Goal: Task Accomplishment & Management: Complete application form

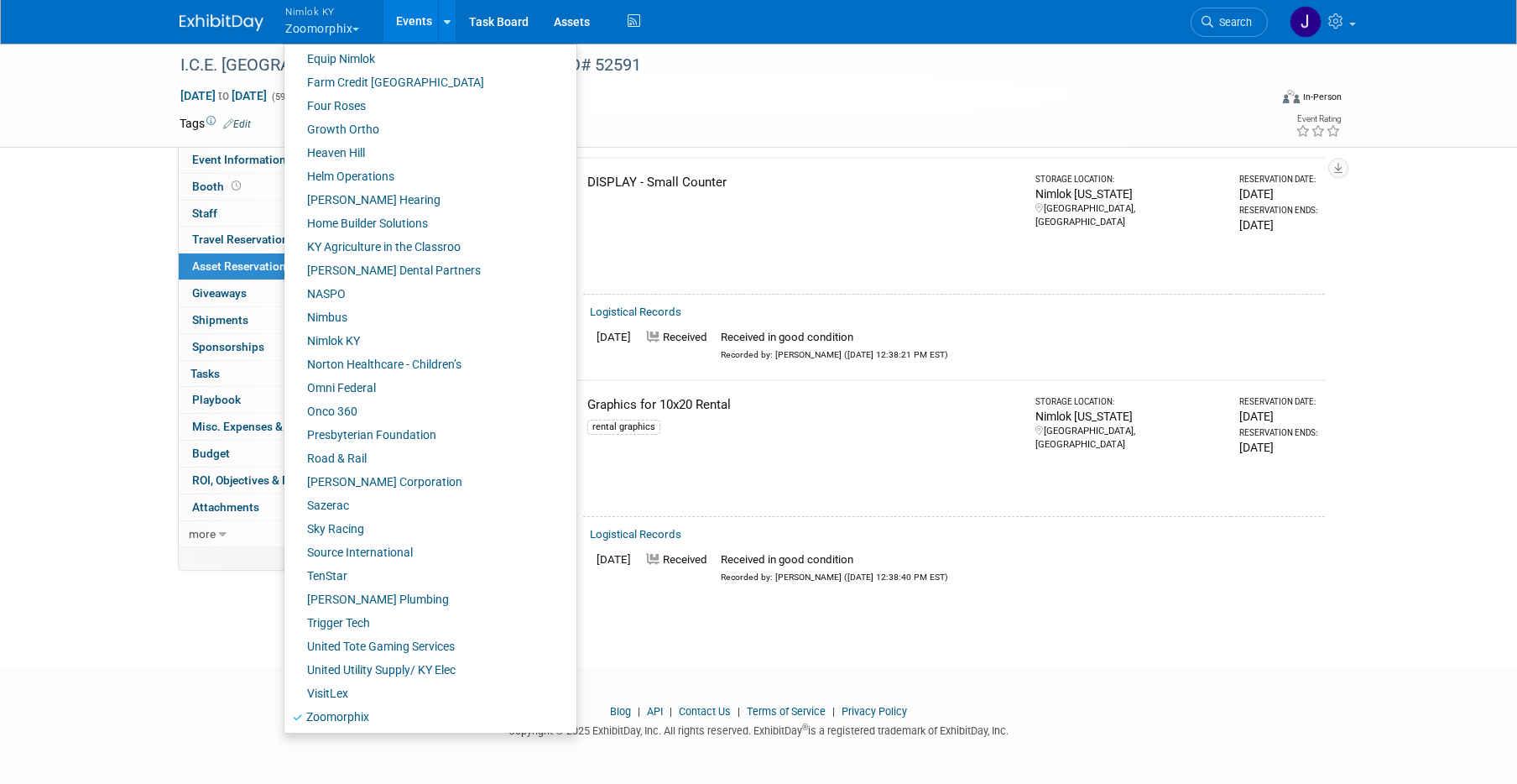
scroll to position [522, 0]
click at [393, 501] on link "Sazerac" at bounding box center [424, 503] width 279 height 23
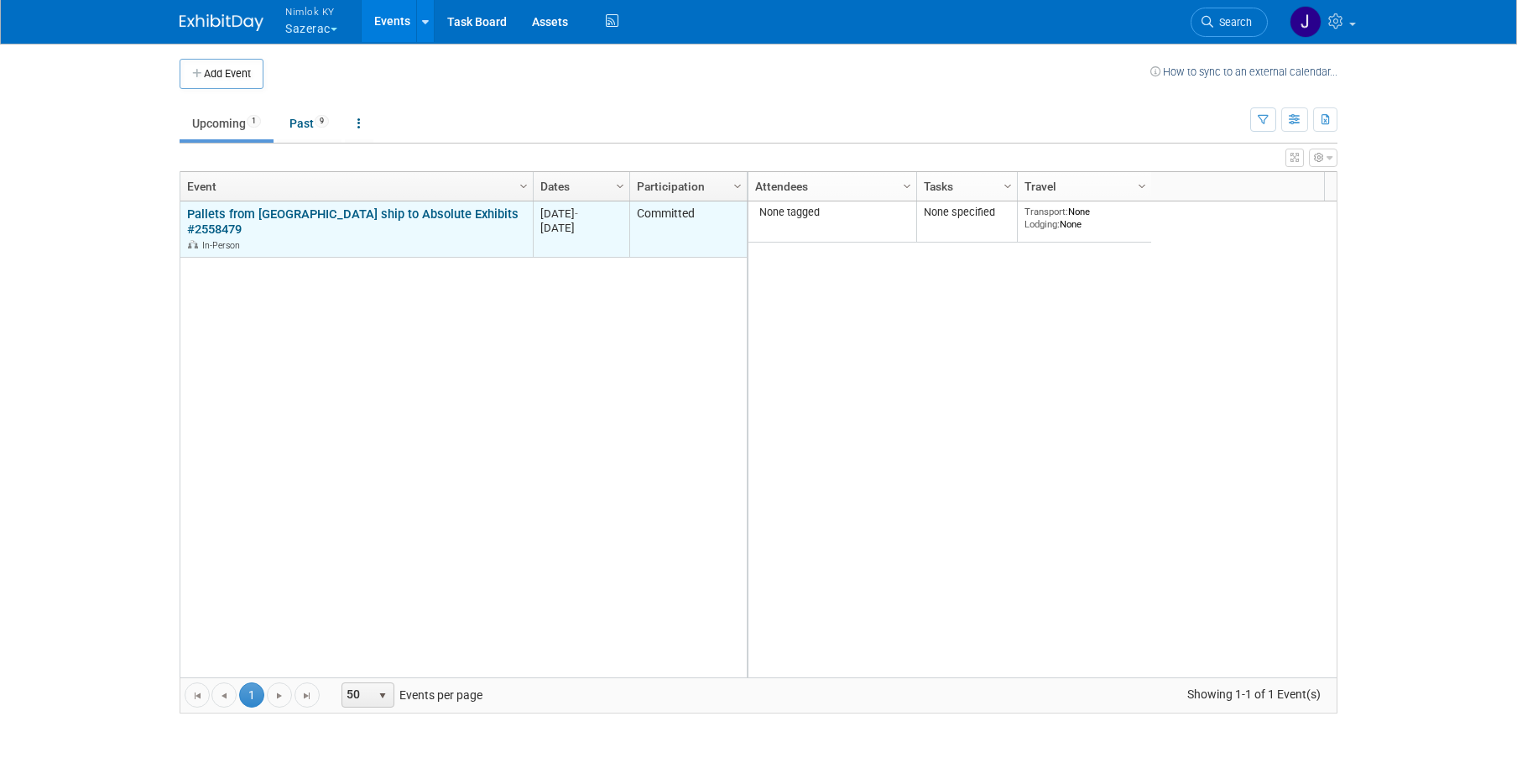
click at [363, 211] on link "Pallets from [GEOGRAPHIC_DATA] ship to Absolute Exhibits #2558479" at bounding box center [352, 222] width 331 height 31
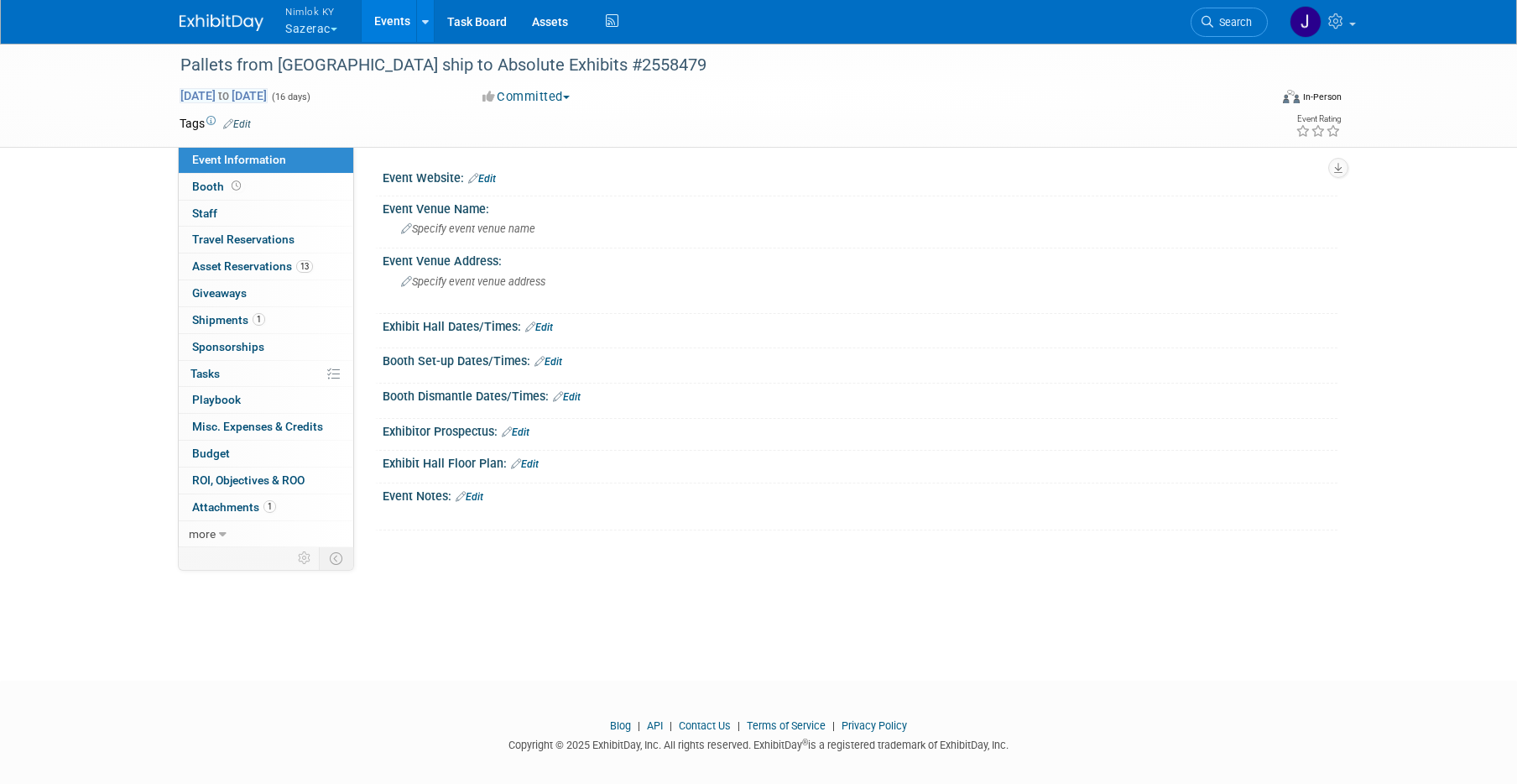
click at [268, 101] on span "Sep 15, 2025 to Sep 30, 2025" at bounding box center [224, 95] width 88 height 15
select select "8"
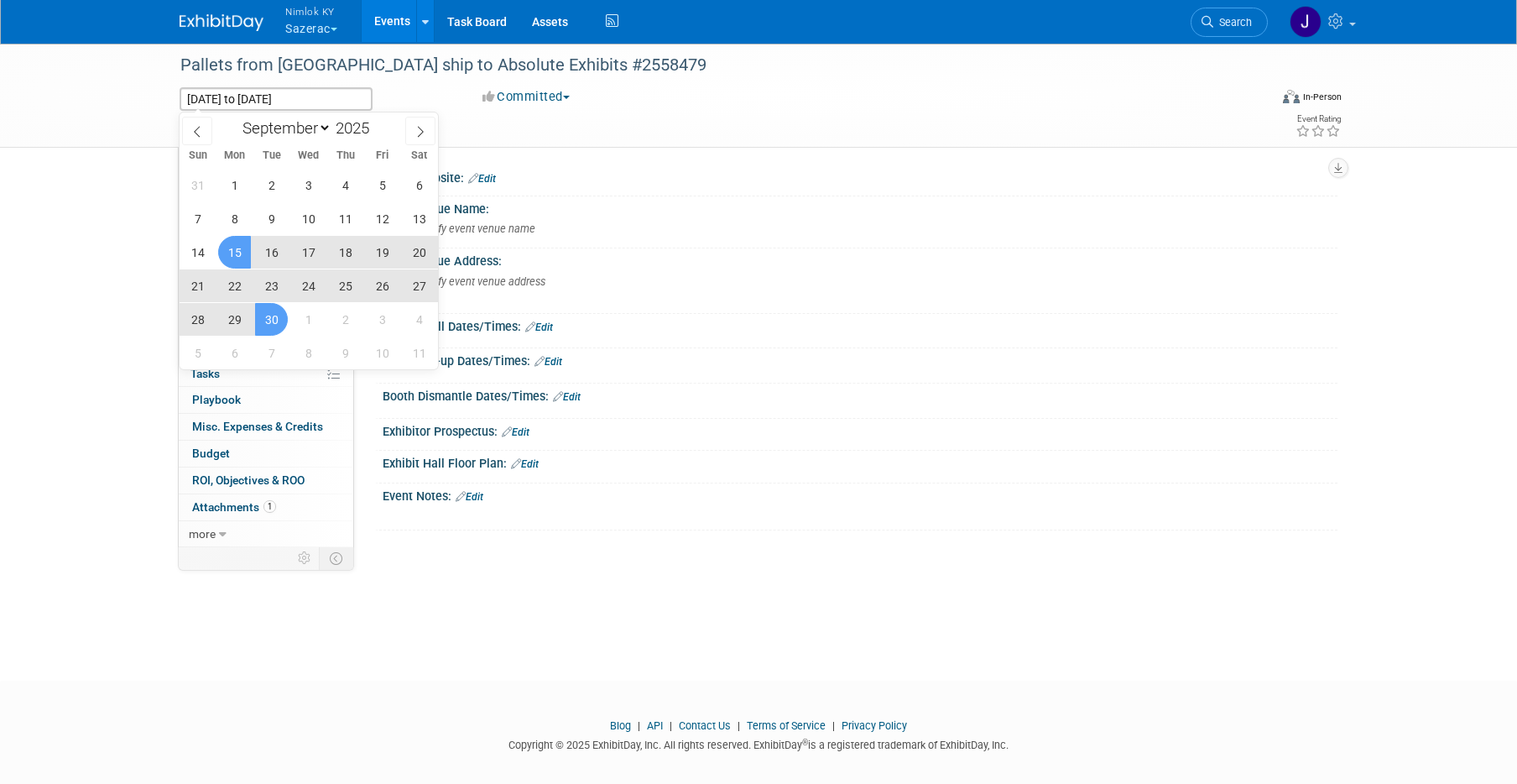
click at [236, 249] on span "15" at bounding box center [234, 252] width 33 height 33
type input "[DATE]"
click at [274, 291] on span "23" at bounding box center [271, 286] width 33 height 33
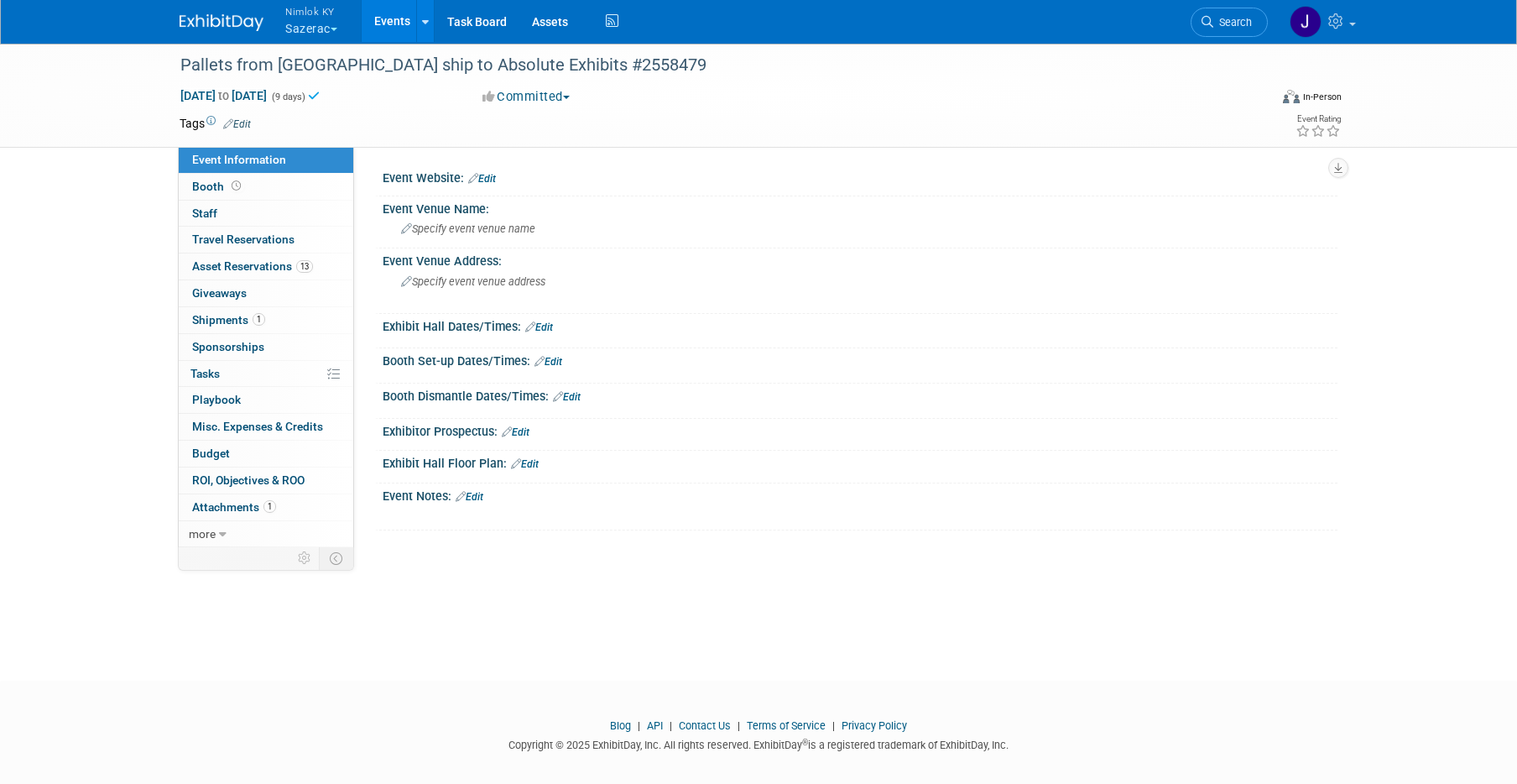
click at [401, 26] on link "Events" at bounding box center [392, 21] width 61 height 42
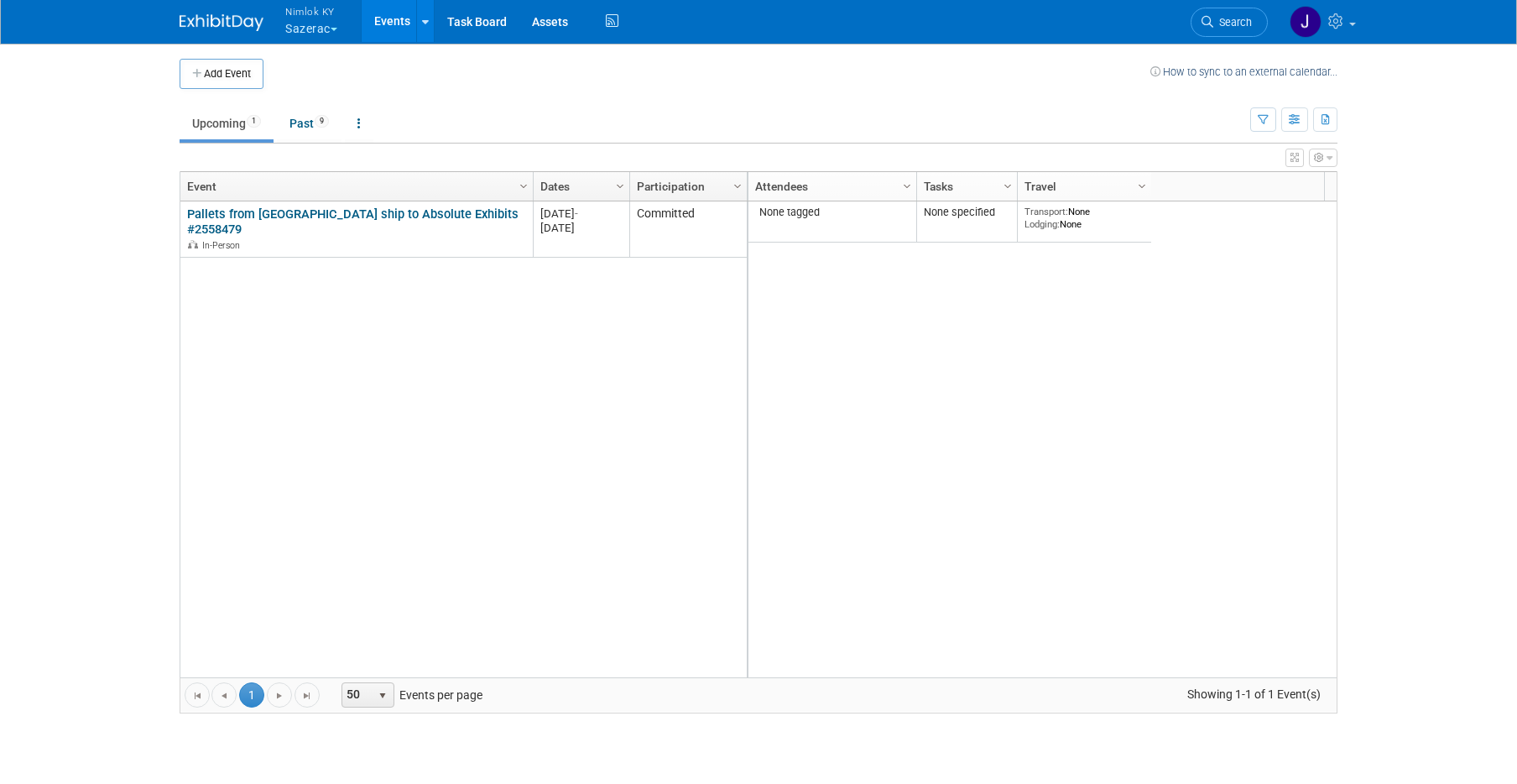
click at [337, 32] on button "Nimlok KY Sazerac" at bounding box center [321, 22] width 74 height 43
click at [312, 35] on button "Nimlok KY Sazerac" at bounding box center [321, 22] width 74 height 43
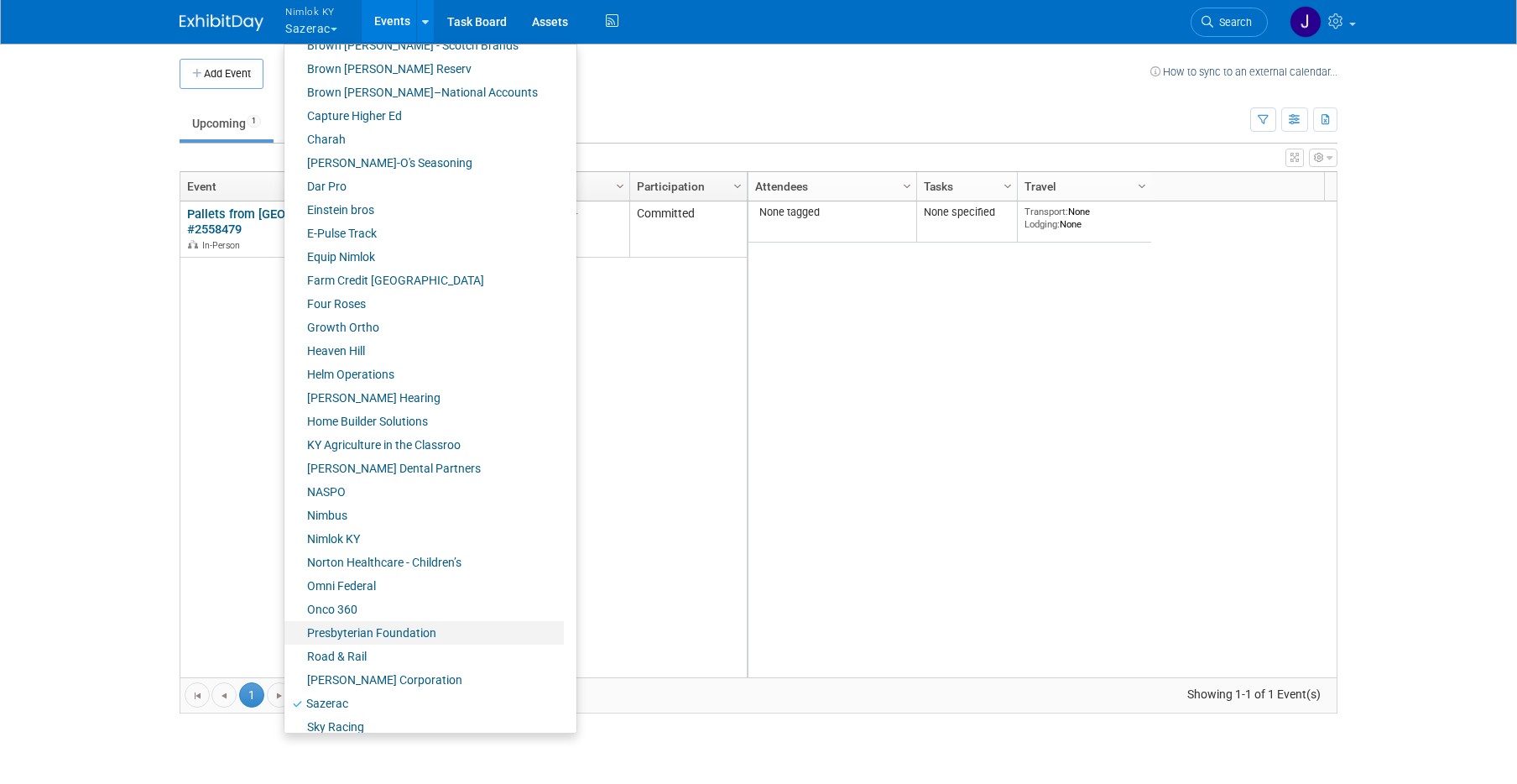
scroll to position [522, 0]
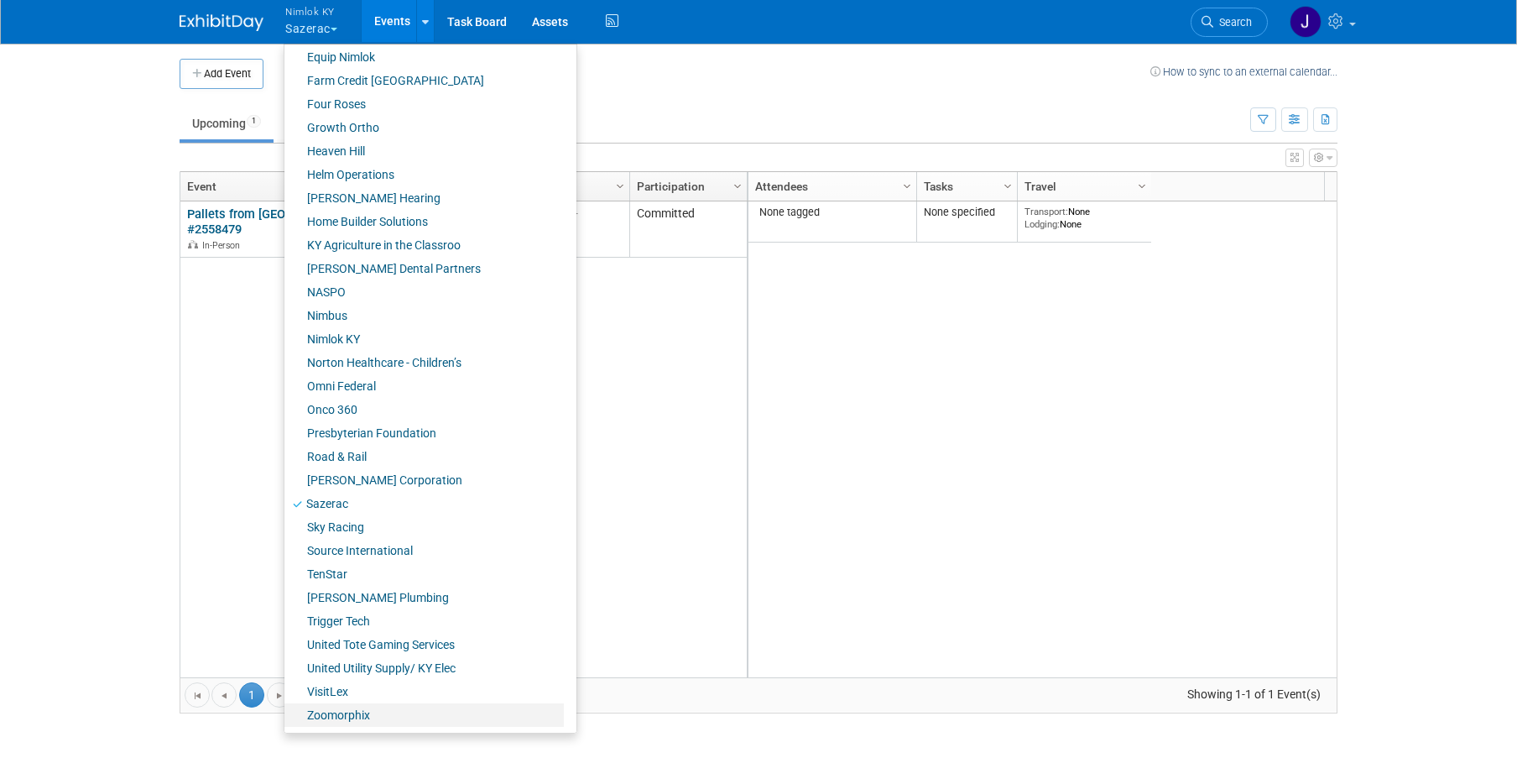
click at [377, 721] on link "Zoomorphix" at bounding box center [424, 714] width 279 height 23
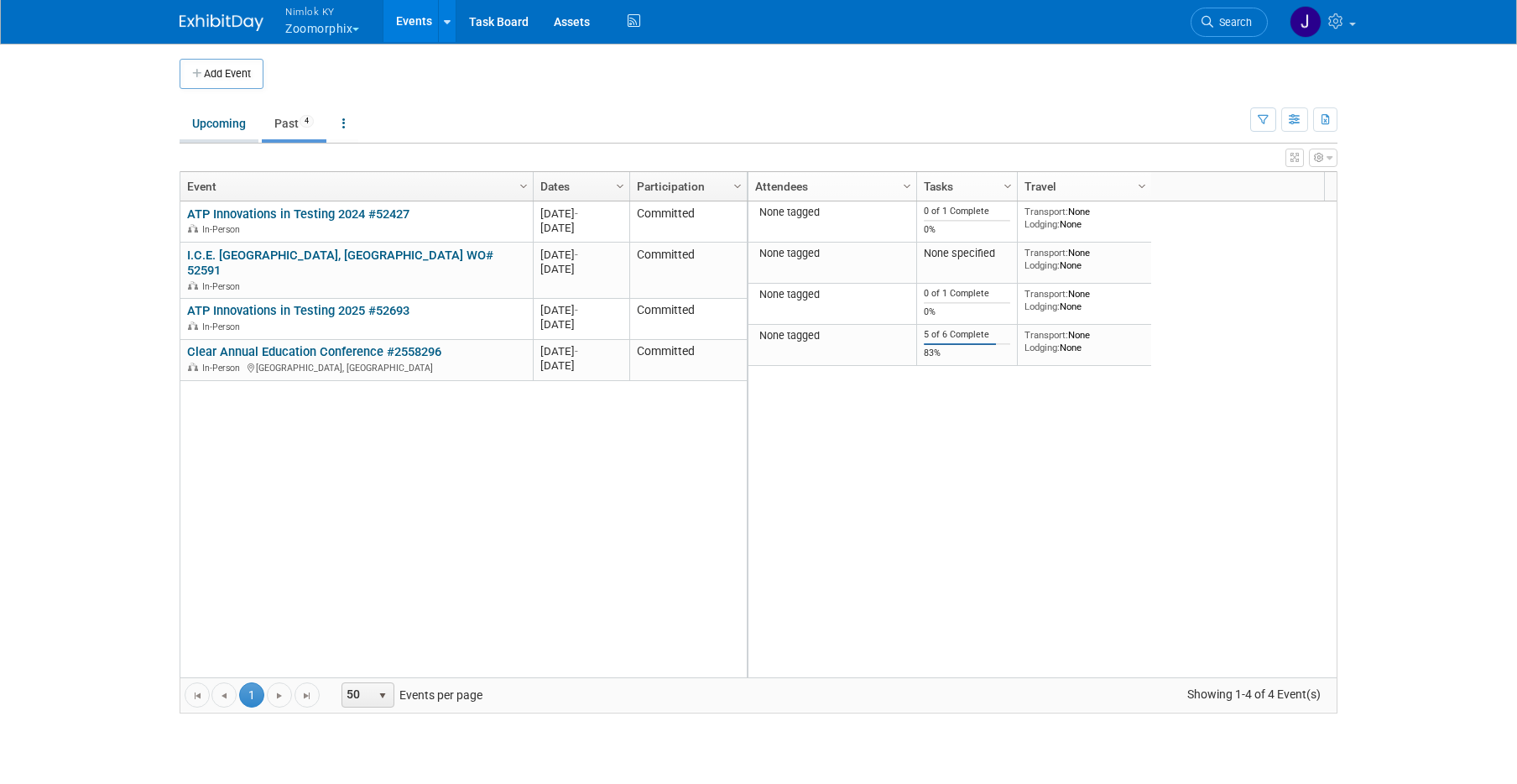
click at [214, 129] on link "Upcoming" at bounding box center [219, 123] width 79 height 32
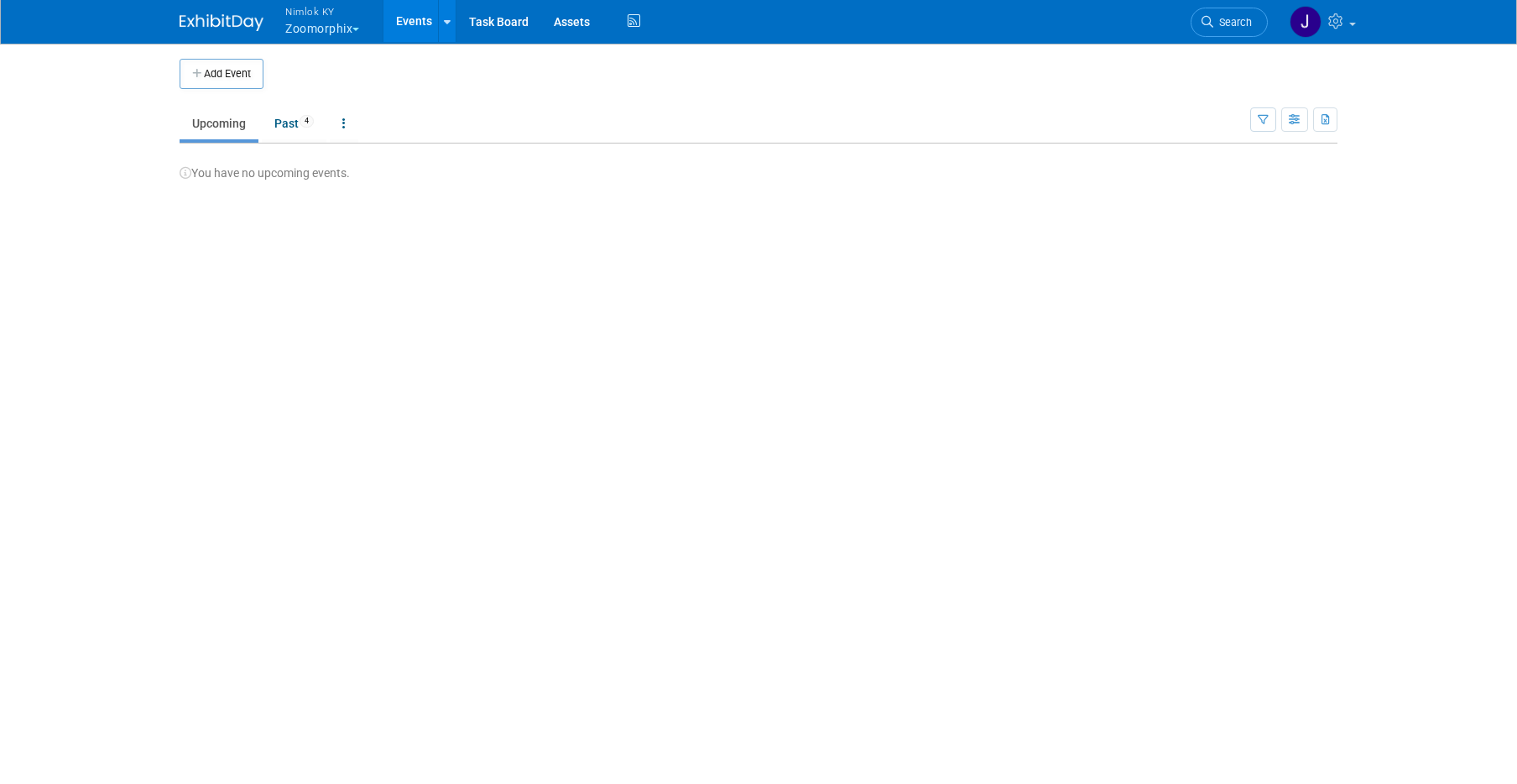
click at [344, 26] on button "Nimlok KY Zoomorphix" at bounding box center [332, 22] width 97 height 43
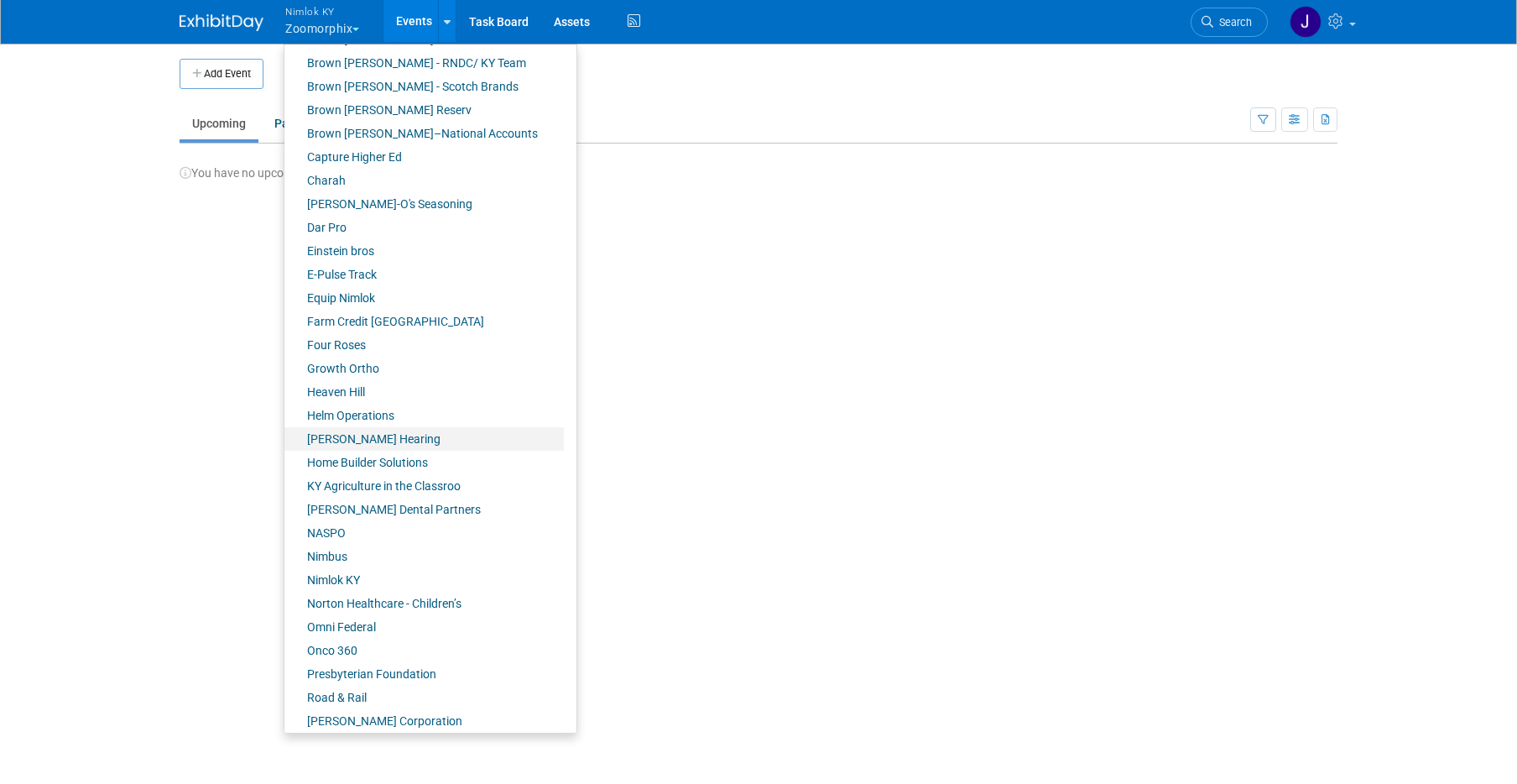
scroll to position [494, 0]
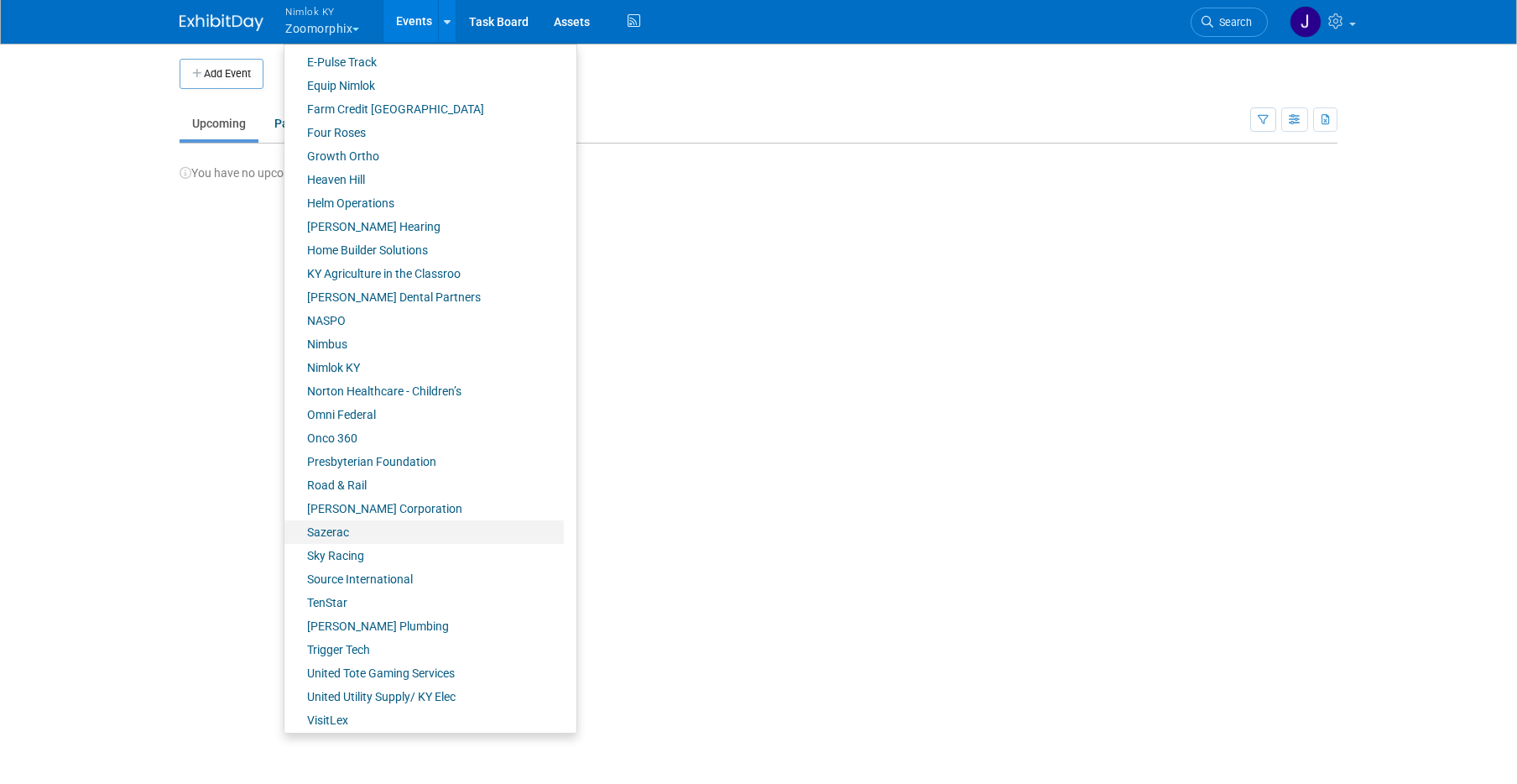
click at [369, 527] on link "Sazerac" at bounding box center [424, 532] width 279 height 23
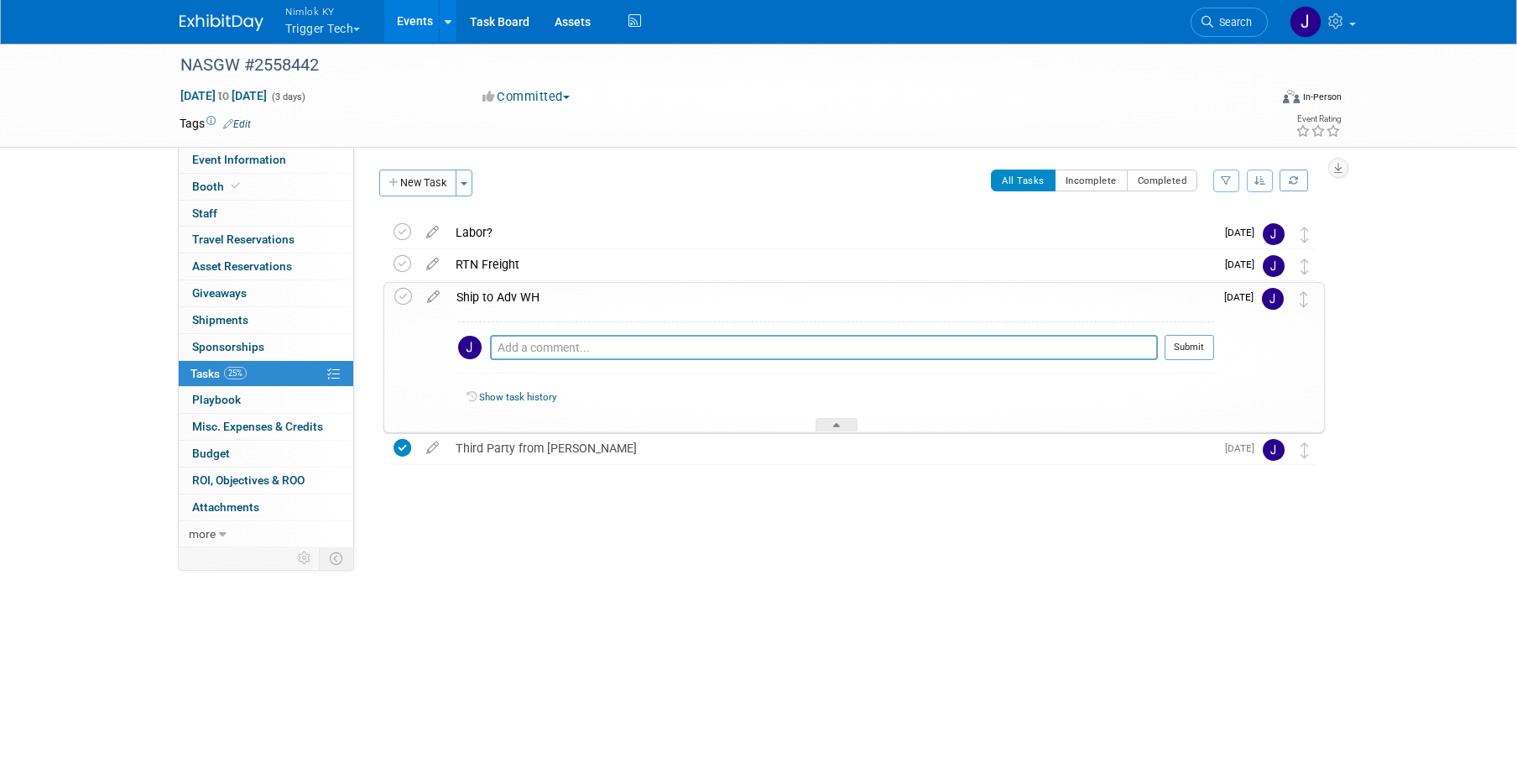
click at [425, 293] on icon at bounding box center [433, 293] width 29 height 21
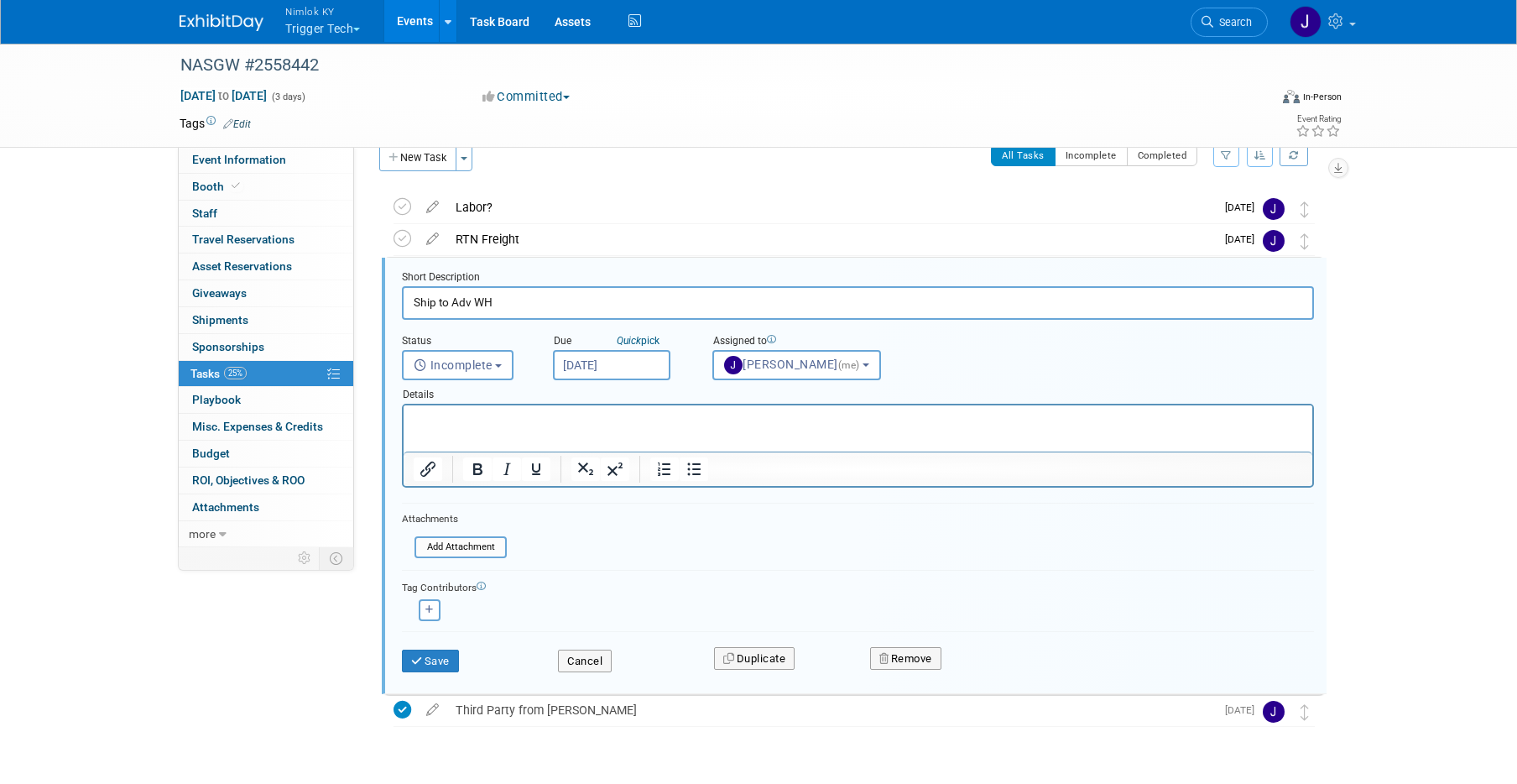
scroll to position [37, 0]
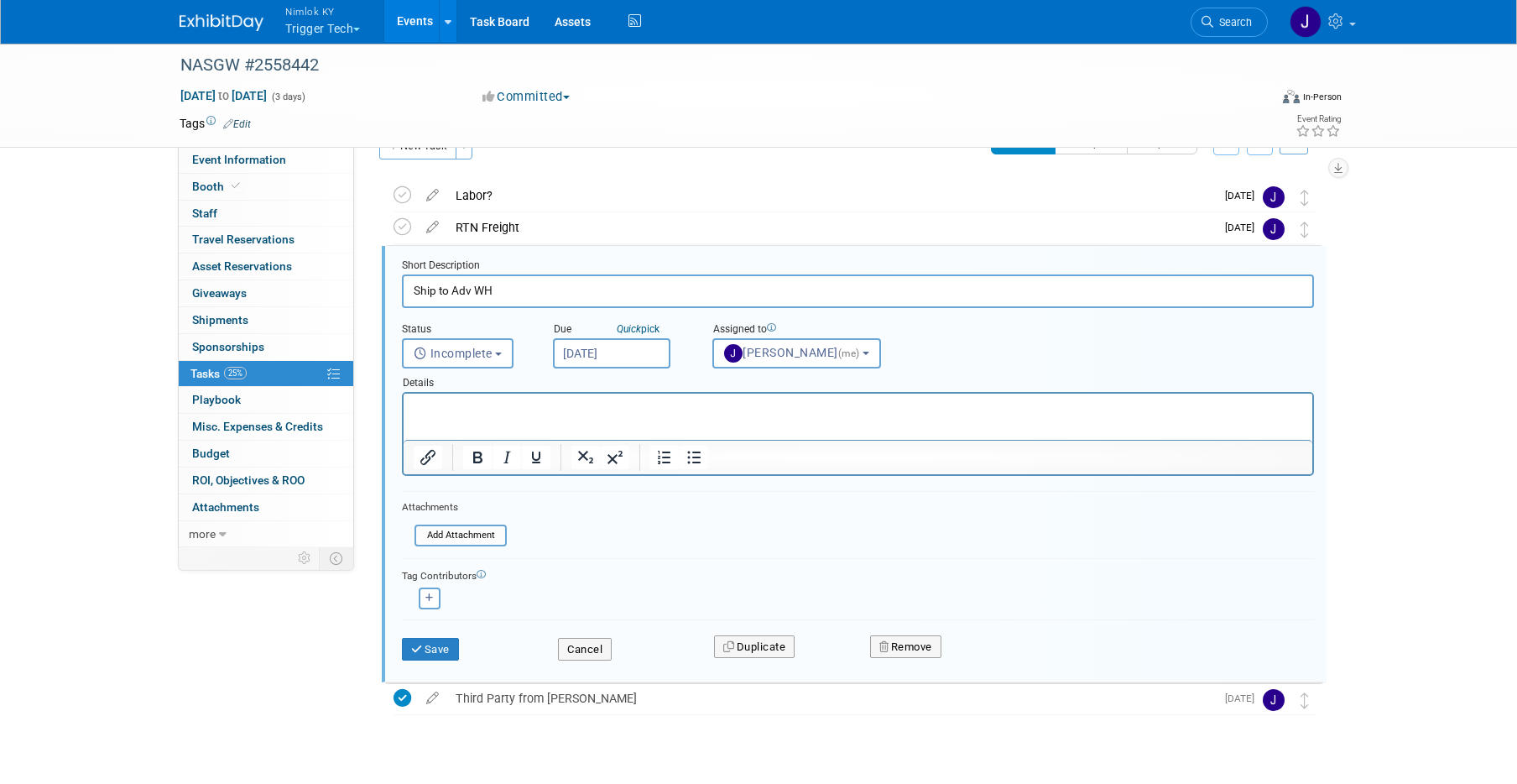
click at [626, 358] on input "Sep 24, 2025" at bounding box center [612, 353] width 118 height 30
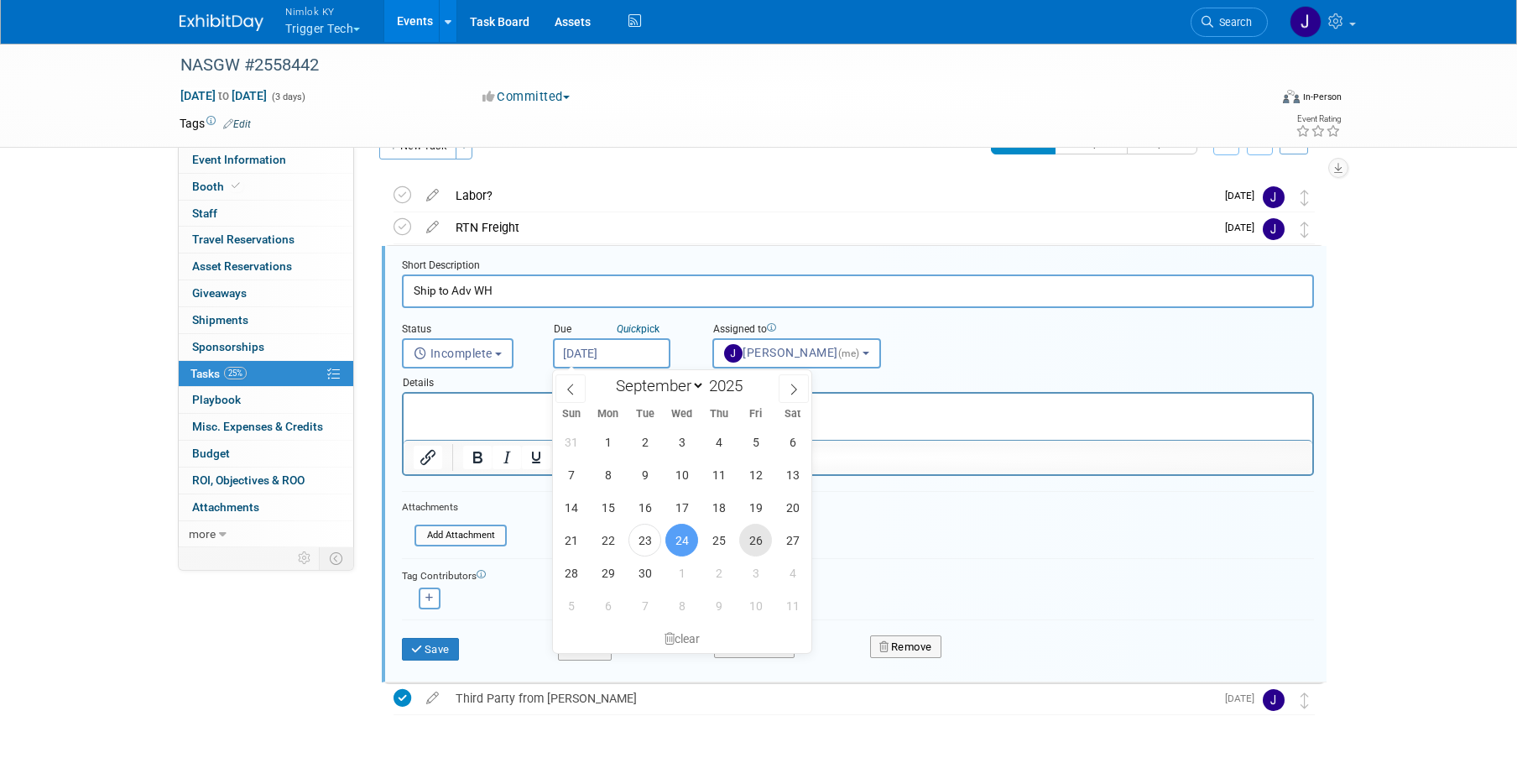
click at [761, 539] on span "26" at bounding box center [755, 540] width 33 height 33
type input "Sep 26, 2025"
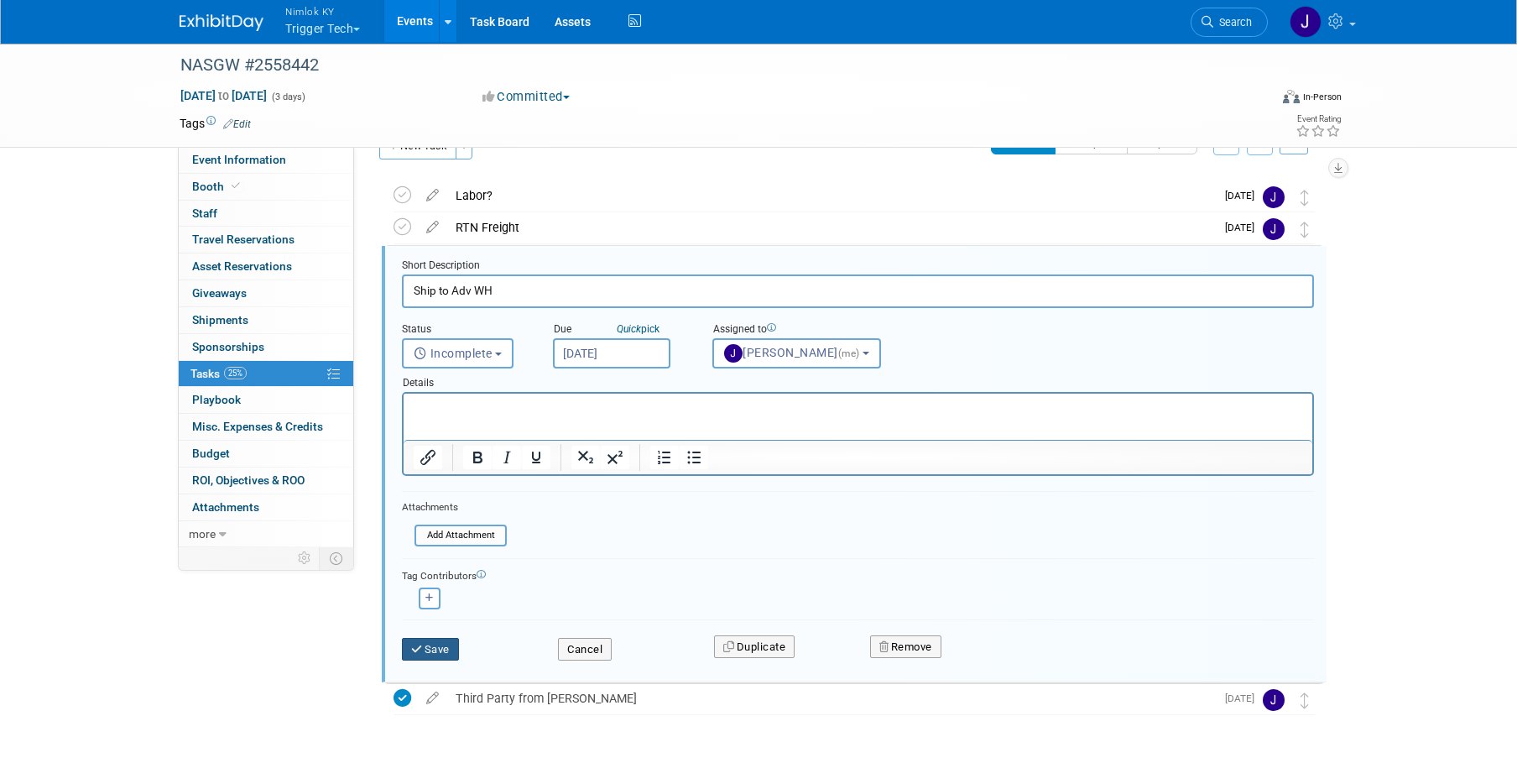
click at [441, 644] on button "Save" at bounding box center [430, 649] width 57 height 23
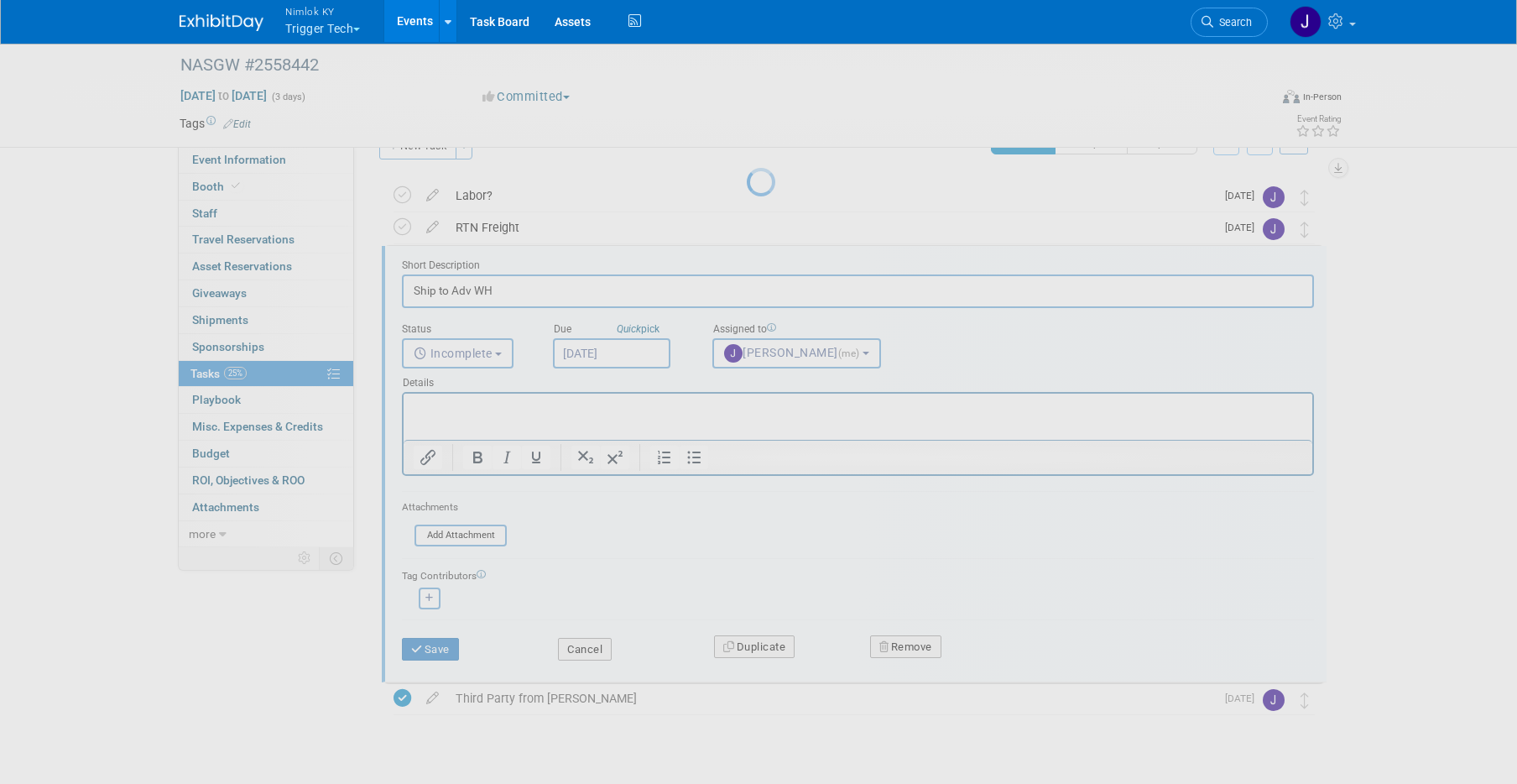
scroll to position [0, 0]
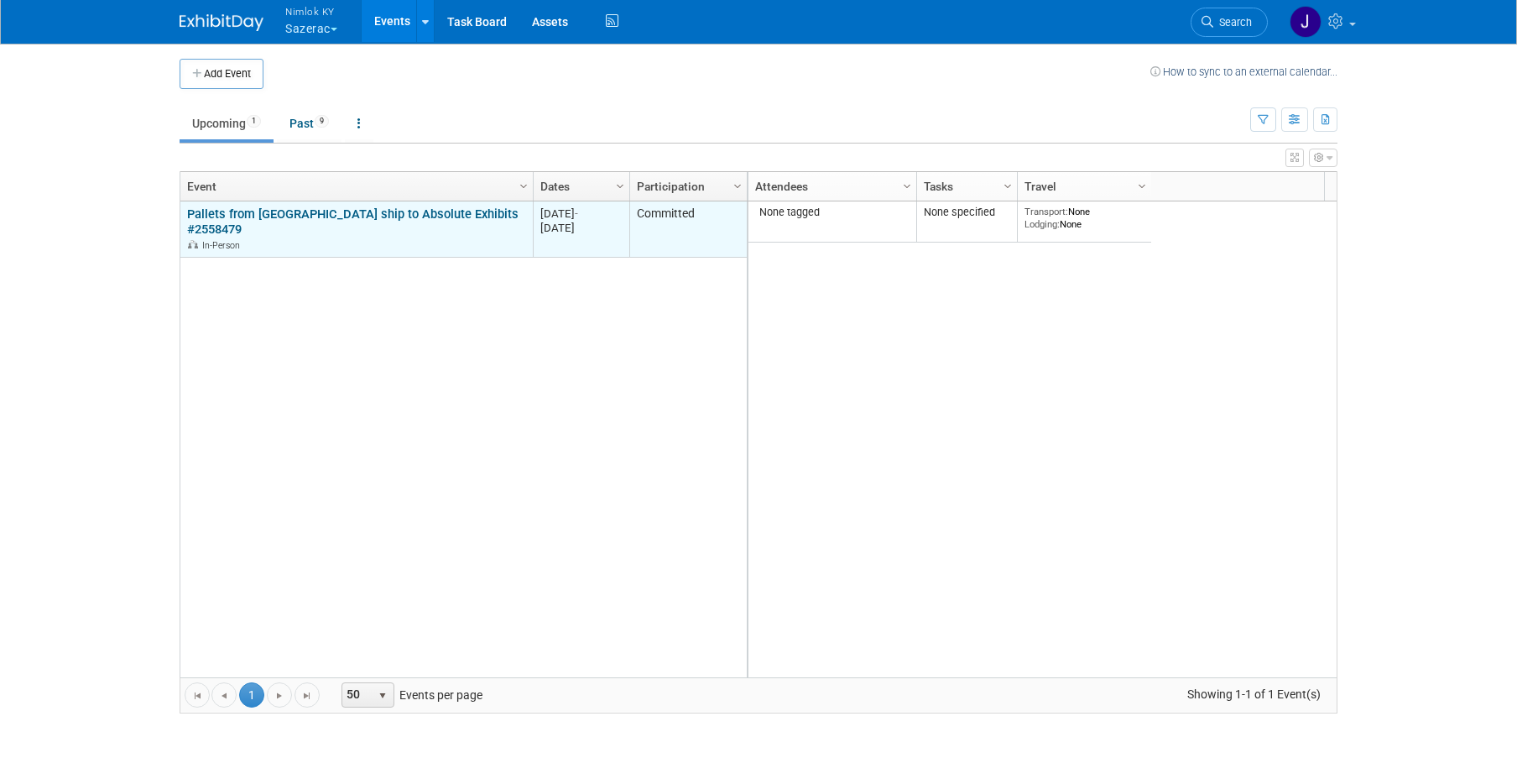
click at [304, 212] on link "Pallets from [GEOGRAPHIC_DATA] ship to Absolute Exhibits #2558479" at bounding box center [352, 222] width 331 height 31
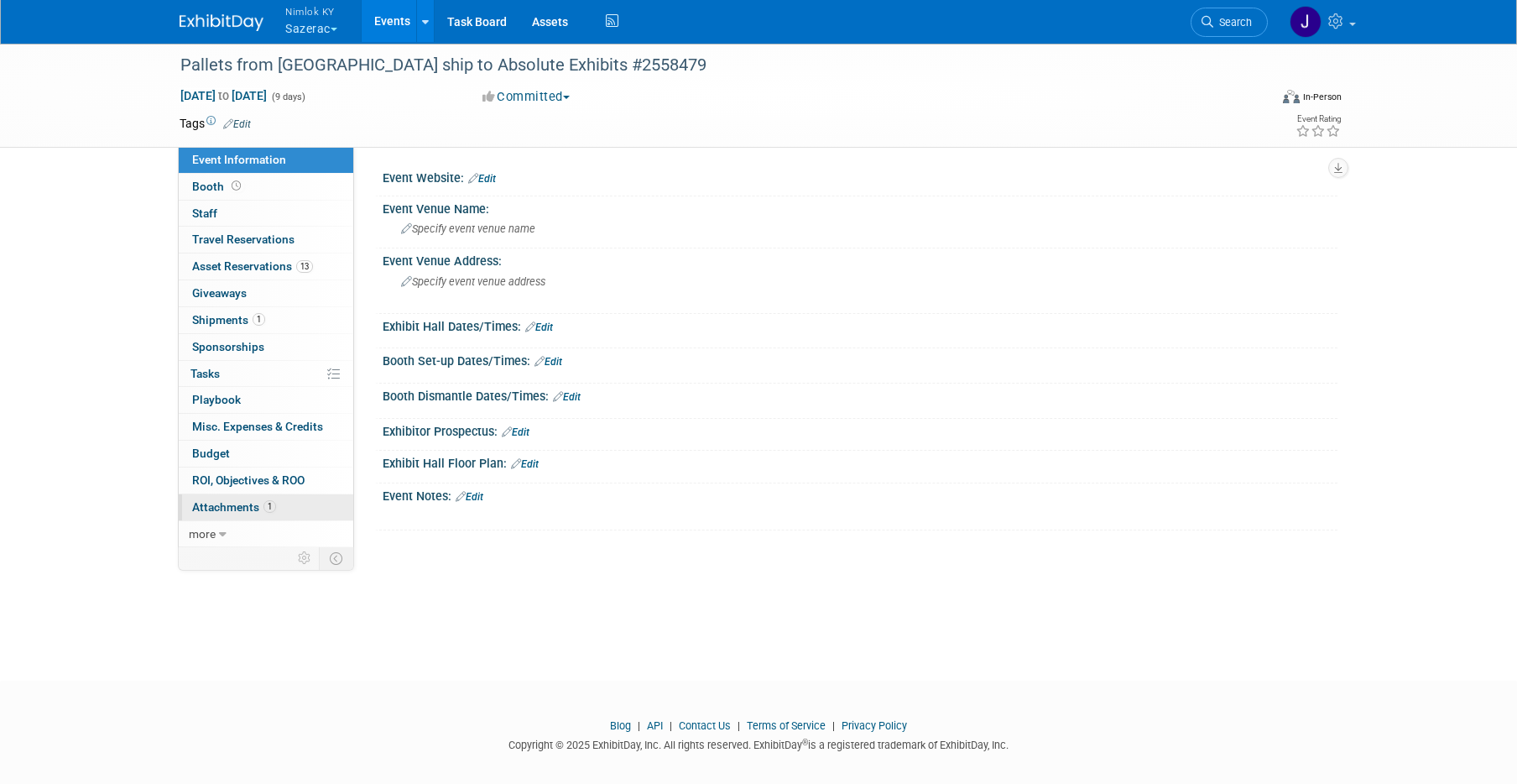
click at [255, 505] on span "Attachments 1" at bounding box center [233, 507] width 84 height 14
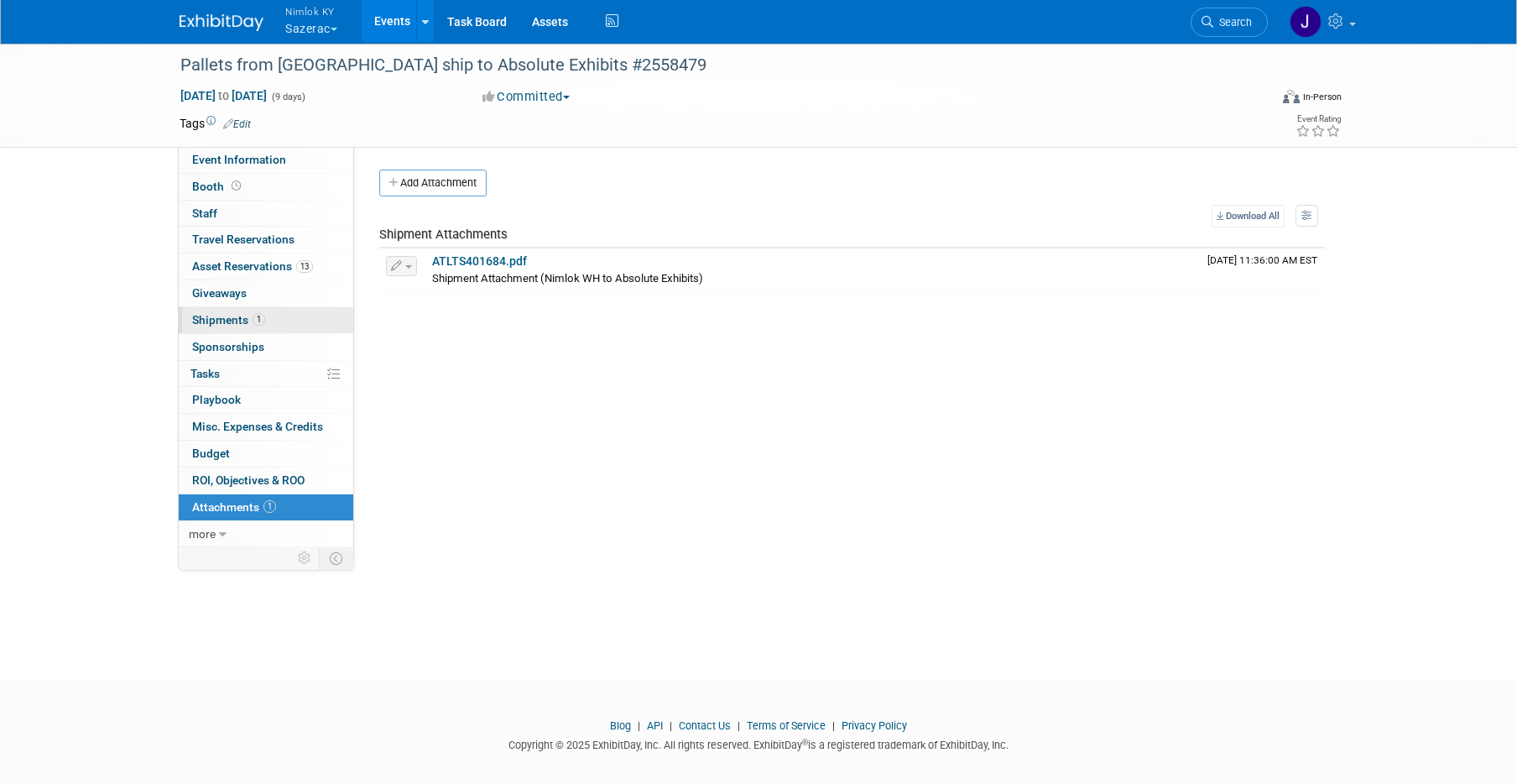
click at [242, 328] on link "1 Shipments 1" at bounding box center [266, 320] width 175 height 26
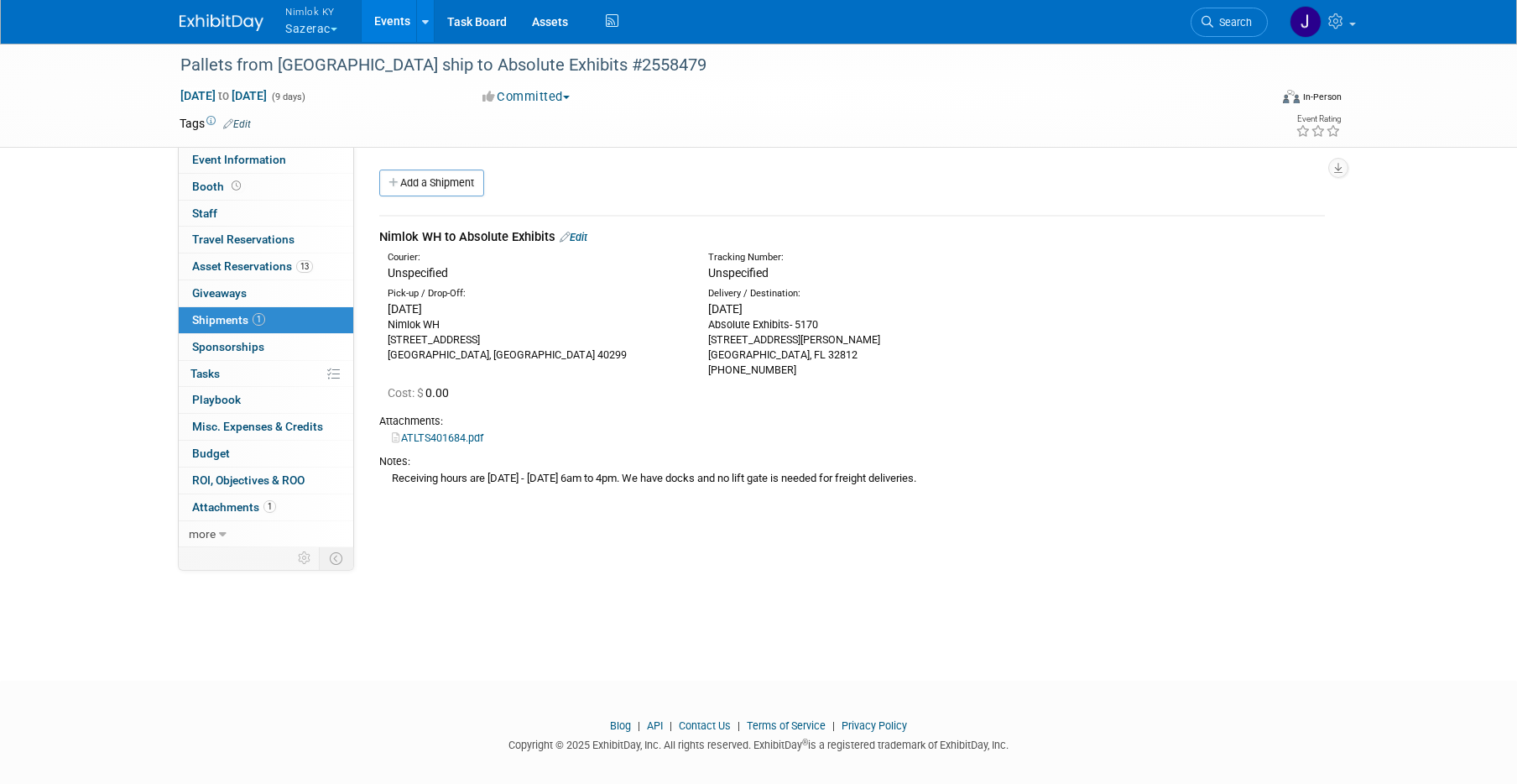
click at [394, 20] on link "Events" at bounding box center [392, 21] width 61 height 42
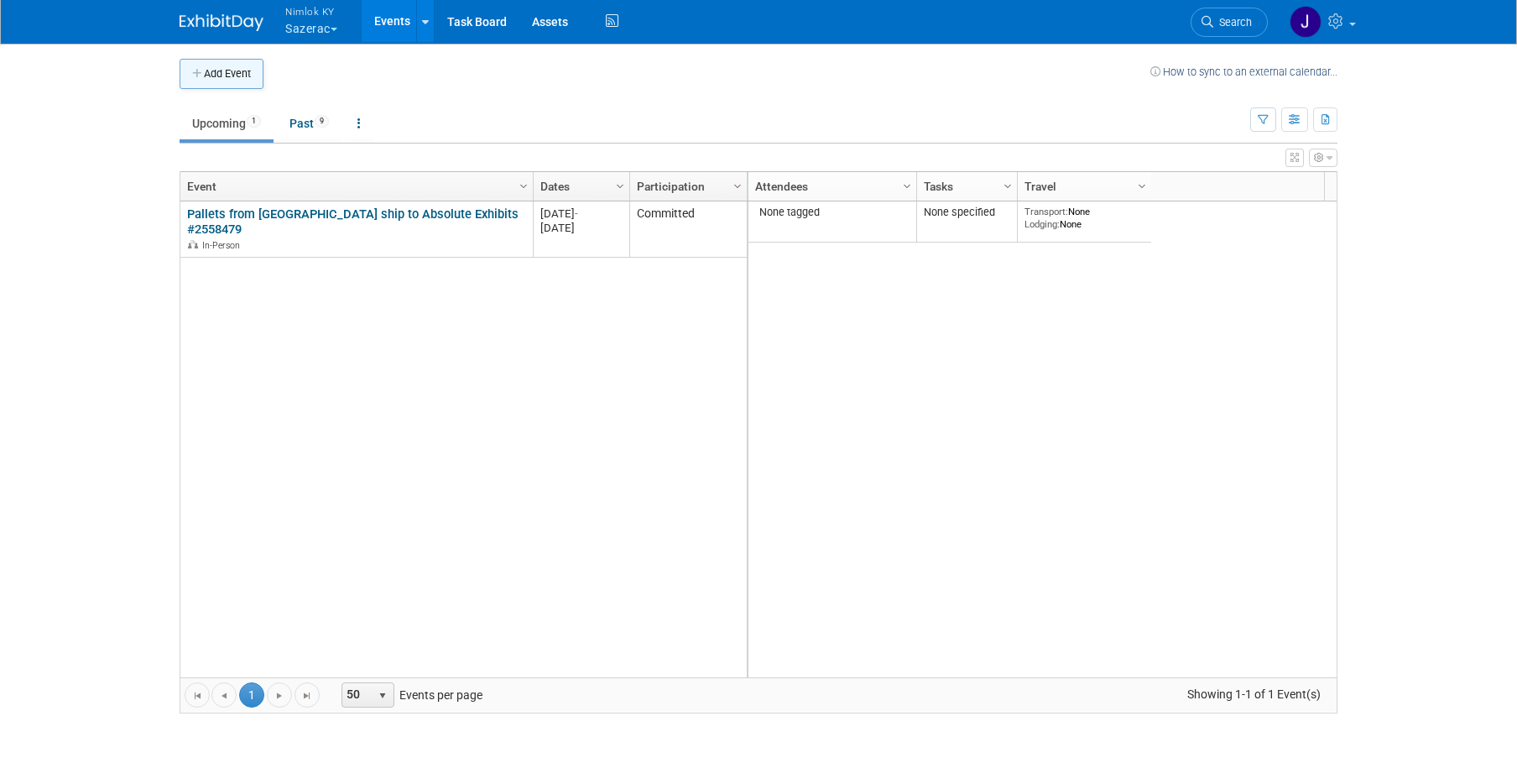
click at [230, 66] on button "Add Event" at bounding box center [221, 73] width 84 height 30
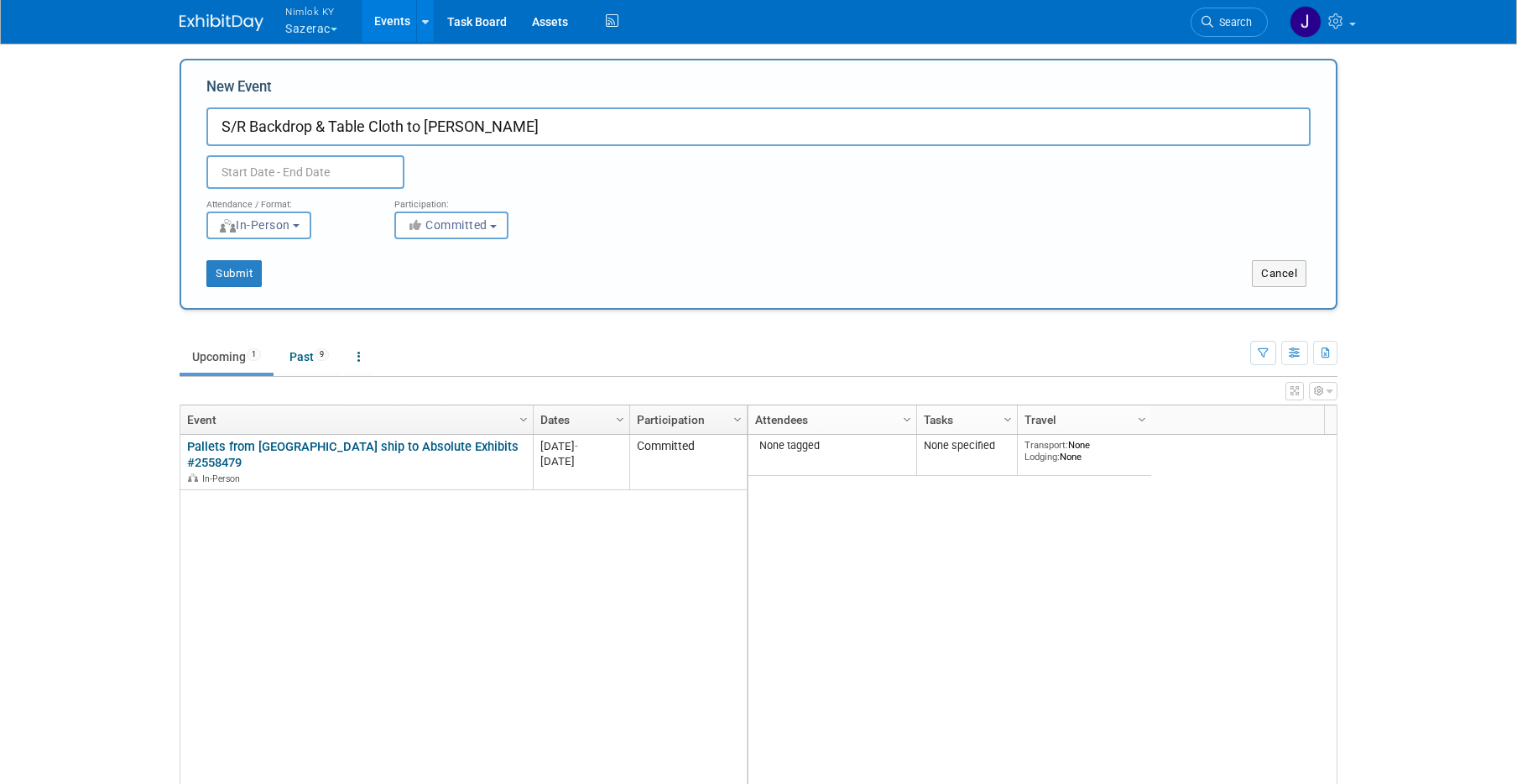
type input "S/R Backdrop & Table Cloth to [PERSON_NAME]"
click at [250, 172] on input "text" at bounding box center [305, 172] width 198 height 34
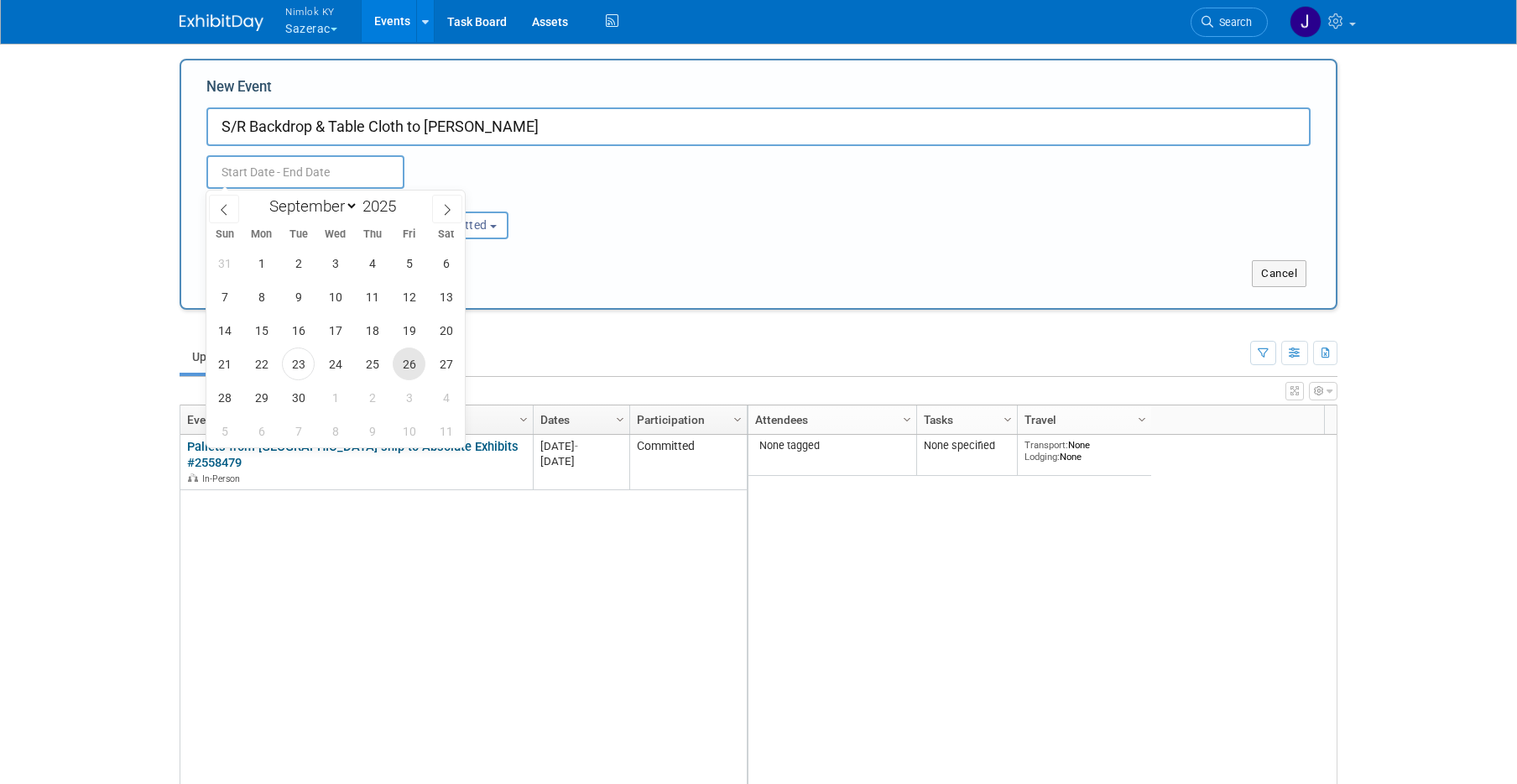
click at [409, 367] on span "26" at bounding box center [409, 364] width 33 height 33
type input "[DATE] to [DATE]"
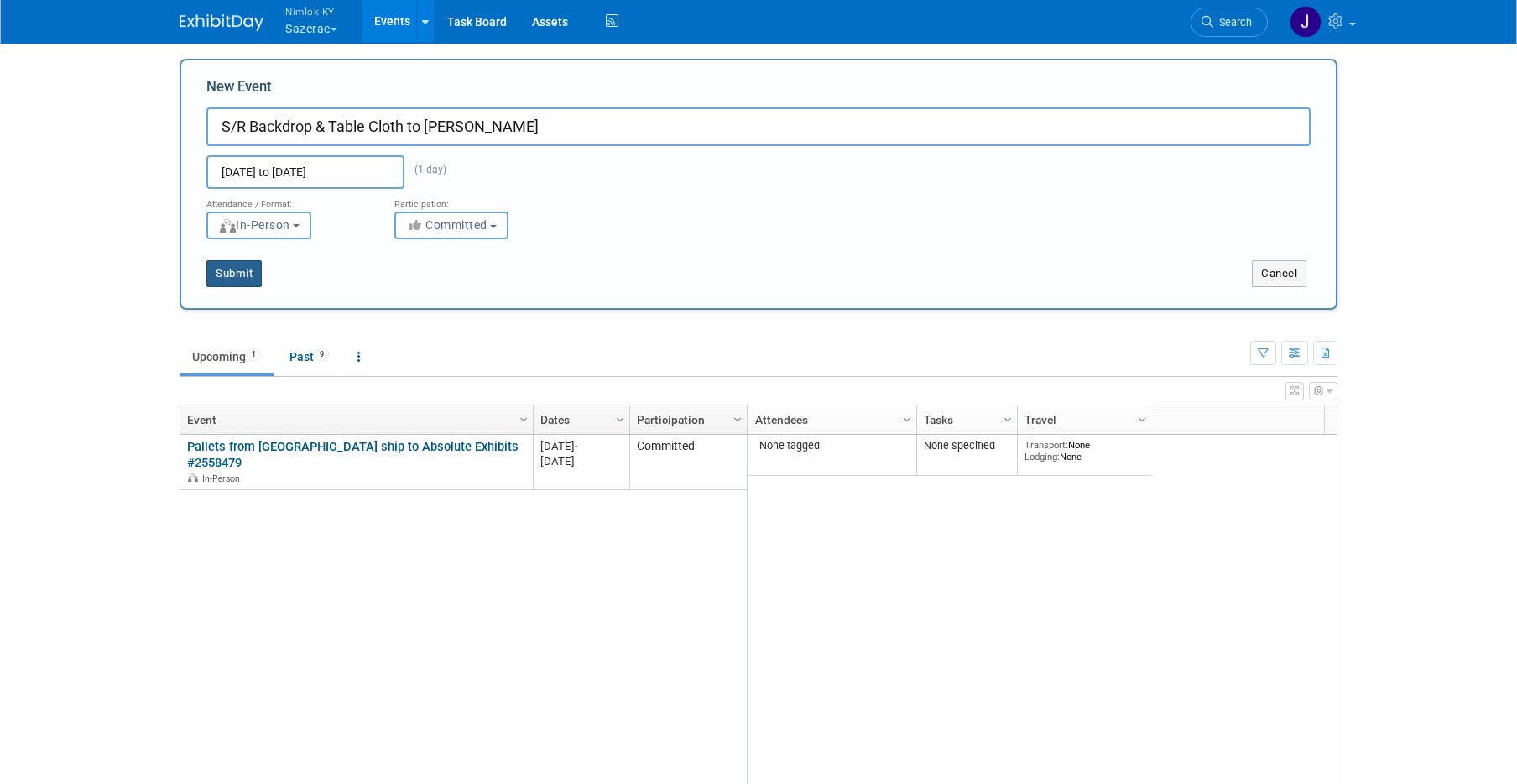
click at [247, 270] on button "Submit" at bounding box center [234, 273] width 55 height 27
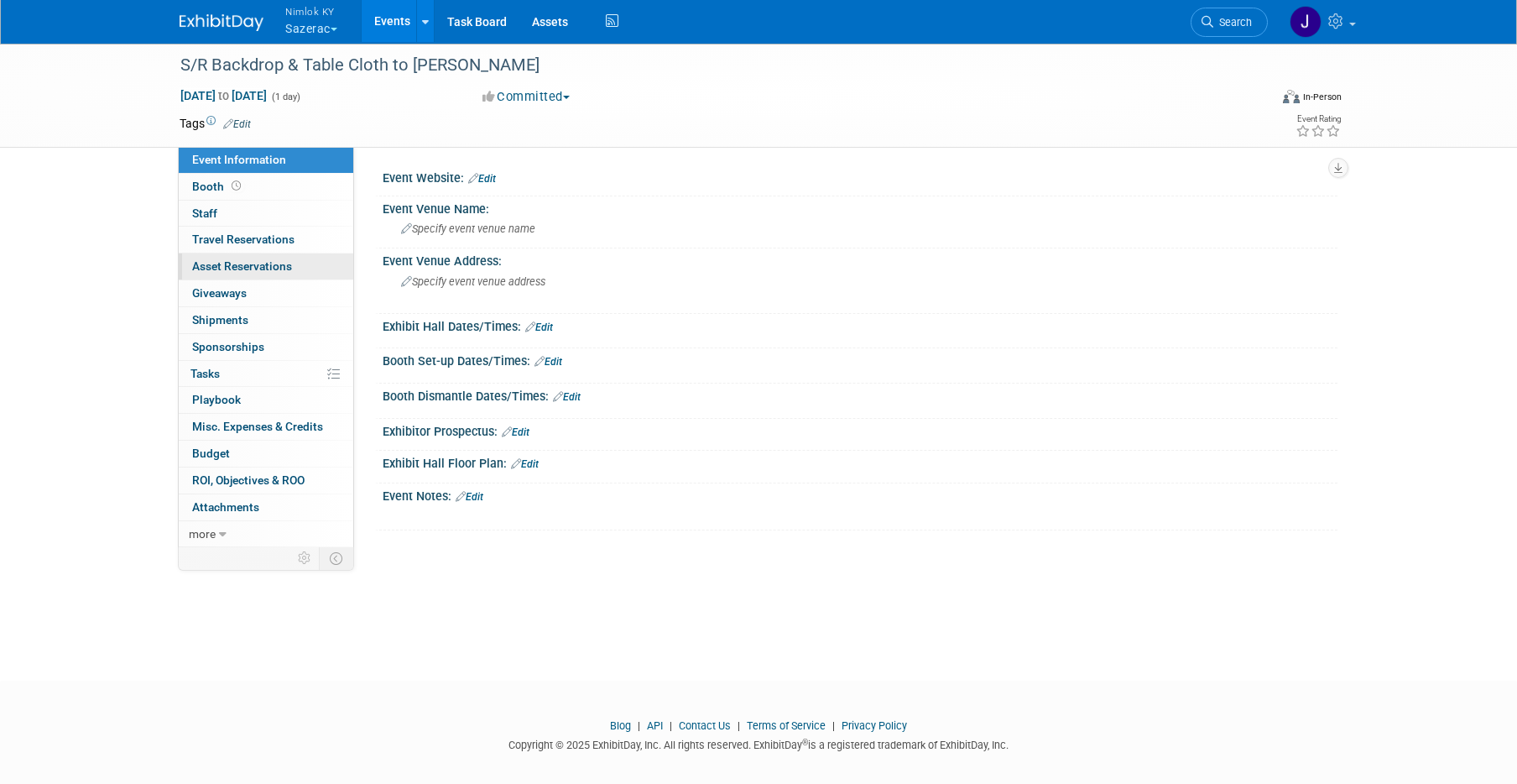
click at [271, 266] on span "Asset Reservations 0" at bounding box center [241, 266] width 99 height 14
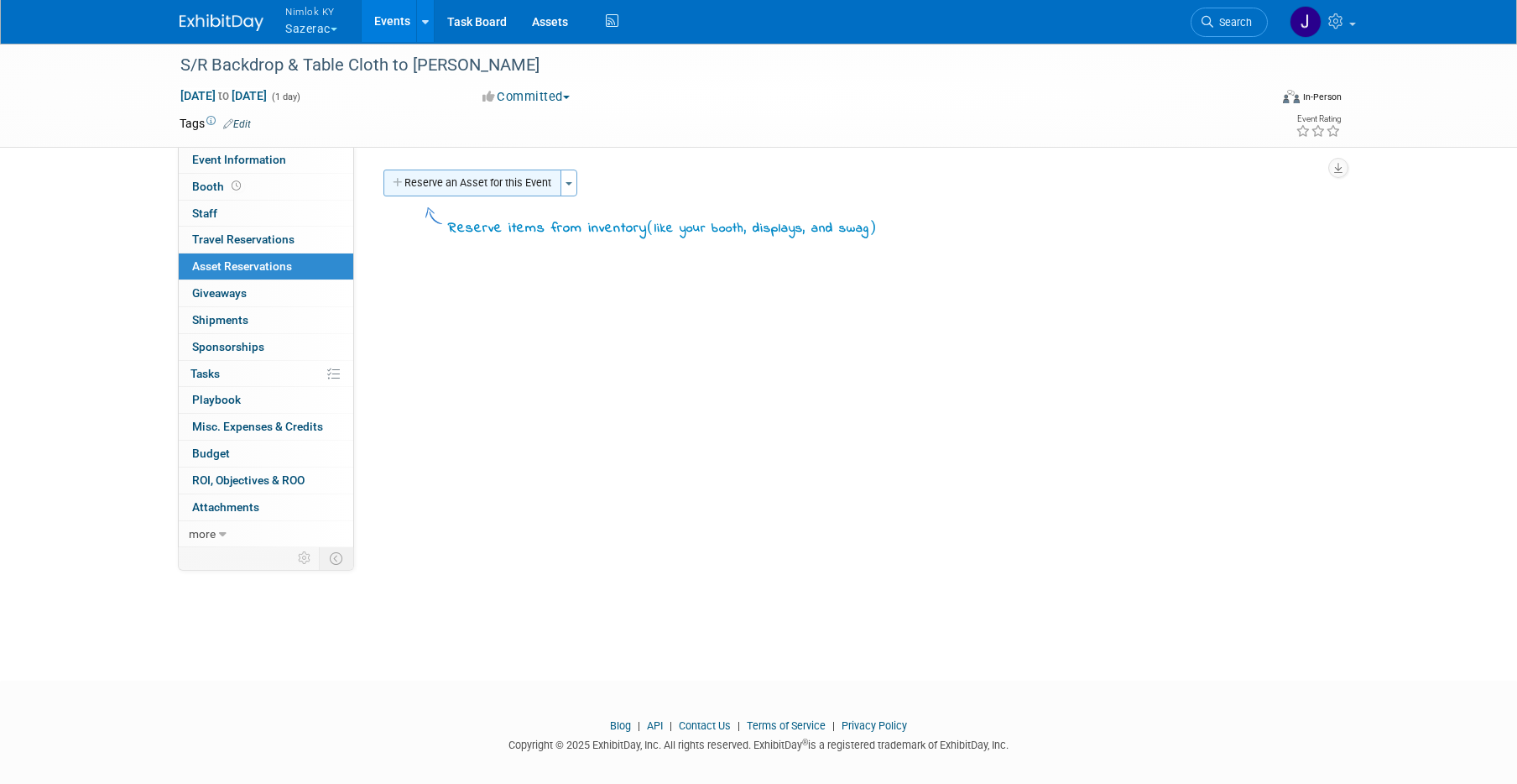
click at [491, 180] on button "Reserve an Asset for this Event" at bounding box center [473, 182] width 178 height 27
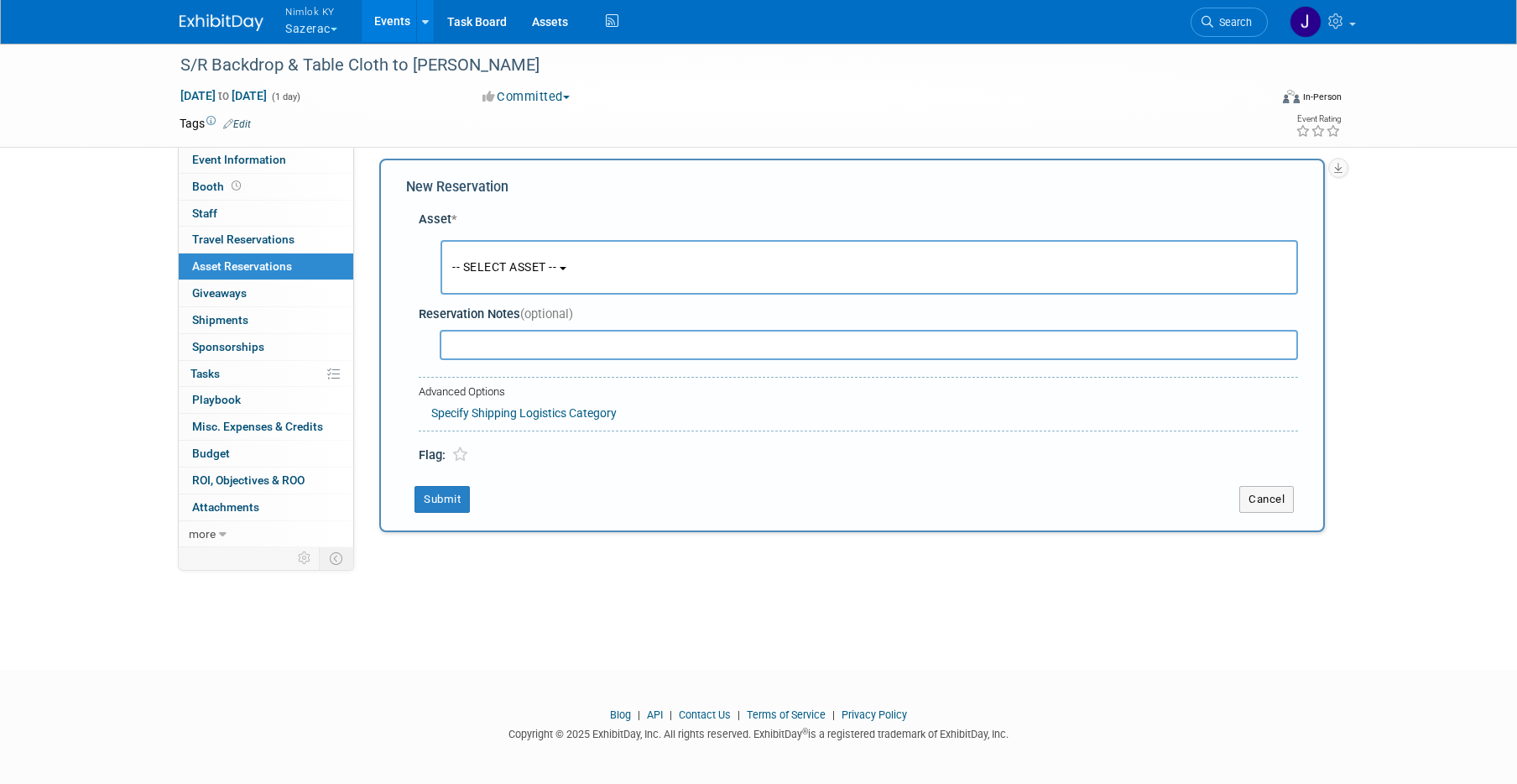
scroll to position [14, 0]
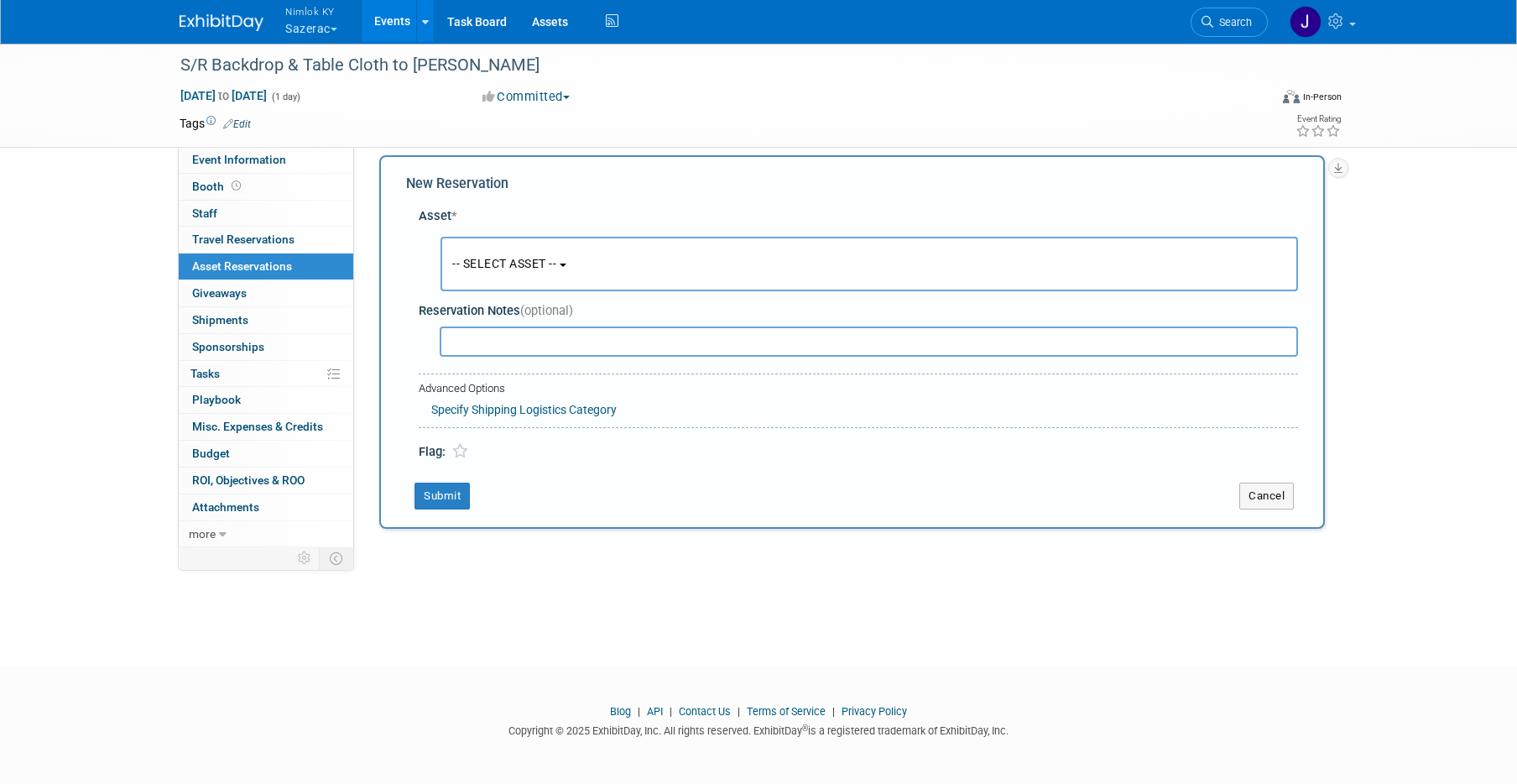
click at [511, 265] on span "-- SELECT ASSET --" at bounding box center [504, 264] width 104 height 14
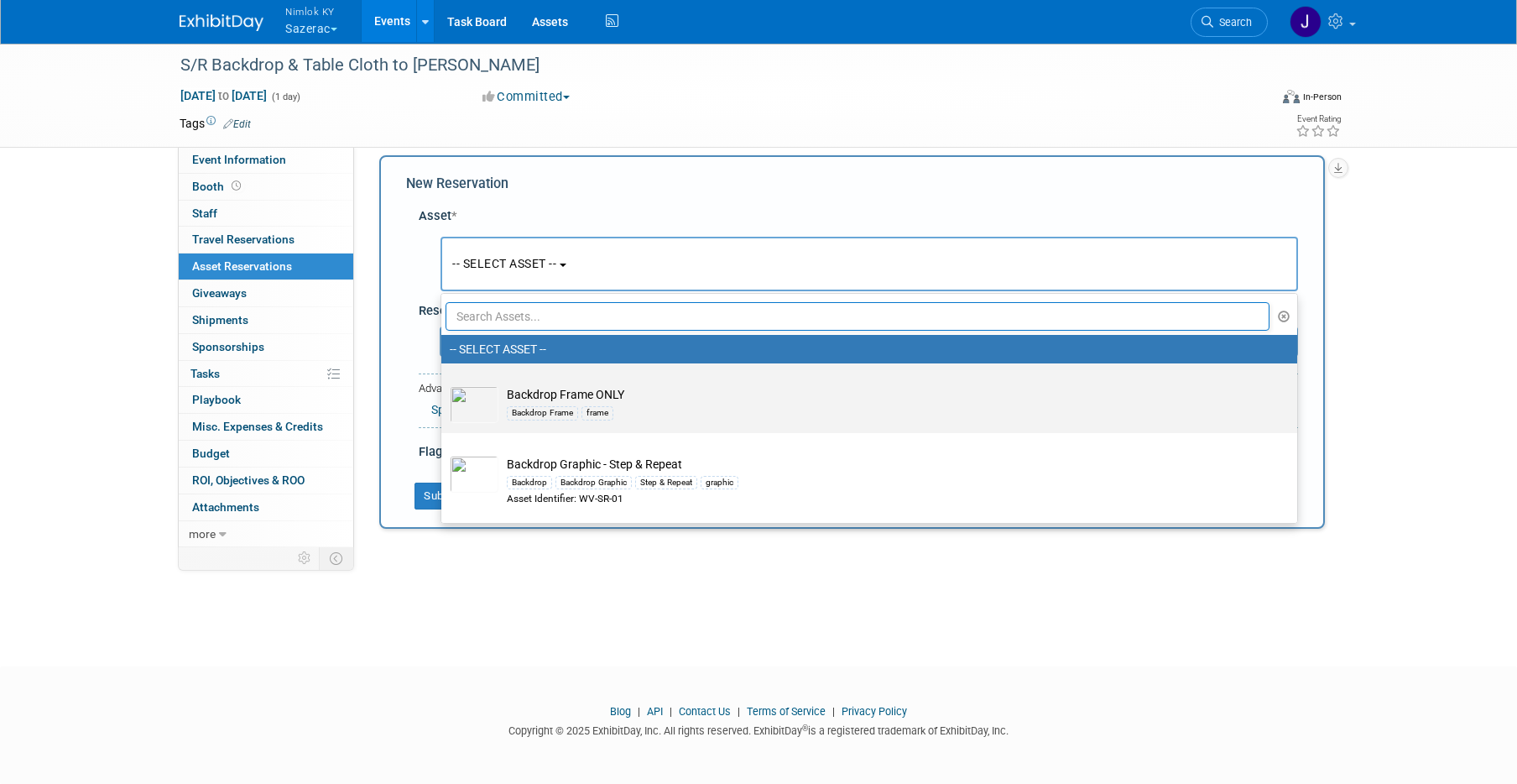
click at [647, 398] on td "Backdrop Frame ONLY Backdrop Frame frame" at bounding box center [881, 404] width 765 height 37
click at [443, 384] on input "Backdrop Frame ONLY Backdrop Frame frame" at bounding box center [438, 378] width 11 height 11
select select "10719685"
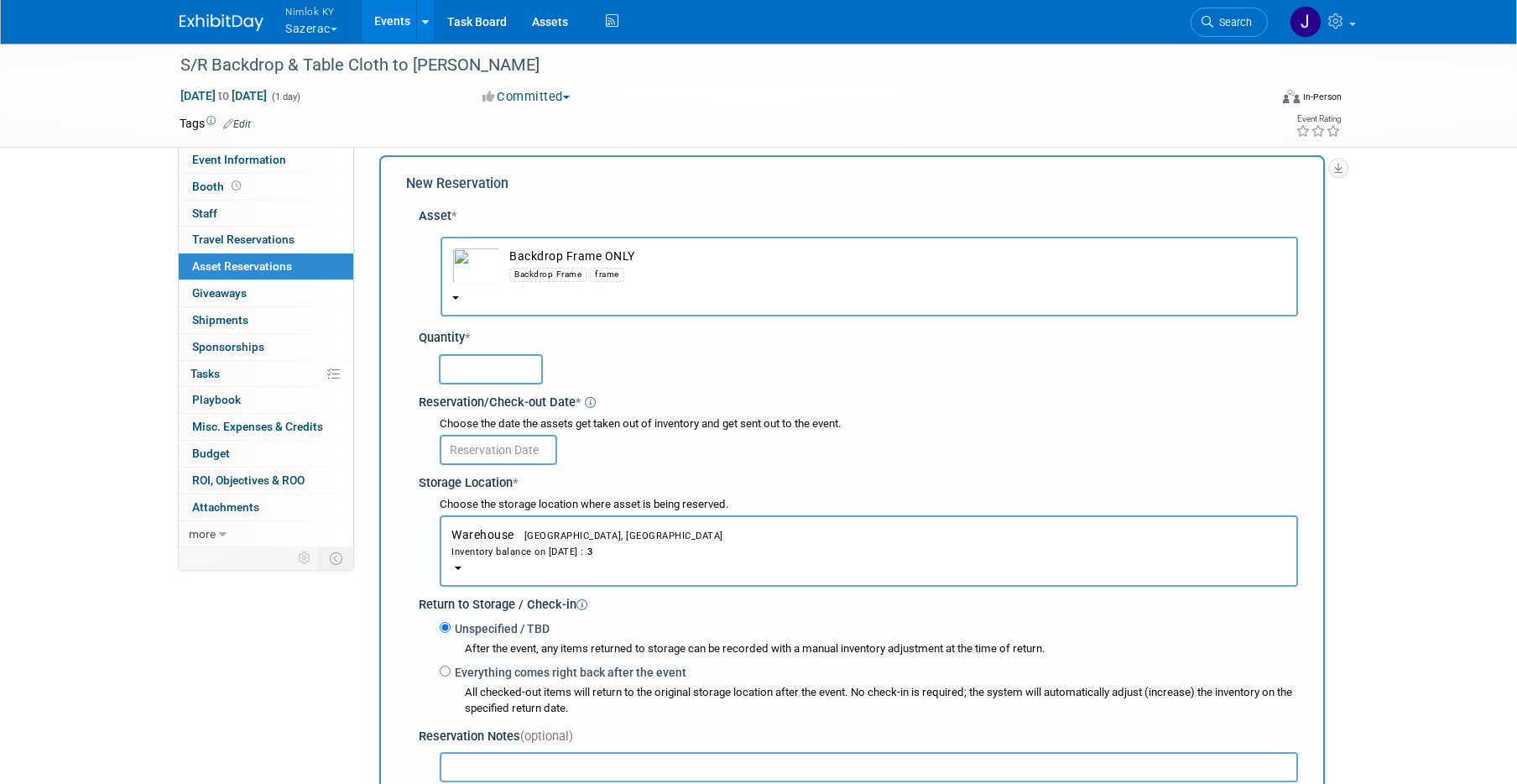
click at [495, 371] on input "text" at bounding box center [491, 369] width 104 height 30
type input "1"
click at [506, 446] on input "text" at bounding box center [499, 449] width 118 height 30
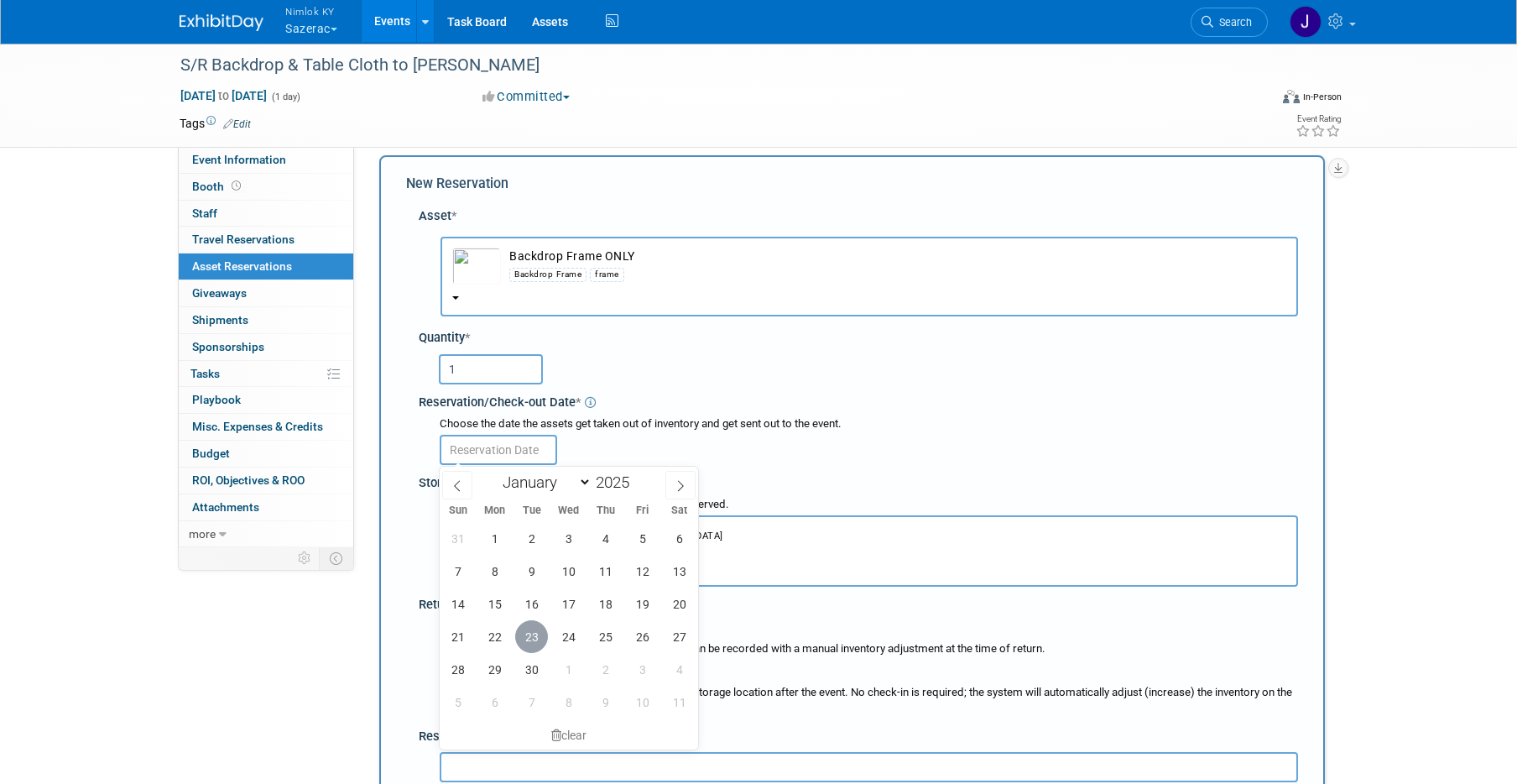
click at [532, 626] on span "23" at bounding box center [532, 636] width 33 height 33
type input "[DATE]"
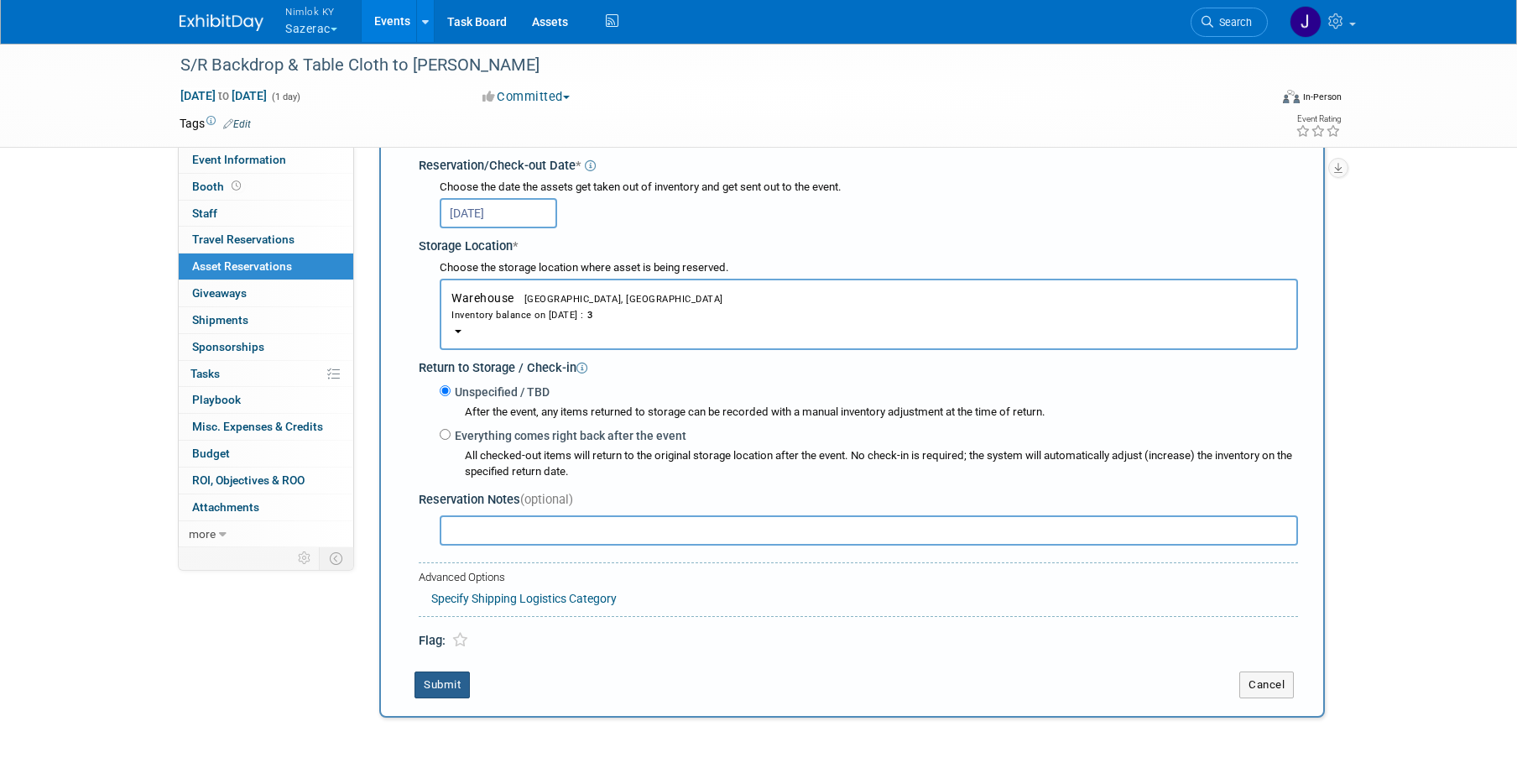
click at [444, 682] on button "Submit" at bounding box center [442, 684] width 55 height 27
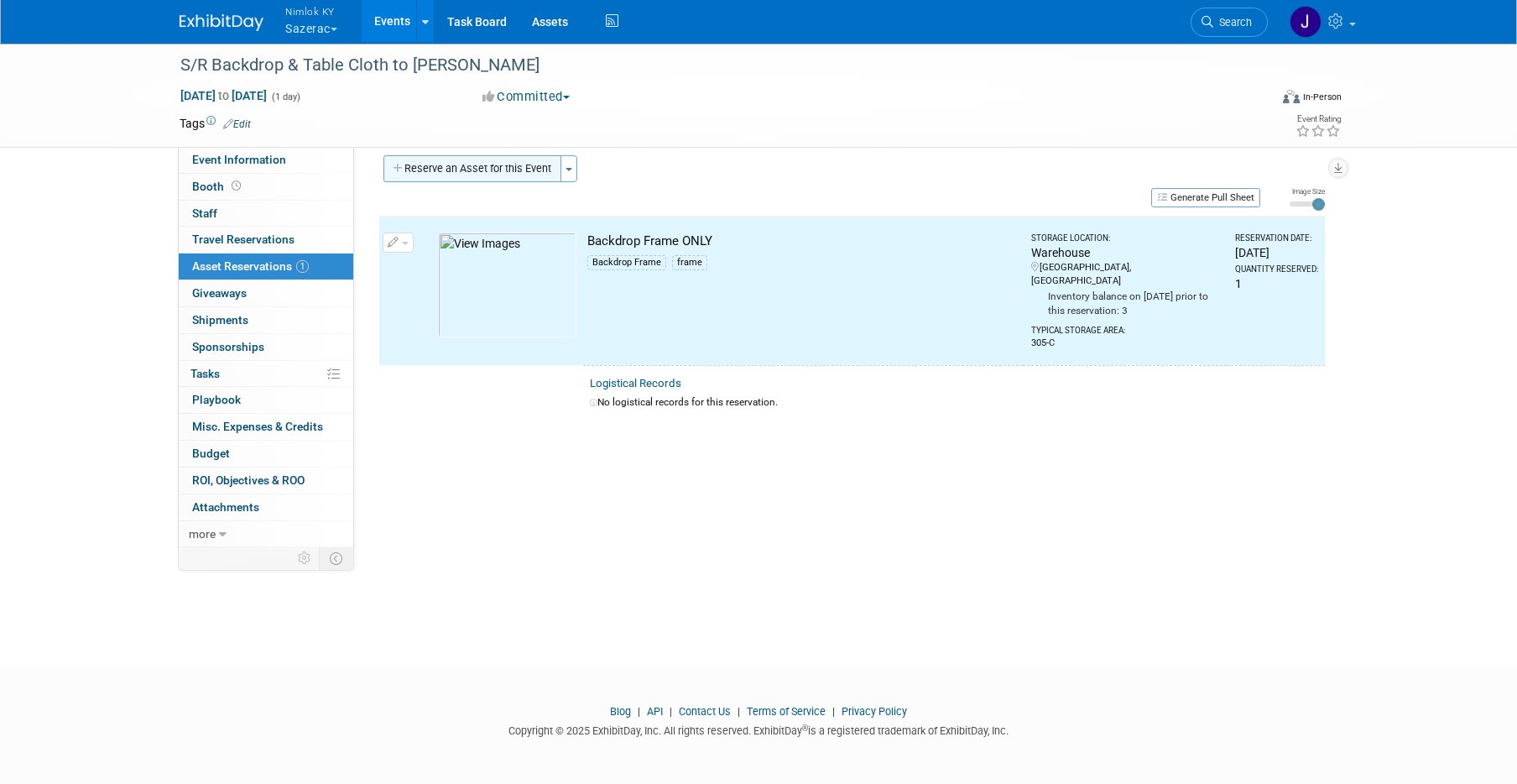
click at [508, 161] on button "Reserve an Asset for this Event" at bounding box center [473, 169] width 178 height 27
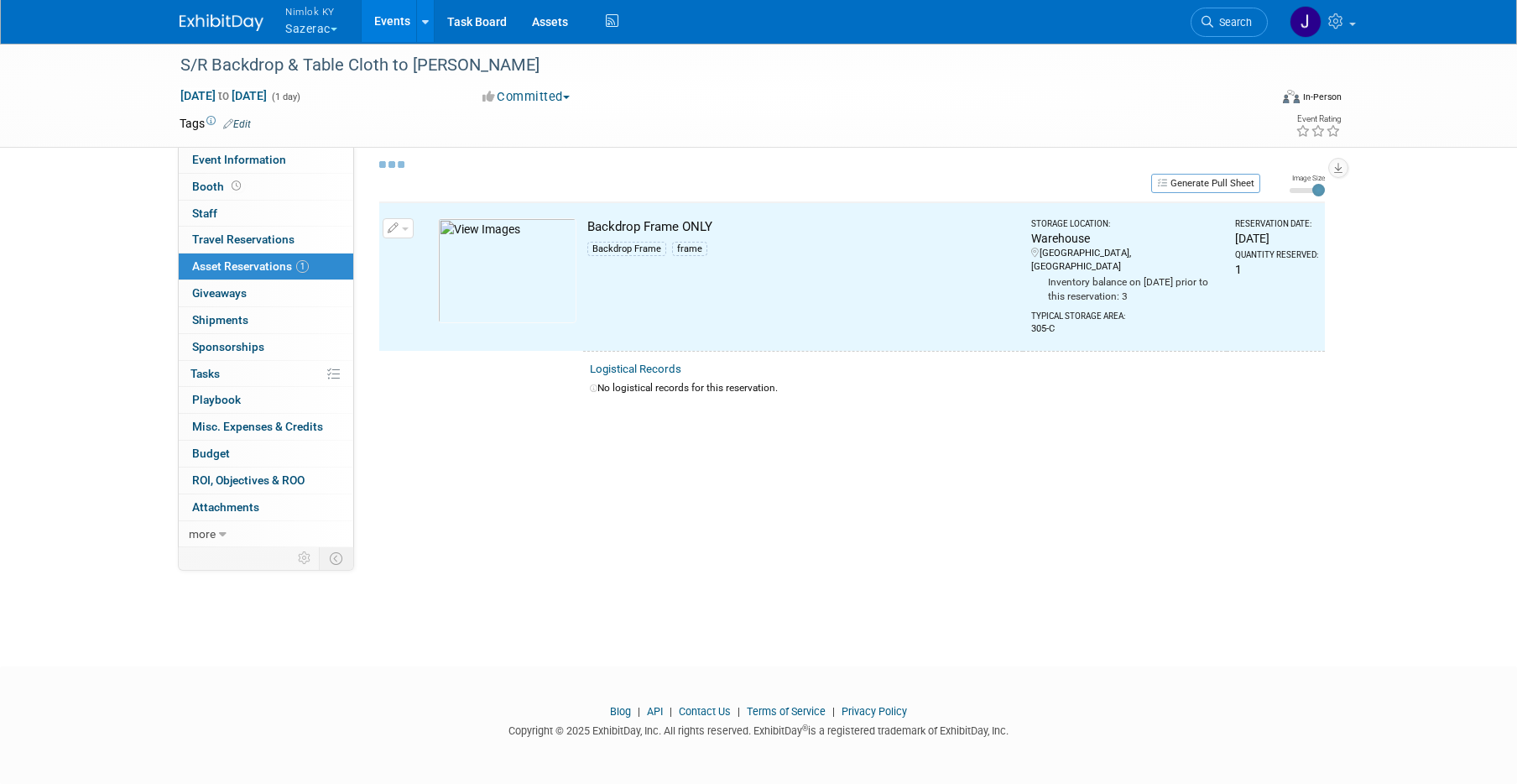
scroll to position [16, 0]
select select "8"
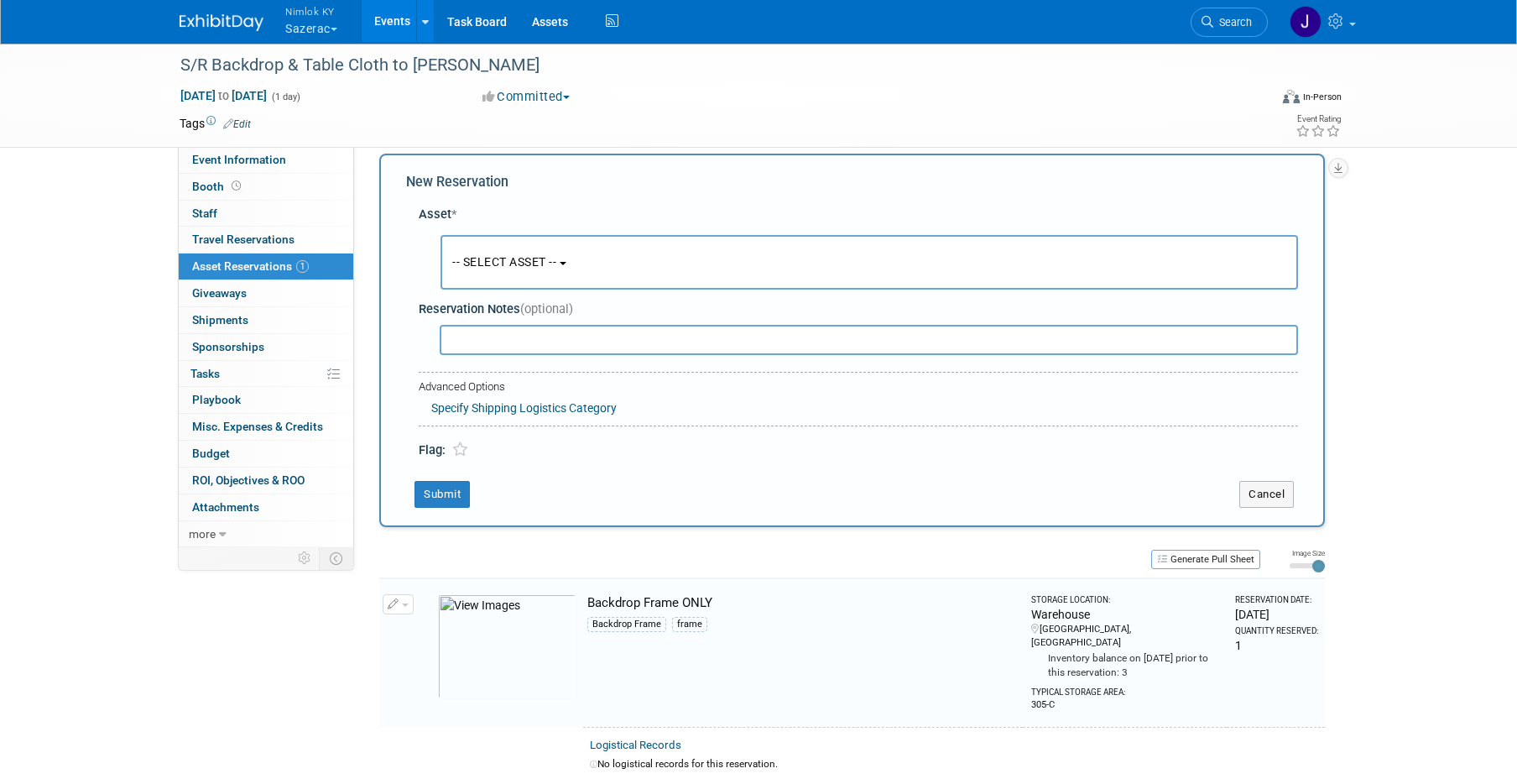
click at [542, 258] on span "-- SELECT ASSET --" at bounding box center [504, 262] width 104 height 14
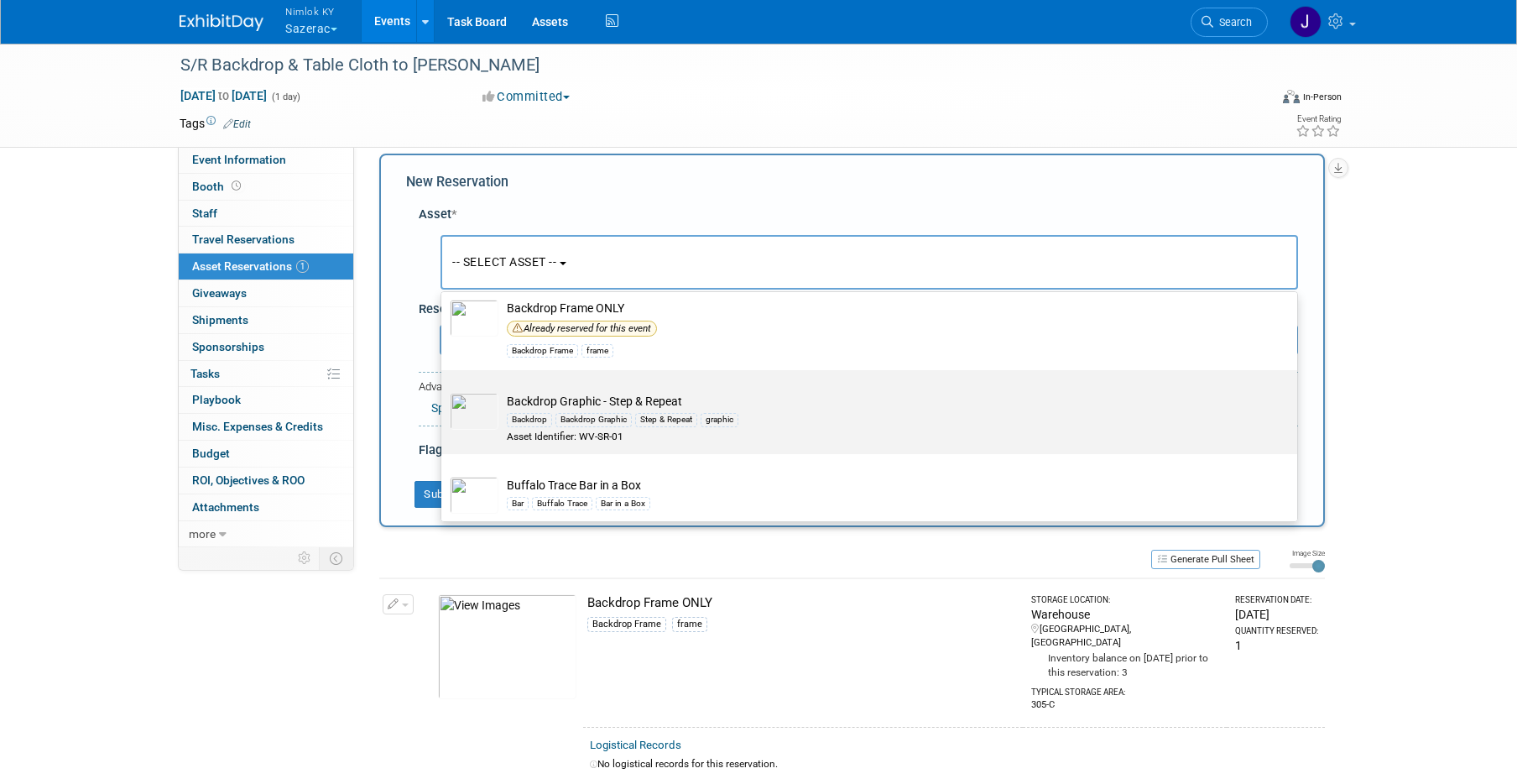
scroll to position [88, 0]
click at [702, 406] on div "Backdrop Backdrop Graphic Step & Repeat graphic" at bounding box center [884, 416] width 756 height 19
click at [443, 386] on input "Backdrop Graphic - Step & Repeat Backdrop Backdrop Graphic Step & Repeat graphi…" at bounding box center [438, 381] width 11 height 11
select select "10719686"
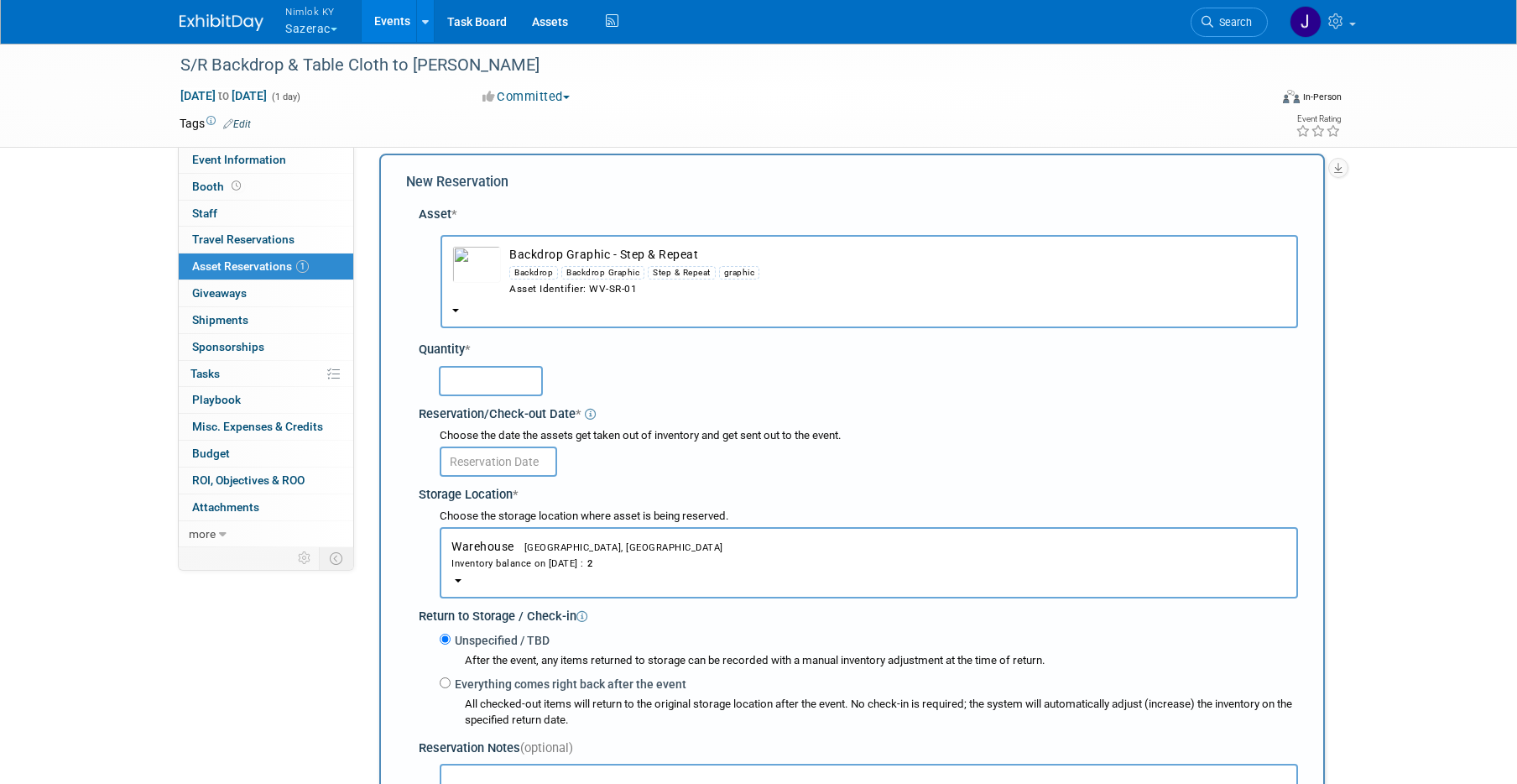
click at [488, 387] on input "text" at bounding box center [491, 380] width 104 height 30
type input "1"
click at [500, 469] on input "text" at bounding box center [499, 461] width 118 height 30
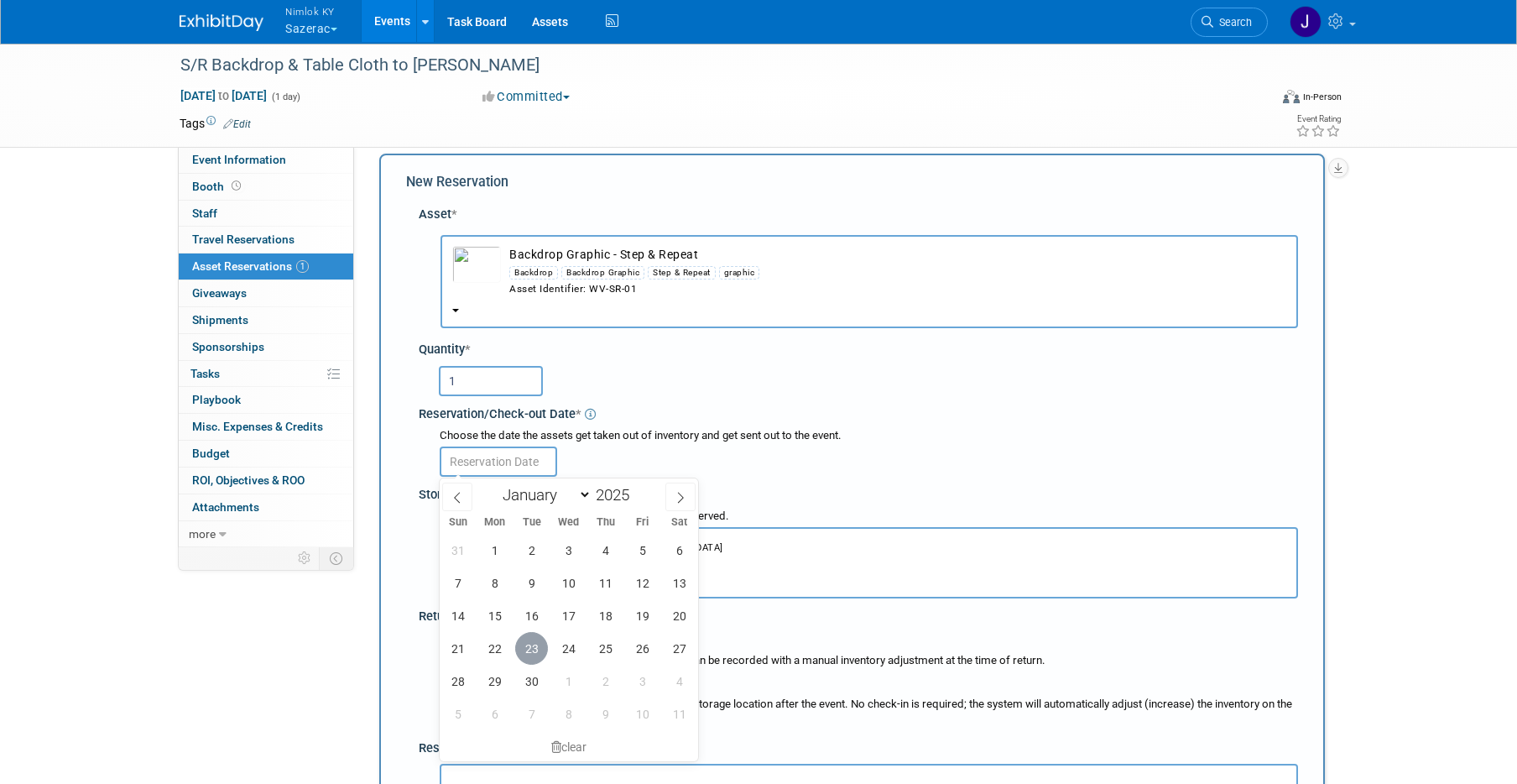
click at [533, 651] on span "23" at bounding box center [532, 648] width 33 height 33
type input "[DATE]"
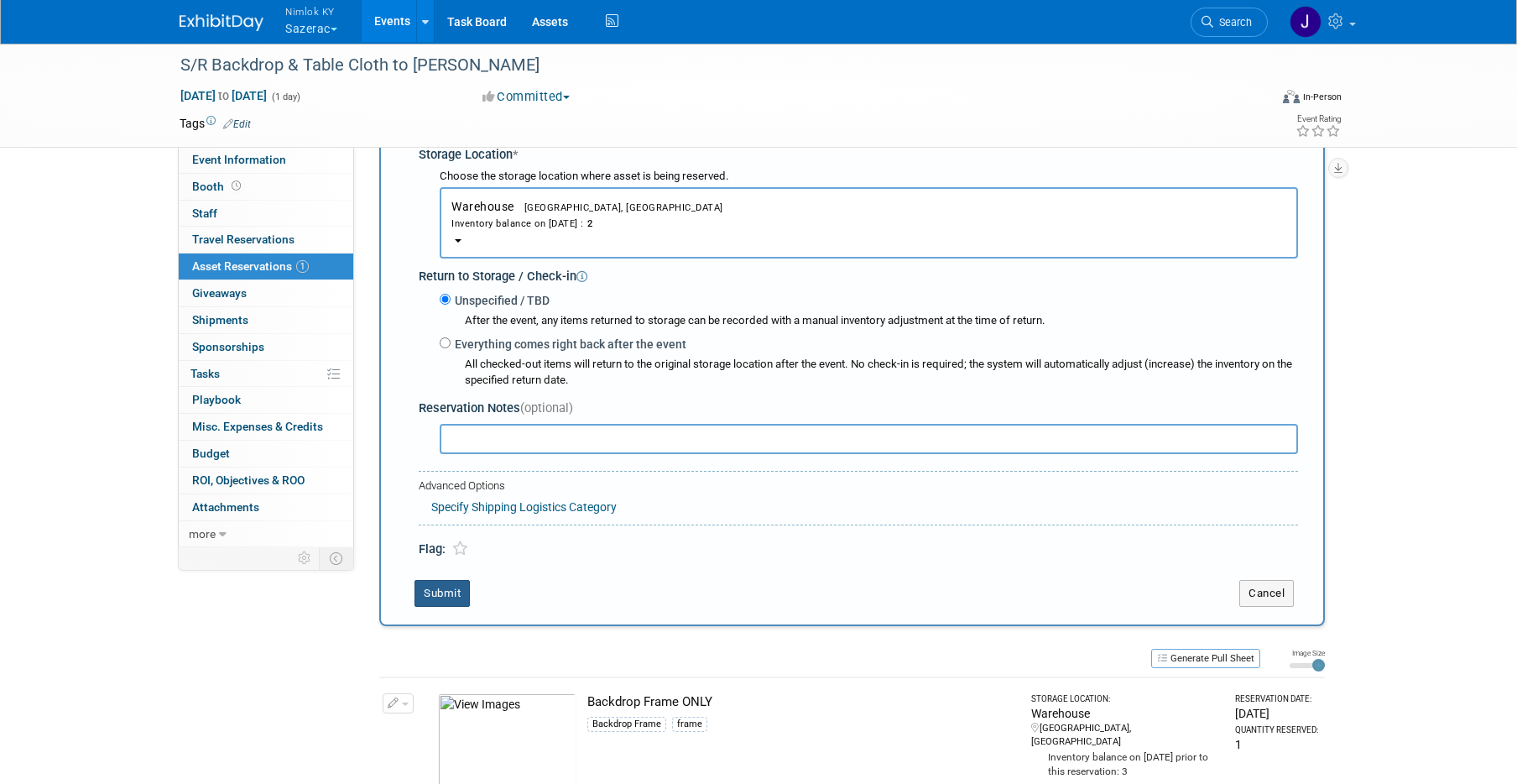
click at [453, 596] on button "Submit" at bounding box center [442, 593] width 55 height 27
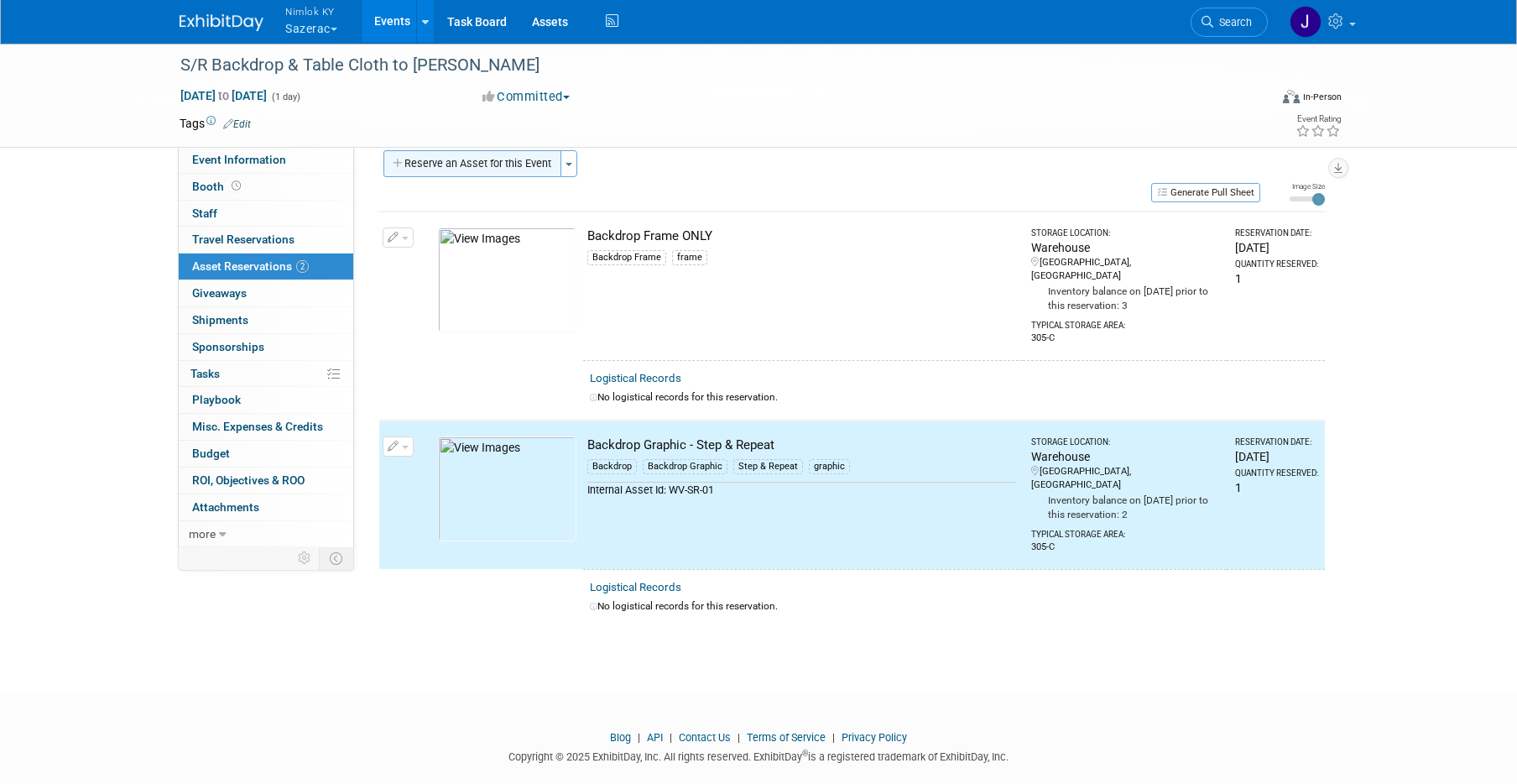
click at [501, 156] on button "Reserve an Asset for this Event" at bounding box center [473, 163] width 178 height 27
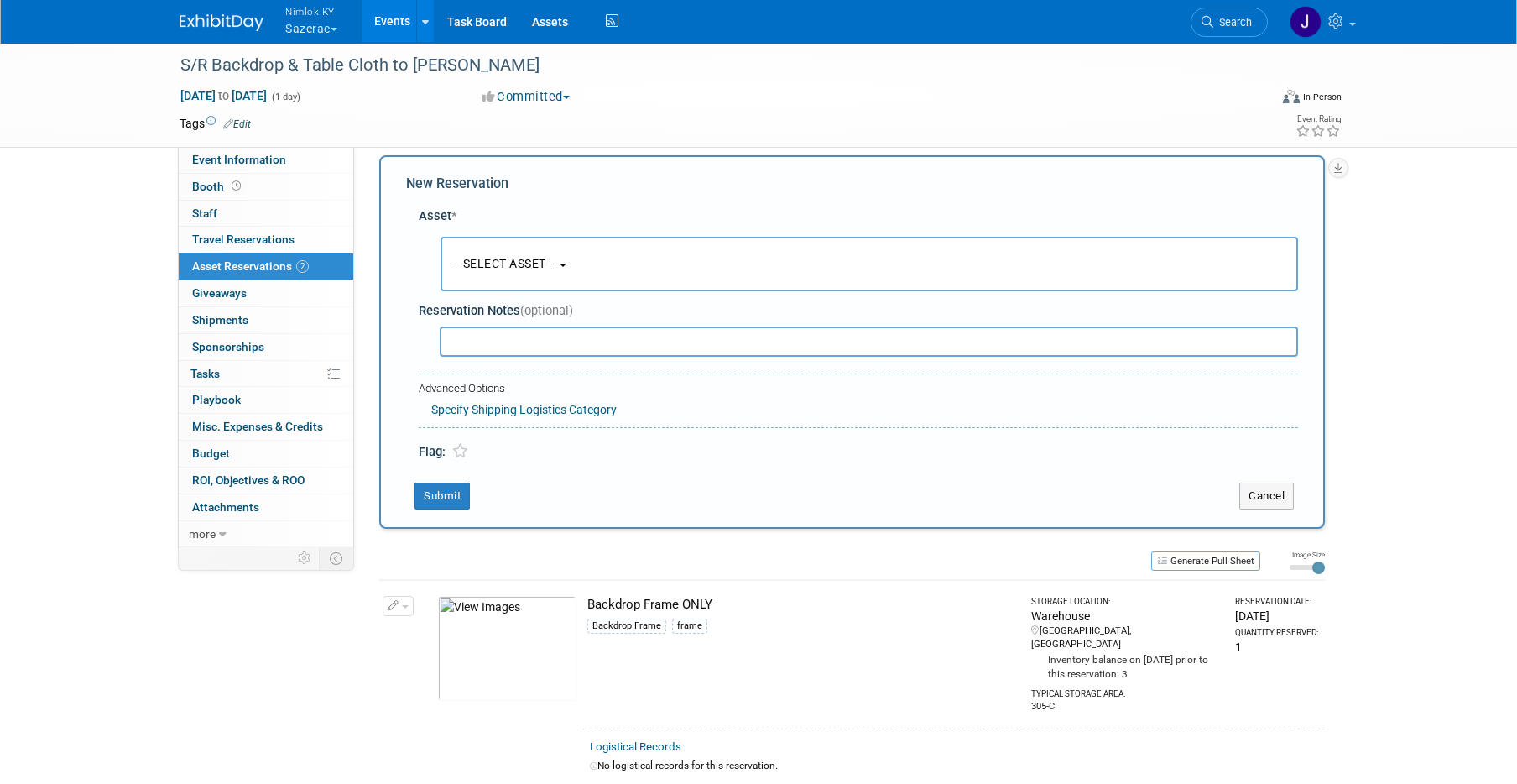
scroll to position [16, 0]
click at [558, 271] on button "-- SELECT ASSET --" at bounding box center [870, 262] width 857 height 54
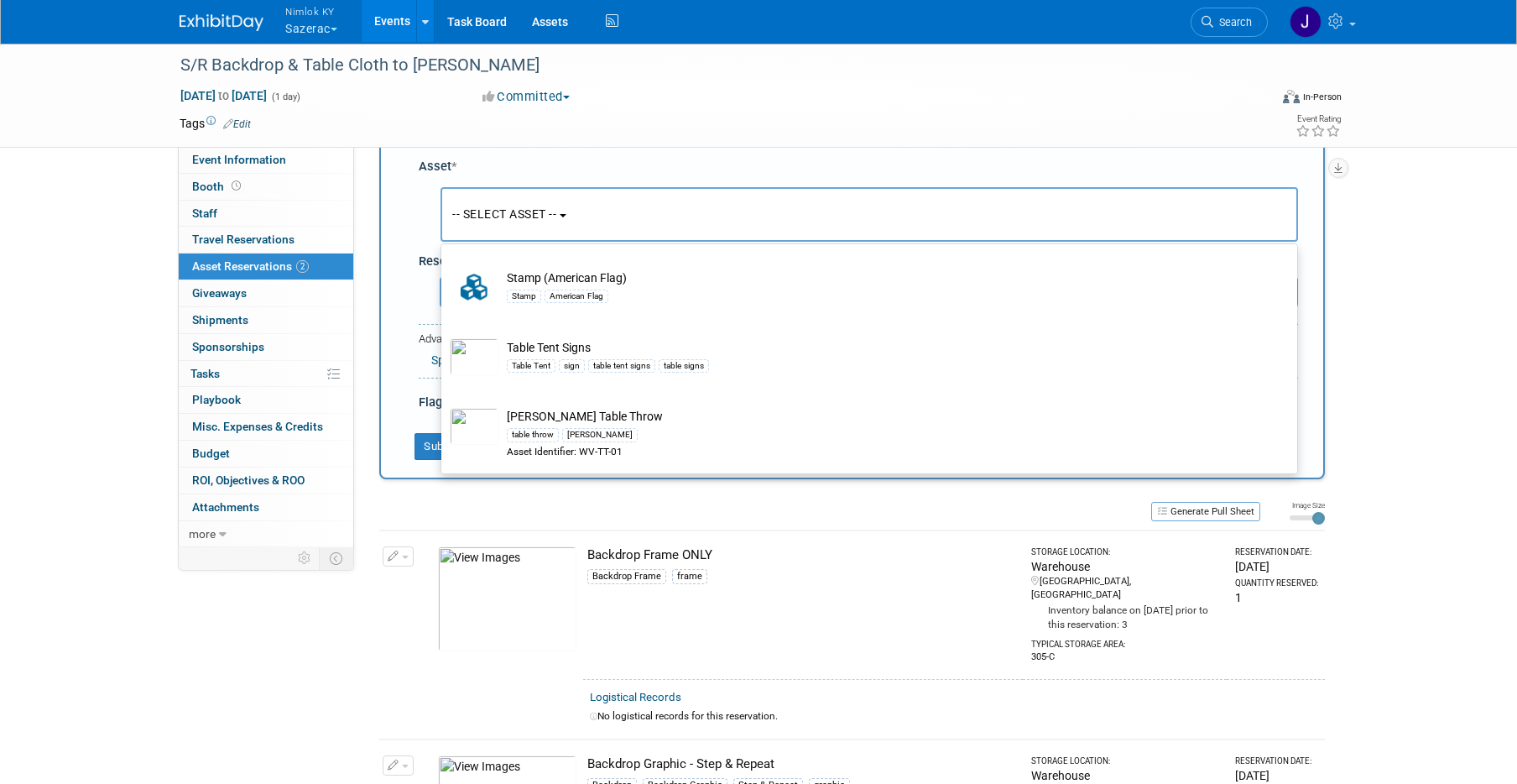
scroll to position [70, 0]
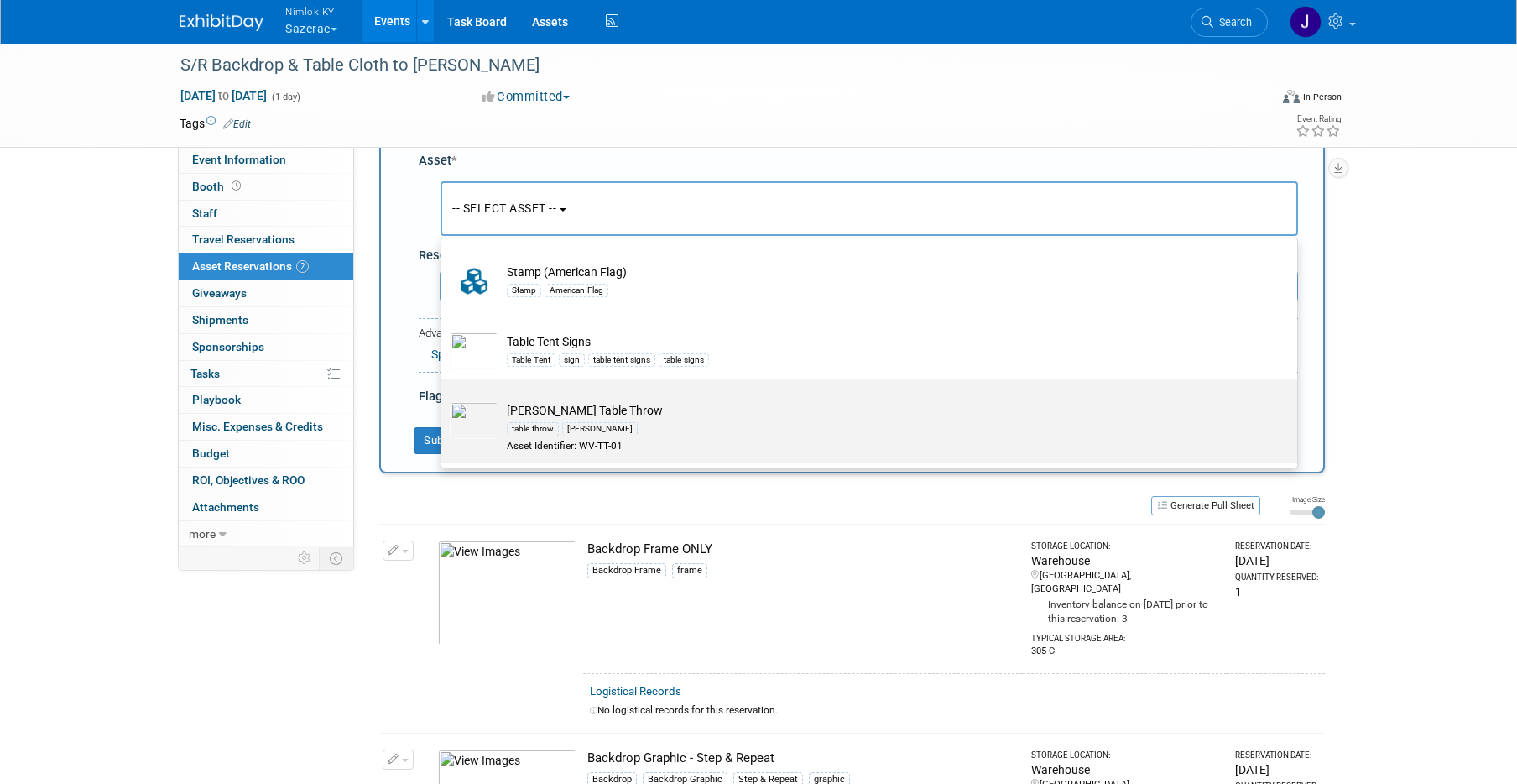
click at [671, 423] on div "table throw wheatley" at bounding box center [884, 428] width 756 height 19
click at [443, 399] on input "[PERSON_NAME] Table Throw table throw [PERSON_NAME] Asset Identifier: WV-TT-01" at bounding box center [438, 393] width 11 height 11
select select "10719670"
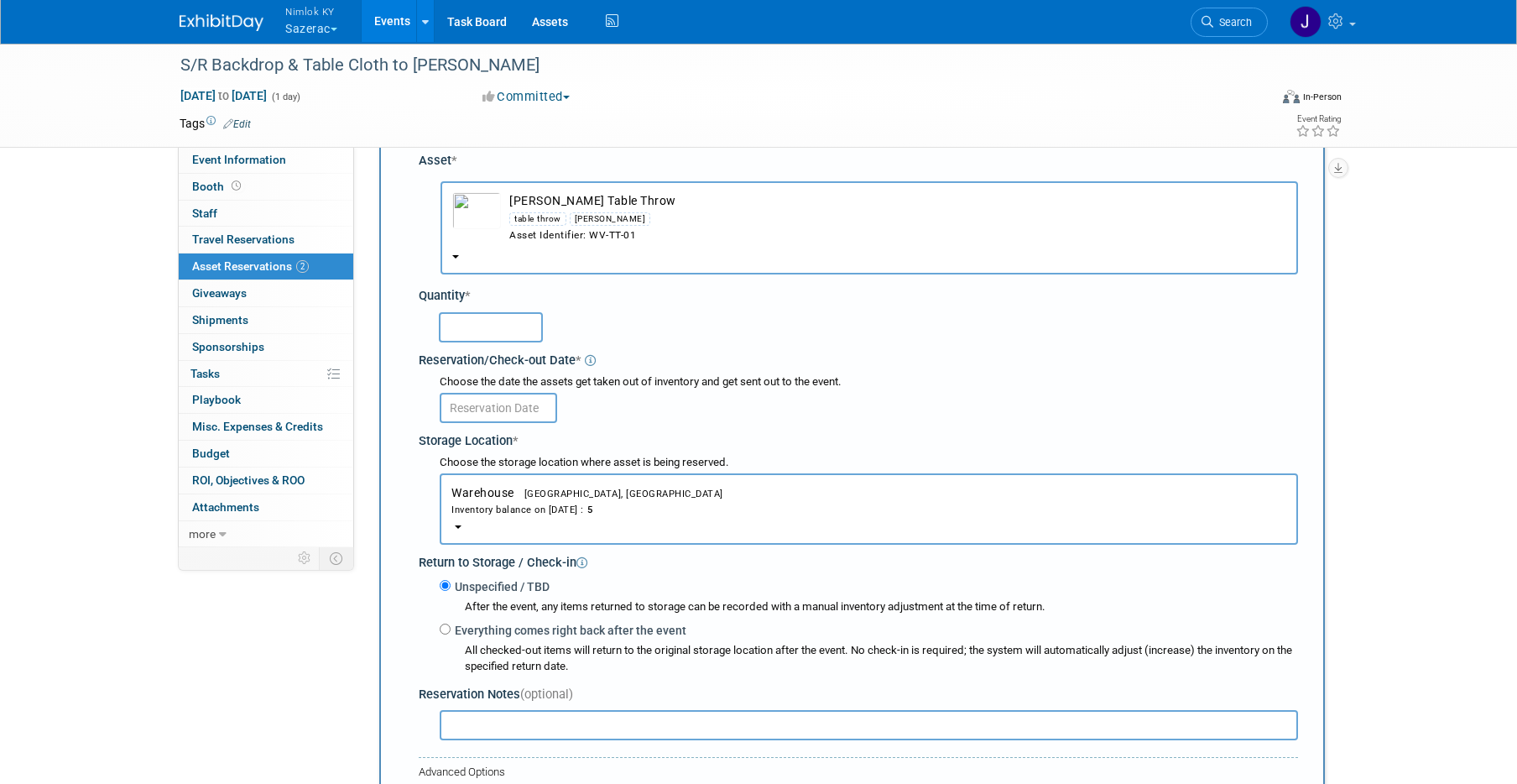
click at [512, 330] on input "text" at bounding box center [491, 327] width 104 height 30
type input "1"
click at [528, 411] on input "text" at bounding box center [499, 407] width 118 height 30
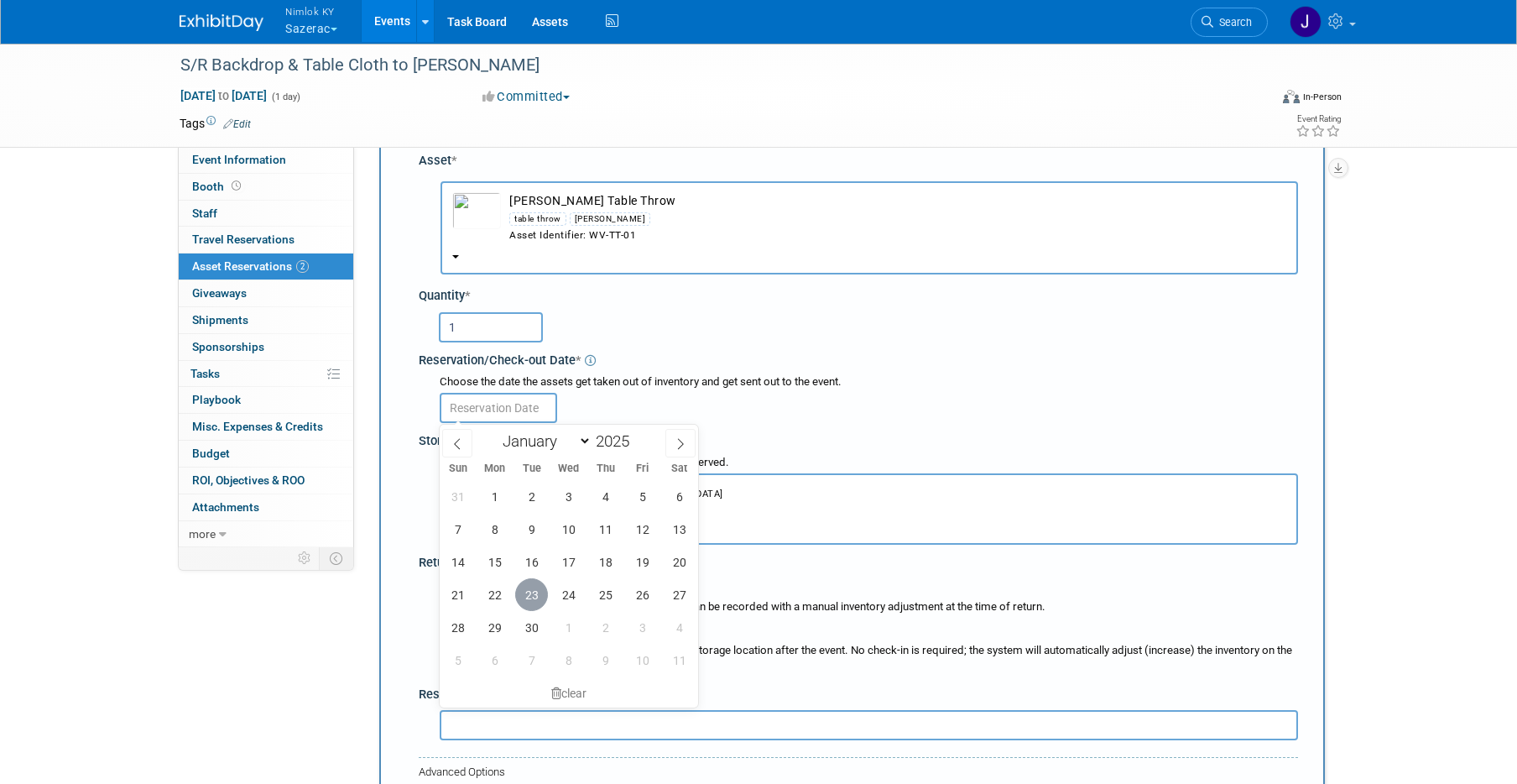
click at [527, 593] on span "23" at bounding box center [532, 595] width 33 height 33
type input "[DATE]"
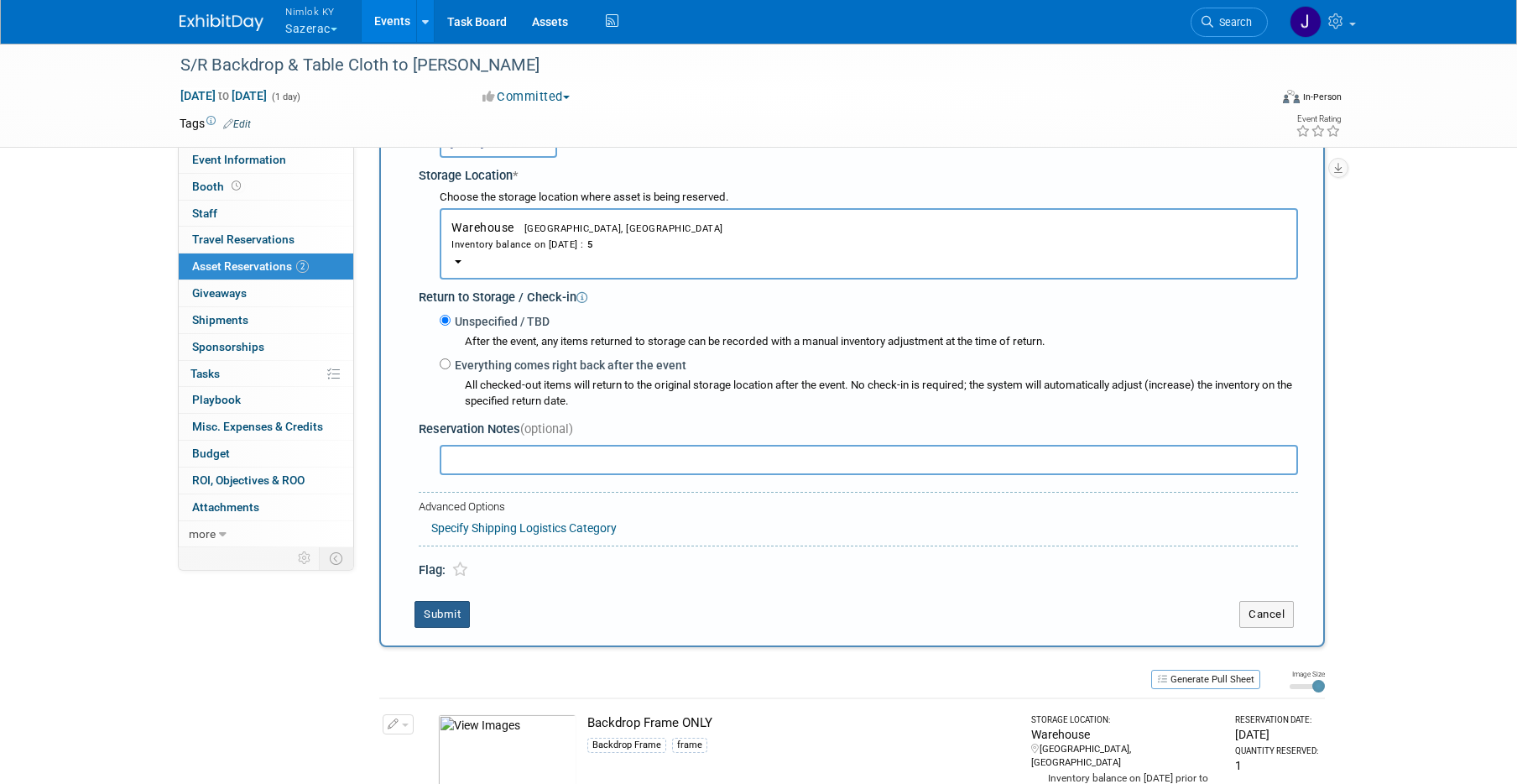
click at [449, 607] on button "Submit" at bounding box center [442, 614] width 55 height 27
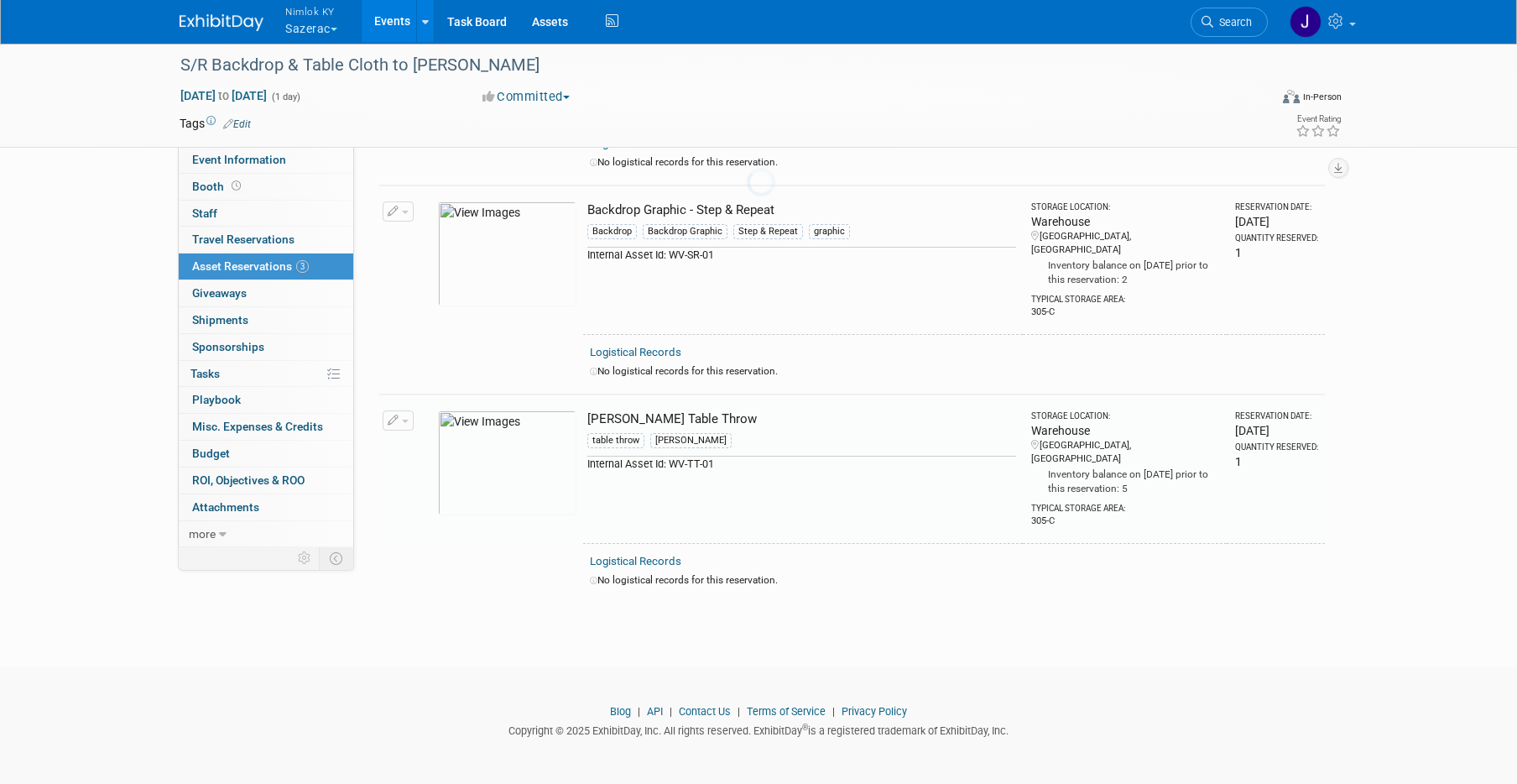
scroll to position [214, 0]
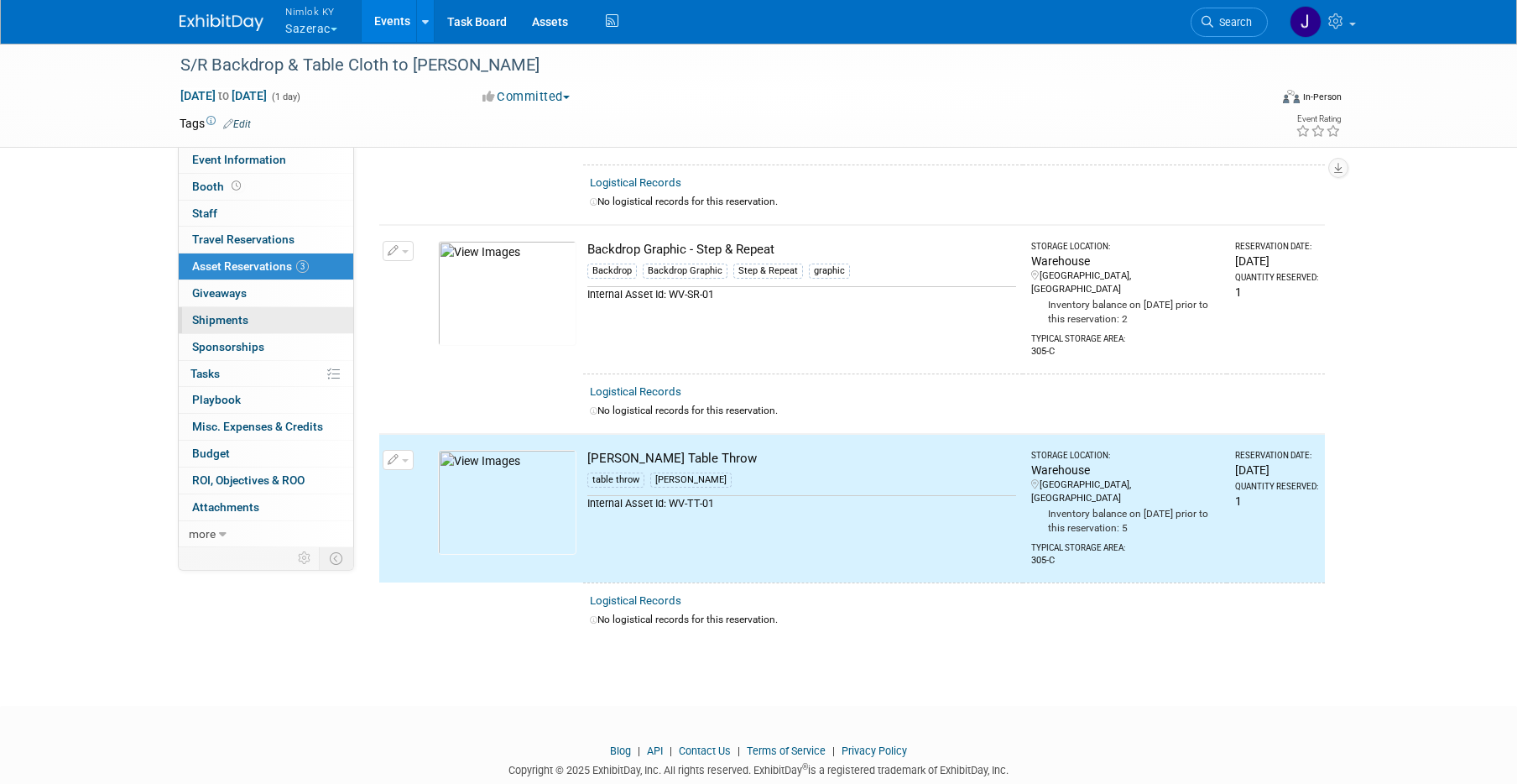
click at [271, 323] on link "0 Shipments 0" at bounding box center [266, 320] width 175 height 26
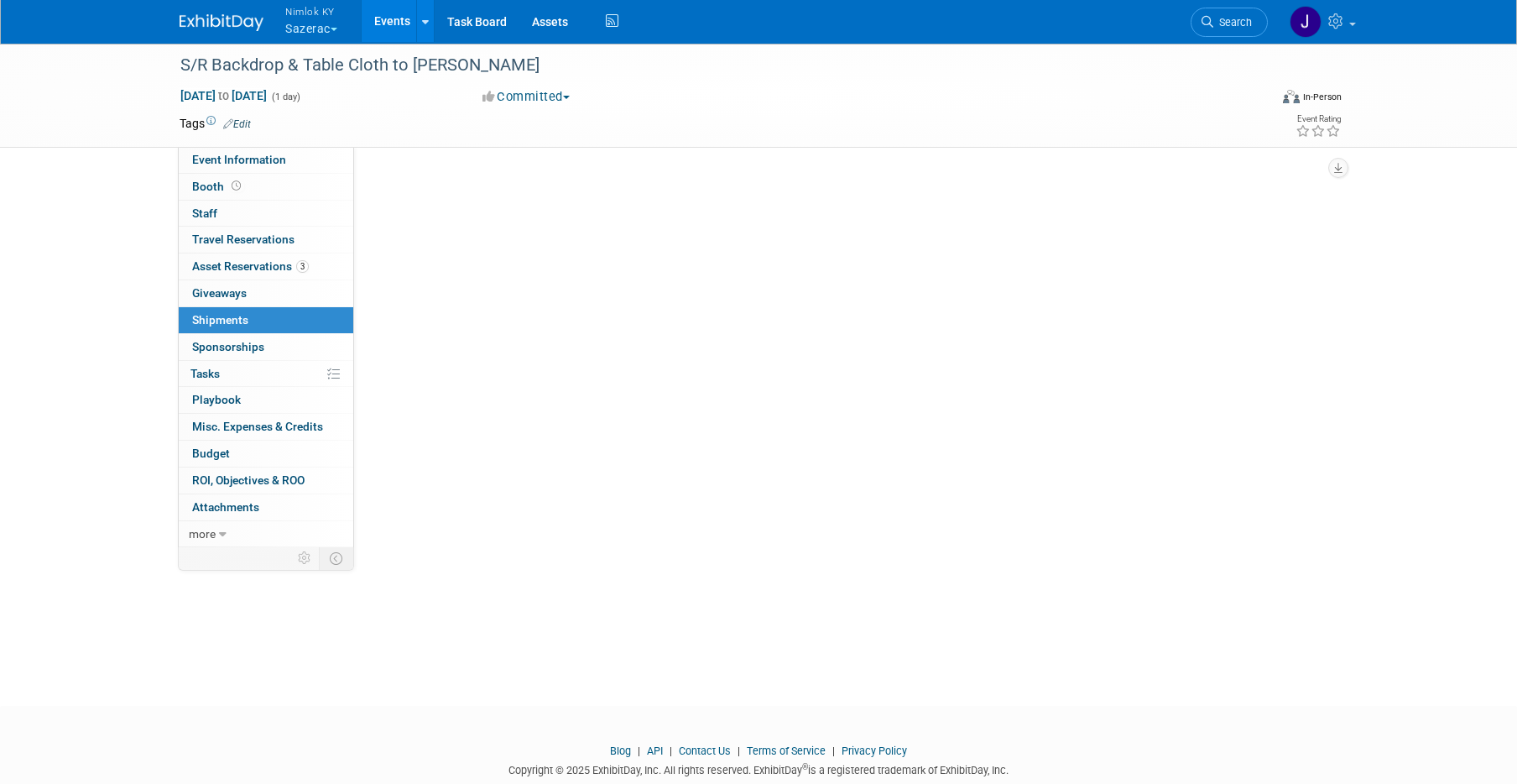
scroll to position [0, 0]
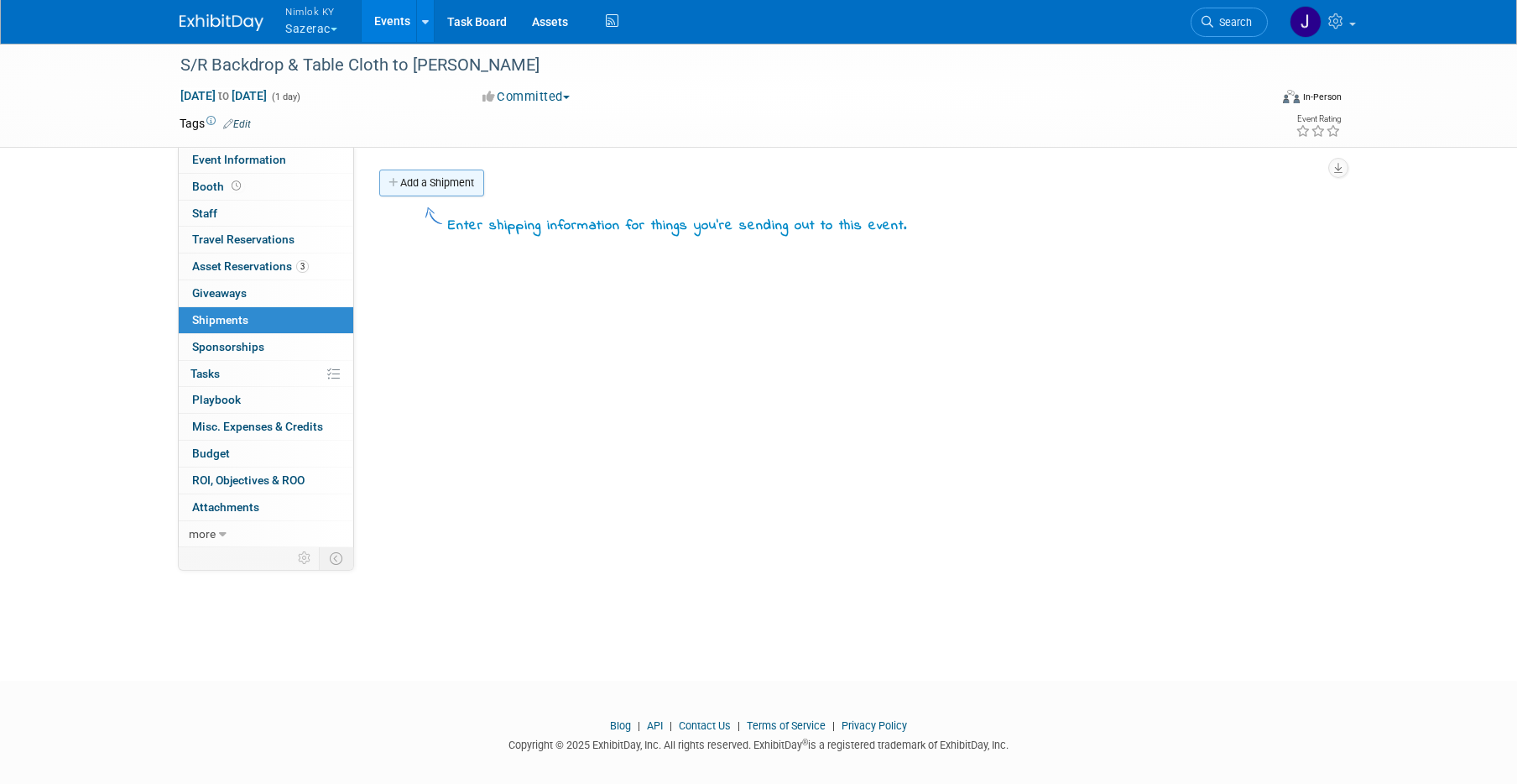
click at [468, 180] on link "Add a Shipment" at bounding box center [431, 182] width 105 height 27
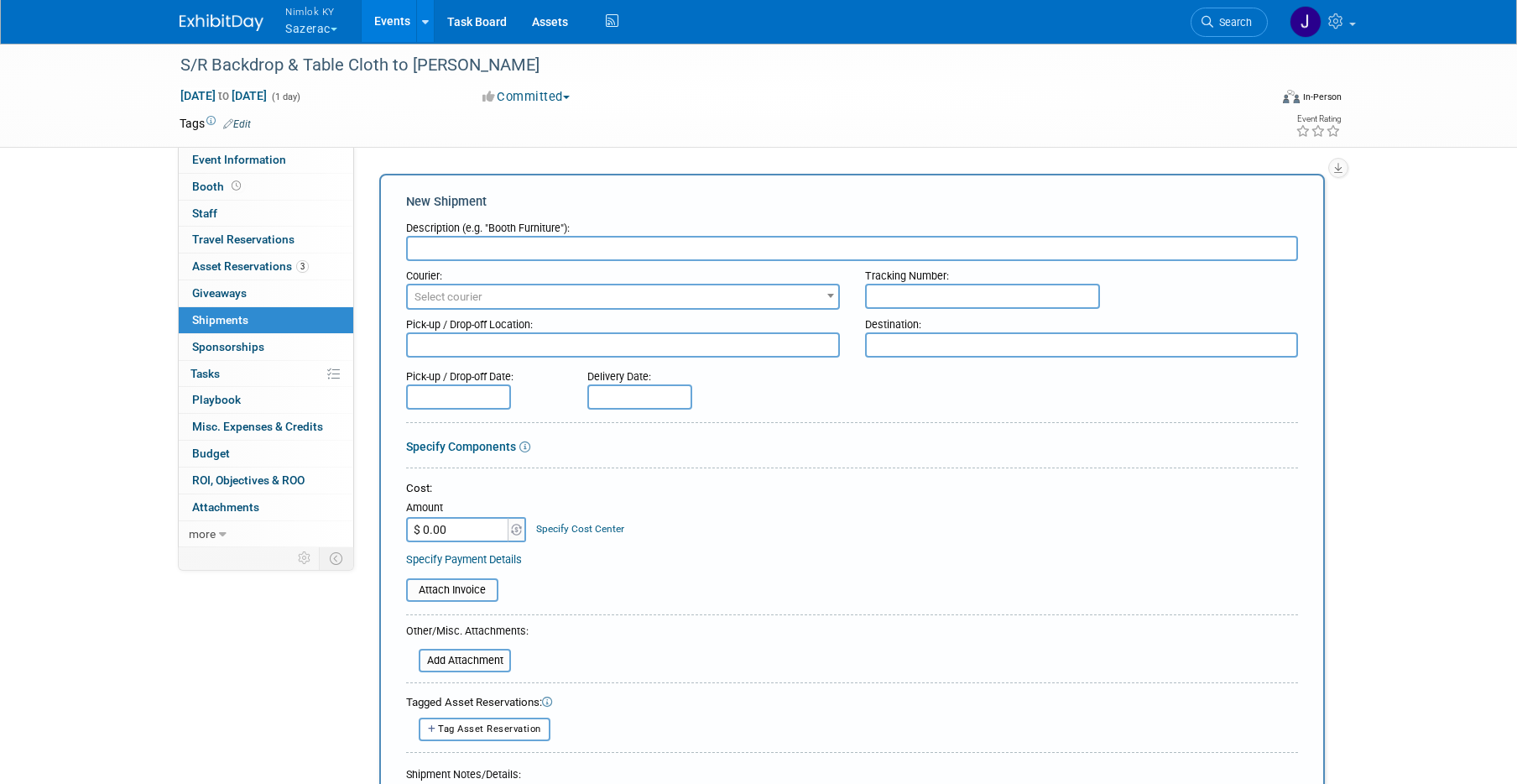
click at [537, 242] on input "text" at bounding box center [852, 248] width 892 height 25
type input "Nimlok Warehouse to Rick Henry"
click at [527, 295] on span "Select courier" at bounding box center [623, 296] width 430 height 23
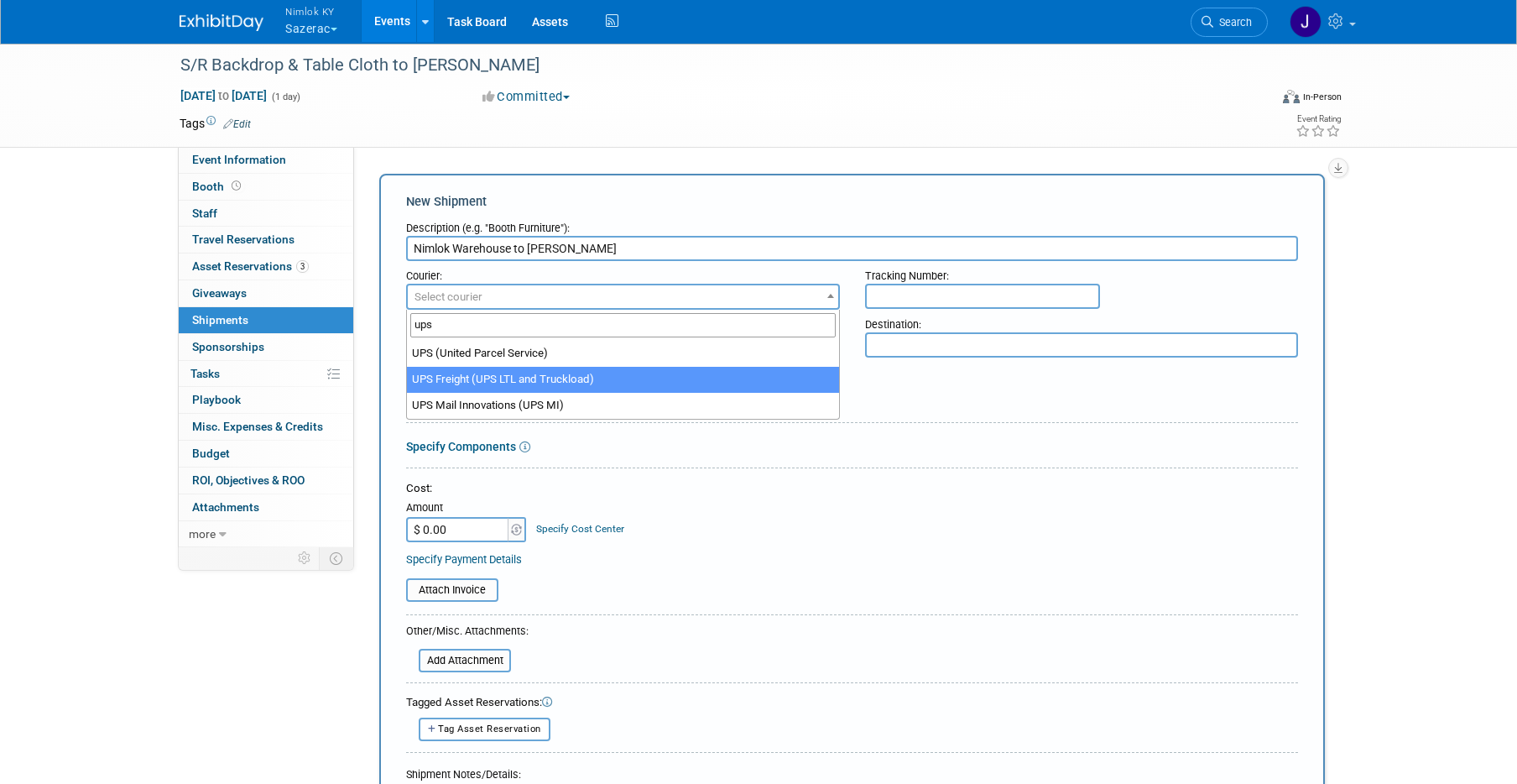
type input "ups"
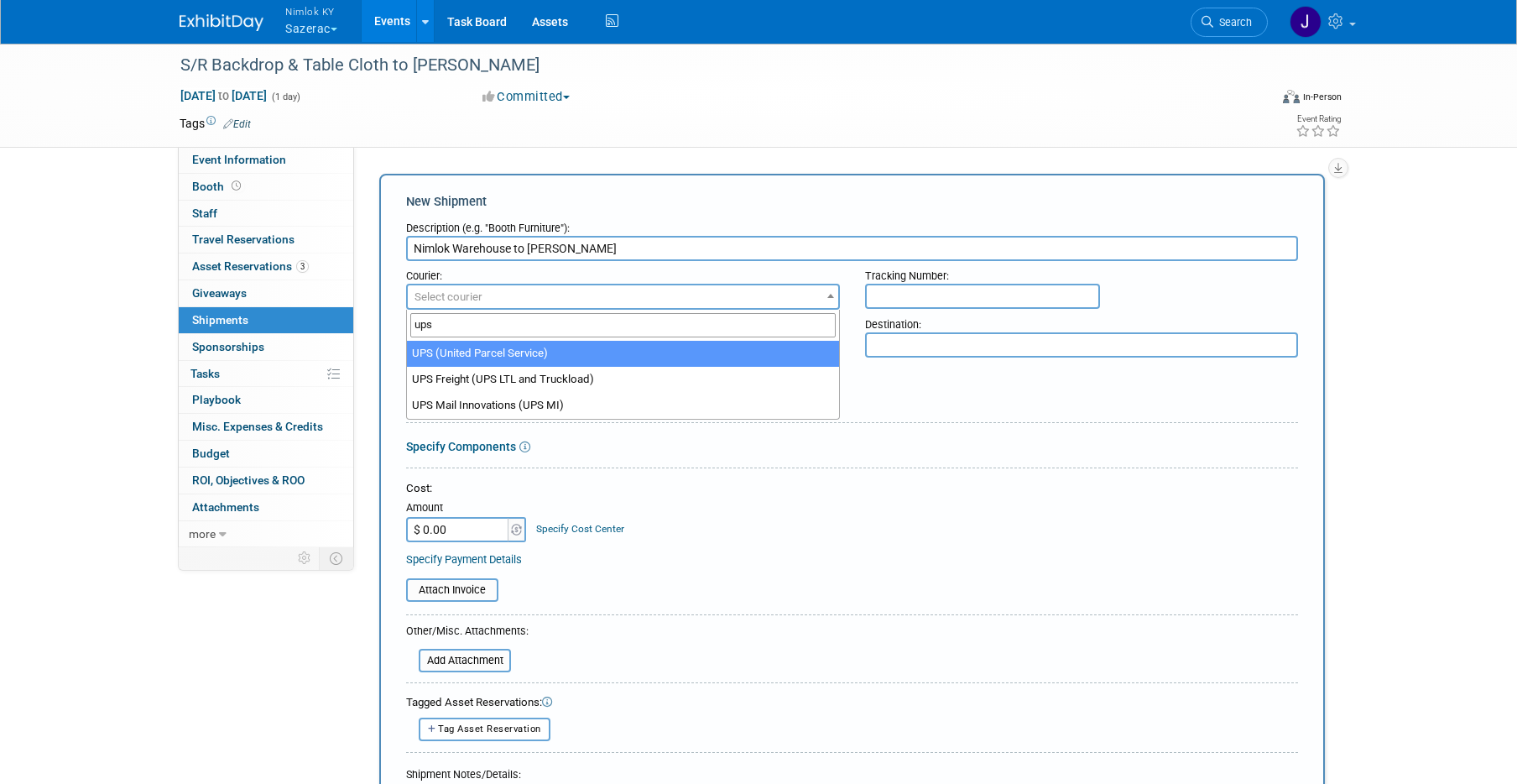
select select "508"
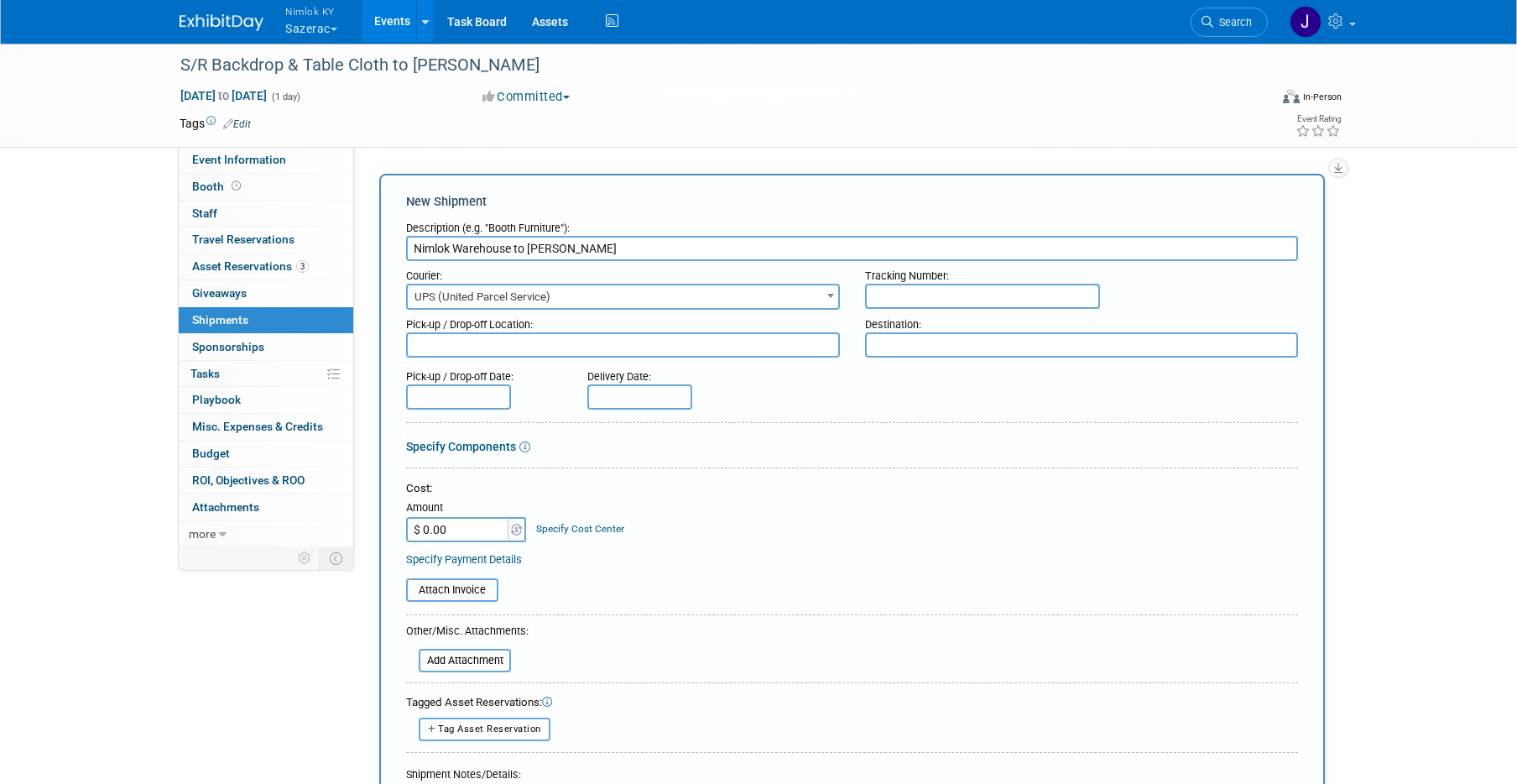
click at [556, 350] on textarea at bounding box center [623, 344] width 434 height 25
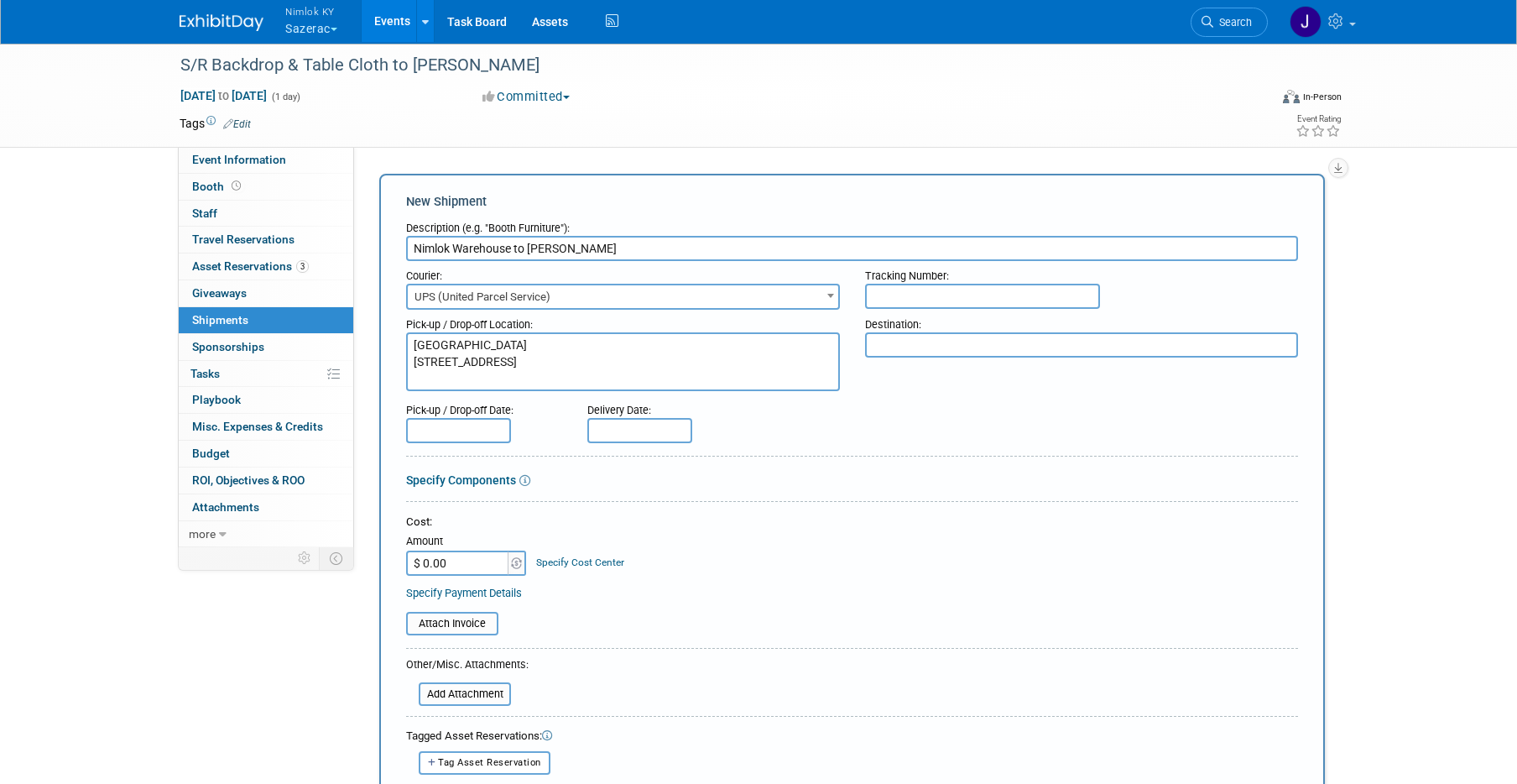
type textarea "[GEOGRAPHIC_DATA] [STREET_ADDRESS]"
type textarea "A"
paste textarea "Attn: Rick Henry 4904 Northoak Ct. Holly Springs, NC 27540 443-883-5600"
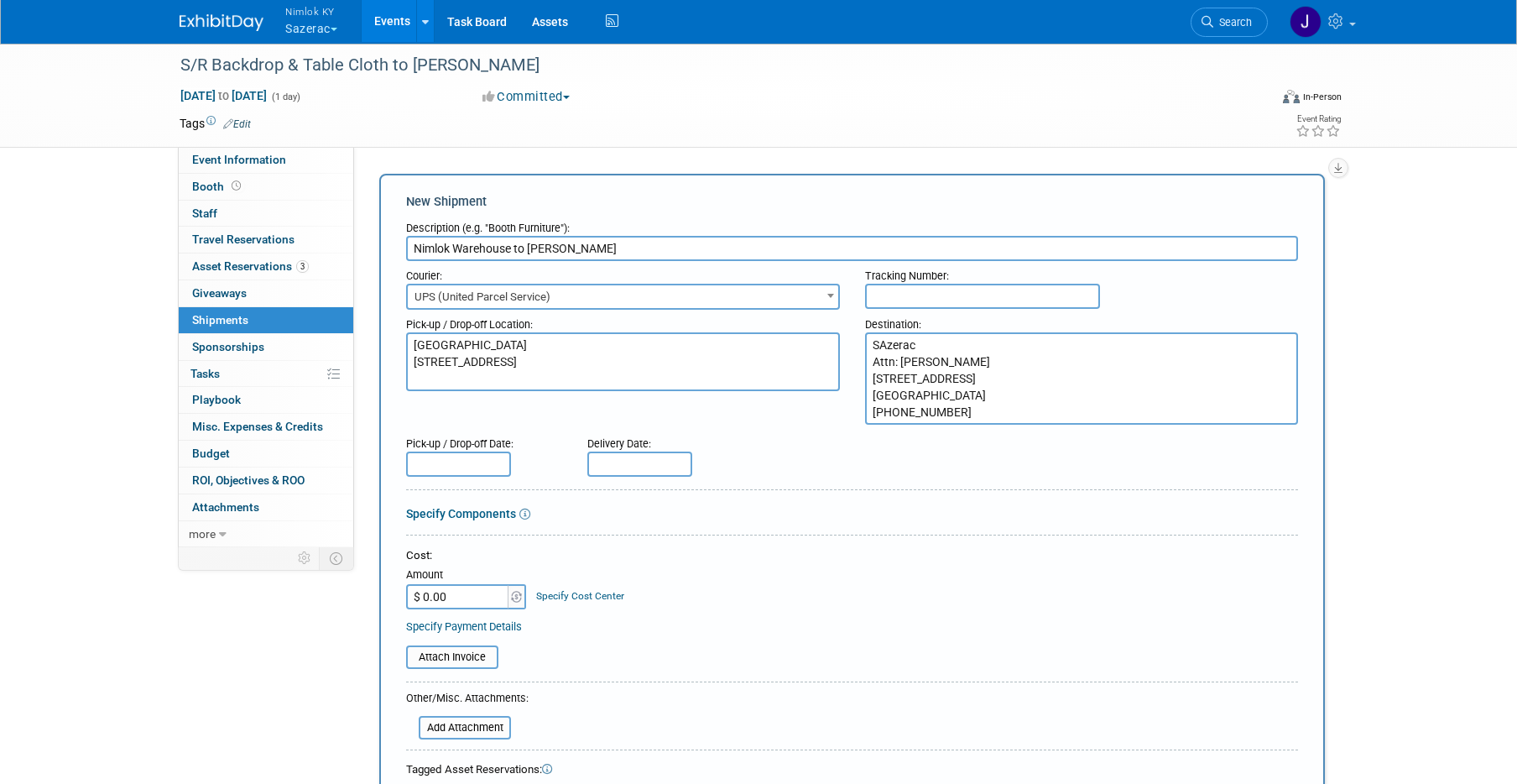
click at [883, 347] on textarea "SAzerac Attn: Rick Henry 4904 Northoak Ct. Holly Springs, NC 27540 443-883-5600" at bounding box center [1082, 378] width 434 height 92
type textarea "Sazerac Attn: [PERSON_NAME] [STREET_ADDRESS] [GEOGRAPHIC_DATA] [PHONE_NUMBER]"
click at [494, 477] on form "Description (e.g. "Booth Furniture"): Nimlok Warehouse to Rick Henry Courier: 0…" at bounding box center [852, 600] width 892 height 773
click at [488, 467] on input "text" at bounding box center [458, 463] width 105 height 25
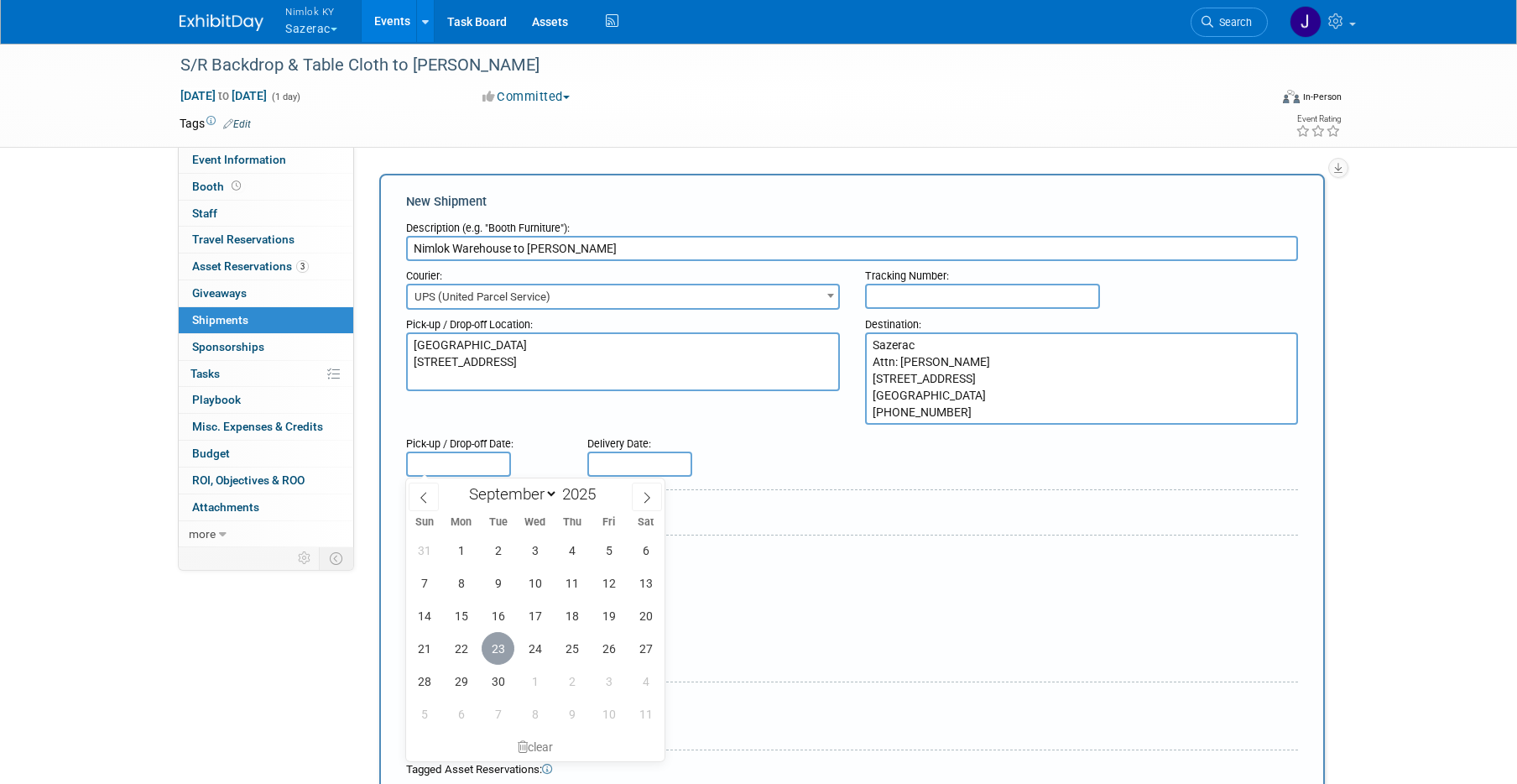
click at [508, 649] on span "23" at bounding box center [498, 648] width 33 height 33
type input "[DATE]"
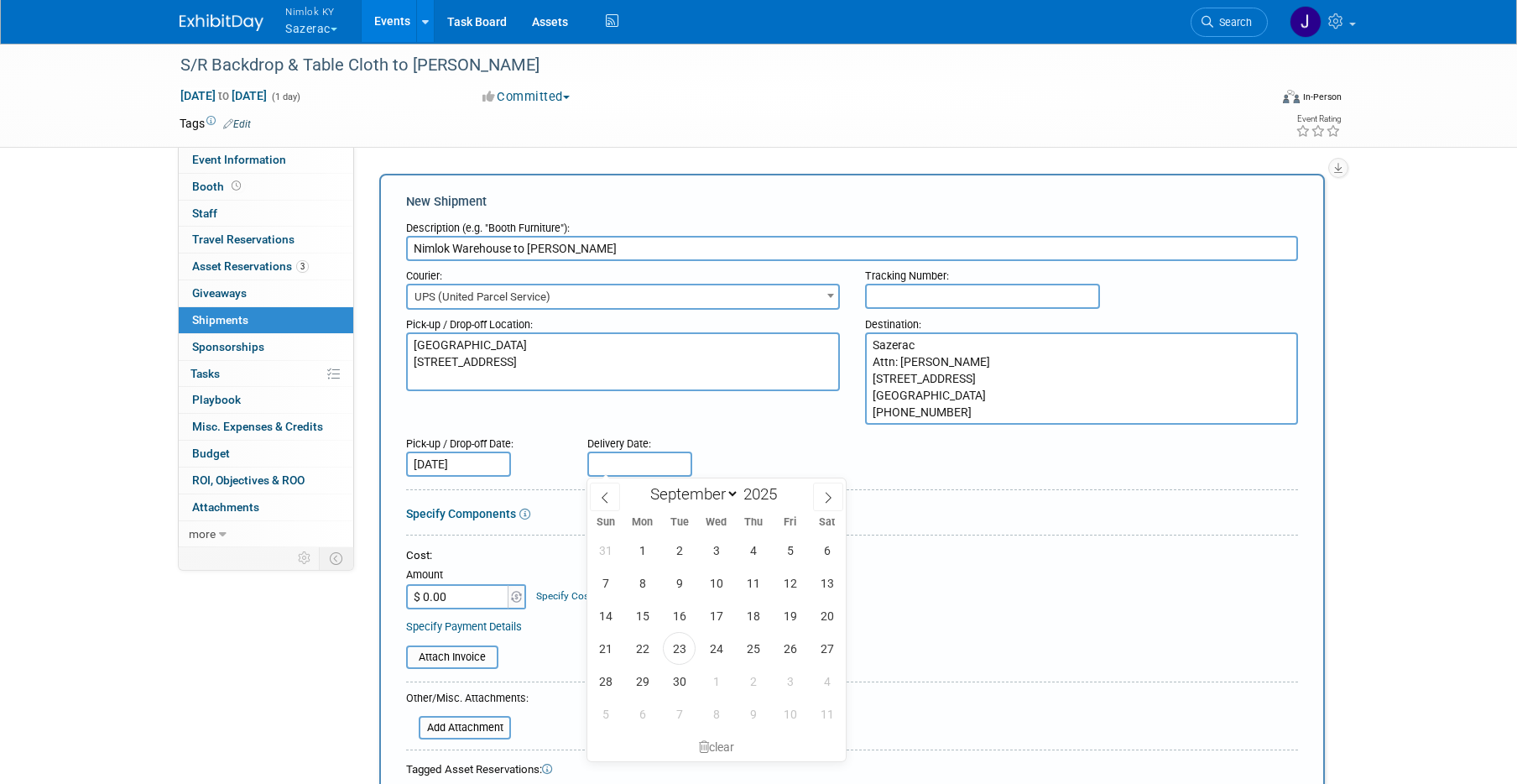
click at [629, 456] on input "text" at bounding box center [639, 463] width 105 height 25
click at [760, 650] on span "25" at bounding box center [753, 648] width 33 height 33
type input "[DATE]"
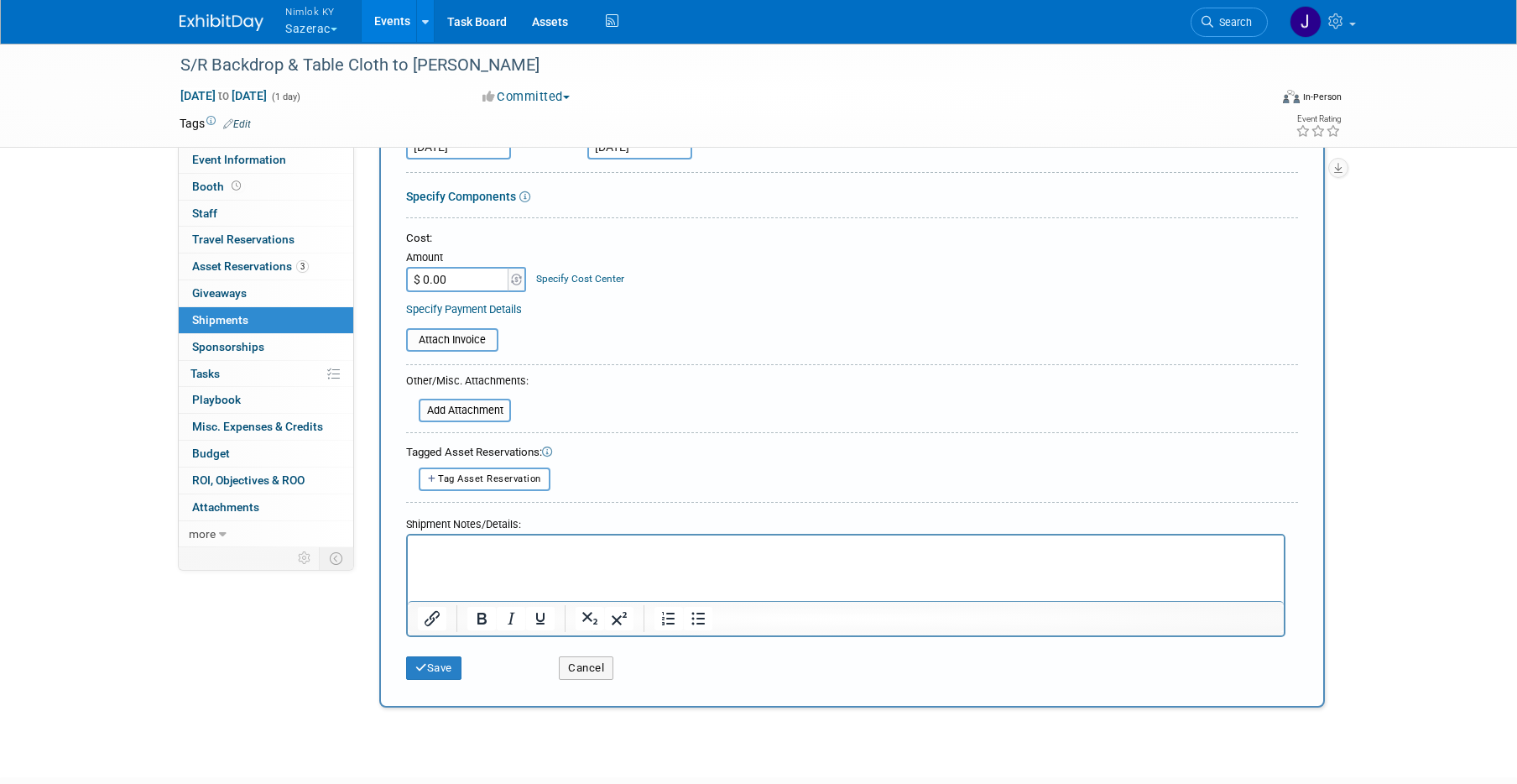
scroll to position [336, 0]
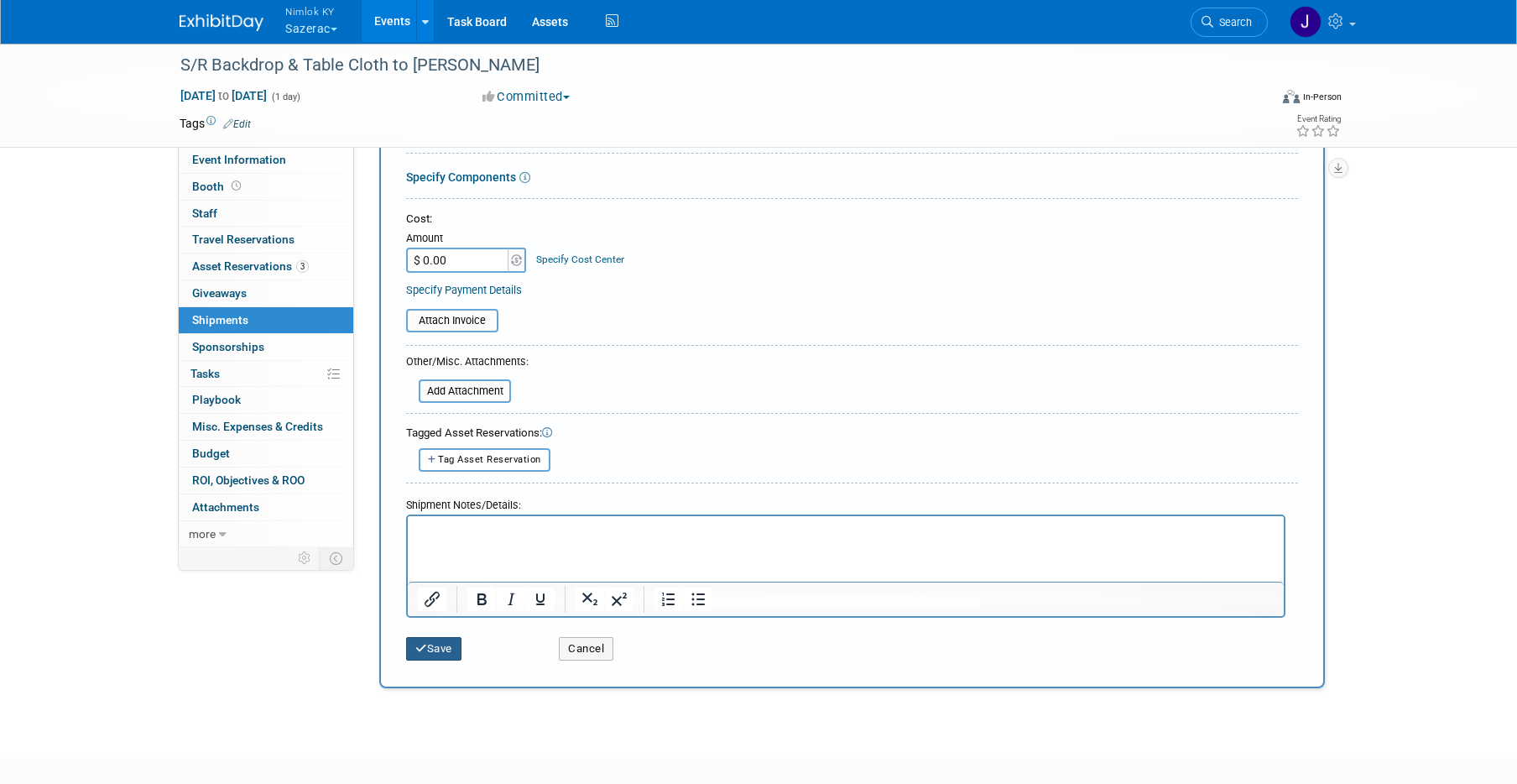
click at [449, 652] on button "Save" at bounding box center [434, 648] width 55 height 23
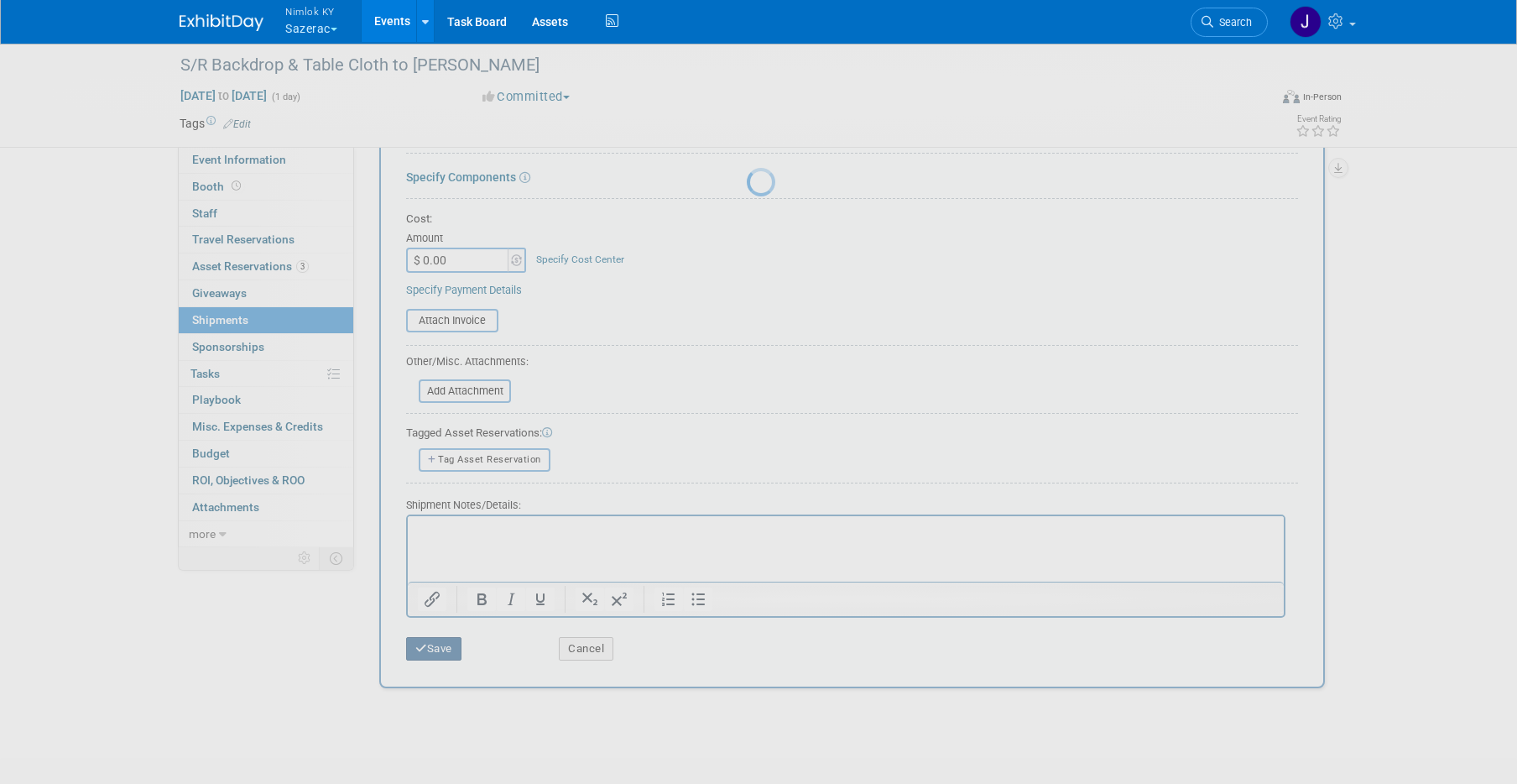
scroll to position [14, 0]
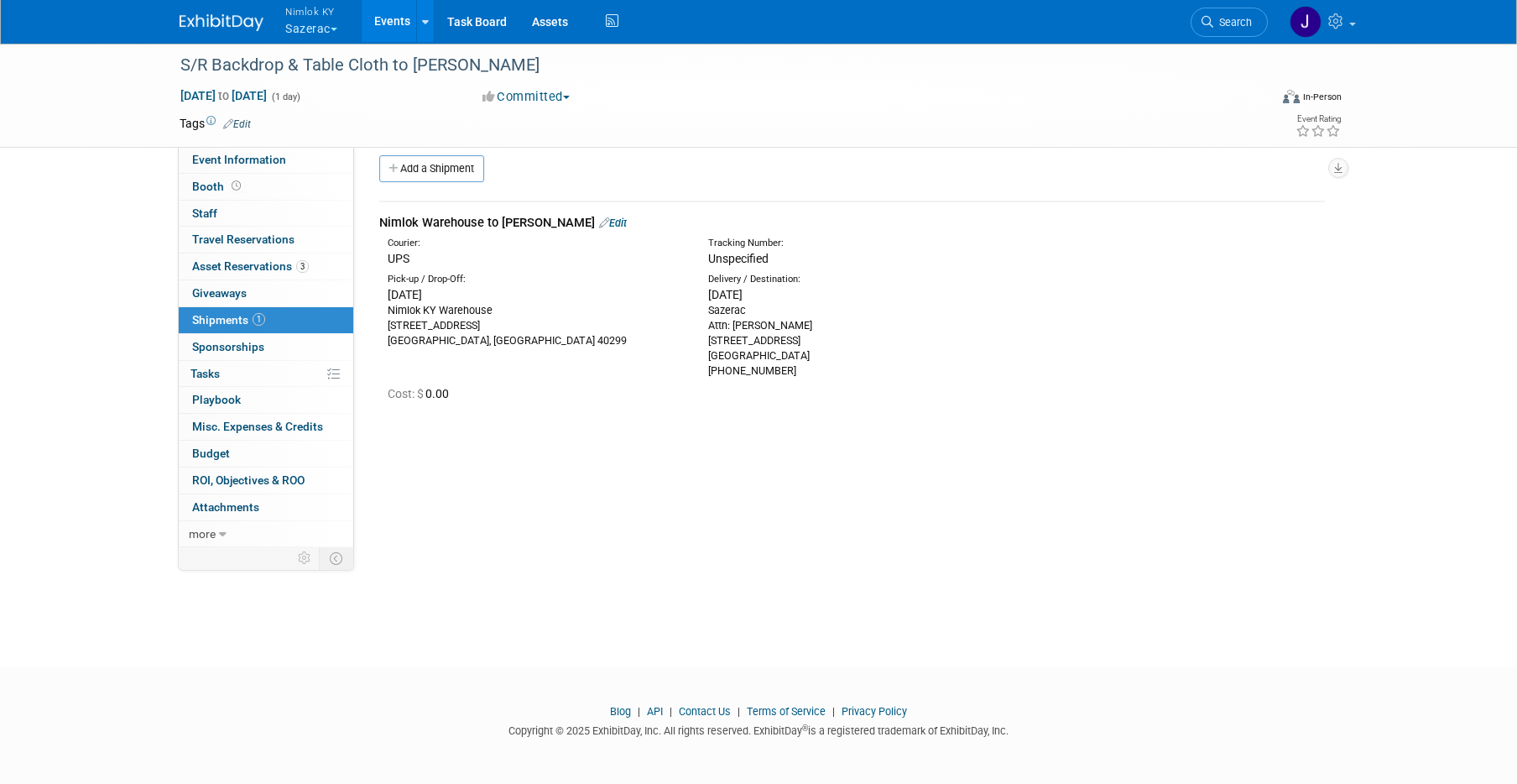
click at [392, 31] on link "Events" at bounding box center [392, 21] width 61 height 42
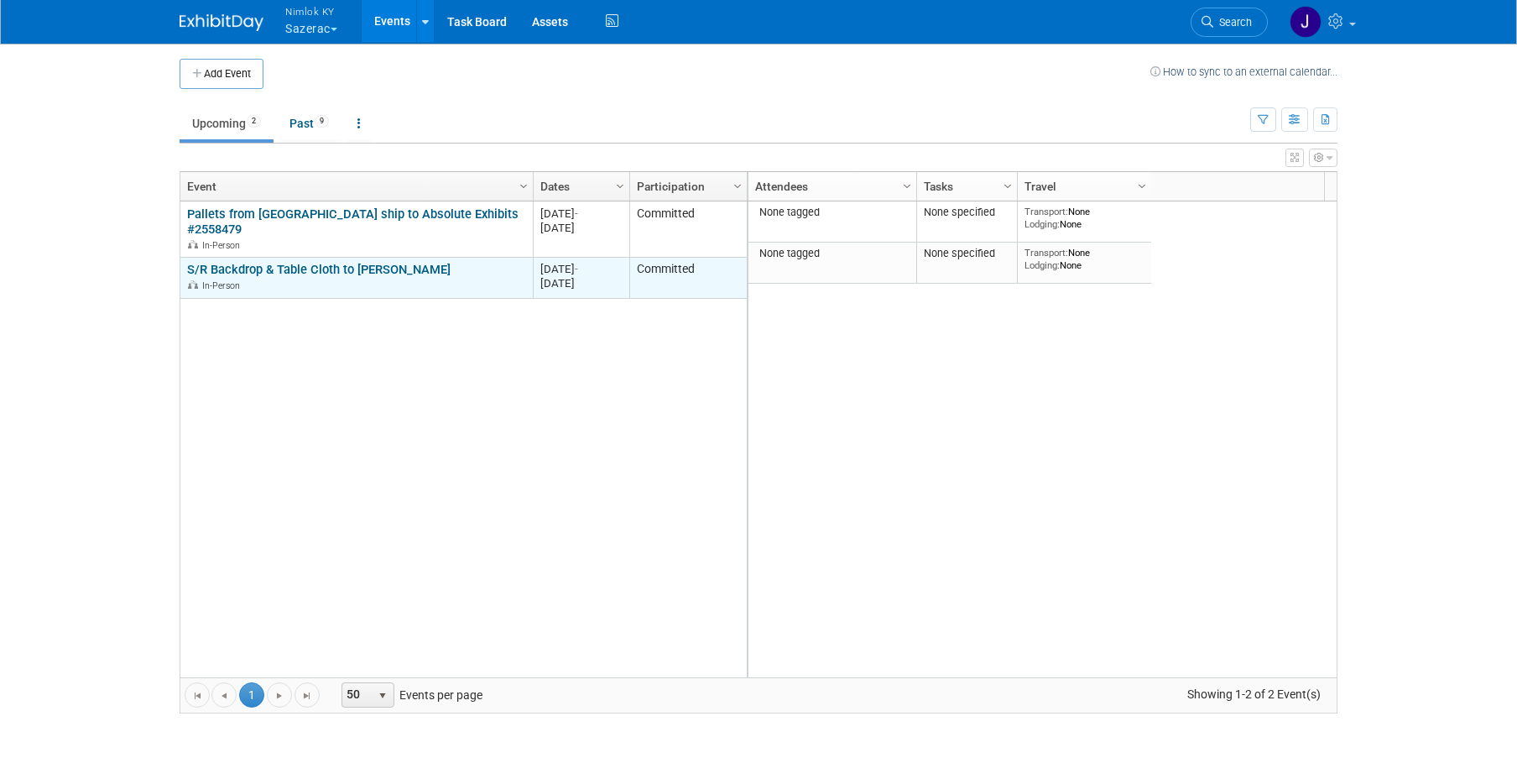
click at [388, 262] on link "S/R Backdrop & Table Cloth to Rick Henry" at bounding box center [318, 269] width 264 height 15
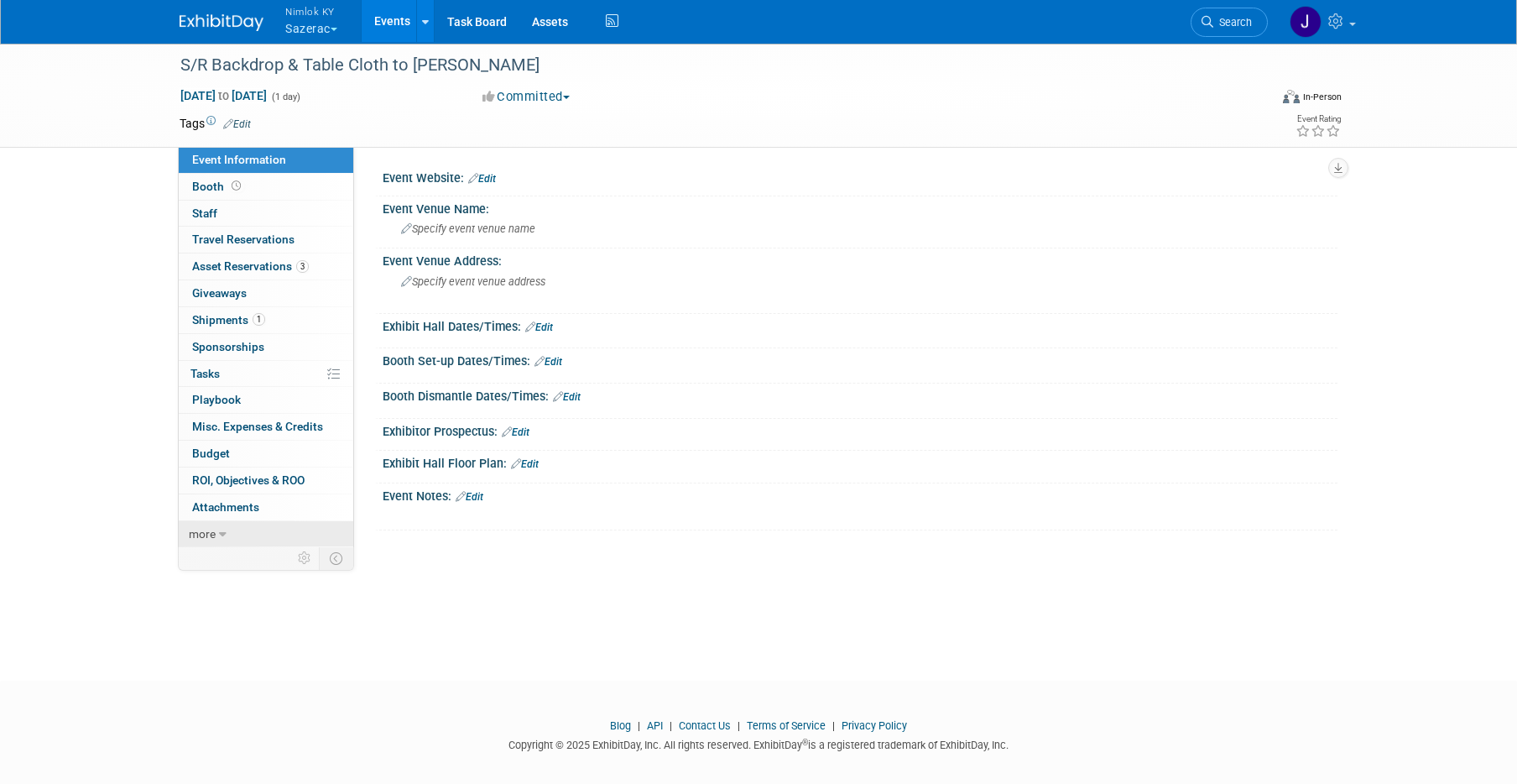
click at [226, 531] on link "more" at bounding box center [266, 534] width 175 height 26
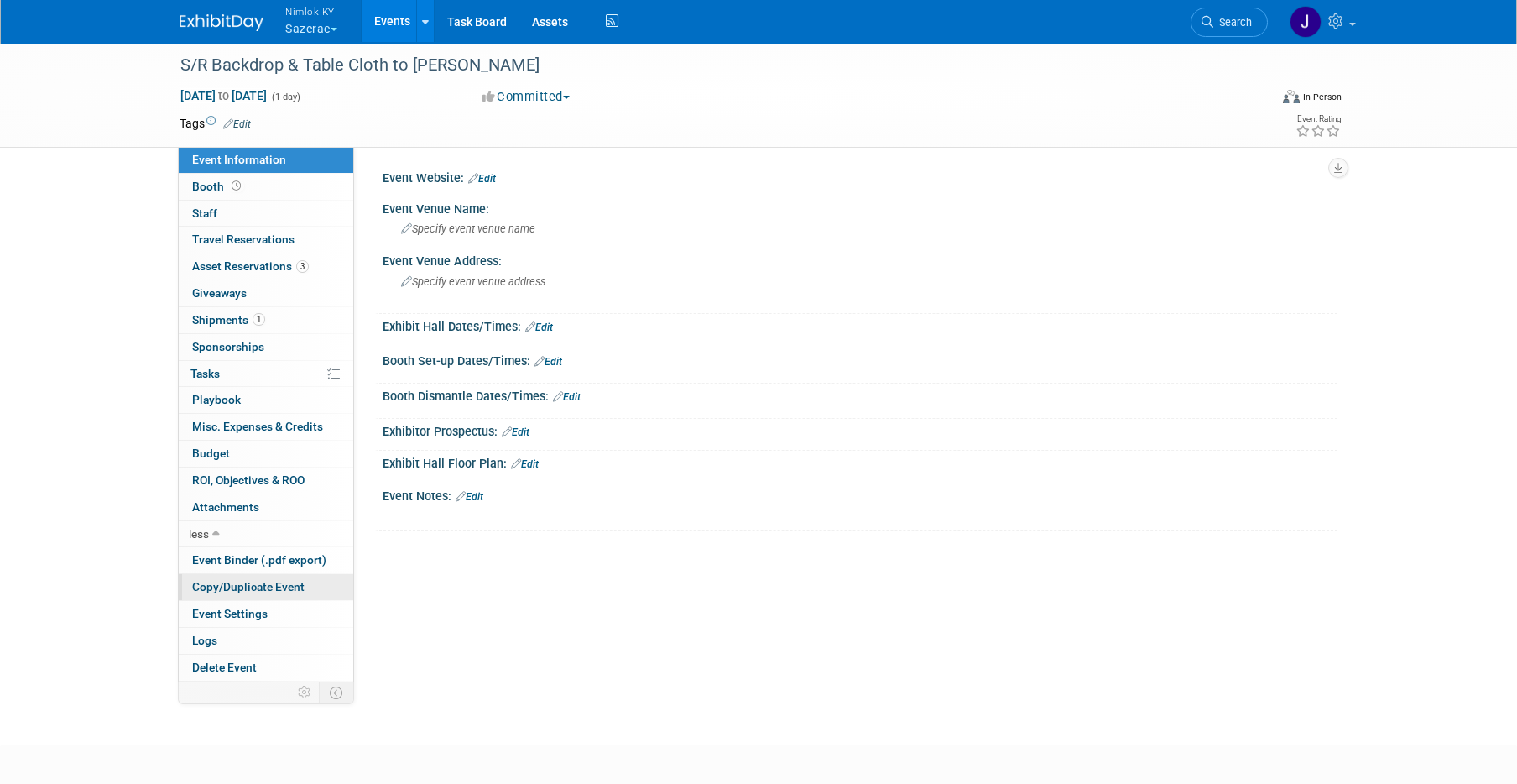
click at [247, 589] on span "Copy/Duplicate Event" at bounding box center [248, 587] width 112 height 14
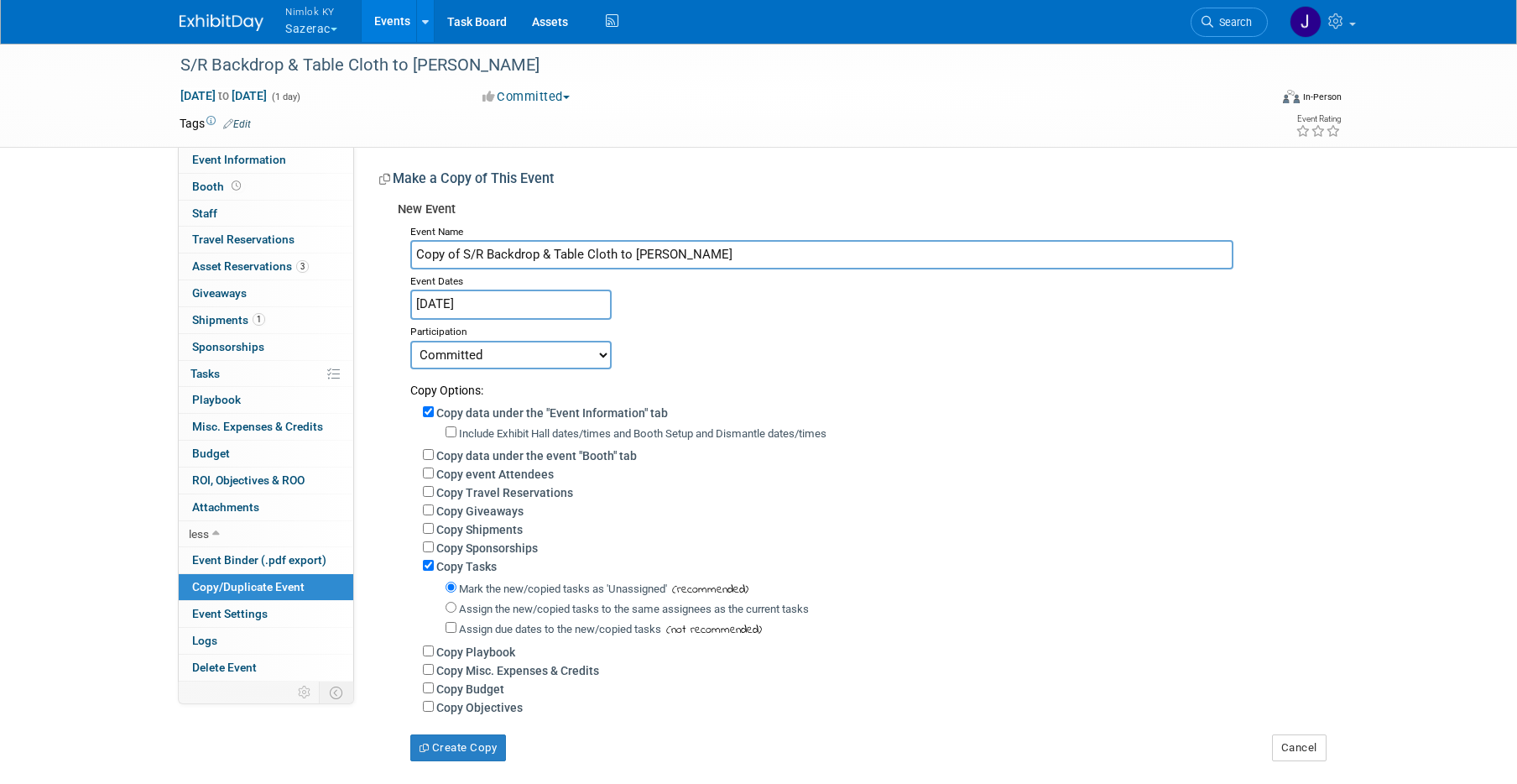
drag, startPoint x: 462, startPoint y: 254, endPoint x: 402, endPoint y: 257, distance: 60.1
click at [402, 257] on div "Event Name Copy of S/R Backdrop & Table Cloth to Rick Henry Event Dates Sep 26,…" at bounding box center [861, 490] width 927 height 541
click at [655, 251] on input "S/R Backdrop & Table Cloth to [PERSON_NAME]" at bounding box center [822, 255] width 823 height 29
type input "S/R Backdrop & Table Cloth to [PERSON_NAME]"
click at [507, 305] on input "Sep 26, 2025" at bounding box center [511, 304] width 201 height 29
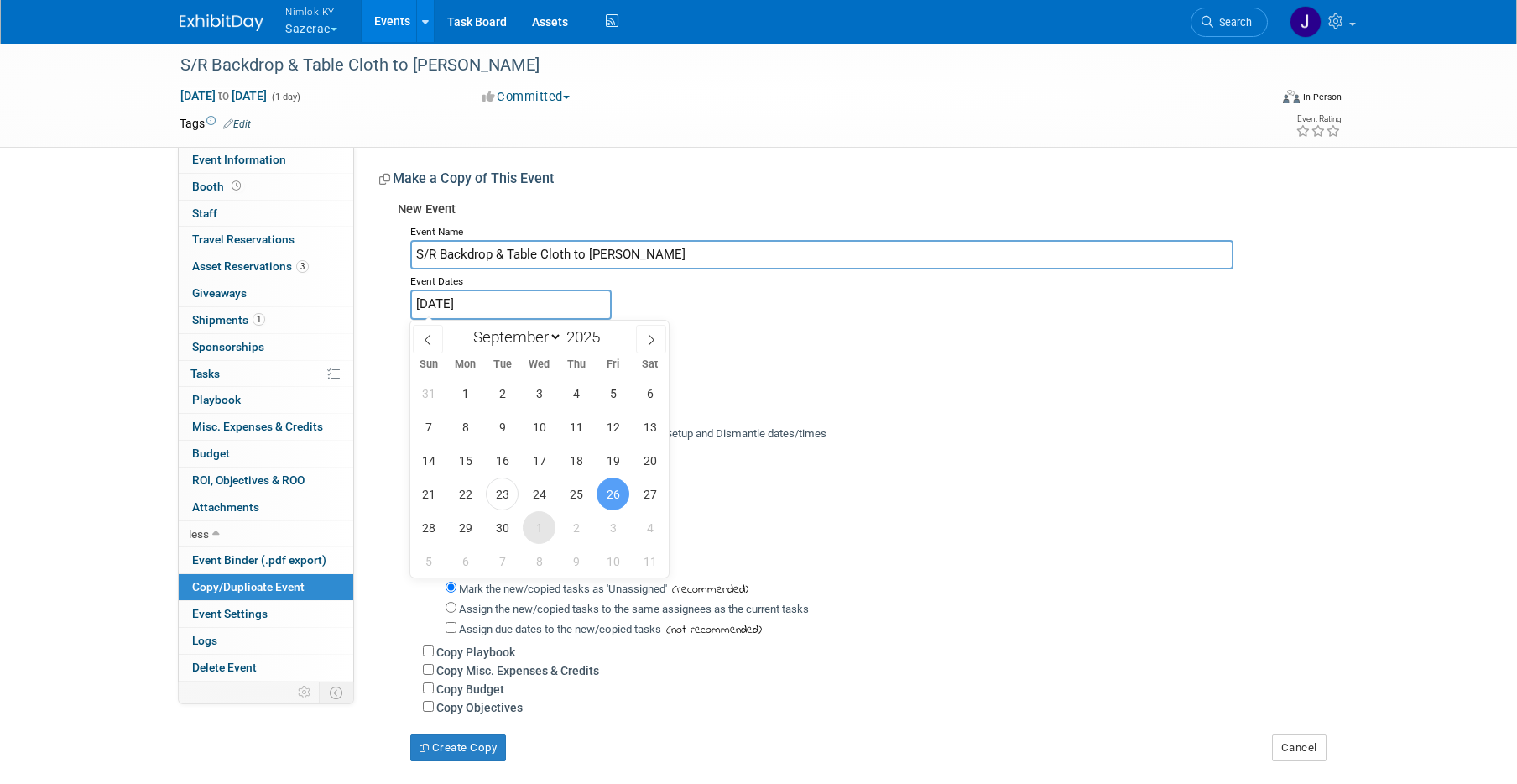
click at [543, 523] on span "1" at bounding box center [539, 527] width 33 height 33
type input "[DATE]"
click at [543, 523] on span "1" at bounding box center [539, 527] width 33 height 33
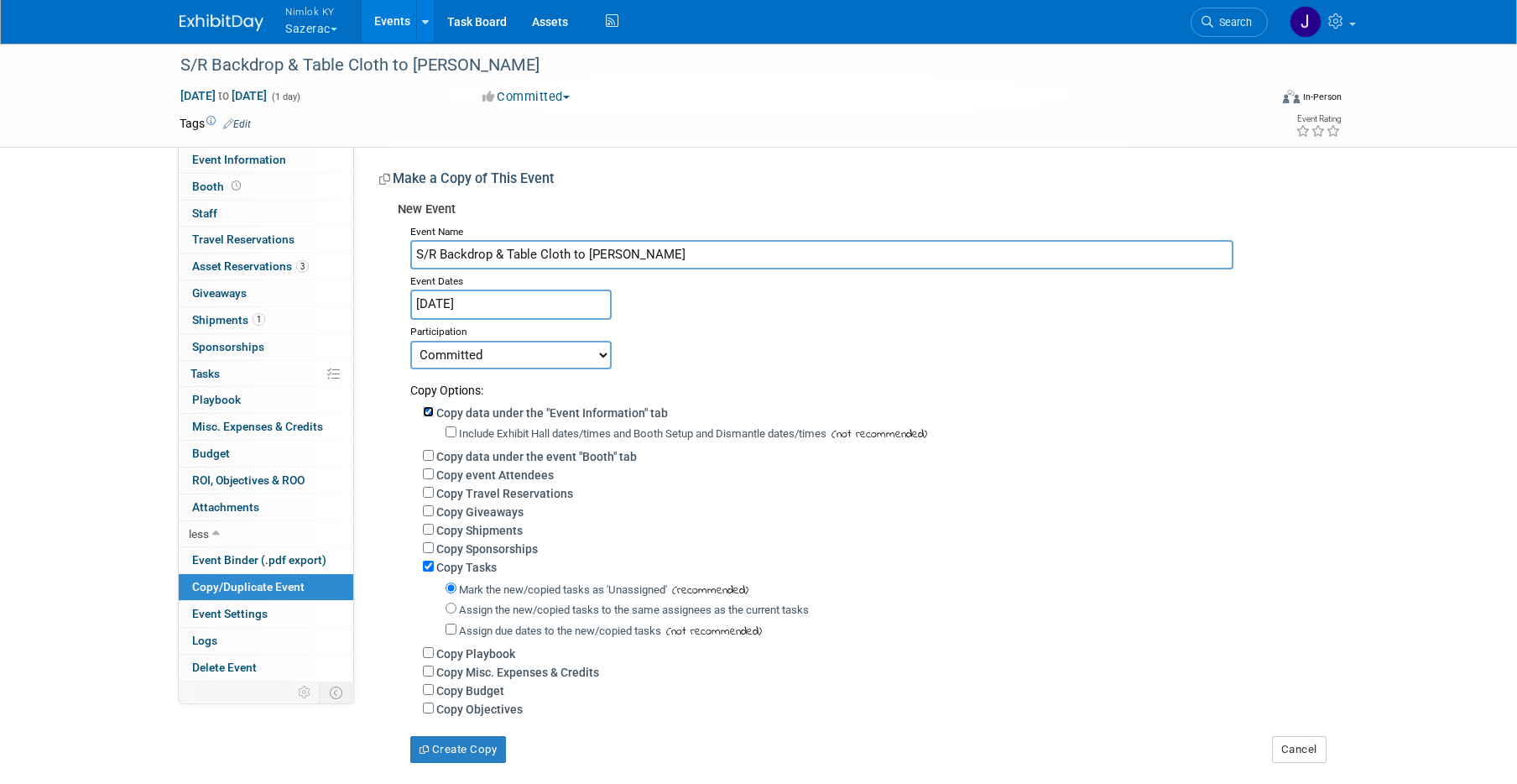
click at [430, 411] on input "Copy data under the "Event Information" tab" at bounding box center [428, 411] width 11 height 11
checkbox input "false"
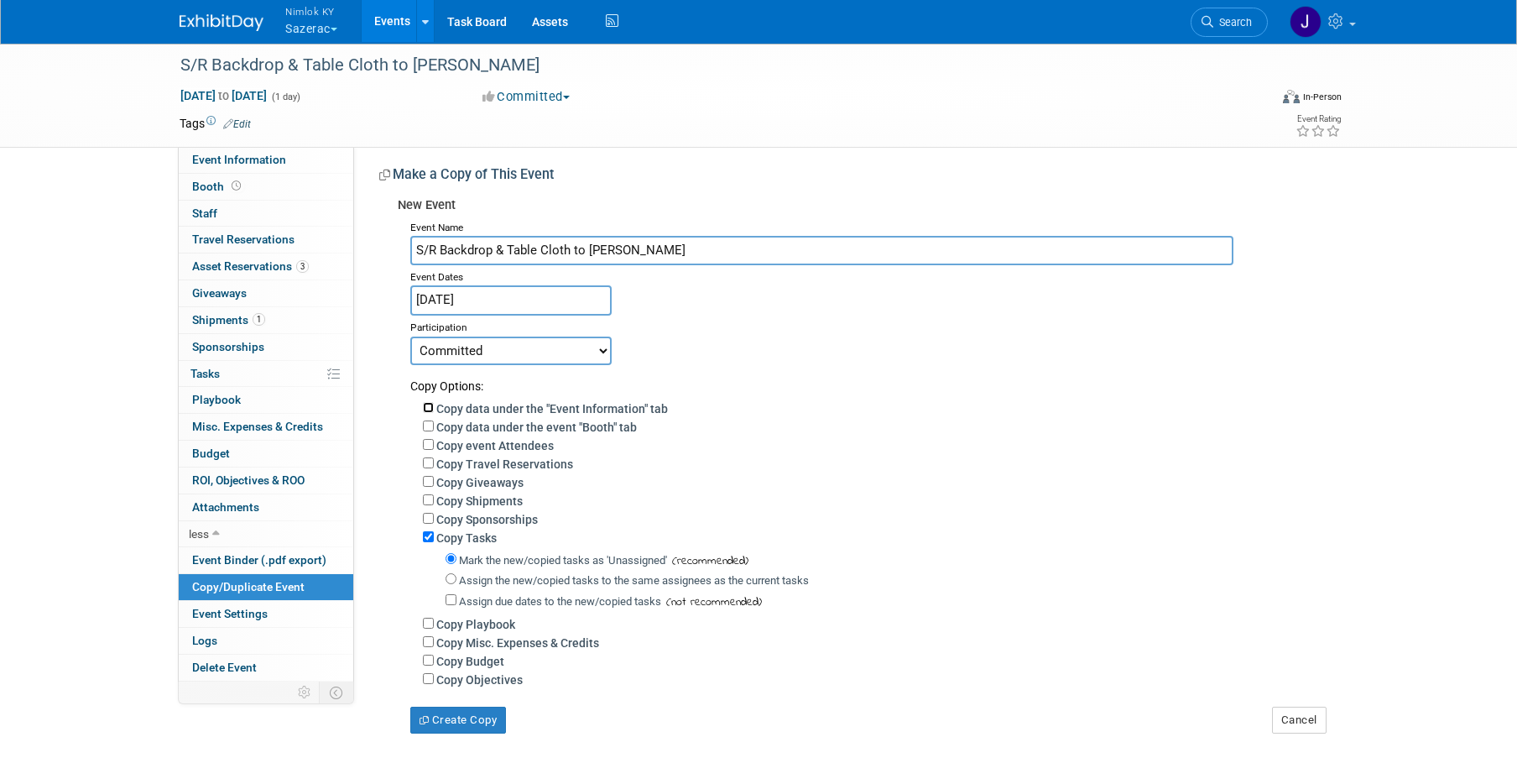
scroll to position [7, 0]
click at [431, 496] on input "Copy Shipments" at bounding box center [428, 497] width 11 height 11
checkbox input "true"
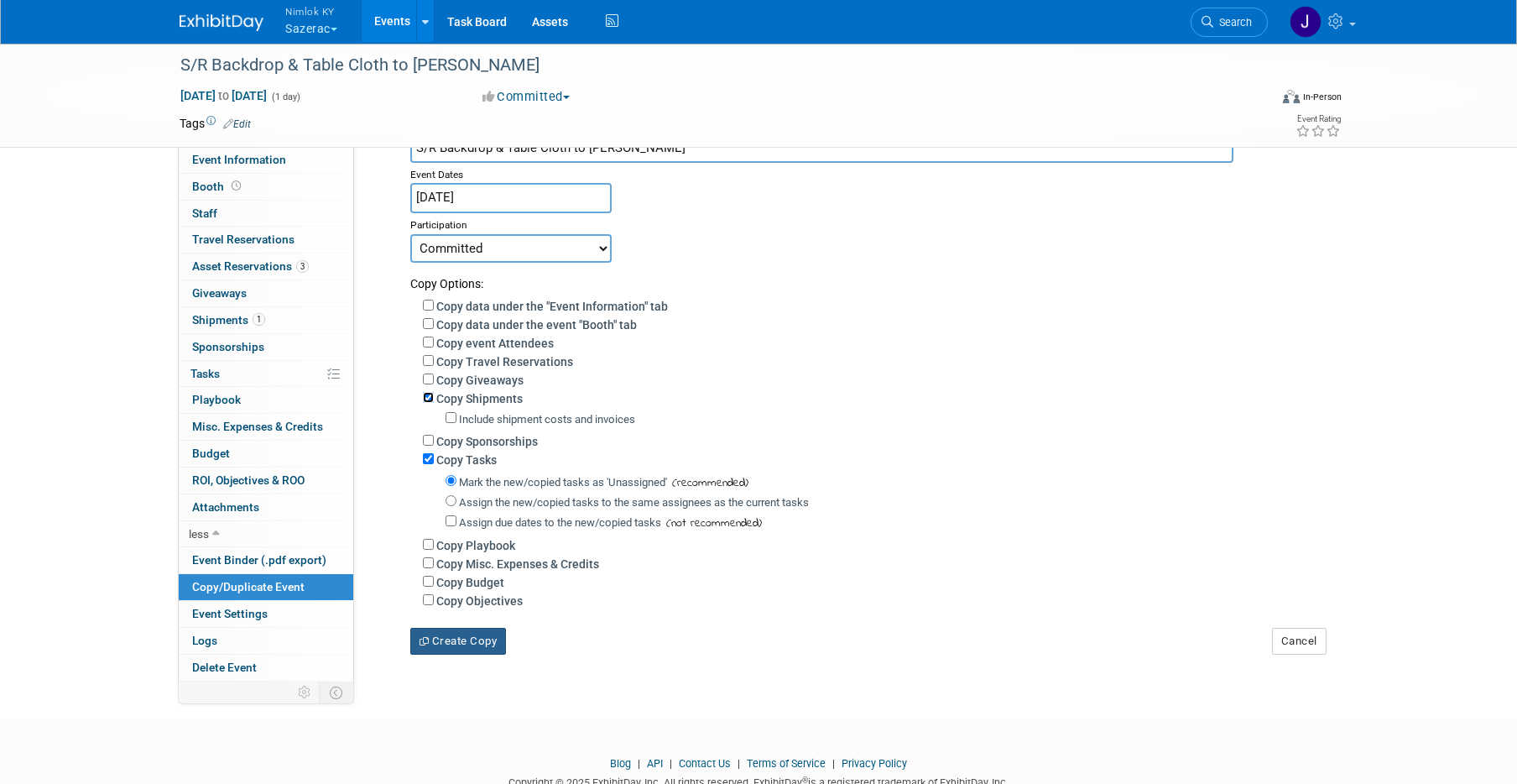
scroll to position [112, 0]
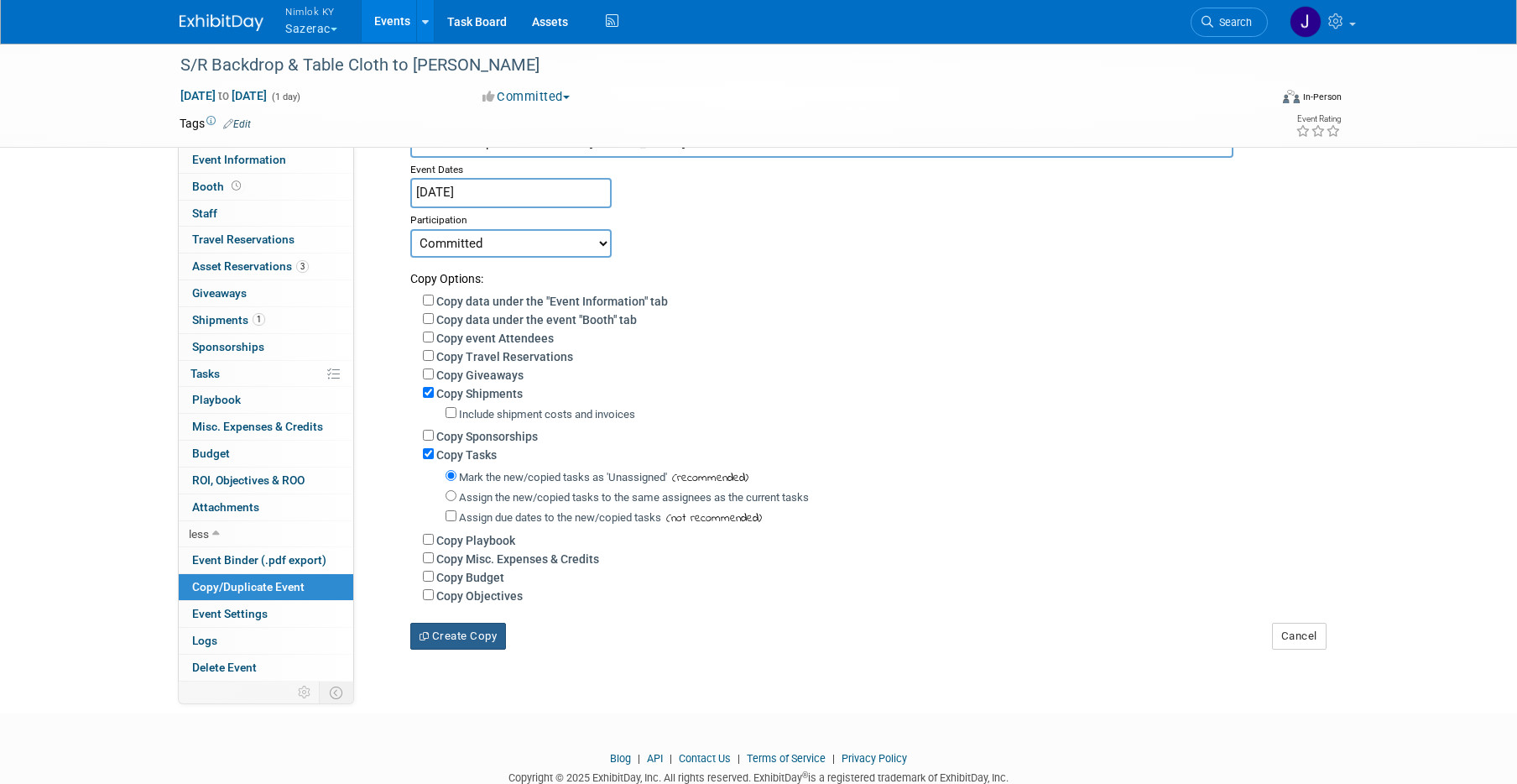
click at [484, 641] on button "Create Copy" at bounding box center [458, 635] width 96 height 27
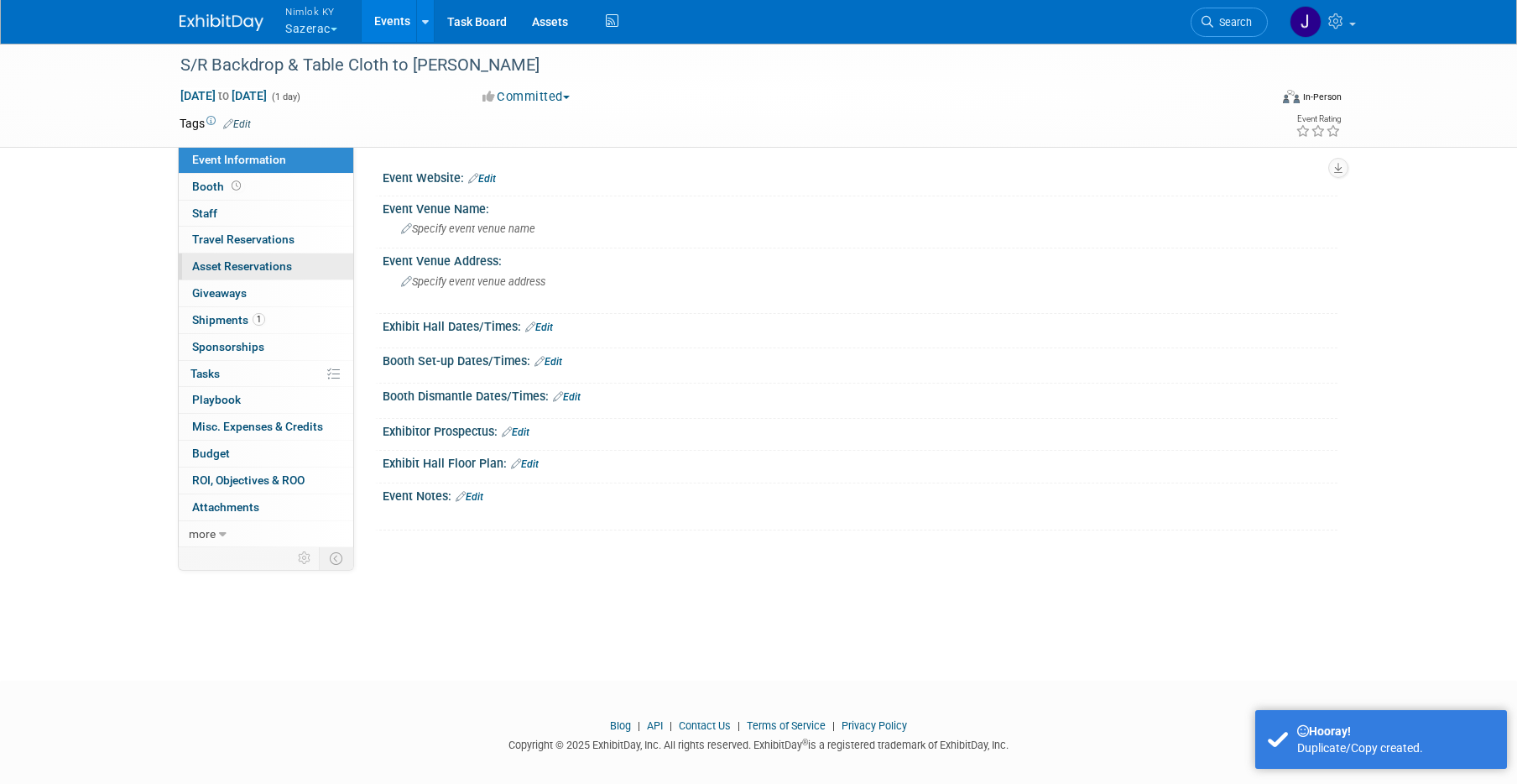
click at [270, 265] on span "Asset Reservations 0" at bounding box center [241, 266] width 99 height 14
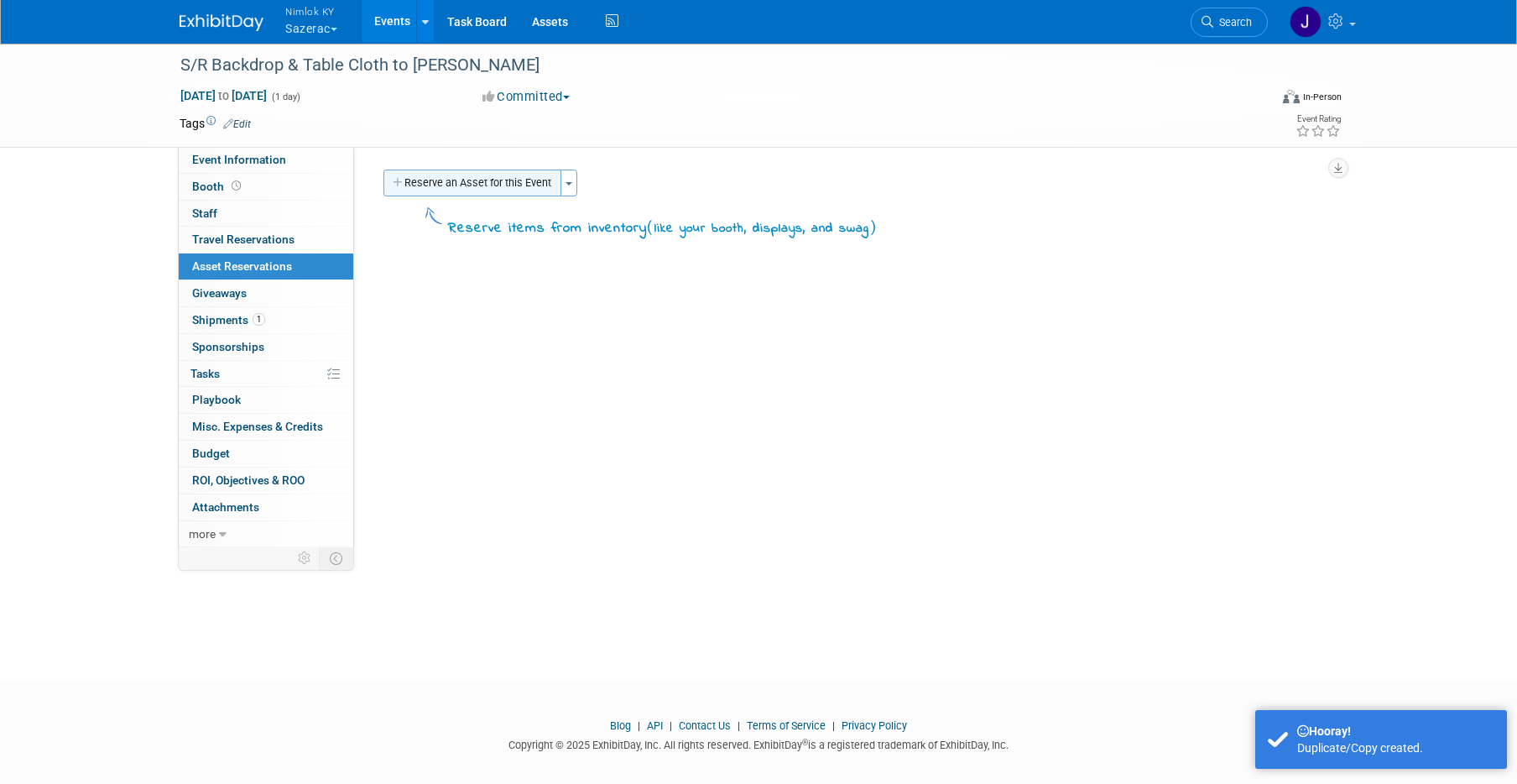
click at [483, 183] on button "Reserve an Asset for this Event" at bounding box center [473, 182] width 178 height 27
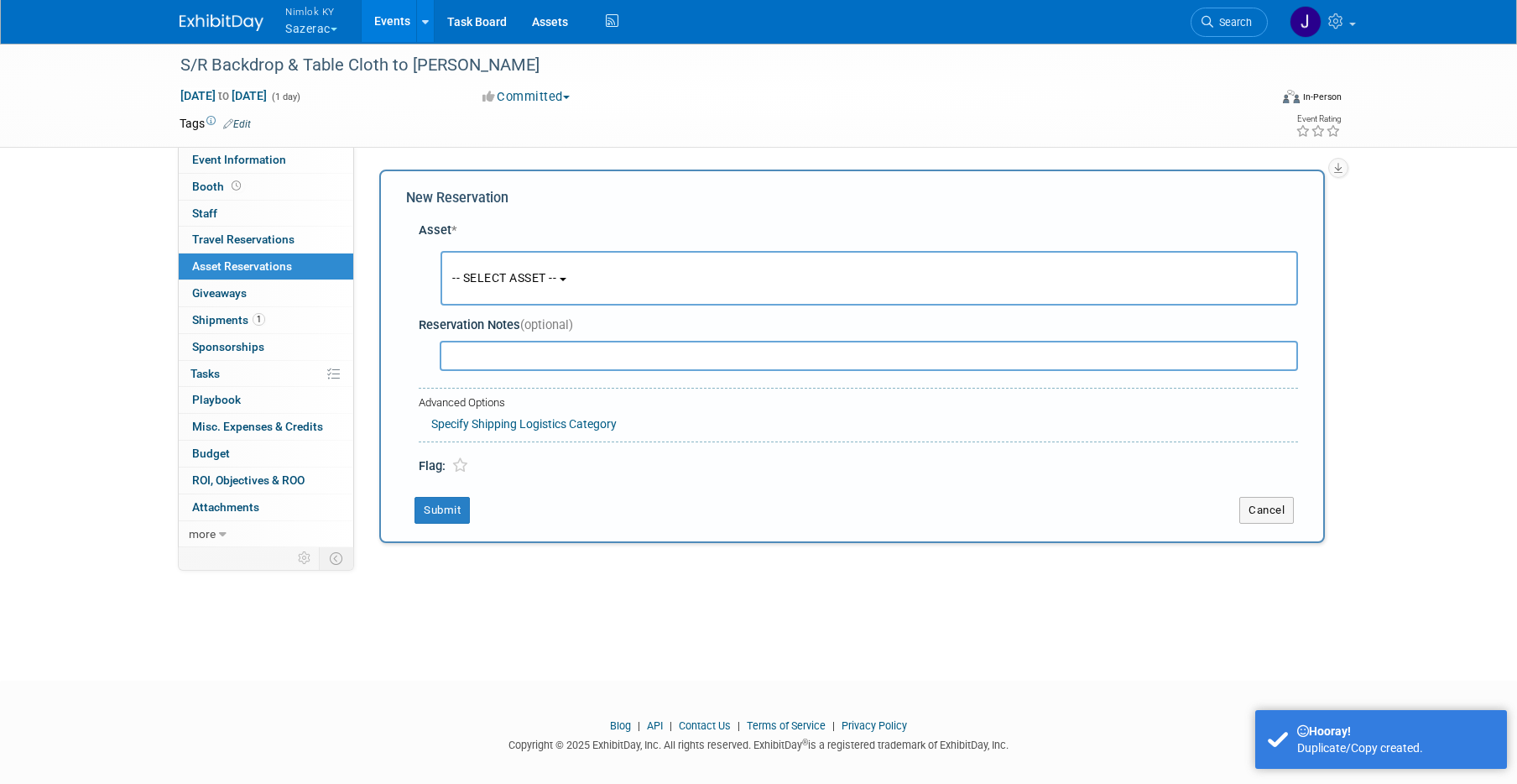
scroll to position [14, 0]
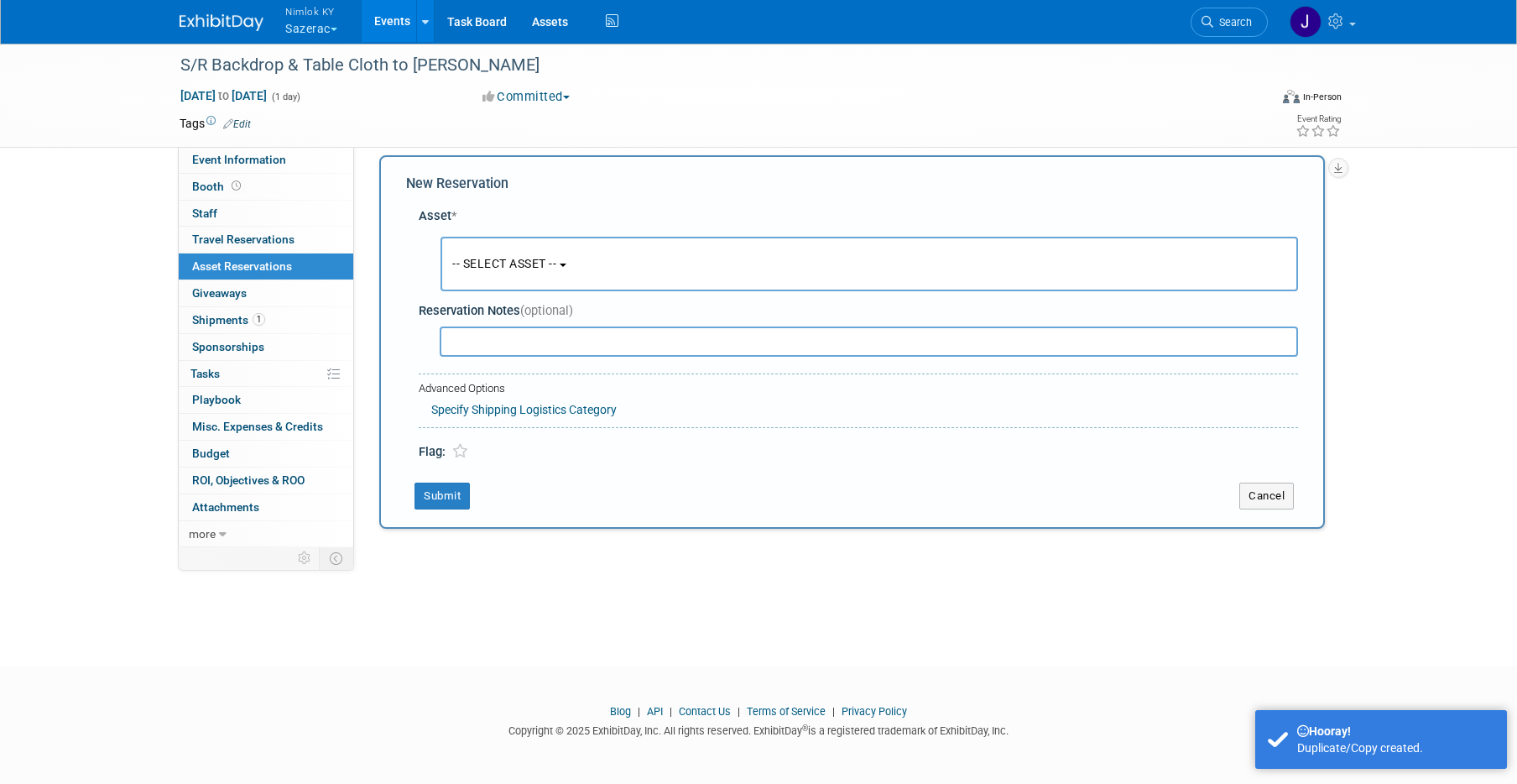
click at [514, 273] on button "-- SELECT ASSET --" at bounding box center [870, 264] width 857 height 54
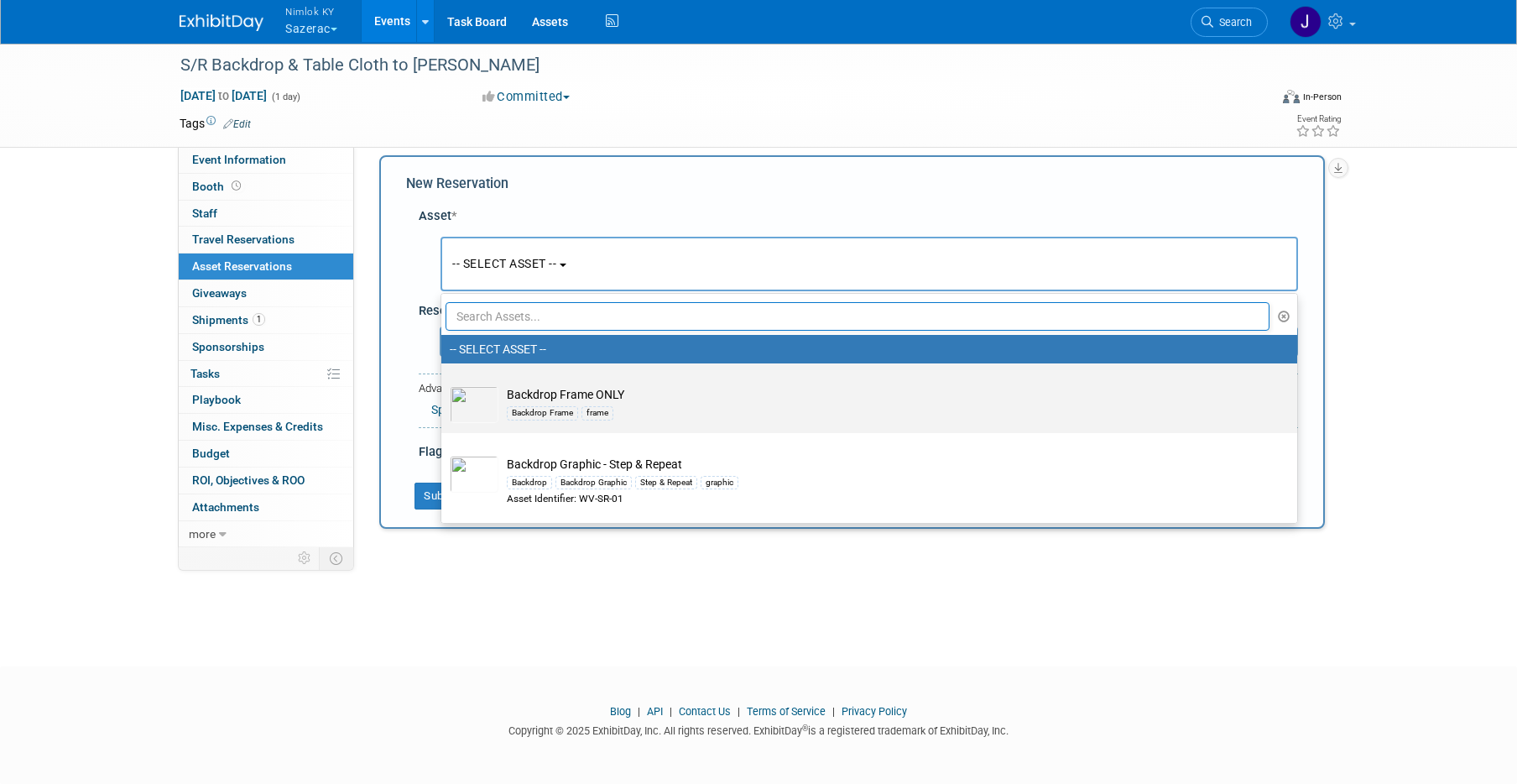
click at [573, 384] on label "Backdrop Frame ONLY Backdrop Frame frame" at bounding box center [864, 398] width 831 height 63
click at [443, 384] on input "Backdrop Frame ONLY Backdrop Frame frame" at bounding box center [438, 378] width 11 height 11
select select "10719685"
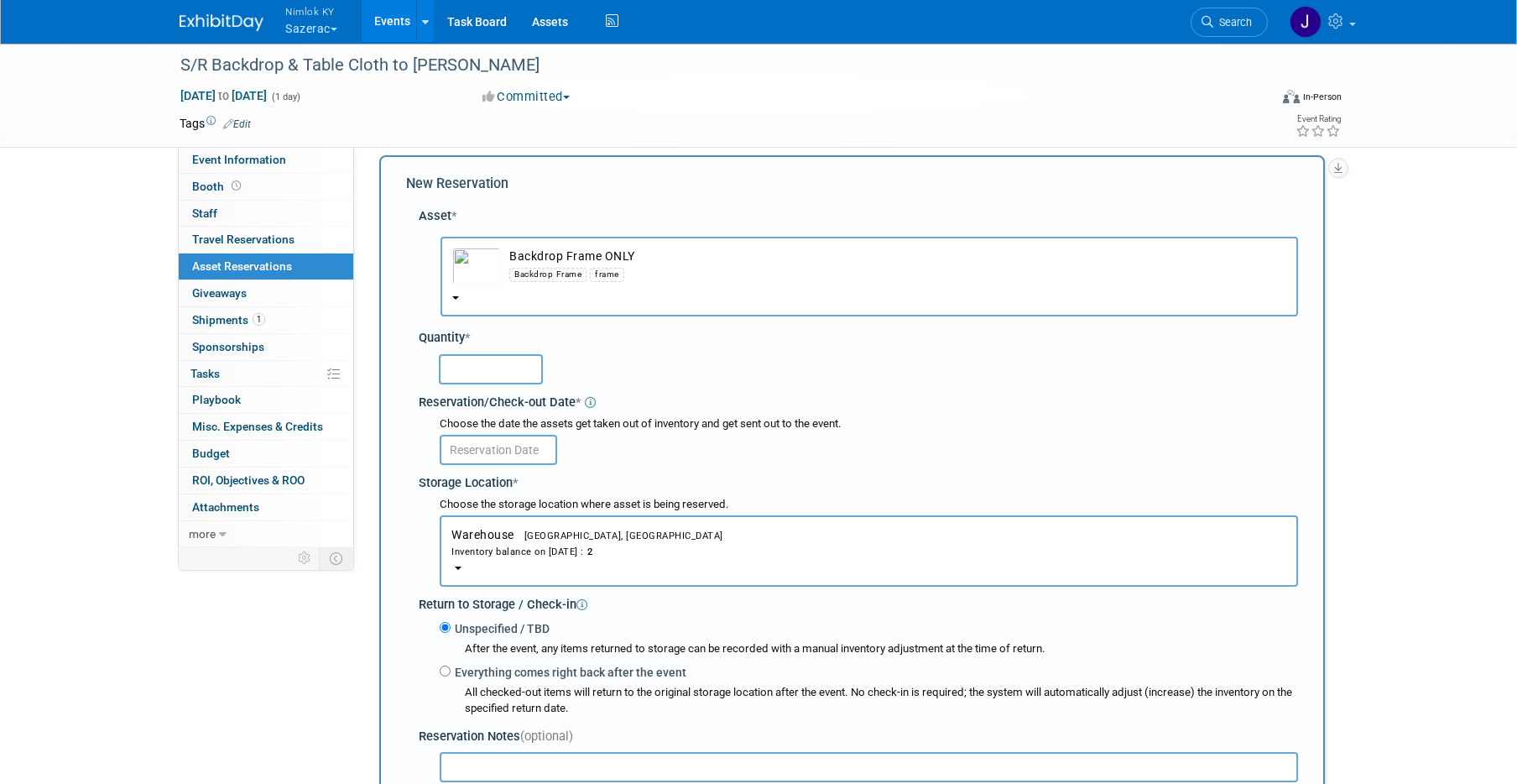
click at [494, 370] on input "text" at bounding box center [491, 369] width 104 height 30
type input "1"
click at [506, 461] on body "Nimlok KY Sazerac Explore: My Workspaces 48 Go to Workspace: Accurate Perforati…" at bounding box center [758, 378] width 1517 height 784
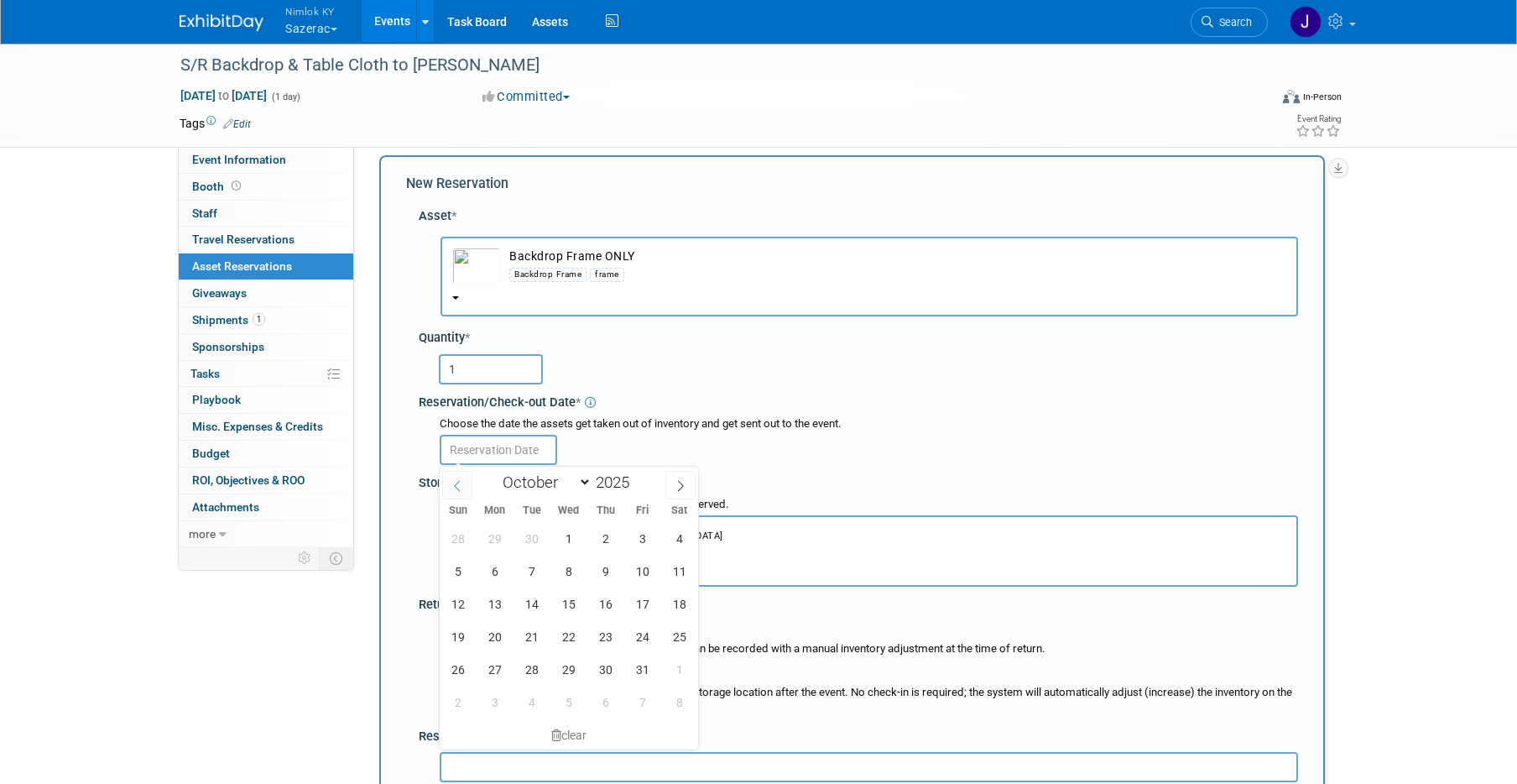
click at [455, 488] on icon at bounding box center [457, 486] width 12 height 12
select select "8"
click at [533, 628] on span "23" at bounding box center [532, 636] width 33 height 33
type input "Sep 23, 2025"
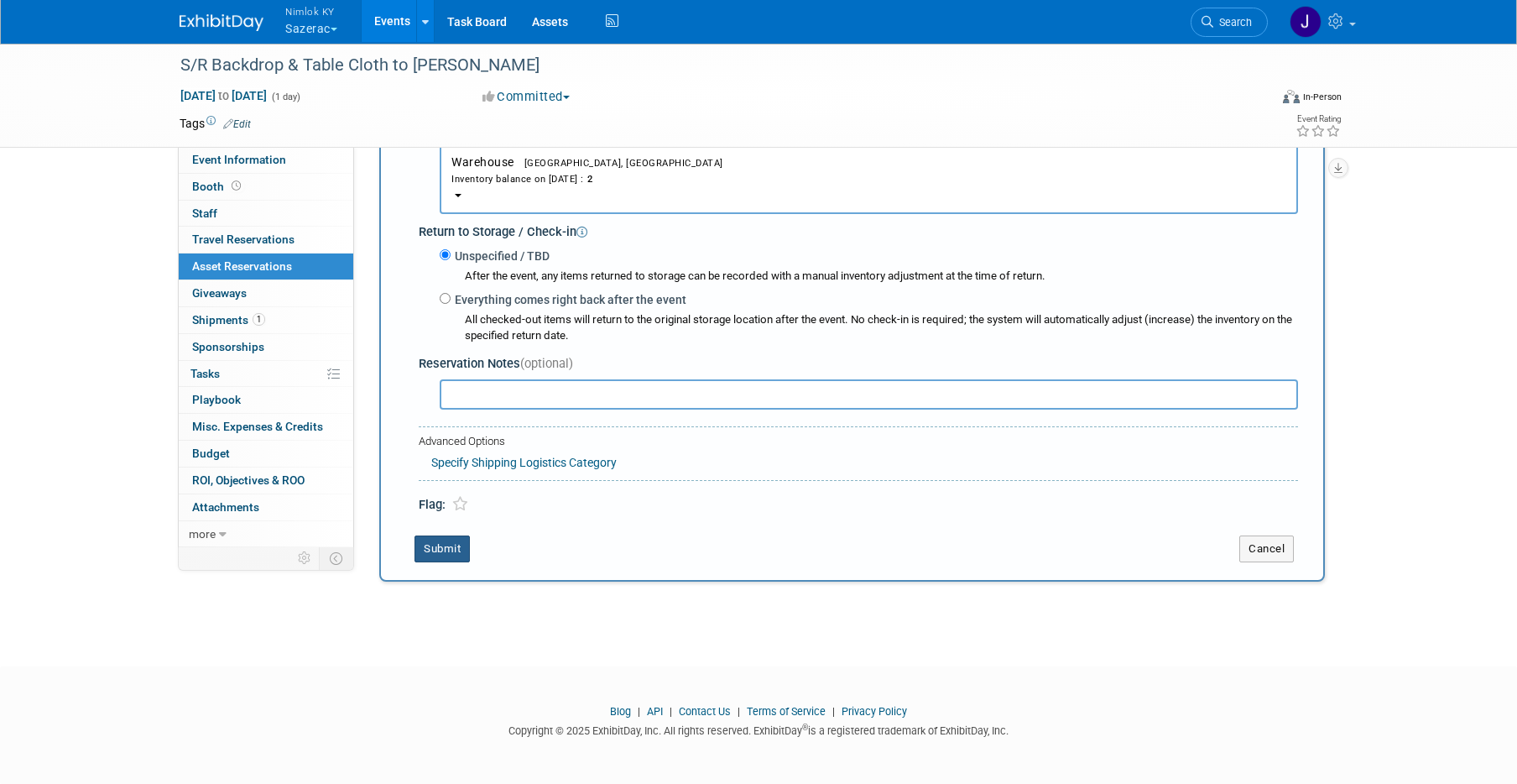
click at [457, 545] on button "Submit" at bounding box center [442, 548] width 55 height 27
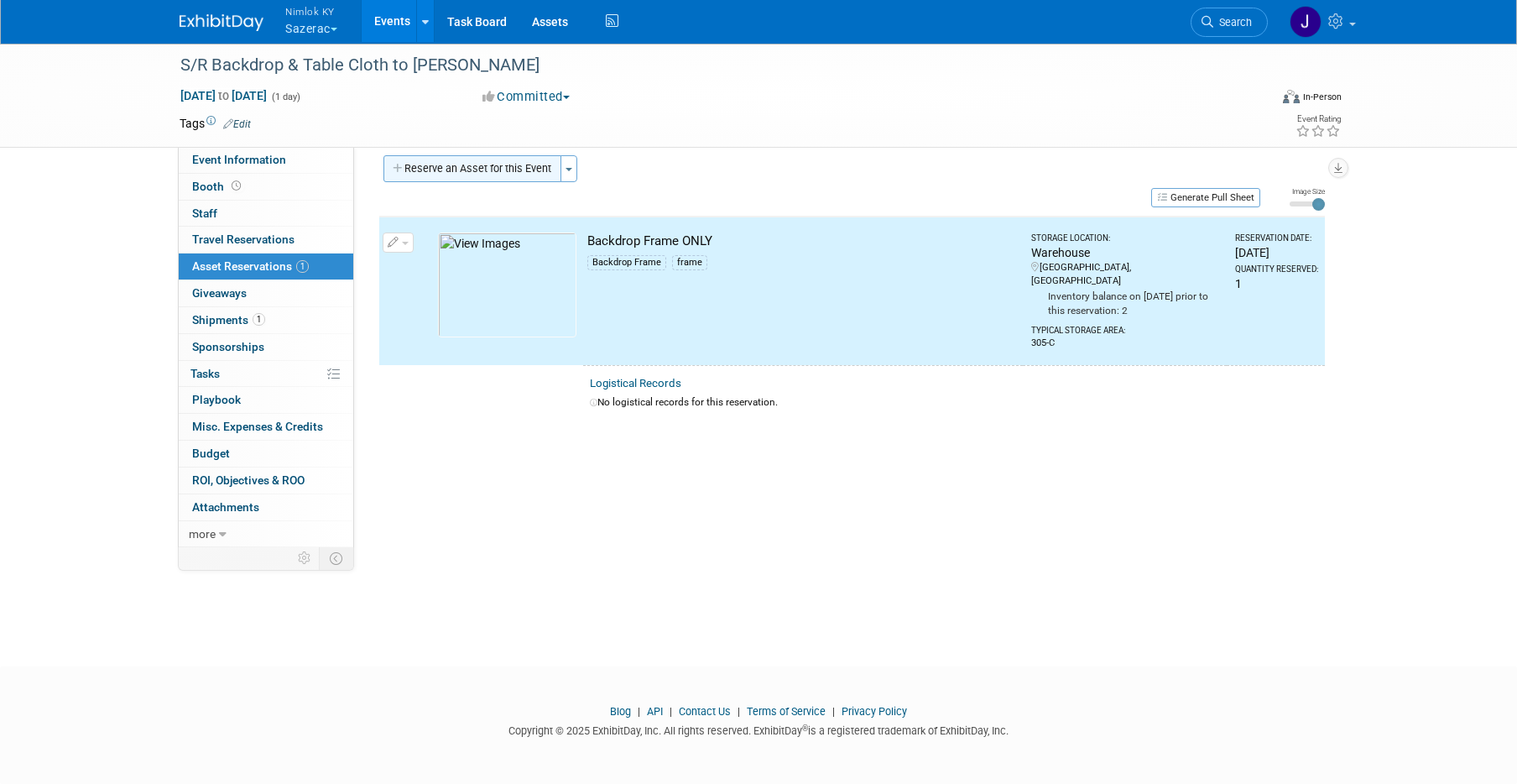
click at [488, 173] on button "Reserve an Asset for this Event" at bounding box center [473, 169] width 178 height 27
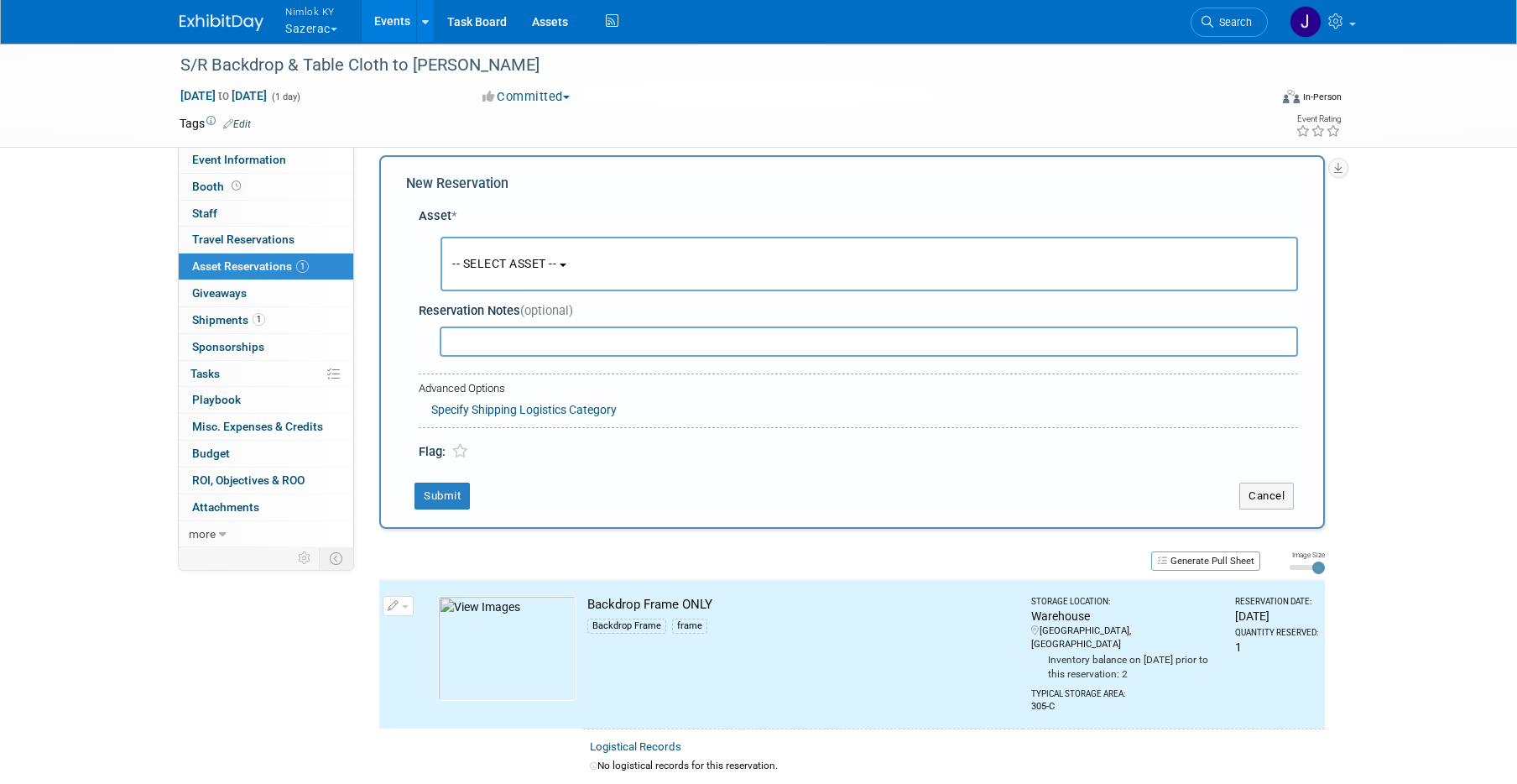
scroll to position [16, 0]
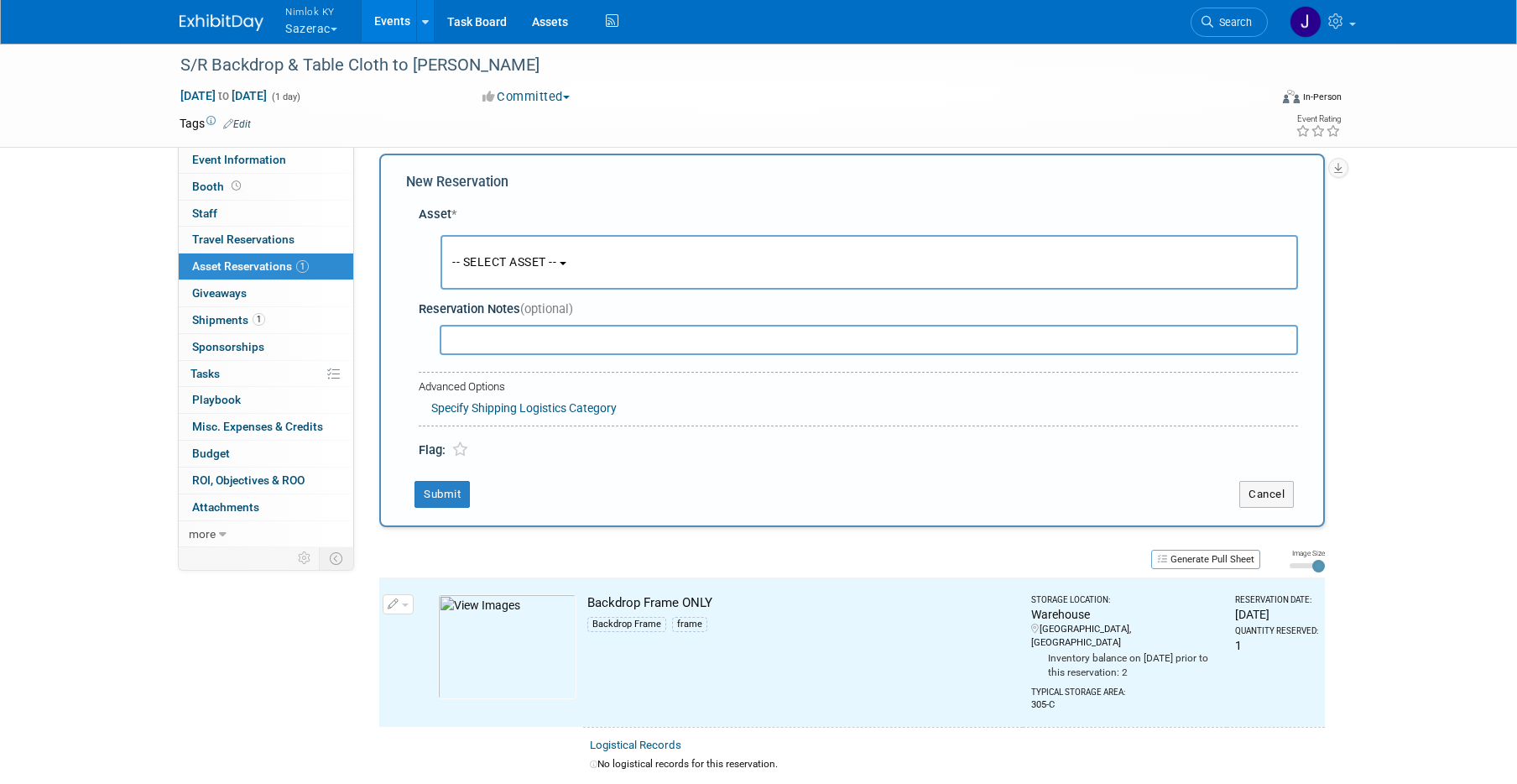
click at [528, 255] on span "-- SELECT ASSET --" at bounding box center [504, 262] width 104 height 14
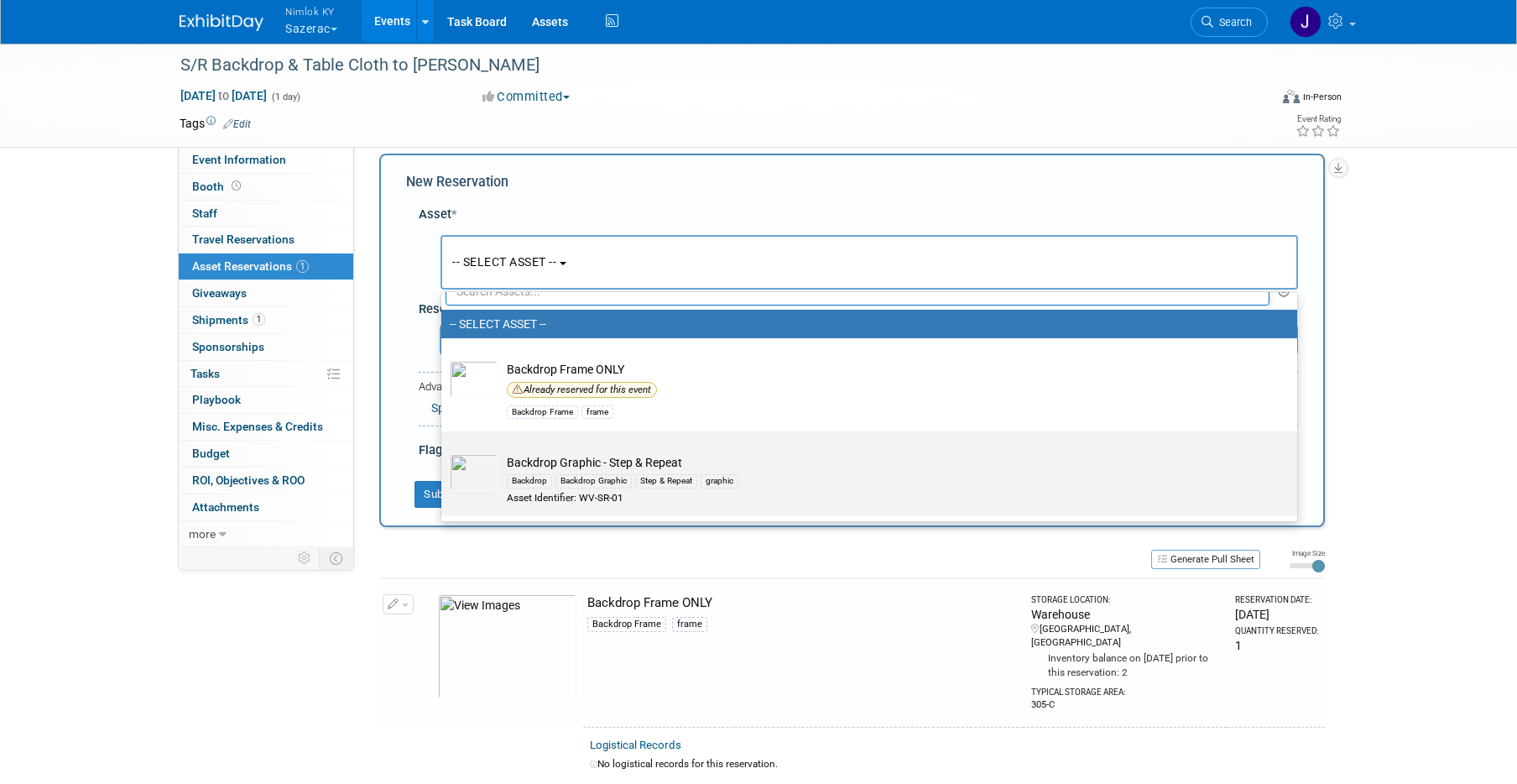
scroll to position [30, 0]
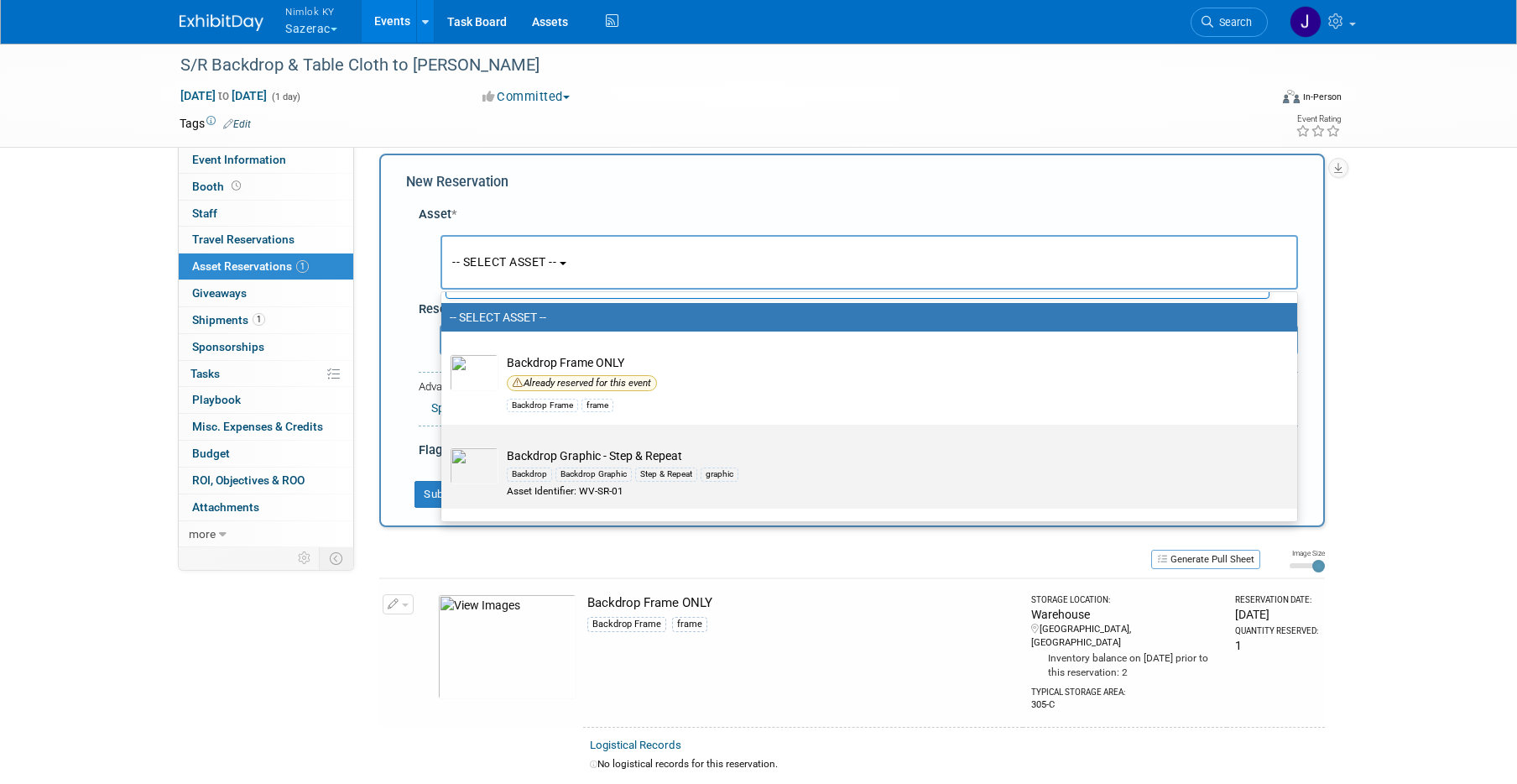
click at [717, 472] on div "graphic" at bounding box center [719, 475] width 38 height 14
click at [443, 444] on input "Backdrop Graphic - Step & Repeat Backdrop Backdrop Graphic Step & Repeat graphi…" at bounding box center [438, 439] width 11 height 11
select select "10719686"
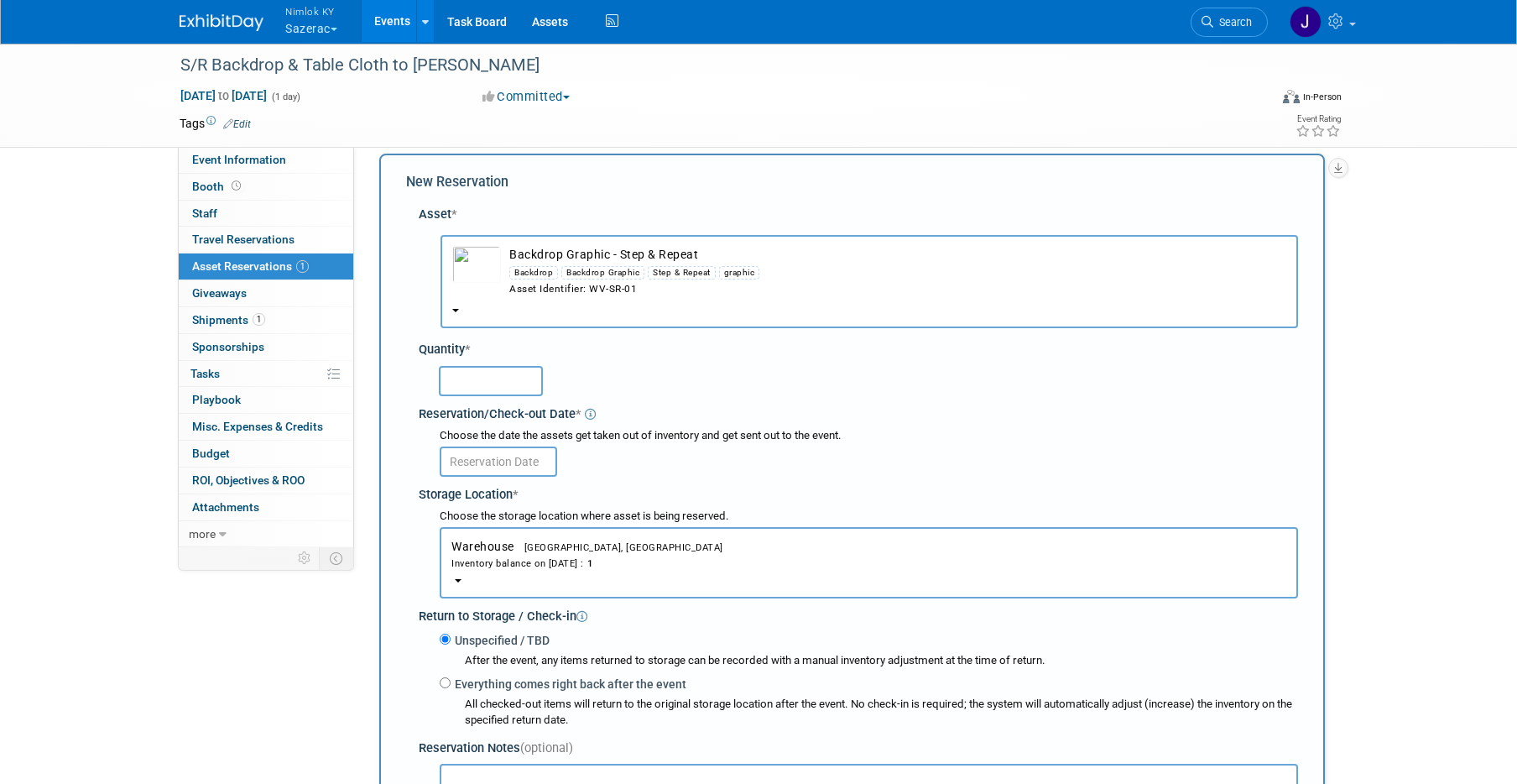
click at [497, 374] on input "text" at bounding box center [491, 380] width 104 height 30
type input "1"
click at [518, 461] on input "text" at bounding box center [499, 461] width 118 height 30
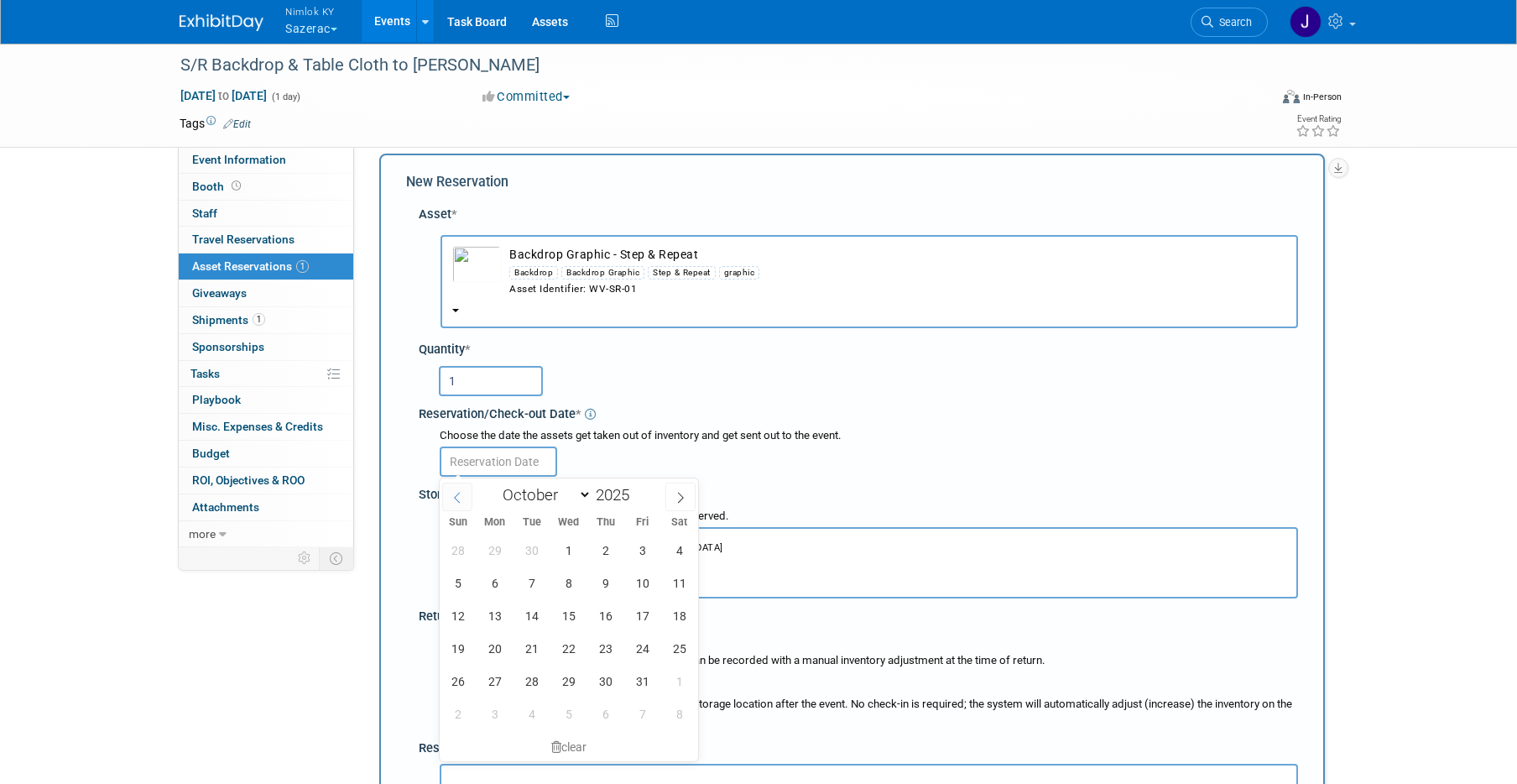
click at [460, 499] on icon at bounding box center [457, 498] width 12 height 12
select select "8"
click at [529, 656] on span "23" at bounding box center [532, 648] width 33 height 33
type input "Sep 23, 2025"
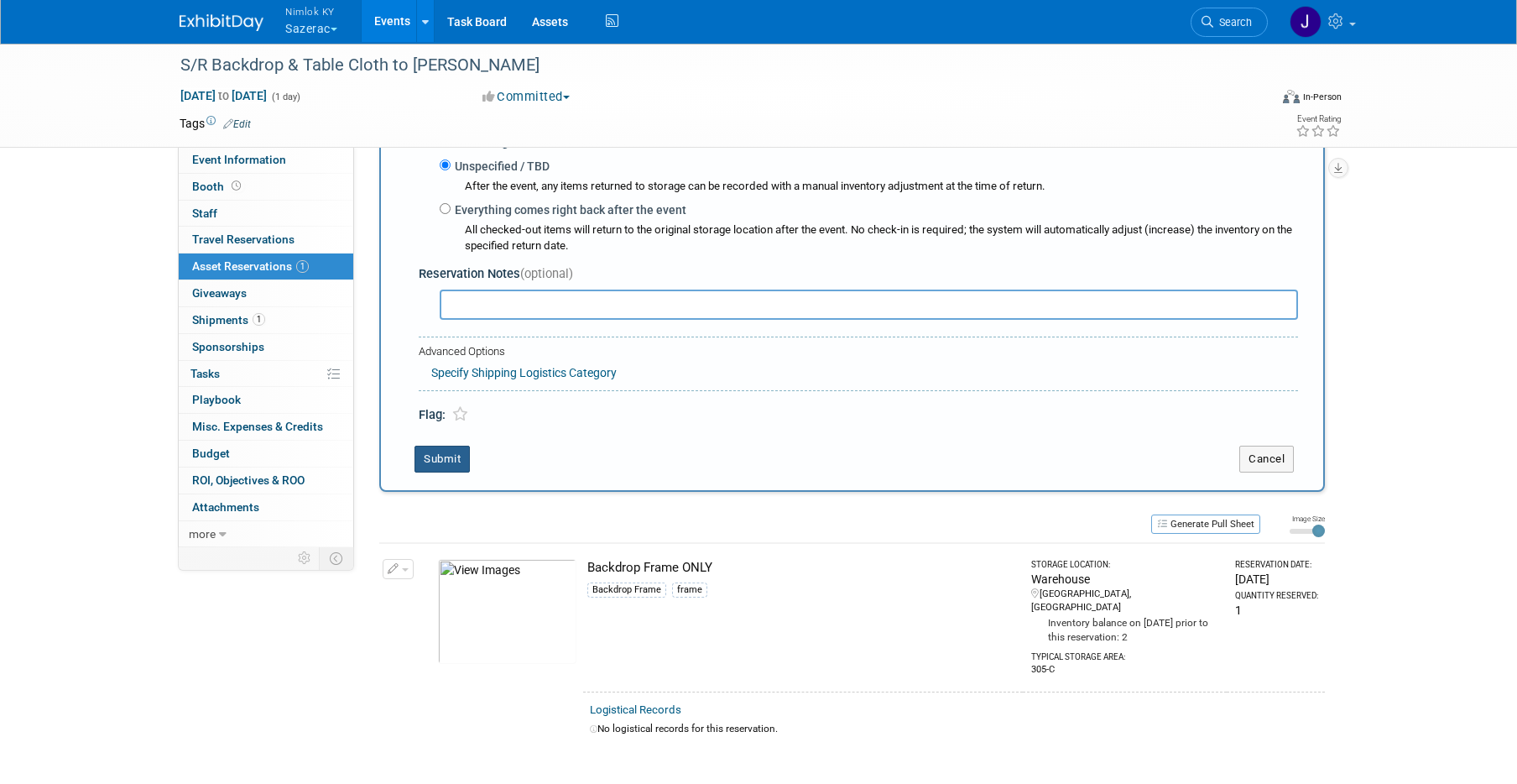
click at [441, 448] on button "Submit" at bounding box center [442, 458] width 55 height 27
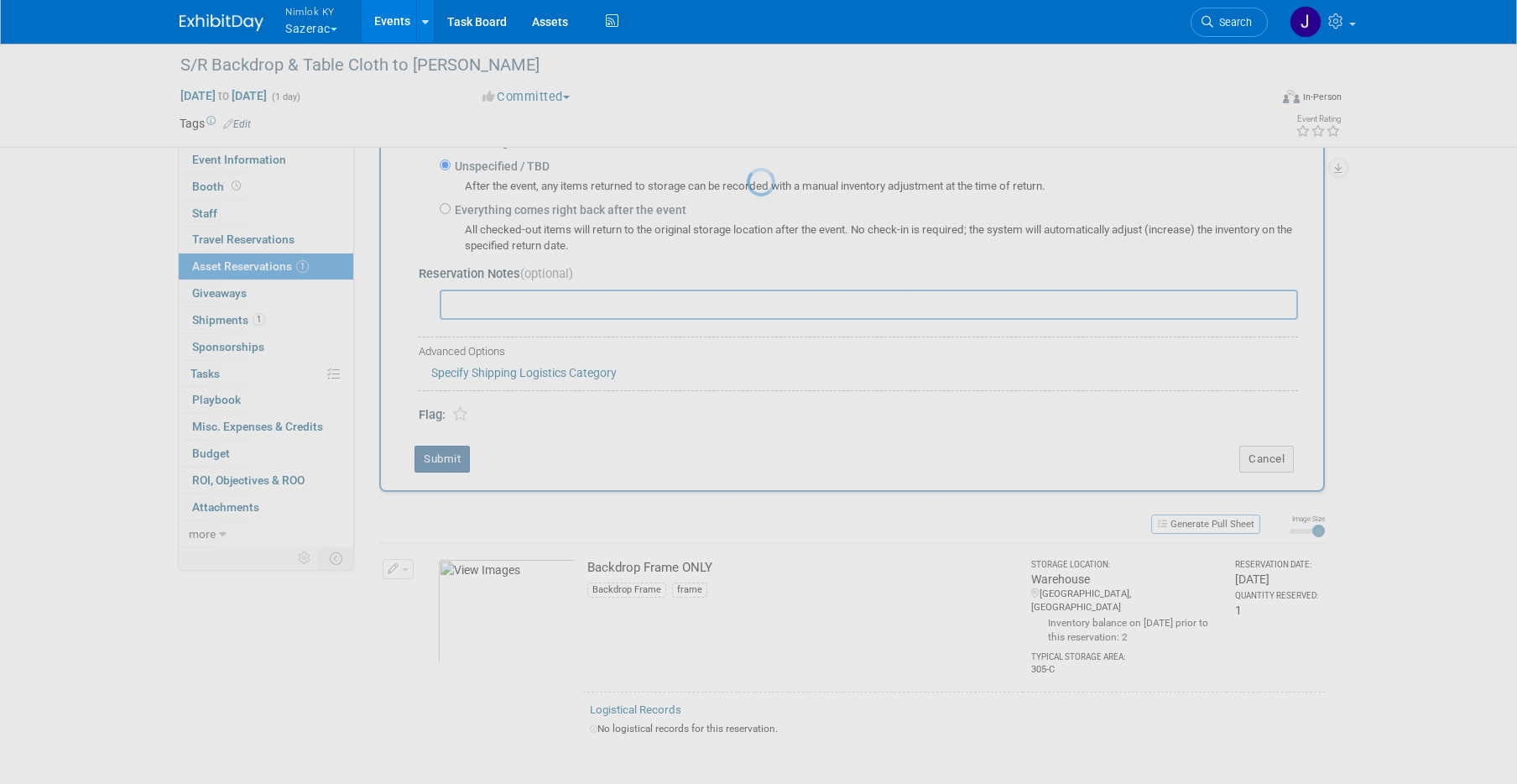
scroll to position [19, 0]
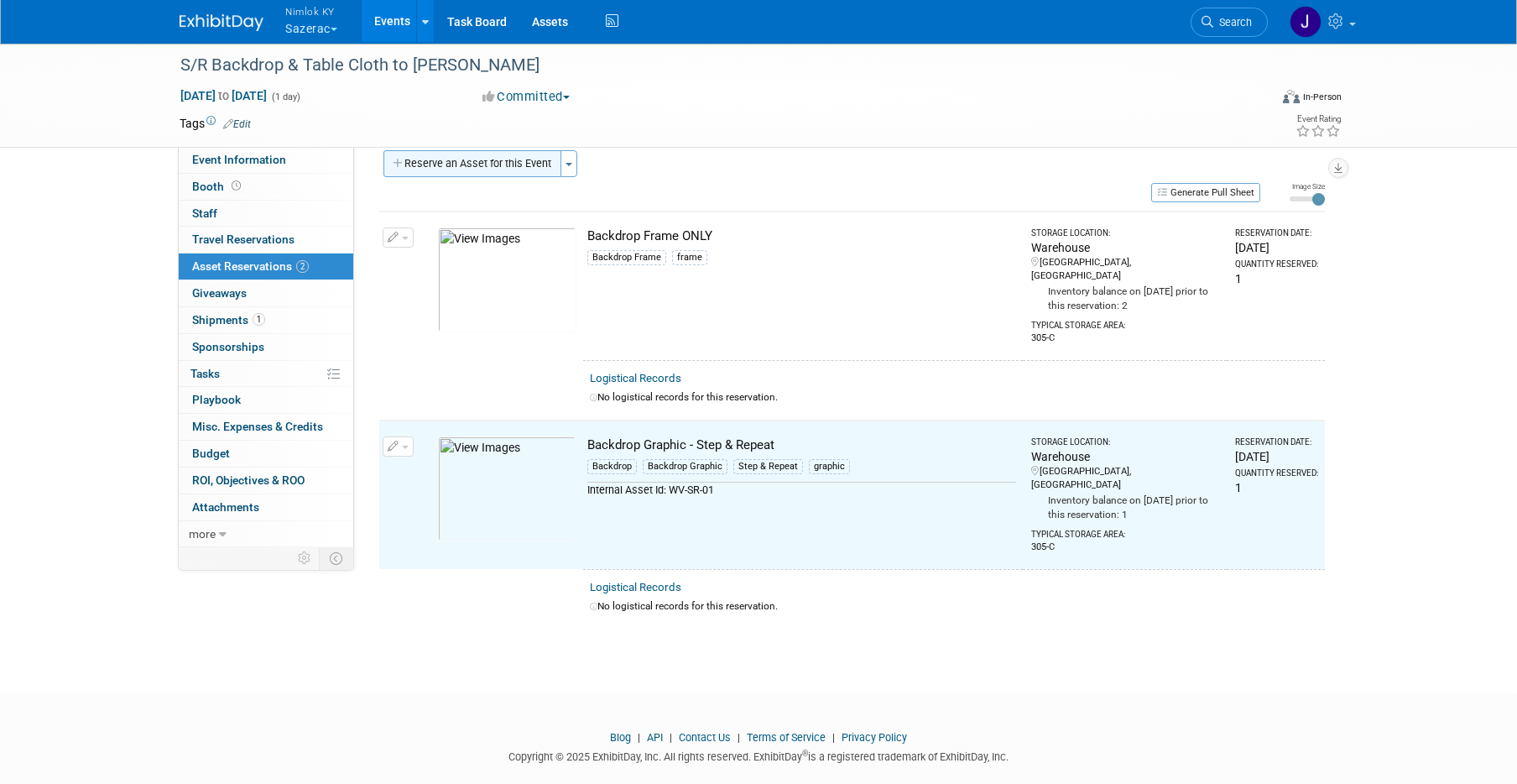
click at [530, 163] on button "Reserve an Asset for this Event" at bounding box center [473, 163] width 178 height 27
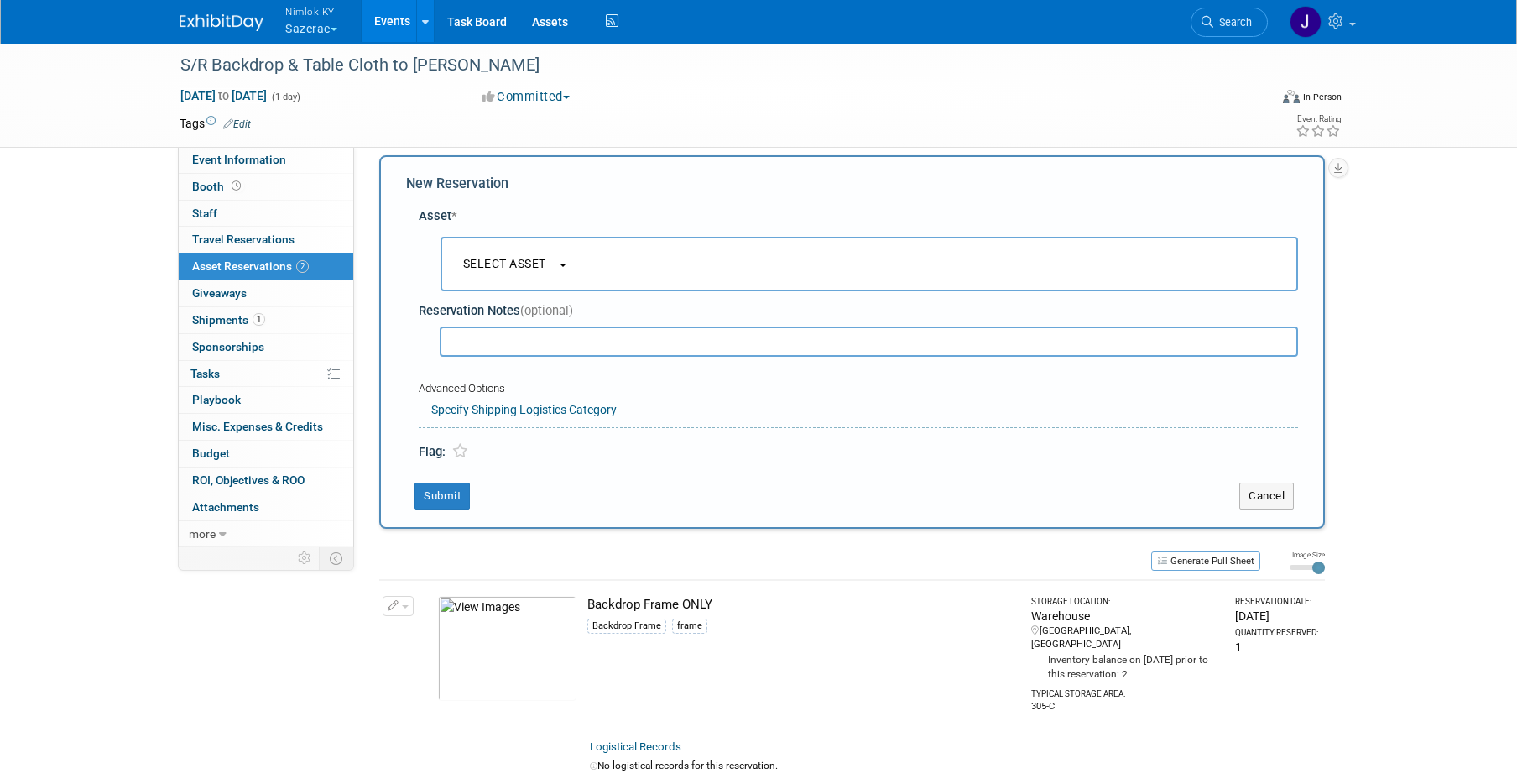
scroll to position [16, 0]
click at [535, 265] on span "-- SELECT ASSET --" at bounding box center [504, 262] width 104 height 14
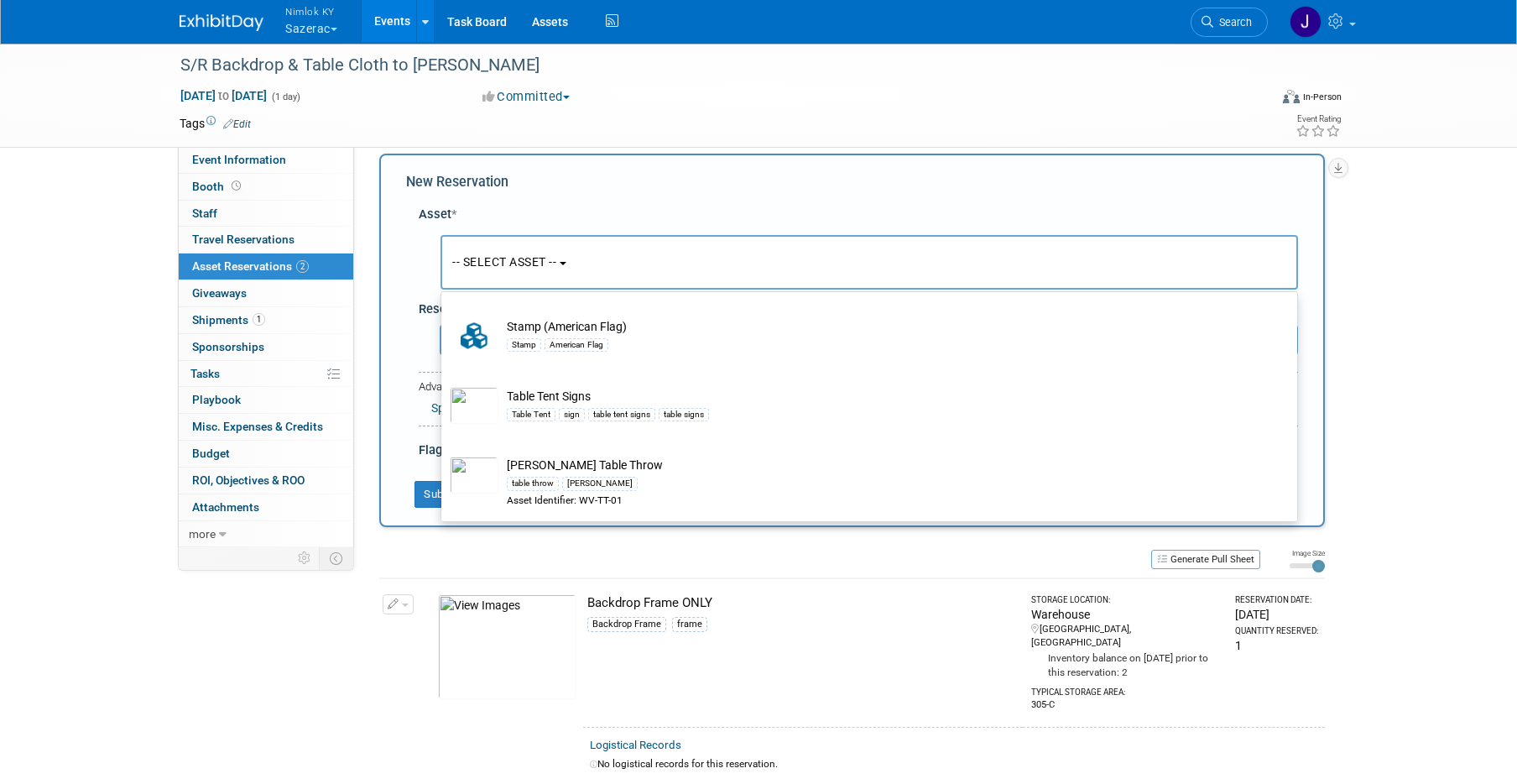
scroll to position [1661, 0]
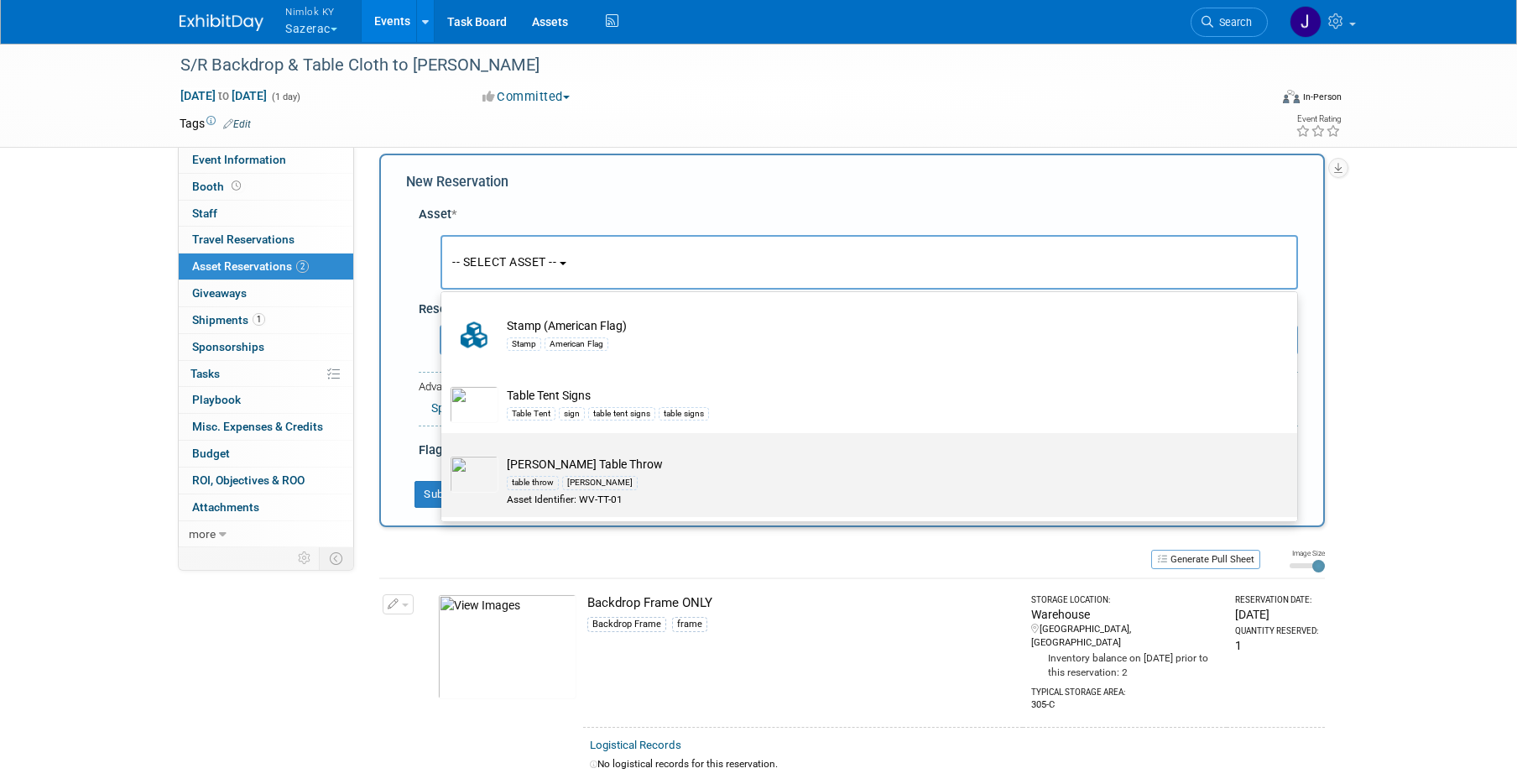
click at [565, 483] on div "wheatley" at bounding box center [599, 482] width 75 height 14
click at [443, 453] on input "Wheatley Table Throw table throw wheatley Asset Identifier: WV-TT-01" at bounding box center [438, 447] width 11 height 11
select select "10719670"
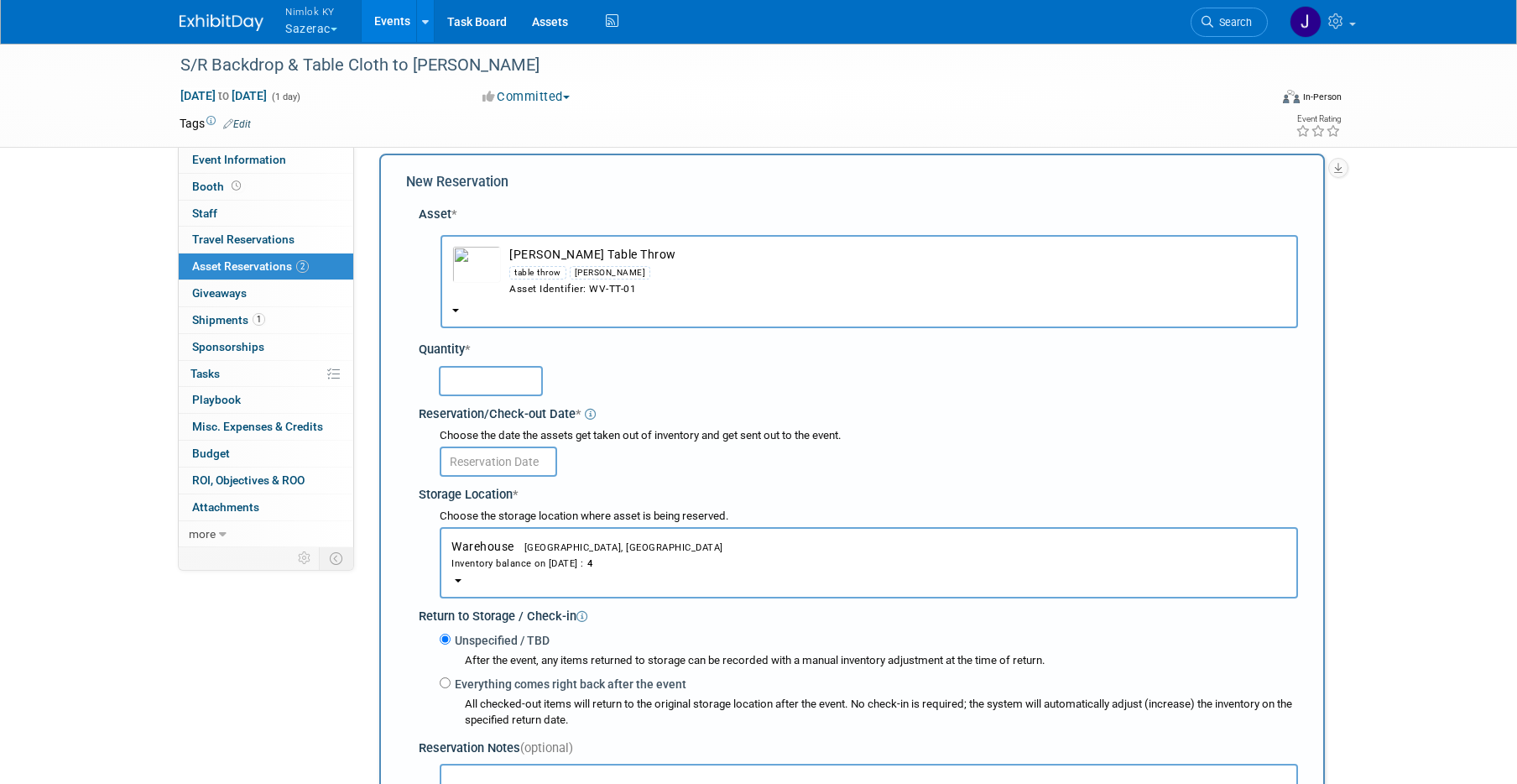
click at [501, 386] on input "text" at bounding box center [491, 380] width 104 height 30
type input "1"
click at [513, 465] on input "text" at bounding box center [499, 461] width 118 height 30
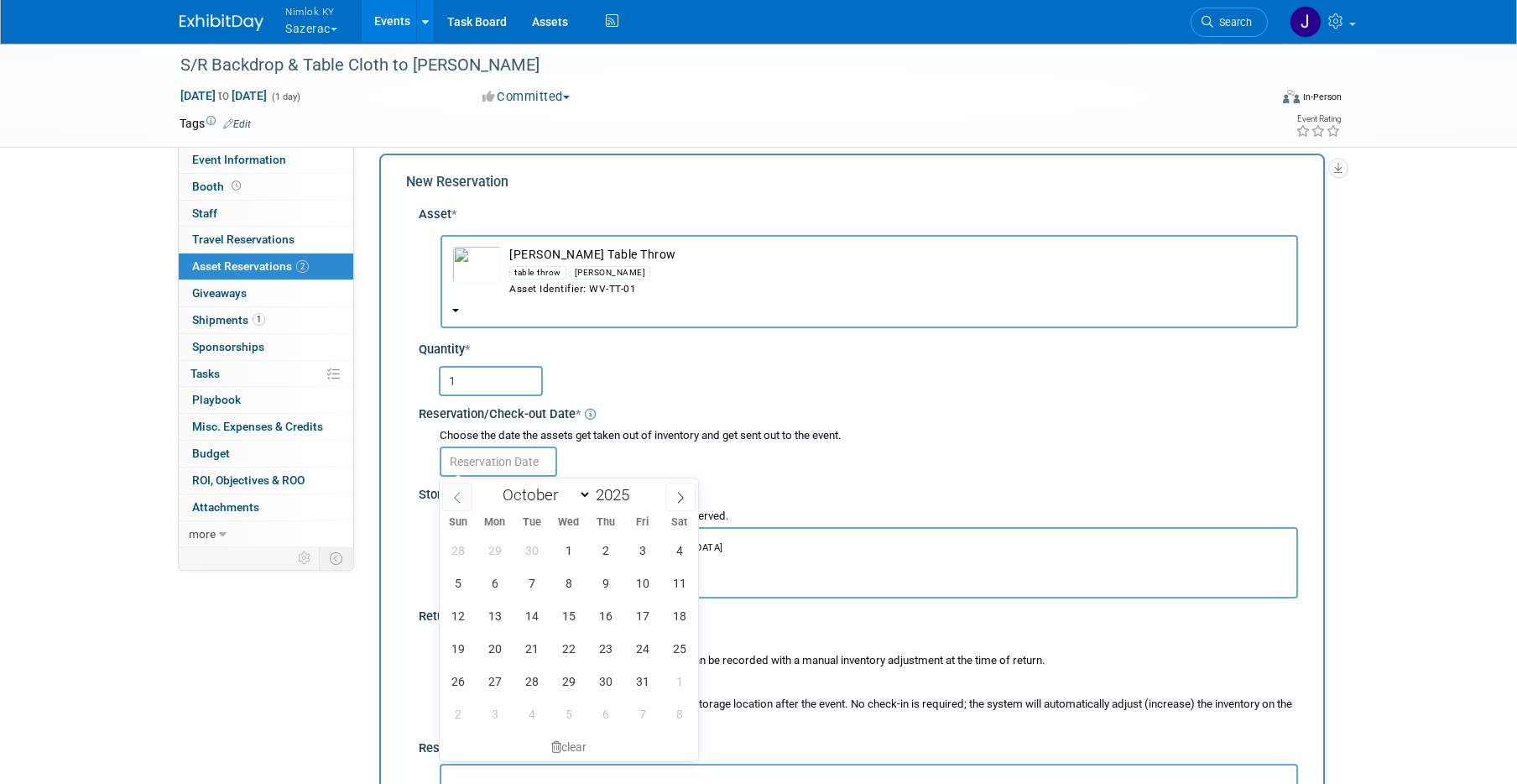
click at [468, 503] on span at bounding box center [456, 496] width 30 height 29
select select "8"
click at [532, 637] on span "23" at bounding box center [532, 648] width 33 height 33
type input "Sep 23, 2025"
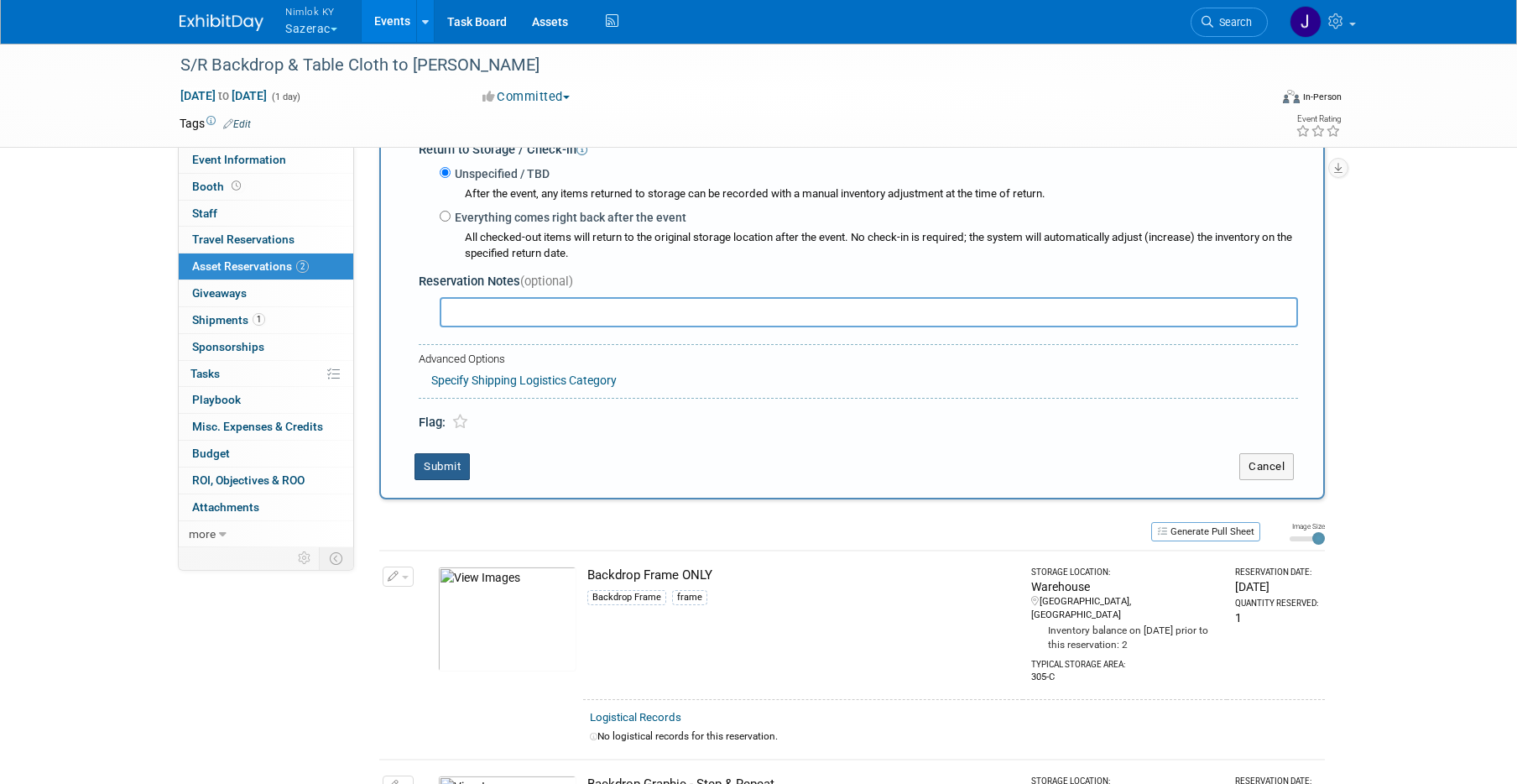
click at [449, 463] on button "Submit" at bounding box center [442, 466] width 55 height 27
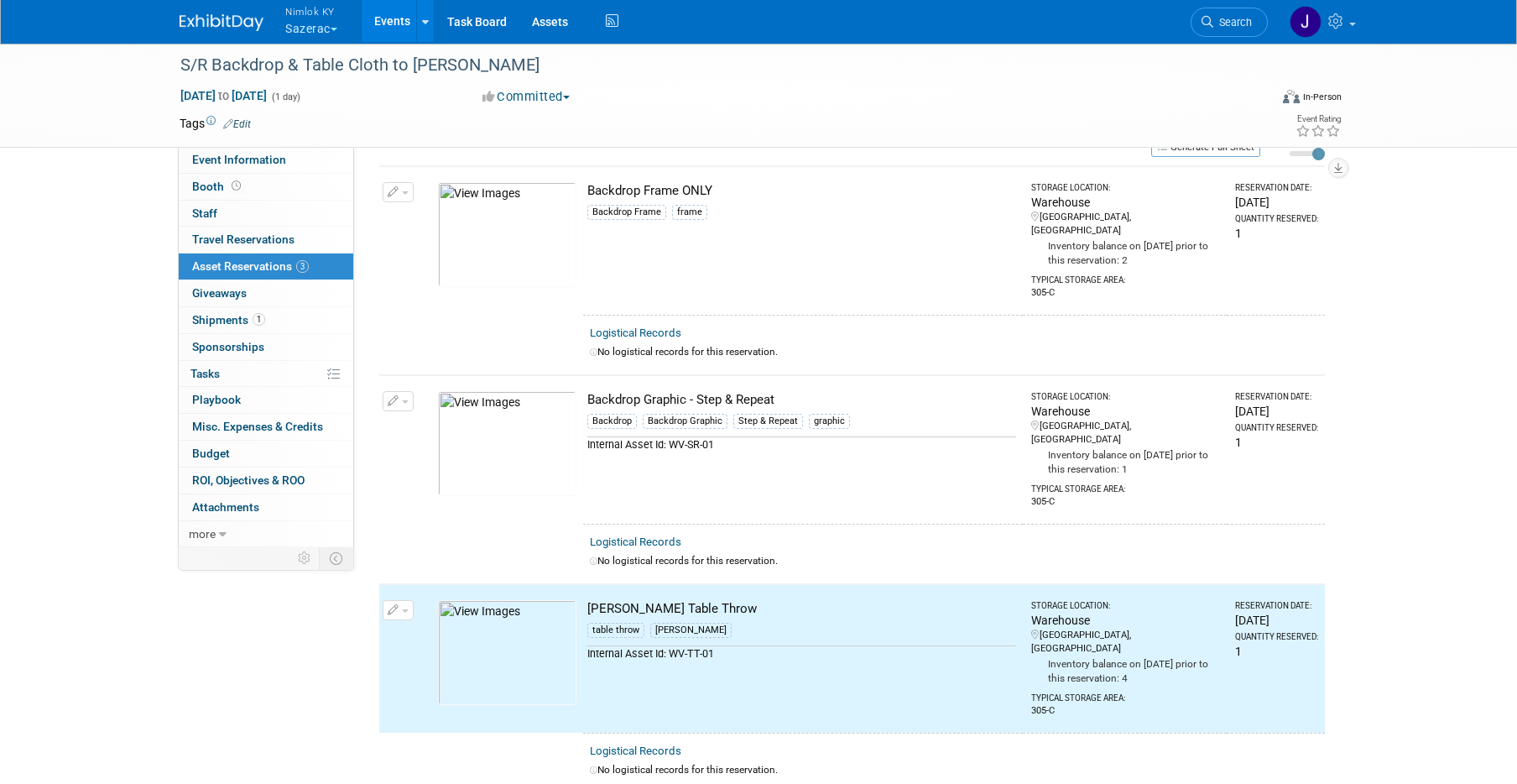
scroll to position [0, 0]
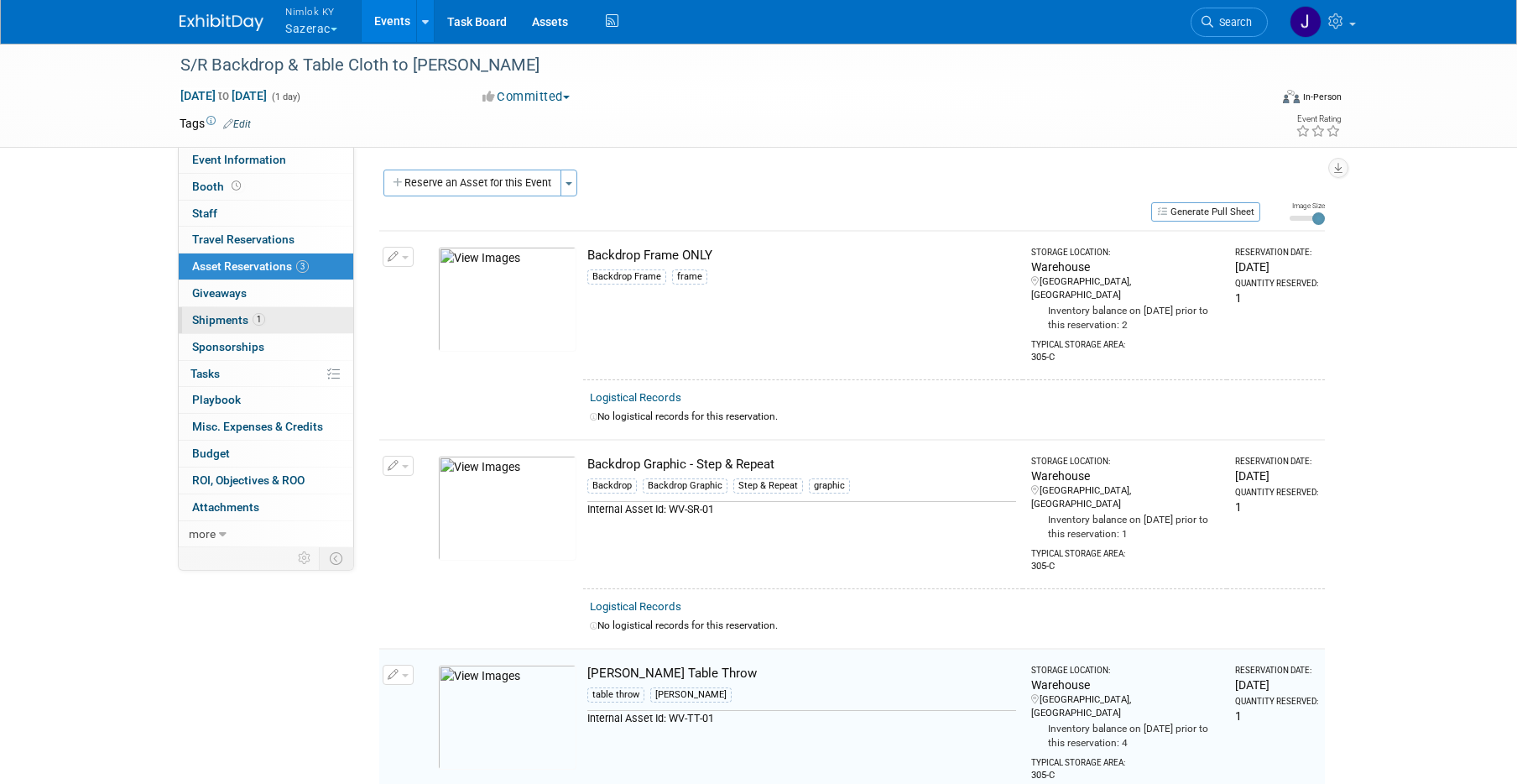
click at [290, 320] on link "1 Shipments 1" at bounding box center [266, 320] width 175 height 26
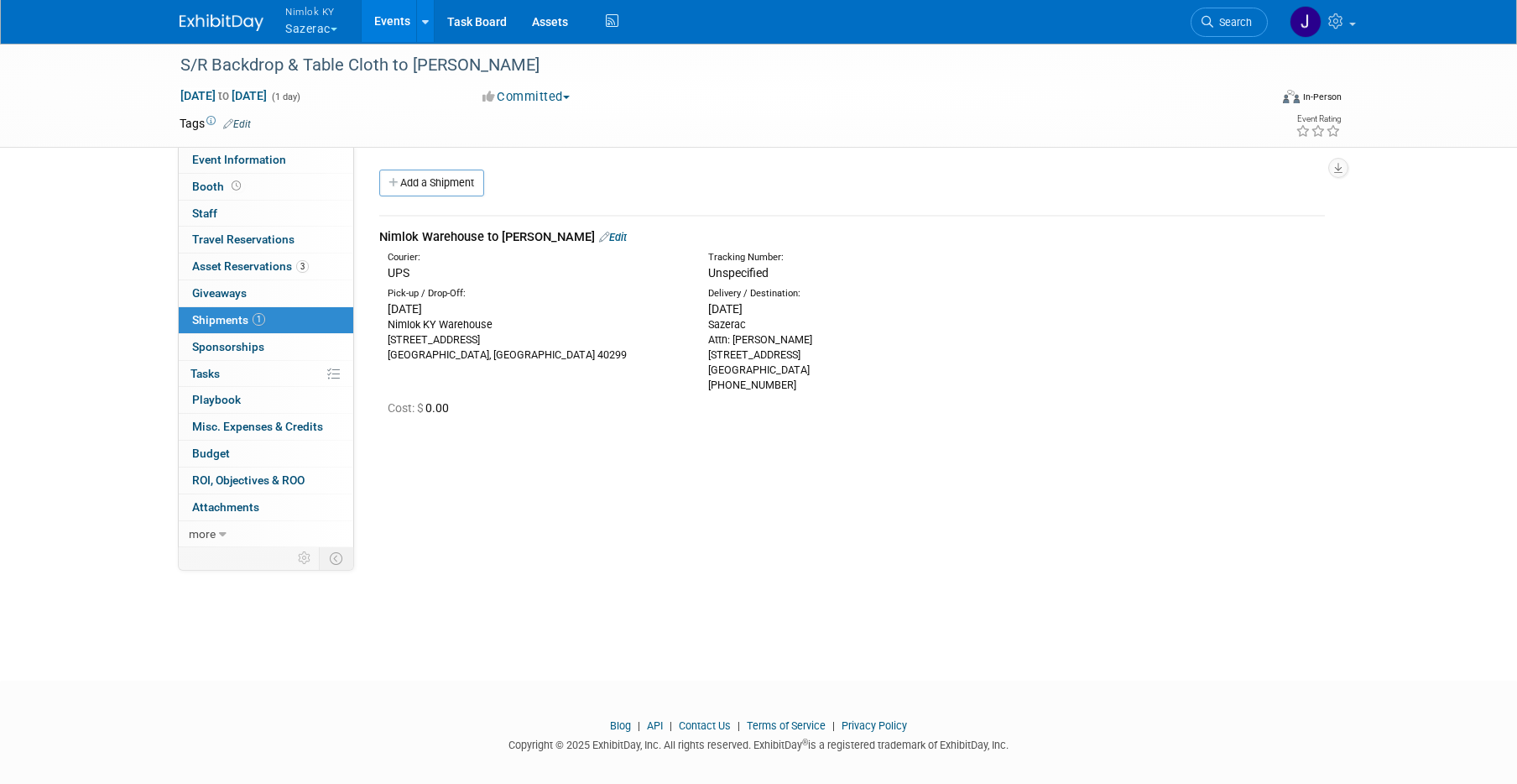
click at [599, 237] on link "Edit" at bounding box center [613, 237] width 28 height 13
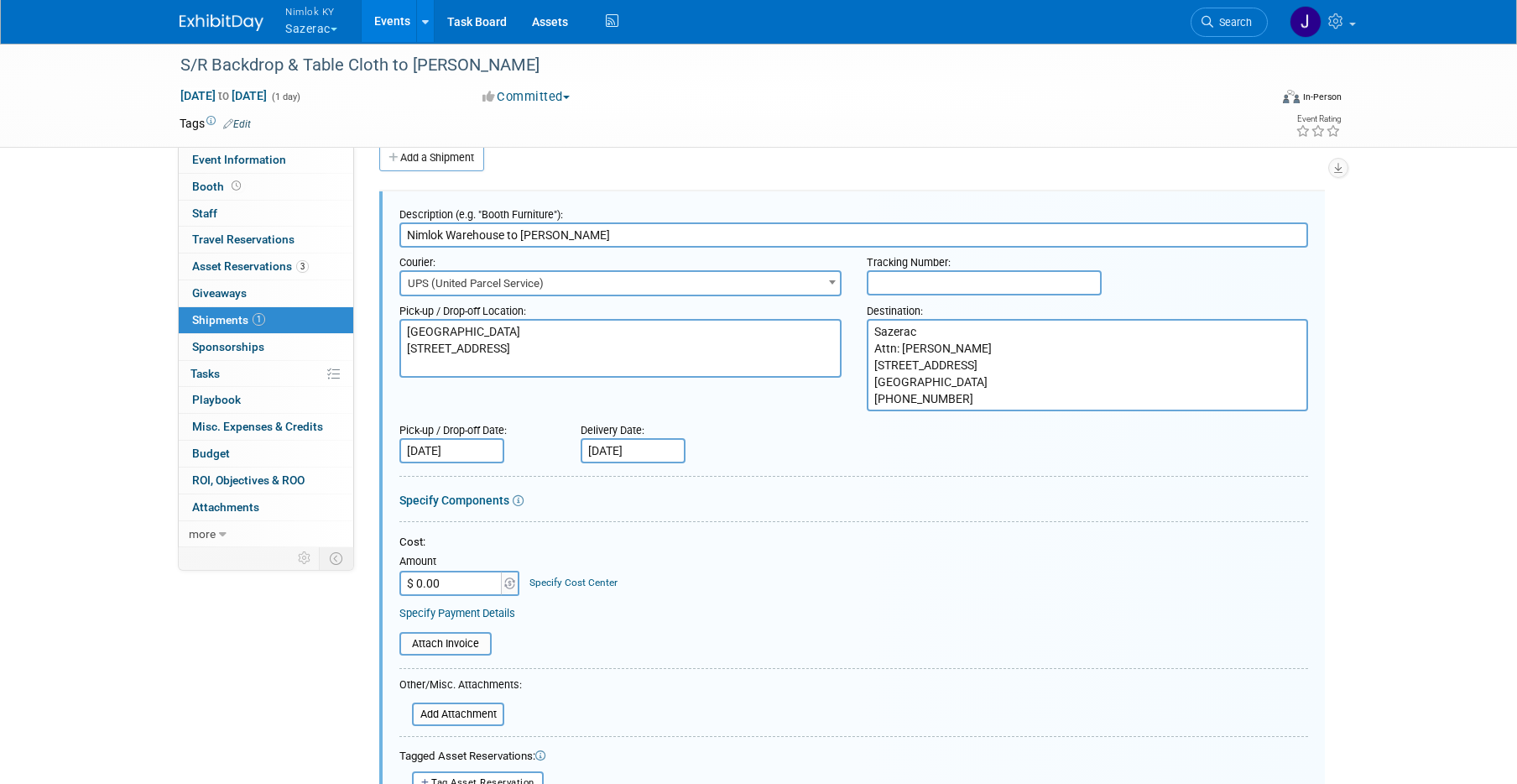
type input "Nimlok Warehouse to Erin Ducker"
drag, startPoint x: 902, startPoint y: 352, endPoint x: 969, endPoint y: 400, distance: 82.4
click at [969, 400] on textarea "Sazerac Attn: Rick Henry 4904 Northoak Ct. Holly Springs, NC 27540 443-883-5600" at bounding box center [1087, 365] width 442 height 92
paste textarea "Erin Ducker 1213 Hilltop Drive Park Hills, KY 41011 479.619.9351"
type textarea "Sazerac Attn: Erin Ducker 1213 Hilltop Drive Park Hills, KY 41011 479.619.9351"
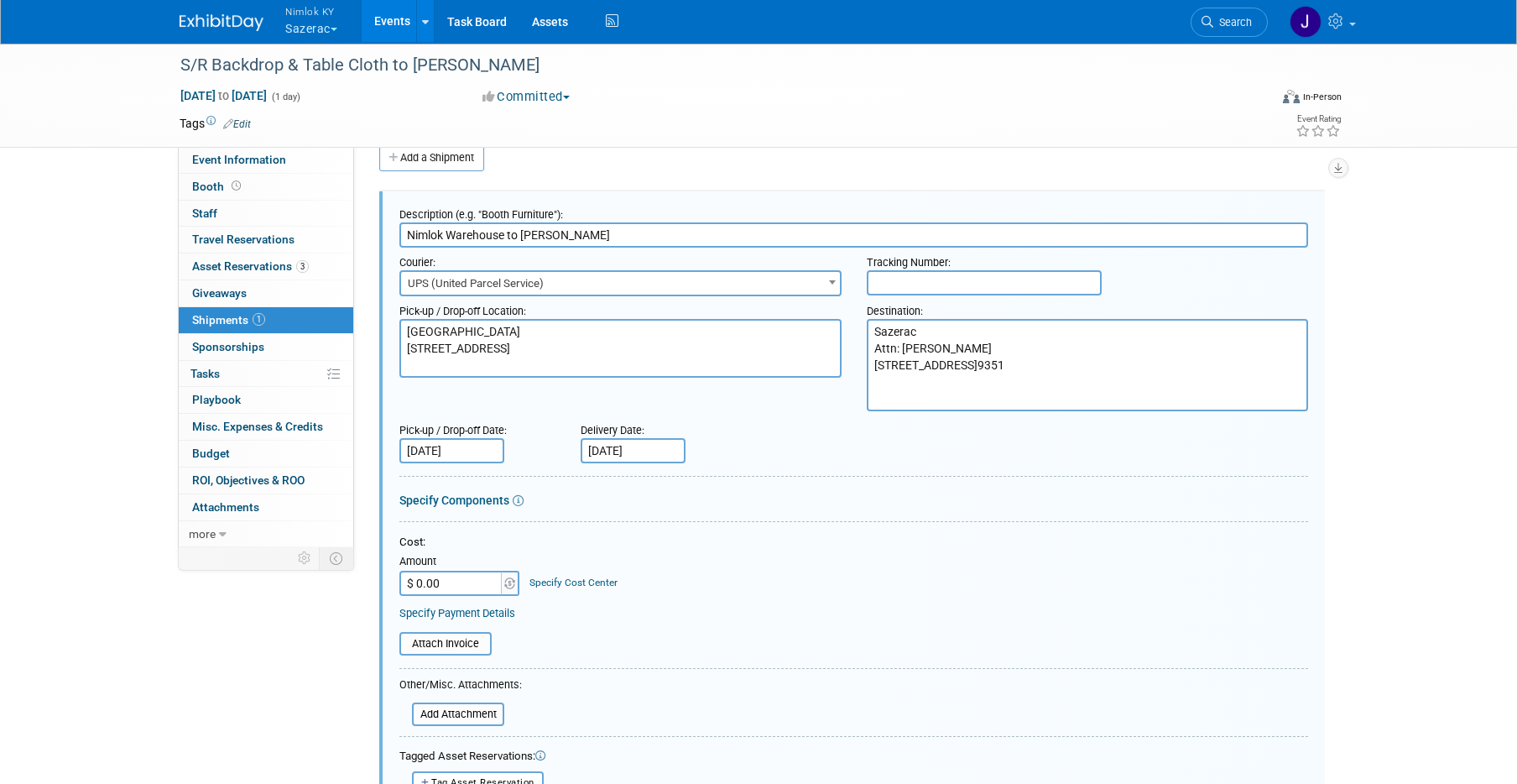
click at [451, 448] on input "Sep 23, 2025" at bounding box center [451, 450] width 105 height 25
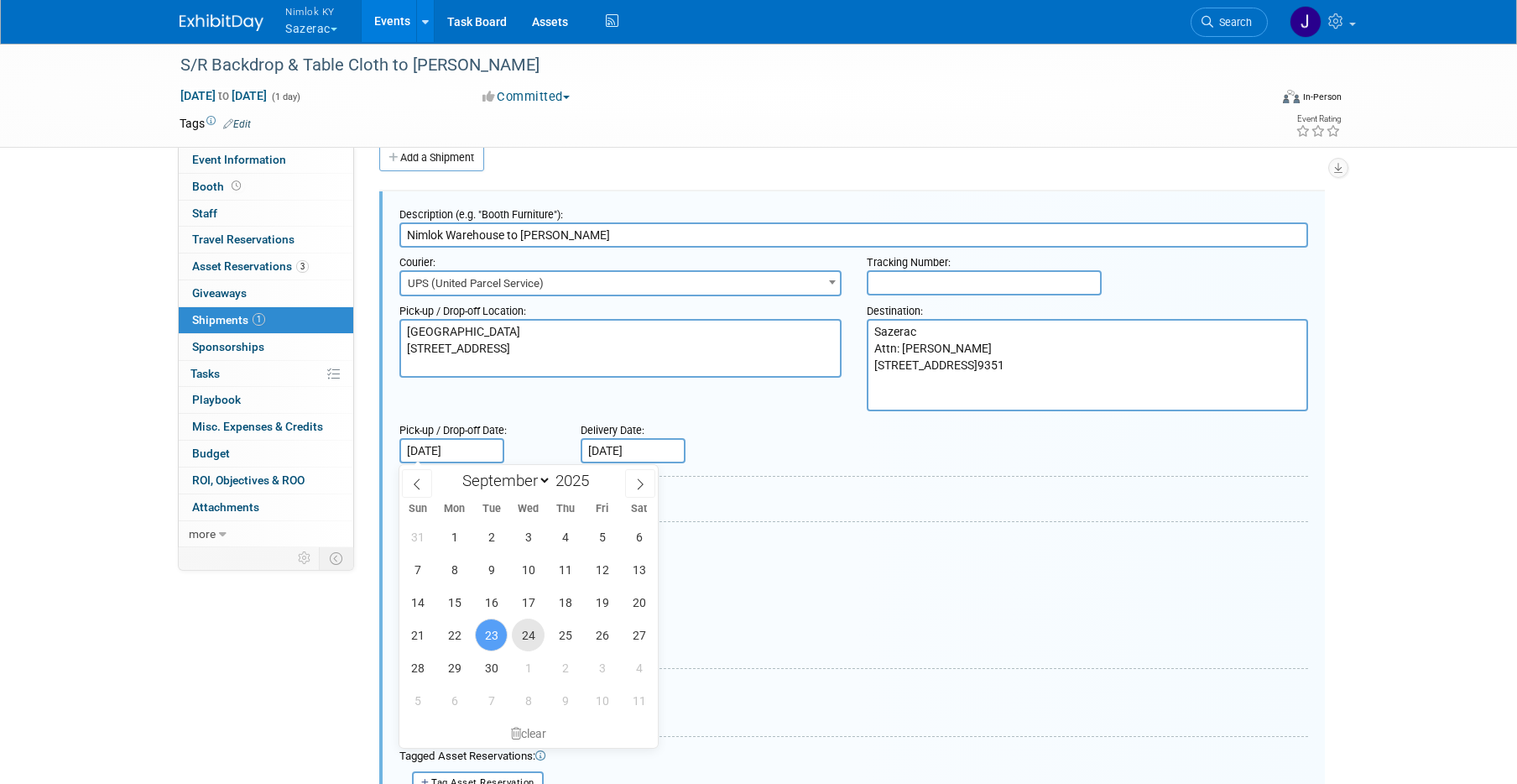
click at [533, 637] on span "24" at bounding box center [528, 634] width 33 height 33
type input "Sep 24, 2025"
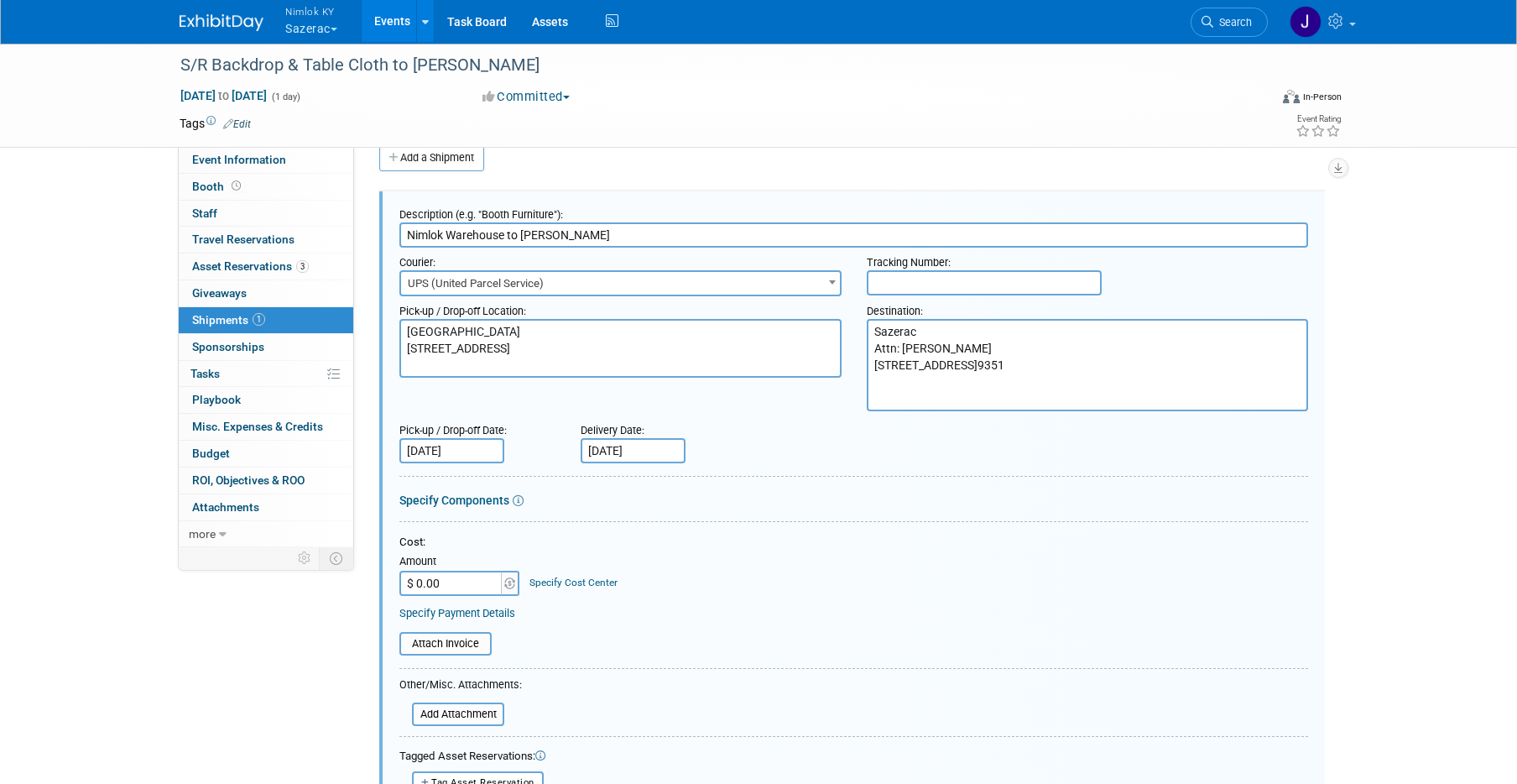
click at [641, 441] on input "Sep 25, 2025" at bounding box center [633, 450] width 105 height 25
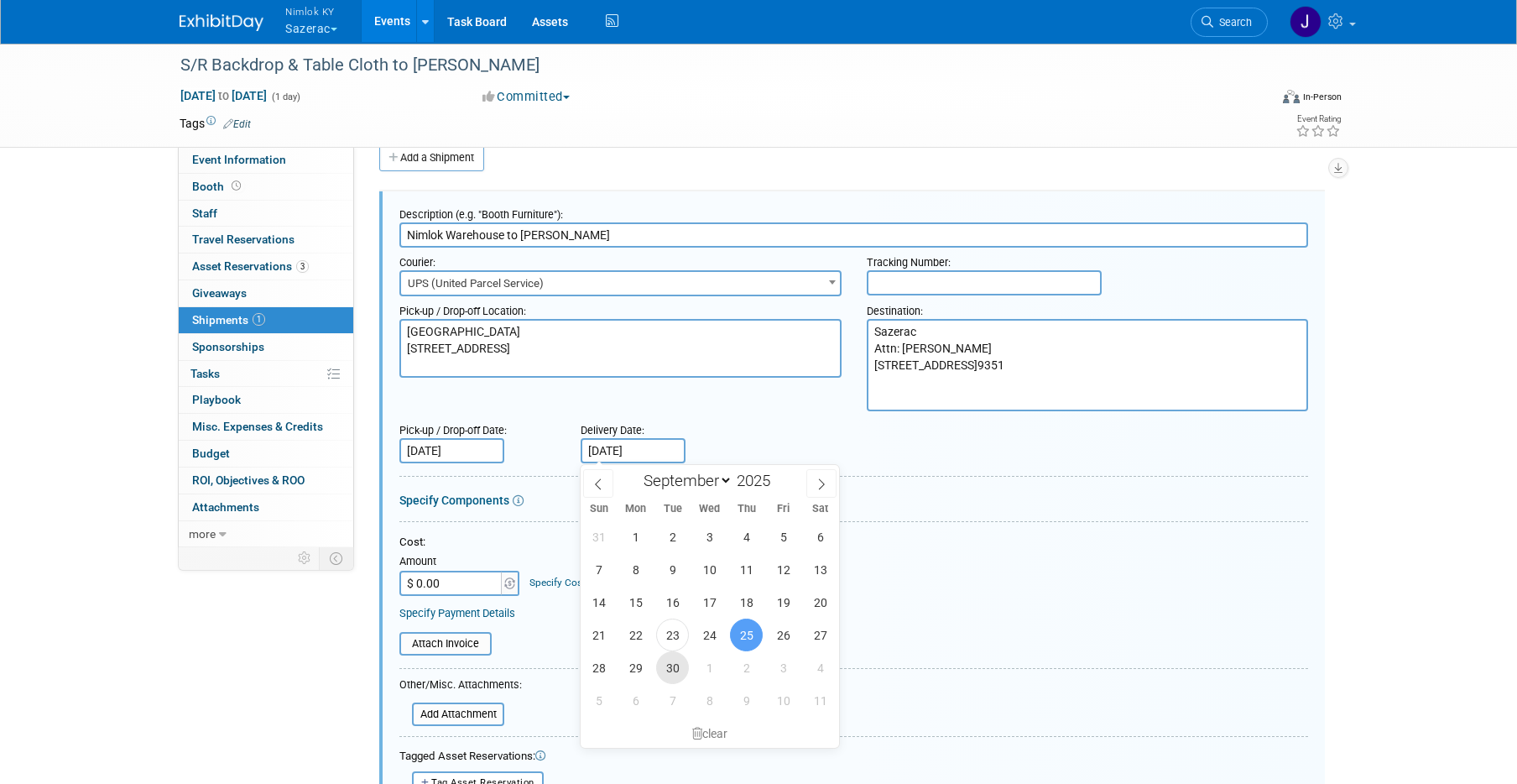
click at [670, 664] on span "30" at bounding box center [672, 667] width 33 height 33
type input "Sep 30, 2025"
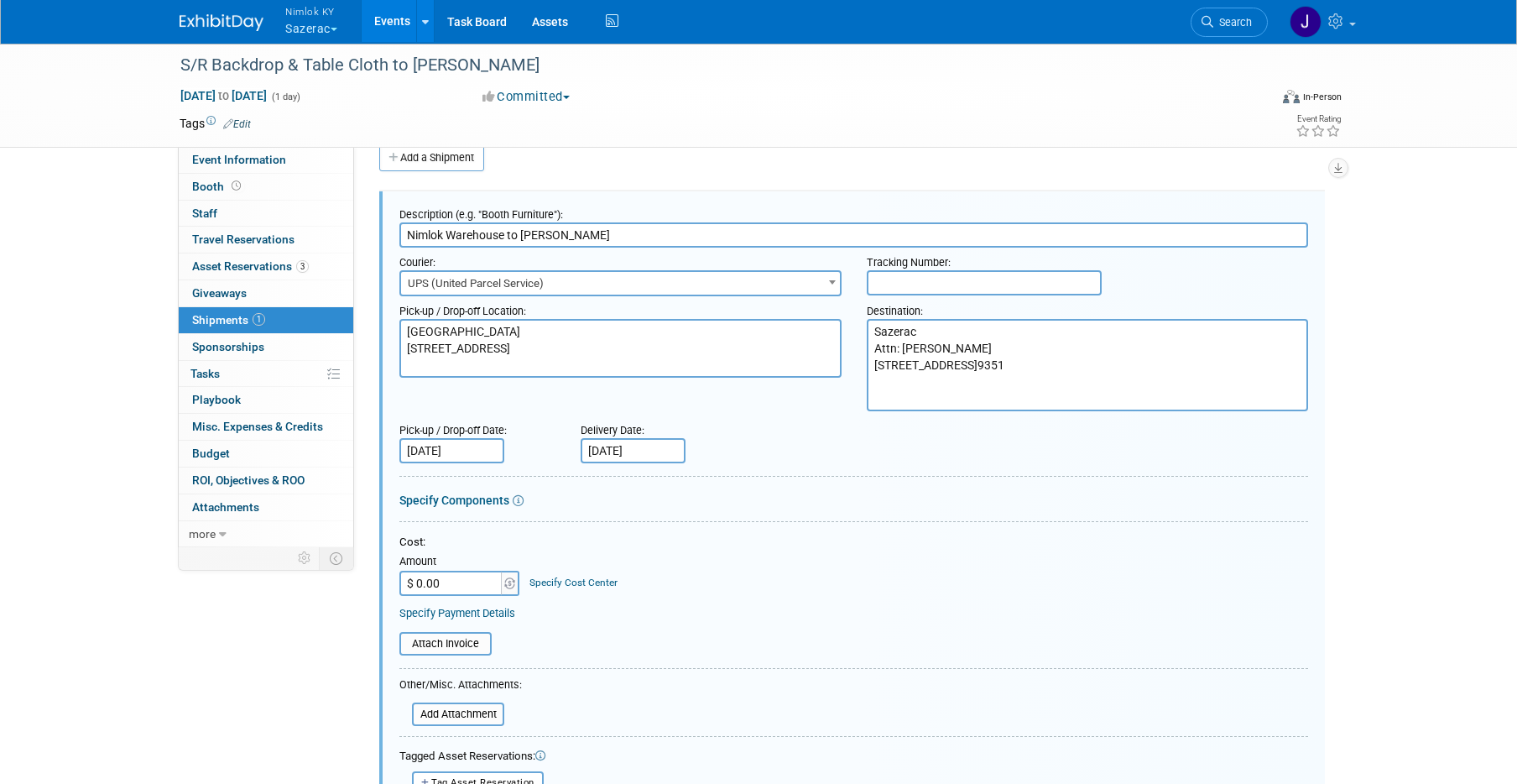
click at [690, 571] on div "Cost: Amount $ 0.00 Specify Cost Center Cost Center -- Not Specified --" at bounding box center [853, 564] width 908 height 61
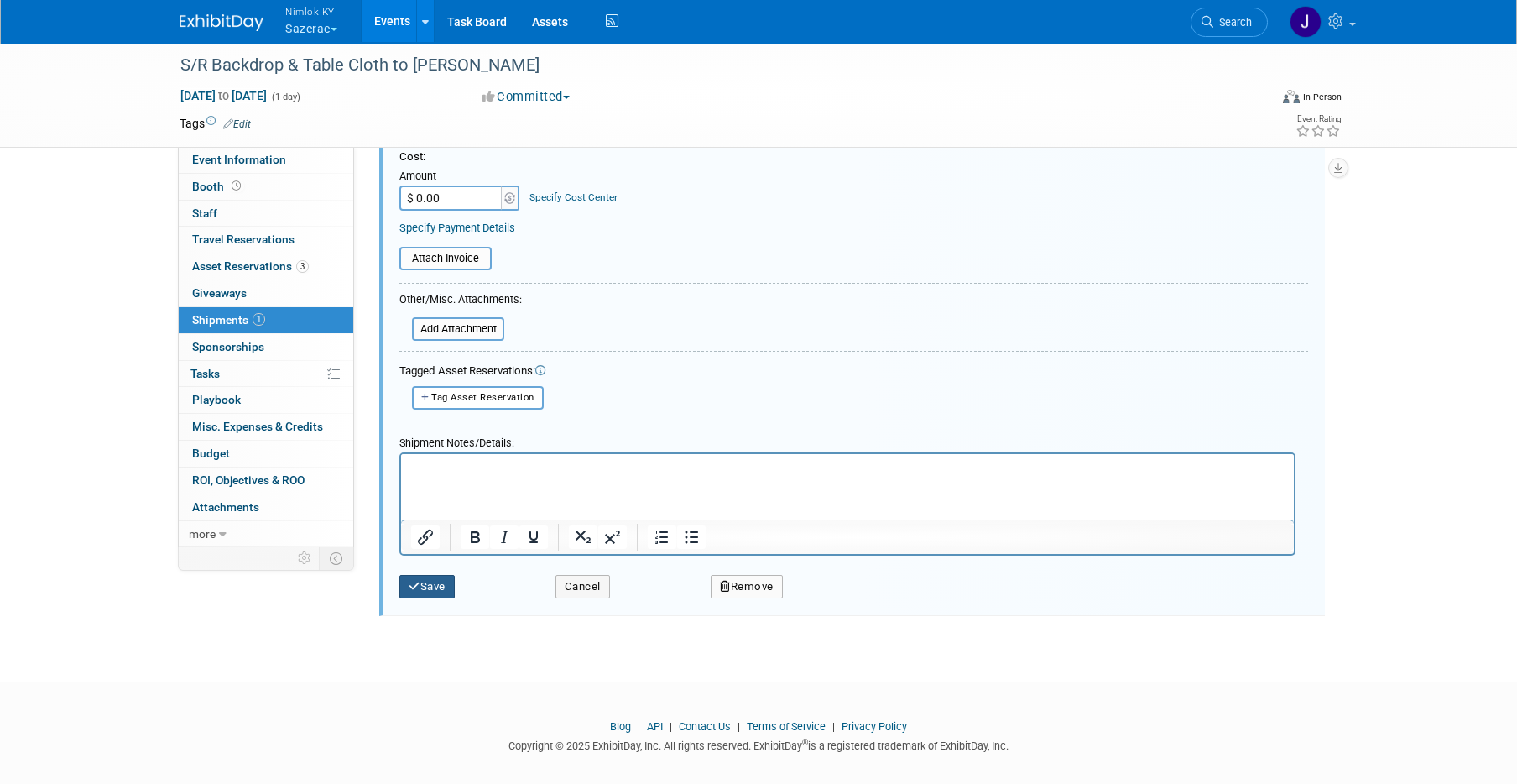
click at [440, 590] on button "Save" at bounding box center [427, 586] width 55 height 23
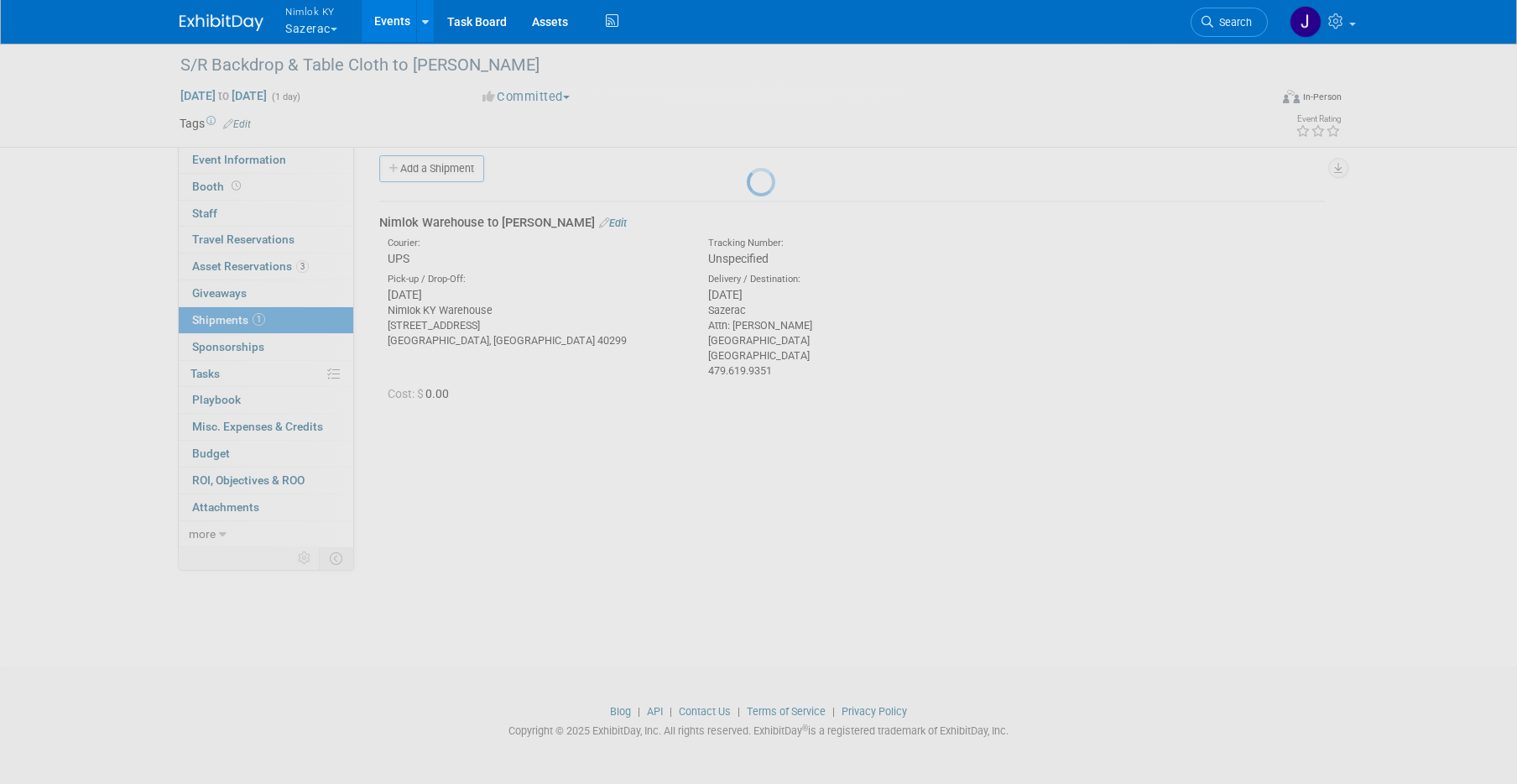
scroll to position [14, 0]
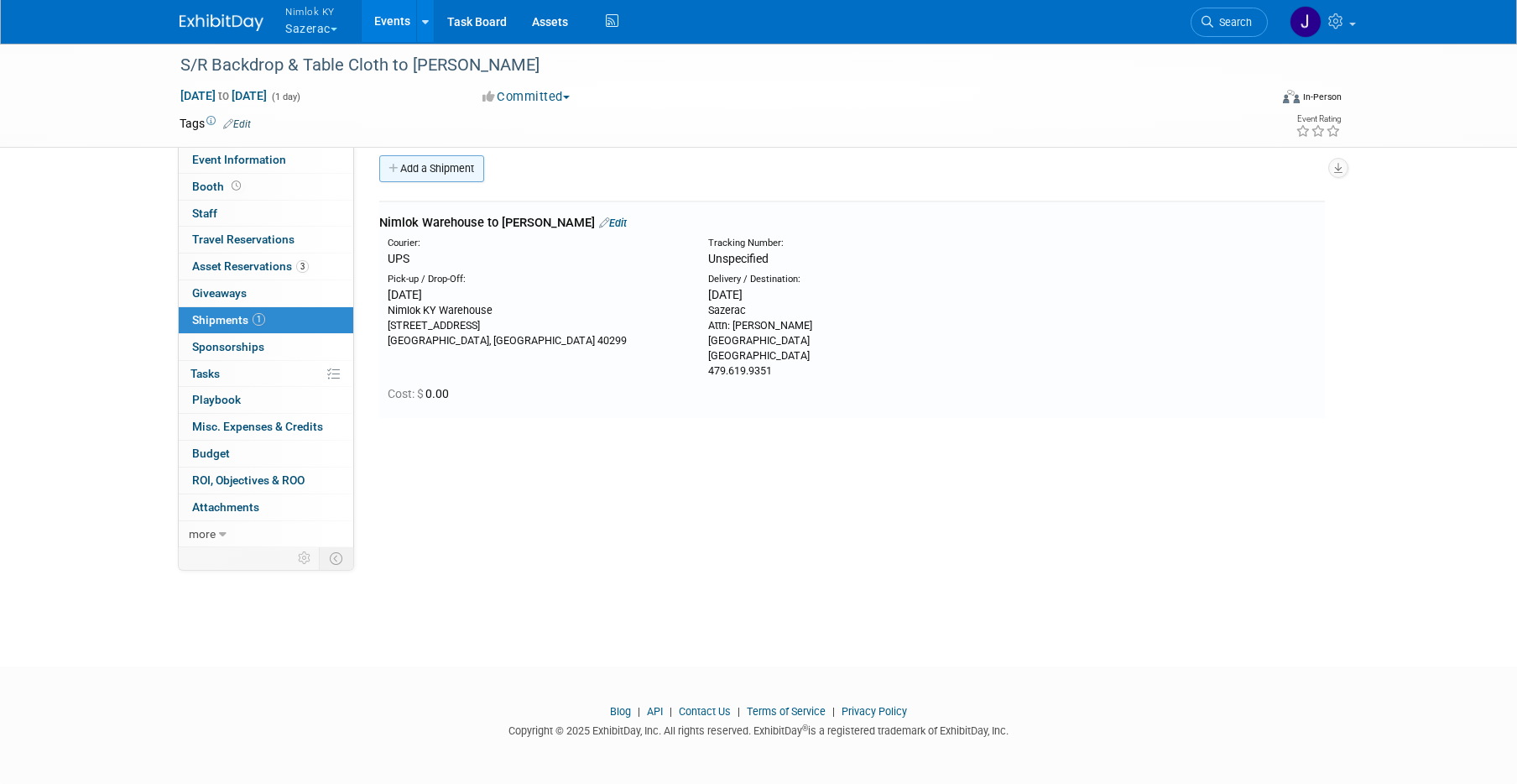
click at [447, 169] on link "Add a Shipment" at bounding box center [431, 169] width 105 height 27
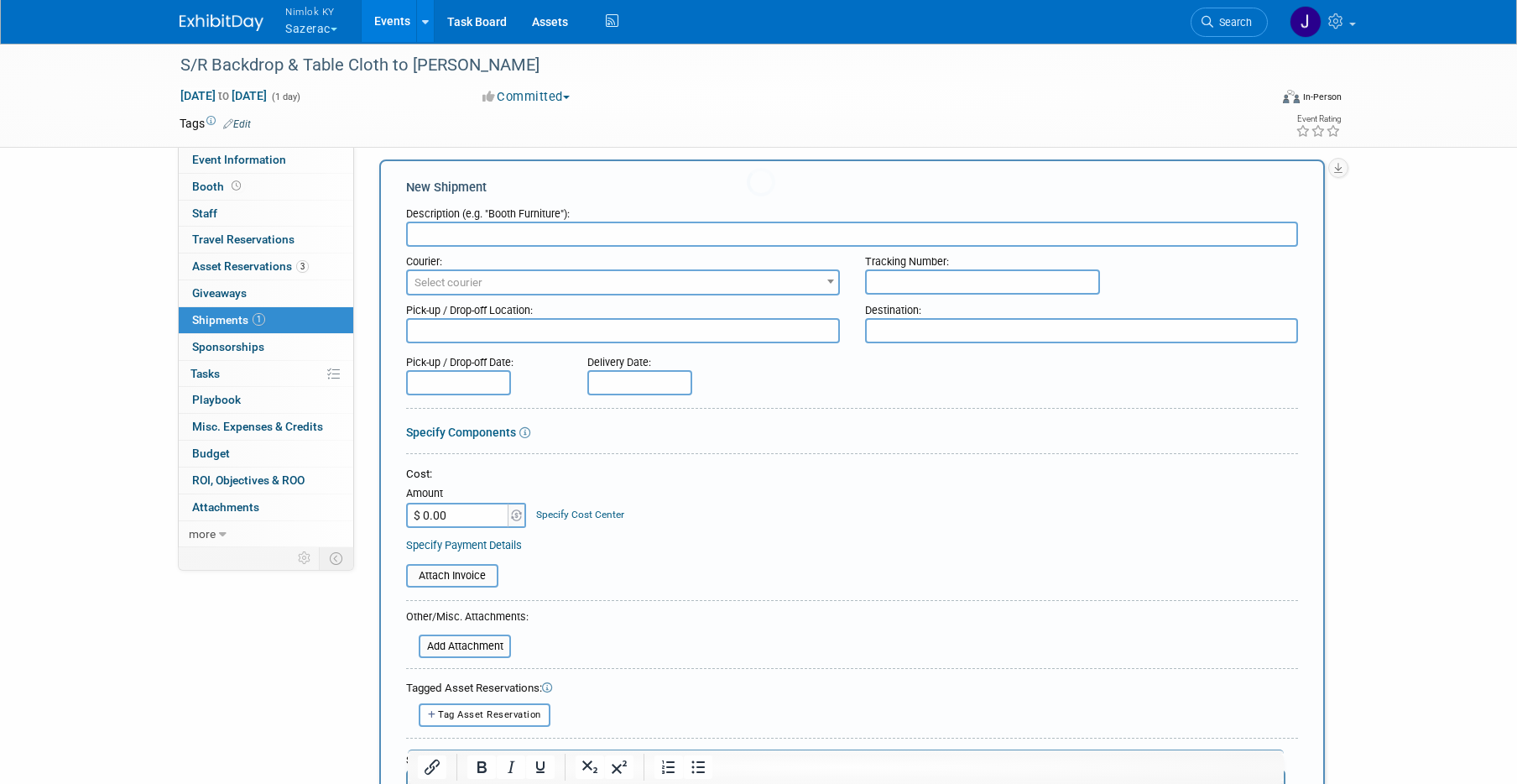
scroll to position [0, 0]
click at [506, 237] on input "Erin Ducker to Ninmlok KY" at bounding box center [852, 233] width 892 height 25
type input "Erin Ducker to Nimlok KY"
click at [577, 278] on span "Select courier" at bounding box center [623, 282] width 430 height 23
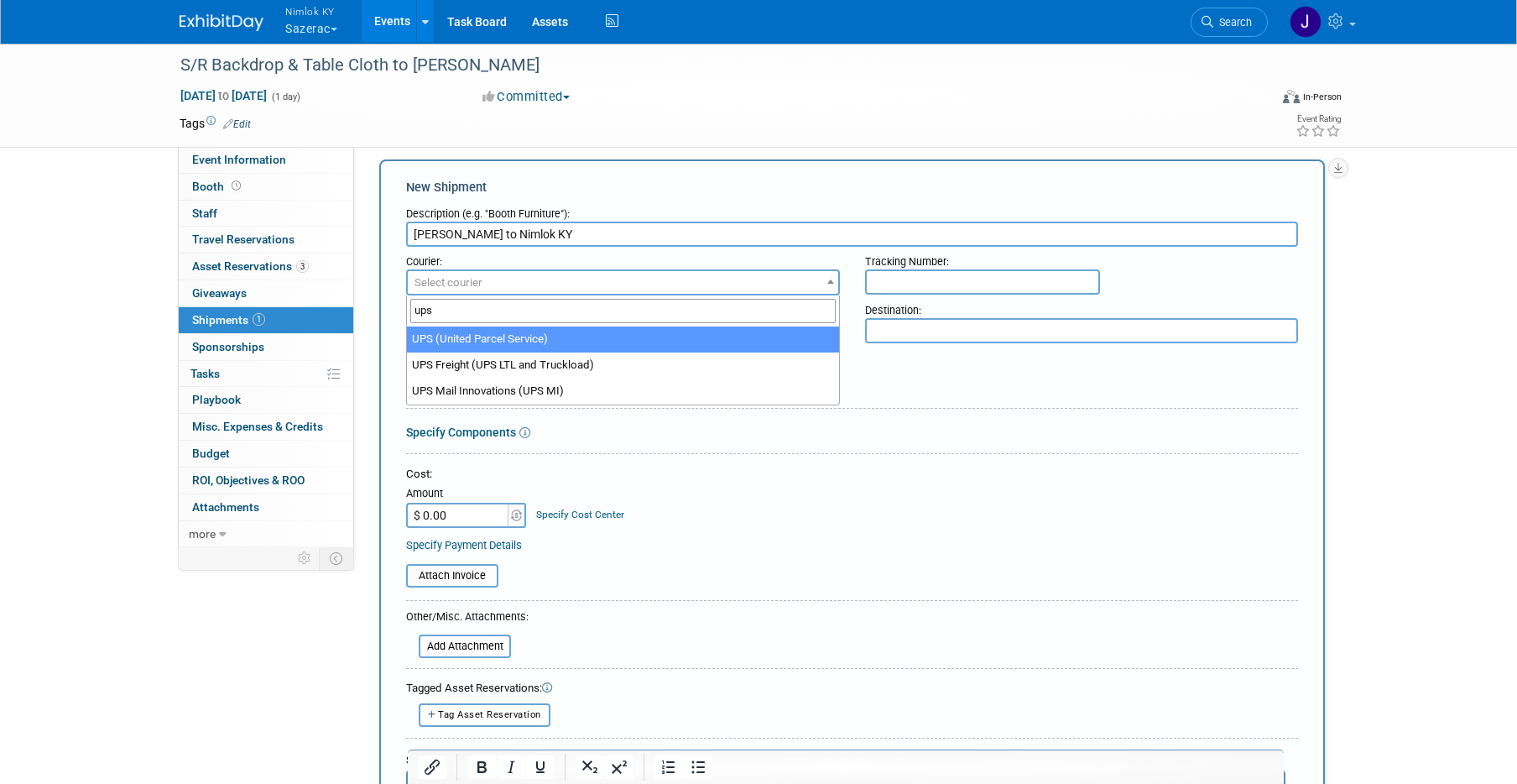
type input "ups"
select select "508"
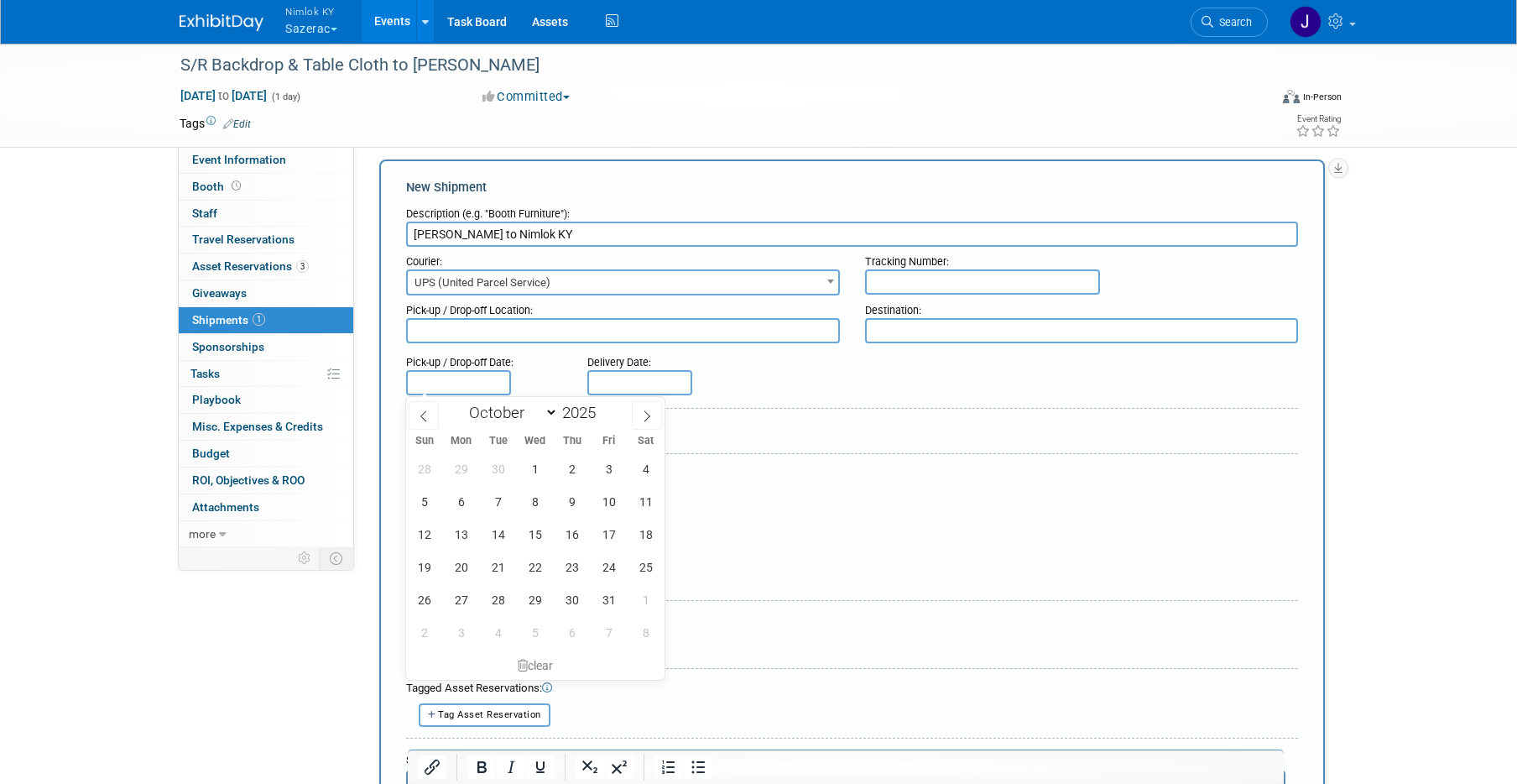
click at [494, 386] on input "text" at bounding box center [458, 382] width 105 height 25
click at [471, 635] on span "3" at bounding box center [461, 632] width 33 height 33
type input "Nov 3, 2025"
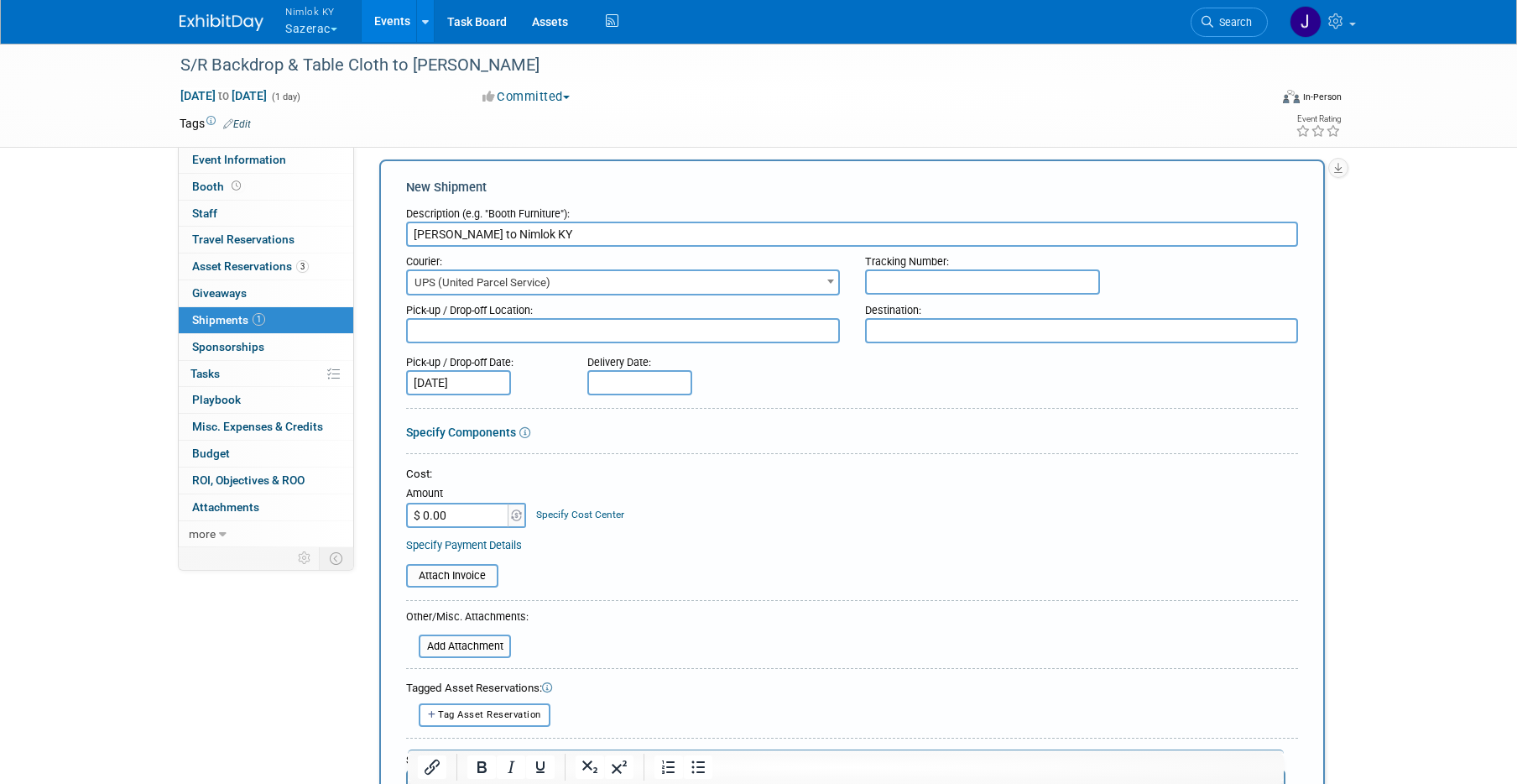
click at [630, 378] on input "text" at bounding box center [639, 382] width 105 height 25
click at [790, 631] on span "7" at bounding box center [790, 632] width 33 height 33
type input "Nov 7, 2025"
click at [743, 559] on div "Attach Invoice" at bounding box center [852, 570] width 892 height 35
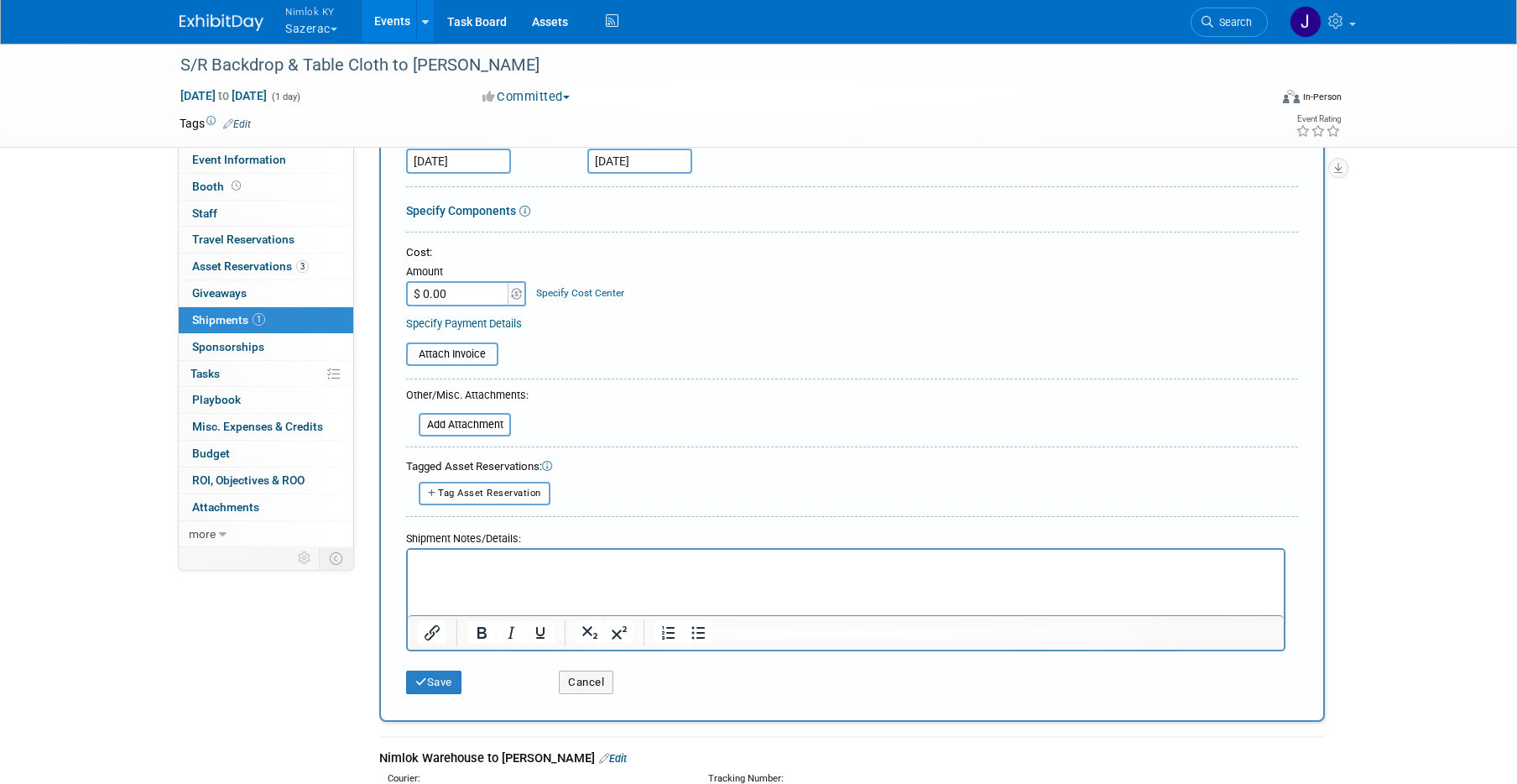
scroll to position [587, 0]
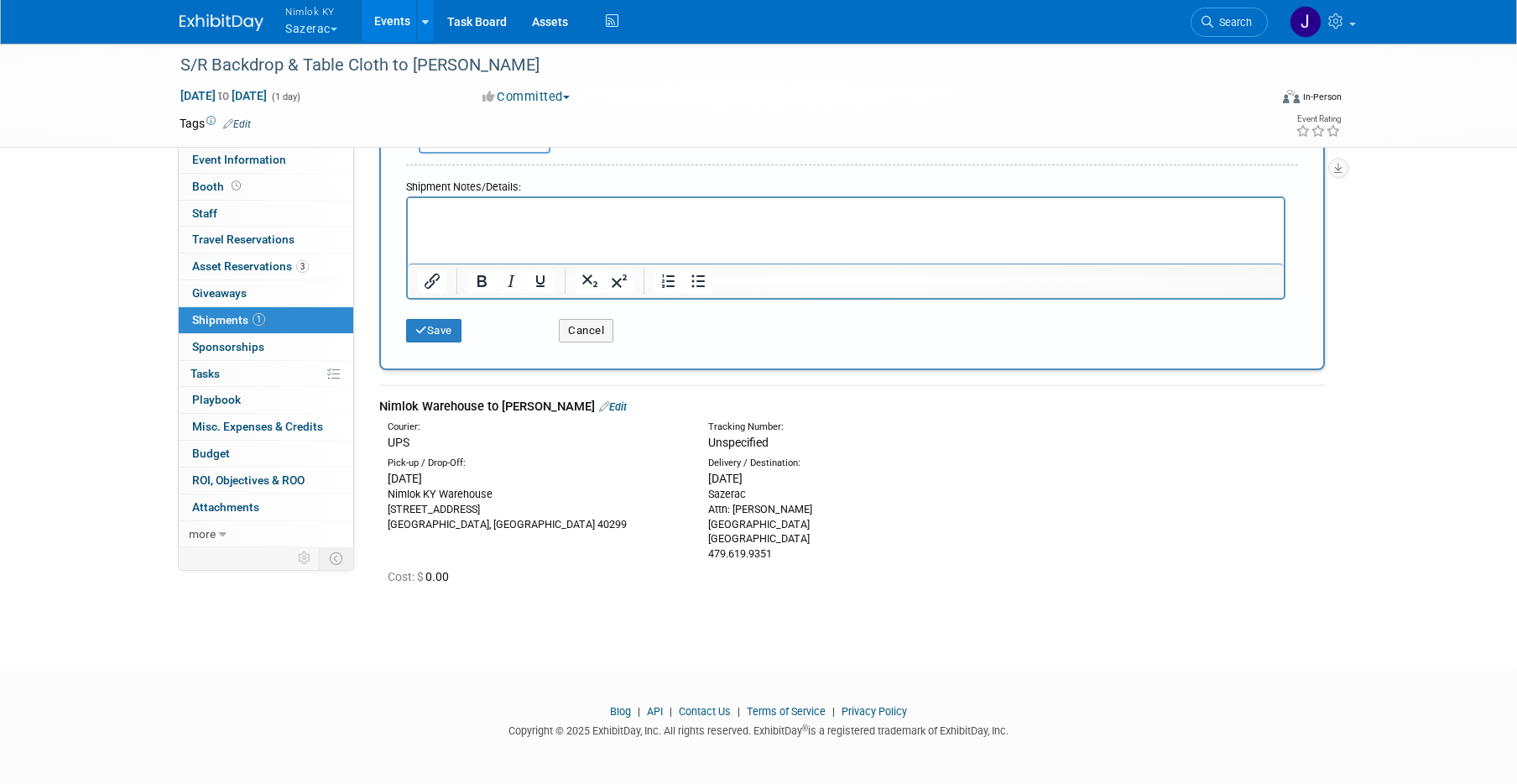
click at [763, 526] on div "Sazerac Attn: Erin Ducker 1213 Hilltop Drive Park Hills, KY 41011 479.619.9351" at bounding box center [856, 524] width 296 height 75
drag, startPoint x: 770, startPoint y: 556, endPoint x: 702, endPoint y: 496, distance: 90.7
click at [702, 496] on div "Delivery / Destination: Tue. Sep 30, 2025 Sazerac Attn: Erin Ducker 1213 Hillto…" at bounding box center [856, 509] width 321 height 105
copy div "Sazerac Attn: Erin Ducker 1213 Hilltop Drive Park Hills, KY 41011 479.619.935"
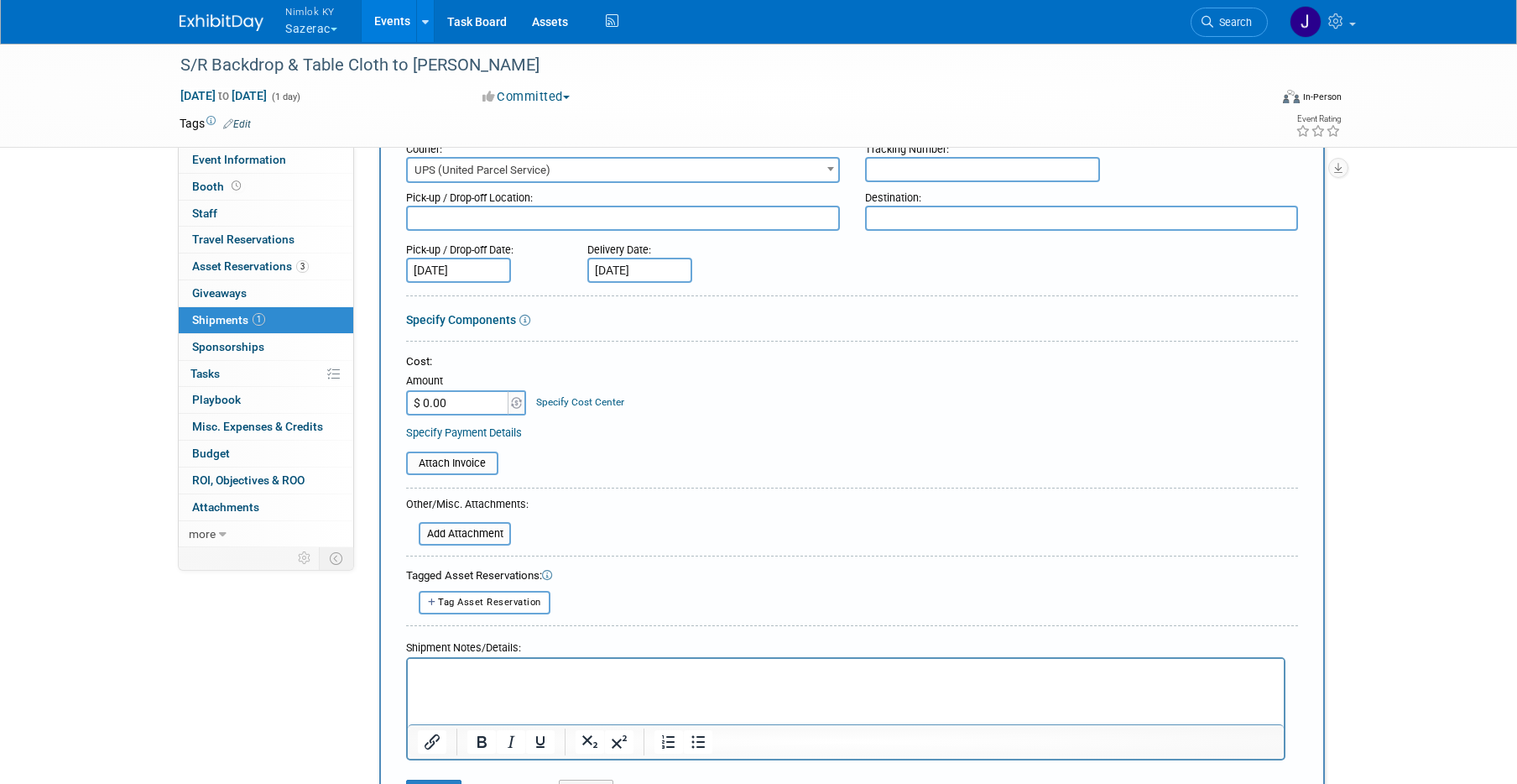
scroll to position [97, 0]
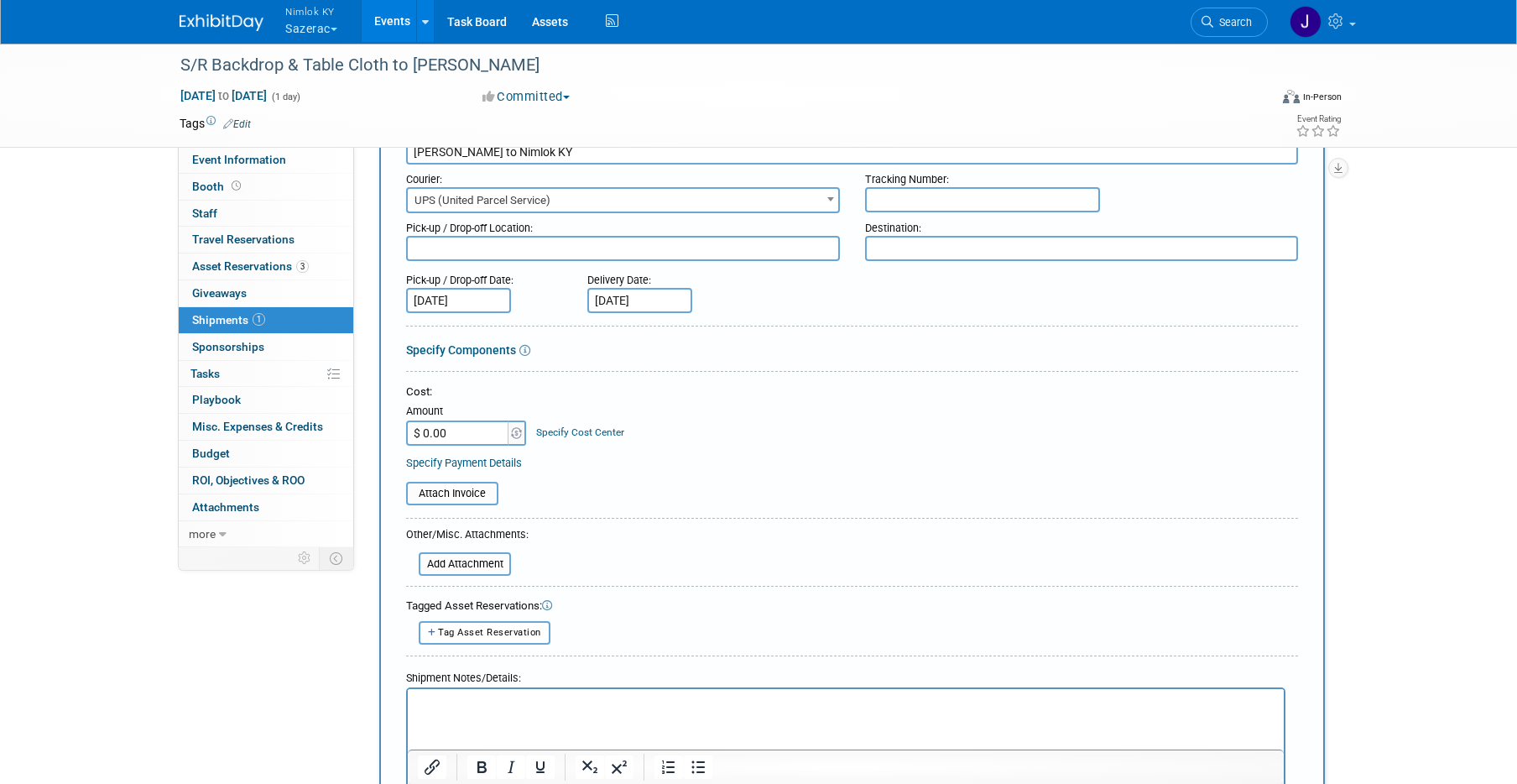
click at [559, 244] on textarea at bounding box center [623, 248] width 434 height 25
paste textarea "Sazerac Attn: Erin Ducker 1213 Hilltop Drive Park Hills, KY 41011 479.619.935"
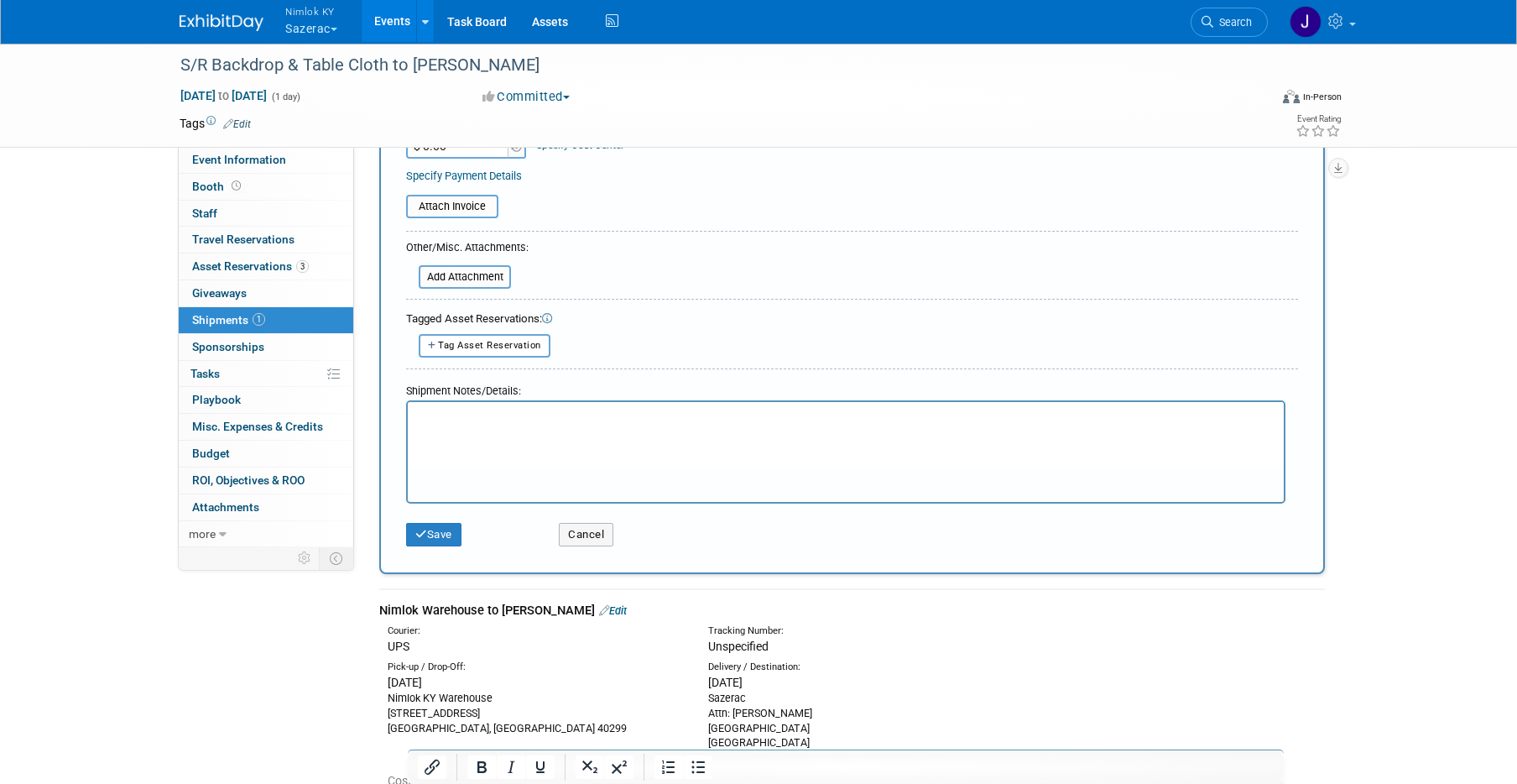
scroll to position [654, 0]
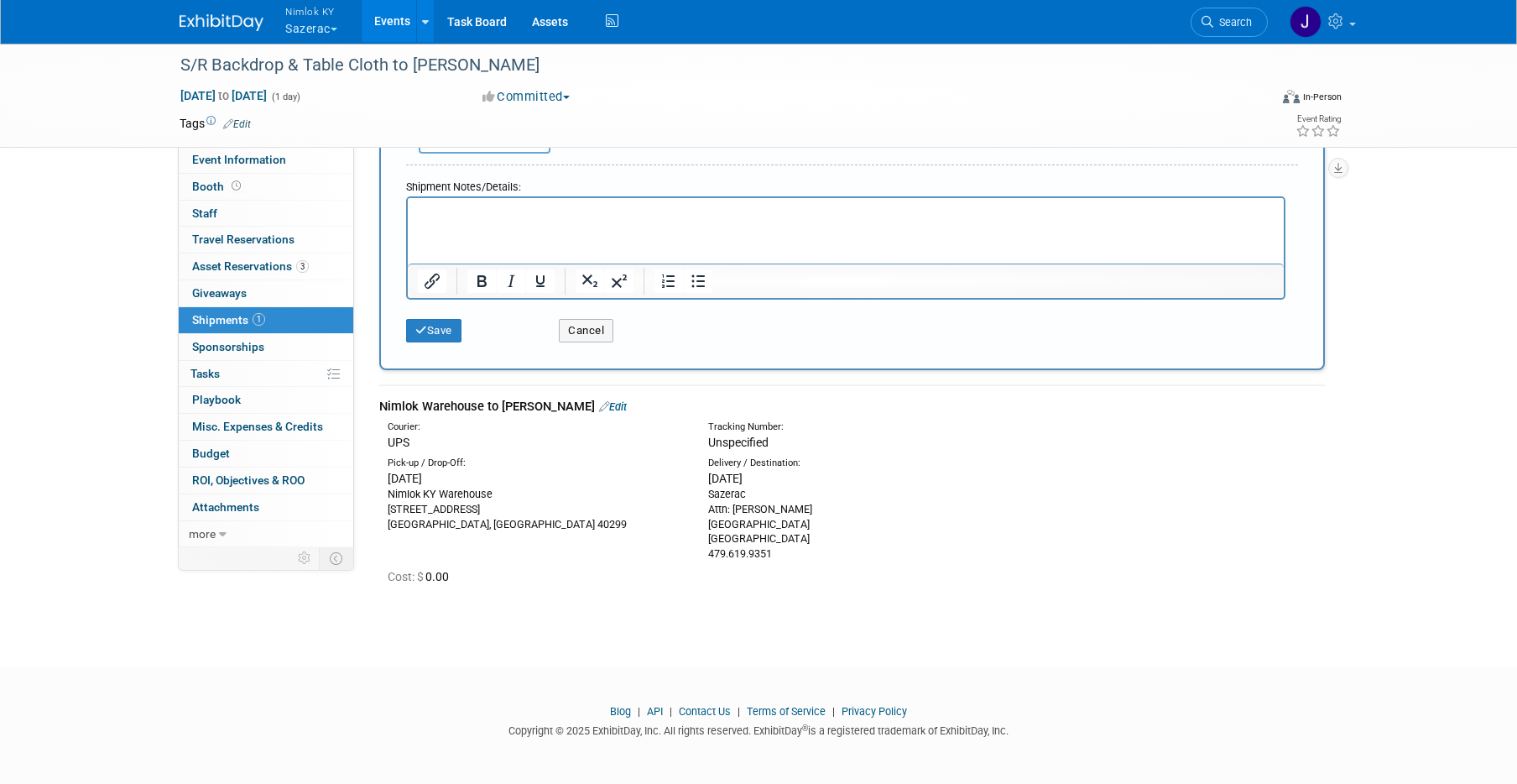
type textarea "Sazerac Attn: Erin Ducker 1213 Hilltop Drive Park Hills, KY 41011 479.619.935"
click at [503, 532] on div "Pick-up / Drop-Off: Wed. Sep 24, 2025 Nimlok KY Warehouse 10501 Bunsen Way, Sui…" at bounding box center [851, 507] width 971 height 111
drag, startPoint x: 475, startPoint y: 524, endPoint x: 384, endPoint y: 493, distance: 96.1
click at [384, 493] on div "Pick-up / Drop-Off: Wed. Sep 24, 2025 Nimlok KY Warehouse 10501 Bunsen Way, Sui…" at bounding box center [535, 494] width 321 height 75
copy div "Nimlok KY Warehouse 10501 Bunsen Way, Suite 101 Louisville, KY 40299"
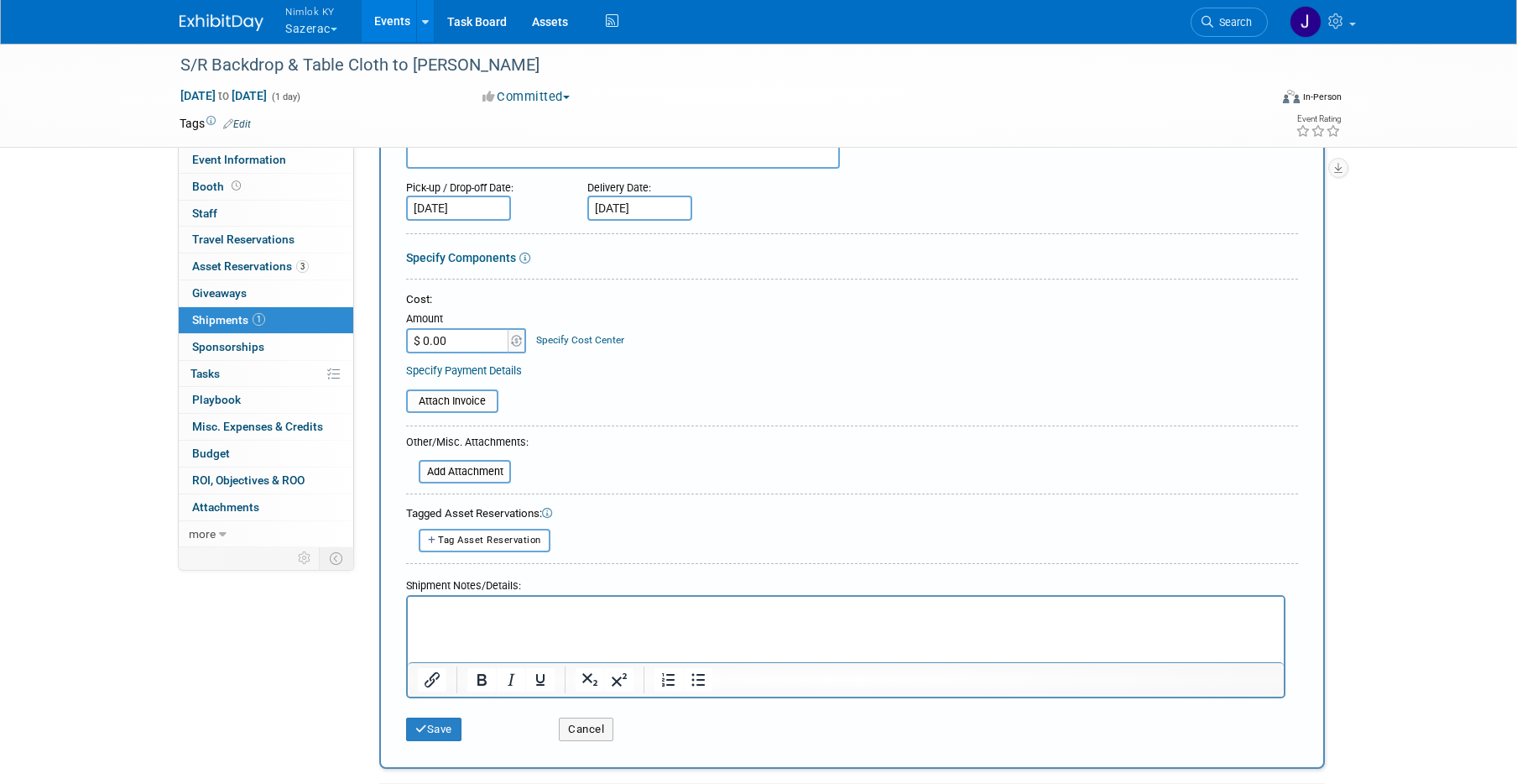
scroll to position [99, 0]
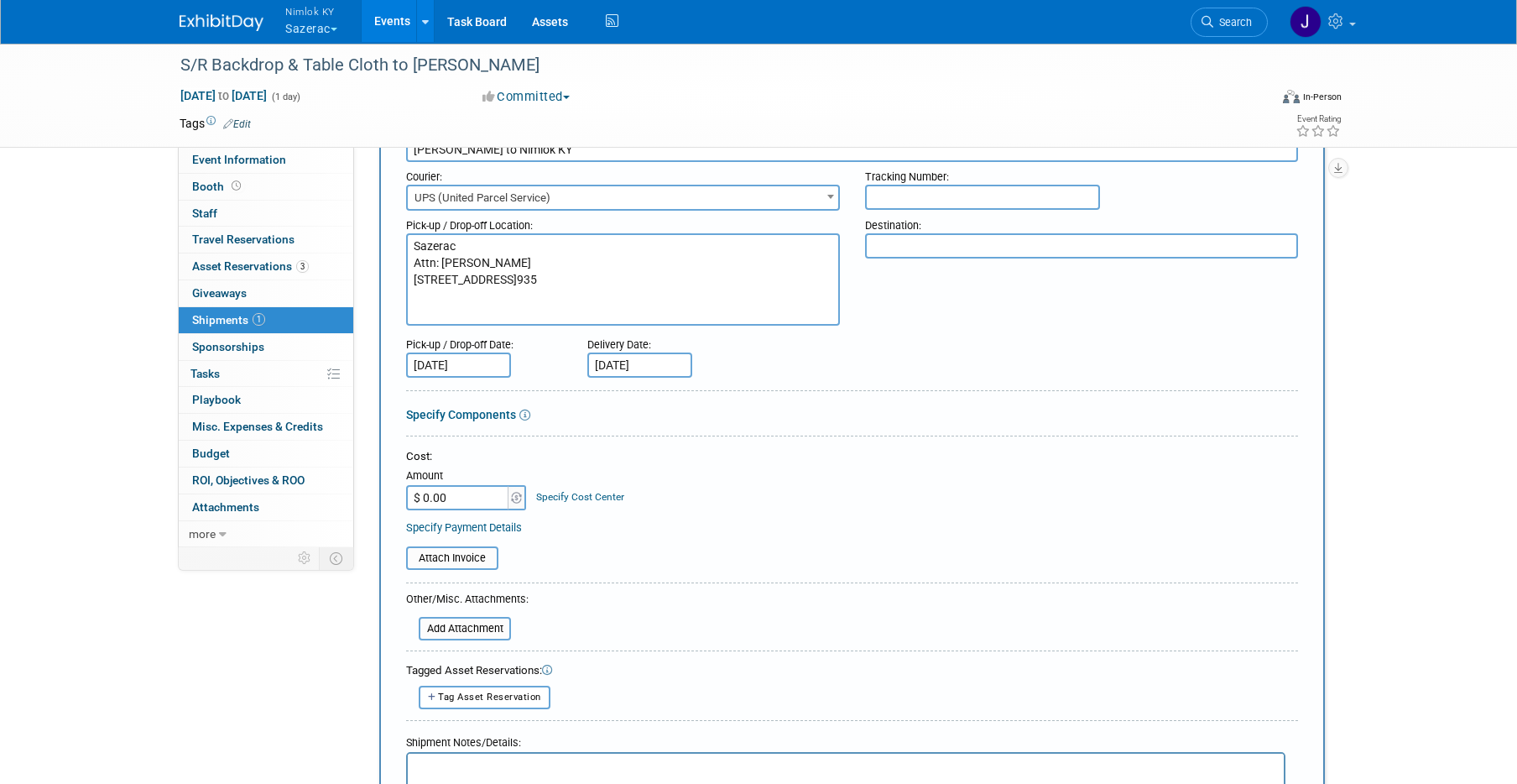
click at [926, 251] on textarea at bounding box center [1082, 245] width 434 height 25
paste textarea "Nimlok KY Warehouse 10501 Bunsen Way, Suite 101 Louisville, KY 40299"
type textarea "Nimlok KY Warehouse 10501 Bunsen Way, Suite 101 Louisville, KY 40299"
click at [864, 392] on div at bounding box center [852, 393] width 892 height 8
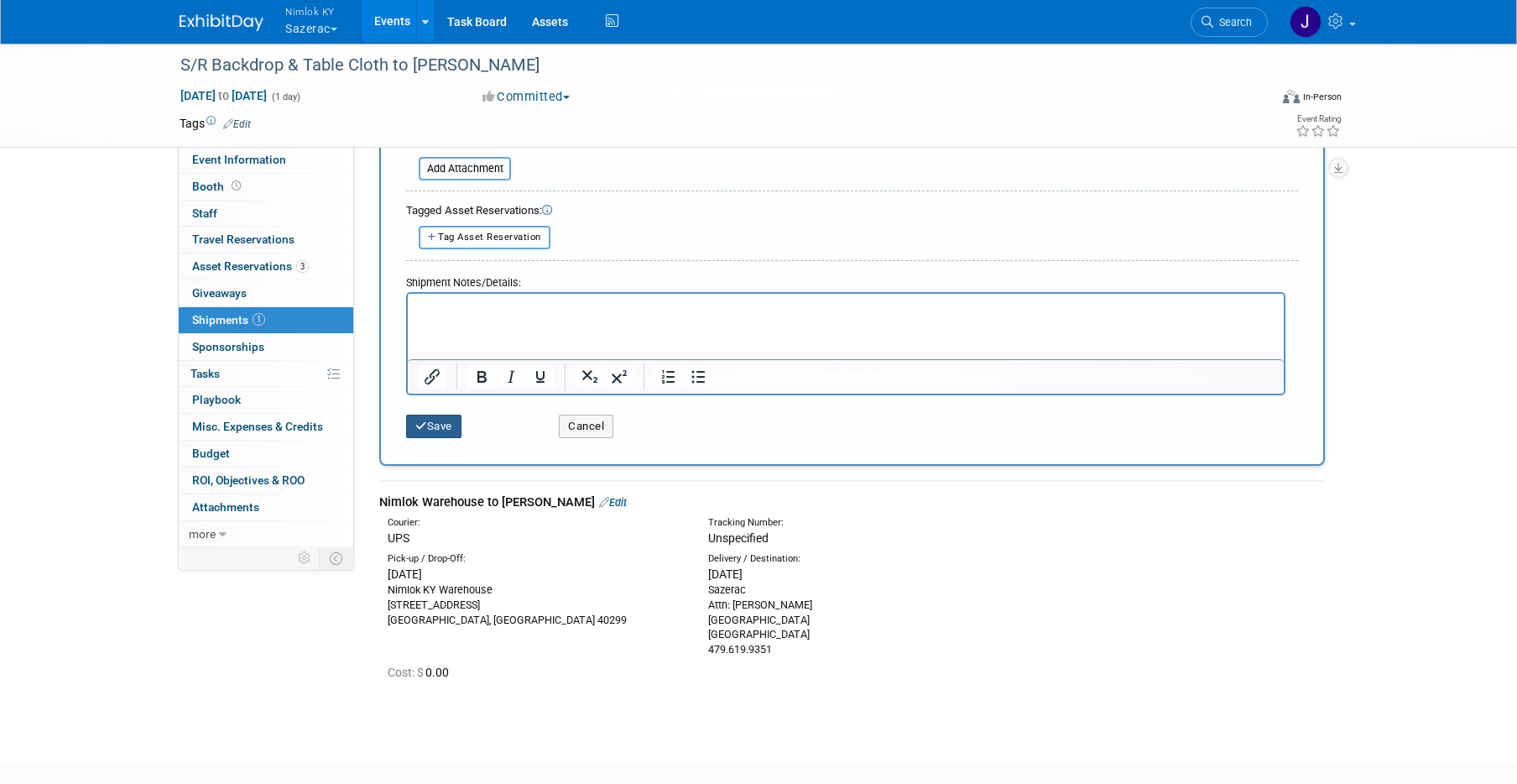
click at [433, 418] on button "Save" at bounding box center [434, 425] width 55 height 23
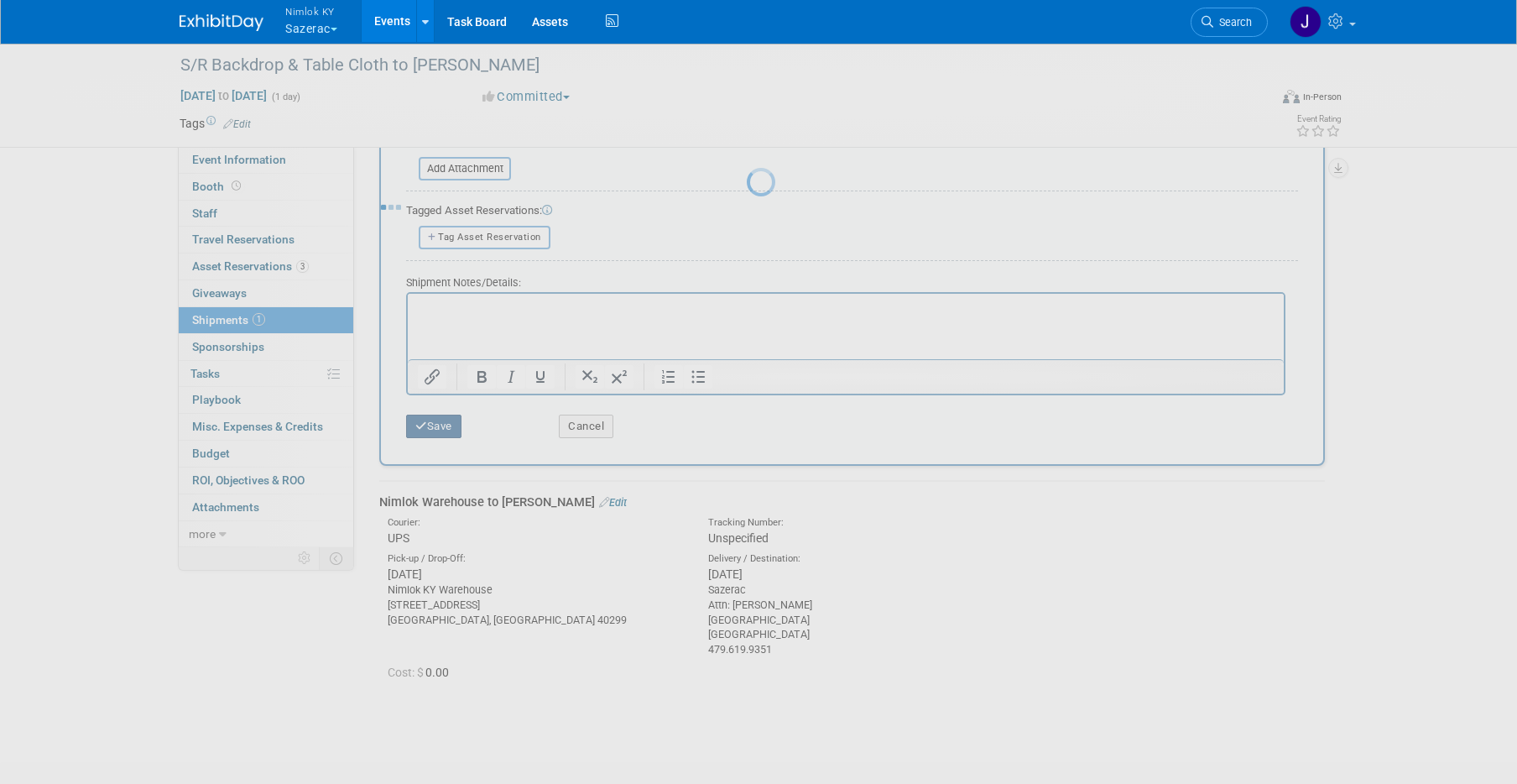
scroll to position [48, 0]
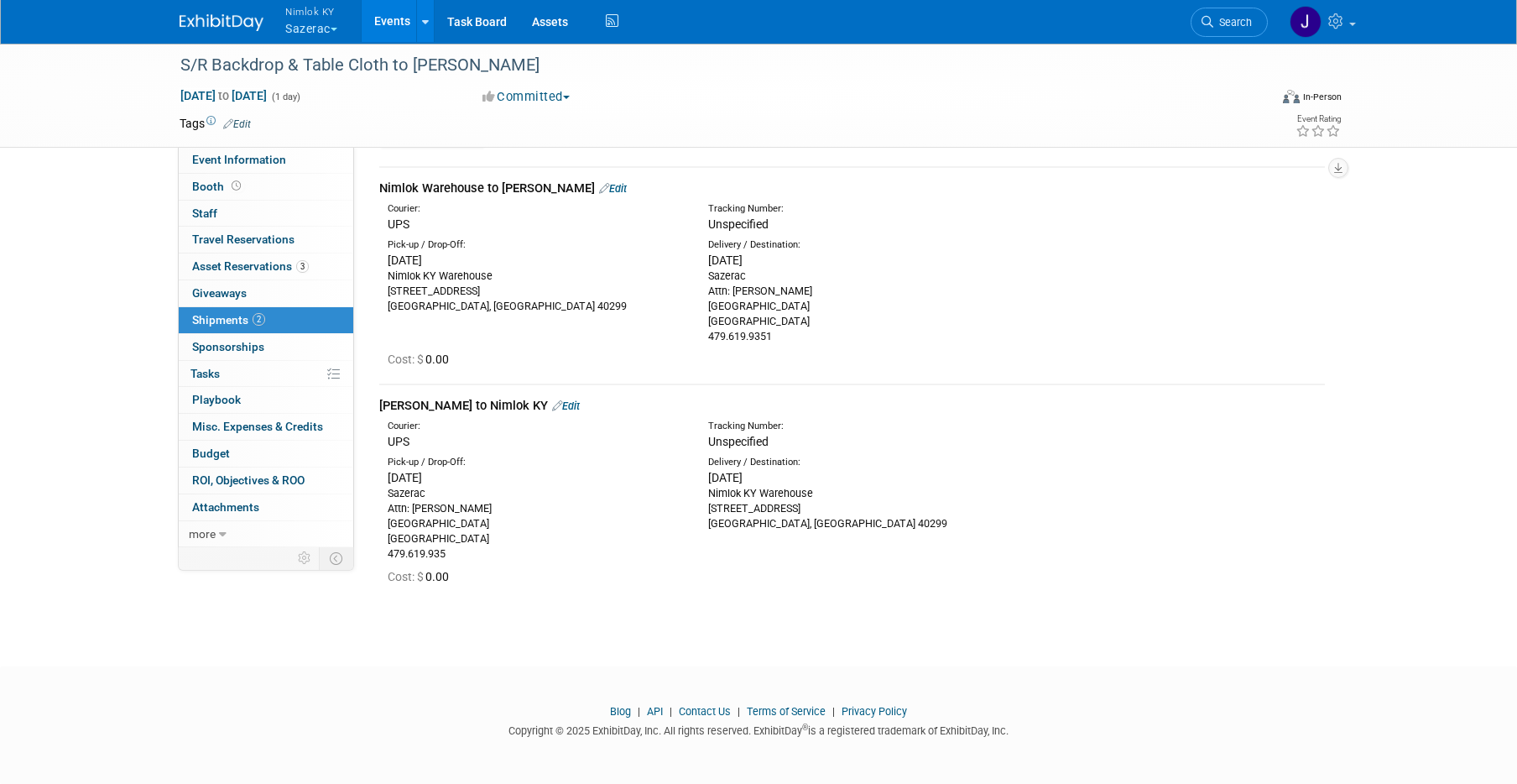
click at [397, 22] on link "Events" at bounding box center [392, 21] width 61 height 42
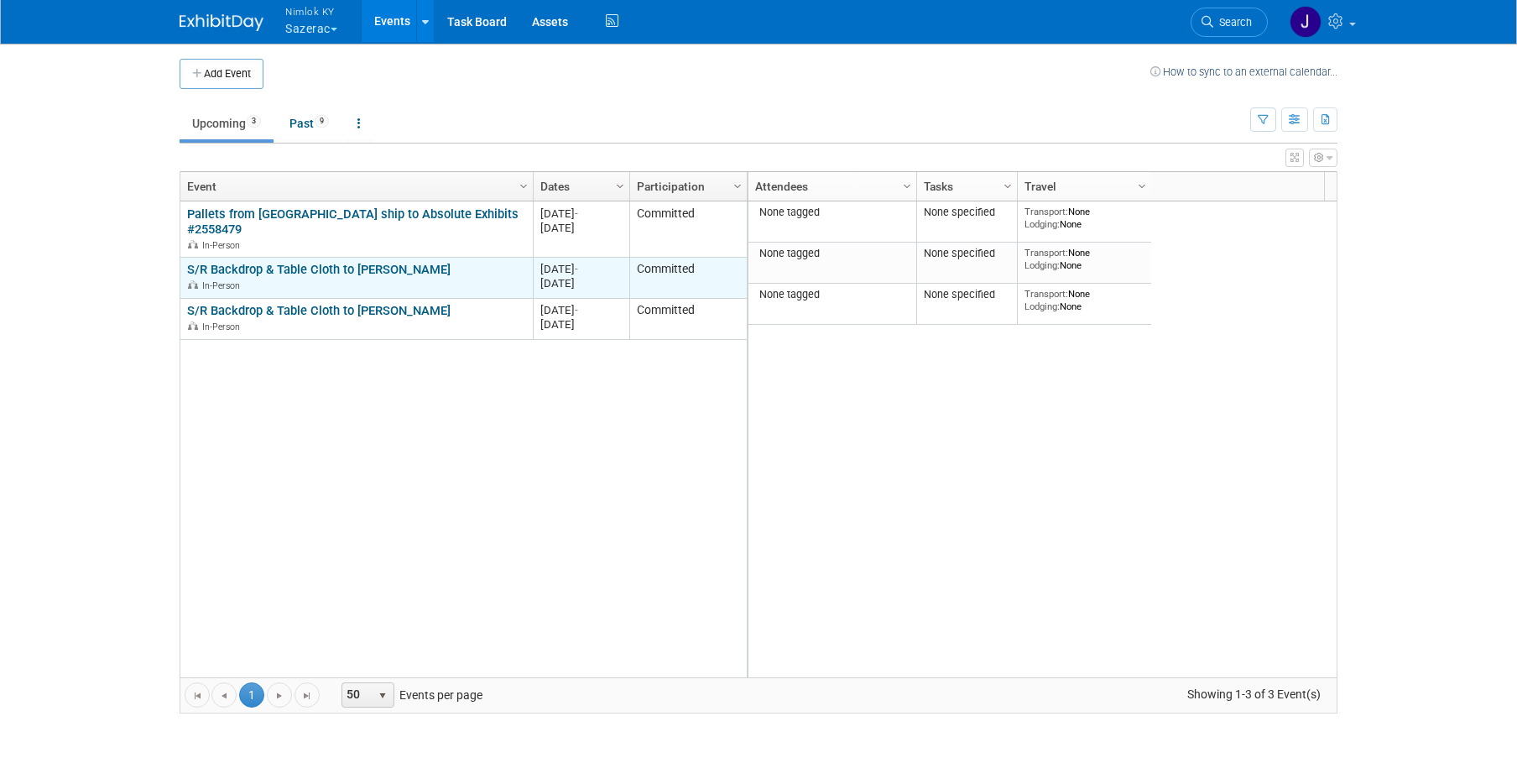
click at [338, 262] on link "S/R Backdrop & Table Cloth to [PERSON_NAME]" at bounding box center [318, 269] width 264 height 15
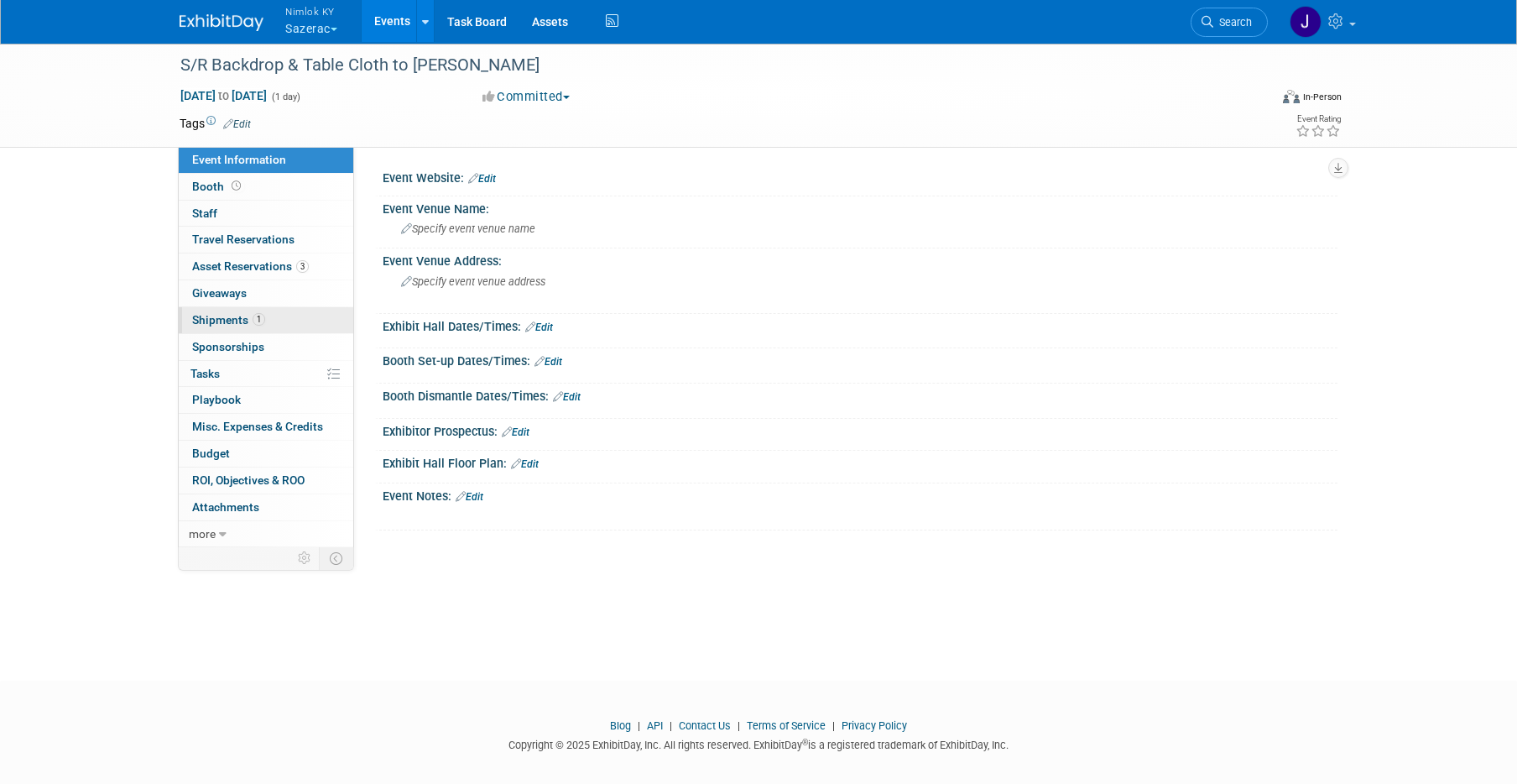
click at [278, 322] on link "1 Shipments 1" at bounding box center [266, 320] width 175 height 26
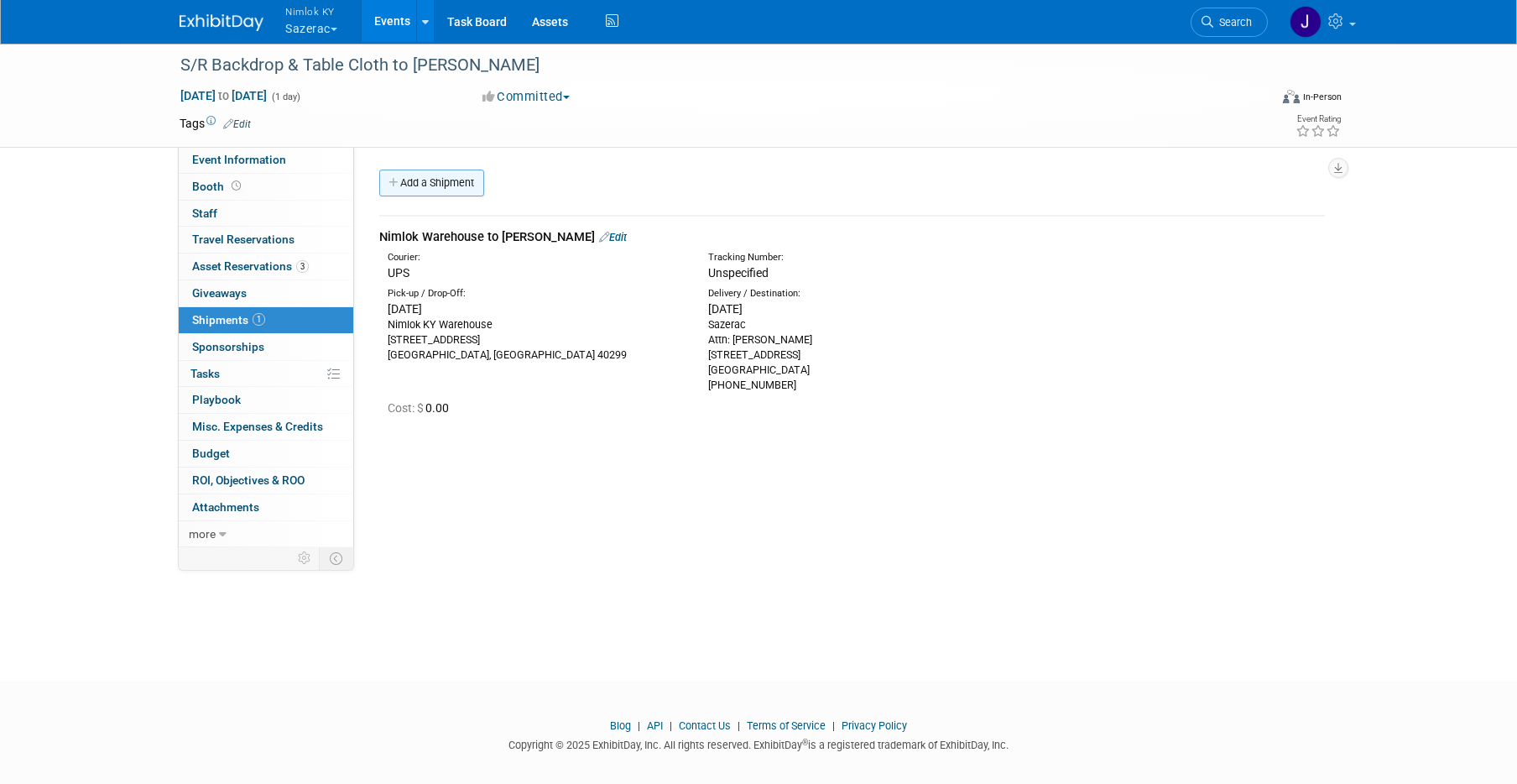
click at [460, 186] on link "Add a Shipment" at bounding box center [431, 182] width 105 height 27
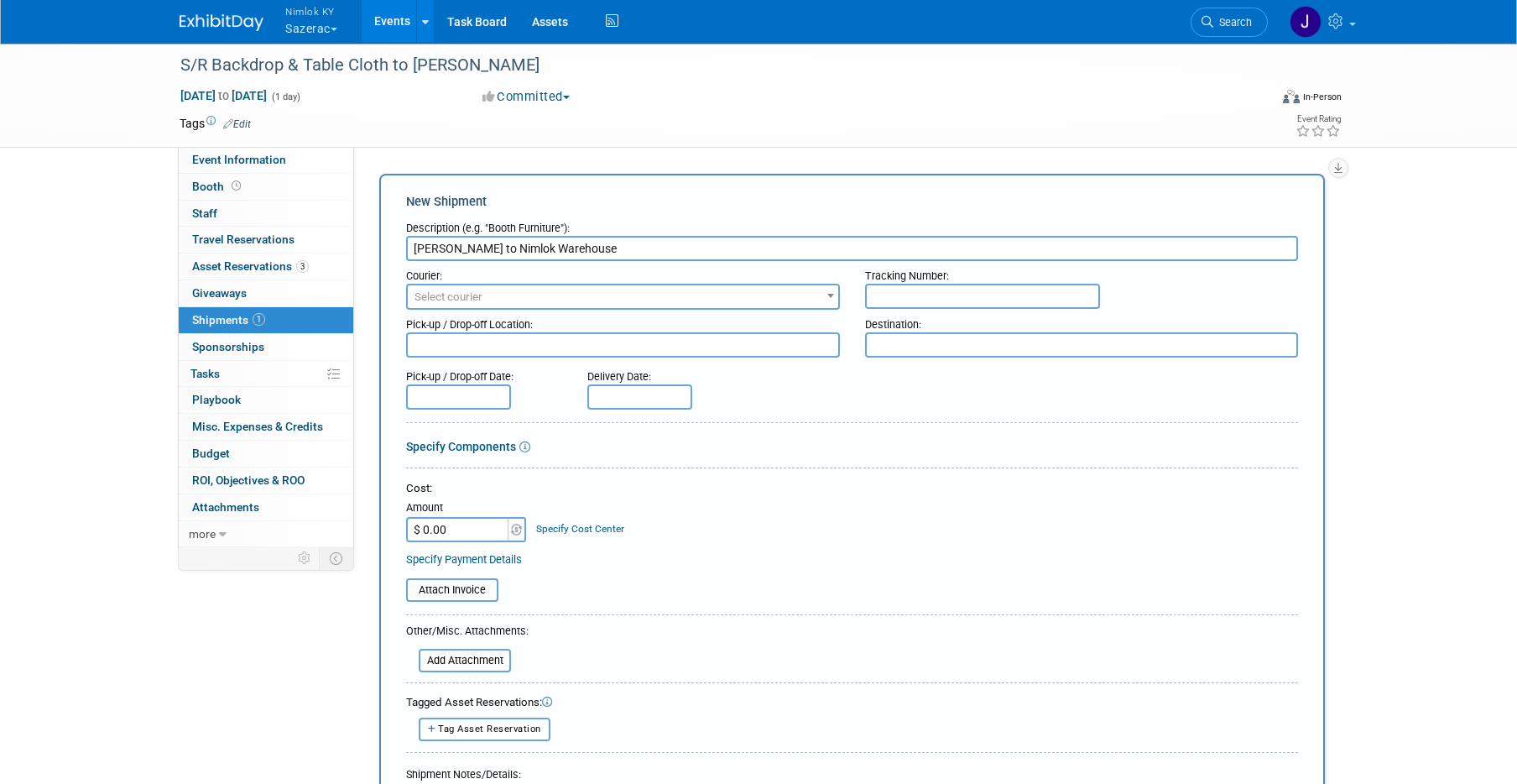
type input "[PERSON_NAME] to Nimlok Warehouse"
click at [499, 303] on span "Select courier" at bounding box center [623, 296] width 430 height 23
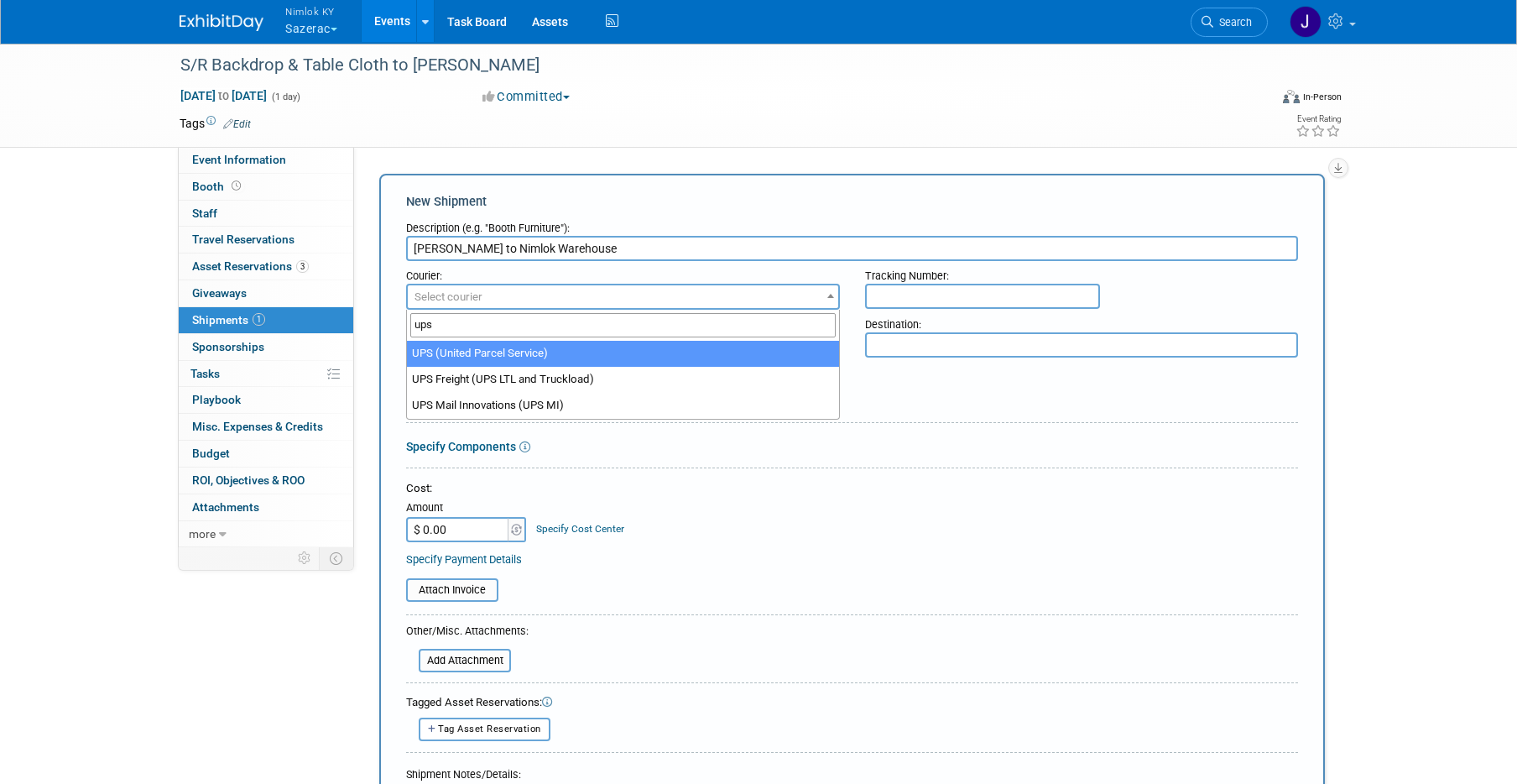
type input "ups"
select select "508"
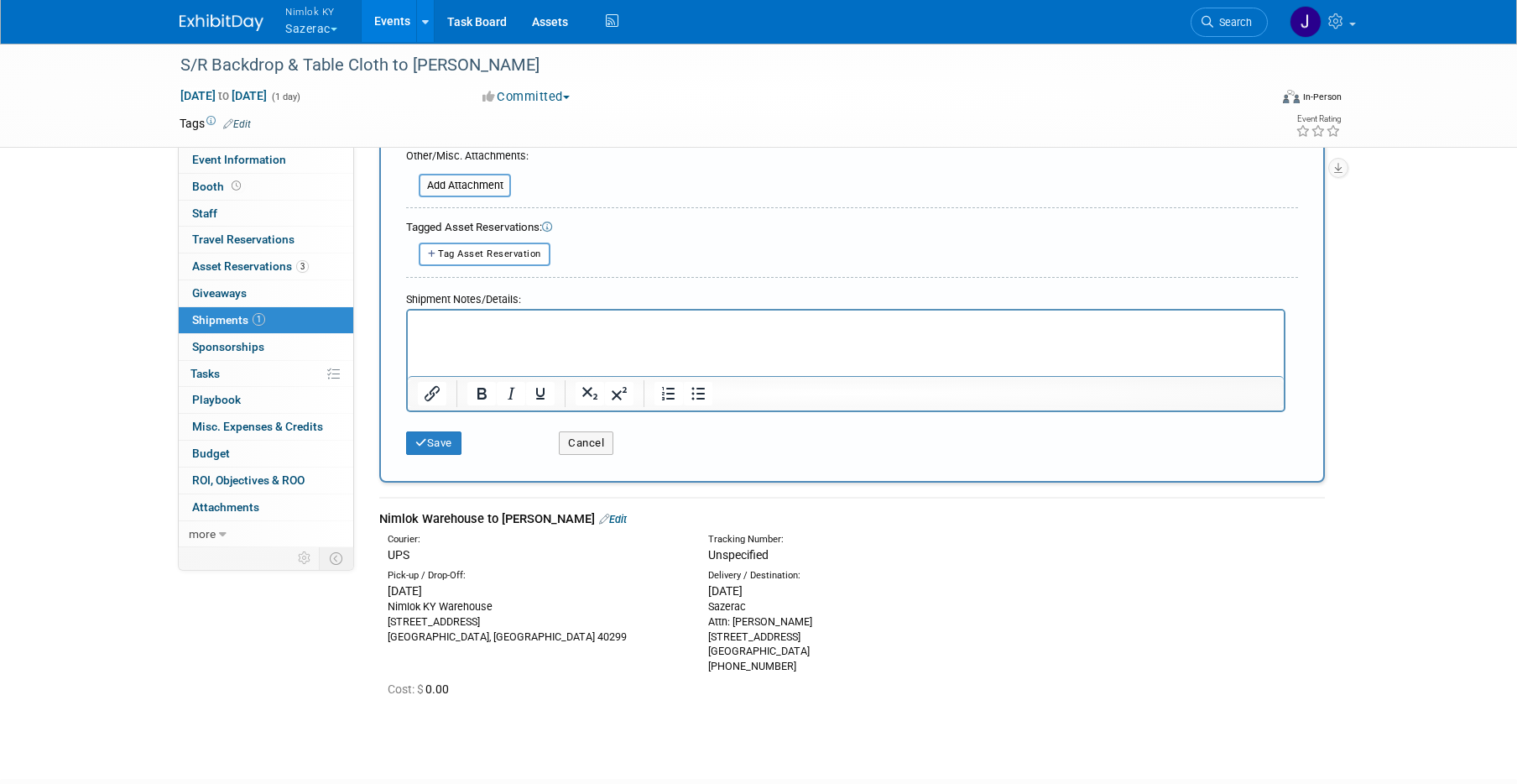
scroll to position [476, 0]
click at [759, 669] on div "Sazerac Attn: Rick Henry 4904 Northoak Ct. Holly Springs, NC 27540 443-883-5600" at bounding box center [856, 634] width 296 height 75
drag, startPoint x: 775, startPoint y: 666, endPoint x: 702, endPoint y: 611, distance: 91.4
click at [702, 611] on div "Delivery / Destination: Thu. Sep 25, 2025 Sazerac Attn: Rick Henry 4904 Northoa…" at bounding box center [856, 620] width 321 height 105
copy div "Sazerac Attn: Rick Henry 4904 Northoak Ct. Holly Springs, NC 27540 443-883-5600"
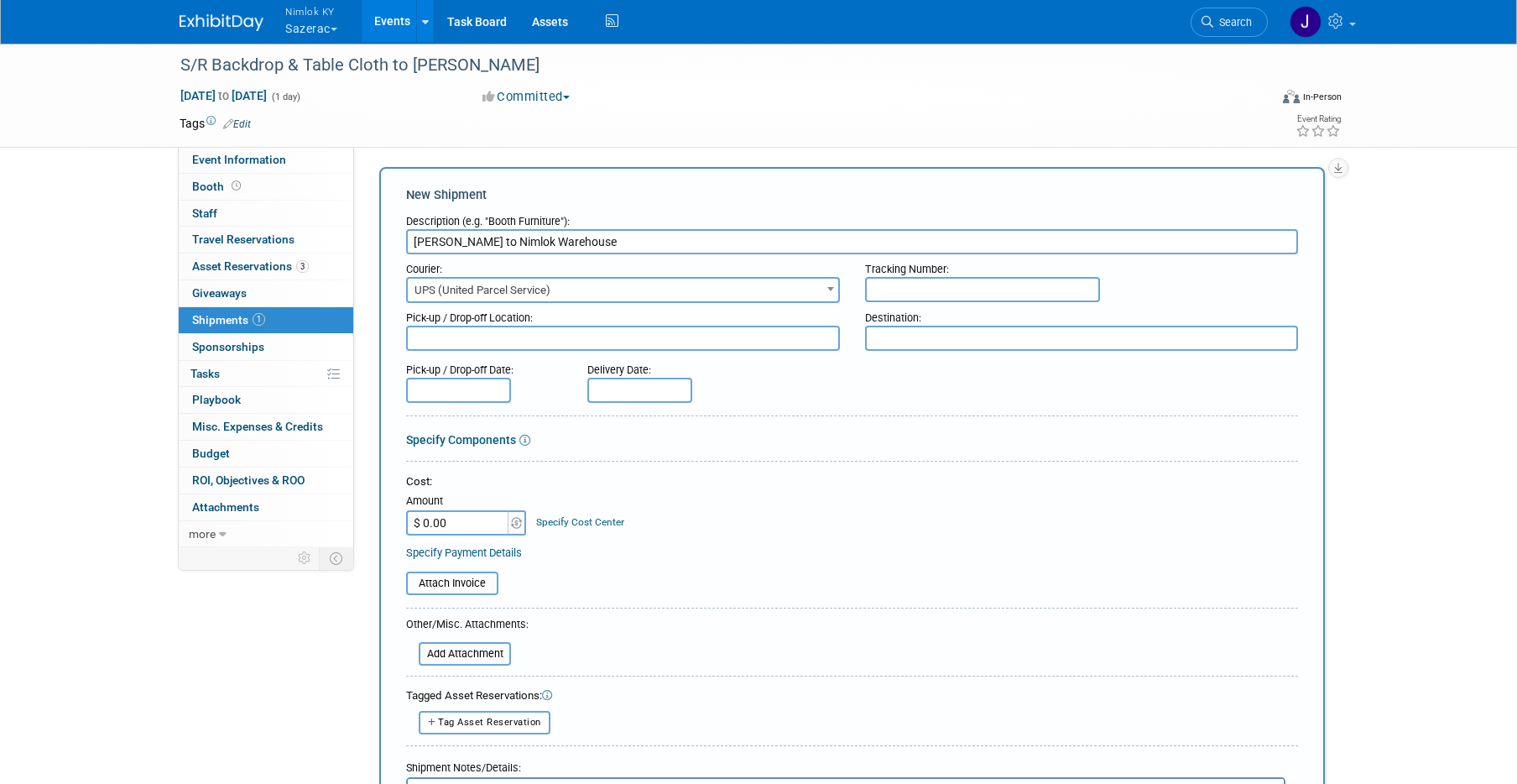
scroll to position [6, 0]
click at [545, 342] on textarea at bounding box center [623, 339] width 434 height 25
paste textarea "Sazerac Attn: Rick Henry 4904 Northoak Ct. Holly Springs, NC 27540 443-883-5600"
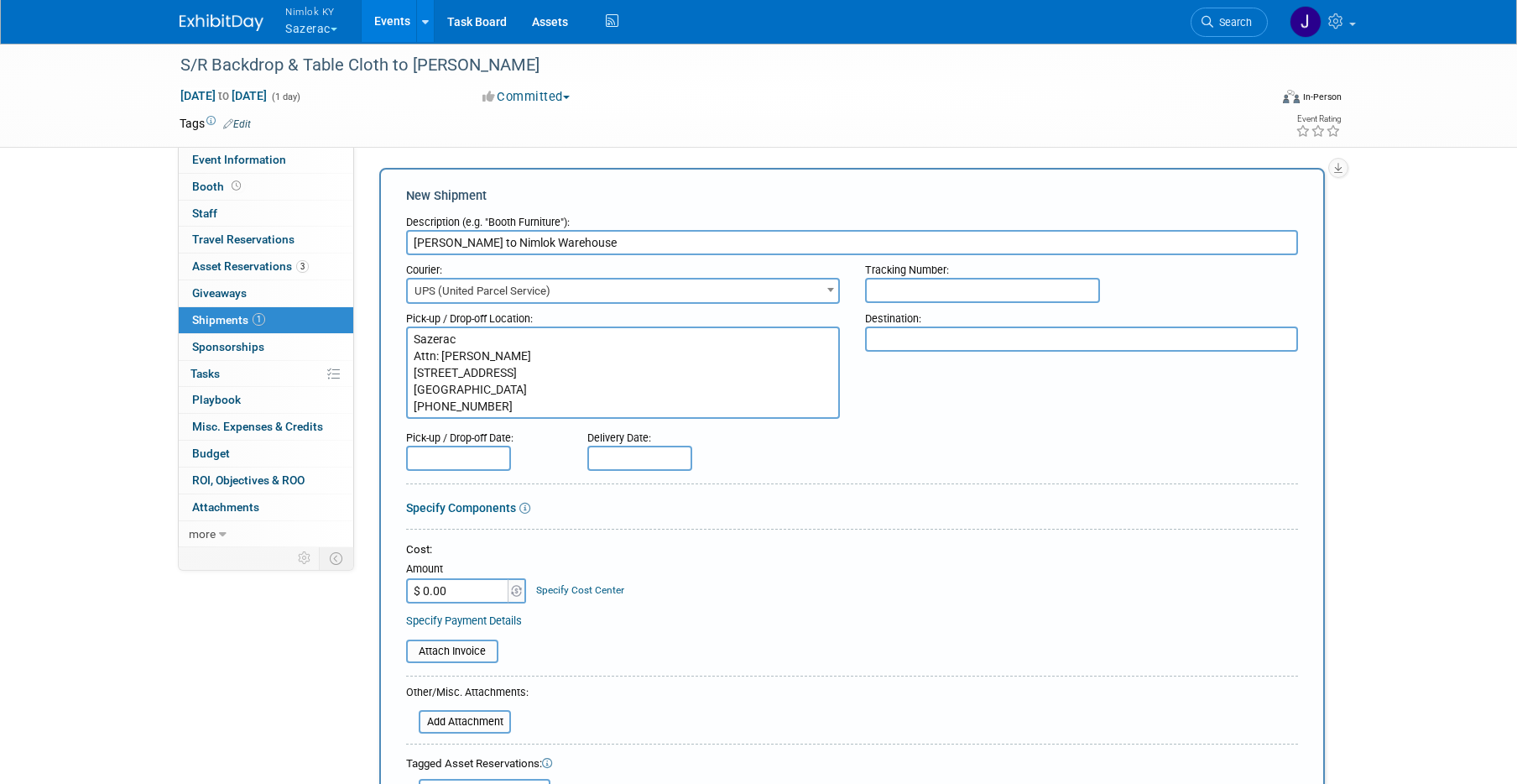
type textarea "Sazerac Attn: Rick Henry 4904 Northoak Ct. Holly Springs, NC 27540 443-883-5600"
click at [888, 329] on textarea at bounding box center [1082, 339] width 434 height 25
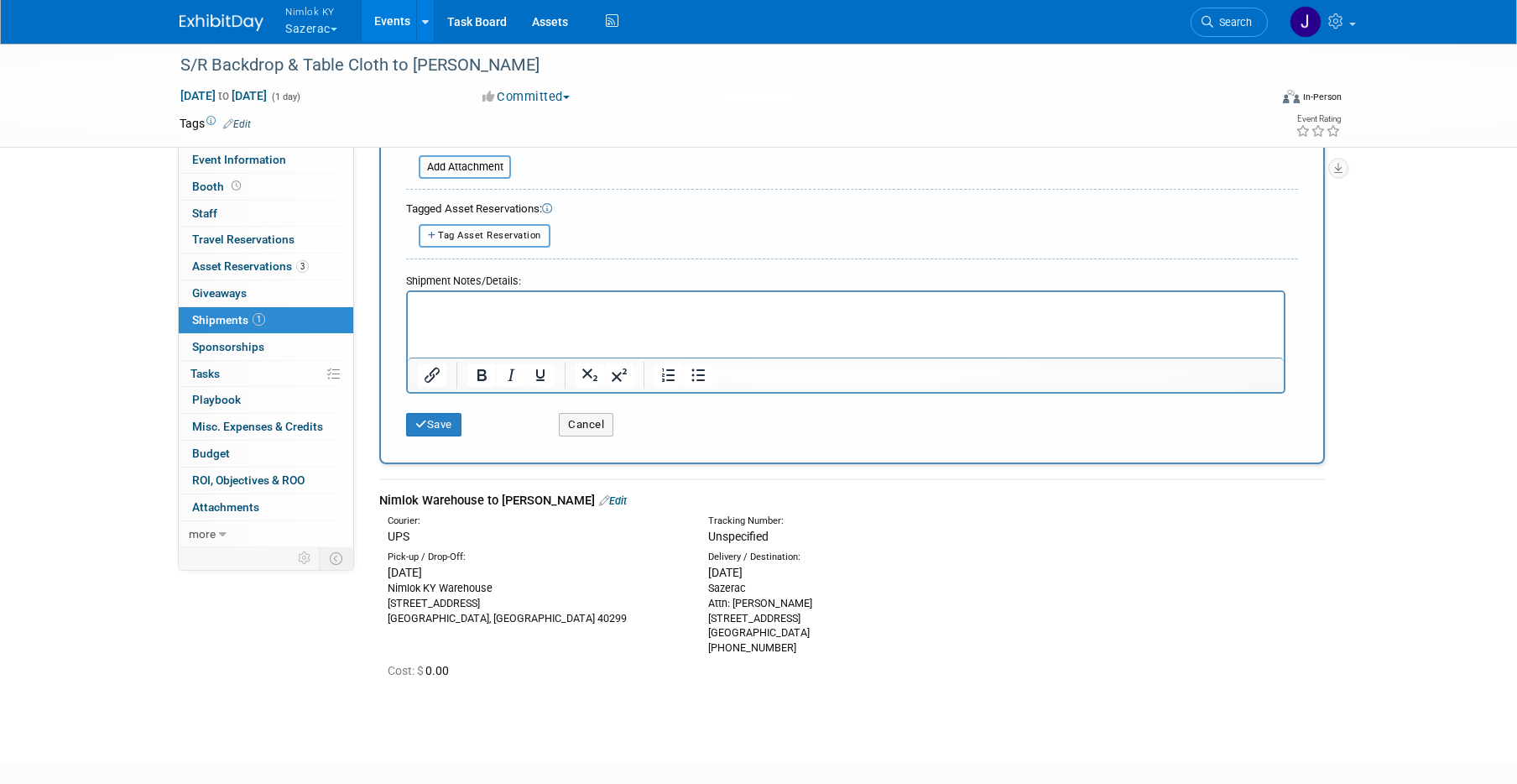
scroll to position [563, 0]
drag, startPoint x: 460, startPoint y: 615, endPoint x: 382, endPoint y: 590, distance: 81.9
click at [382, 590] on div "Pick-up / Drop-Off: Tue. Sep 23, 2025 Nimlok KY Warehouse 10501 Bunsen Way, Sui…" at bounding box center [535, 585] width 321 height 75
copy div "Nimlok KY Warehouse 10501 Bunsen Way, Suite 101 Louisville, KY 40299"
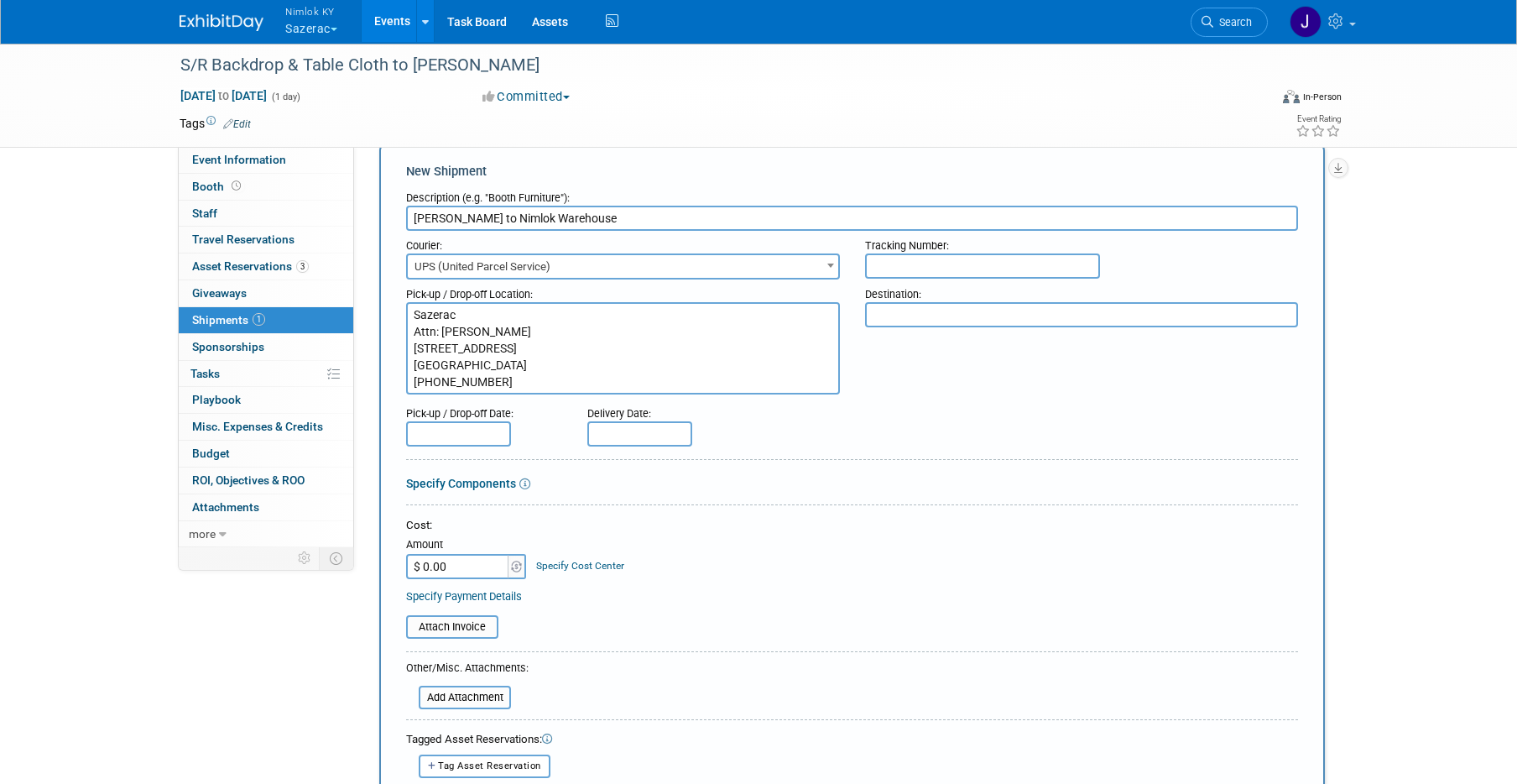
scroll to position [14, 0]
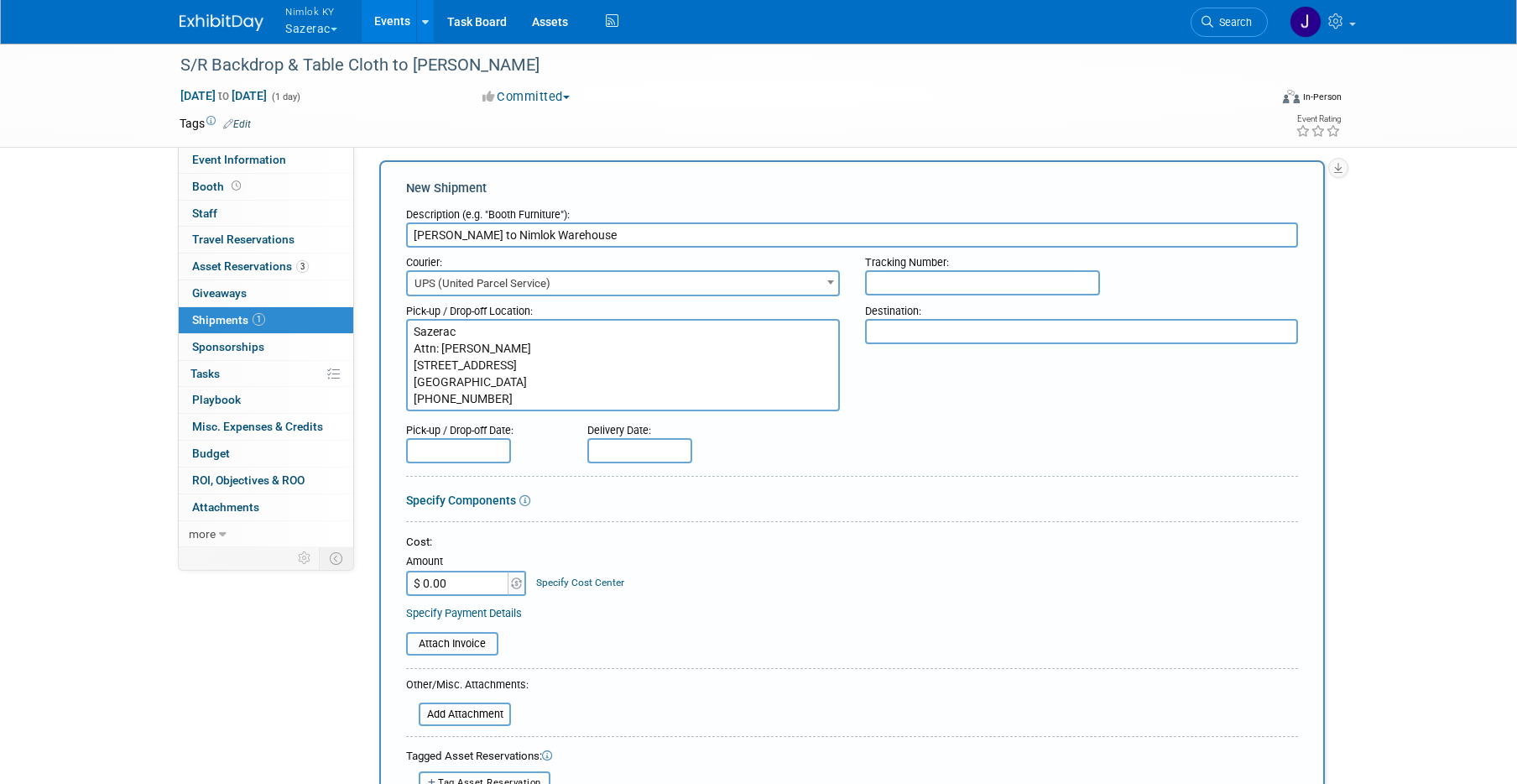
click at [883, 336] on textarea at bounding box center [1082, 331] width 434 height 25
paste textarea "Nimlok KY Warehouse 10501 Bunsen Way, Suite 101 Louisville, KY 40299"
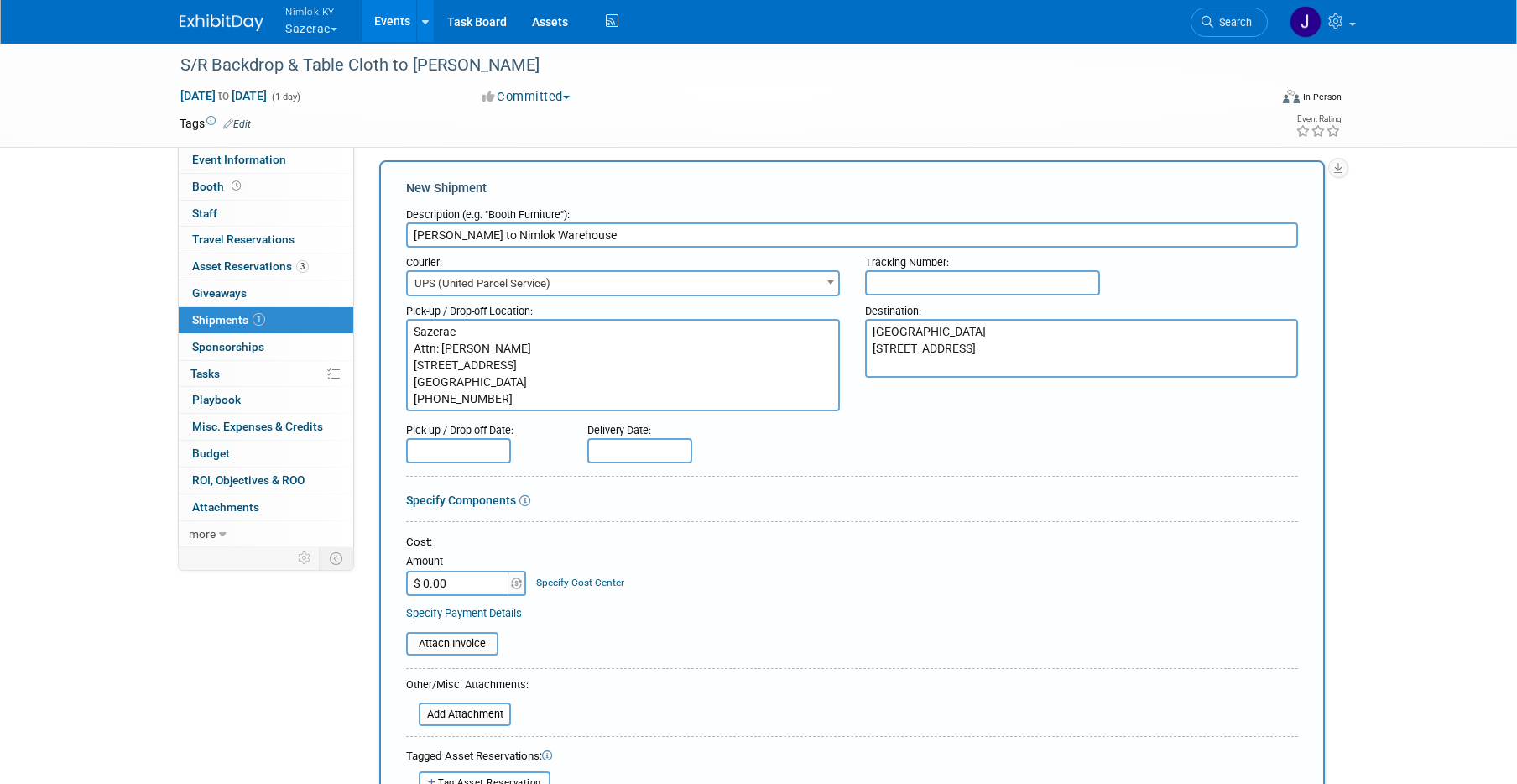
type textarea "Nimlok KY Warehouse 10501 Bunsen Way, Suite 101 Louisville, KY 40299"
click at [793, 481] on div at bounding box center [852, 479] width 892 height 8
click at [481, 455] on input "text" at bounding box center [458, 450] width 105 height 25
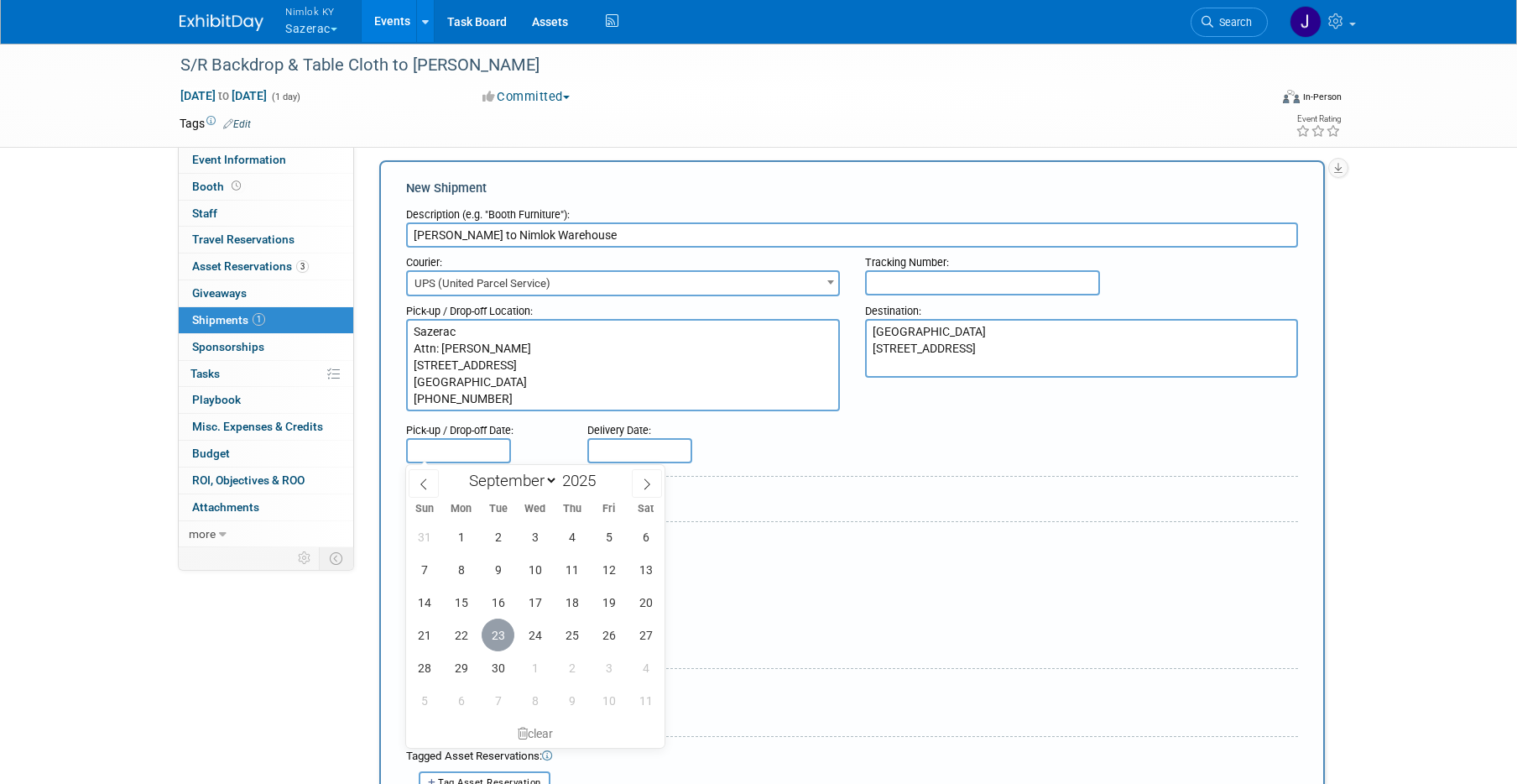
click at [499, 634] on span "23" at bounding box center [498, 634] width 33 height 33
type input "[DATE]"
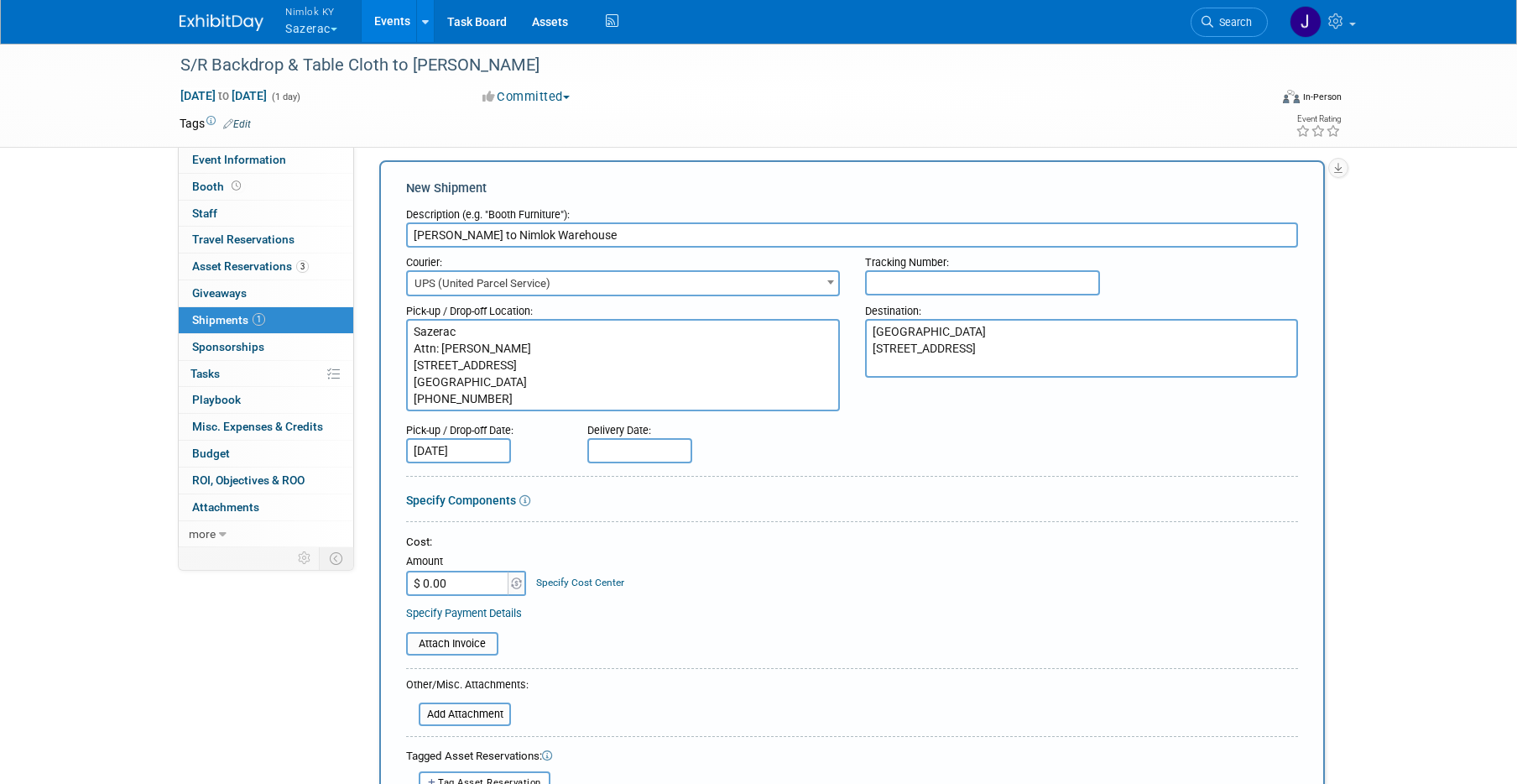
click at [624, 451] on input "text" at bounding box center [639, 450] width 105 height 25
click at [750, 634] on span "25" at bounding box center [753, 634] width 33 height 33
type input "Sep 25, 2025"
click at [468, 448] on input "Sep 23, 2025" at bounding box center [458, 450] width 105 height 25
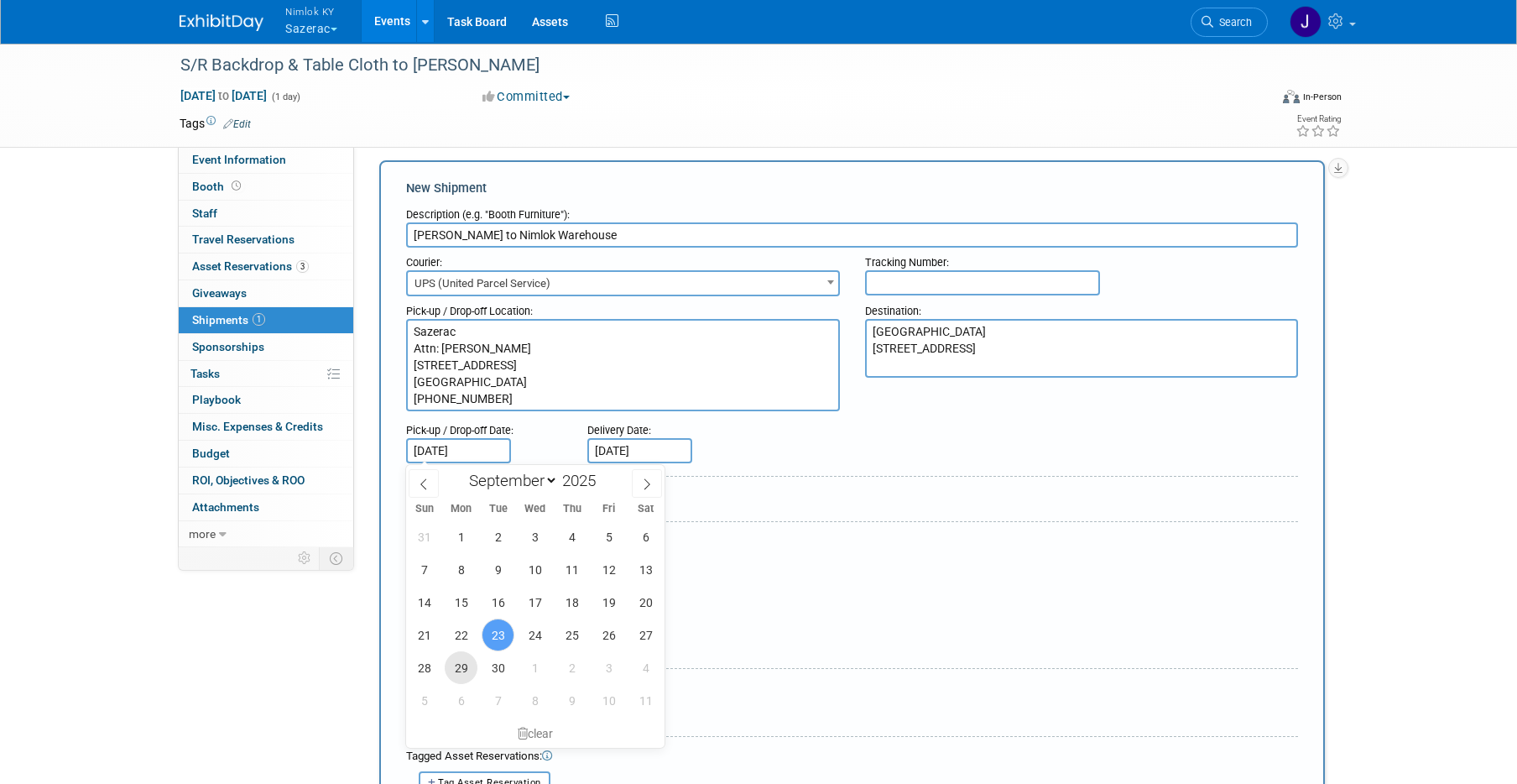
click at [466, 670] on span "29" at bounding box center [461, 667] width 33 height 33
type input "Sep 29, 2025"
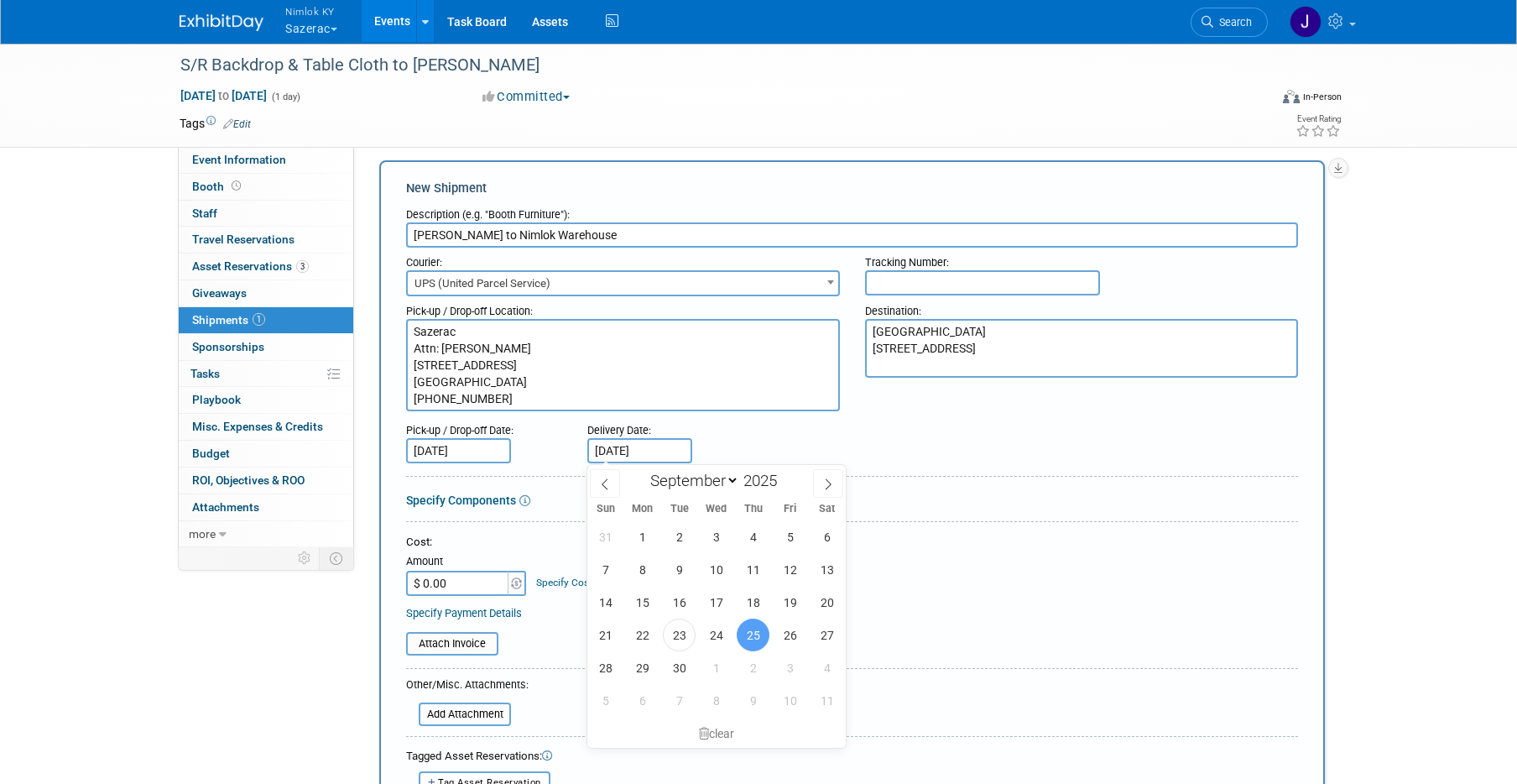
click at [614, 455] on input "Sep 25, 2025" at bounding box center [639, 450] width 105 height 25
click at [791, 660] on span "3" at bounding box center [790, 667] width 33 height 33
type input "Oct 3, 2025"
click at [717, 575] on div "Cost: Amount $ 0.00 Specify Cost Center Cost Center -- Not Specified --" at bounding box center [852, 564] width 892 height 61
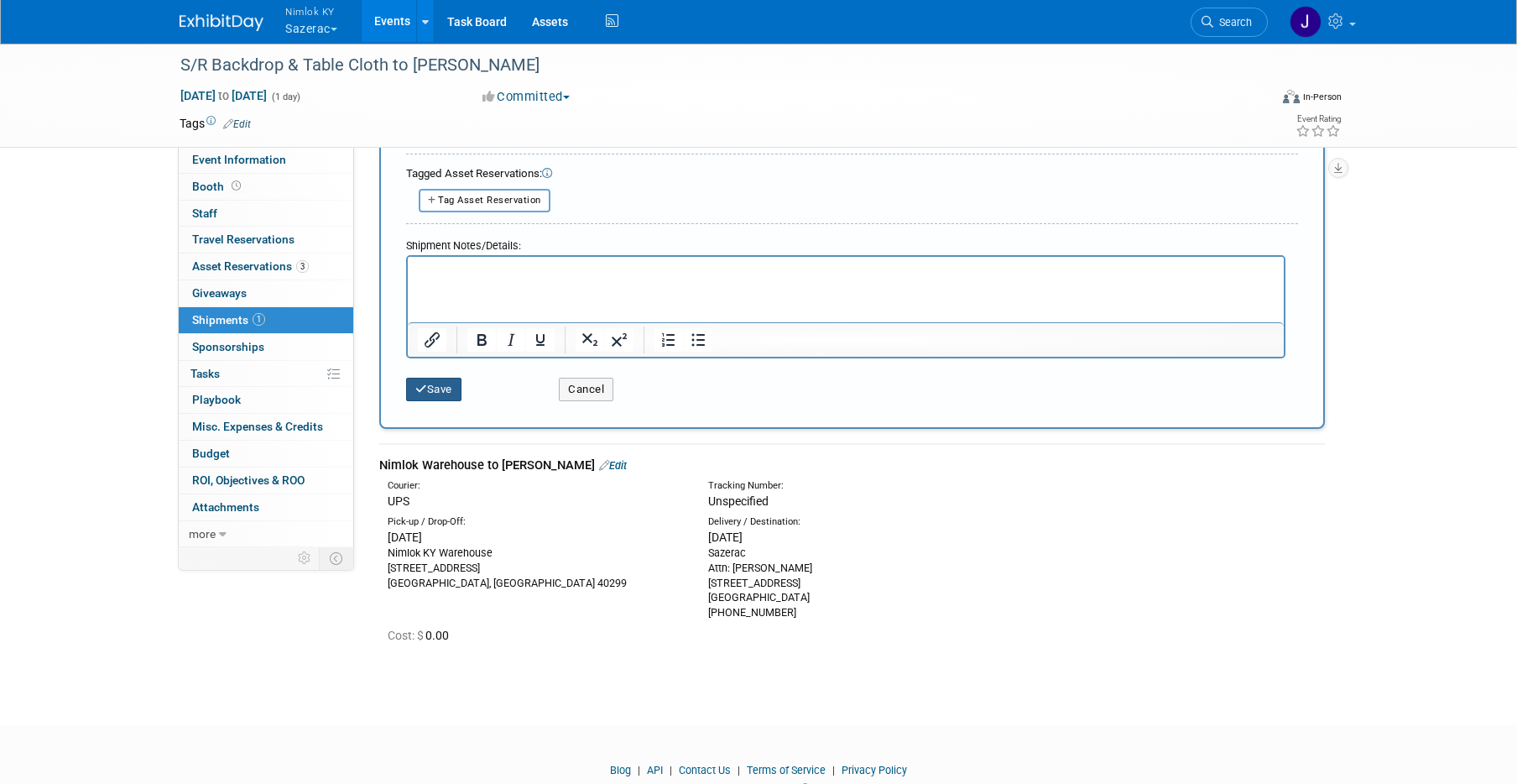
click at [462, 392] on button "Save" at bounding box center [434, 389] width 55 height 23
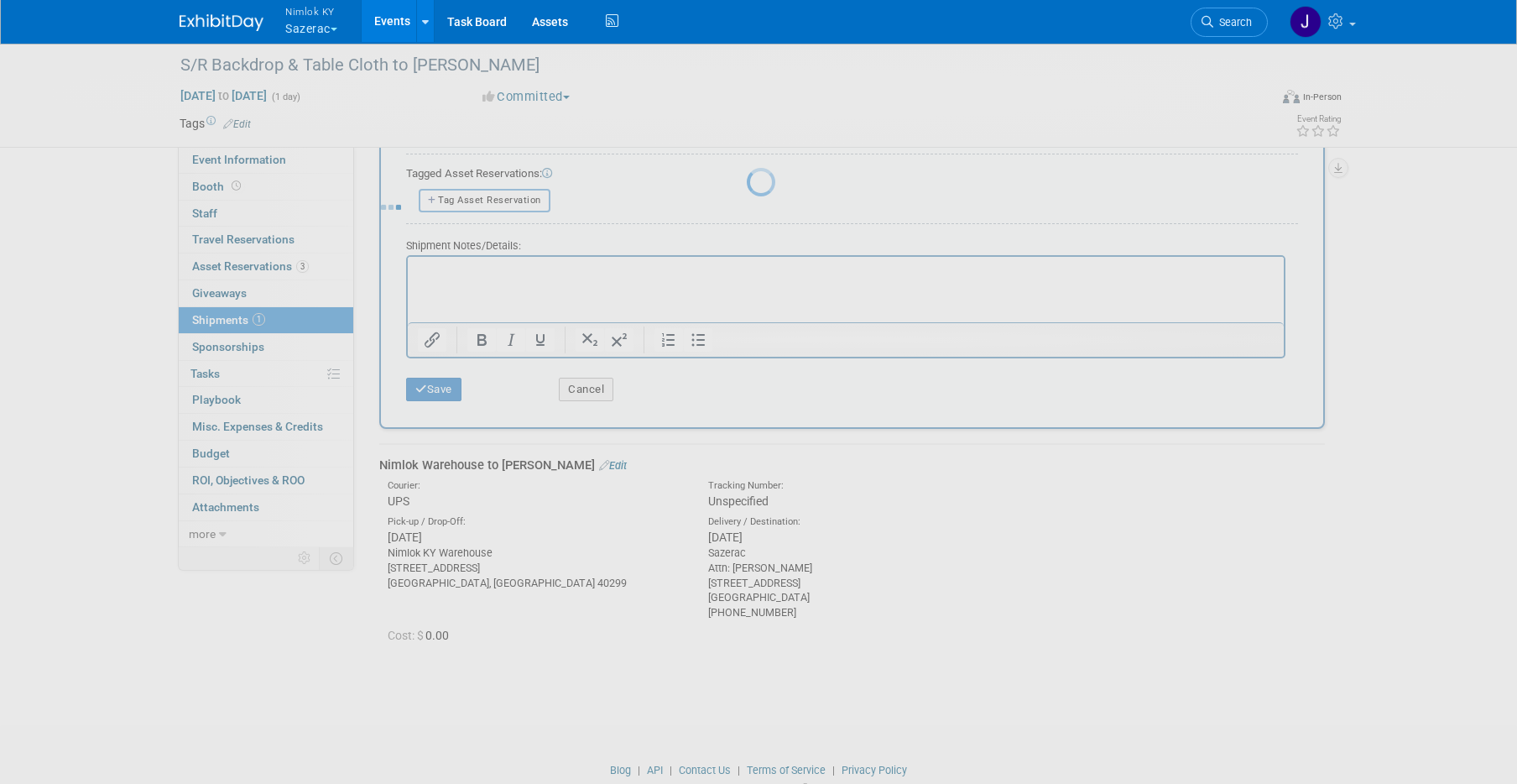
scroll to position [48, 0]
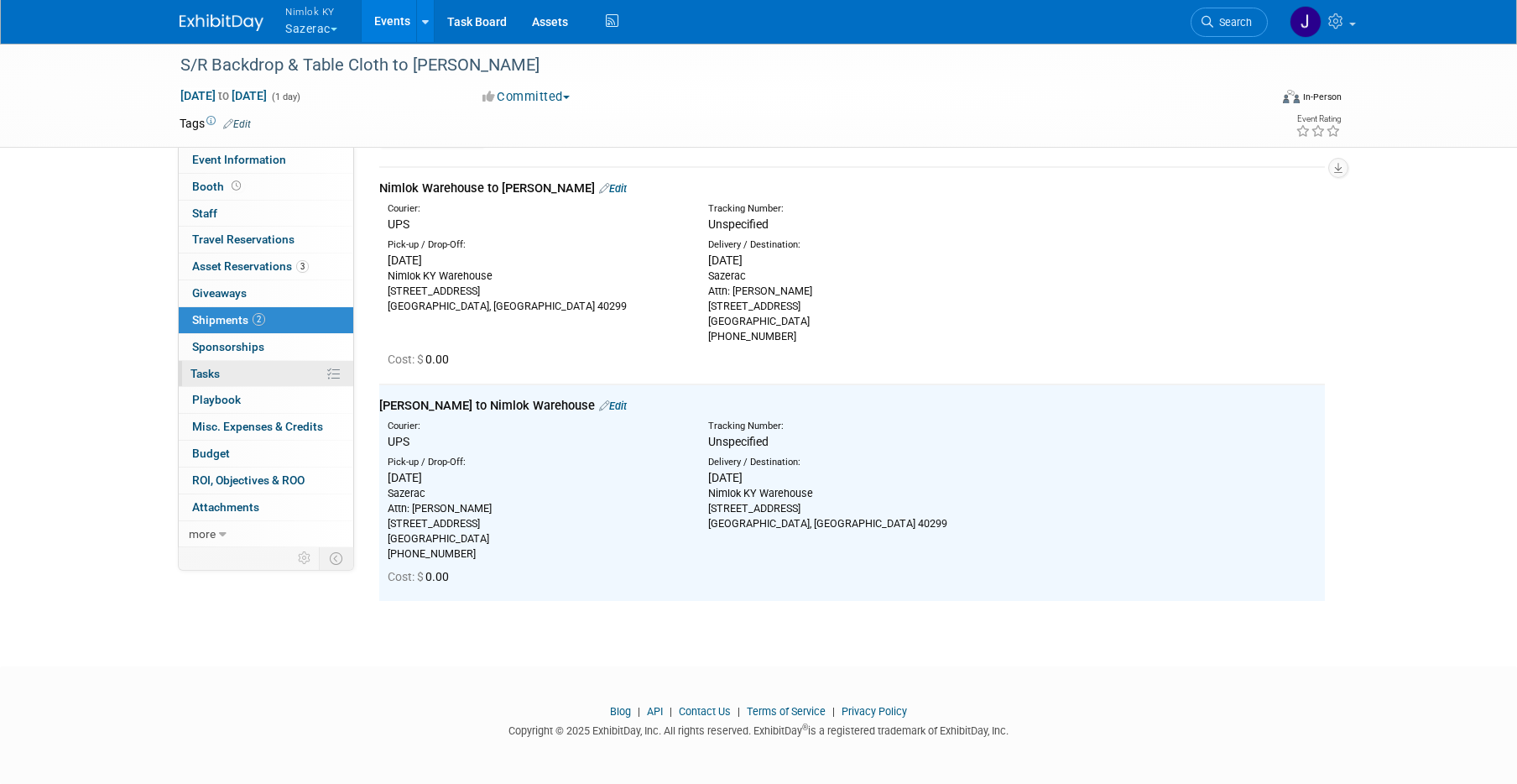
click at [289, 370] on link "0% Tasks 0%" at bounding box center [266, 373] width 175 height 26
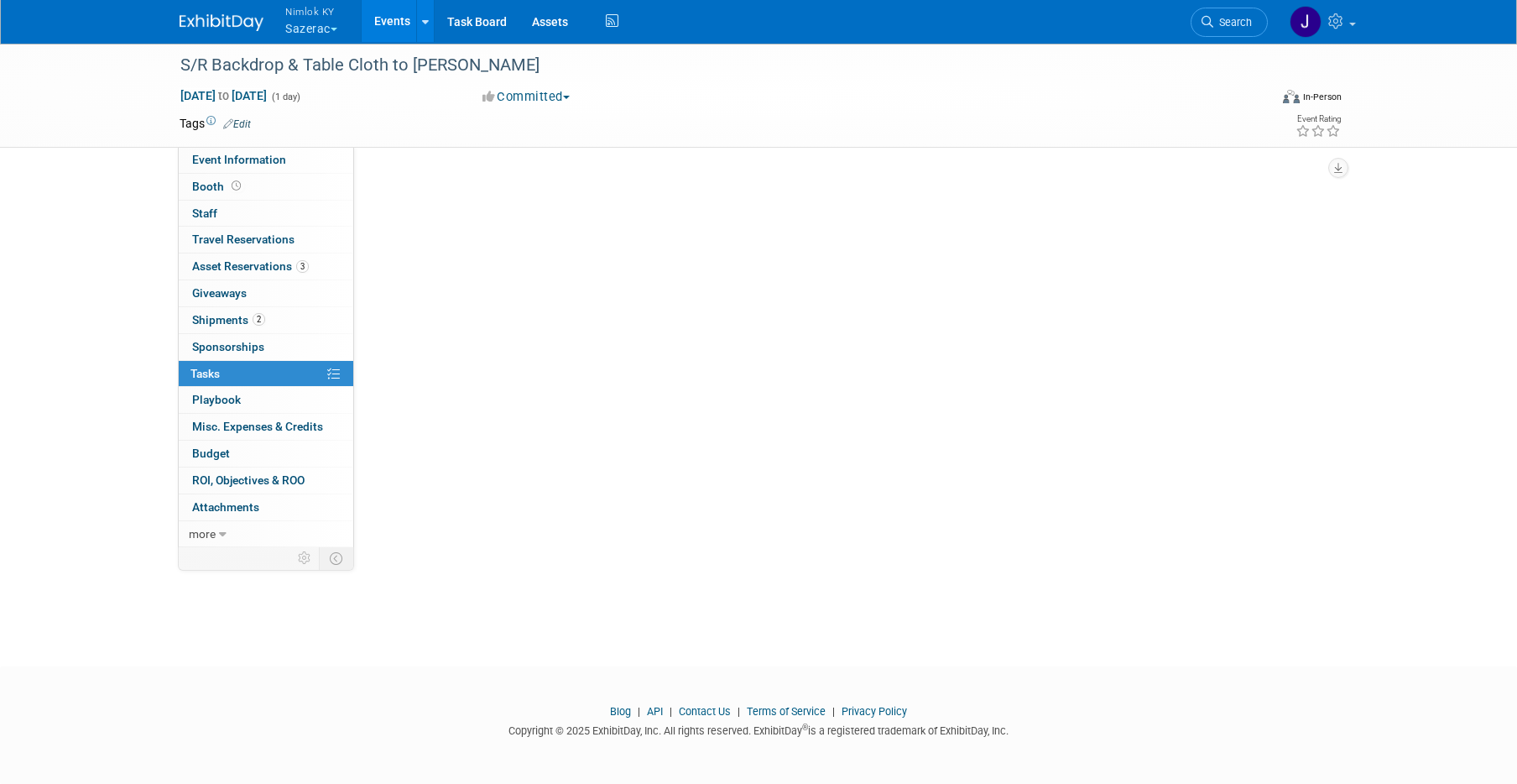
scroll to position [0, 0]
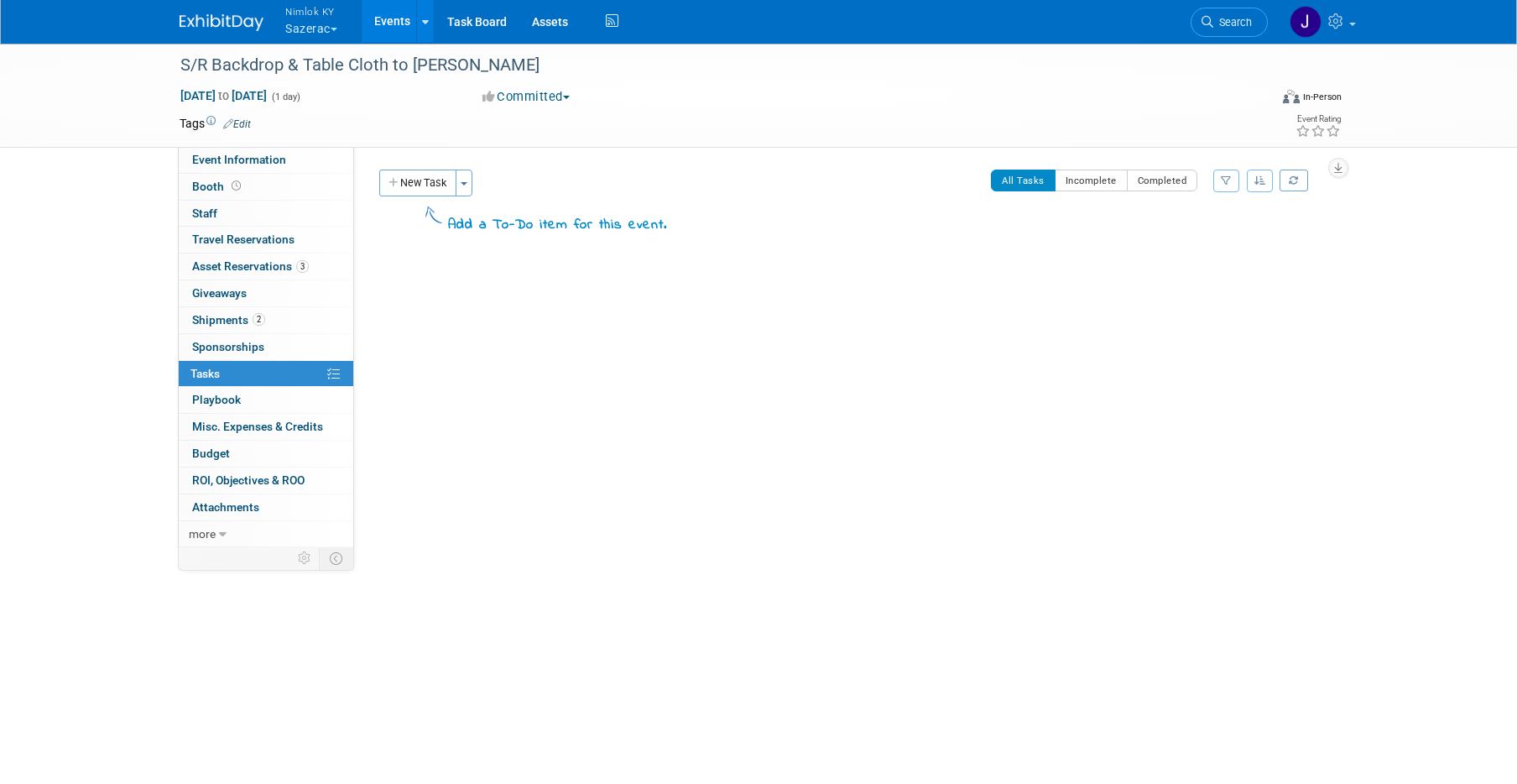
click at [424, 184] on button "New Task" at bounding box center [417, 182] width 77 height 27
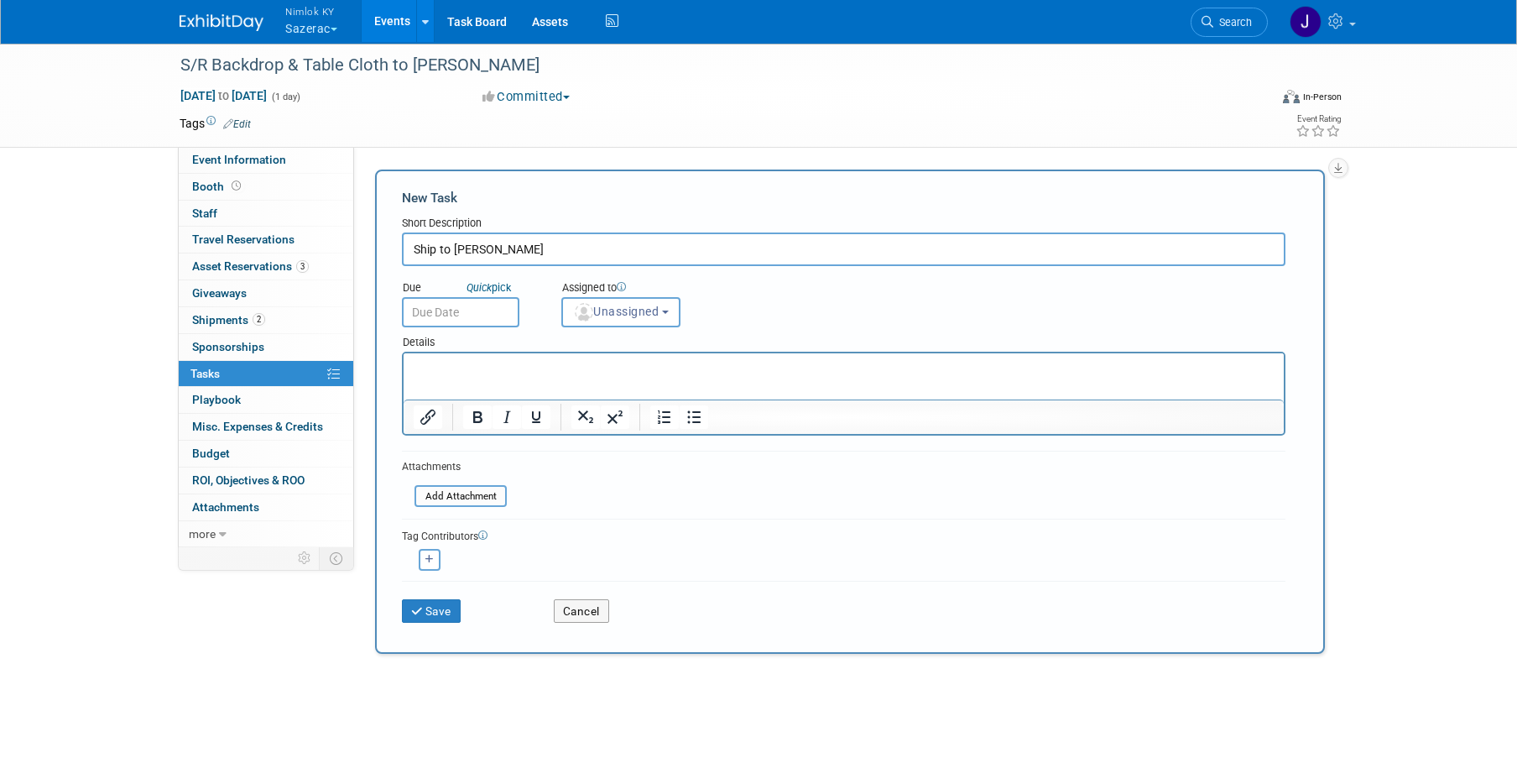
type input "Ship to Rick Henry"
click at [481, 297] on input "text" at bounding box center [461, 312] width 118 height 30
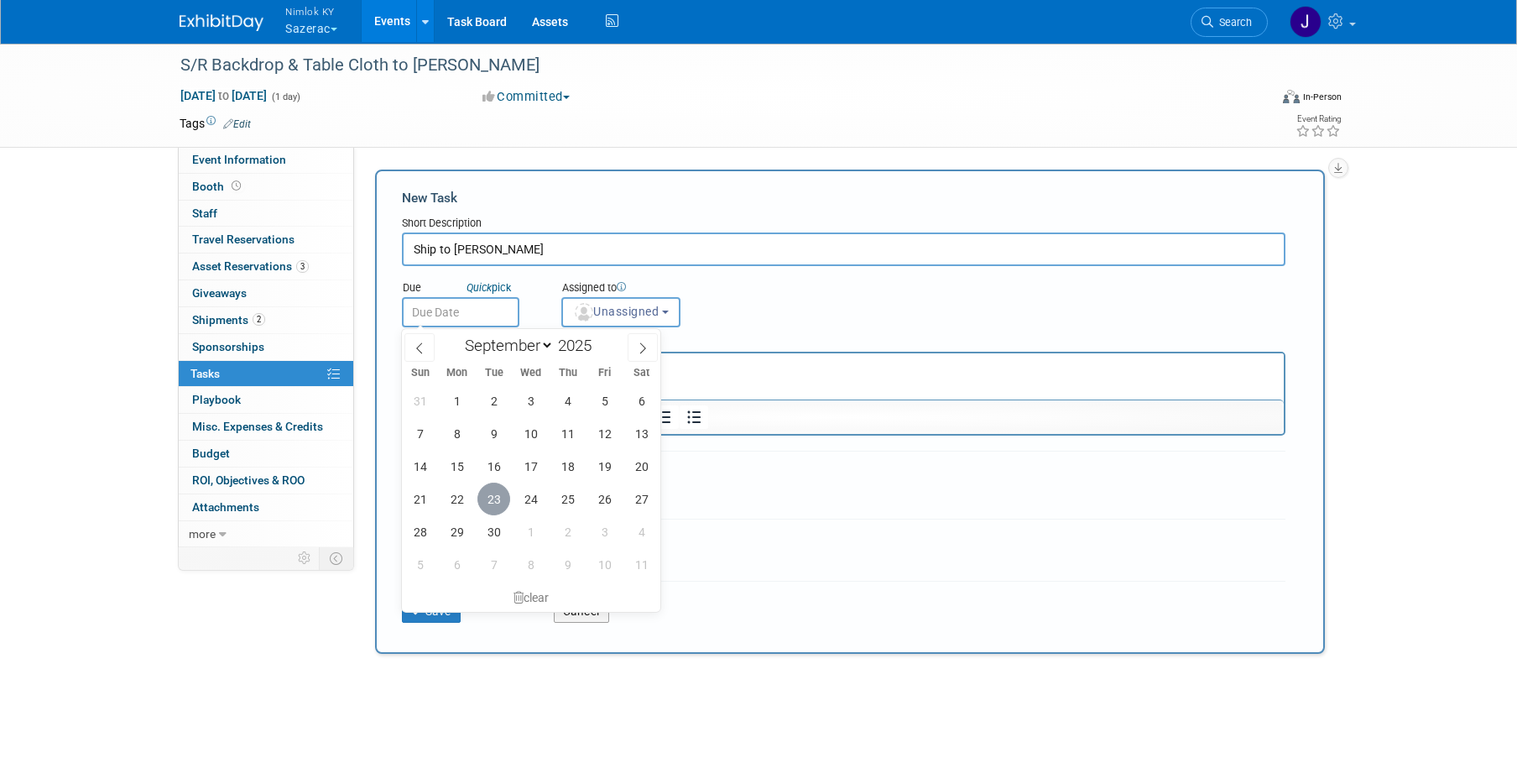
click at [494, 500] on span "23" at bounding box center [494, 499] width 33 height 33
type input "Sep 23, 2025"
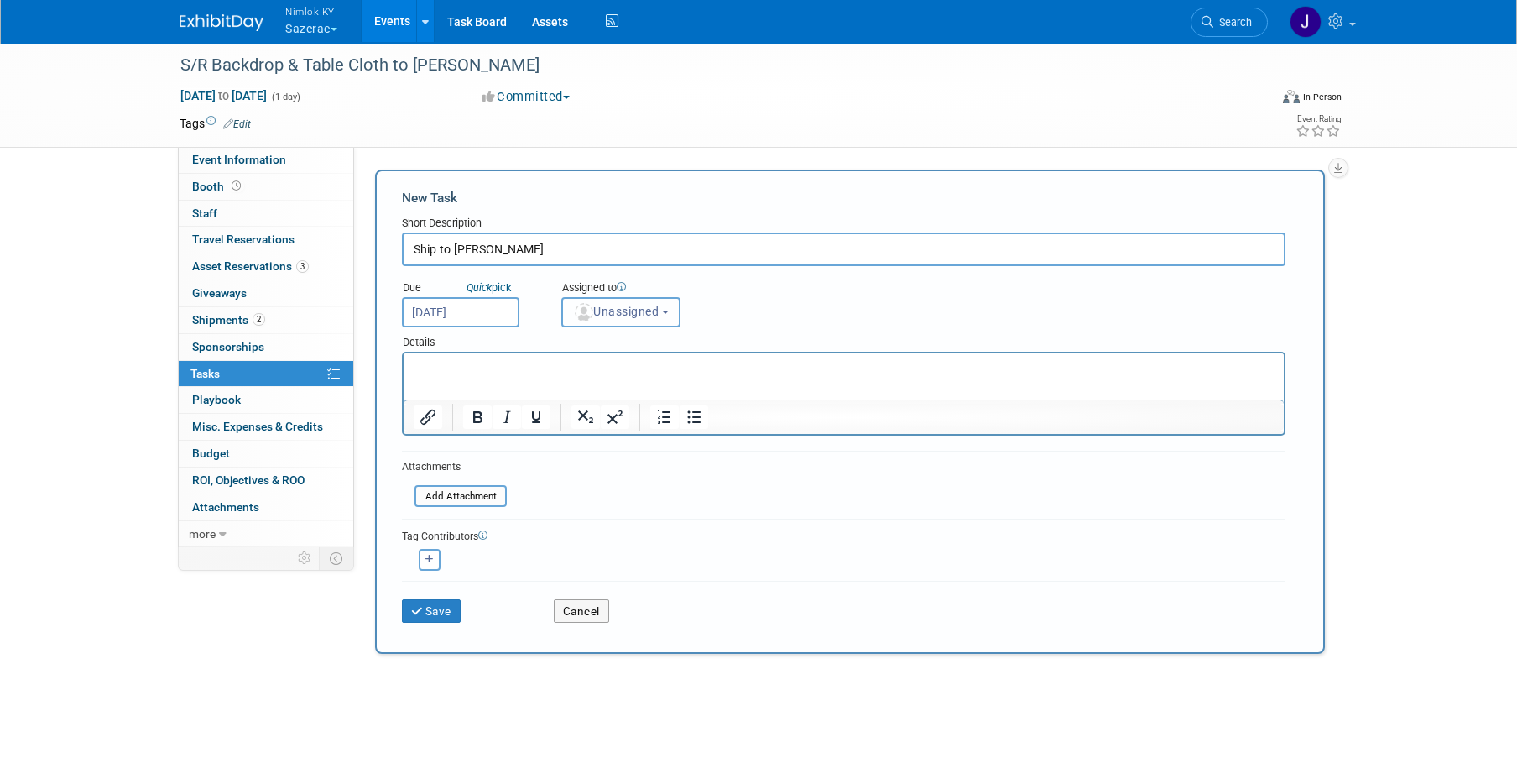
click at [642, 312] on span "Unassigned" at bounding box center [615, 311] width 86 height 14
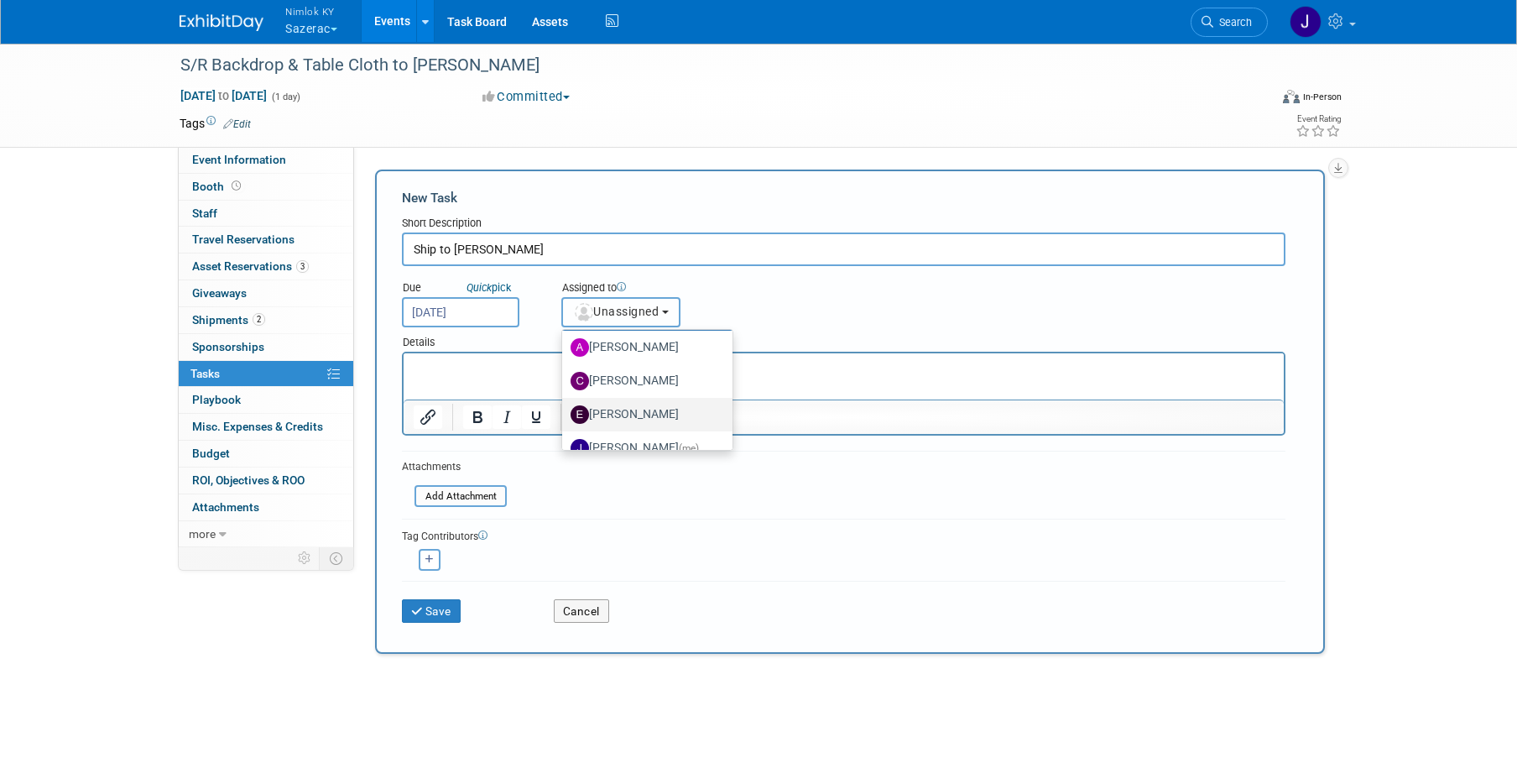
scroll to position [85, 0]
click at [646, 396] on label "[PERSON_NAME] (me)" at bounding box center [643, 399] width 145 height 27
click at [564, 396] on input "[PERSON_NAME] (me)" at bounding box center [559, 398] width 11 height 11
select select "6959d863-ee32-42c4-bffe-2330cab25484"
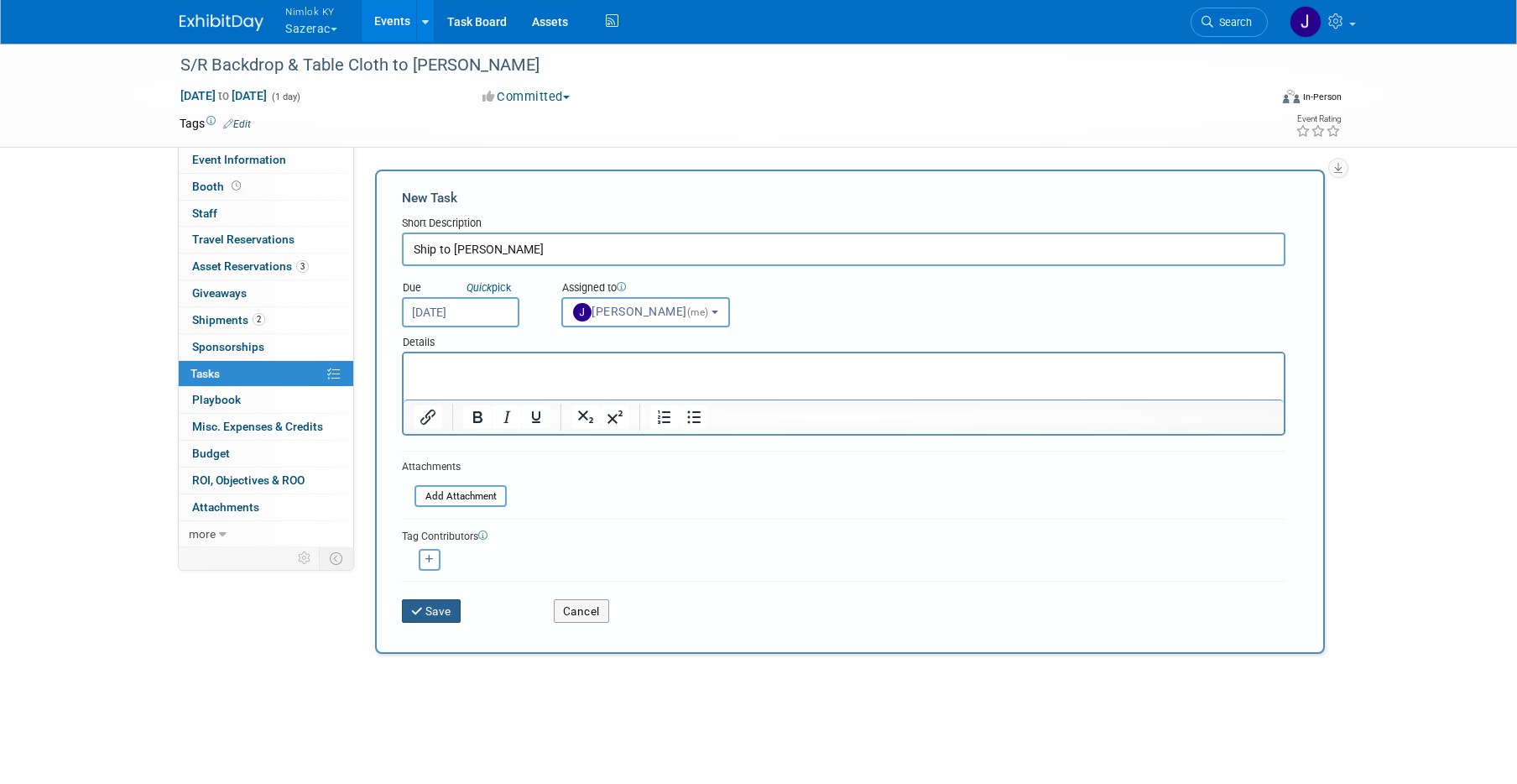
click at [425, 610] on button "Save" at bounding box center [431, 610] width 59 height 23
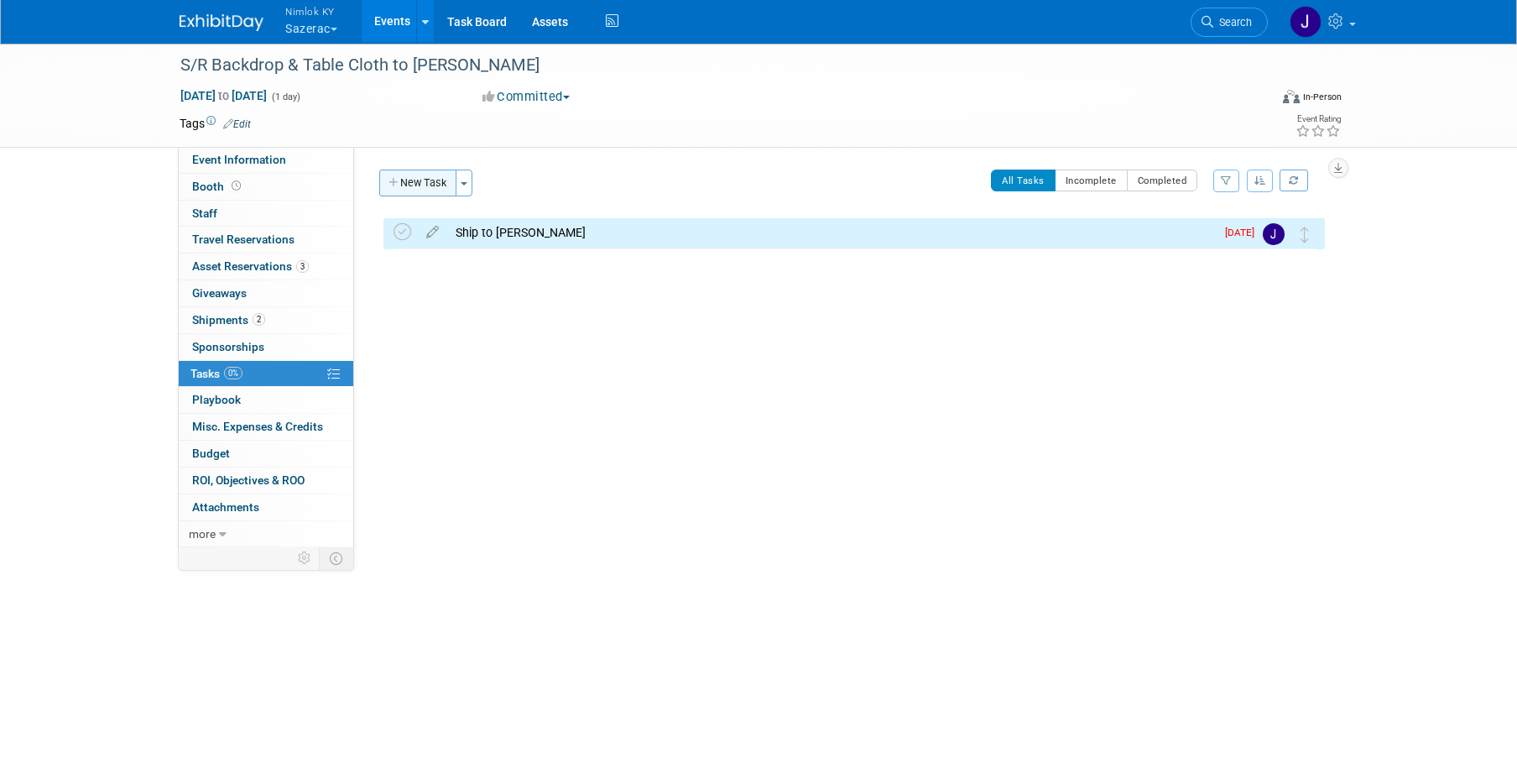
click at [428, 181] on button "New Task" at bounding box center [417, 182] width 77 height 27
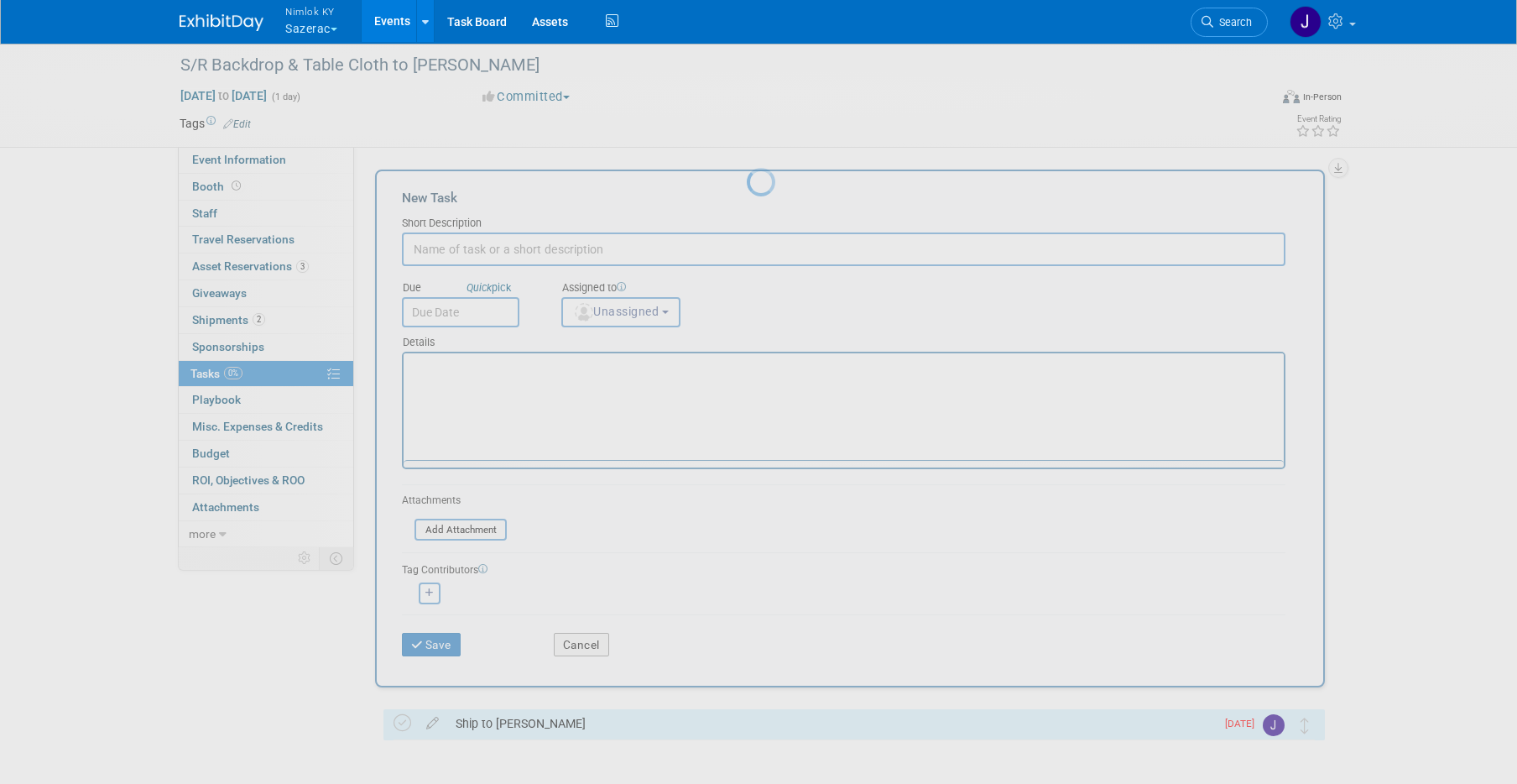
scroll to position [0, 0]
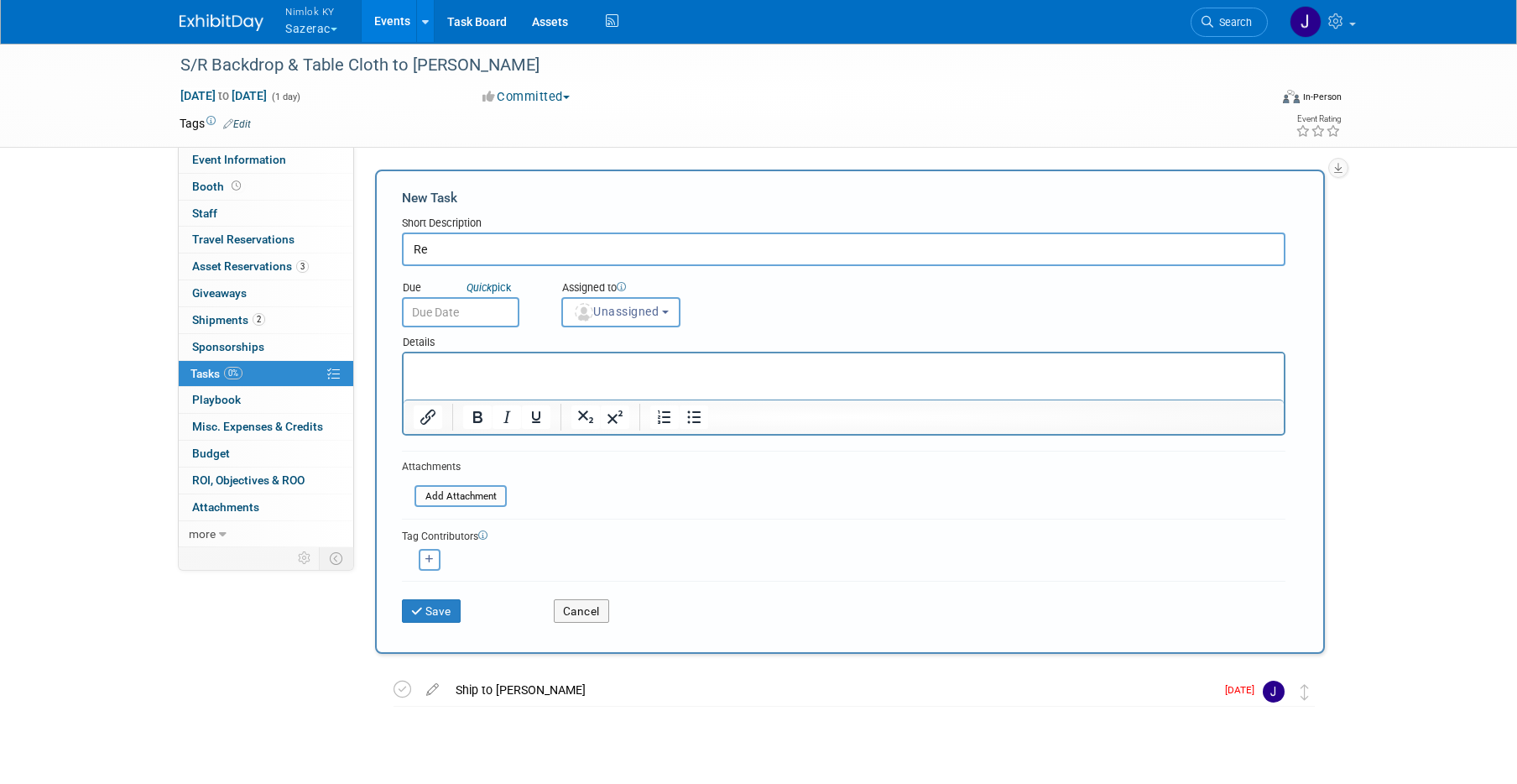
type input "R"
type input "Freight RTN"
click at [457, 320] on input "text" at bounding box center [461, 312] width 118 height 30
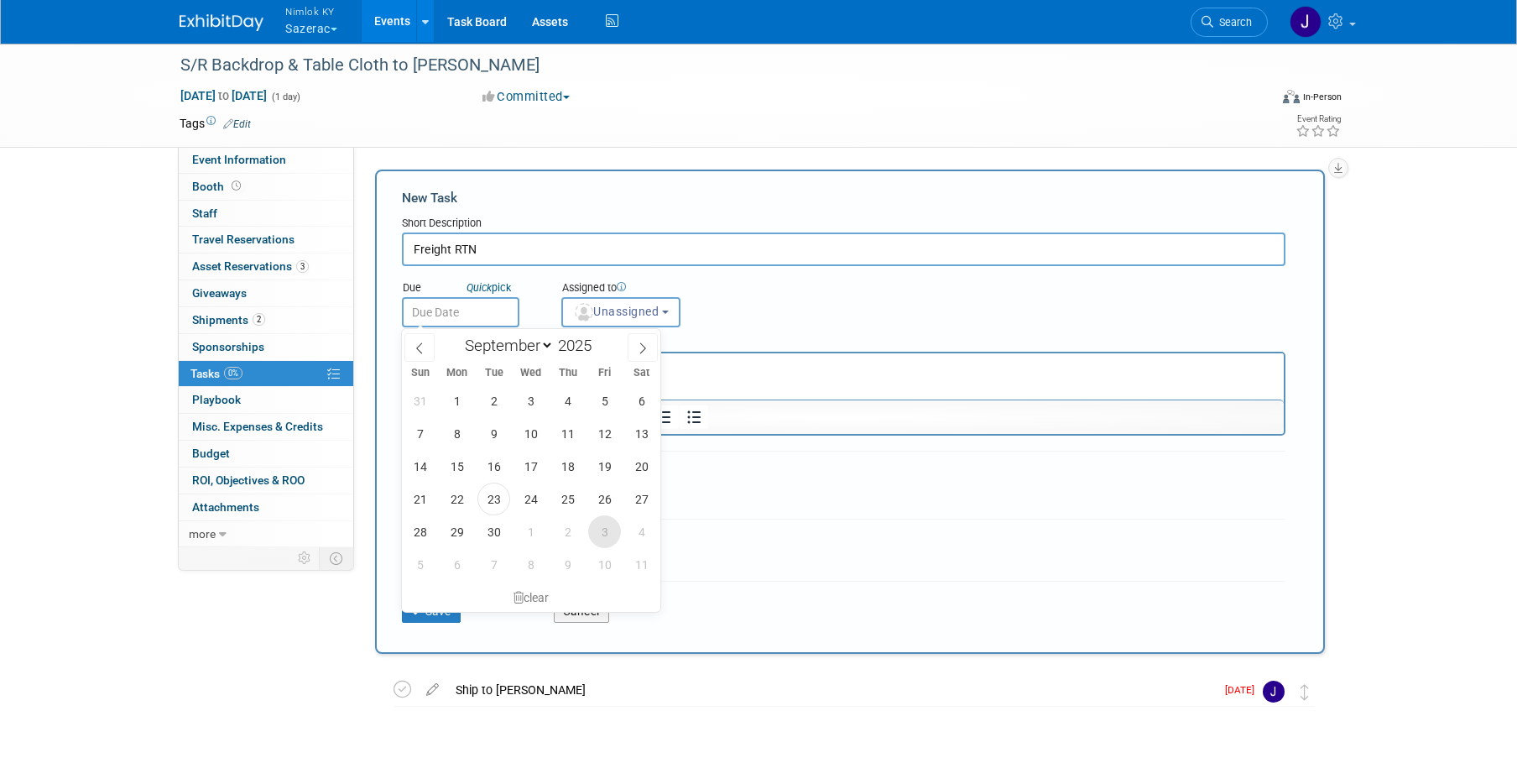
click at [600, 532] on span "3" at bounding box center [604, 532] width 33 height 33
type input "Oct 3, 2025"
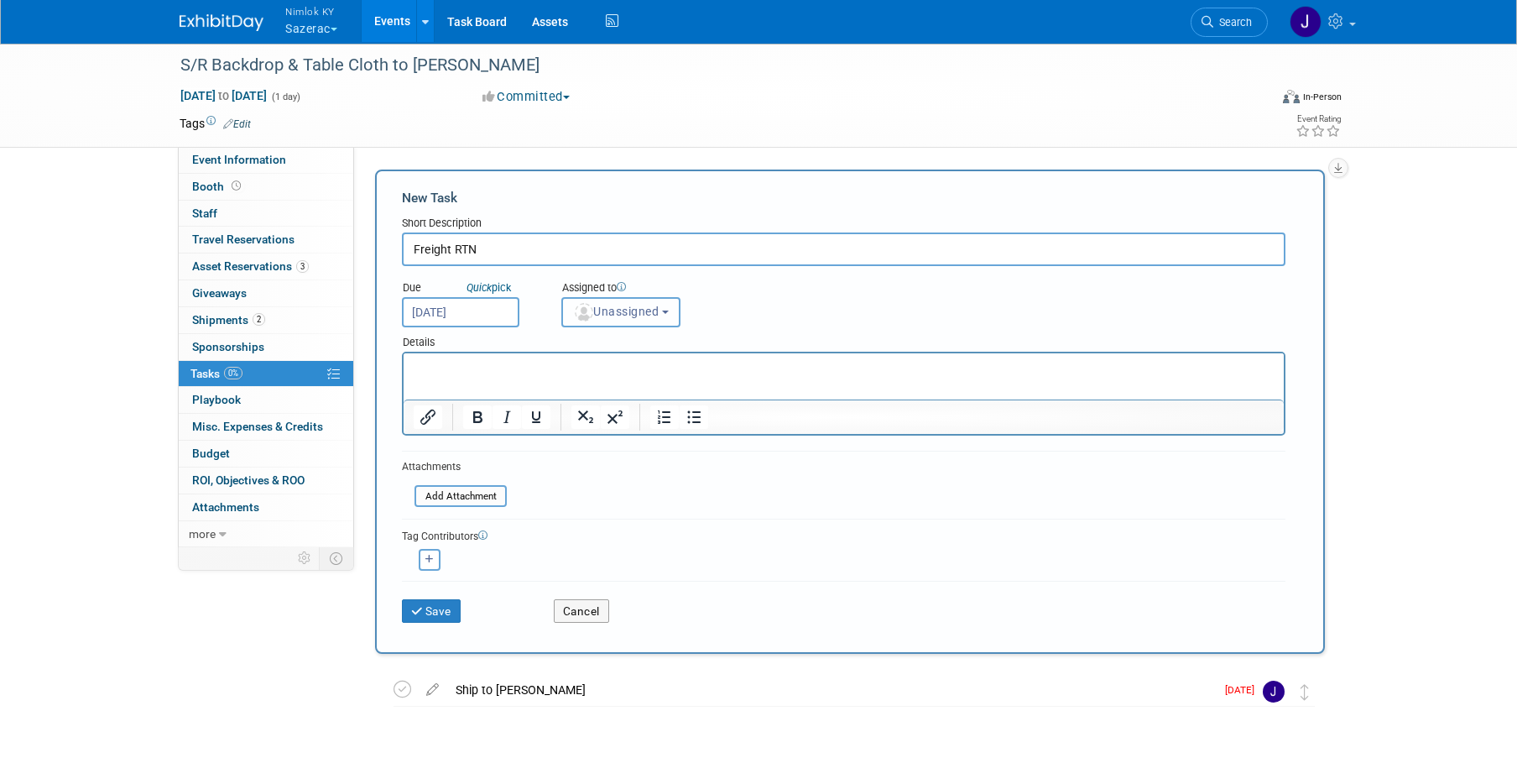
click at [615, 308] on span "Unassigned" at bounding box center [615, 311] width 86 height 14
click at [644, 417] on label "[PERSON_NAME] (me)" at bounding box center [643, 424] width 145 height 27
click at [564, 417] on input "[PERSON_NAME] (me)" at bounding box center [559, 421] width 11 height 11
select select "6959d863-ee32-42c4-bffe-2330cab25484"
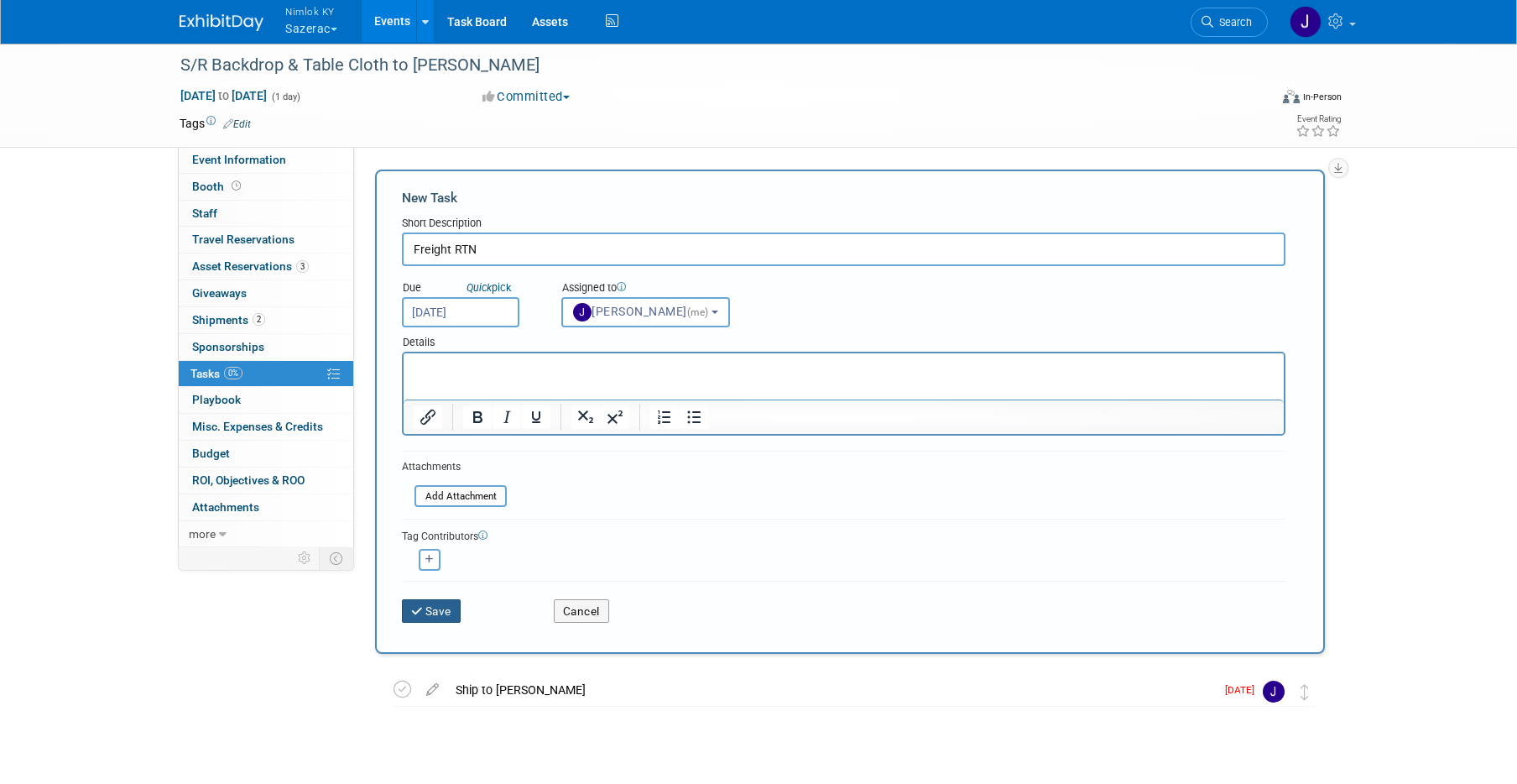
click at [424, 618] on button "Save" at bounding box center [431, 610] width 59 height 23
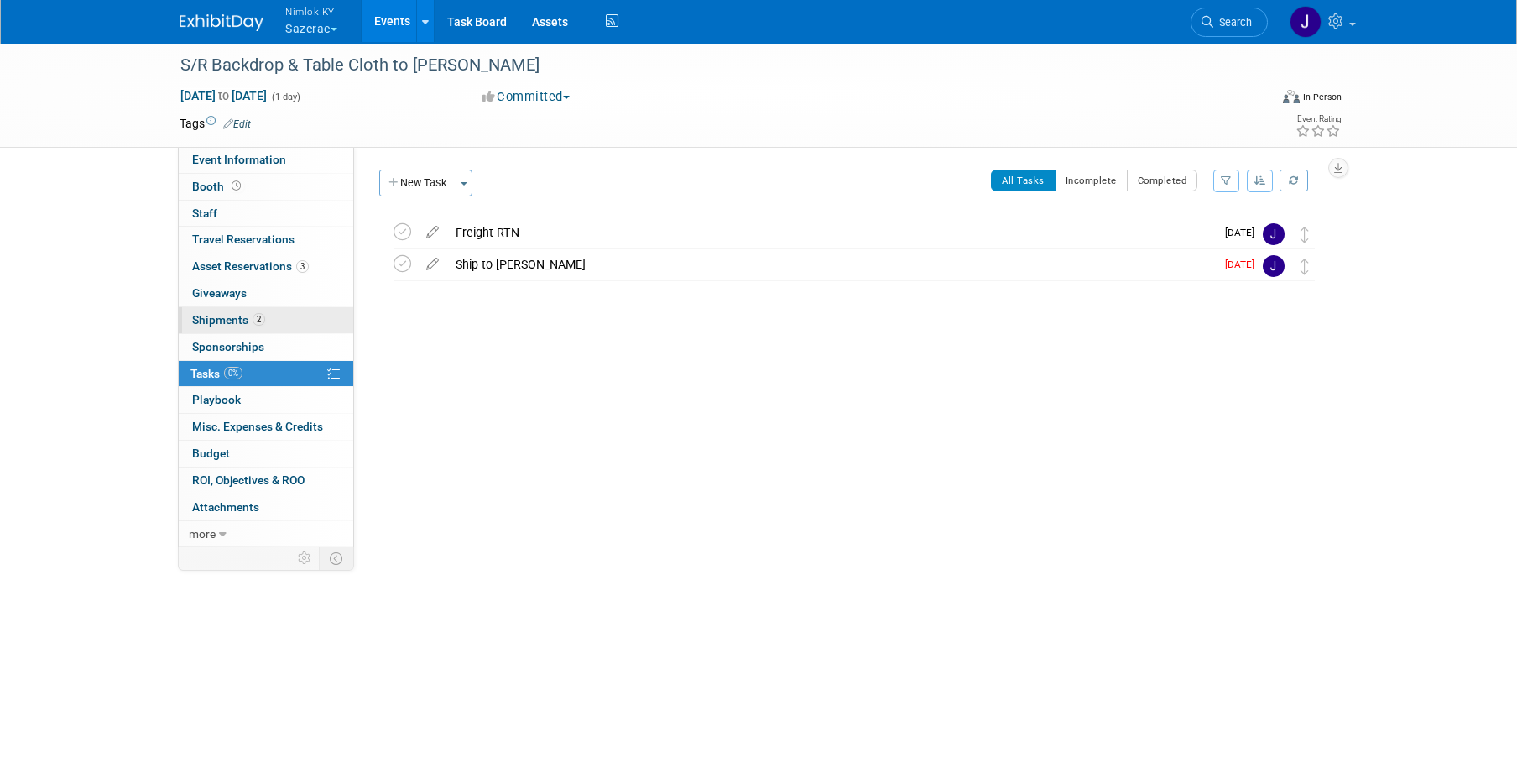
click at [241, 322] on span "Shipments 2" at bounding box center [228, 320] width 73 height 14
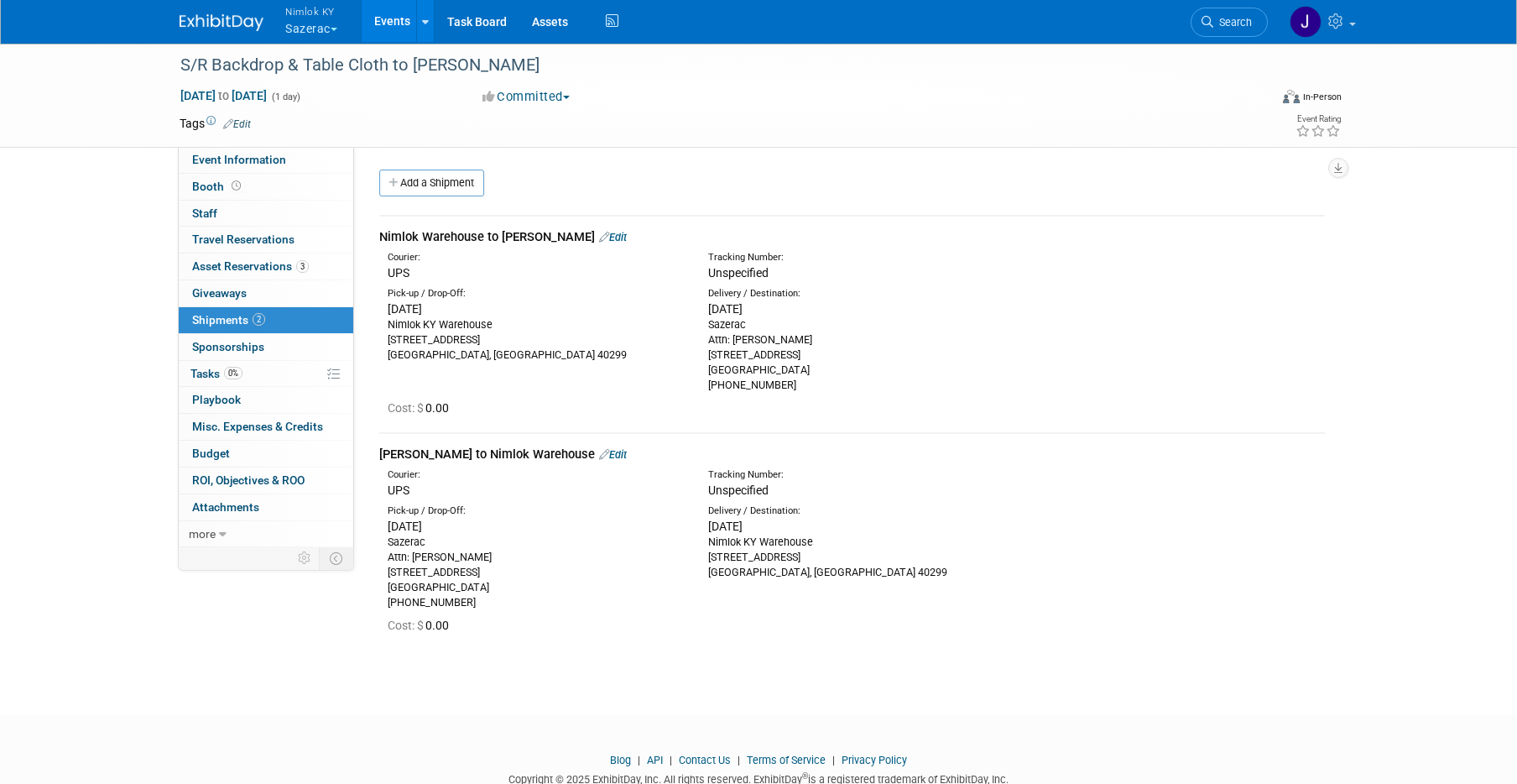
click at [851, 348] on div "Sazerac Attn: Rick Henry 4904 Northoak Ct. Holly Springs, NC 27540 443-883-5600" at bounding box center [856, 354] width 296 height 75
drag, startPoint x: 774, startPoint y: 386, endPoint x: 698, endPoint y: 331, distance: 93.8
click at [698, 331] on div "Delivery / Destination: Thu. Sep 25, 2025 Sazerac Attn: Rick Henry 4904 Northoa…" at bounding box center [856, 340] width 321 height 105
copy div "Sazerac Attn: Rick Henry 4904 Northoak Ct. Holly Springs, NC 27540 443-883-5600"
click at [517, 68] on div "S/R Backdrop & Table Cloth to Rick Henry" at bounding box center [709, 65] width 1068 height 30
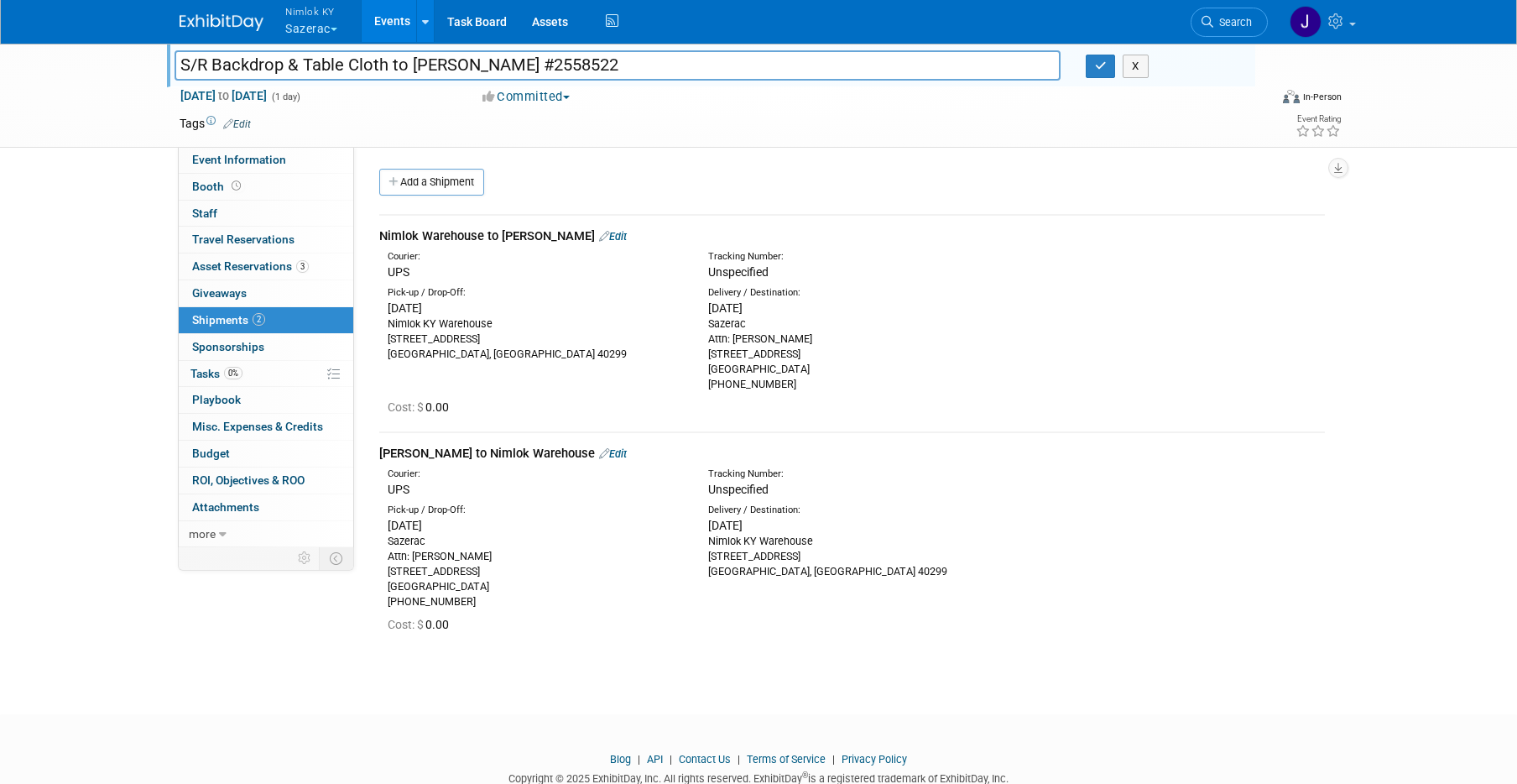
scroll to position [0, 0]
type input "S/R Backdrop & Table Cloth to Rick Henry #2558522"
click at [1102, 73] on button "button" at bounding box center [1100, 66] width 30 height 23
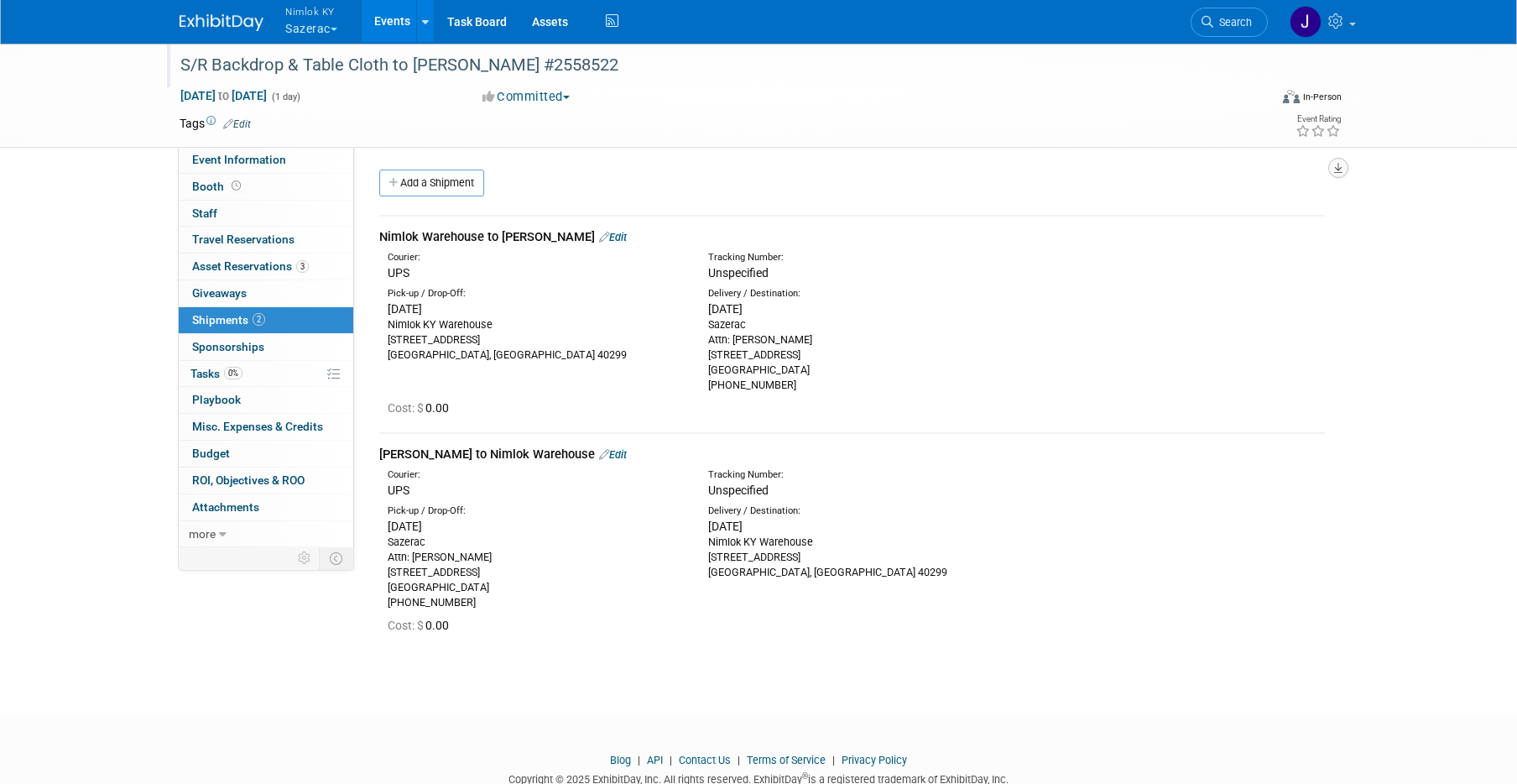
click at [1339, 170] on icon "button" at bounding box center [1338, 168] width 9 height 11
click at [1252, 212] on link "Export tab to PDF" at bounding box center [1237, 216] width 195 height 23
click at [266, 266] on span "Asset Reservations 3" at bounding box center [250, 266] width 117 height 14
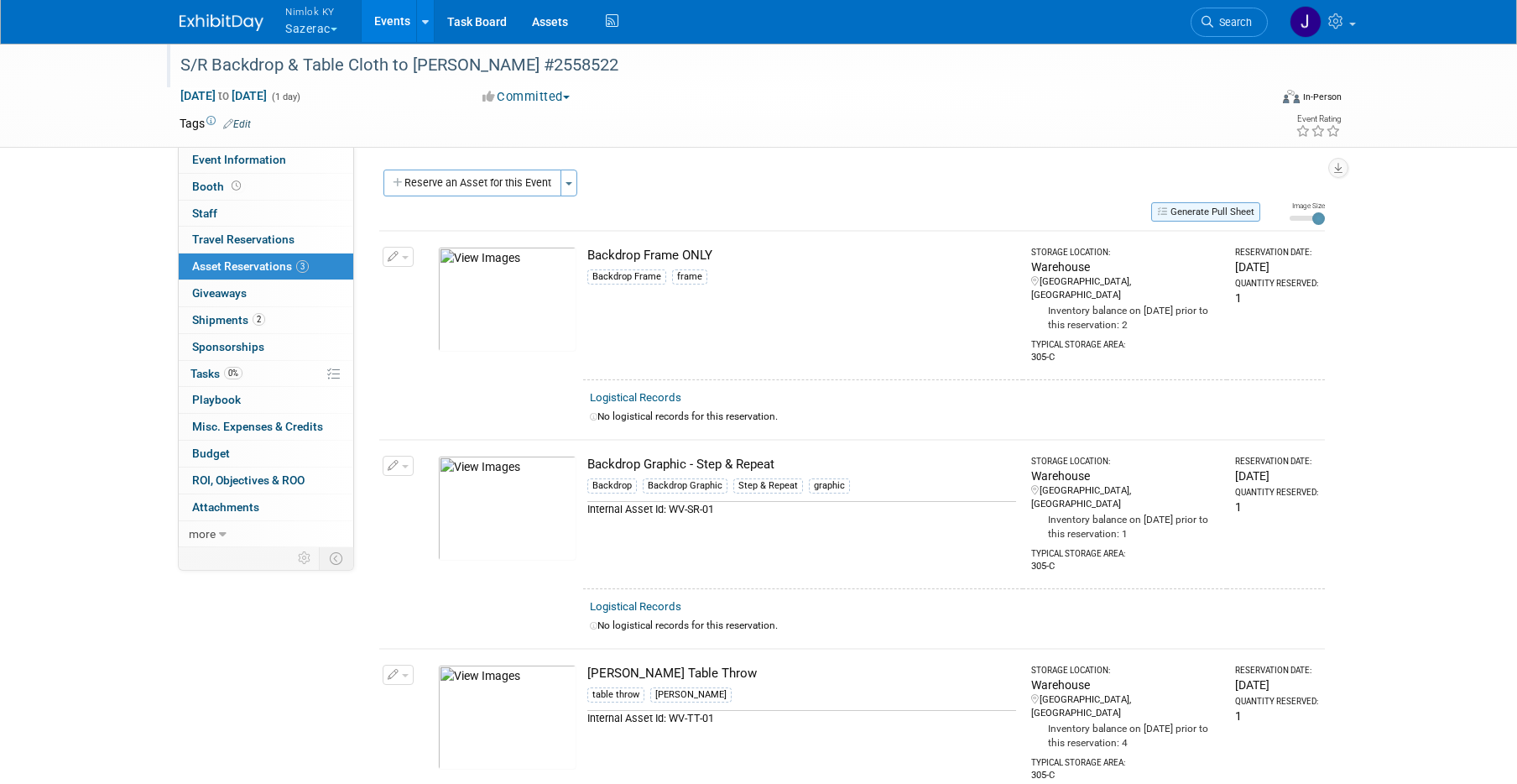
click at [1182, 214] on button "Generate Pull Sheet" at bounding box center [1206, 212] width 109 height 19
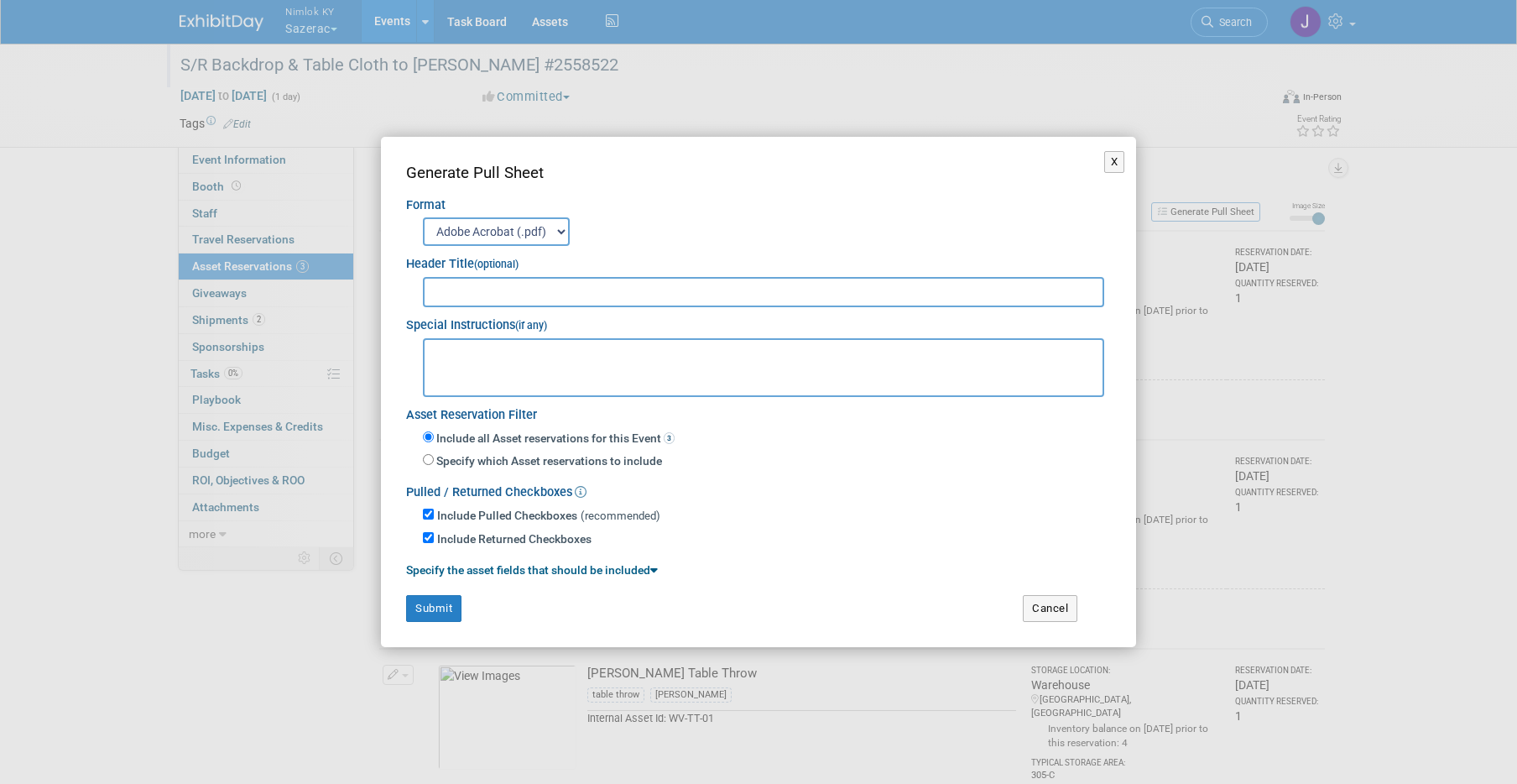
click at [955, 288] on input "text" at bounding box center [763, 291] width 681 height 30
click at [438, 286] on input "258522" at bounding box center [763, 291] width 681 height 30
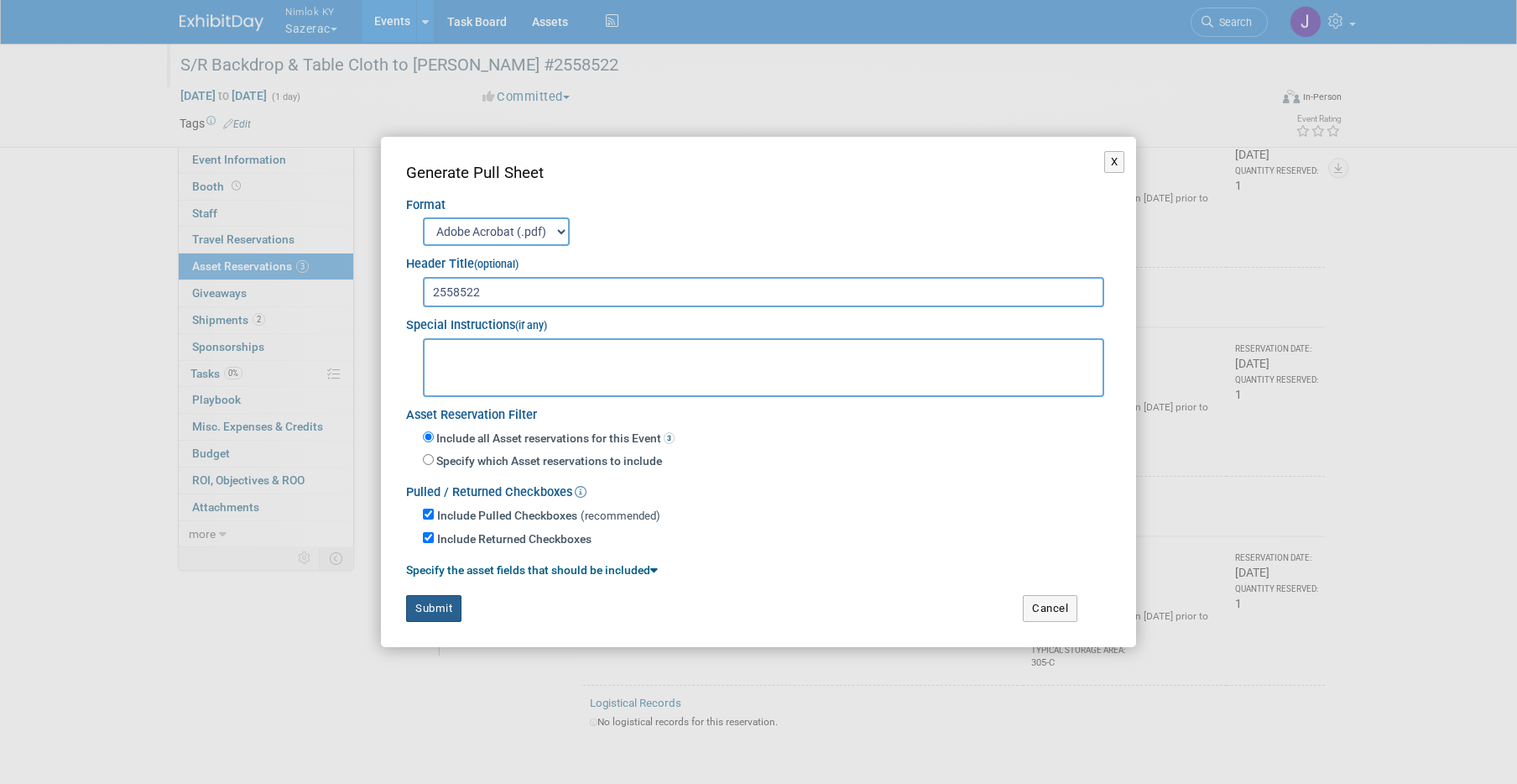
scroll to position [161, 0]
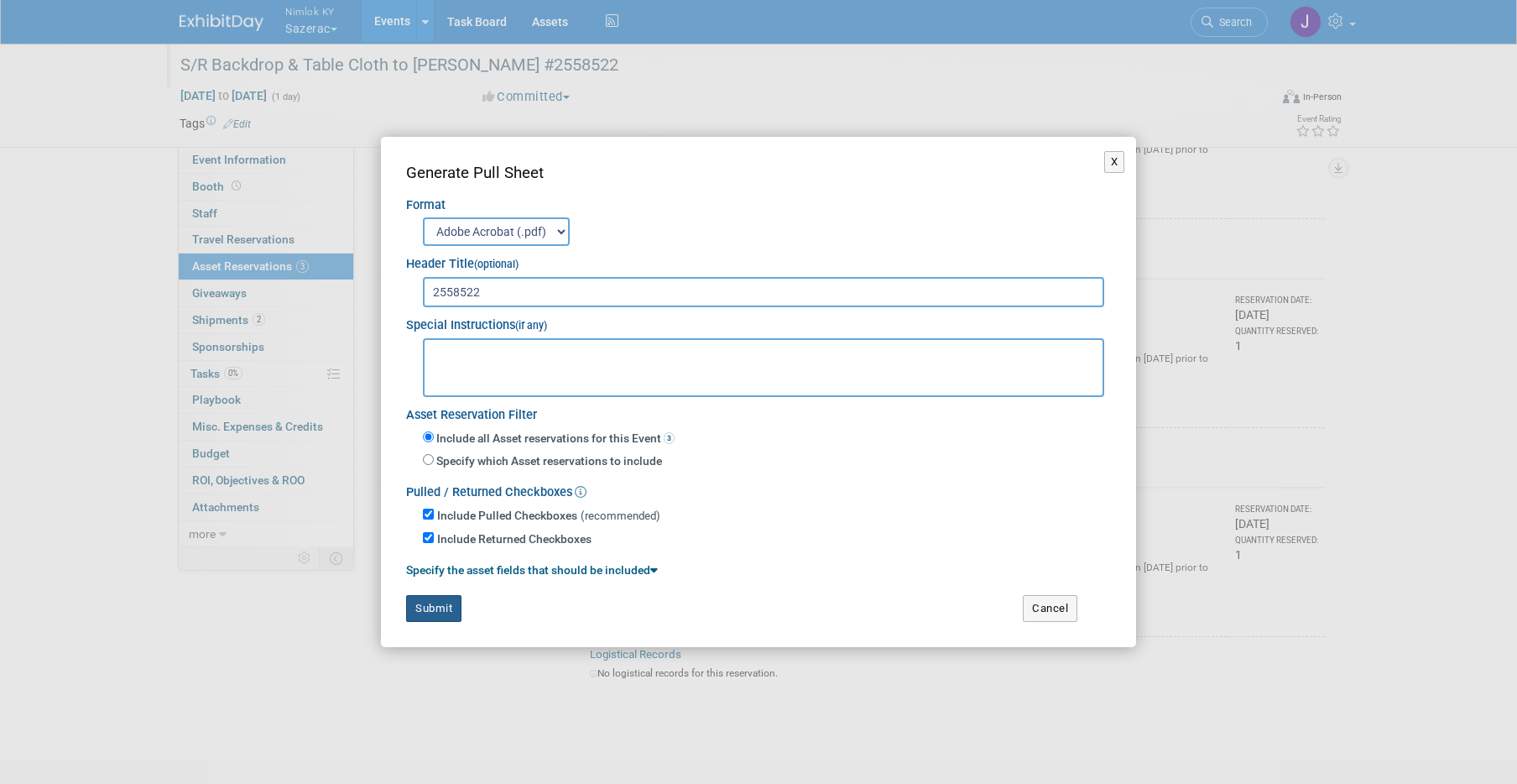
type input "2558522"
click at [422, 604] on button "Submit" at bounding box center [434, 608] width 55 height 27
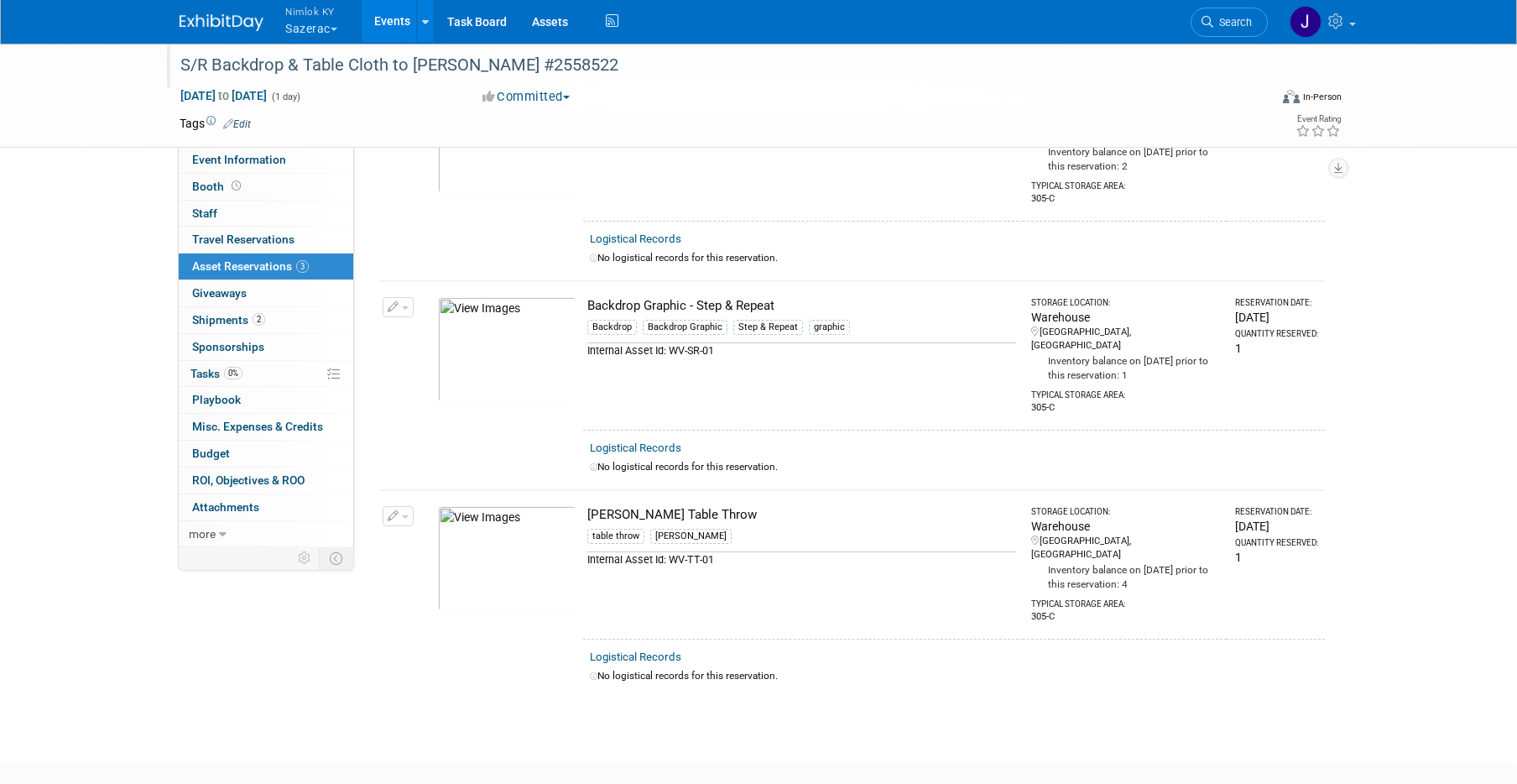
scroll to position [157, 0]
click at [276, 368] on link "0% Tasks 0%" at bounding box center [266, 373] width 175 height 26
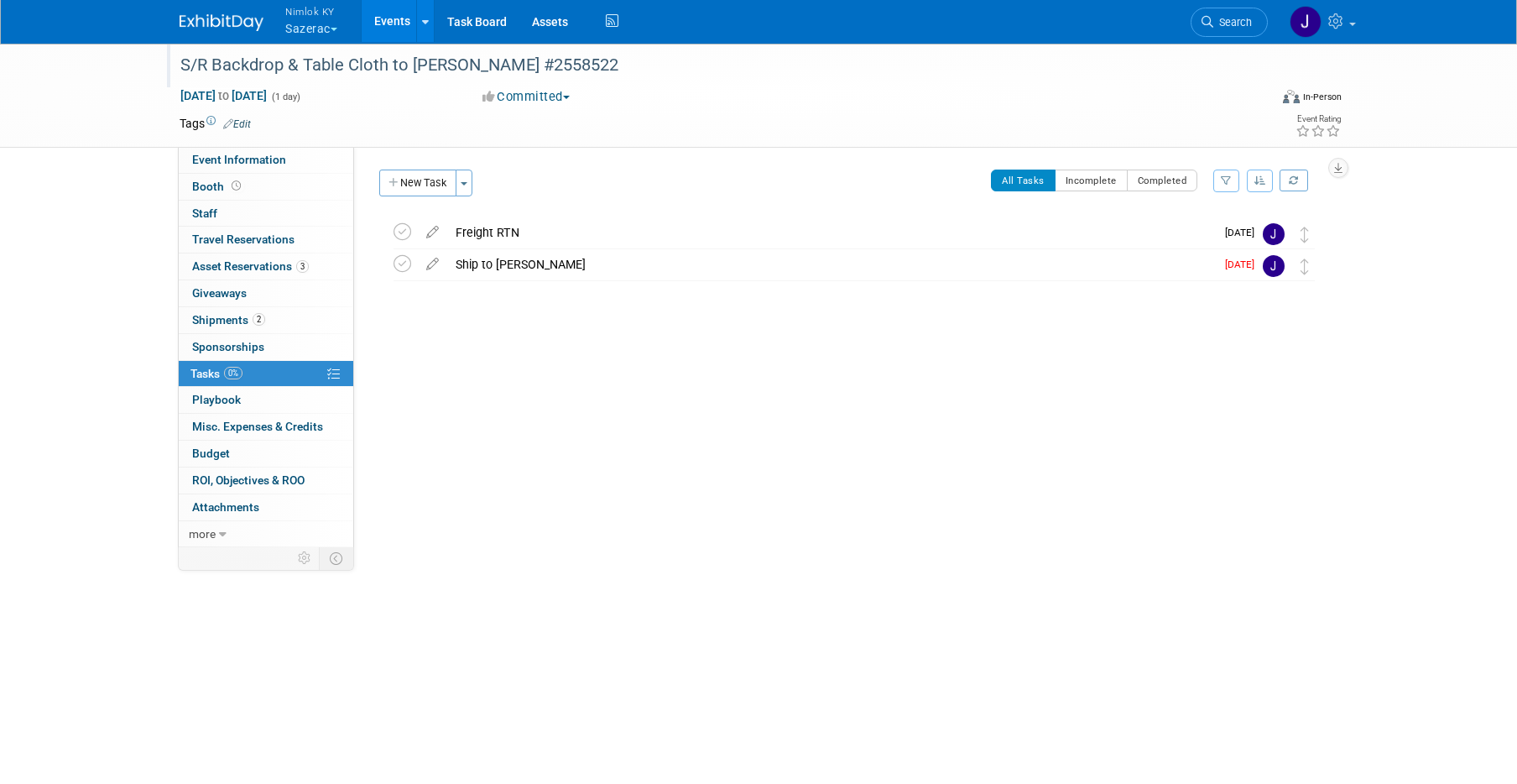
click at [391, 19] on link "Events" at bounding box center [392, 21] width 61 height 42
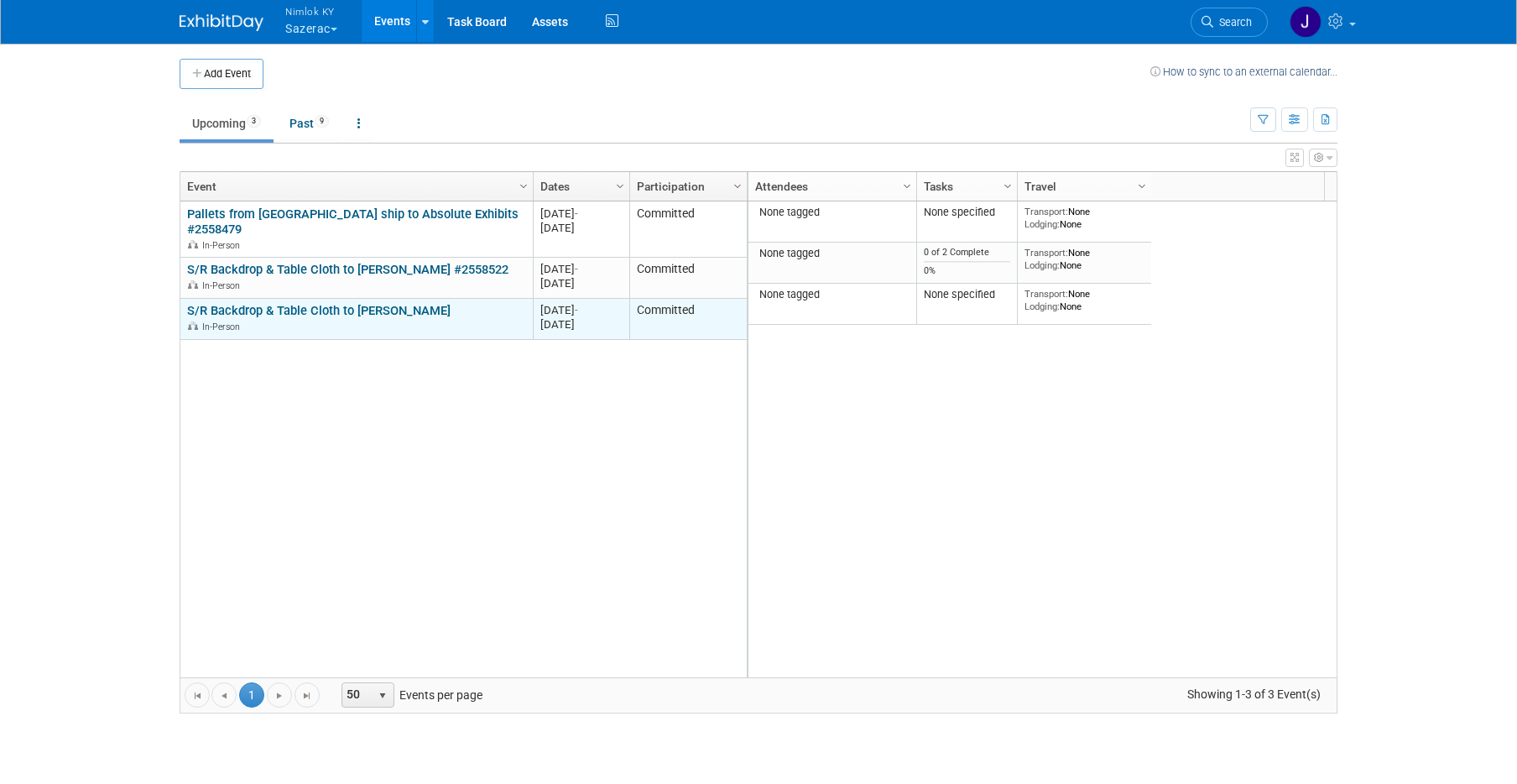
click at [383, 303] on link "S/R Backdrop & Table Cloth to [PERSON_NAME]" at bounding box center [318, 309] width 264 height 15
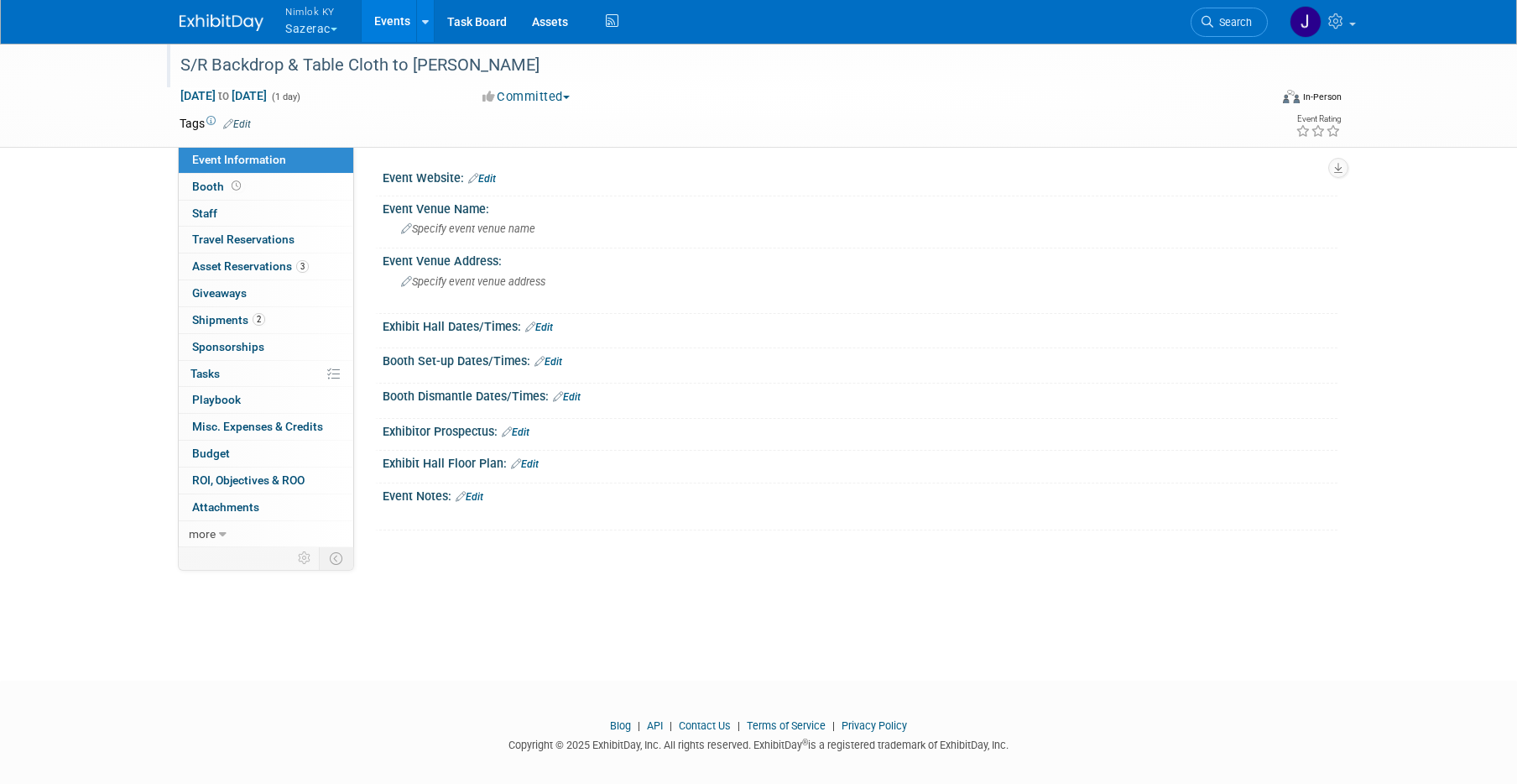
click at [537, 71] on div "S/R Backdrop & Table Cloth to [PERSON_NAME]" at bounding box center [709, 65] width 1068 height 30
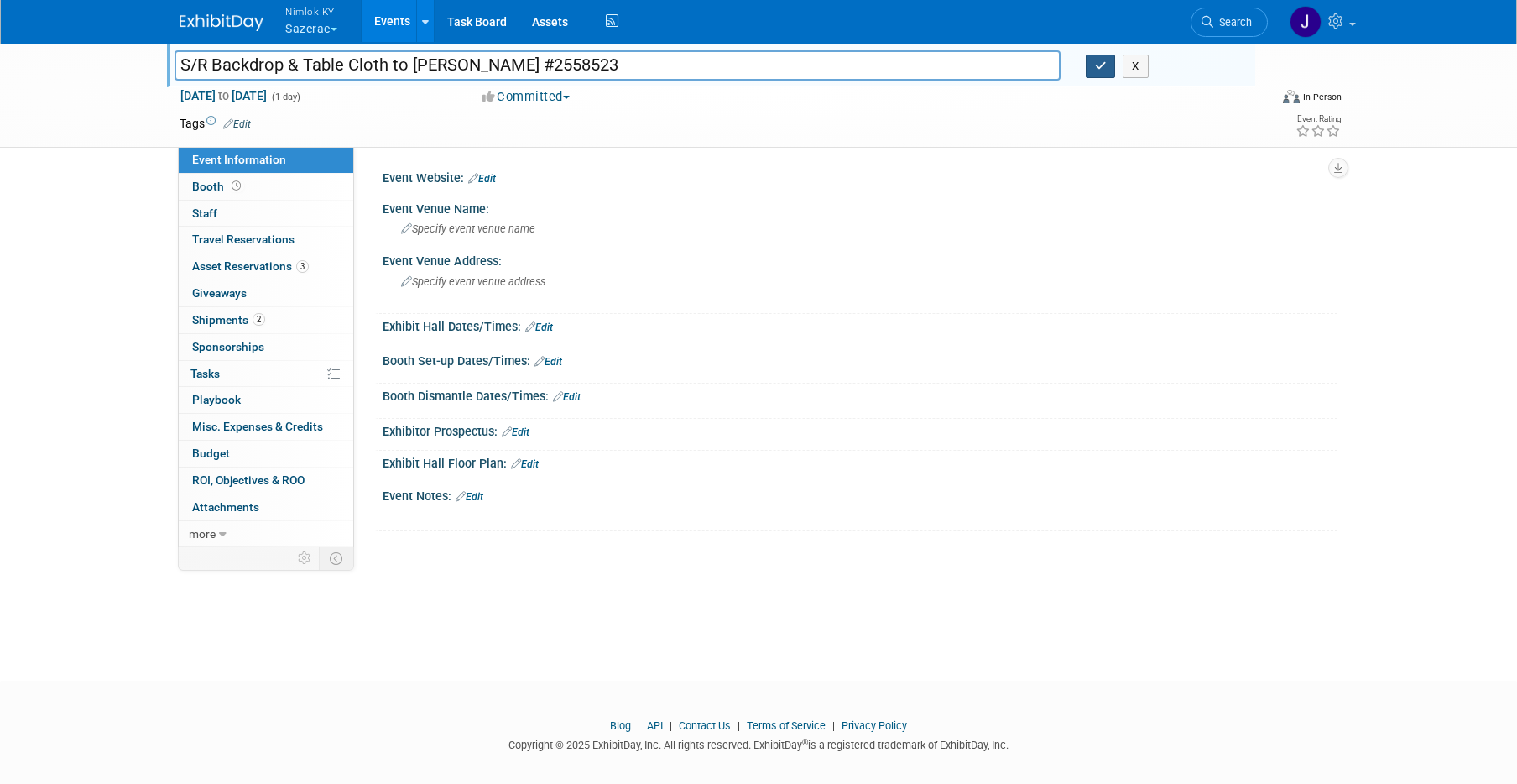
type input "S/R Backdrop & Table Cloth to [PERSON_NAME] #2558523"
click at [1101, 65] on icon "button" at bounding box center [1101, 66] width 12 height 11
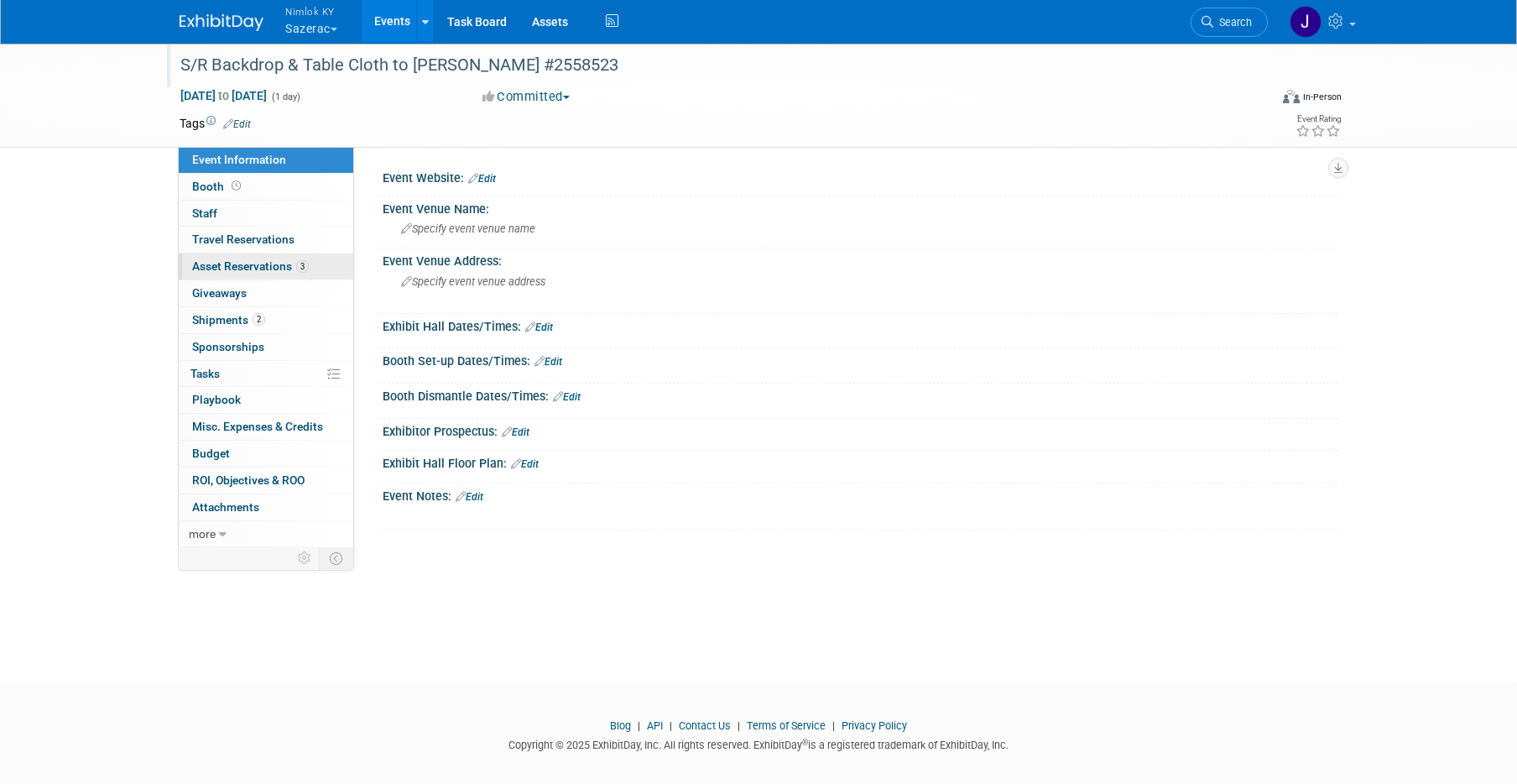
click at [271, 259] on span "Asset Reservations 3" at bounding box center [250, 266] width 117 height 14
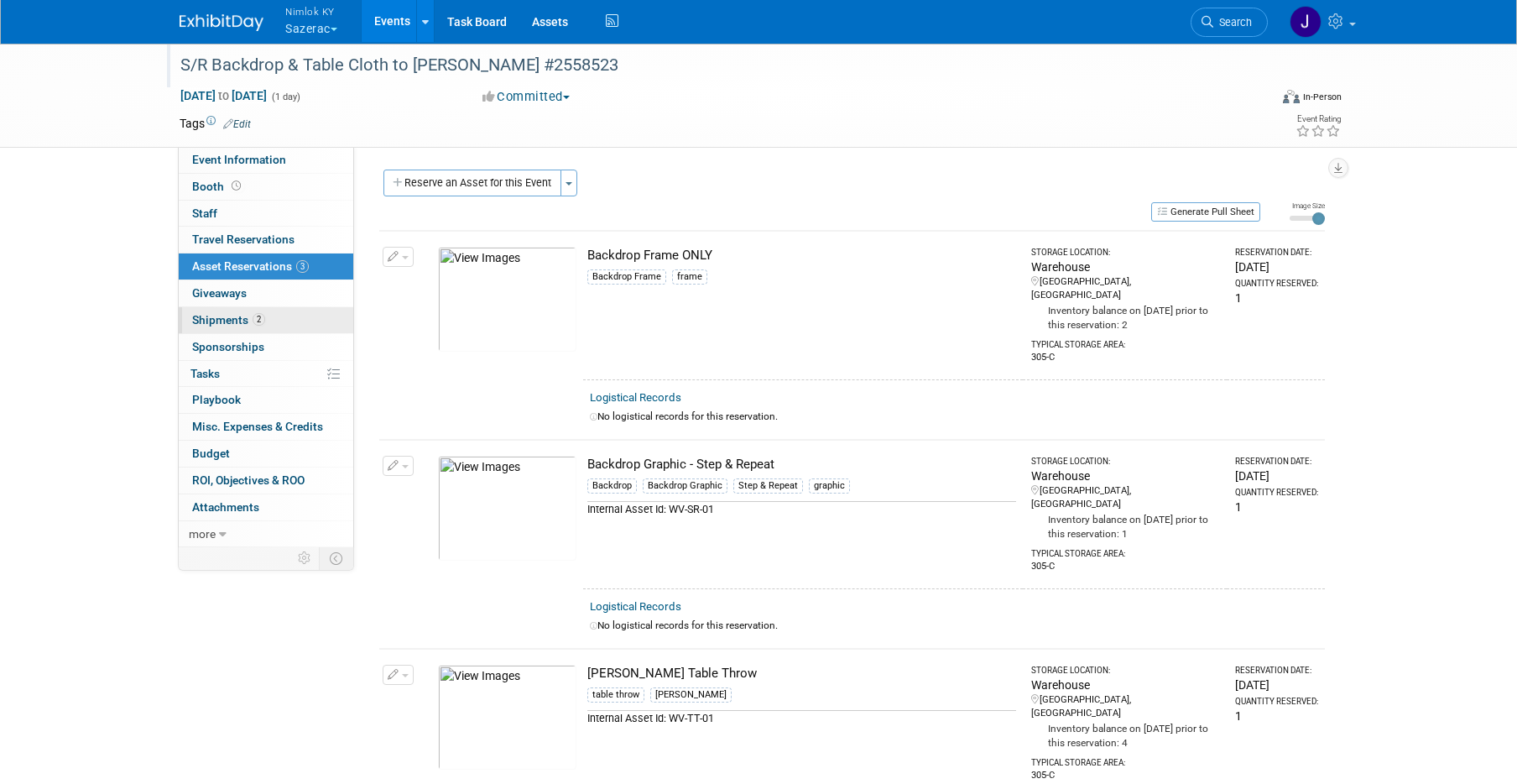
click at [279, 318] on link "2 Shipments 2" at bounding box center [266, 320] width 175 height 26
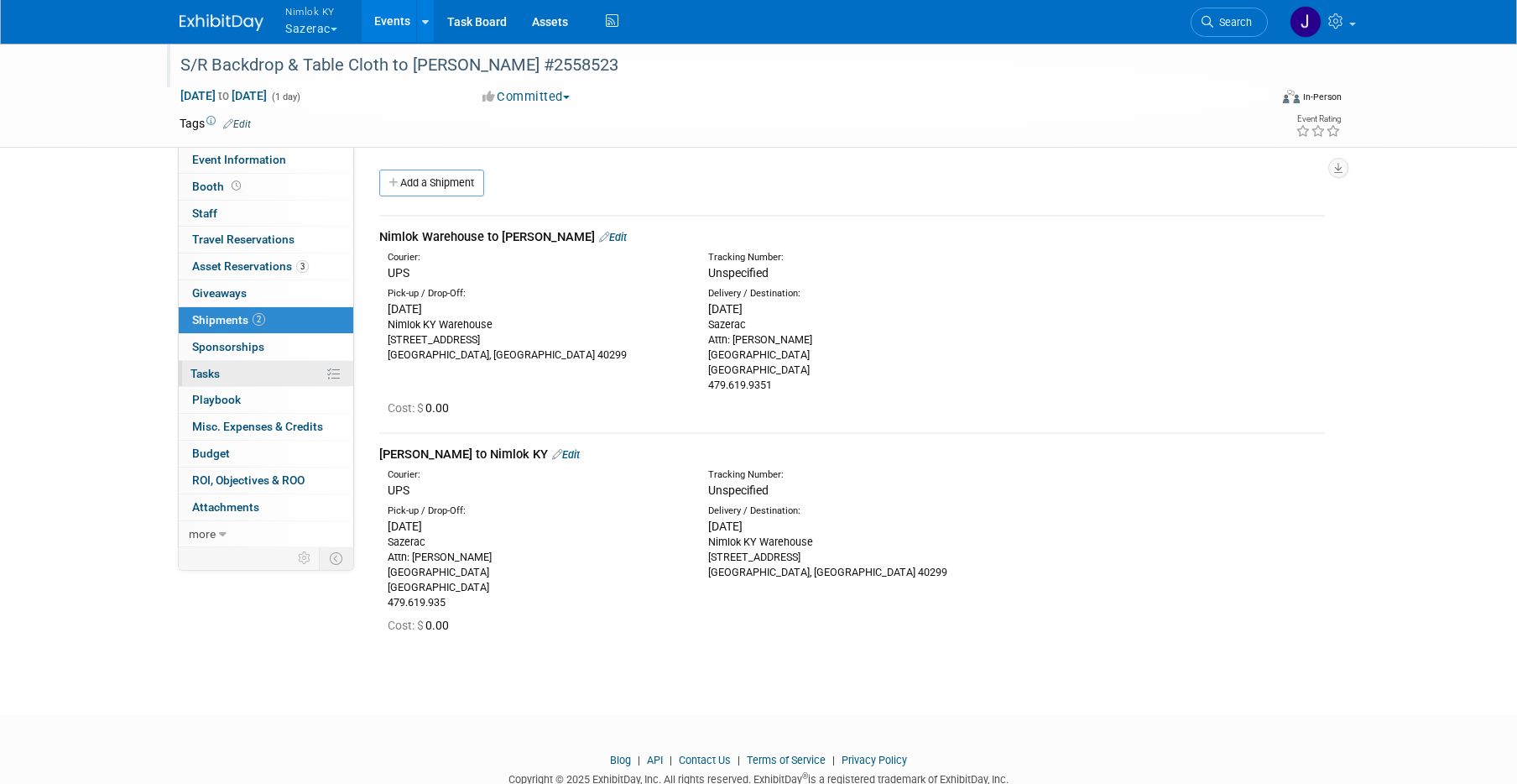
click at [271, 368] on link "0% Tasks 0%" at bounding box center [266, 373] width 175 height 26
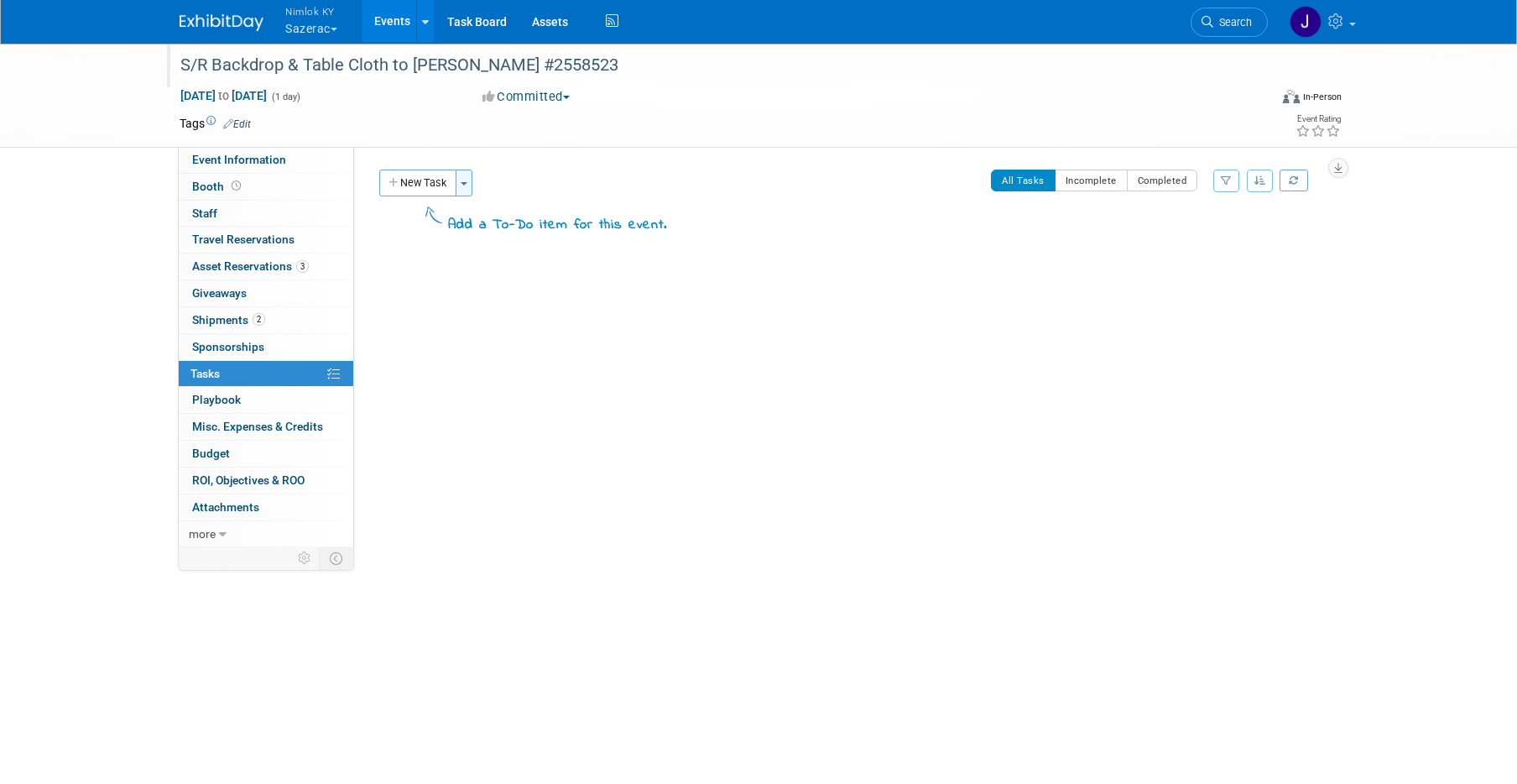
click at [470, 185] on button "Toggle Dropdown" at bounding box center [463, 182] width 16 height 27
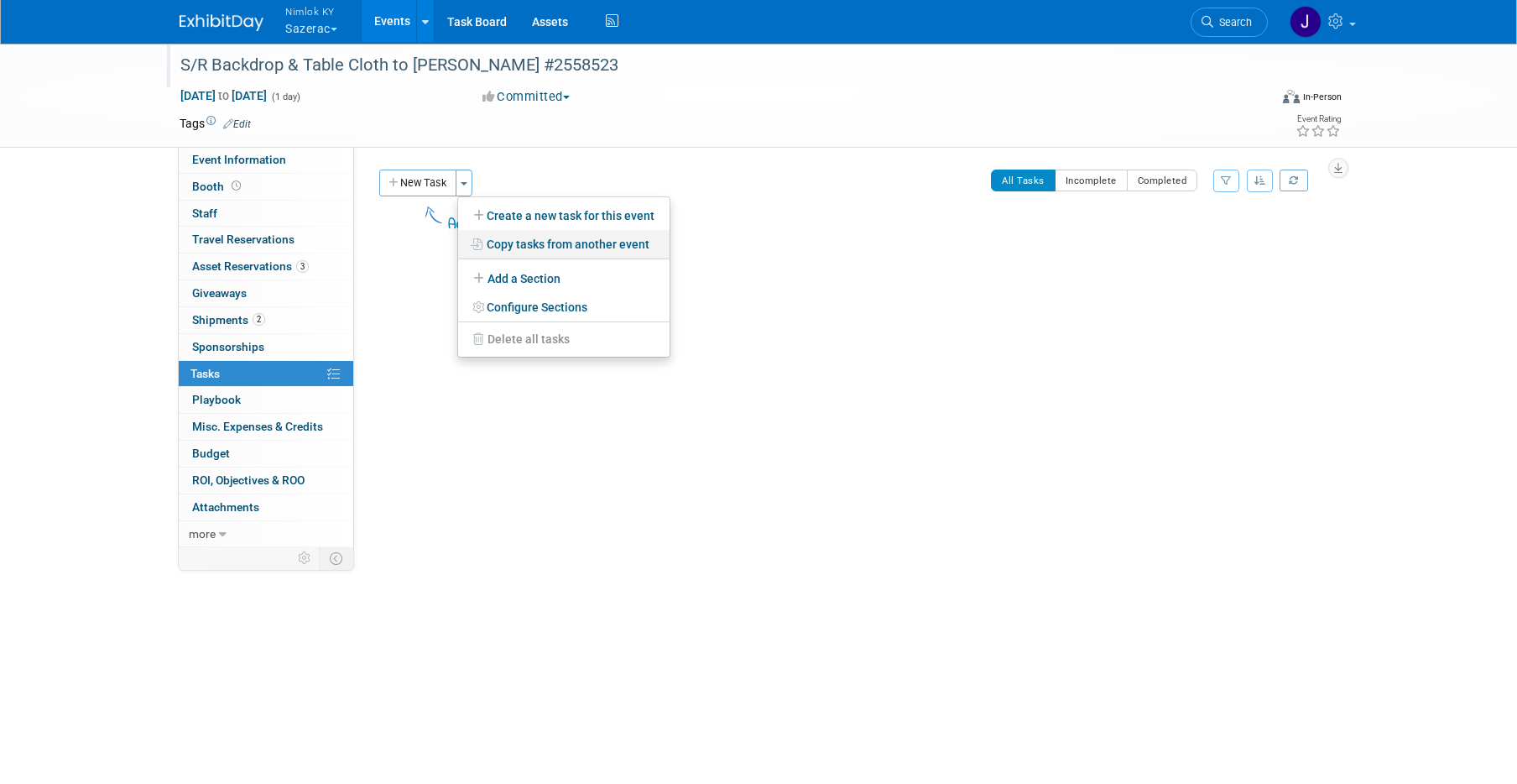
click at [542, 244] on link "Copy tasks from another event" at bounding box center [564, 244] width 212 height 29
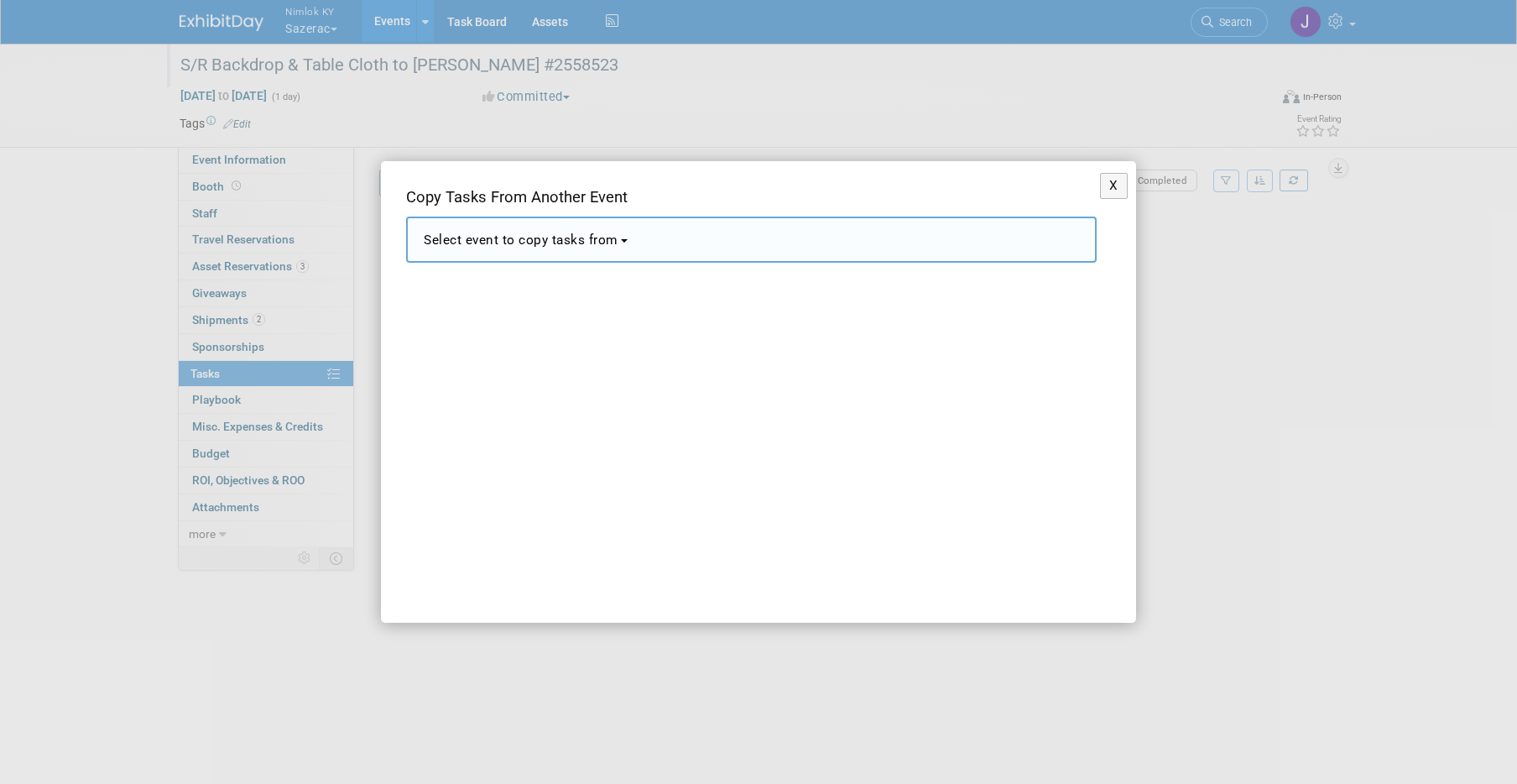
click at [542, 244] on span "Select event to copy tasks from" at bounding box center [520, 239] width 194 height 15
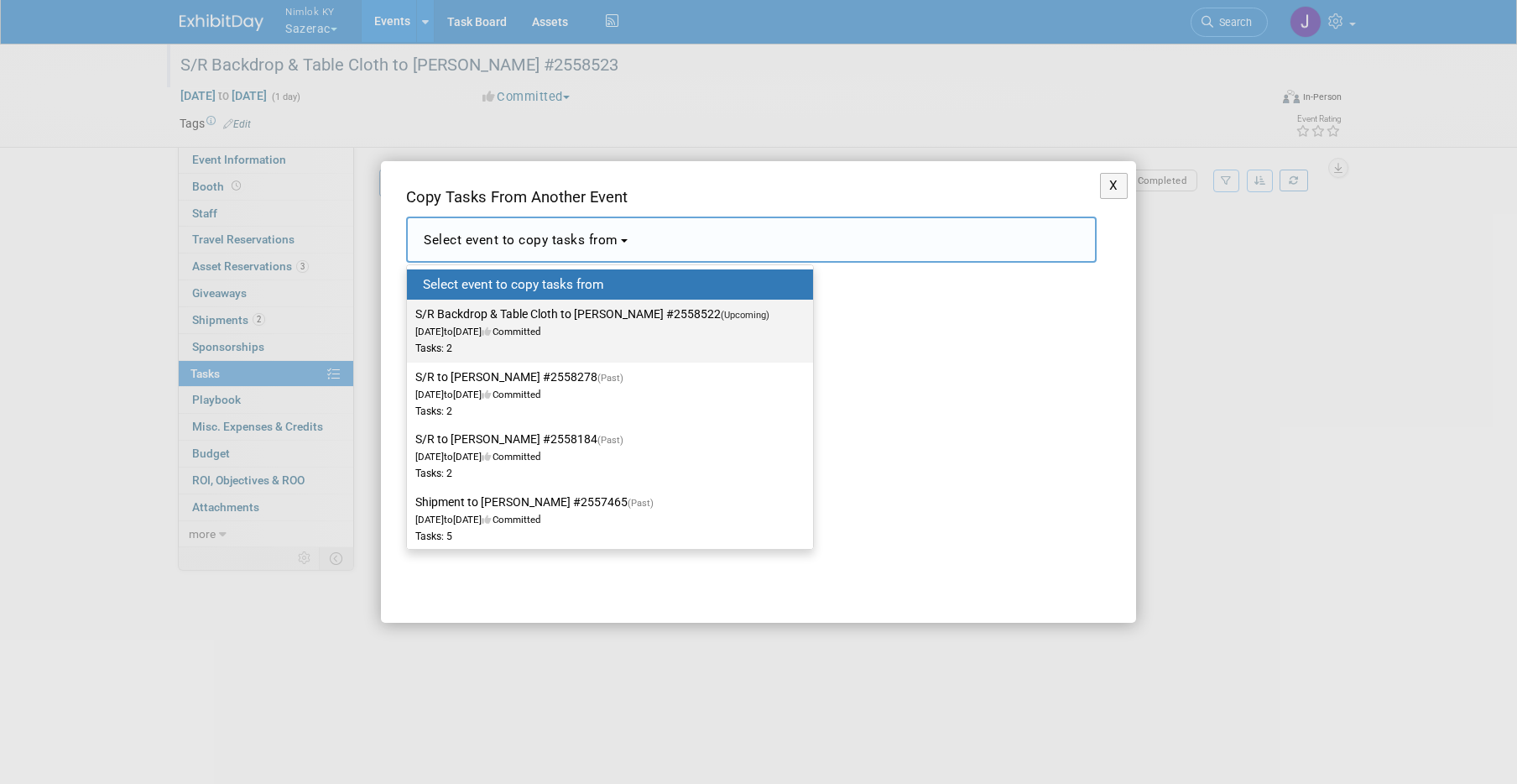
click at [563, 318] on label "S/R Backdrop & Table Cloth to Rick Henry #2558522 (Upcoming) Sep 26, 2025 to Se…" at bounding box center [605, 330] width 381 height 55
click at [410, 318] on input "S/R Backdrop & Table Cloth to Rick Henry #2558522 (Upcoming) Sep 26, 2025 to Se…" at bounding box center [404, 314] width 11 height 11
select select "11159714"
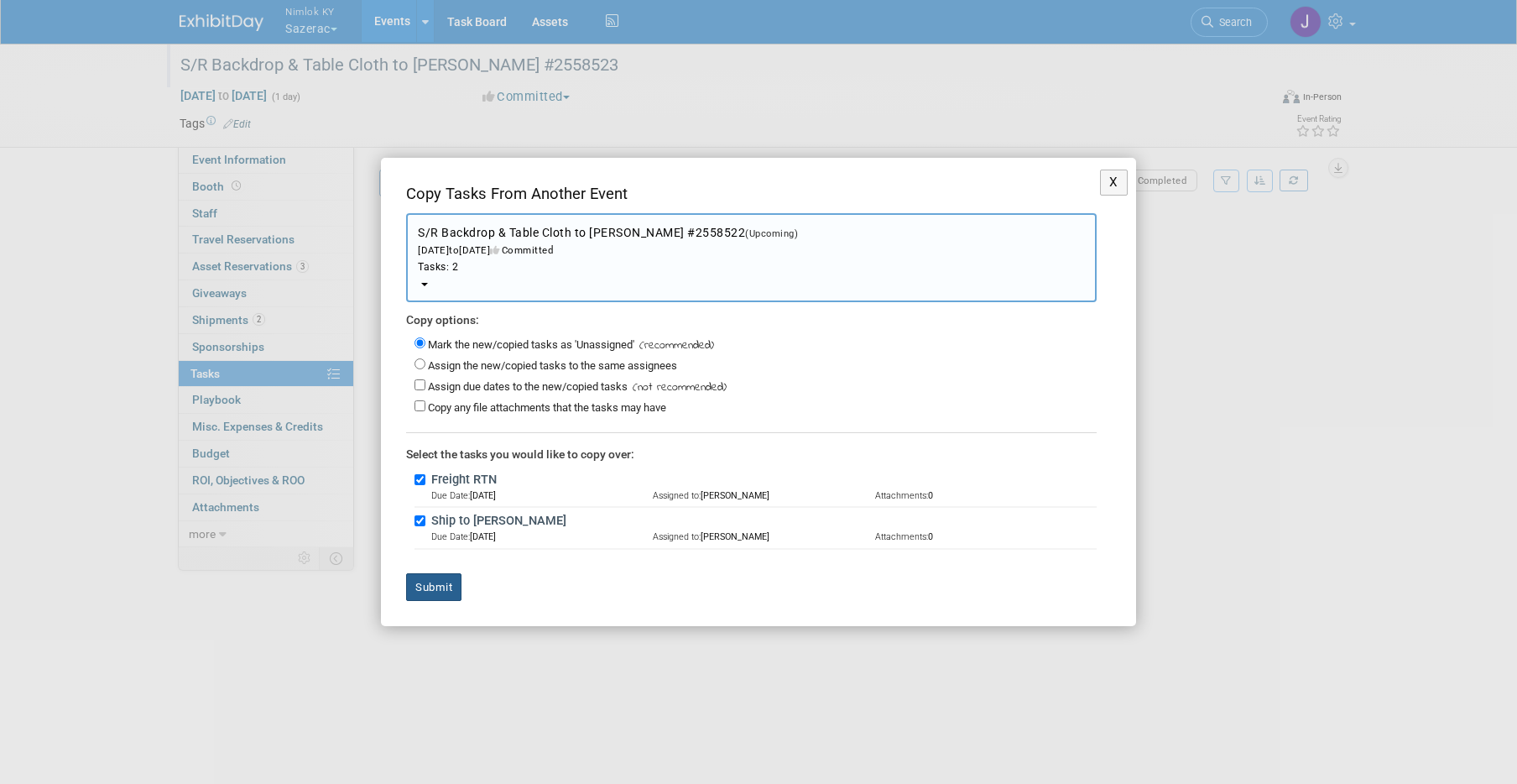
click at [442, 584] on button "Submit" at bounding box center [434, 587] width 55 height 29
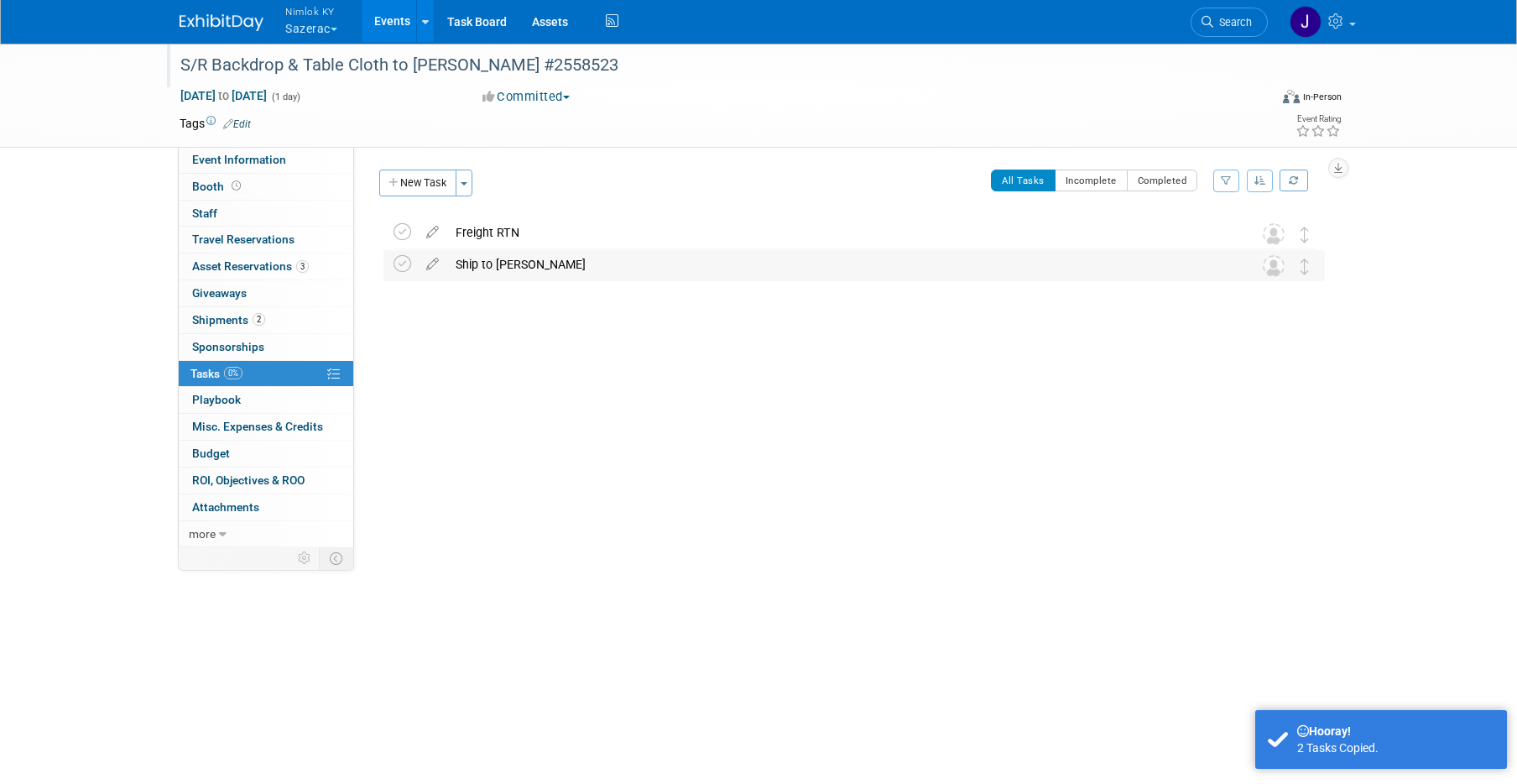
click at [480, 273] on div "Ship to Rick Henry" at bounding box center [838, 264] width 782 height 29
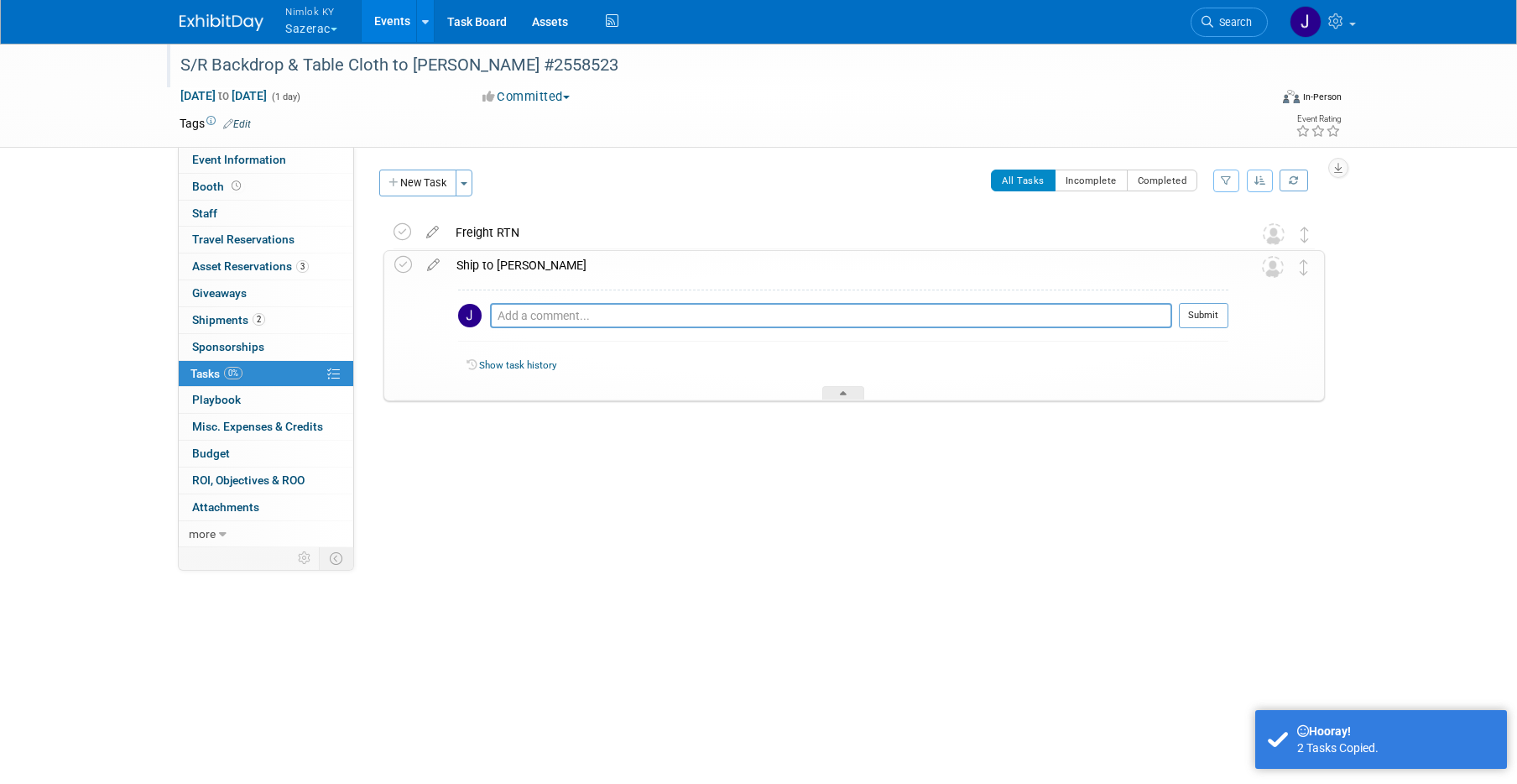
click at [484, 265] on div "Ship to Rick Henry" at bounding box center [838, 265] width 781 height 29
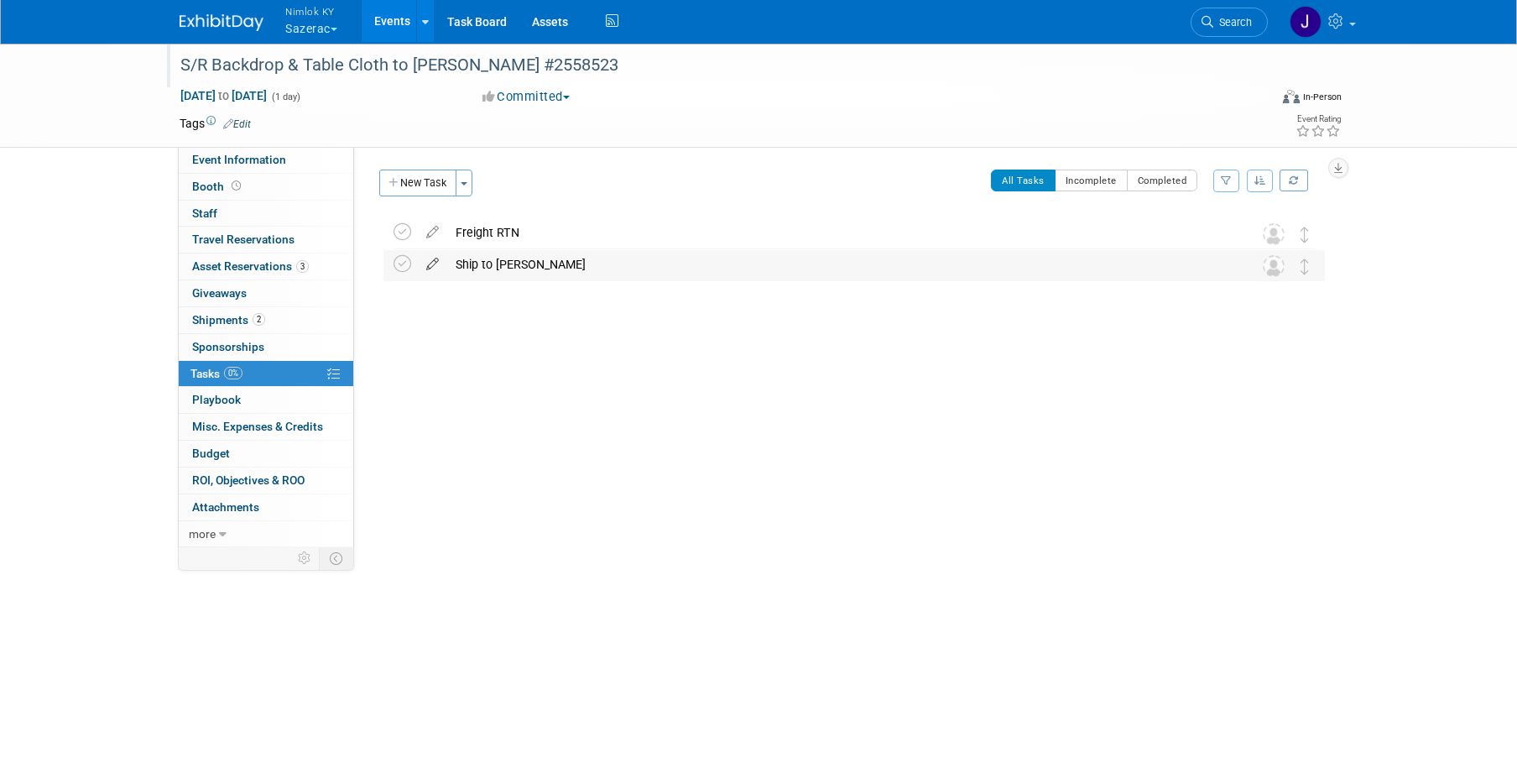
click at [431, 264] on icon at bounding box center [432, 260] width 29 height 21
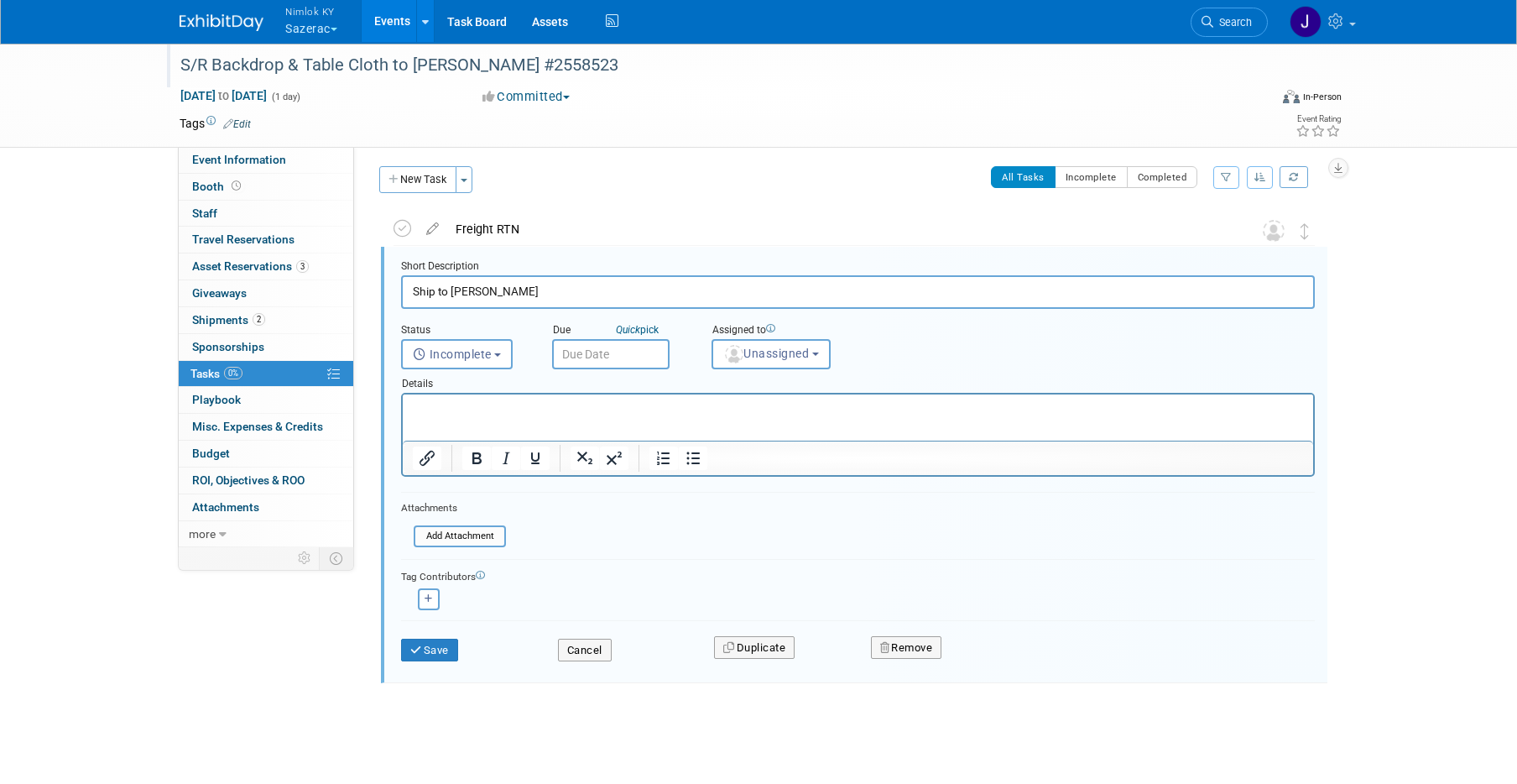
scroll to position [4, 0]
type input "Ship to Erin Ducker"
click at [582, 353] on input "text" at bounding box center [611, 353] width 118 height 30
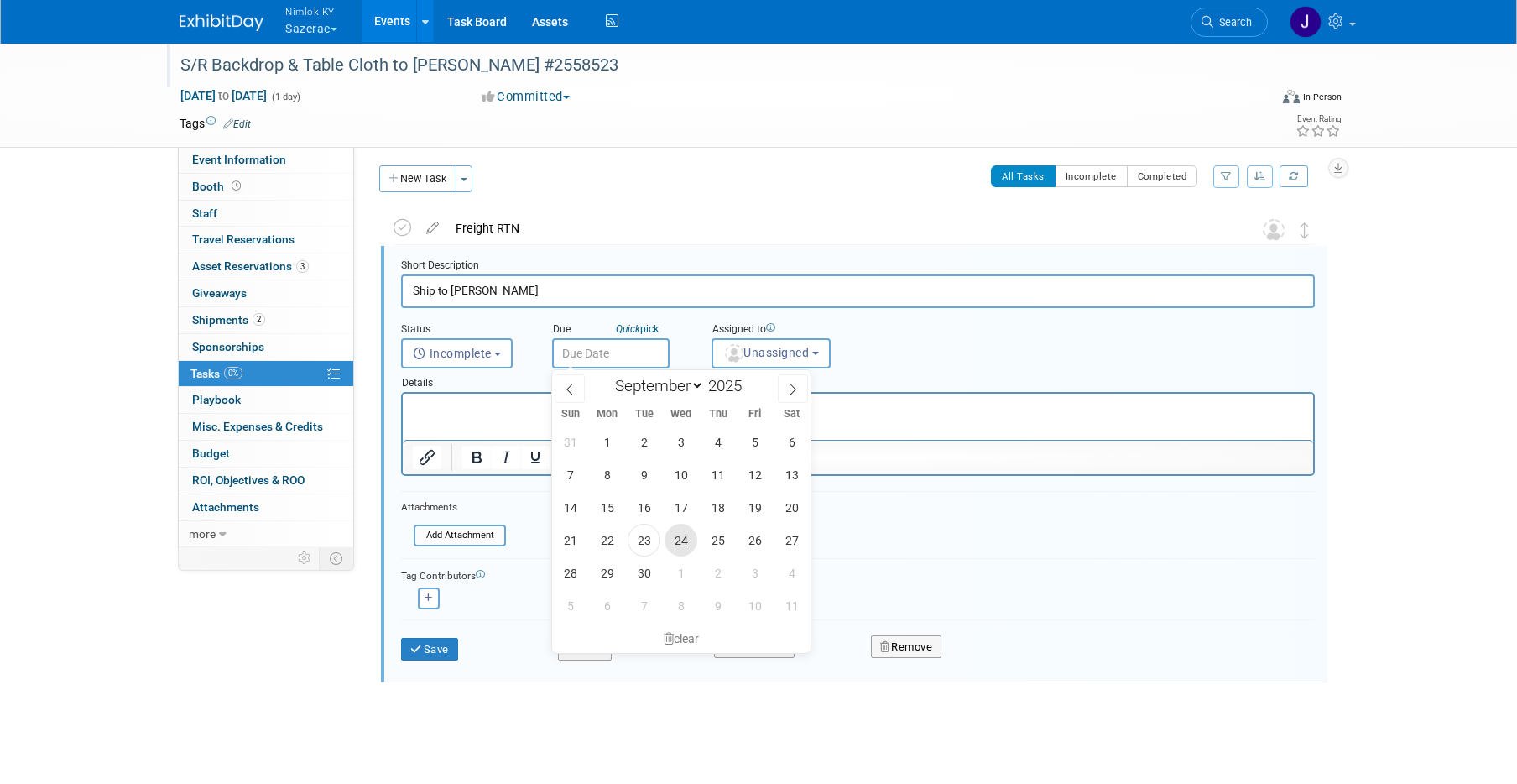
click at [682, 535] on span "24" at bounding box center [681, 540] width 33 height 33
type input "Sep 24, 2025"
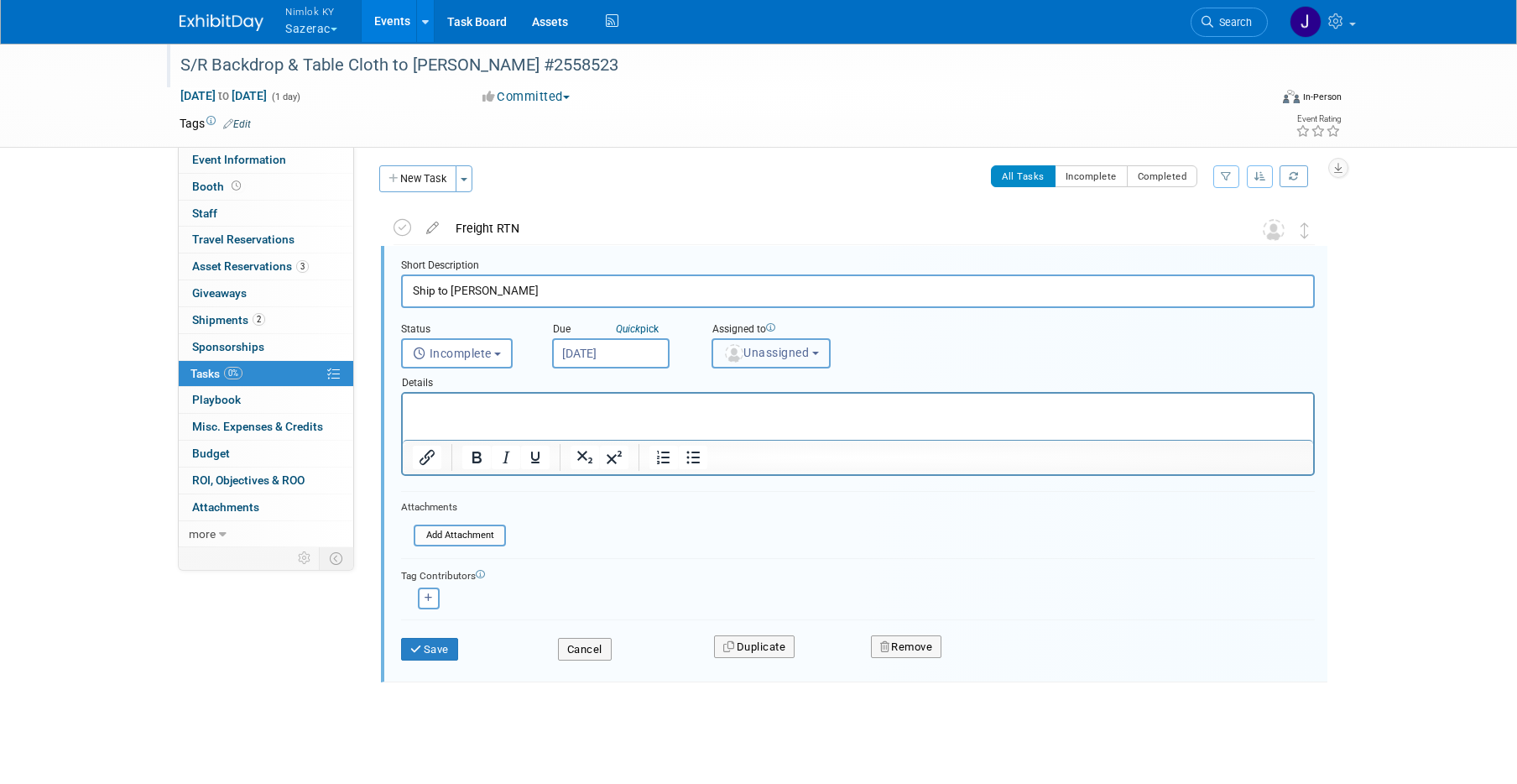
click at [761, 361] on button "Unassigned" at bounding box center [771, 353] width 119 height 30
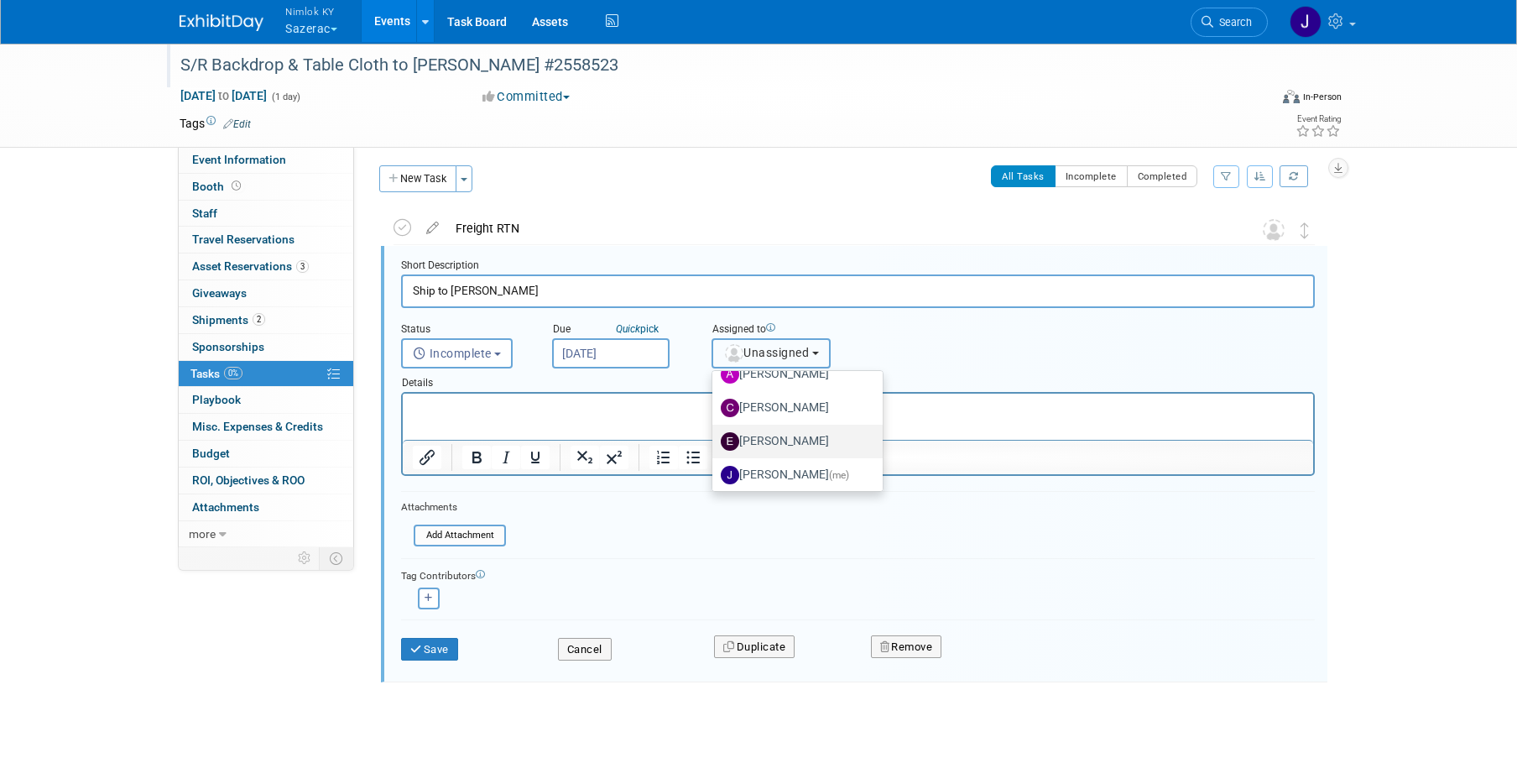
scroll to position [73, 0]
click at [774, 450] on label "Jamie Dunn (me)" at bounding box center [794, 452] width 145 height 27
click at [715, 450] on input "Jamie Dunn (me)" at bounding box center [709, 449] width 11 height 11
select select "6959d863-ee32-42c4-bffe-2330cab25484"
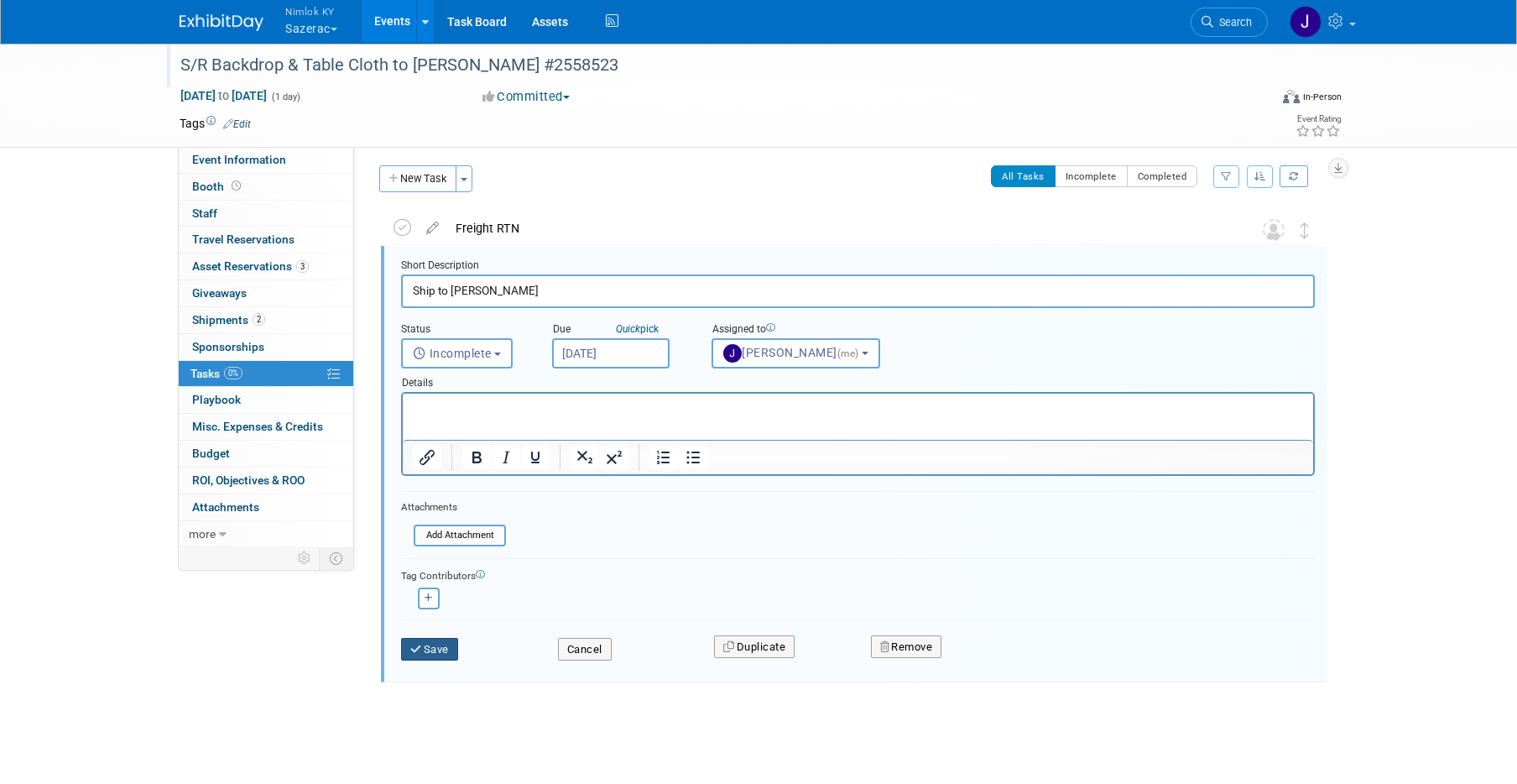
click at [427, 649] on button "Save" at bounding box center [430, 649] width 57 height 23
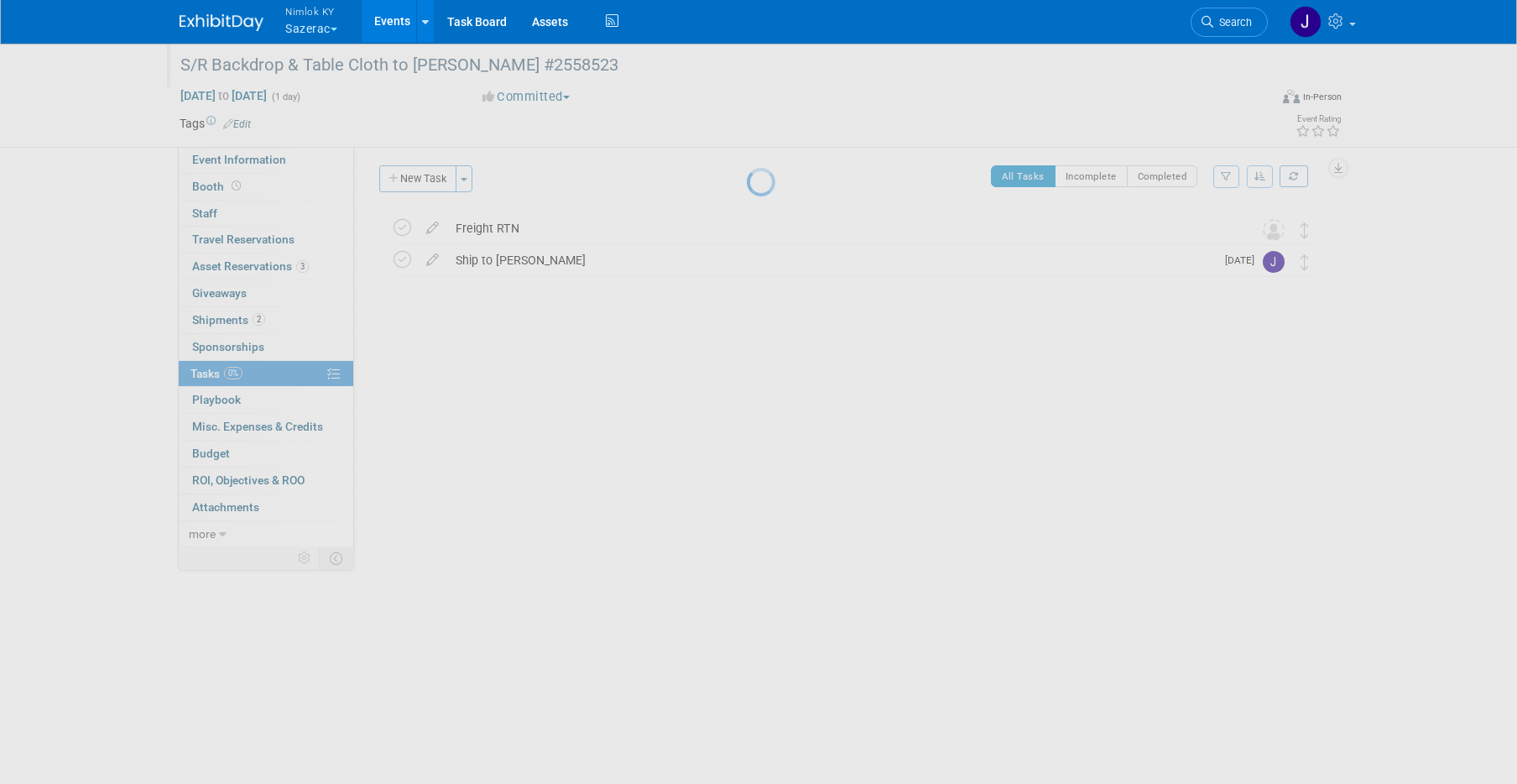
scroll to position [0, 0]
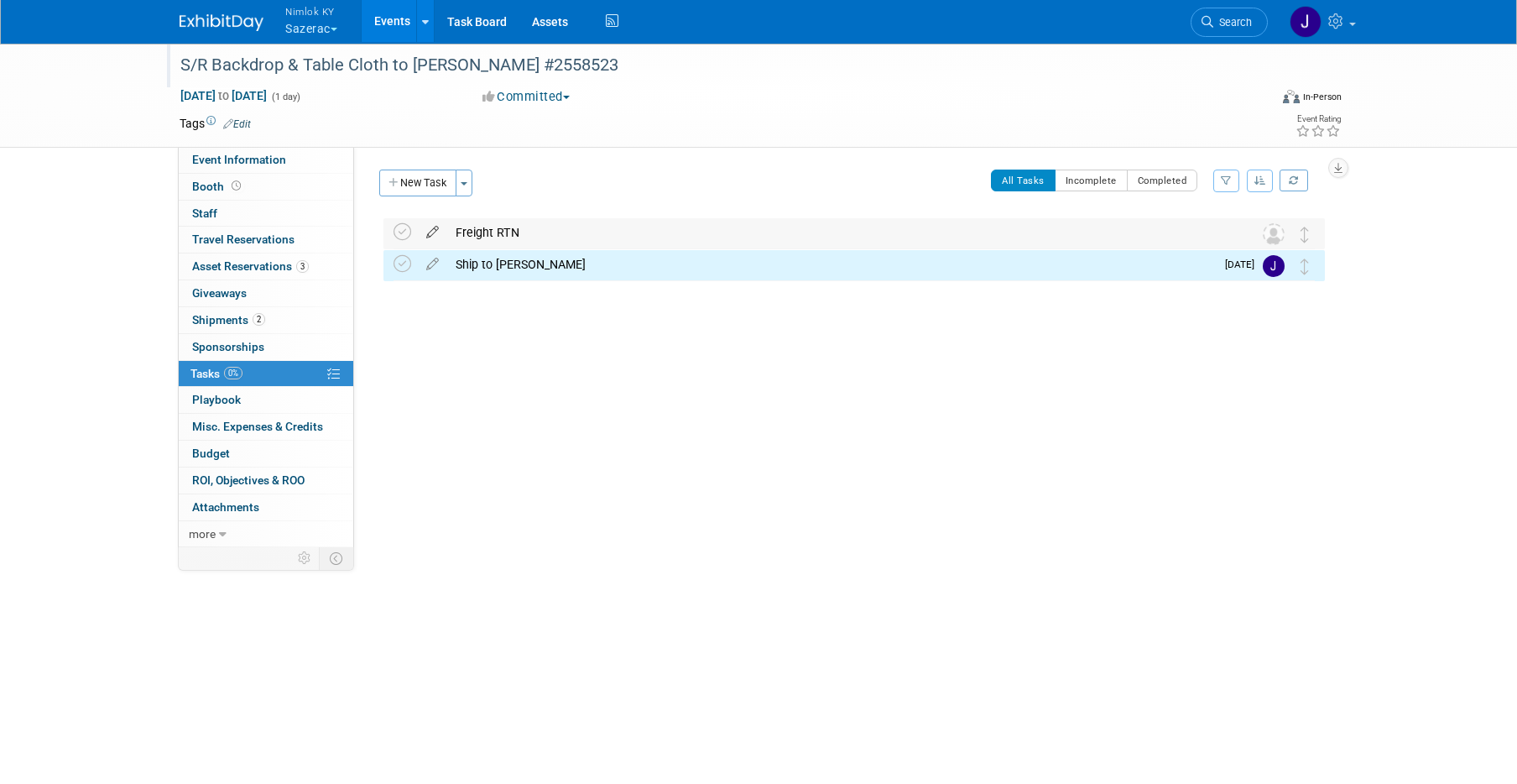
click at [437, 225] on icon at bounding box center [432, 228] width 29 height 21
select select "8"
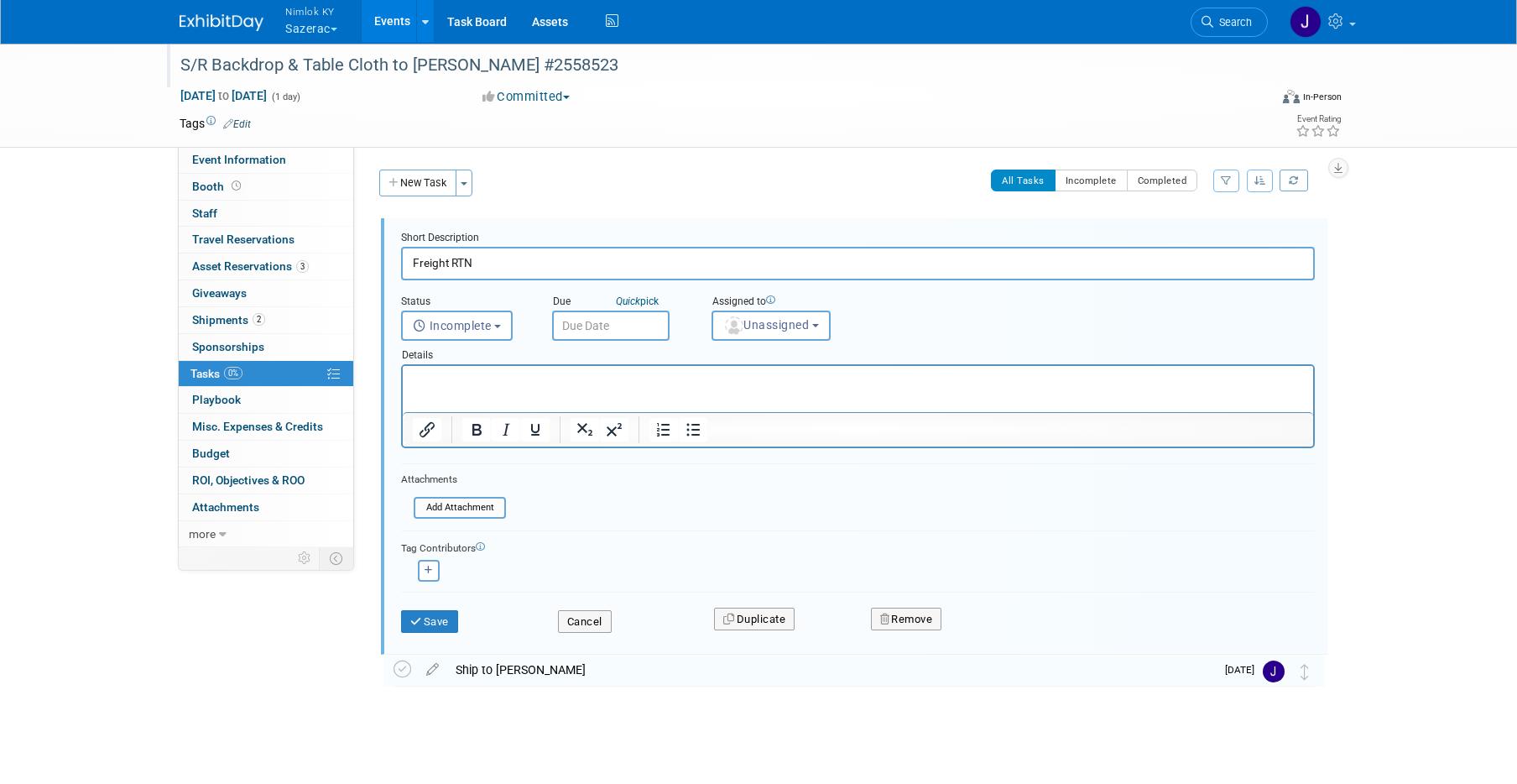
click at [583, 327] on input "text" at bounding box center [611, 325] width 118 height 30
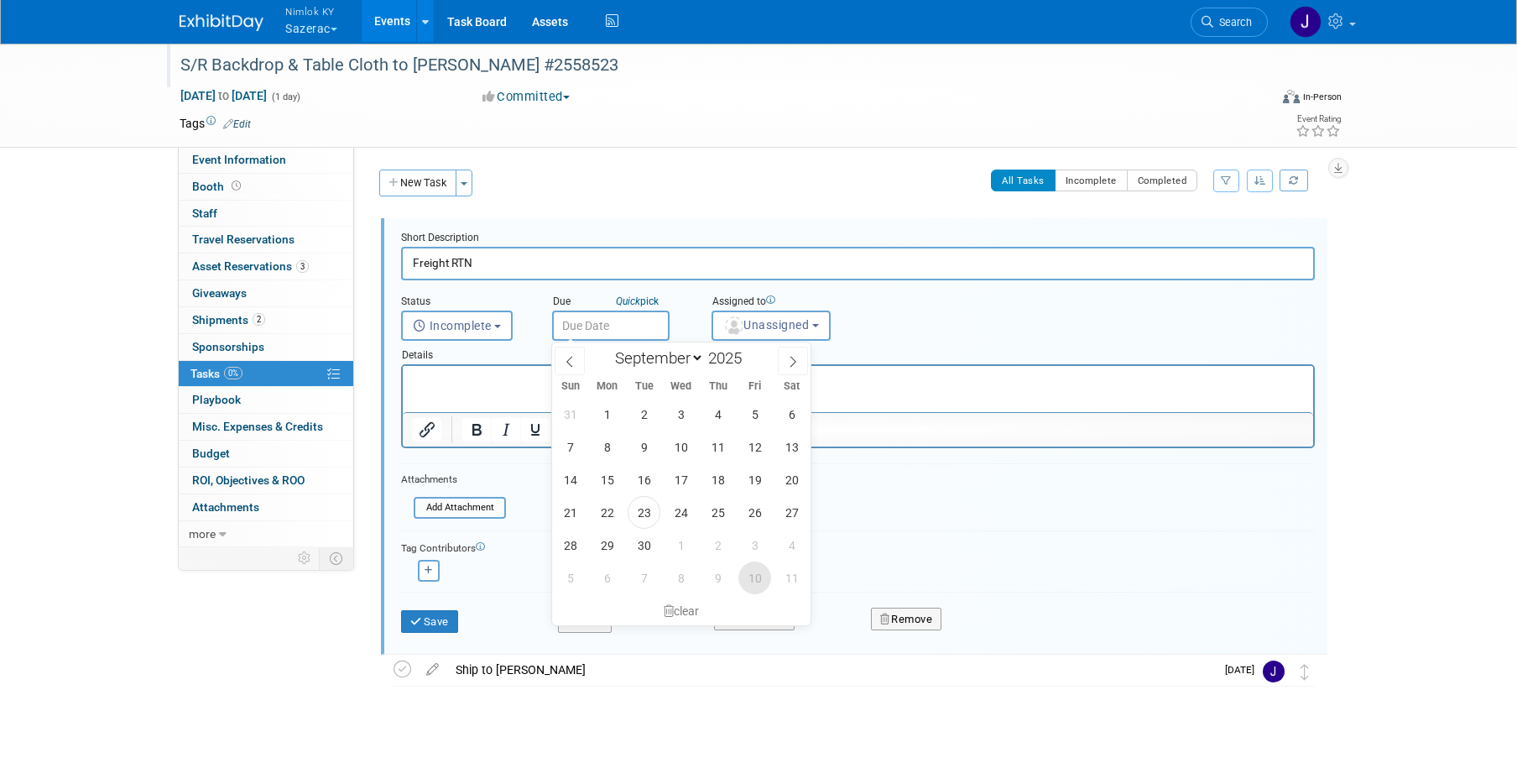
click at [758, 570] on span "10" at bounding box center [755, 577] width 33 height 33
type input "Oct 10, 2025"
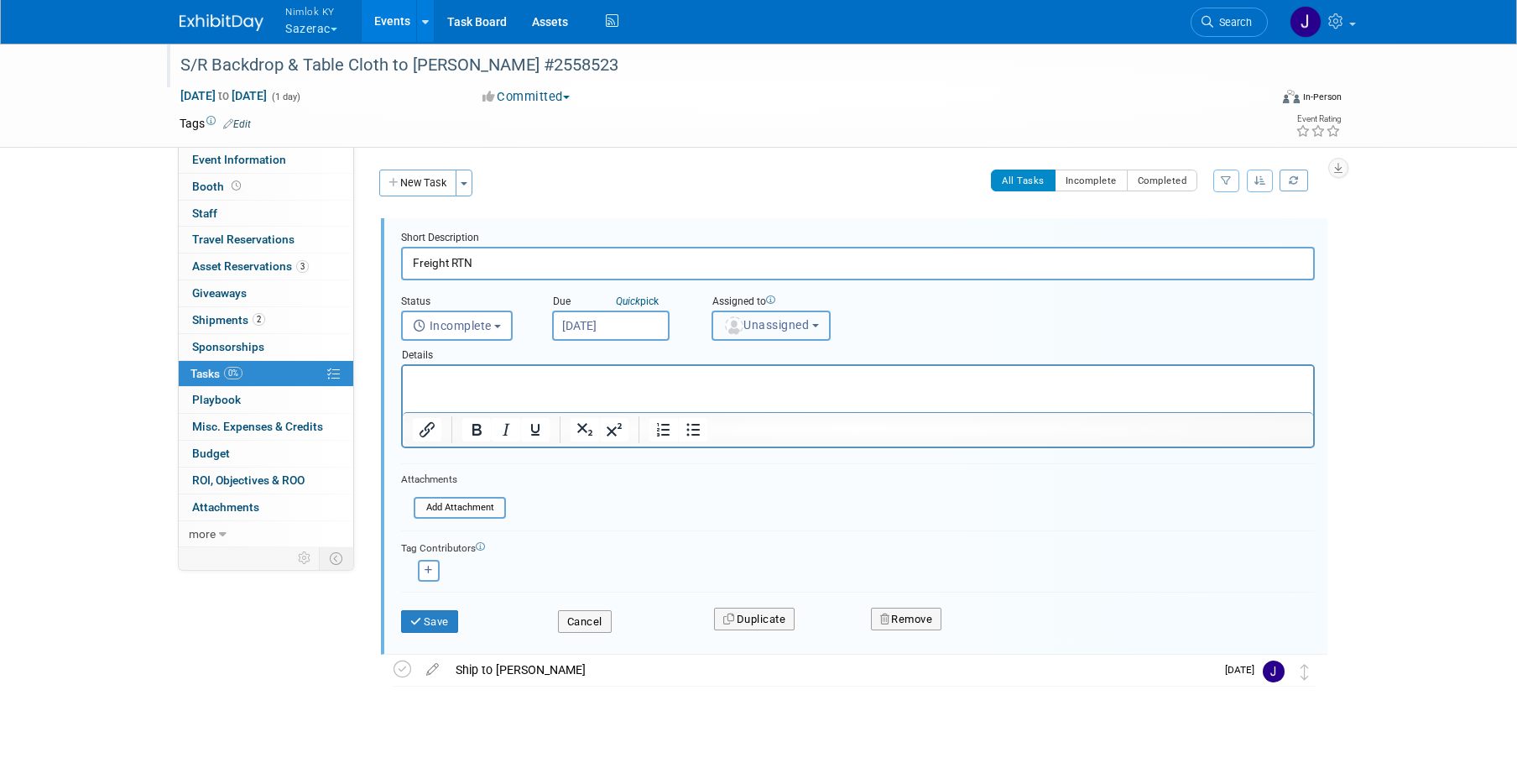
click at [754, 330] on span "Unassigned" at bounding box center [766, 325] width 86 height 14
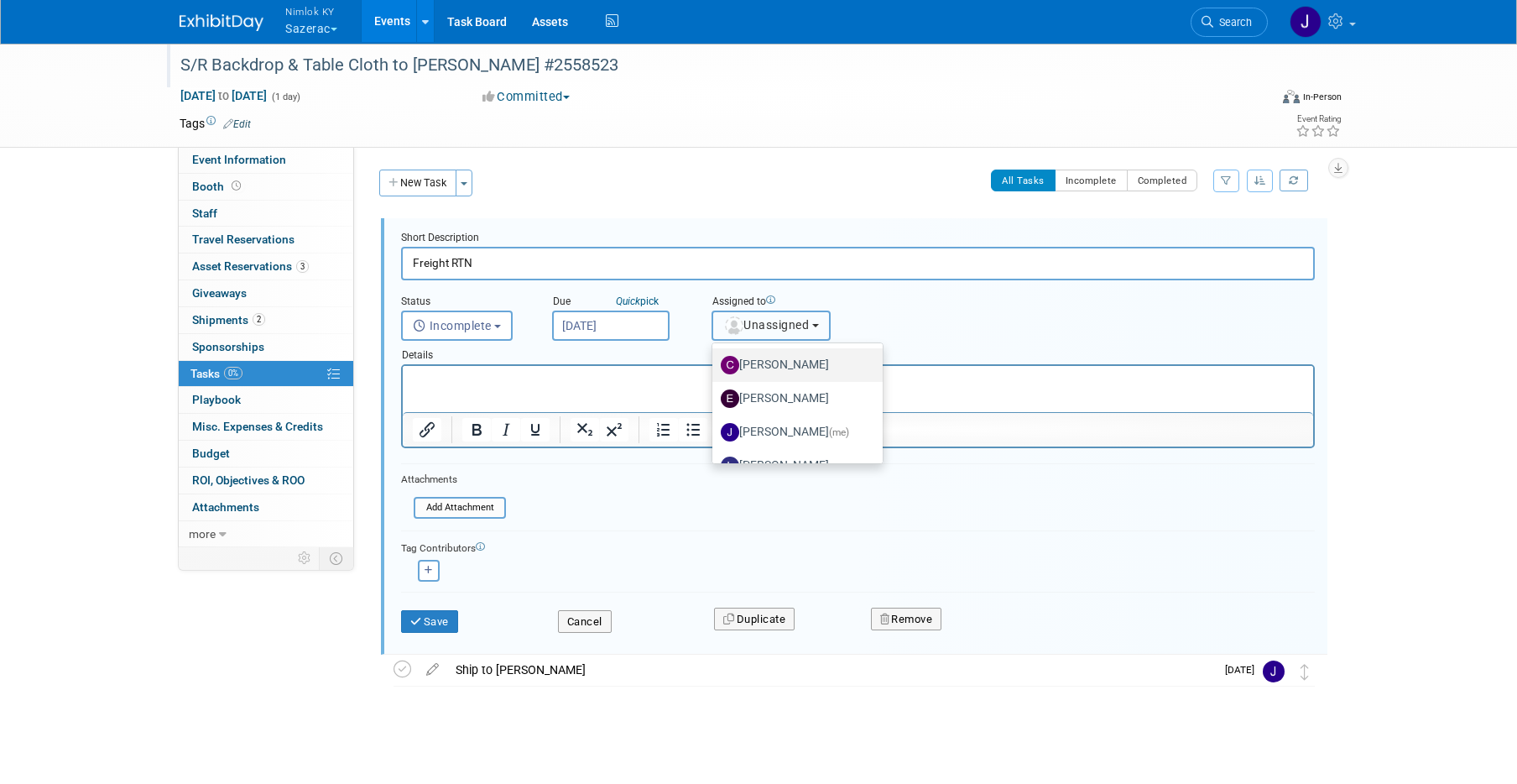
scroll to position [76, 0]
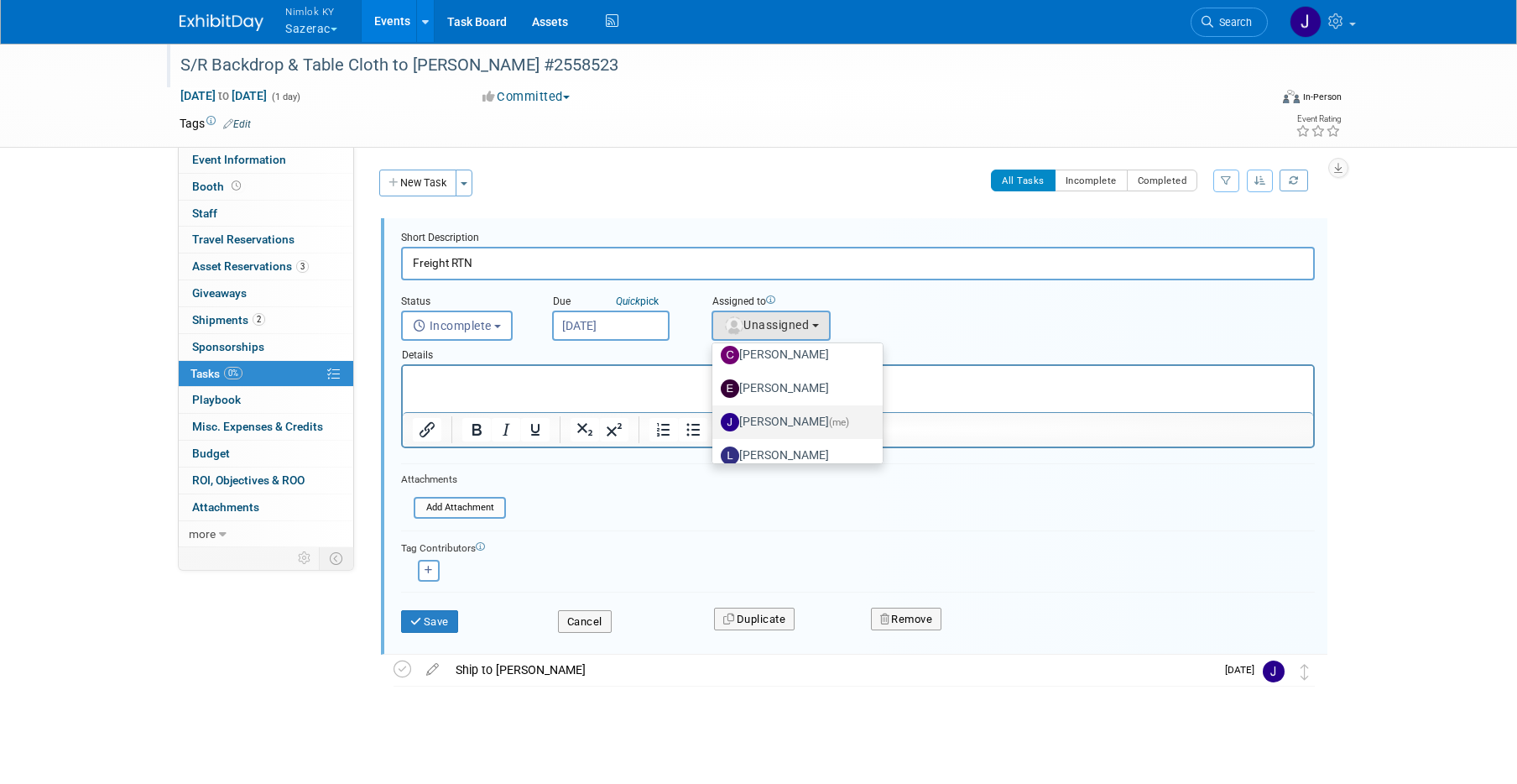
click at [781, 429] on label "Jamie Dunn (me)" at bounding box center [794, 422] width 145 height 27
click at [715, 425] on input "Jamie Dunn (me)" at bounding box center [709, 419] width 11 height 11
select select "6959d863-ee32-42c4-bffe-2330cab25484"
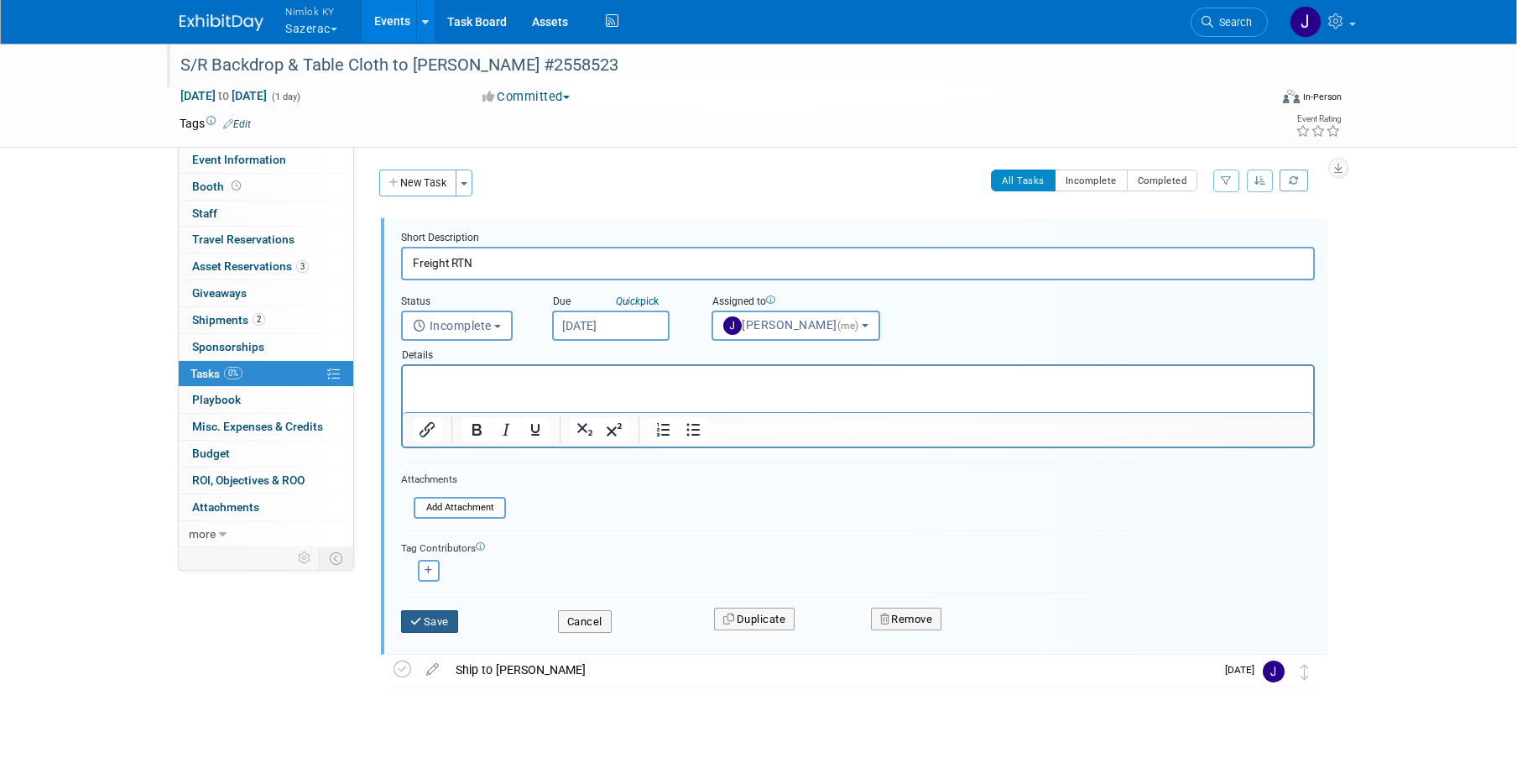
click at [427, 621] on button "Save" at bounding box center [430, 621] width 57 height 23
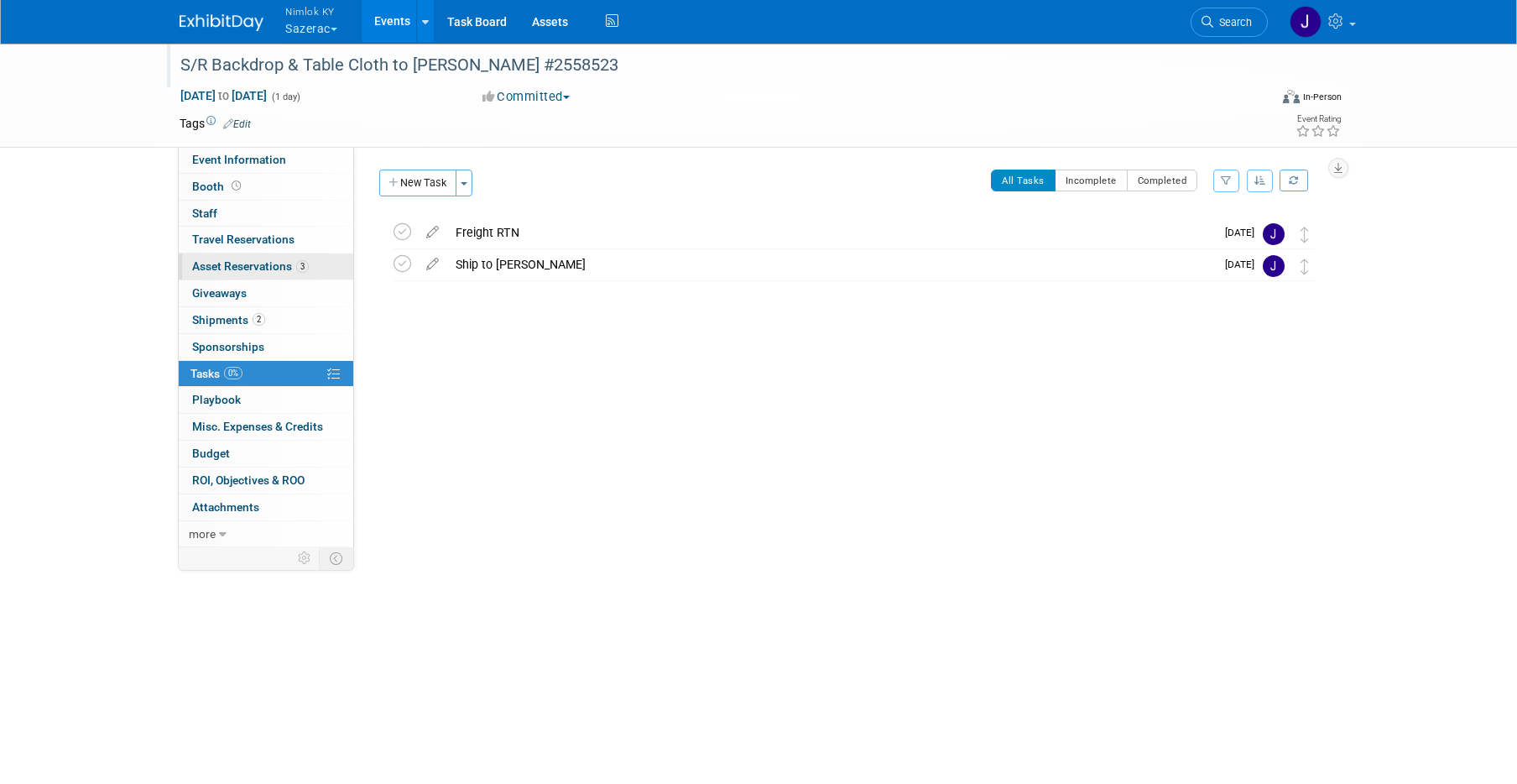
click at [247, 271] on span "Asset Reservations 3" at bounding box center [250, 266] width 117 height 14
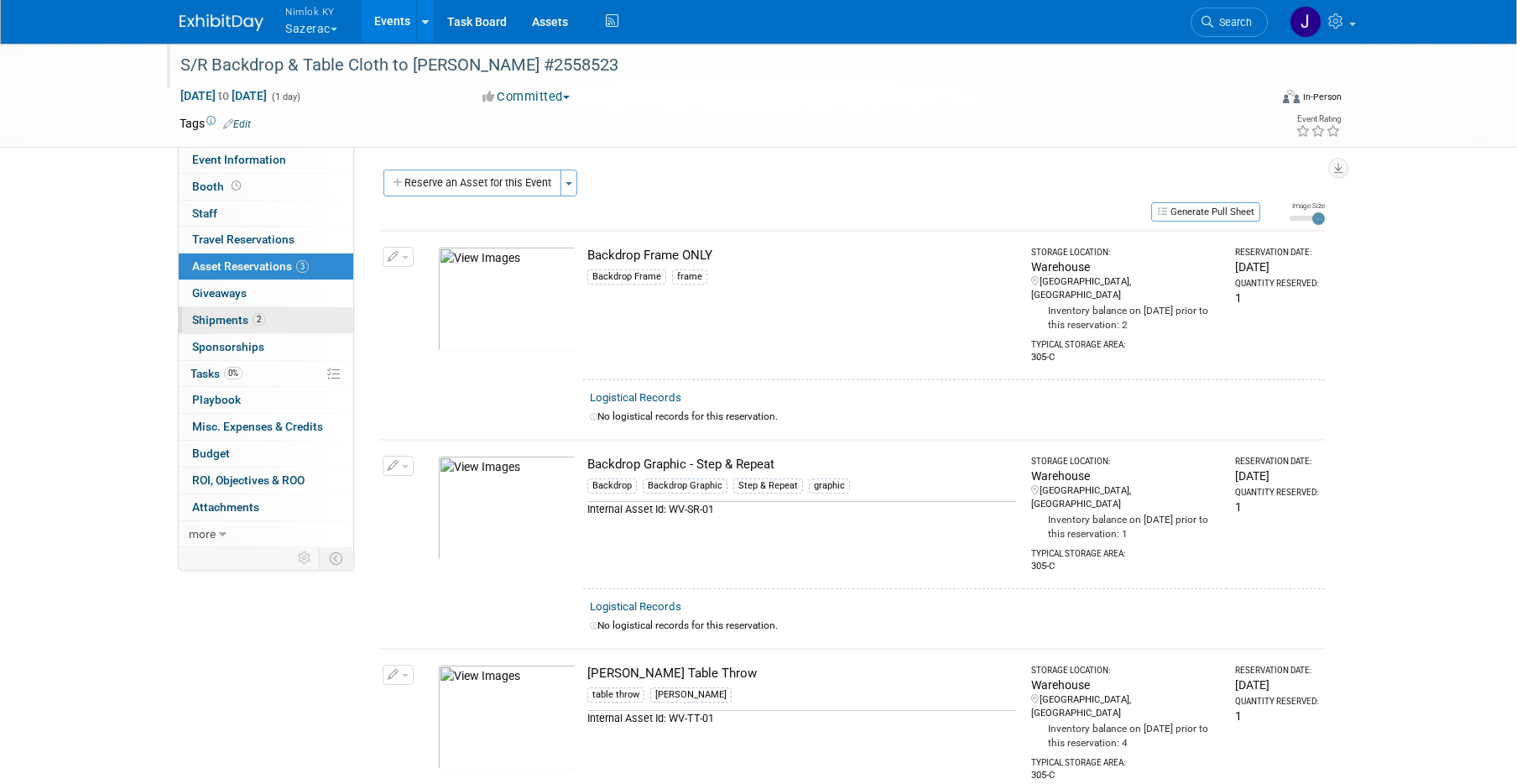
click at [244, 319] on span "Shipments 2" at bounding box center [228, 320] width 73 height 14
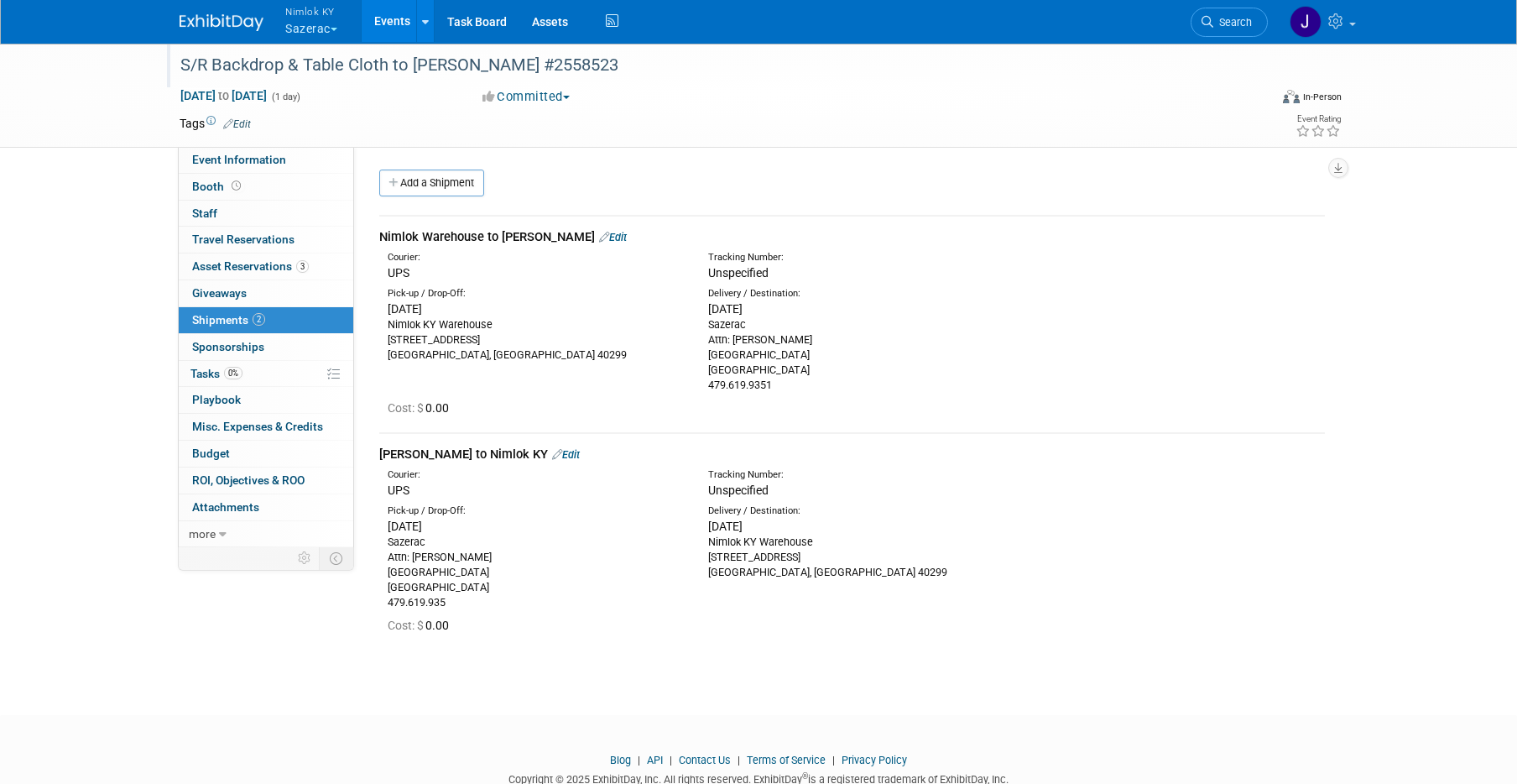
click at [711, 344] on div "Sazerac Attn: Erin Ducker 1213 Hilltop Drive Park Hills, KY 41011 479.619.9351" at bounding box center [856, 354] width 296 height 75
drag, startPoint x: 774, startPoint y: 386, endPoint x: 700, endPoint y: 330, distance: 92.8
click at [700, 330] on div "Delivery / Destination: Tue. Sep 30, 2025 Sazerac Attn: Erin Ducker 1213 Hillto…" at bounding box center [856, 340] width 321 height 105
copy div "Sazerac Attn: Erin Ducker 1213 Hilltop Drive Park Hills, KY 41011 479.619.9351"
click at [976, 233] on div "Nimlok Warehouse to Erin Ducker Edit" at bounding box center [852, 237] width 946 height 17
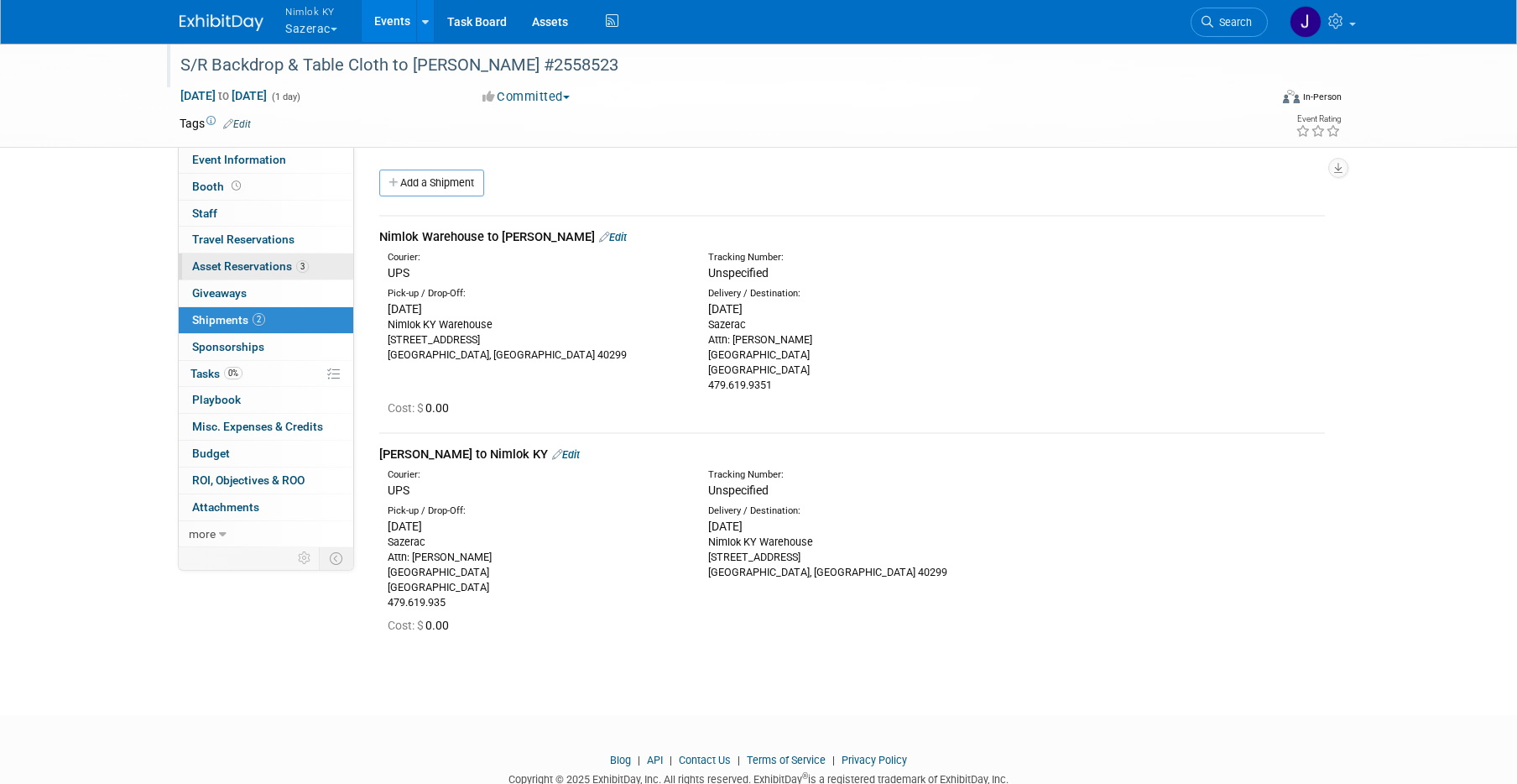
click at [261, 262] on span "Asset Reservations 3" at bounding box center [250, 266] width 117 height 14
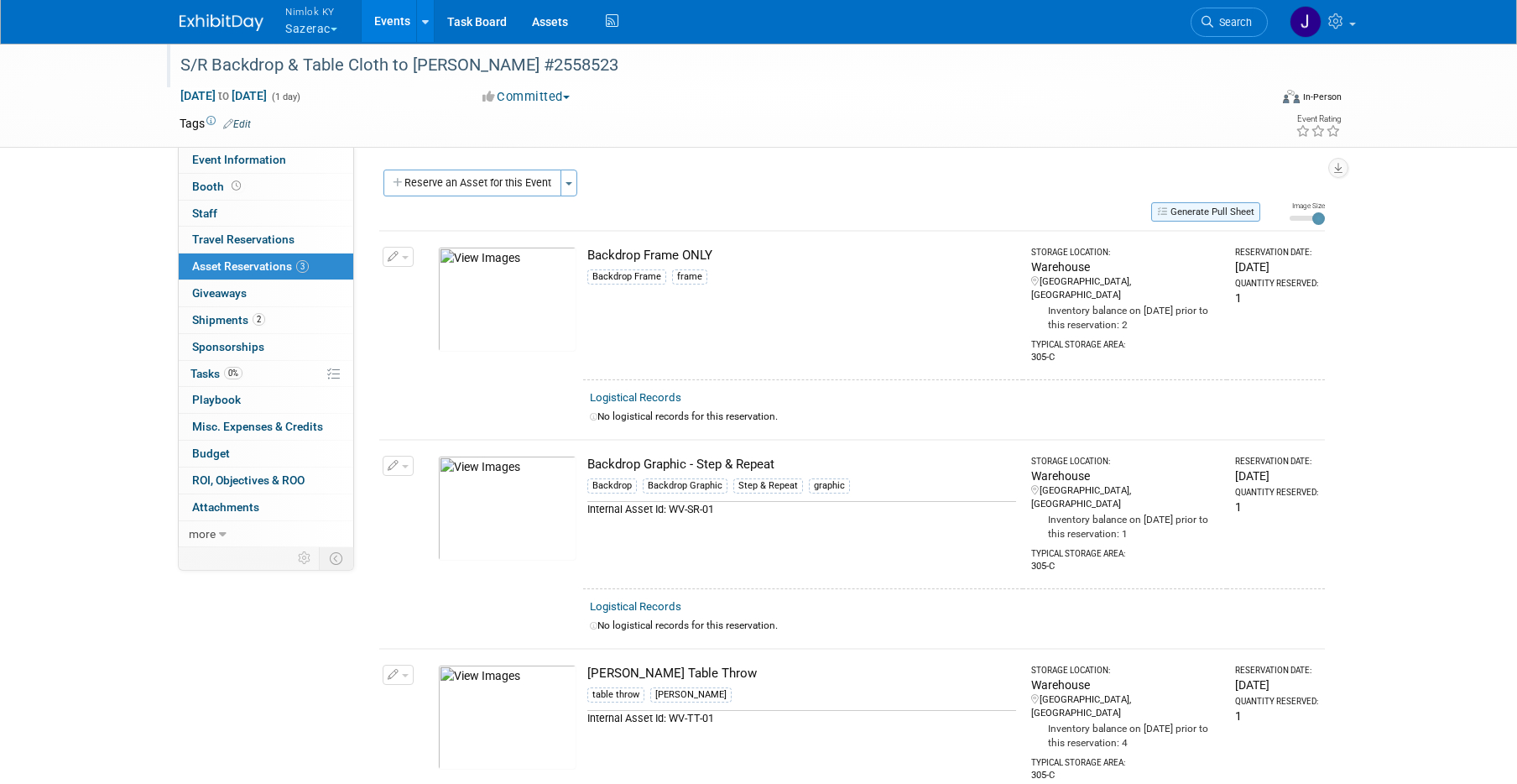
click at [1158, 212] on icon "button" at bounding box center [1163, 211] width 14 height 10
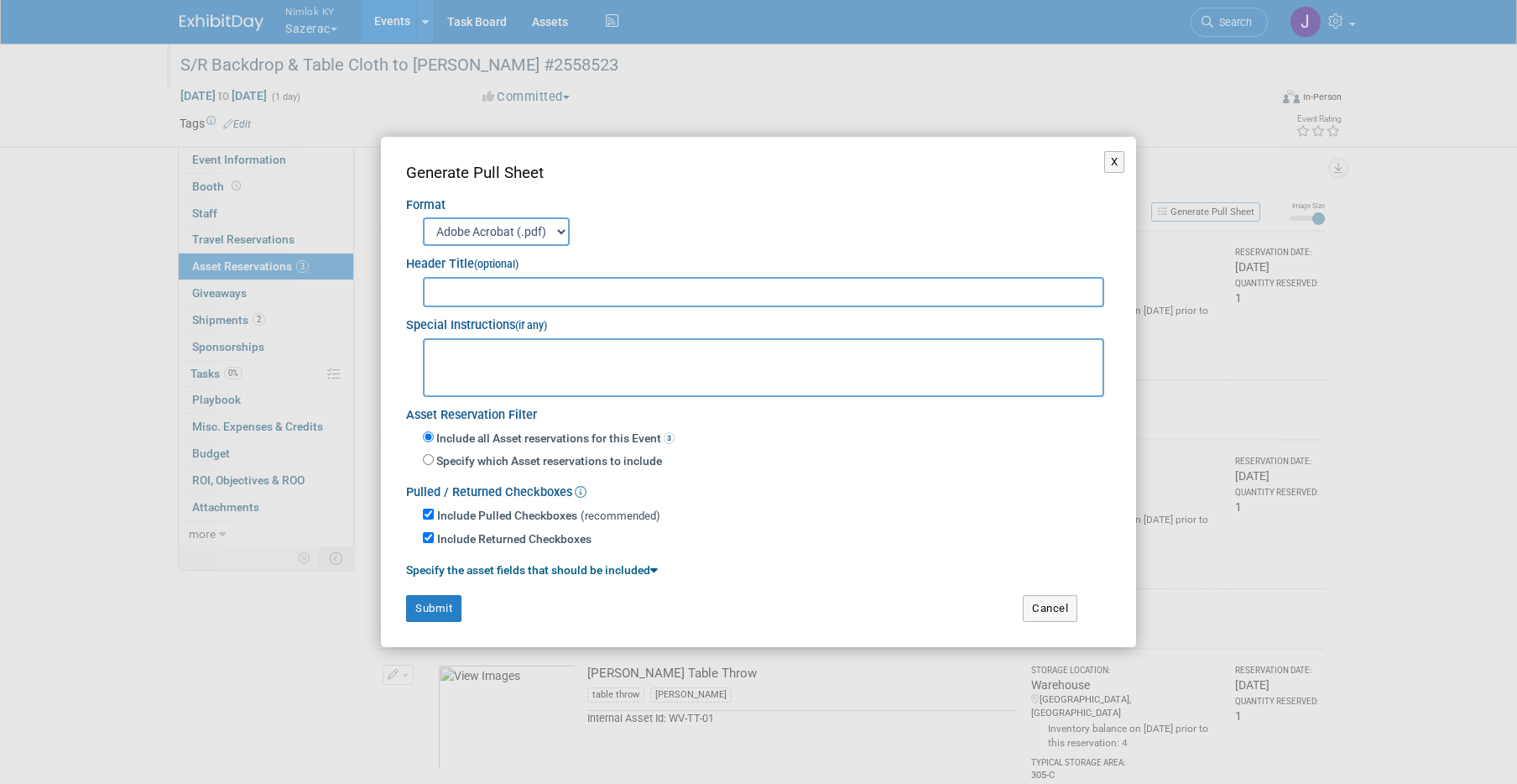
click at [889, 289] on input "text" at bounding box center [763, 291] width 681 height 30
type input "2558523"
click at [439, 601] on button "Submit" at bounding box center [434, 608] width 55 height 27
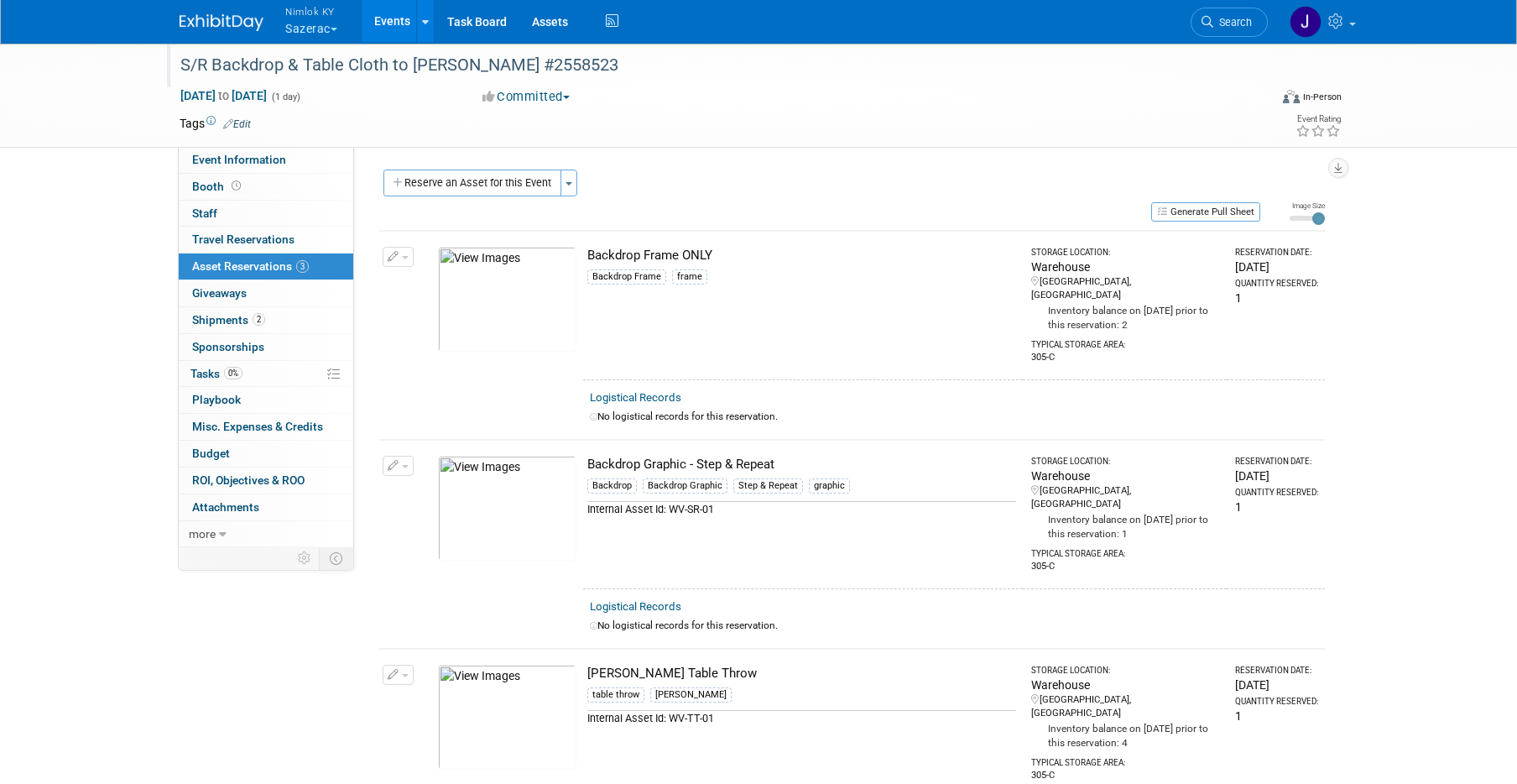
click at [328, 27] on button "Nimlok KY Sazerac" at bounding box center [321, 22] width 74 height 43
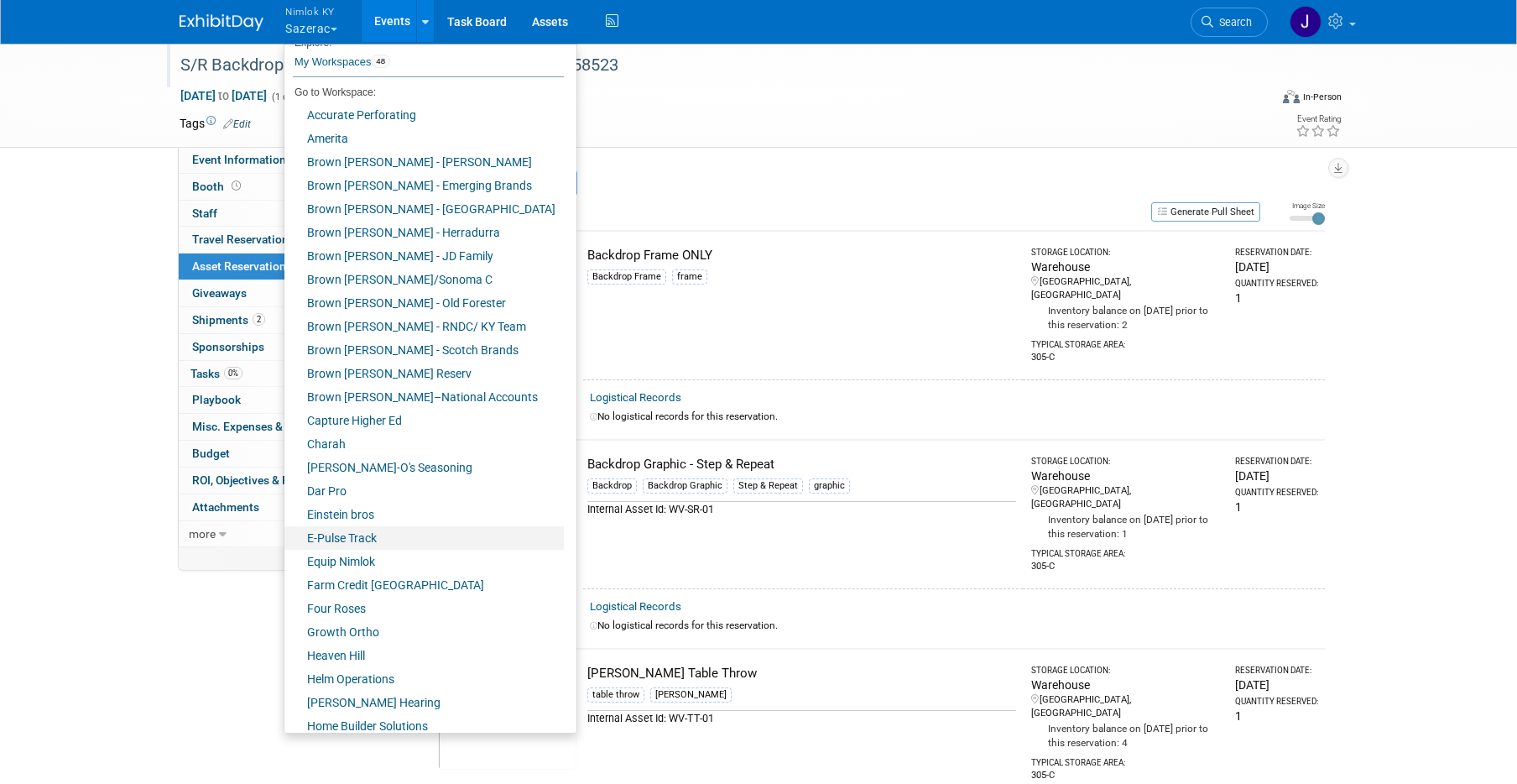
scroll to position [58, 0]
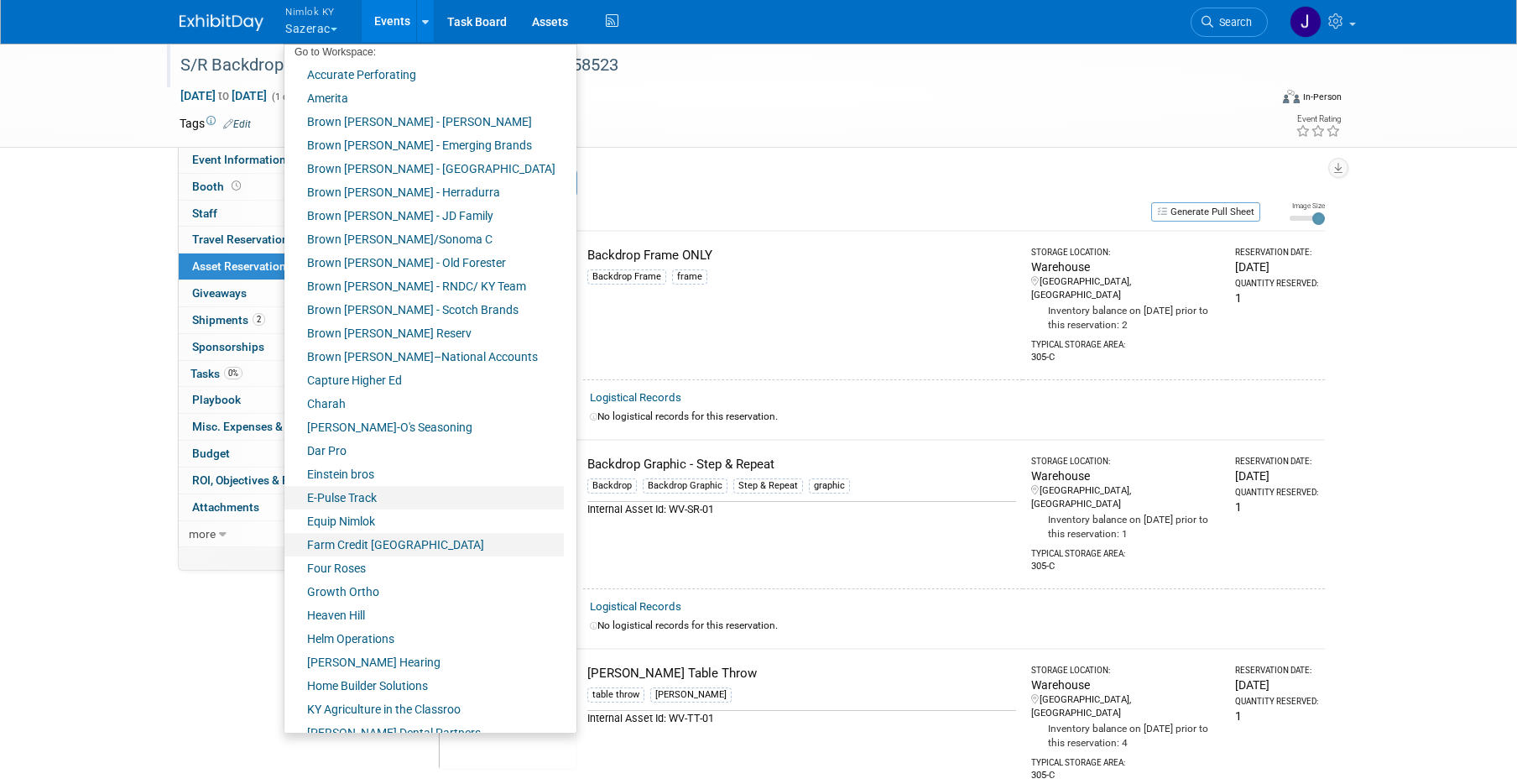
click at [400, 547] on link "Farm Credit [GEOGRAPHIC_DATA]" at bounding box center [424, 544] width 279 height 23
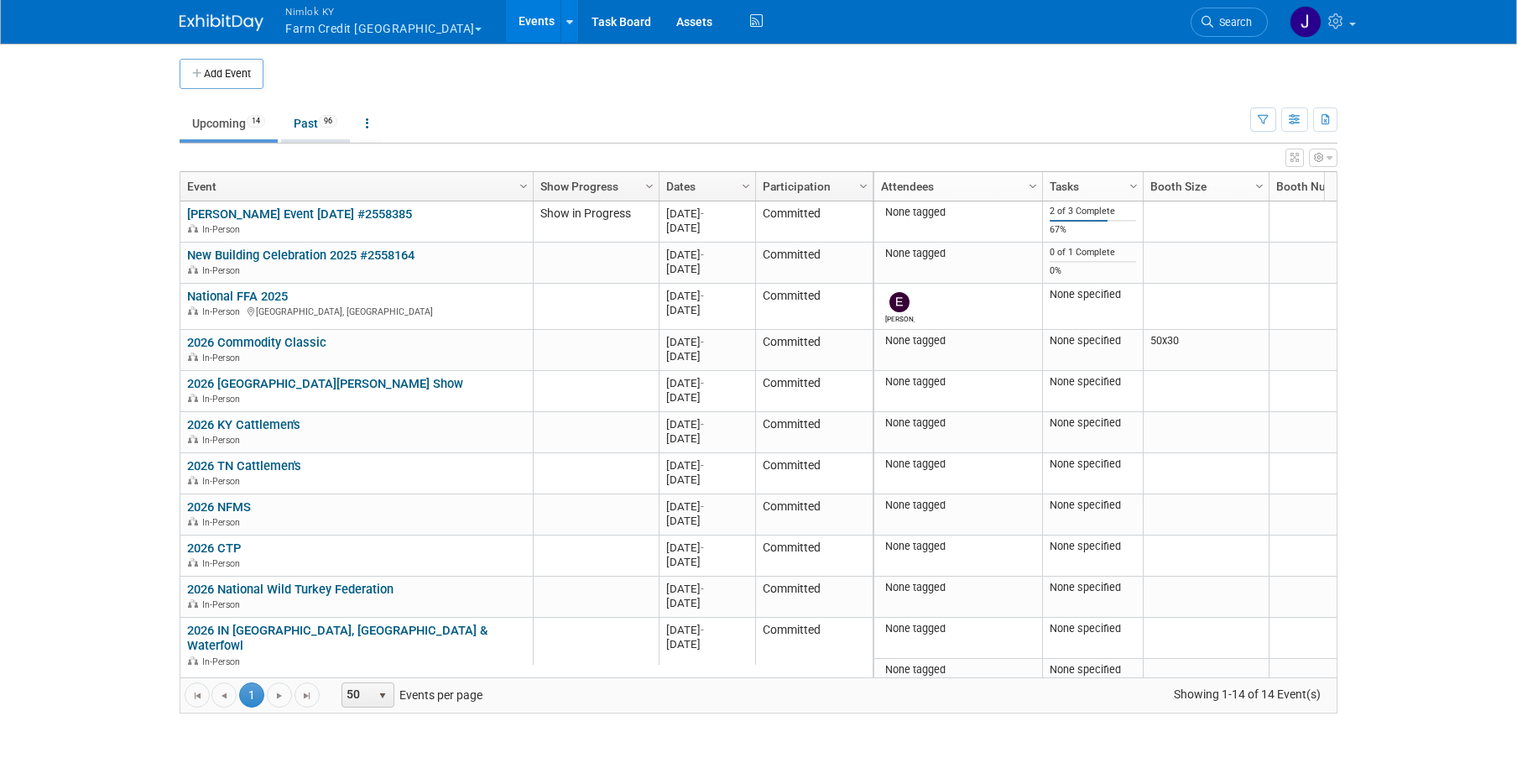
click at [322, 122] on link "Past 96" at bounding box center [316, 123] width 69 height 32
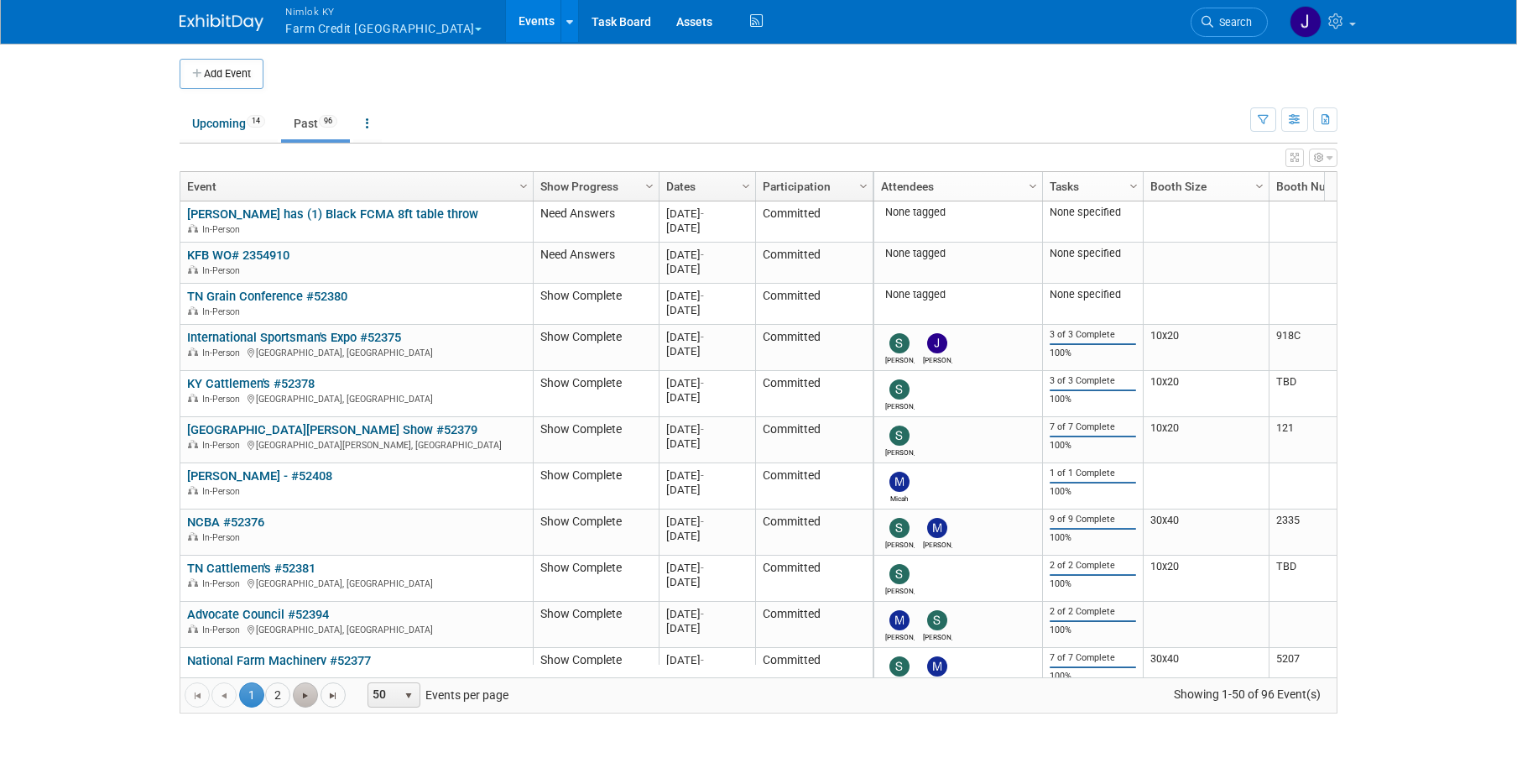
click at [303, 697] on span "Go to the next page" at bounding box center [306, 696] width 14 height 14
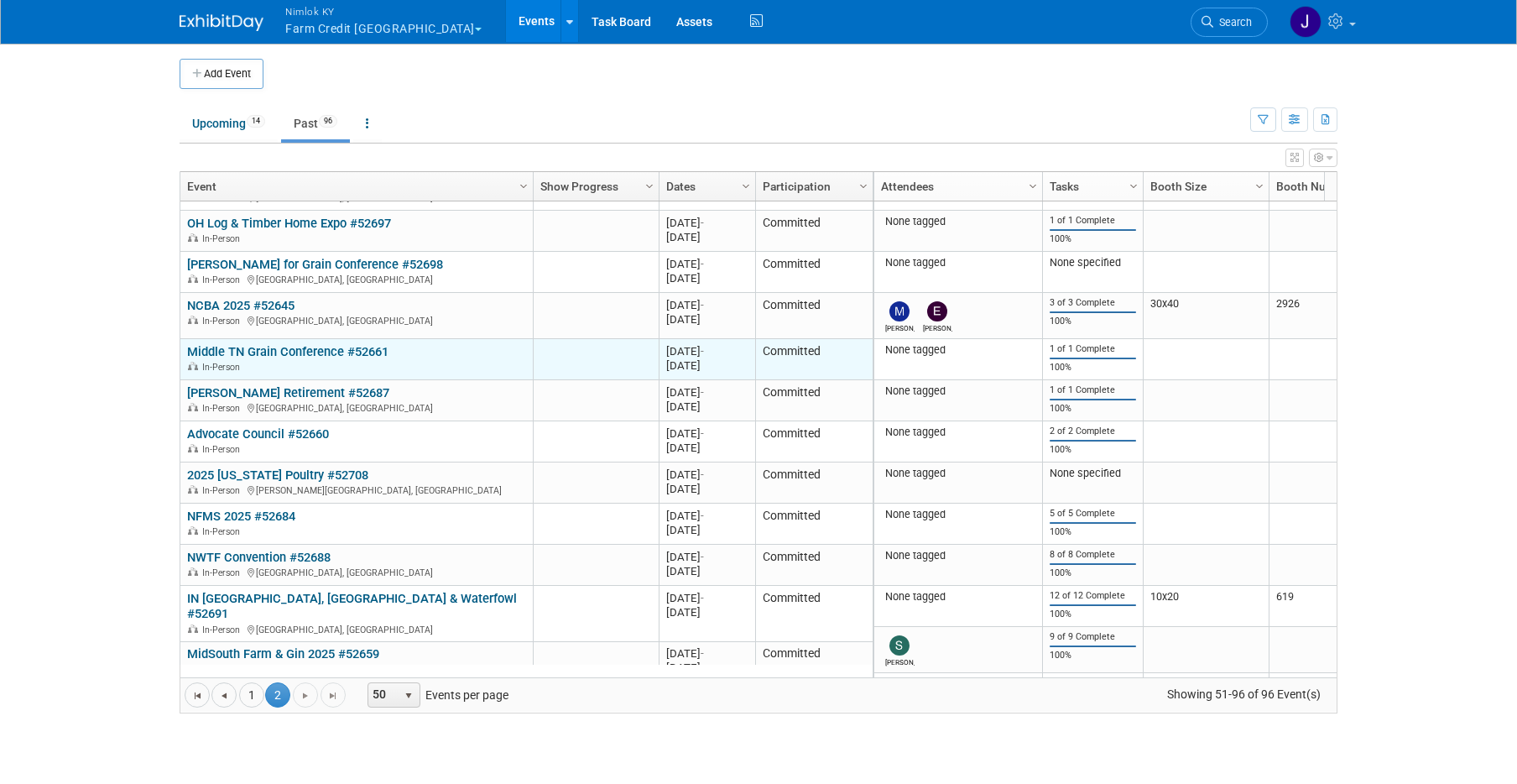
scroll to position [1459, 0]
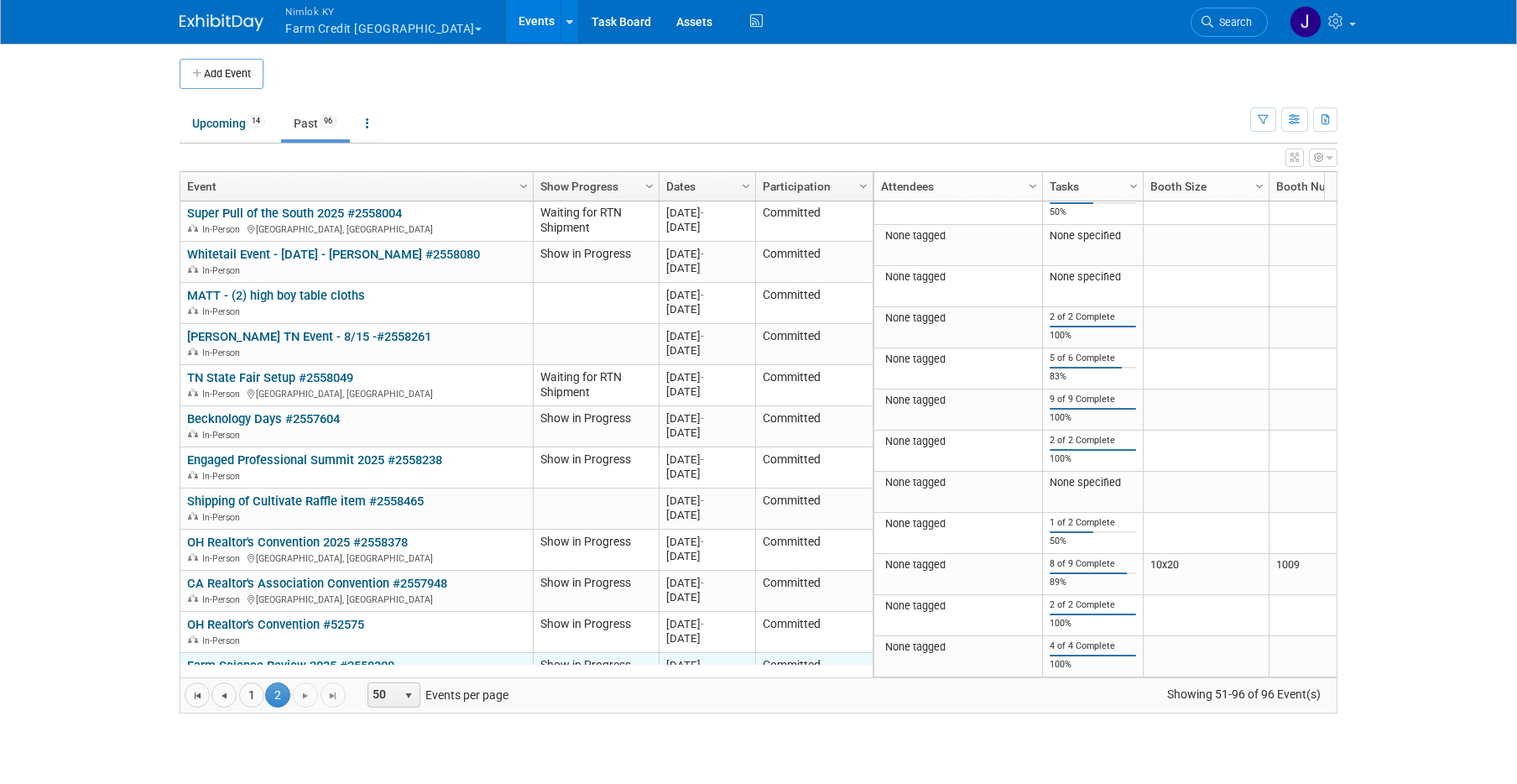
click at [264, 658] on link "Farm Science Review 2025 #2558300" at bounding box center [290, 665] width 207 height 15
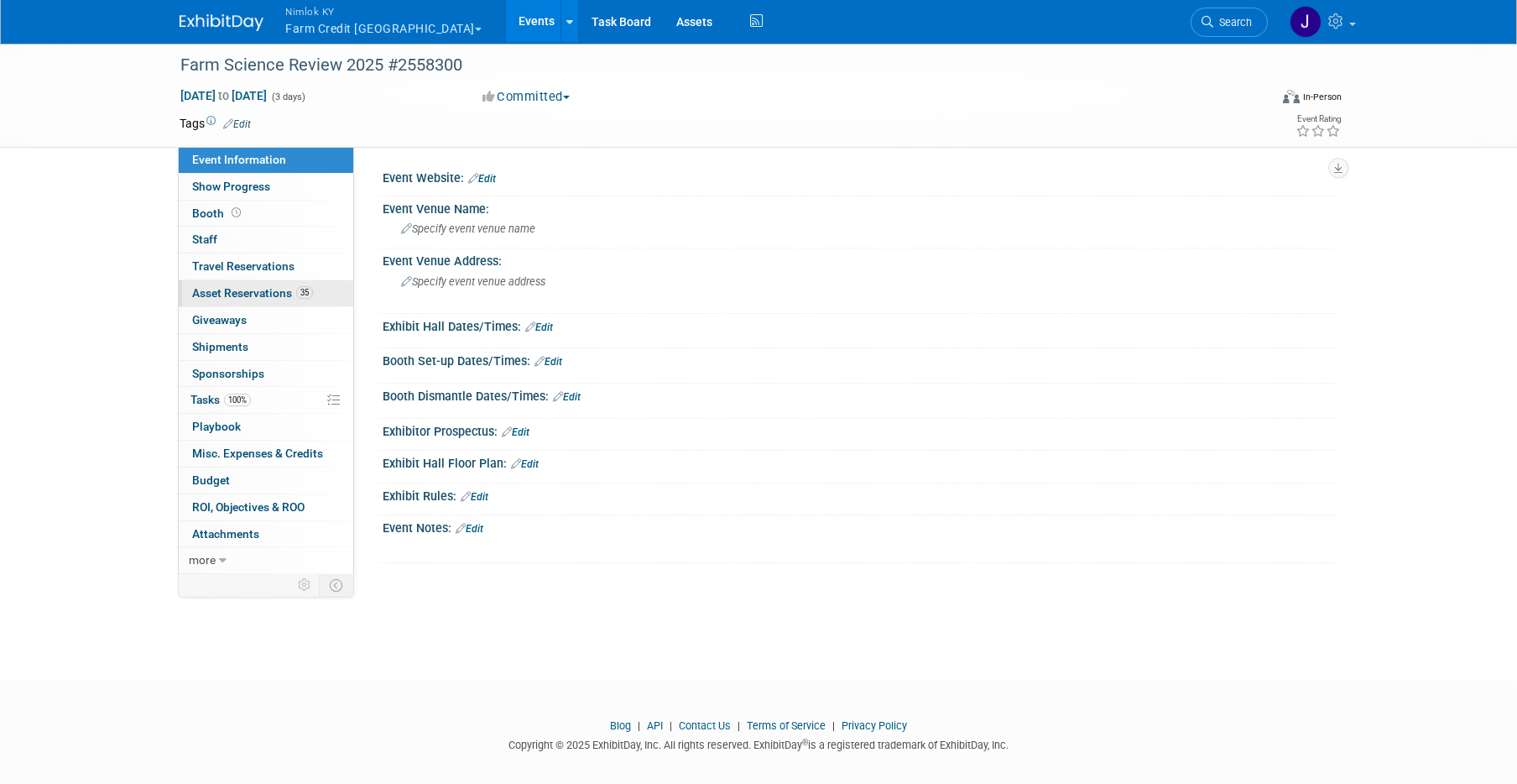
click at [262, 295] on span "Asset Reservations 35" at bounding box center [252, 293] width 121 height 14
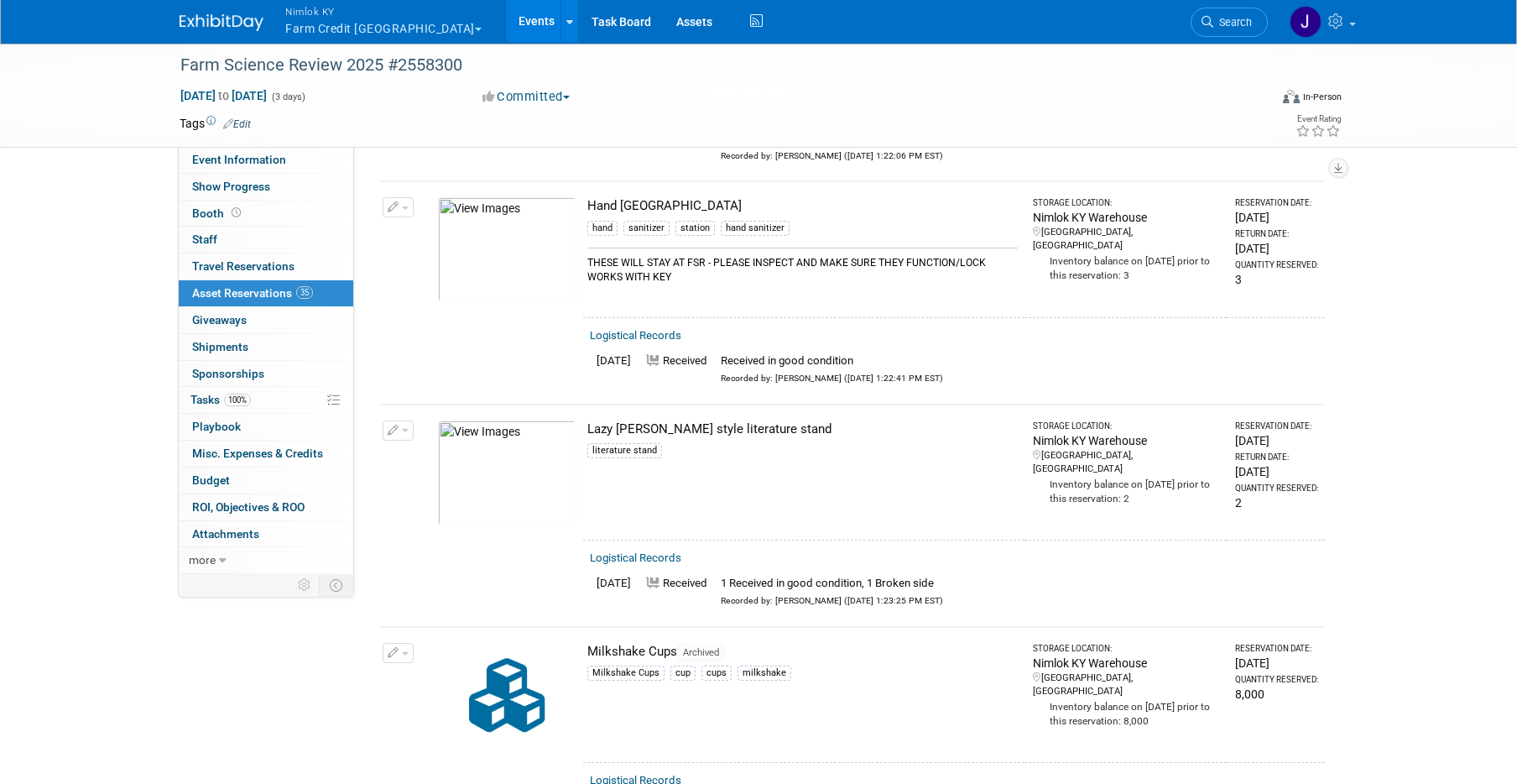
scroll to position [6486, 0]
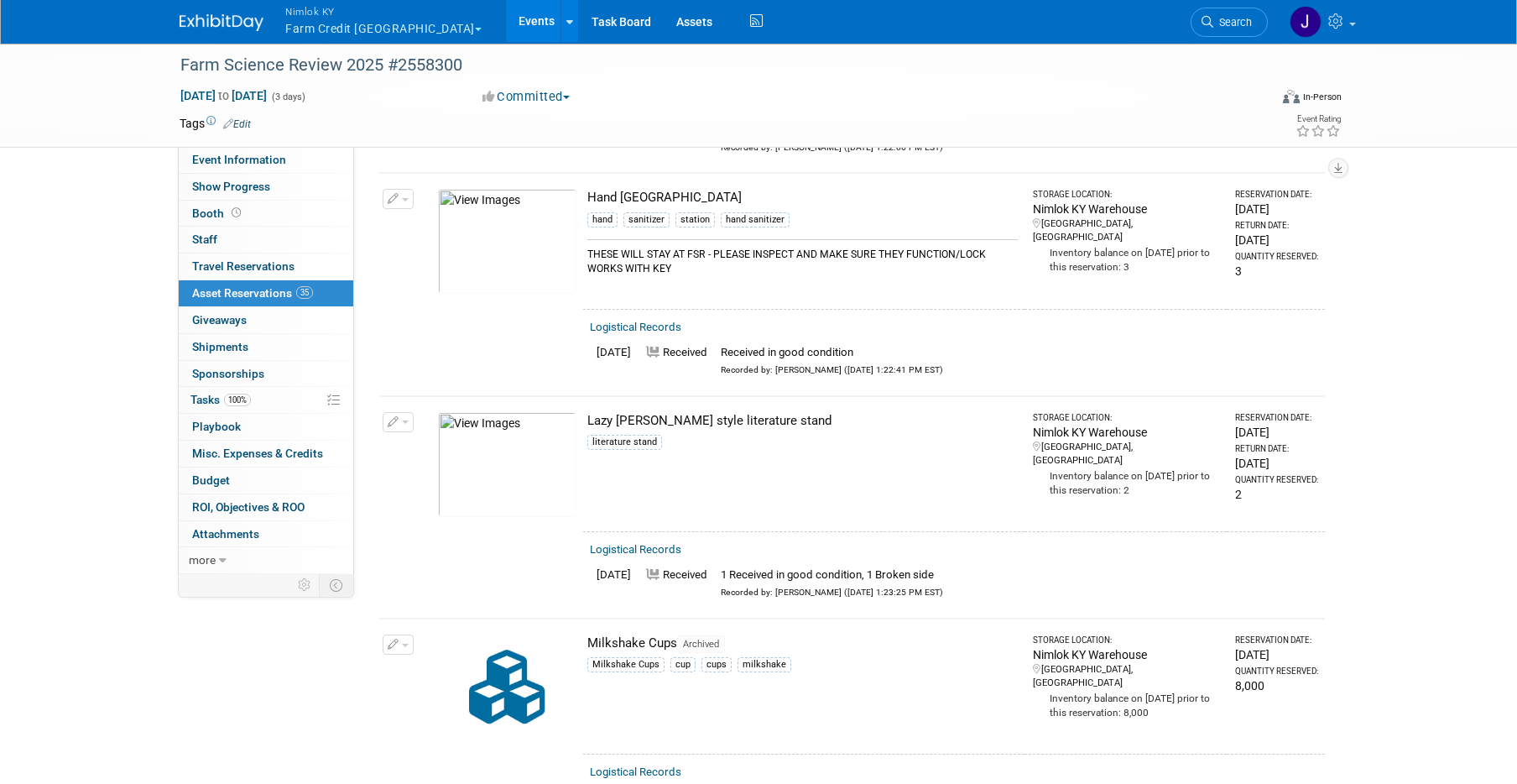
click at [803, 508] on td "Lazy [PERSON_NAME] style literature stand literature stand" at bounding box center [804, 463] width 442 height 136
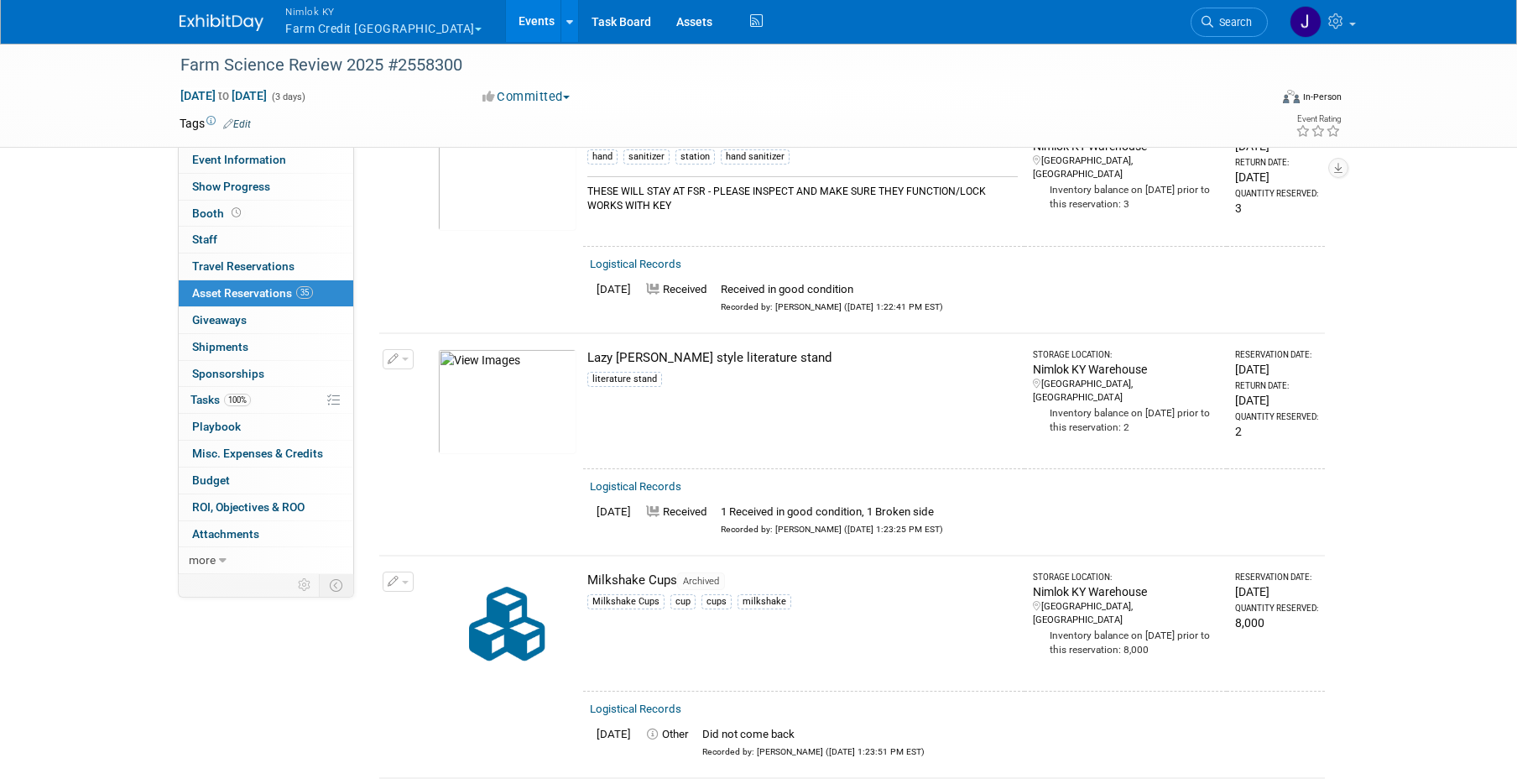
scroll to position [6553, 0]
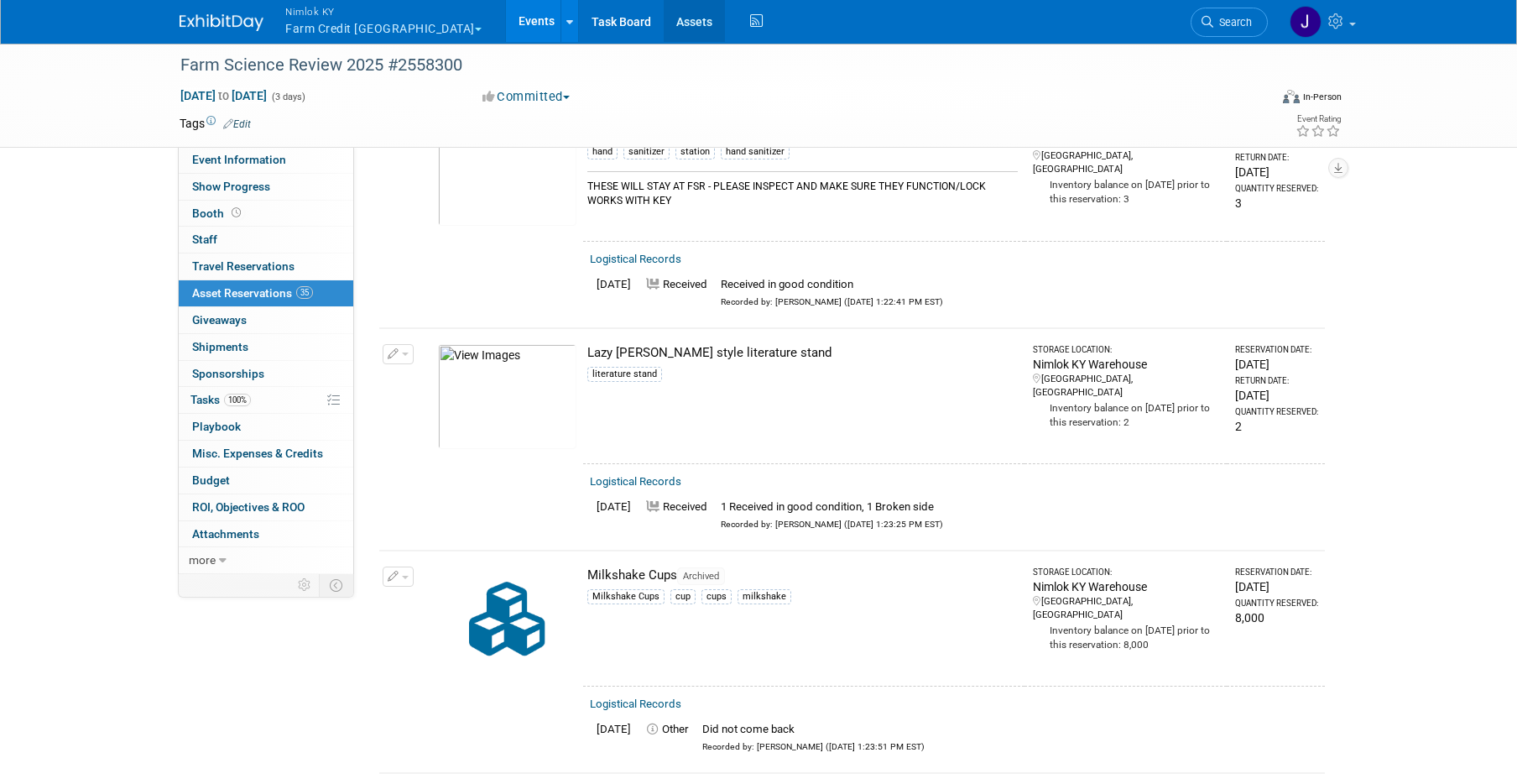
click at [664, 21] on link "Assets" at bounding box center [694, 21] width 61 height 42
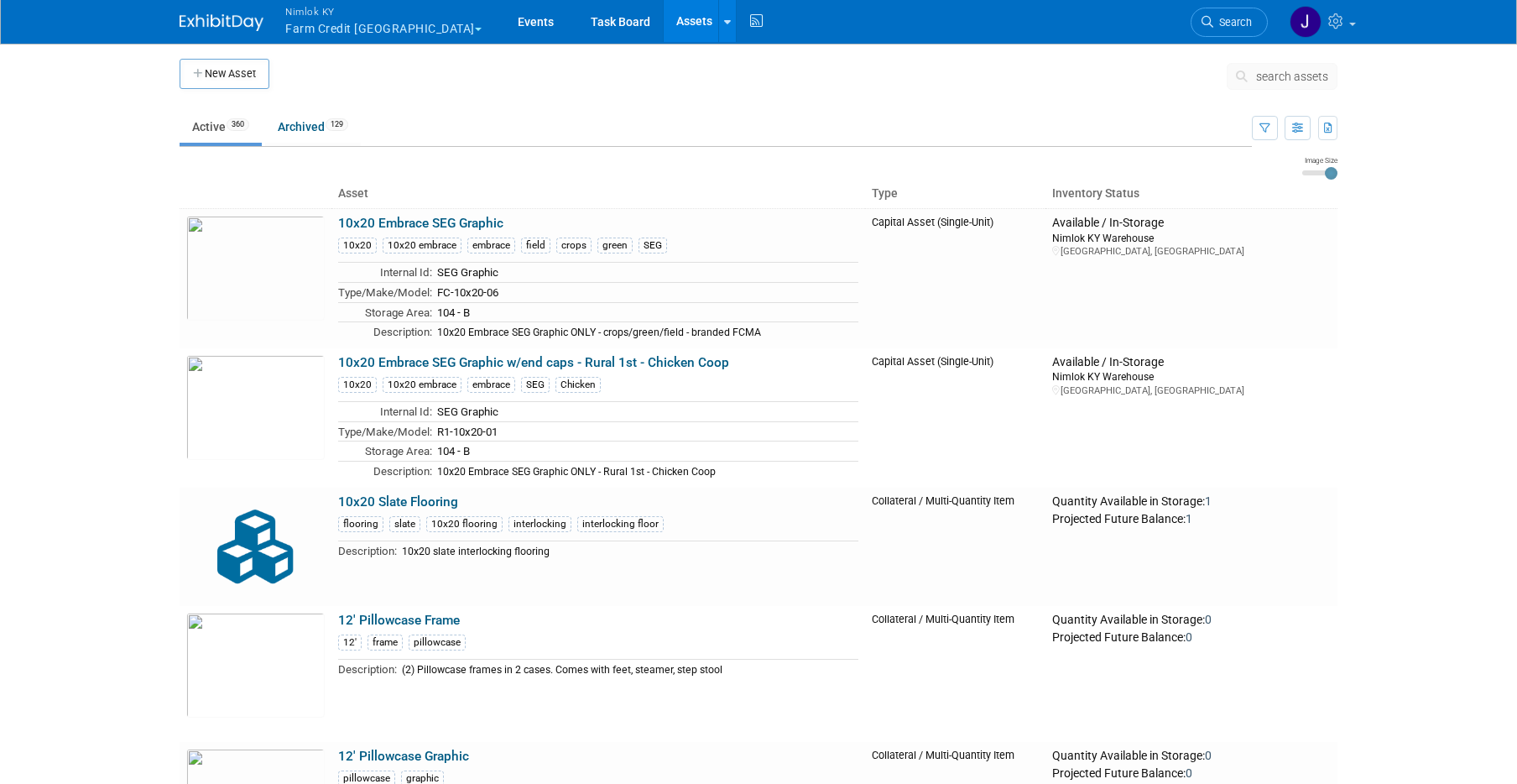
click at [1286, 75] on span "search assets" at bounding box center [1291, 77] width 72 height 14
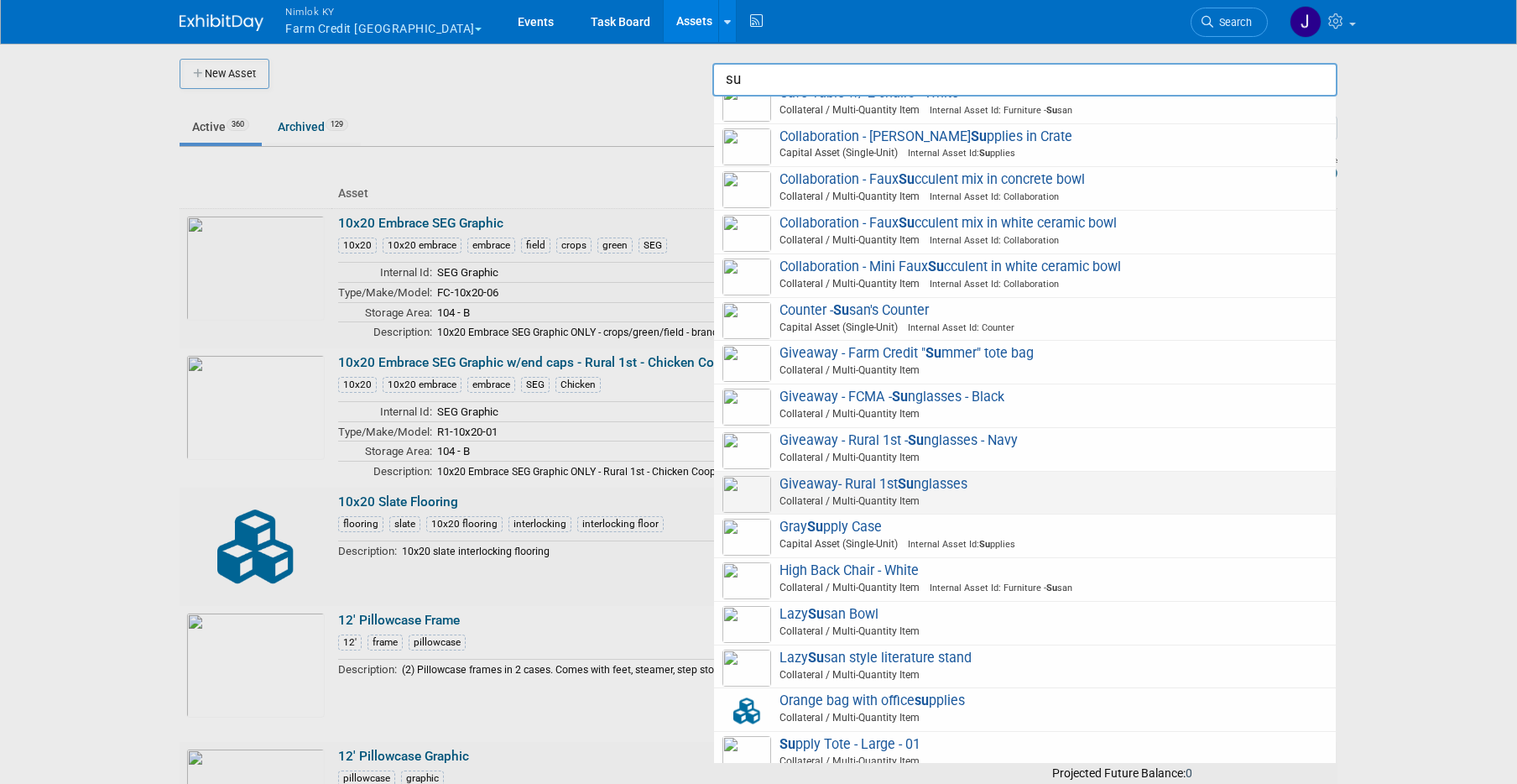
scroll to position [62, 0]
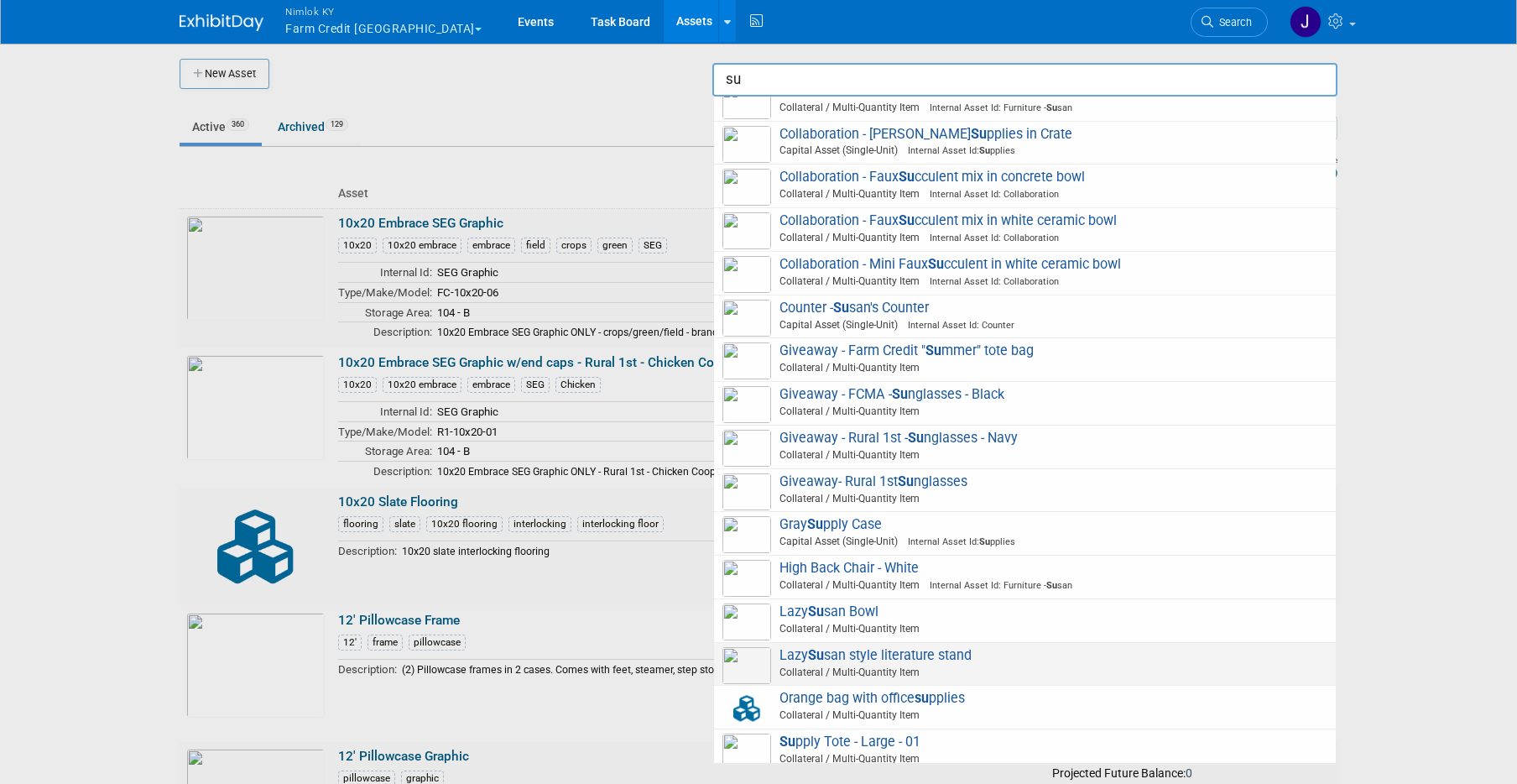
click at [1004, 652] on span "Lazy Su san style literature stand Collateral / Multi-Quantity Item" at bounding box center [1025, 664] width 605 height 35
type input "Lazy Susan style literature stand"
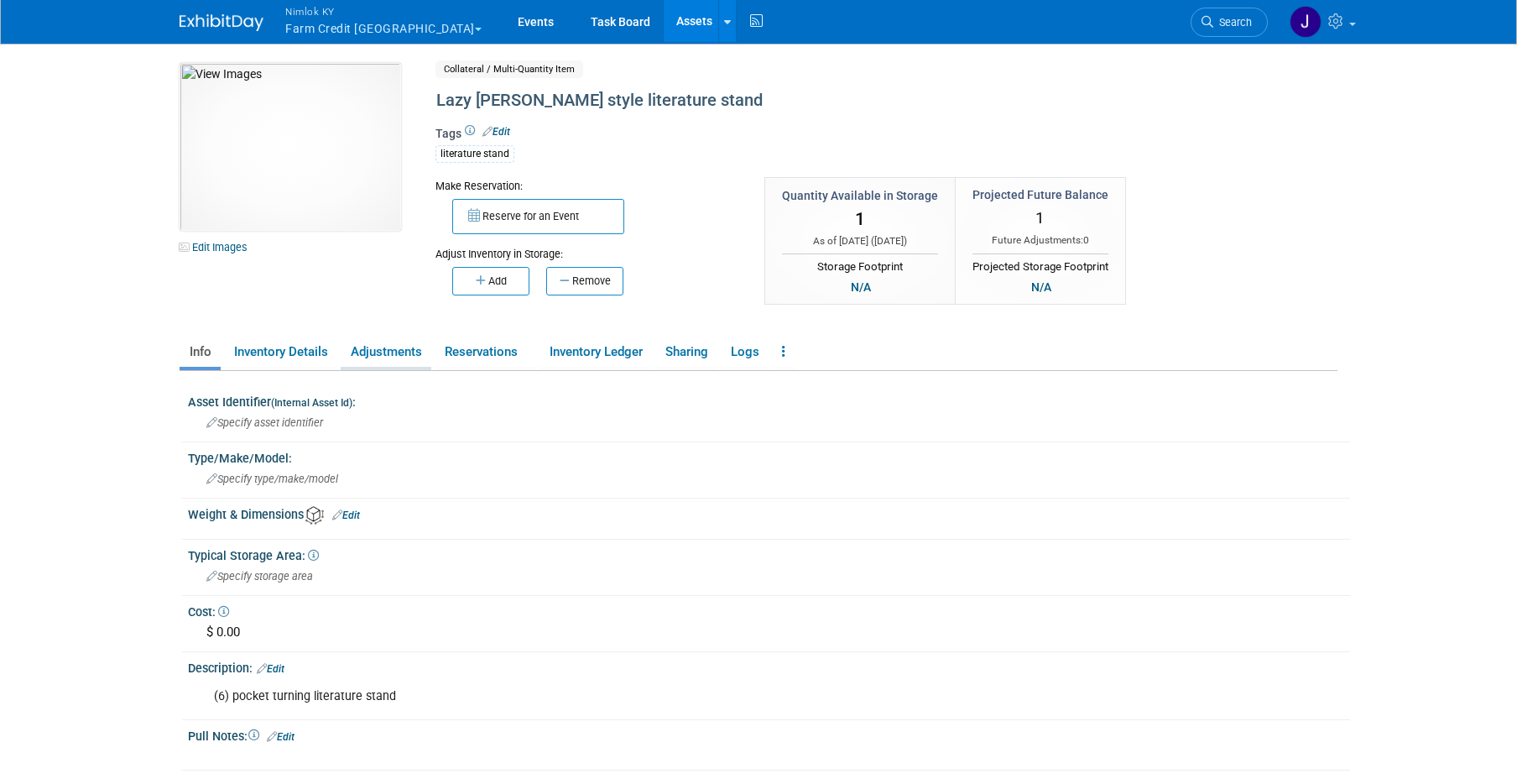
click at [408, 349] on link "Adjustments" at bounding box center [386, 352] width 91 height 29
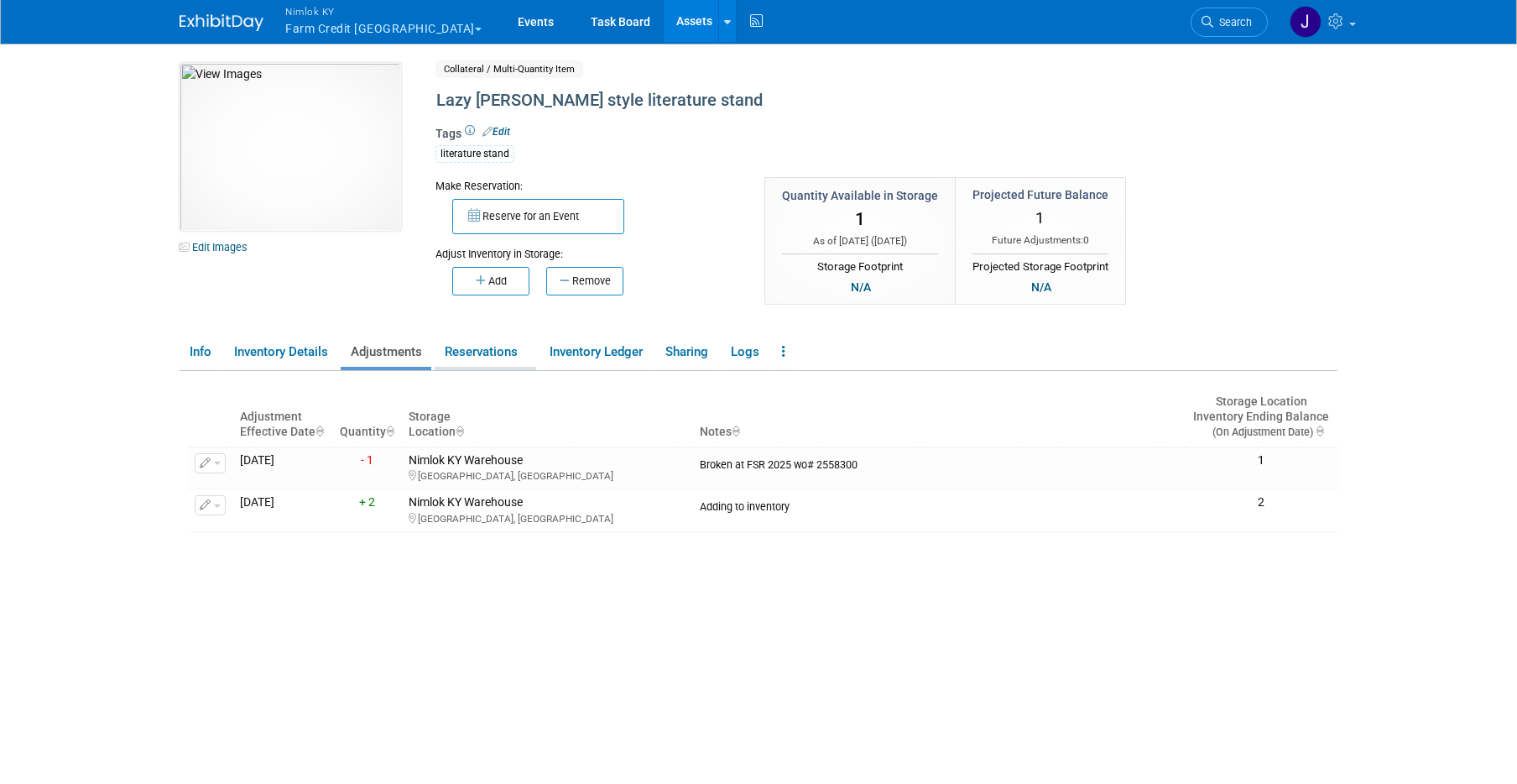
click at [501, 346] on link "Reservations" at bounding box center [485, 352] width 101 height 29
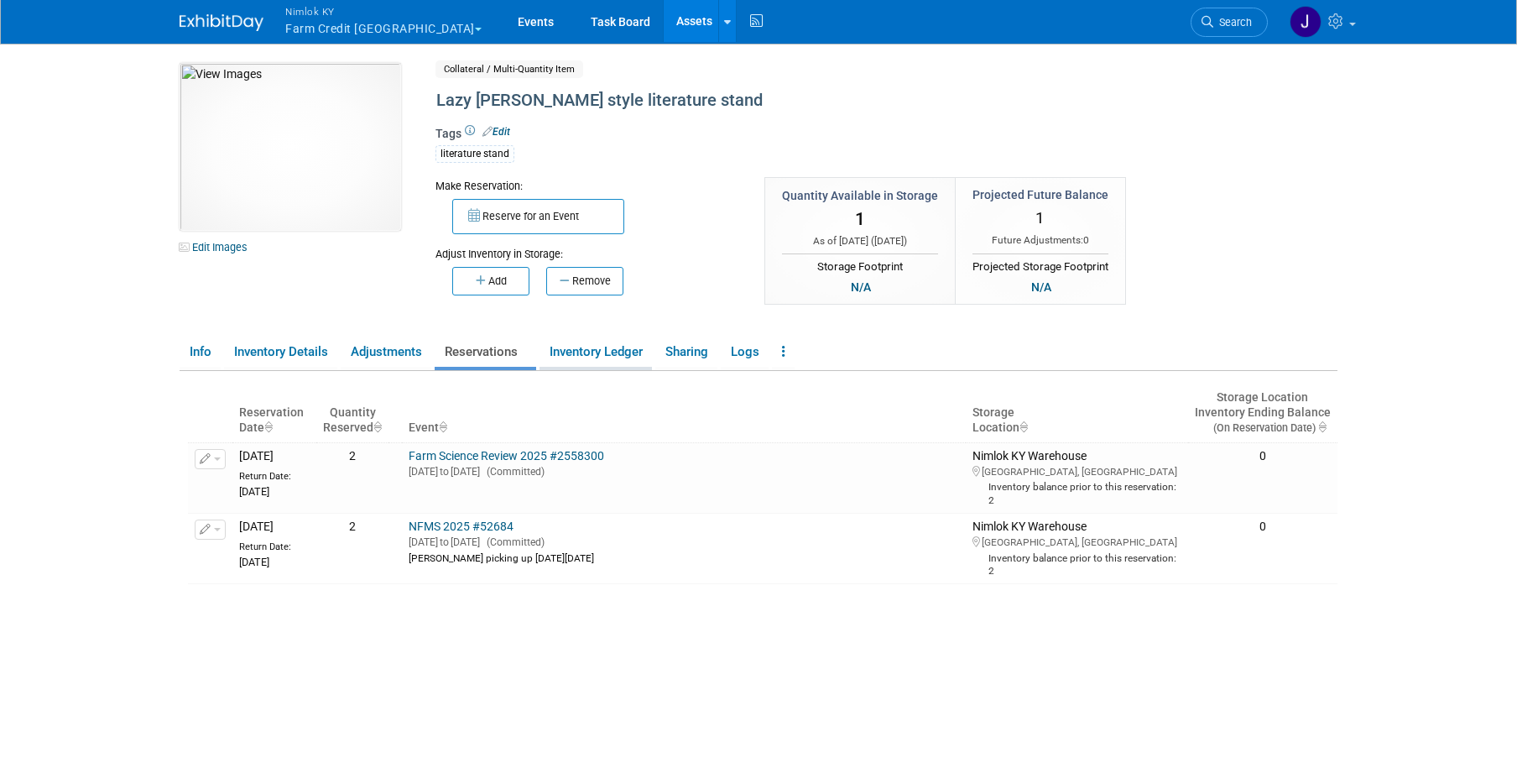
click at [603, 358] on link "Inventory Ledger" at bounding box center [596, 352] width 112 height 29
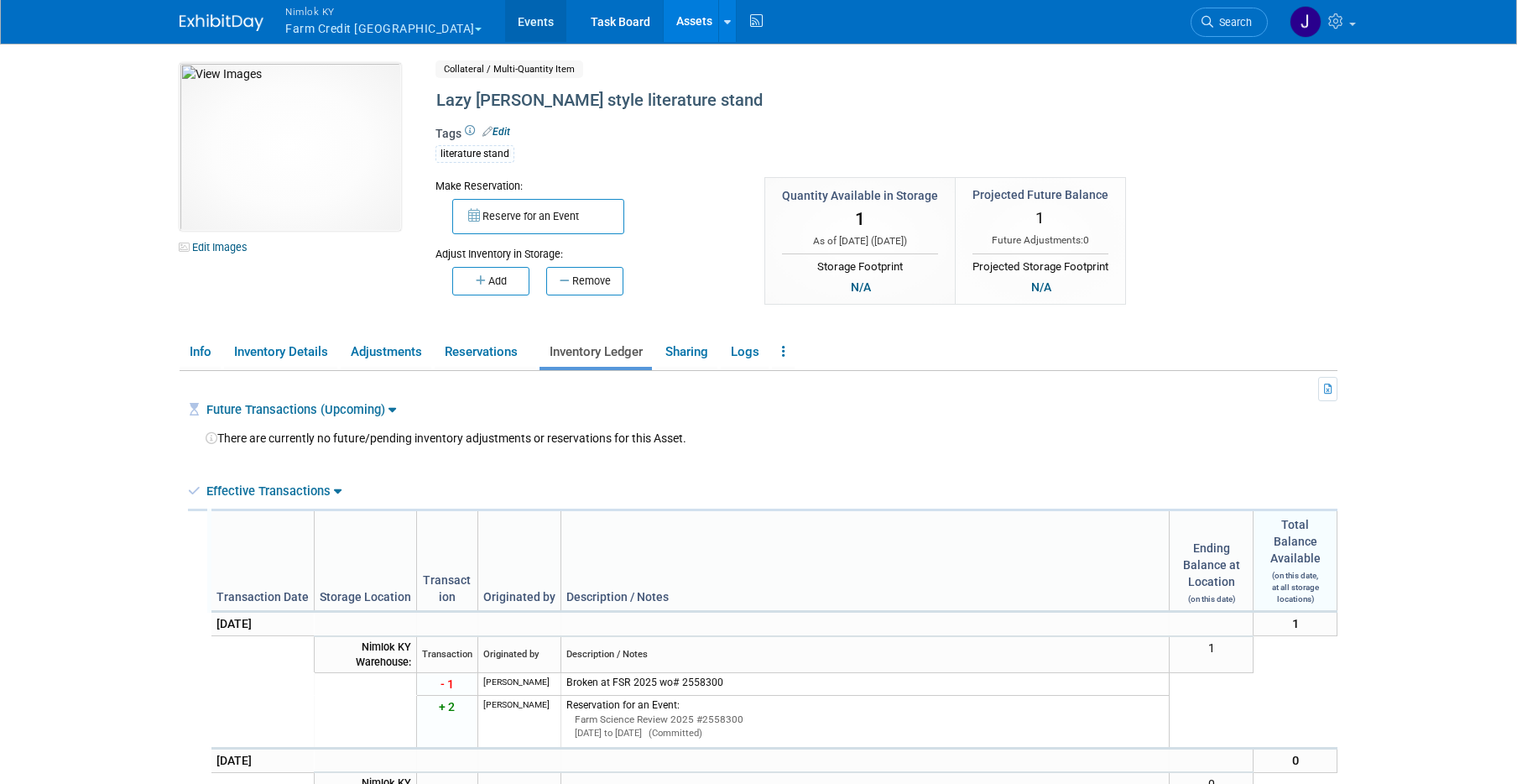
click at [505, 20] on link "Events" at bounding box center [535, 21] width 61 height 42
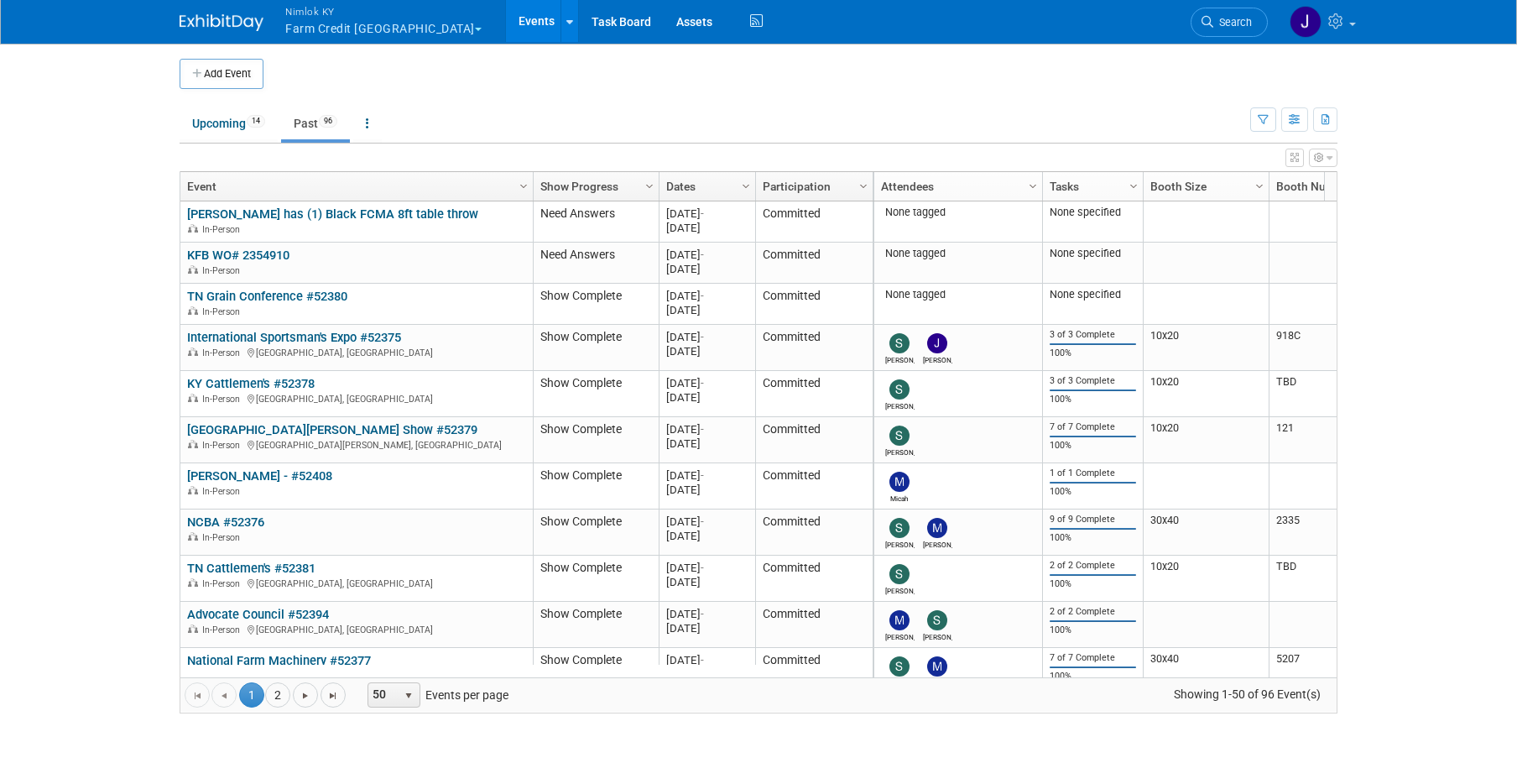
click at [380, 28] on button "Nimlok KY Farm Credit [GEOGRAPHIC_DATA]" at bounding box center [392, 22] width 219 height 43
click at [380, 29] on button "Nimlok KY Farm Credit [GEOGRAPHIC_DATA]" at bounding box center [392, 22] width 219 height 43
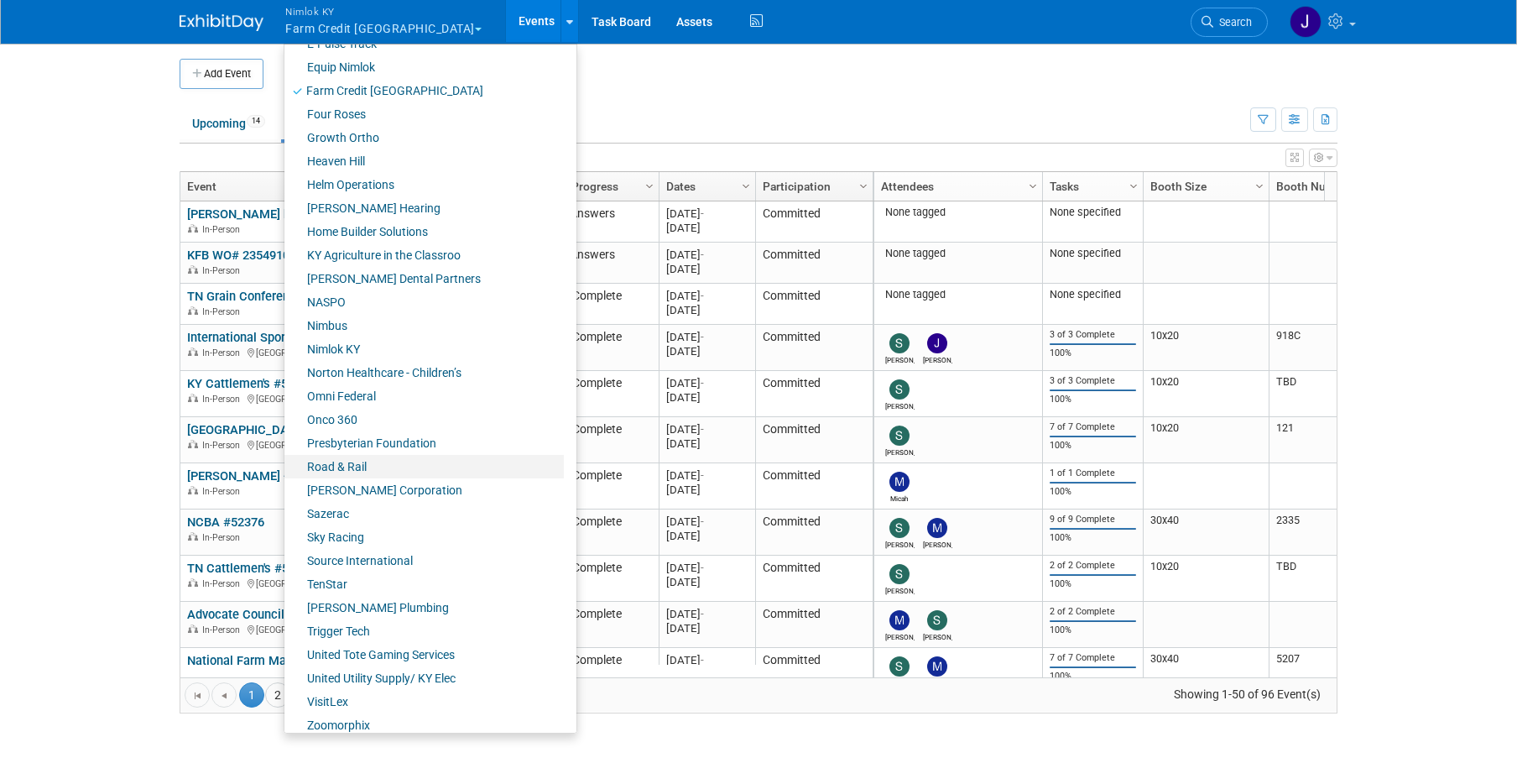
scroll to position [505, 0]
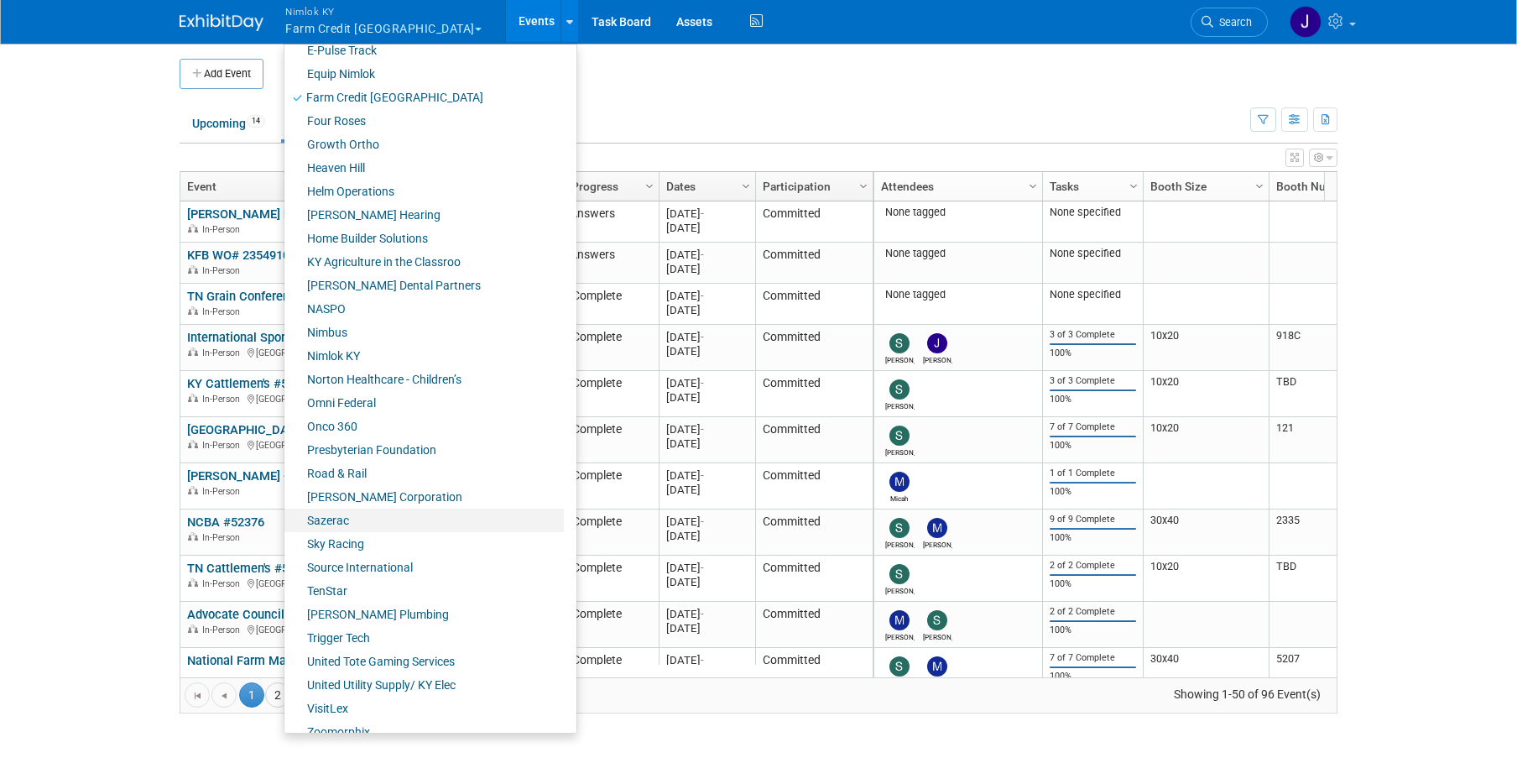
click at [372, 524] on link "Sazerac" at bounding box center [424, 519] width 279 height 23
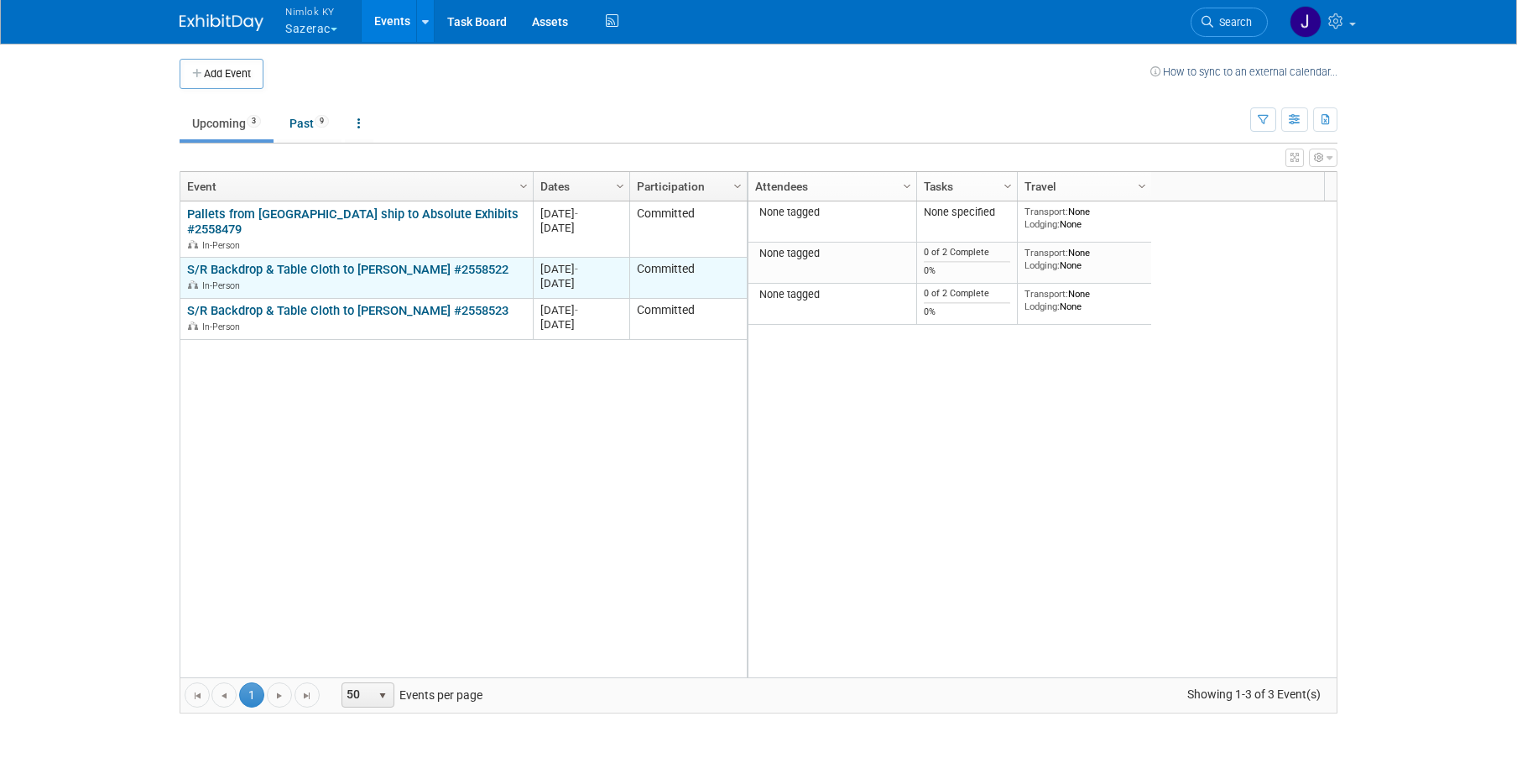
click at [303, 262] on link "S/R Backdrop & Table Cloth to Rick Henry #2558522" at bounding box center [347, 269] width 322 height 15
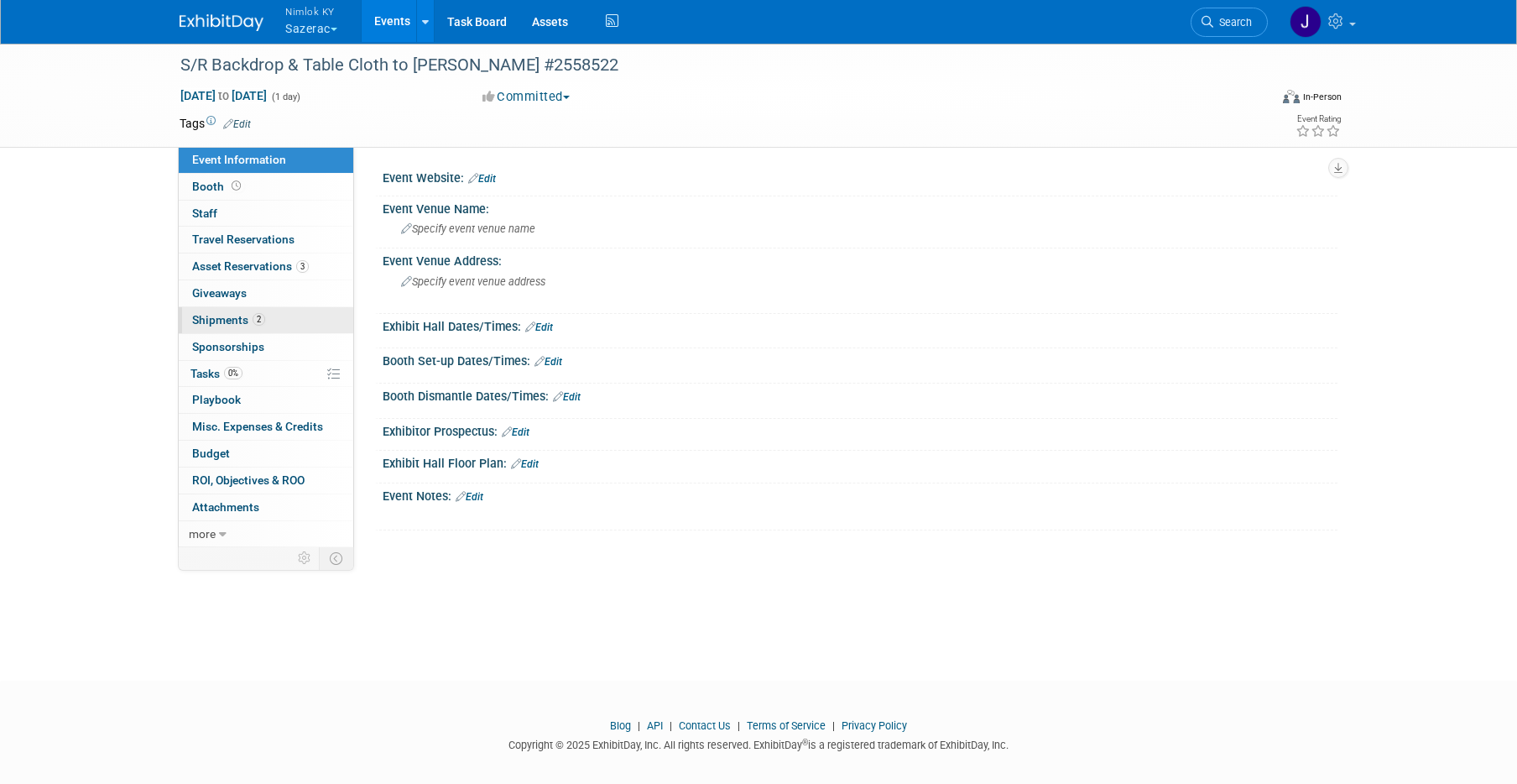
click at [265, 325] on link "2 Shipments 2" at bounding box center [266, 320] width 175 height 26
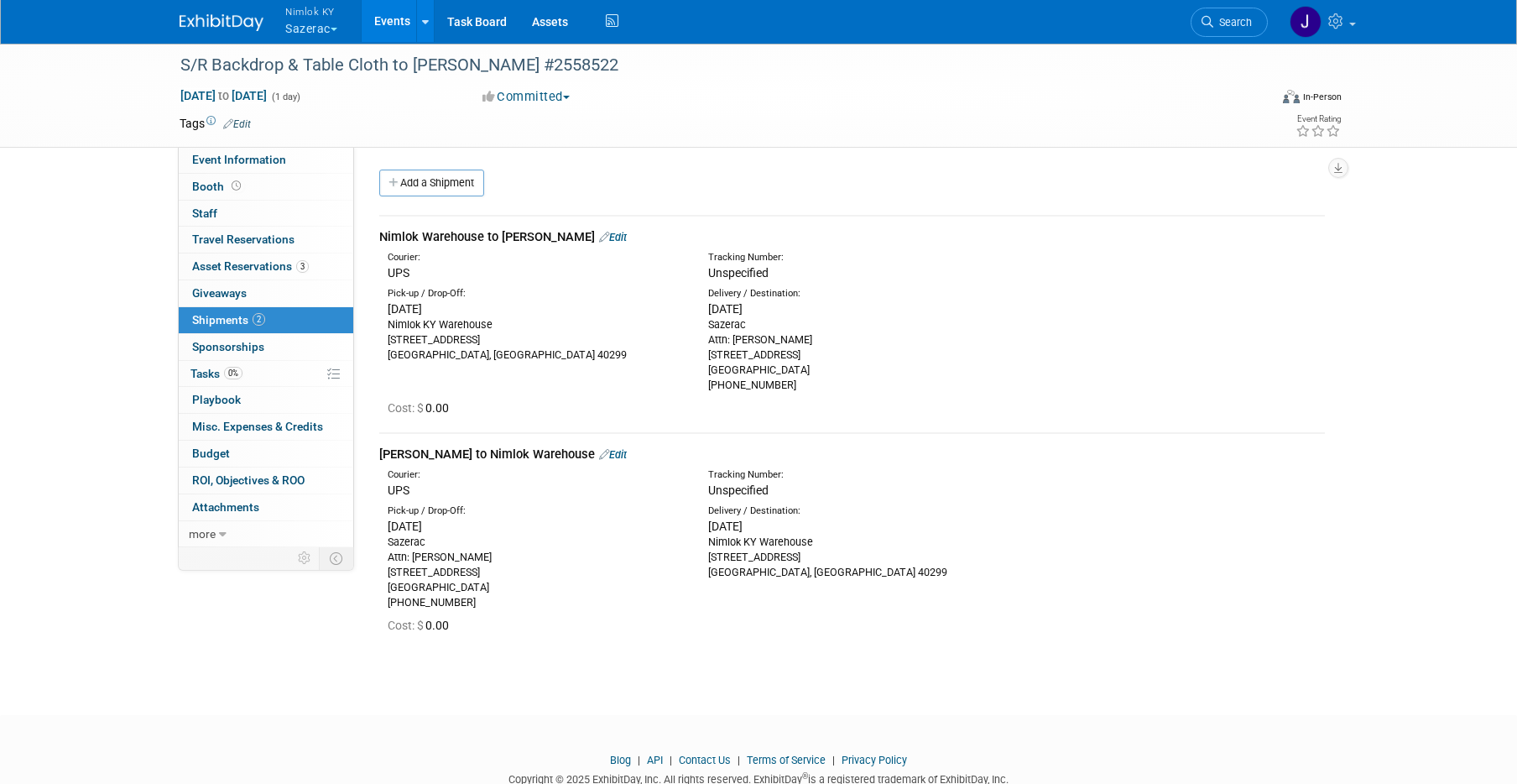
click at [599, 237] on link "Edit" at bounding box center [613, 237] width 28 height 13
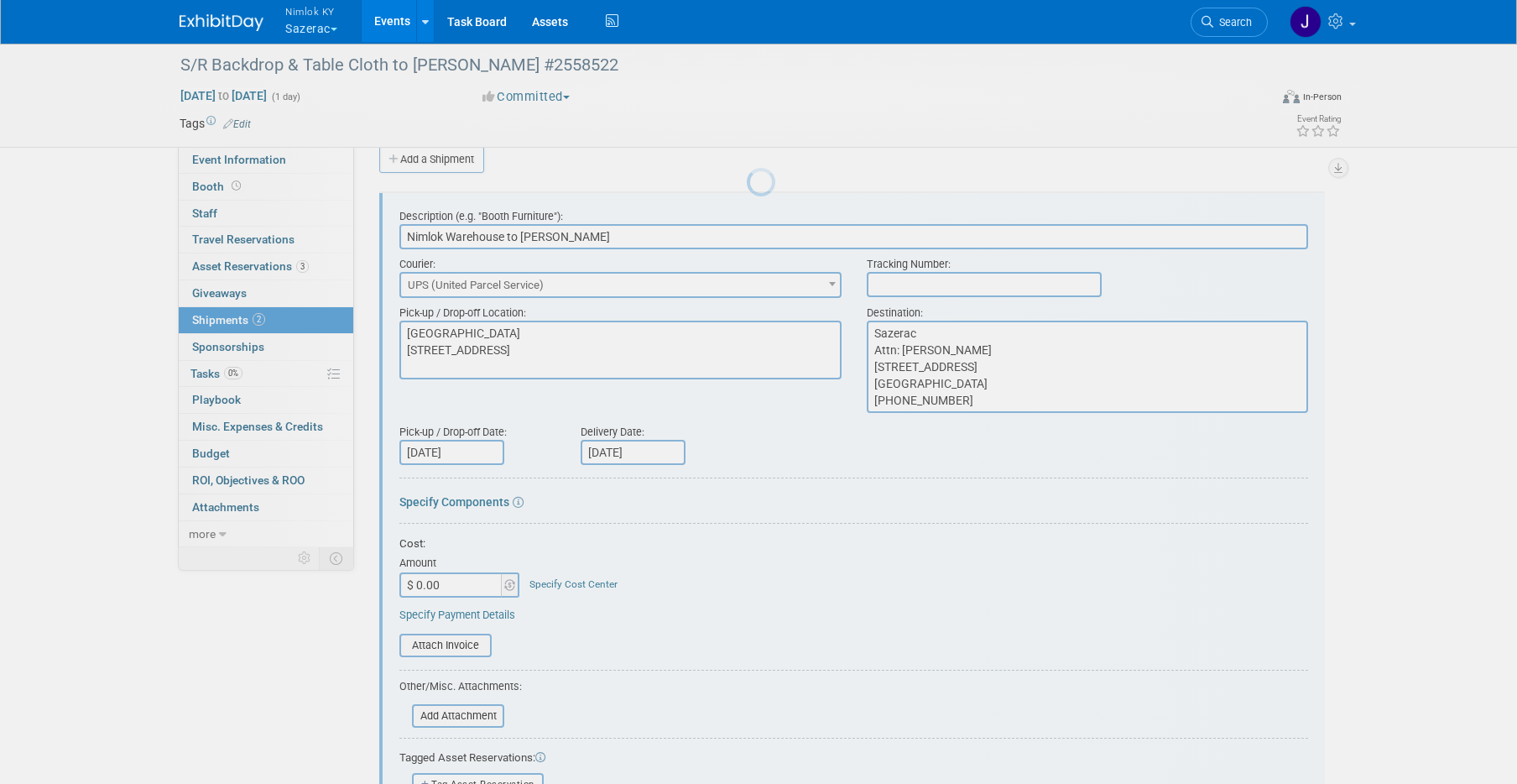
scroll to position [25, 0]
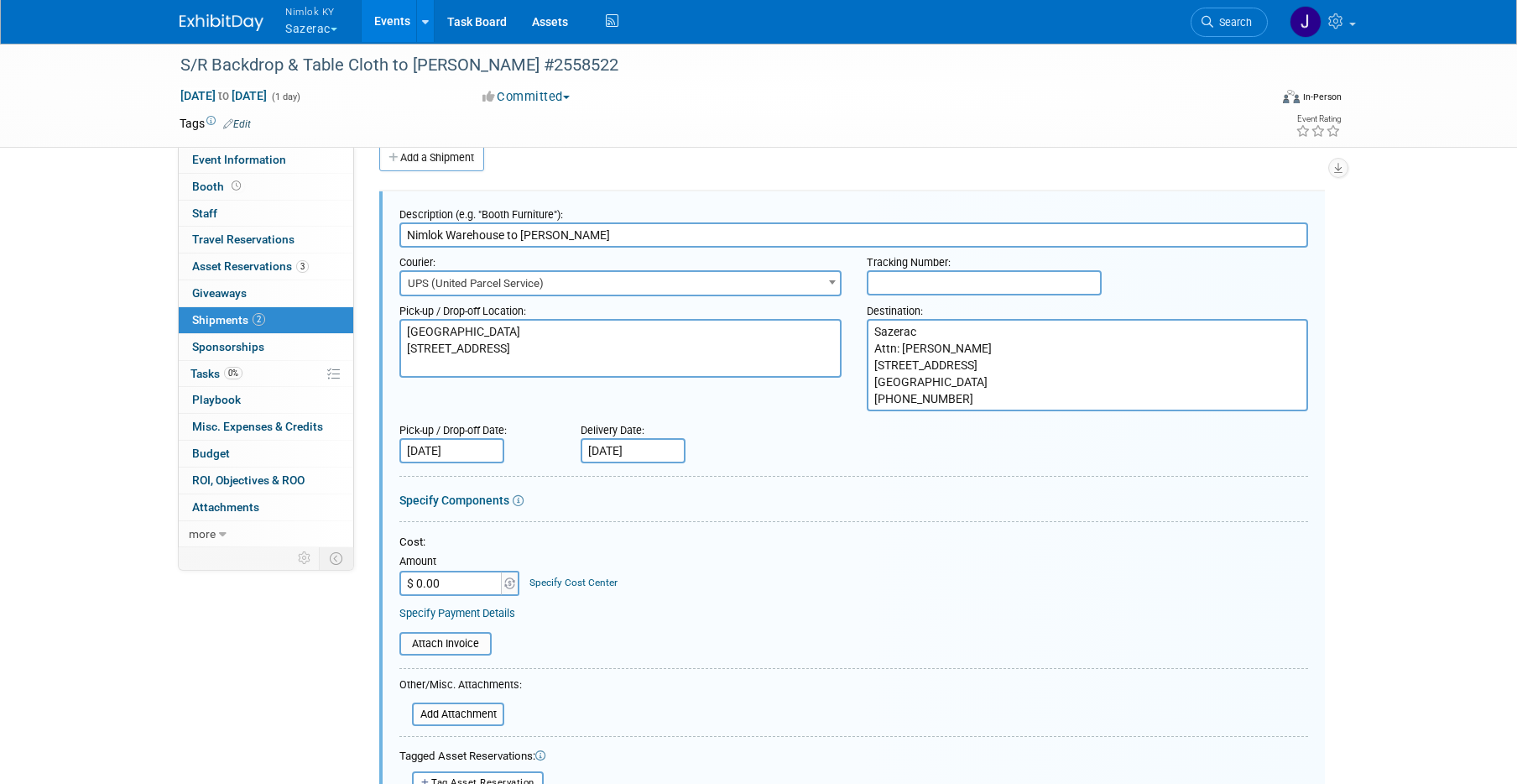
click at [981, 286] on input "text" at bounding box center [985, 283] width 235 height 25
paste input "1z2rx9090145745370"
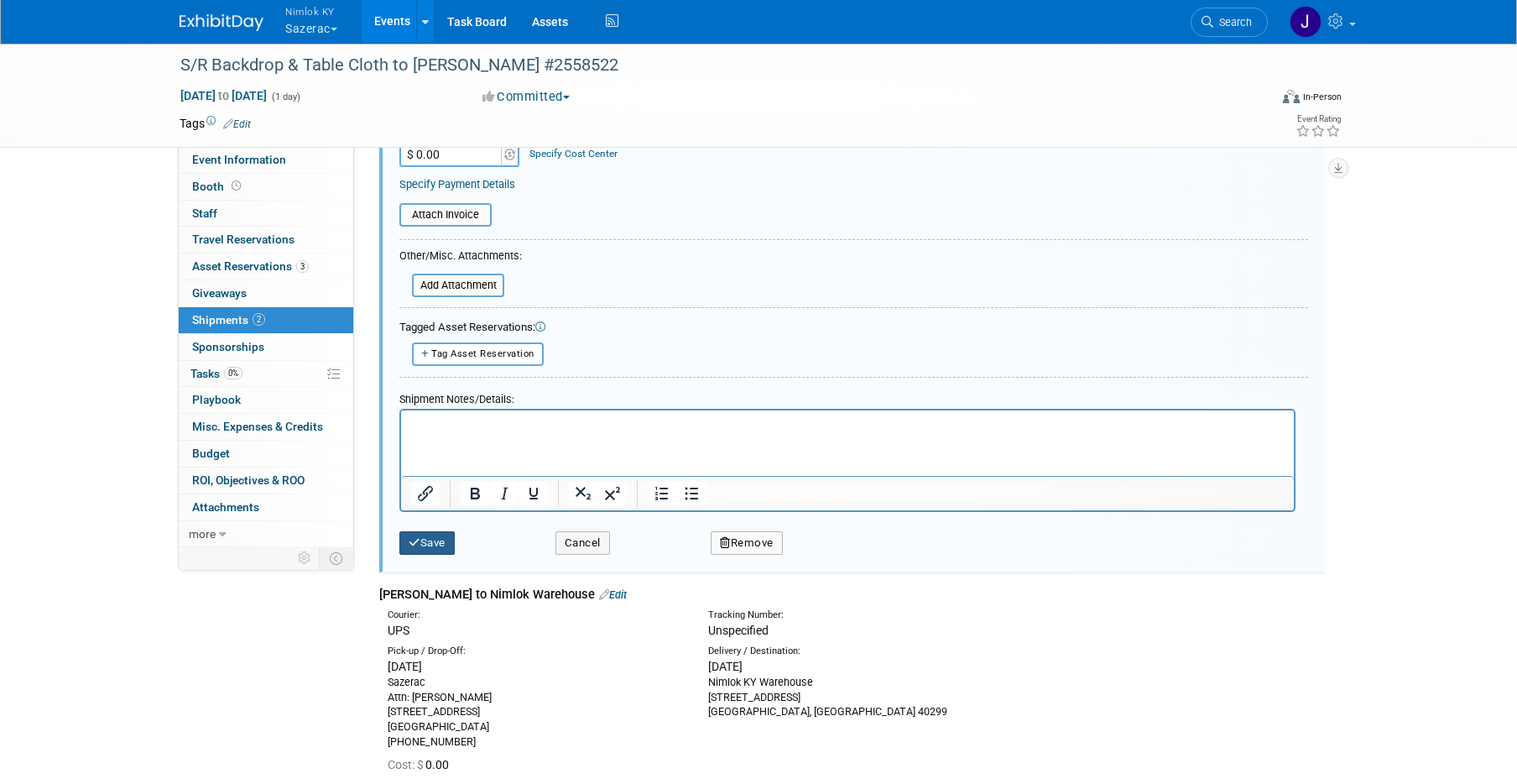
type input "1z2rx9090145745370"
click at [433, 543] on button "Save" at bounding box center [427, 542] width 55 height 23
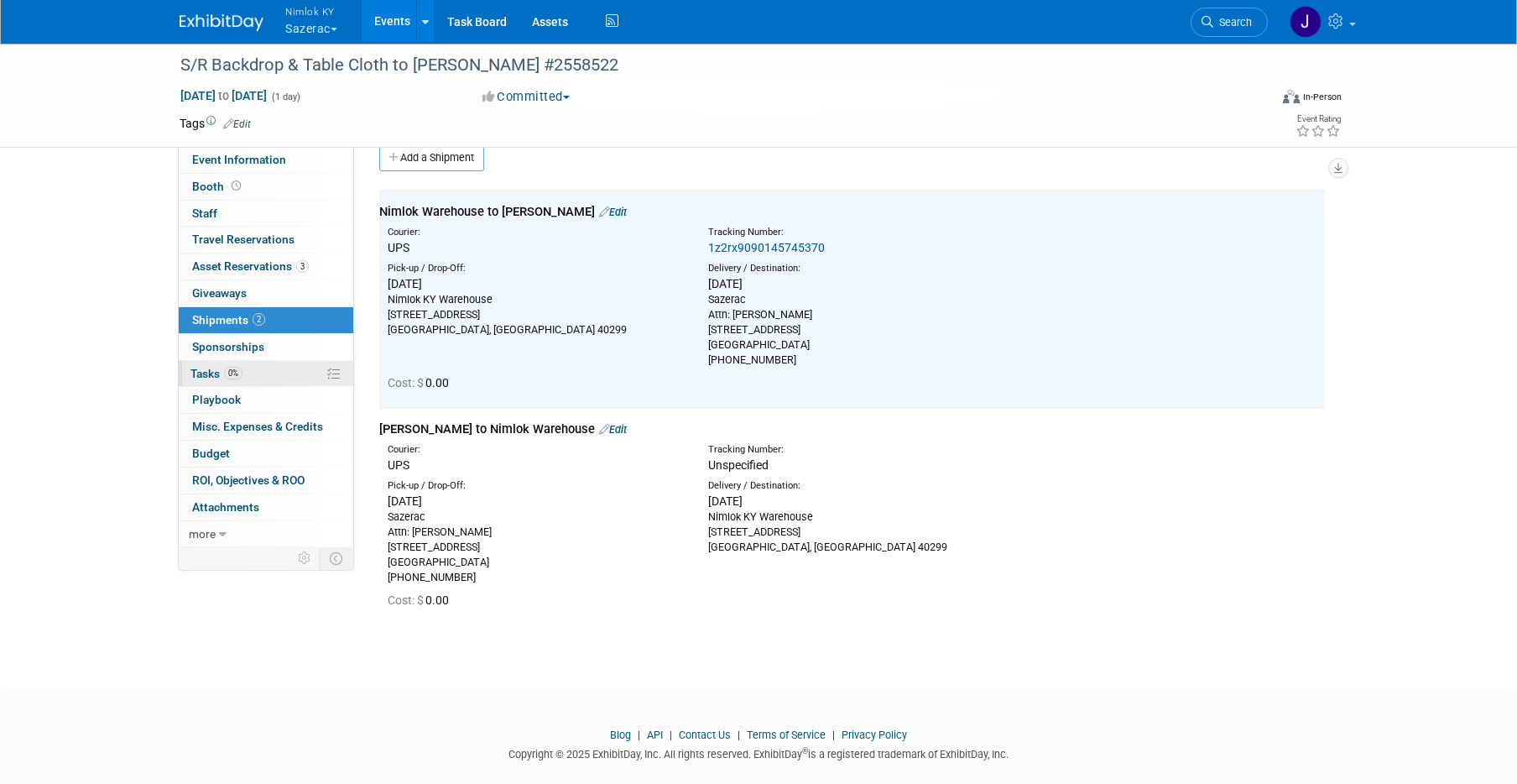
click at [253, 380] on link "0% Tasks 0%" at bounding box center [266, 373] width 175 height 26
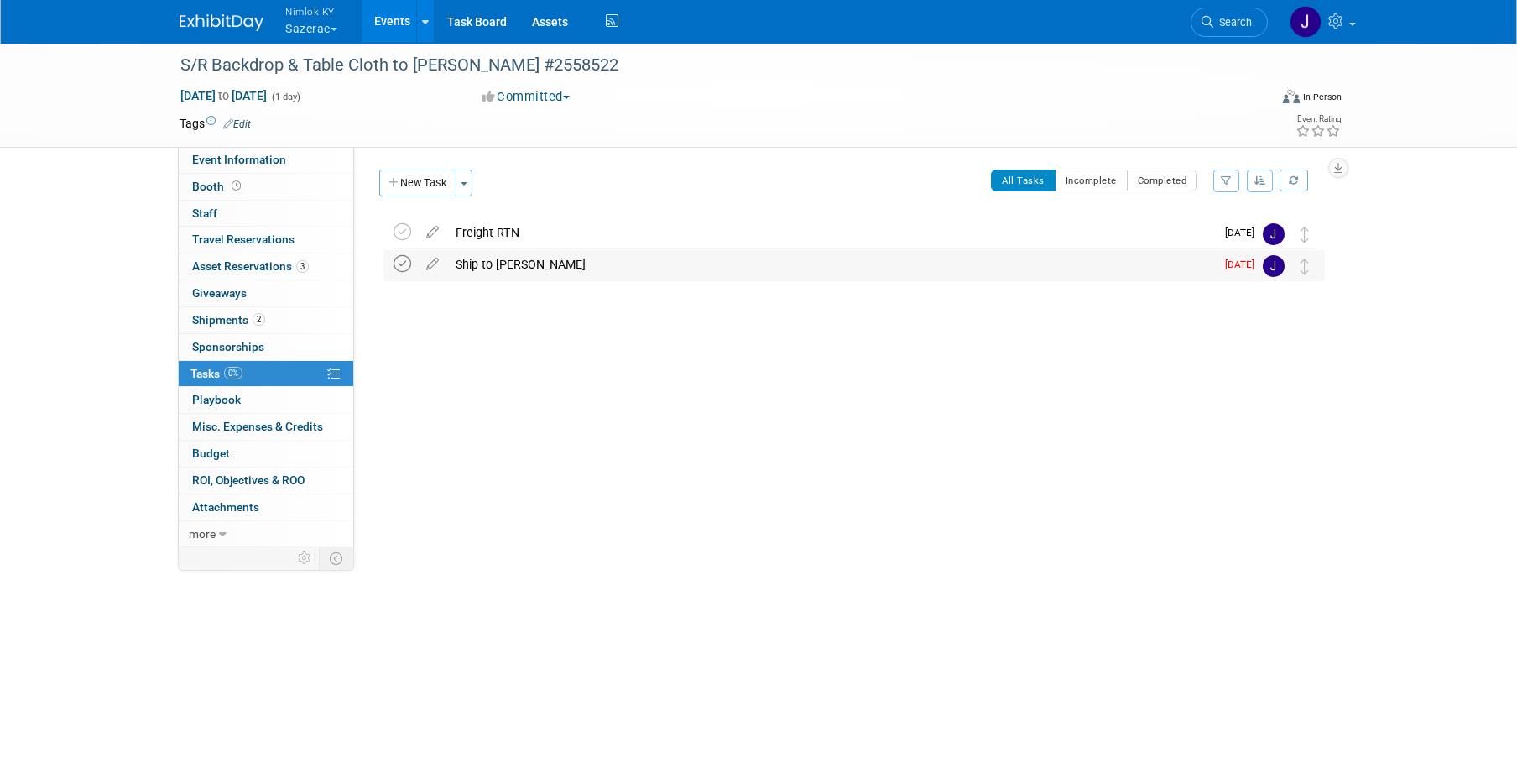
click at [399, 263] on icon at bounding box center [402, 264] width 17 height 17
click at [514, 275] on div "Ship to Rick Henry" at bounding box center [831, 264] width 768 height 29
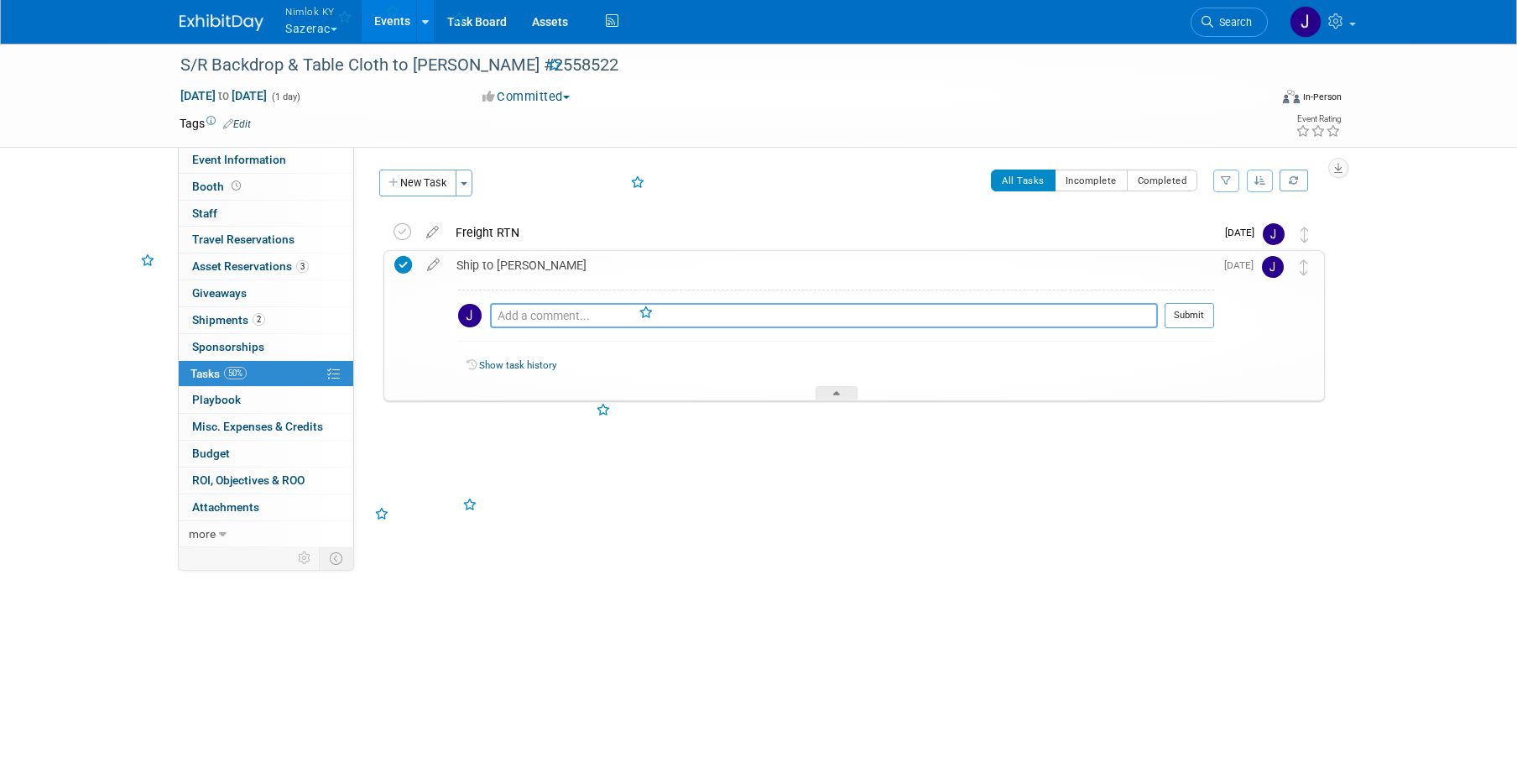
click at [529, 313] on textarea at bounding box center [824, 315] width 668 height 25
paste textarea "1z2rx9090145745370"
type textarea "1z2rx9090145745370"
click at [1183, 324] on button "Submit" at bounding box center [1189, 315] width 49 height 25
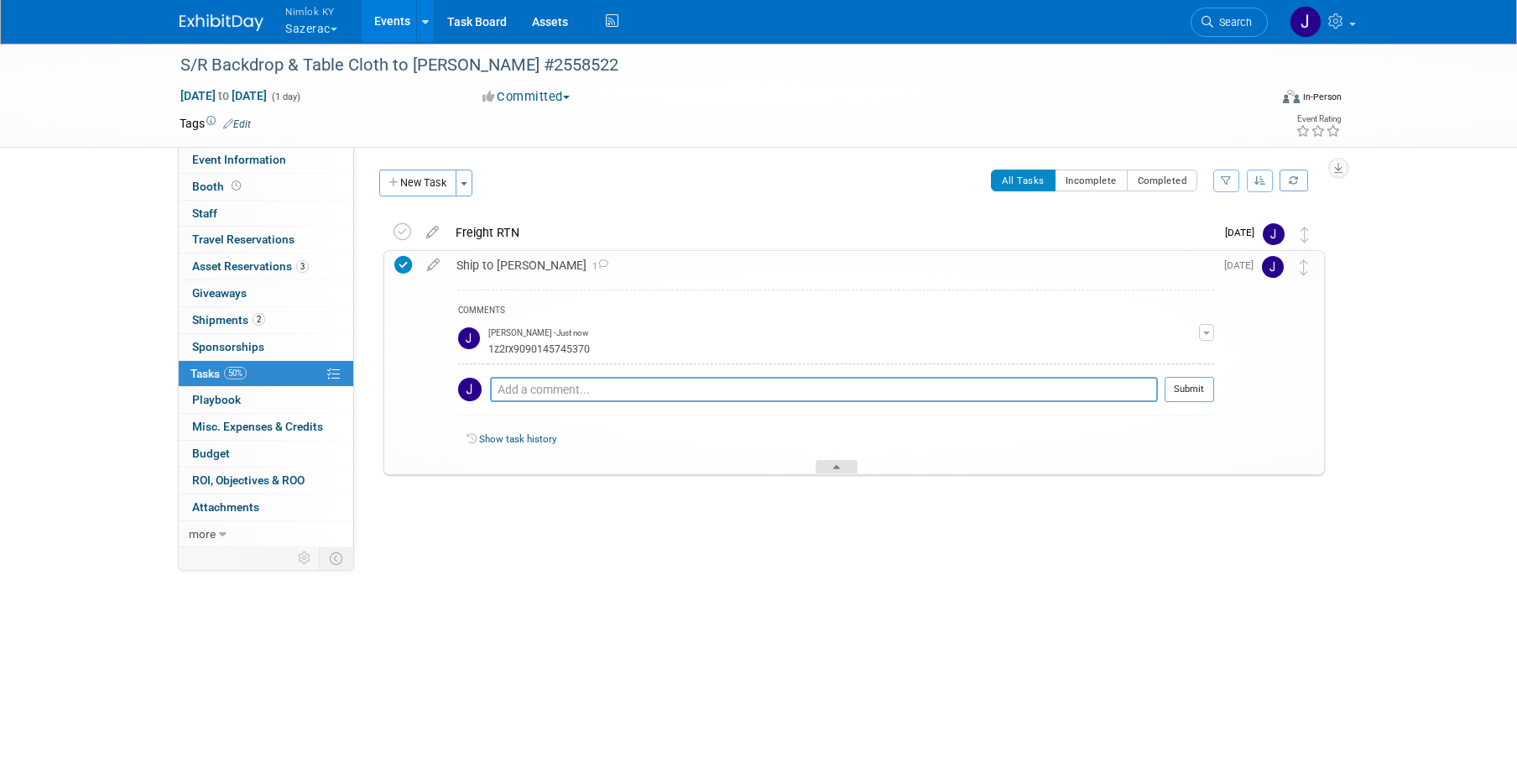
click at [834, 465] on icon at bounding box center [837, 470] width 7 height 10
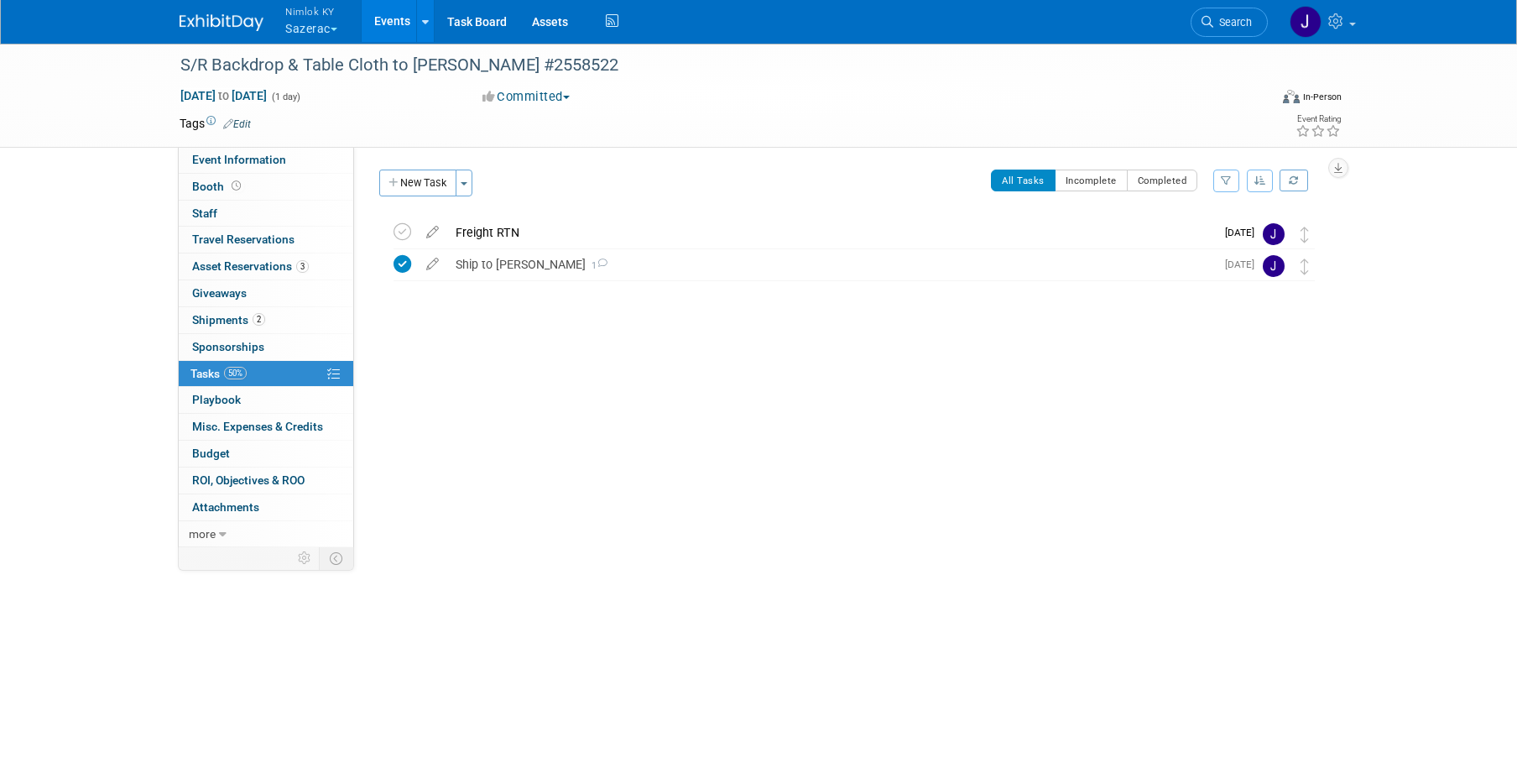
click at [316, 26] on button "Nimlok KY Sazerac" at bounding box center [321, 22] width 74 height 43
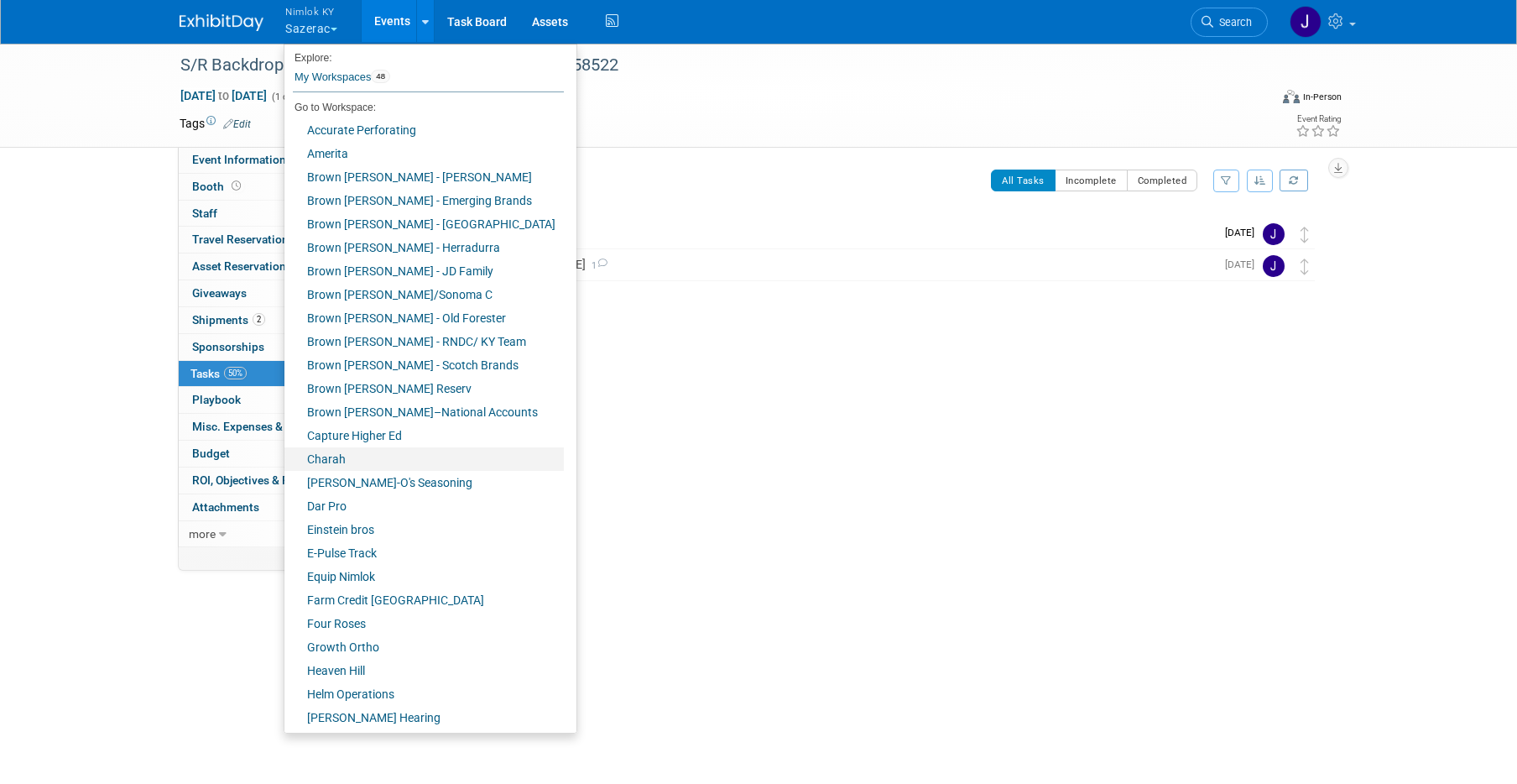
scroll to position [3, 0]
click at [410, 476] on link "[PERSON_NAME]-O's Seasoning" at bounding box center [424, 481] width 279 height 23
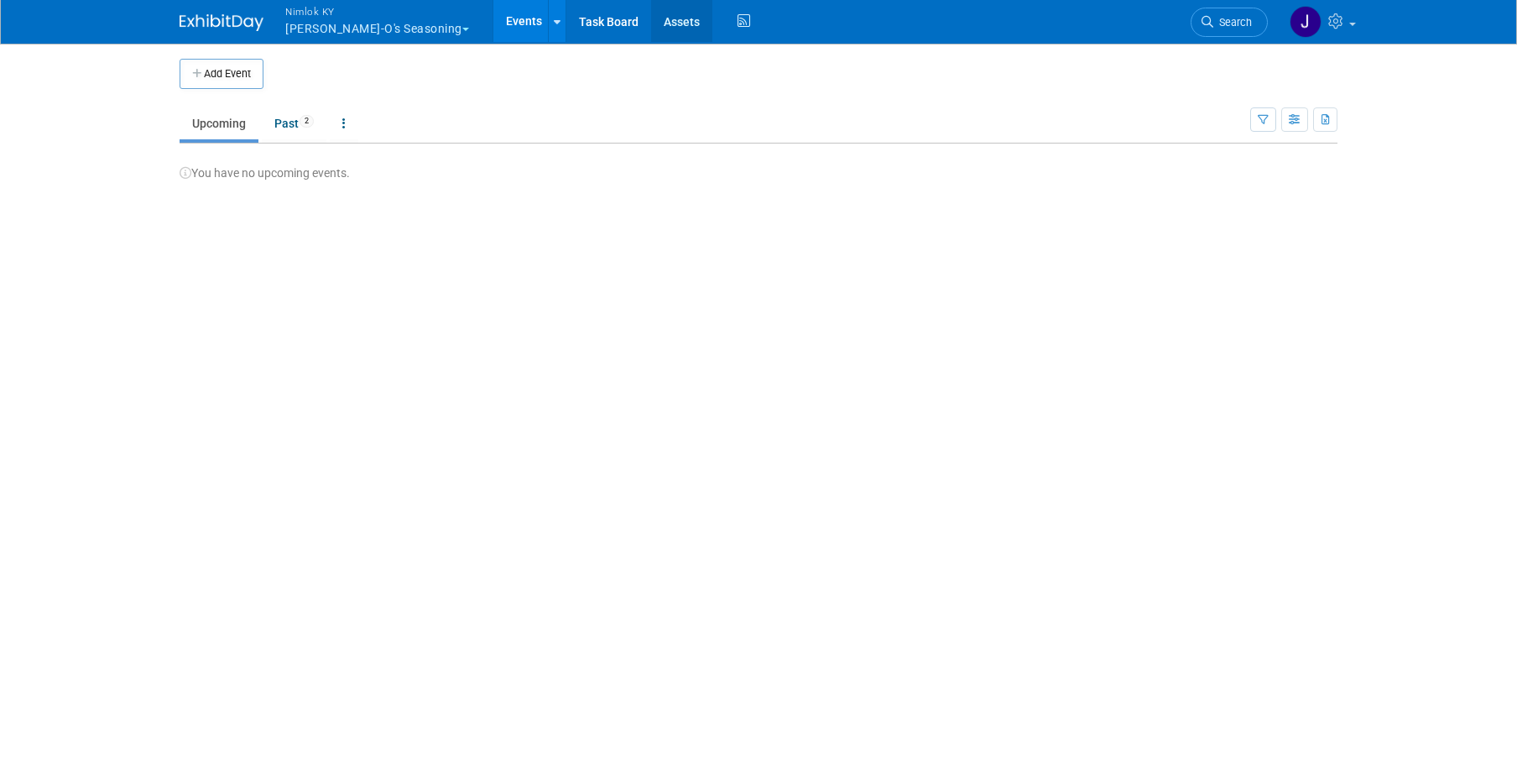
click at [651, 23] on link "Assets" at bounding box center [681, 21] width 61 height 42
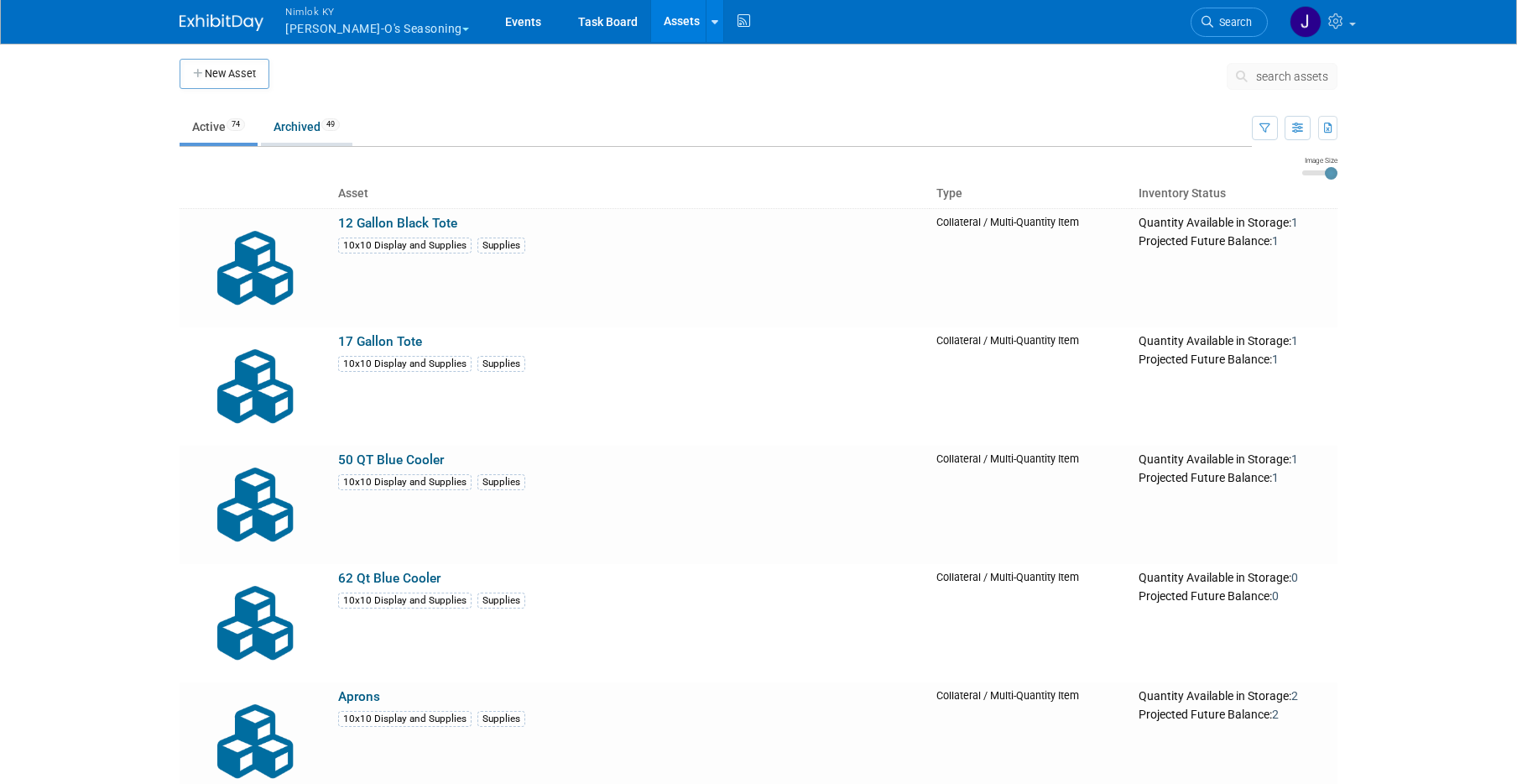
click at [316, 123] on link "Archived 49" at bounding box center [307, 126] width 92 height 32
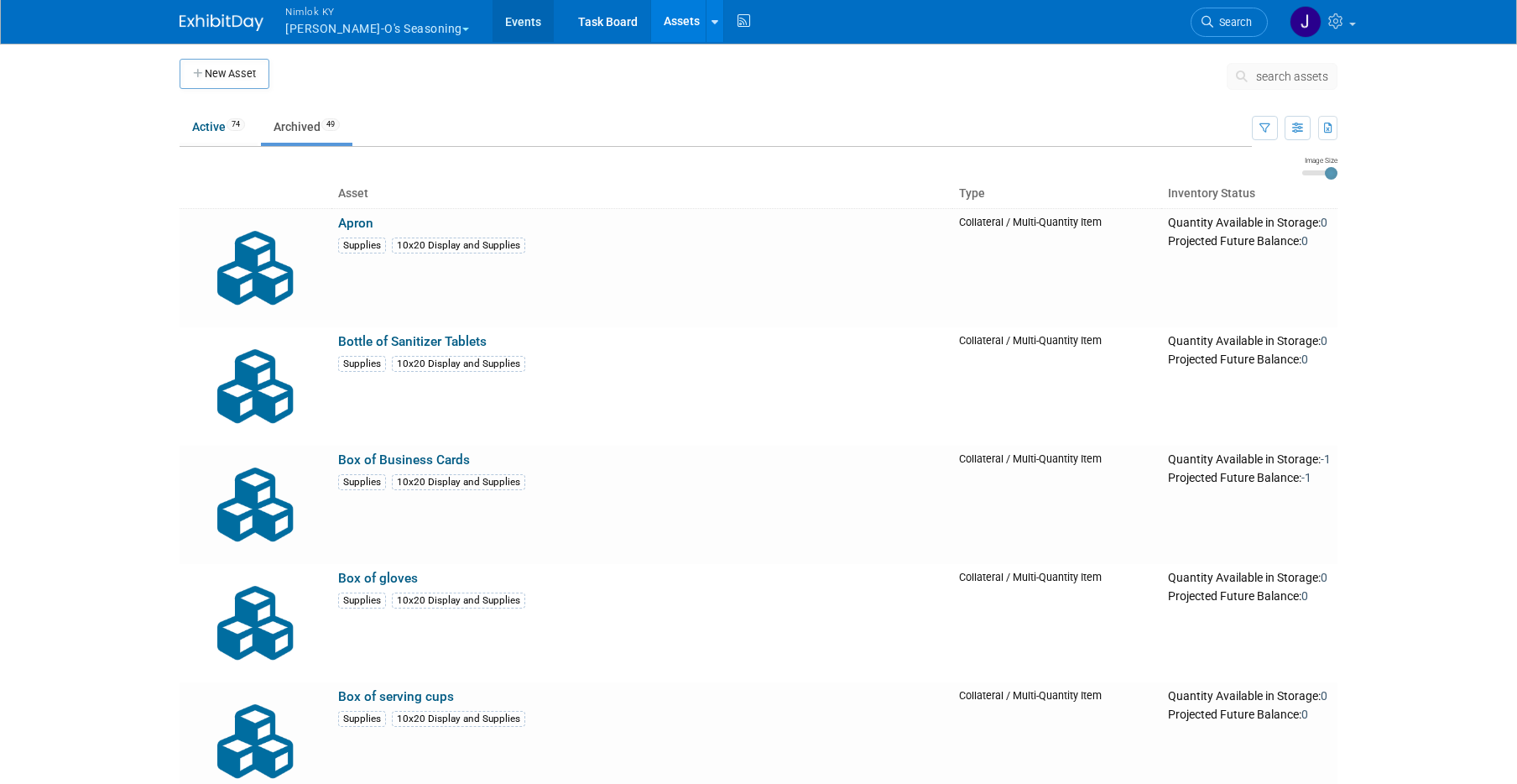
click at [493, 24] on link "Events" at bounding box center [523, 21] width 61 height 42
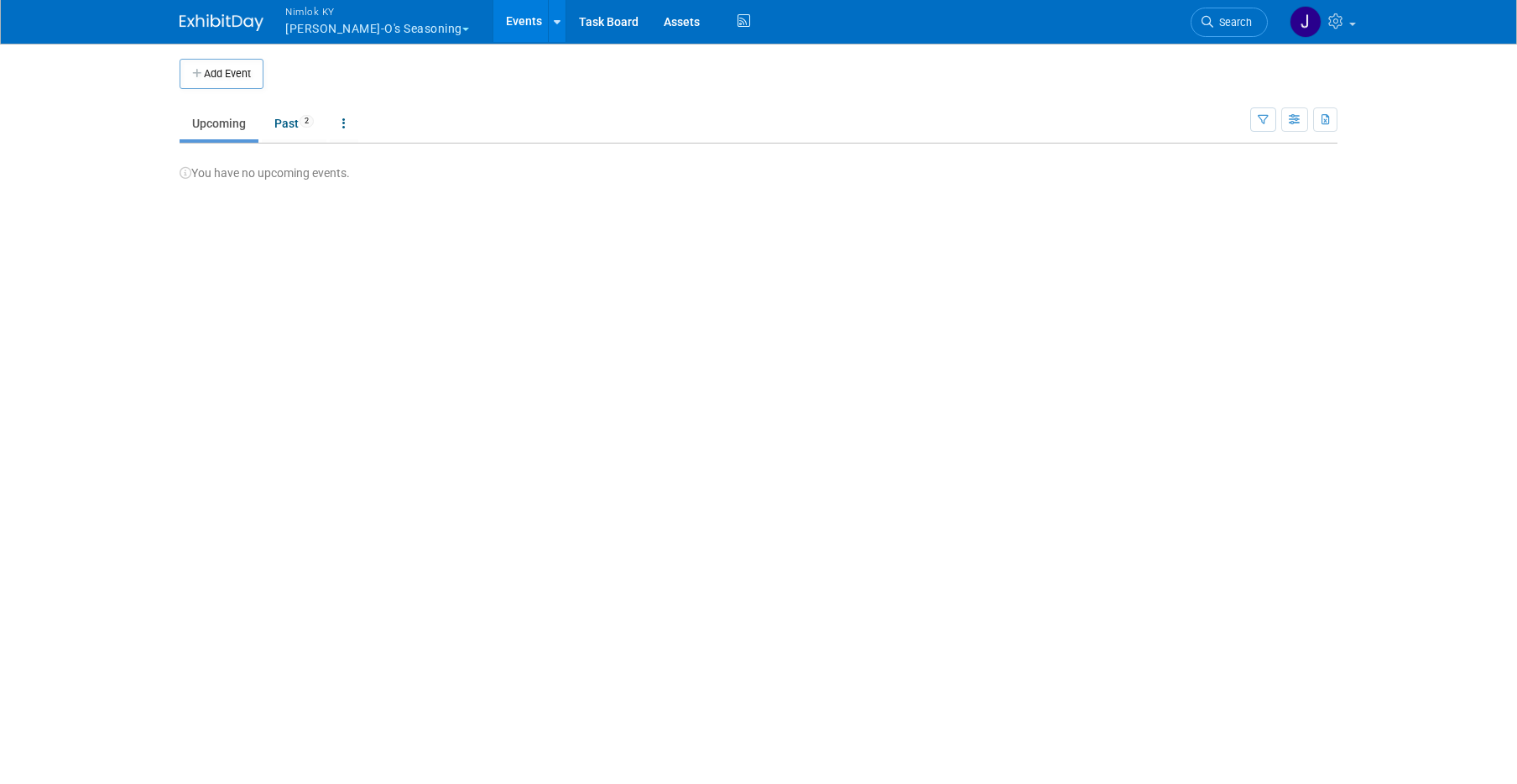
click at [355, 29] on button "Nimlok KY [PERSON_NAME]-O's Seasoning" at bounding box center [386, 22] width 207 height 43
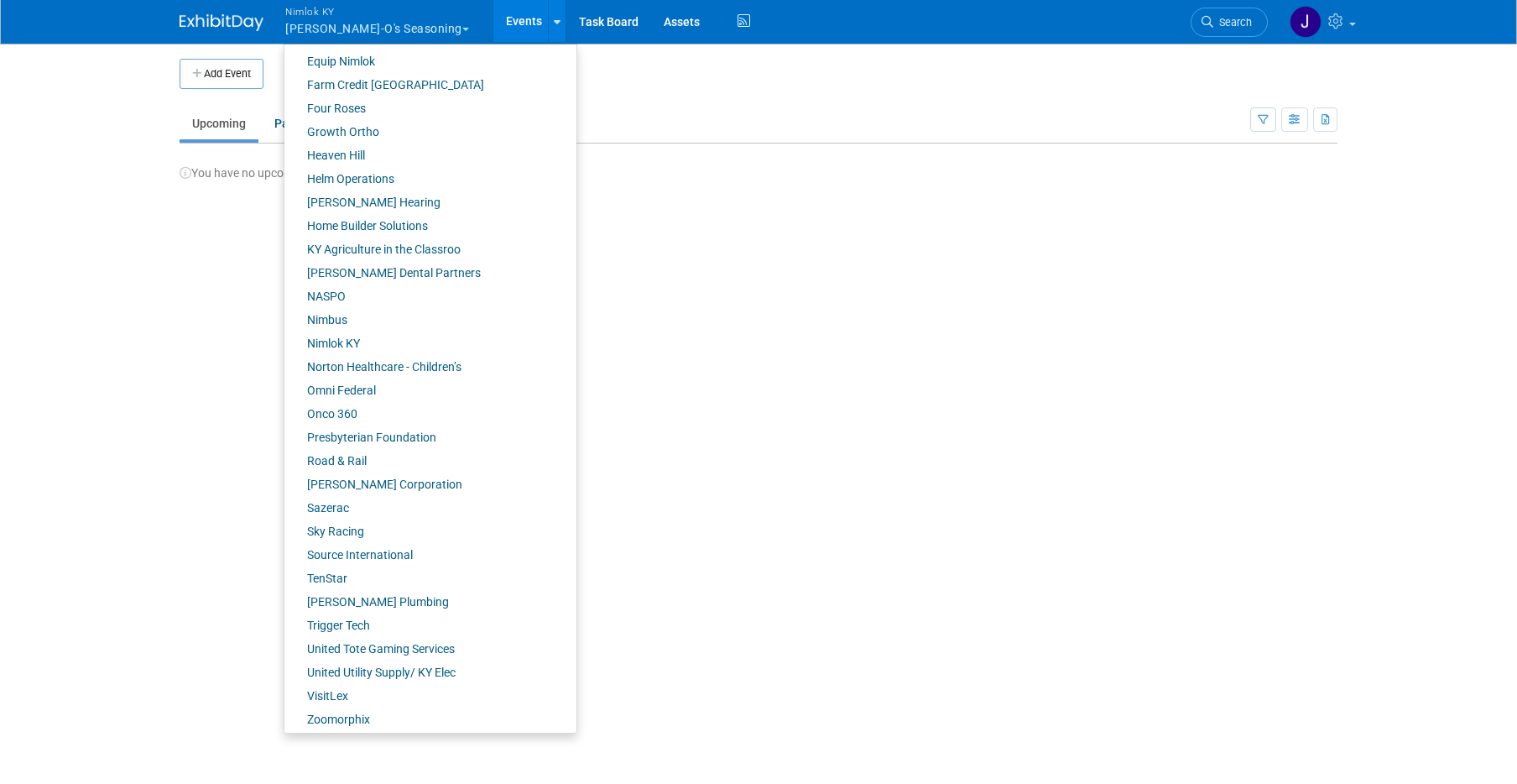
scroll to position [522, 0]
click at [379, 488] on link "[PERSON_NAME] Corporation" at bounding box center [424, 480] width 279 height 23
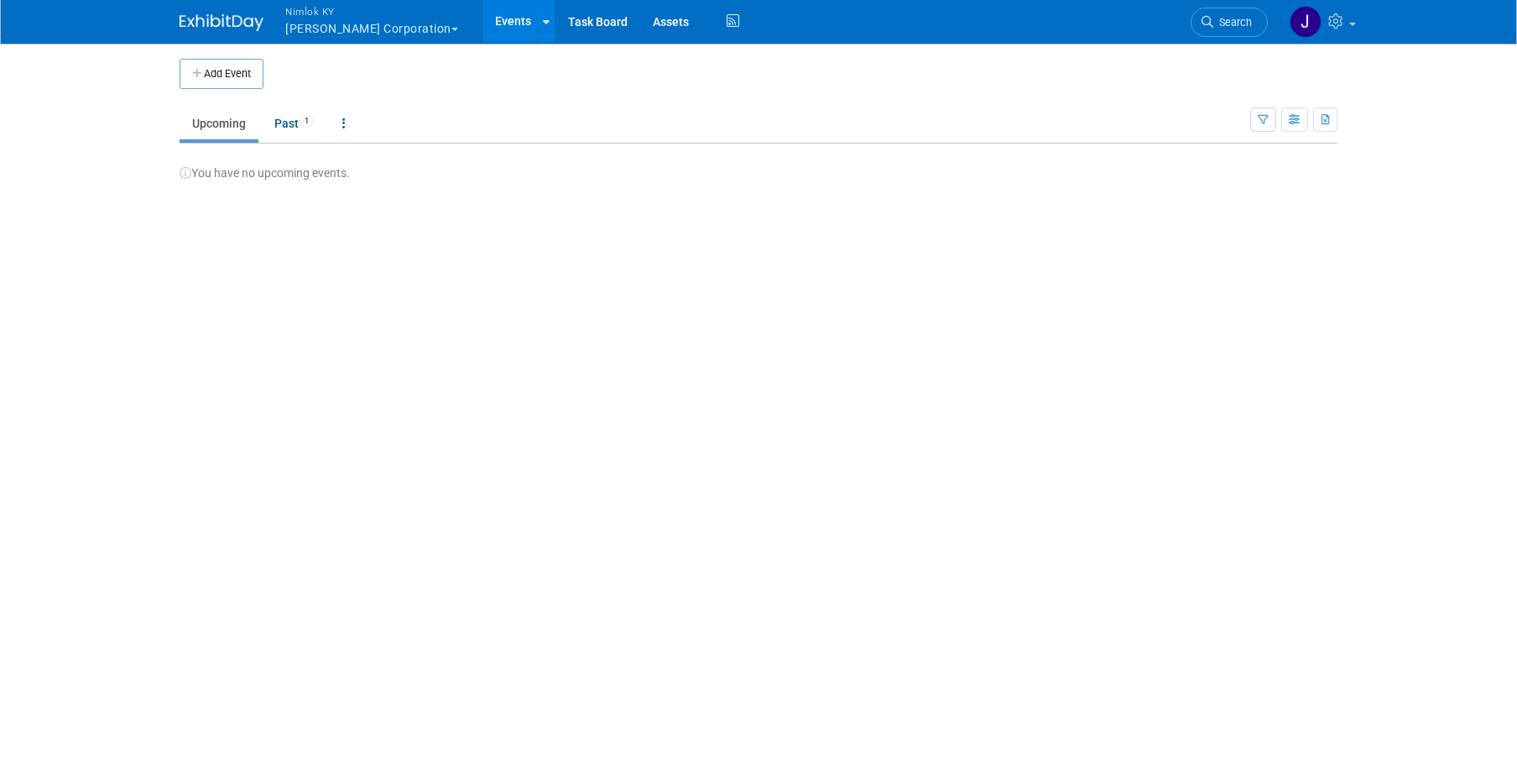
click at [362, 35] on button "Nimlok [PERSON_NAME] Corporation" at bounding box center [381, 22] width 195 height 43
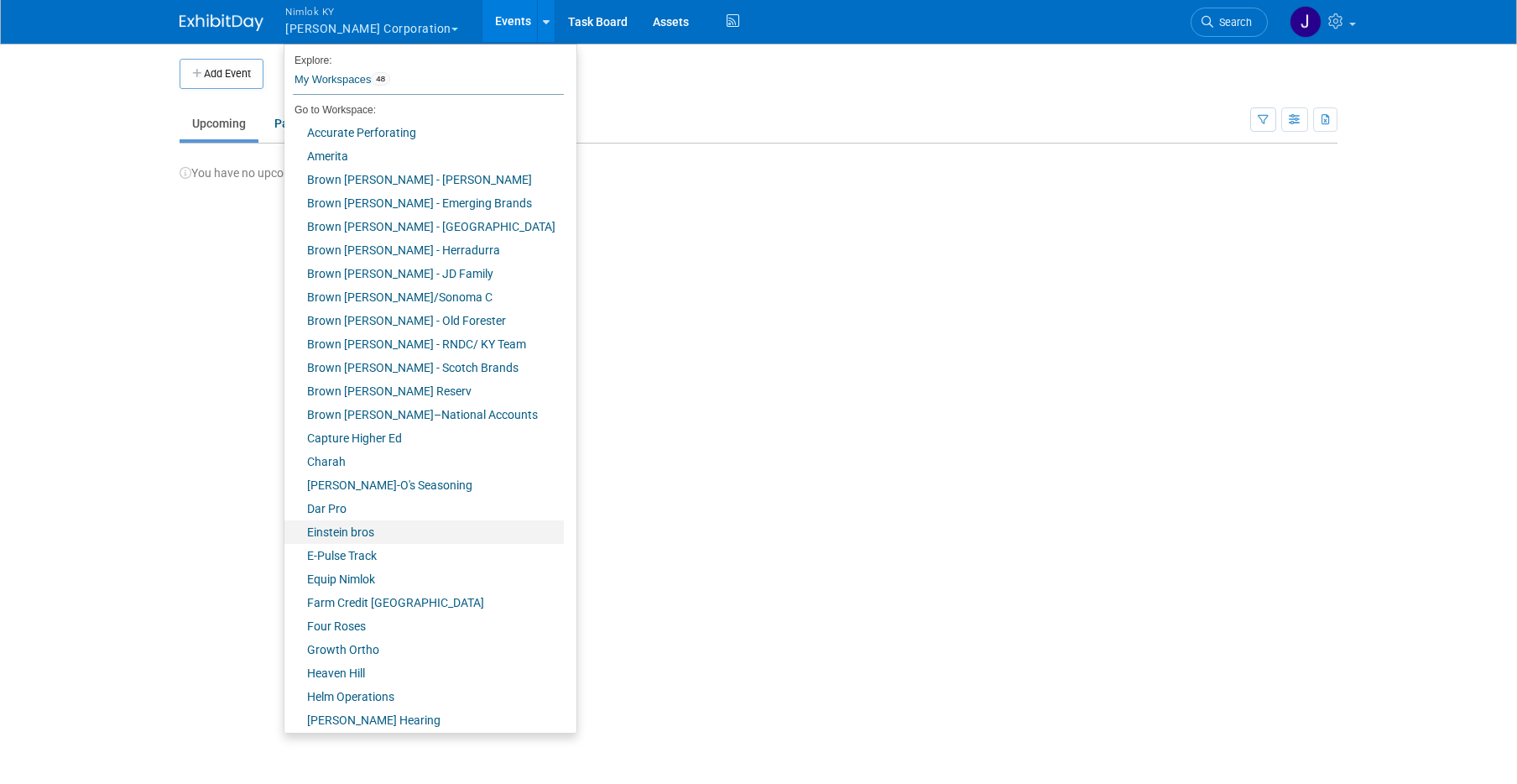
scroll to position [522, 0]
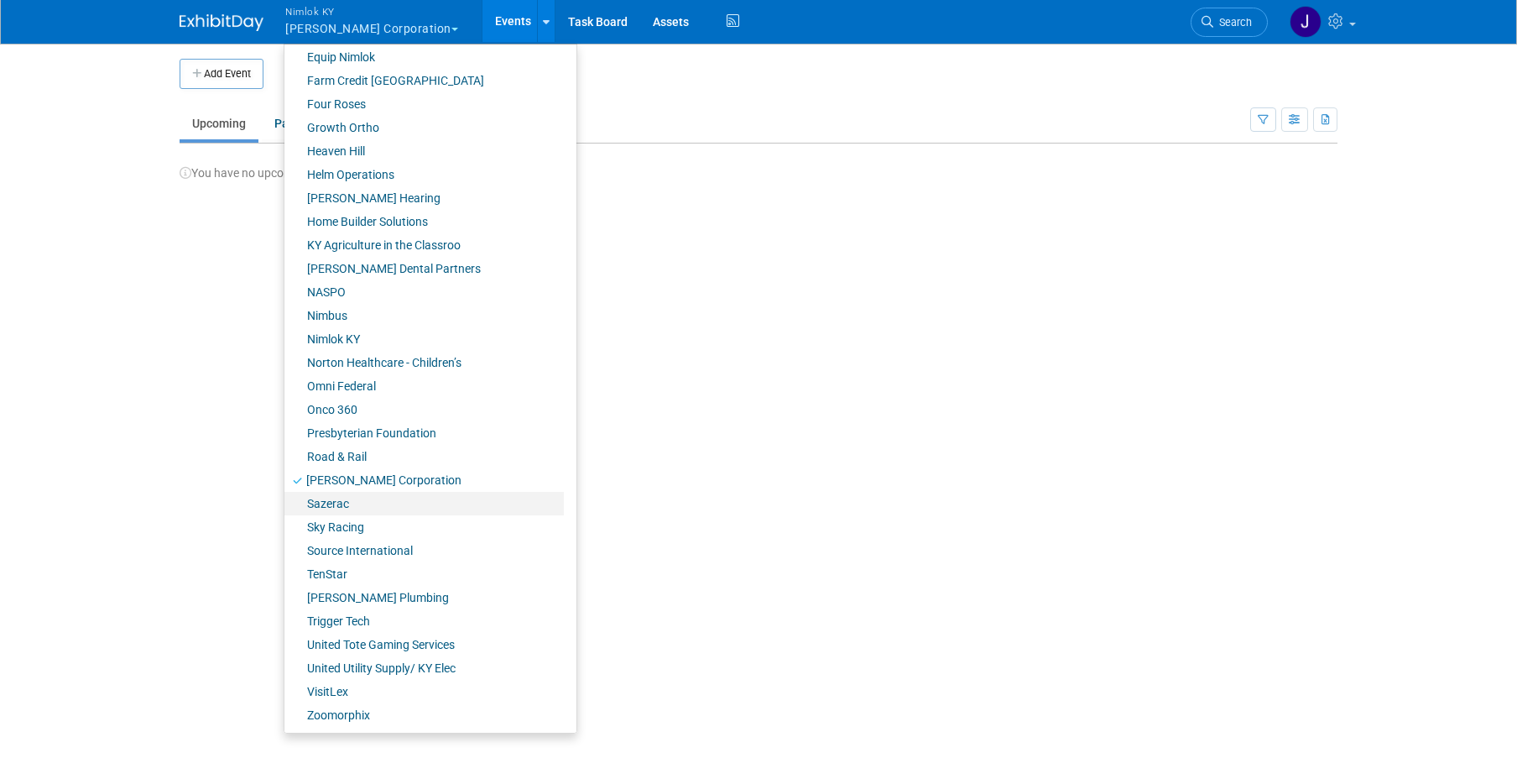
click at [367, 504] on link "Sazerac" at bounding box center [424, 503] width 279 height 23
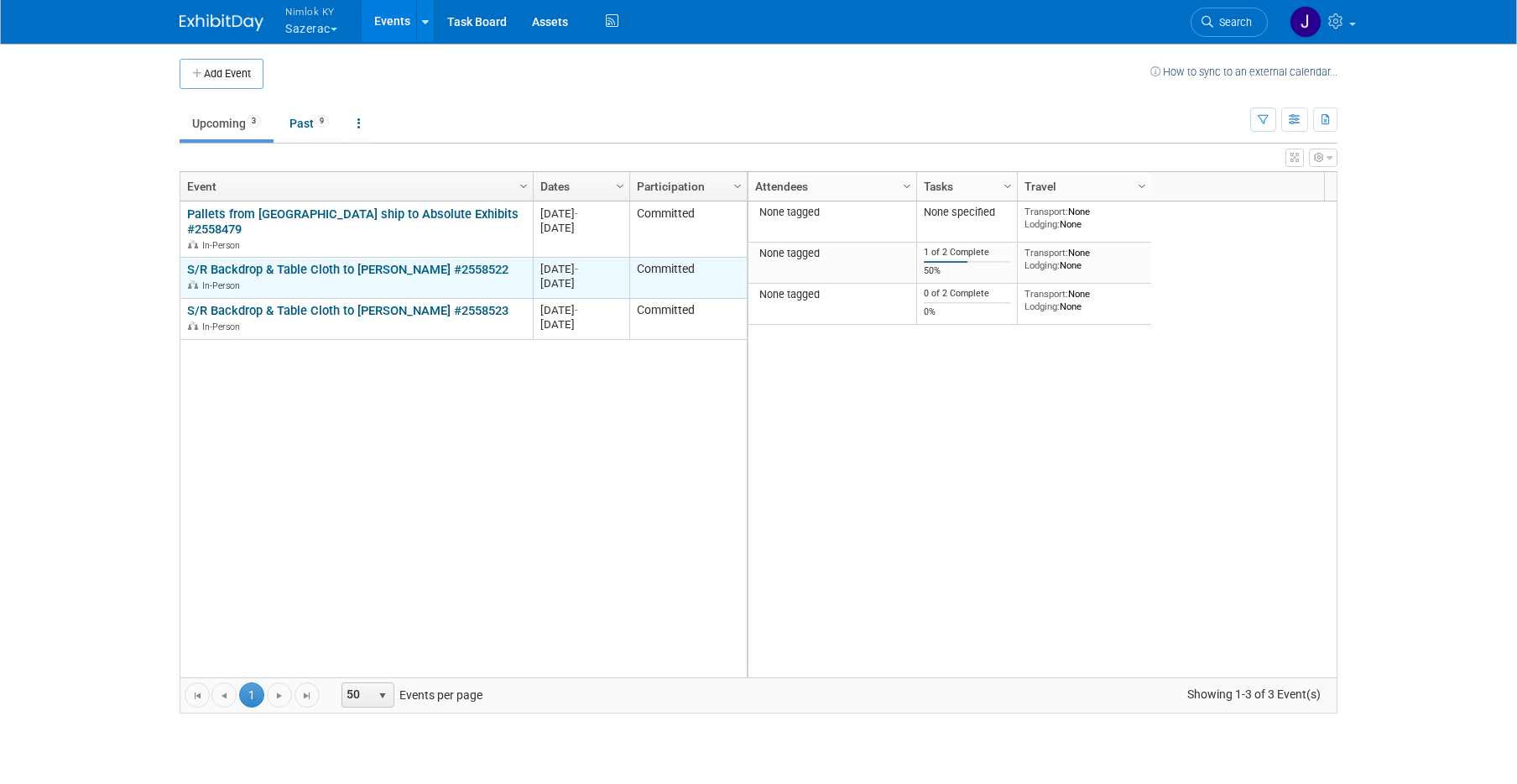
click at [310, 262] on link "S/R Backdrop & Table Cloth to [PERSON_NAME] #2558522" at bounding box center [347, 269] width 322 height 15
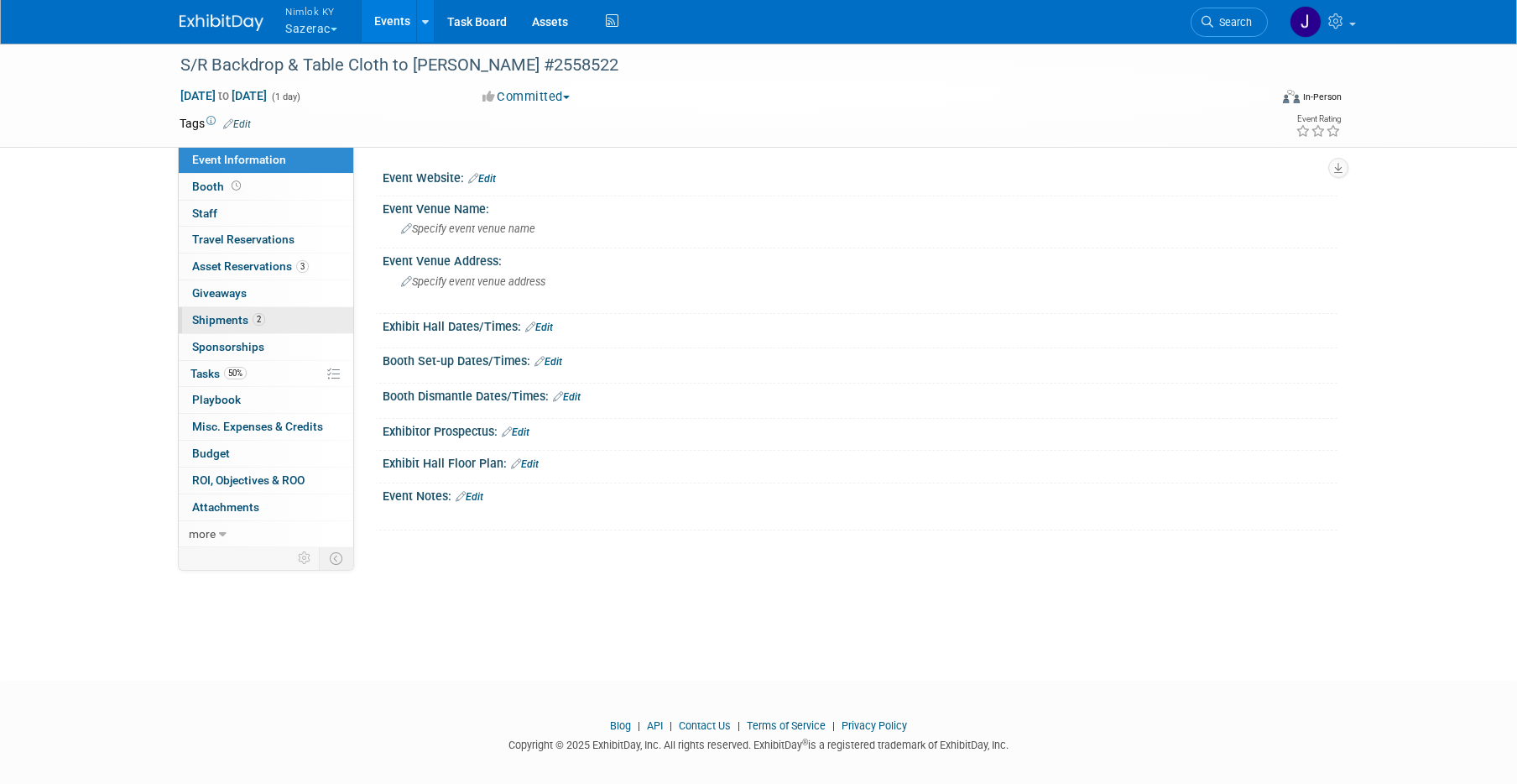
click at [286, 332] on link "2 Shipments 2" at bounding box center [266, 320] width 175 height 26
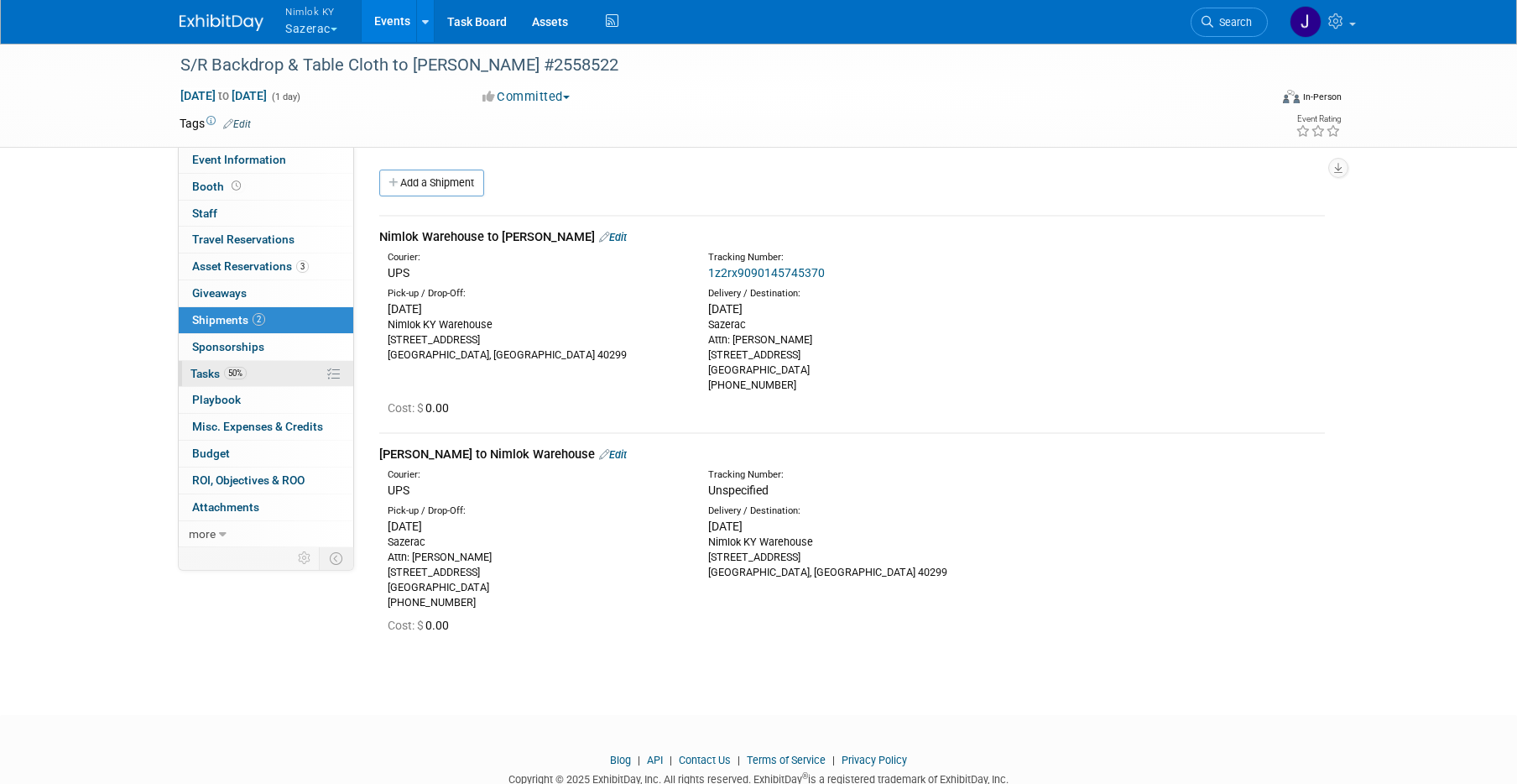
click at [273, 375] on link "50% Tasks 50%" at bounding box center [266, 373] width 175 height 26
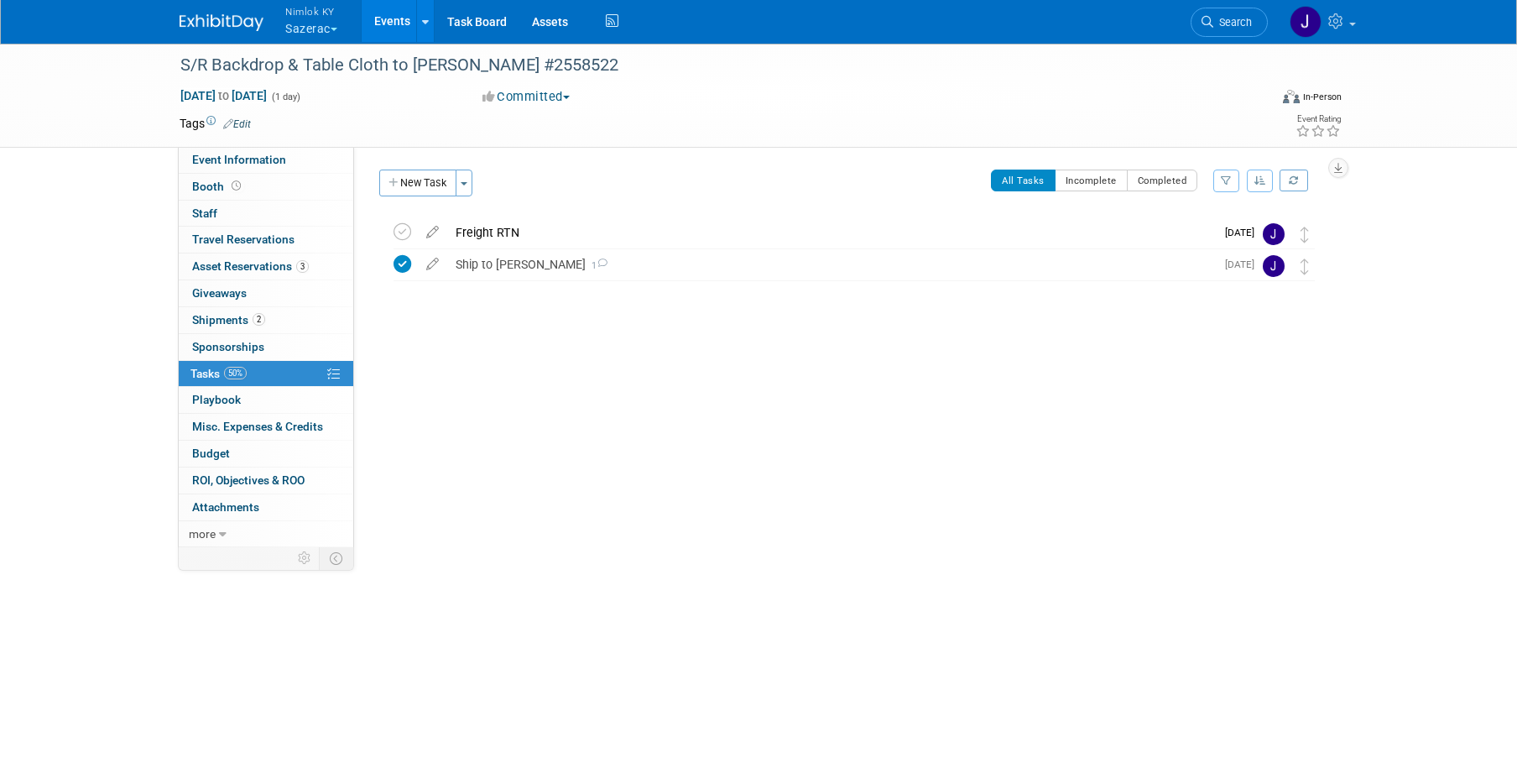
click at [322, 25] on button "Nimlok KY Sazerac" at bounding box center [321, 22] width 74 height 43
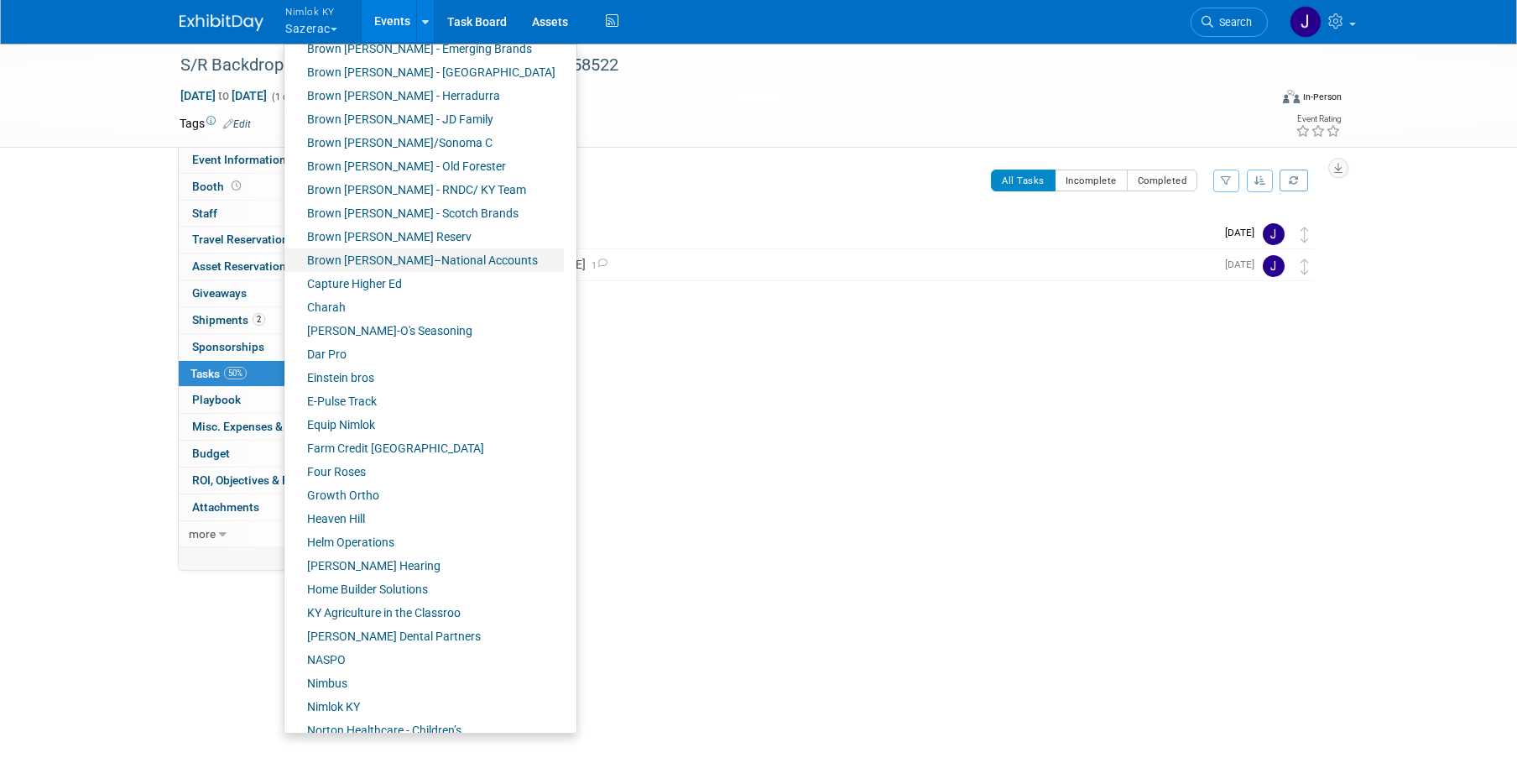
scroll to position [157, 0]
click at [376, 448] on link "Farm Credit [GEOGRAPHIC_DATA]" at bounding box center [424, 444] width 279 height 23
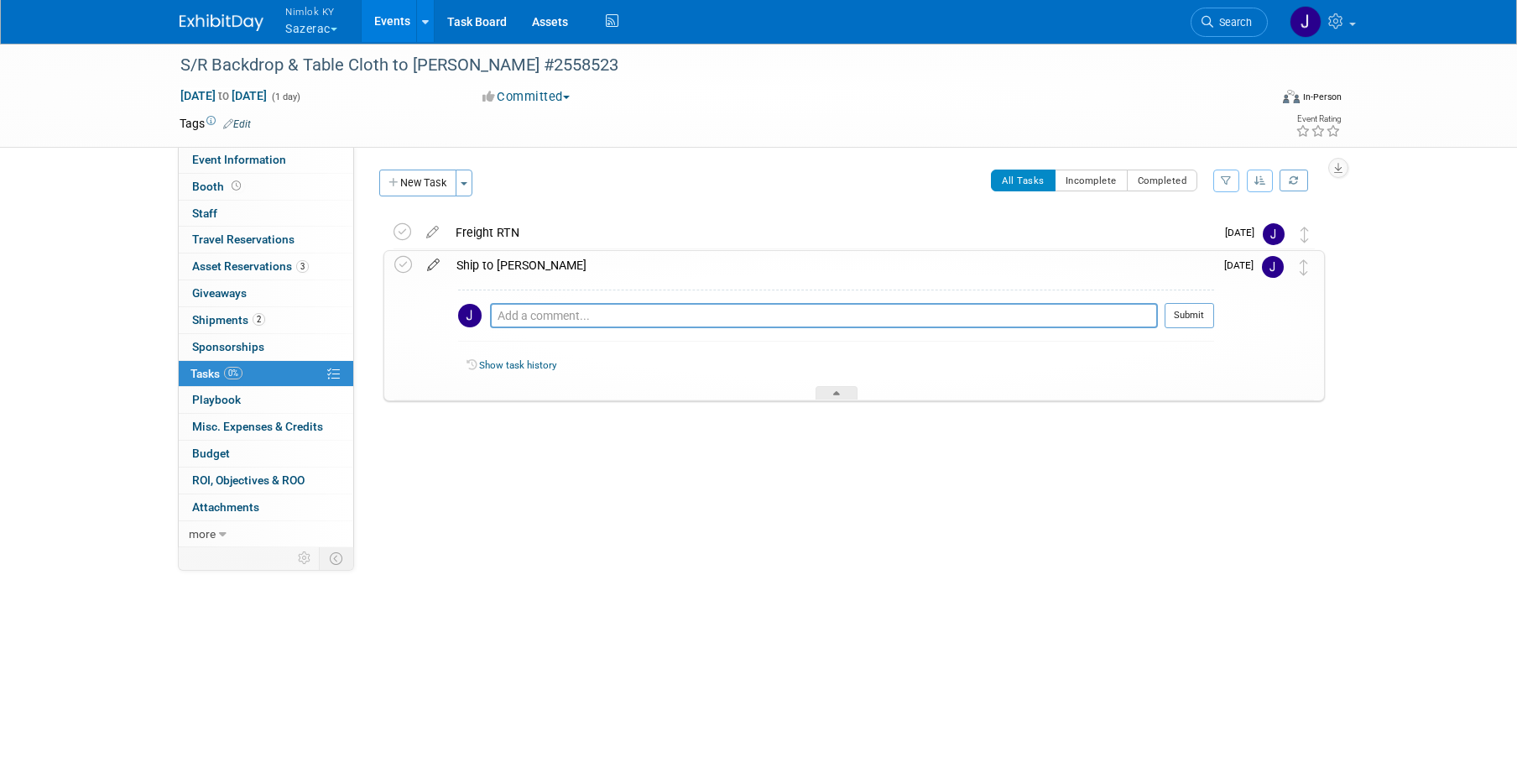
click at [437, 260] on icon at bounding box center [433, 261] width 29 height 21
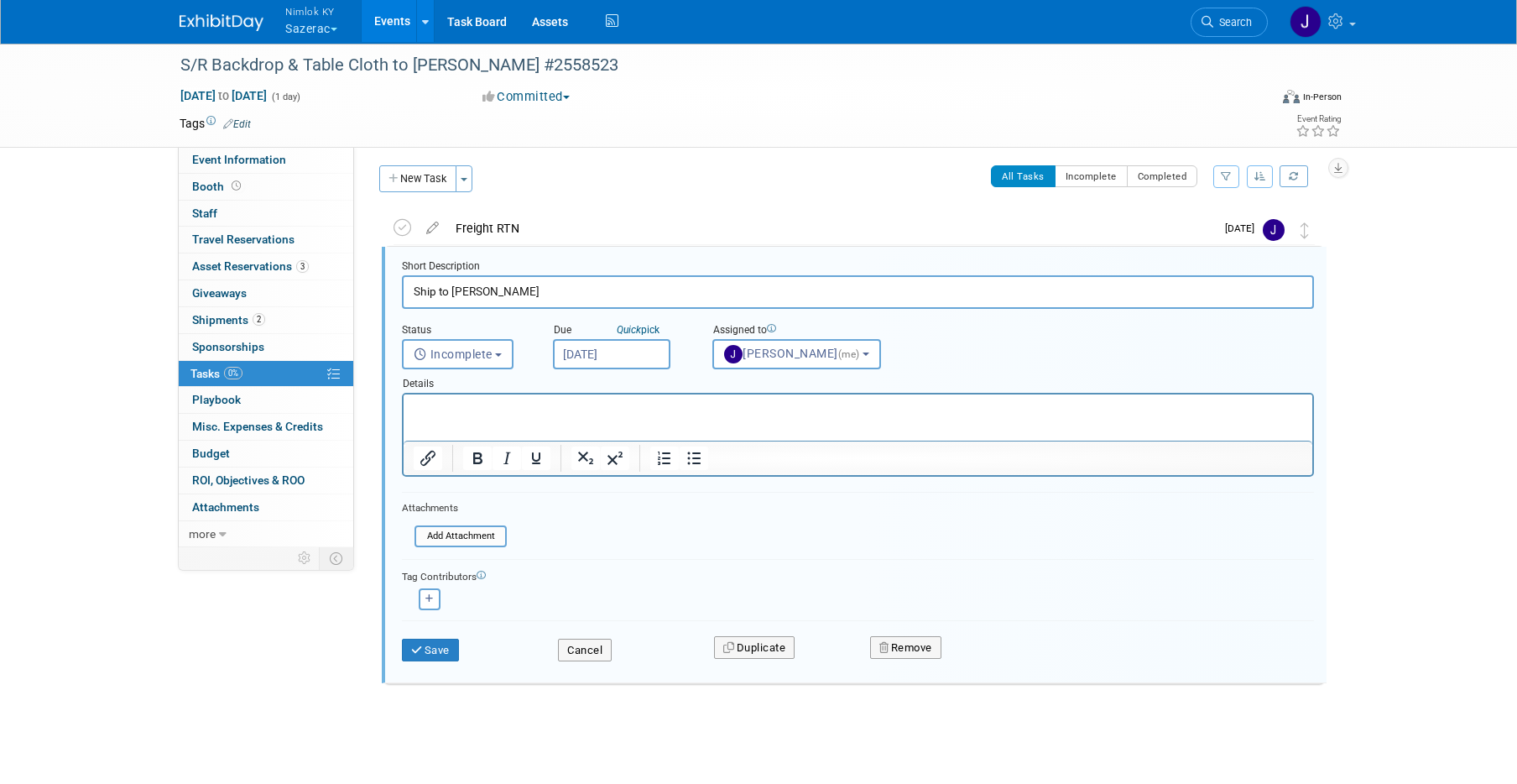
scroll to position [5, 0]
click at [630, 350] on input "[DATE]" at bounding box center [612, 353] width 118 height 30
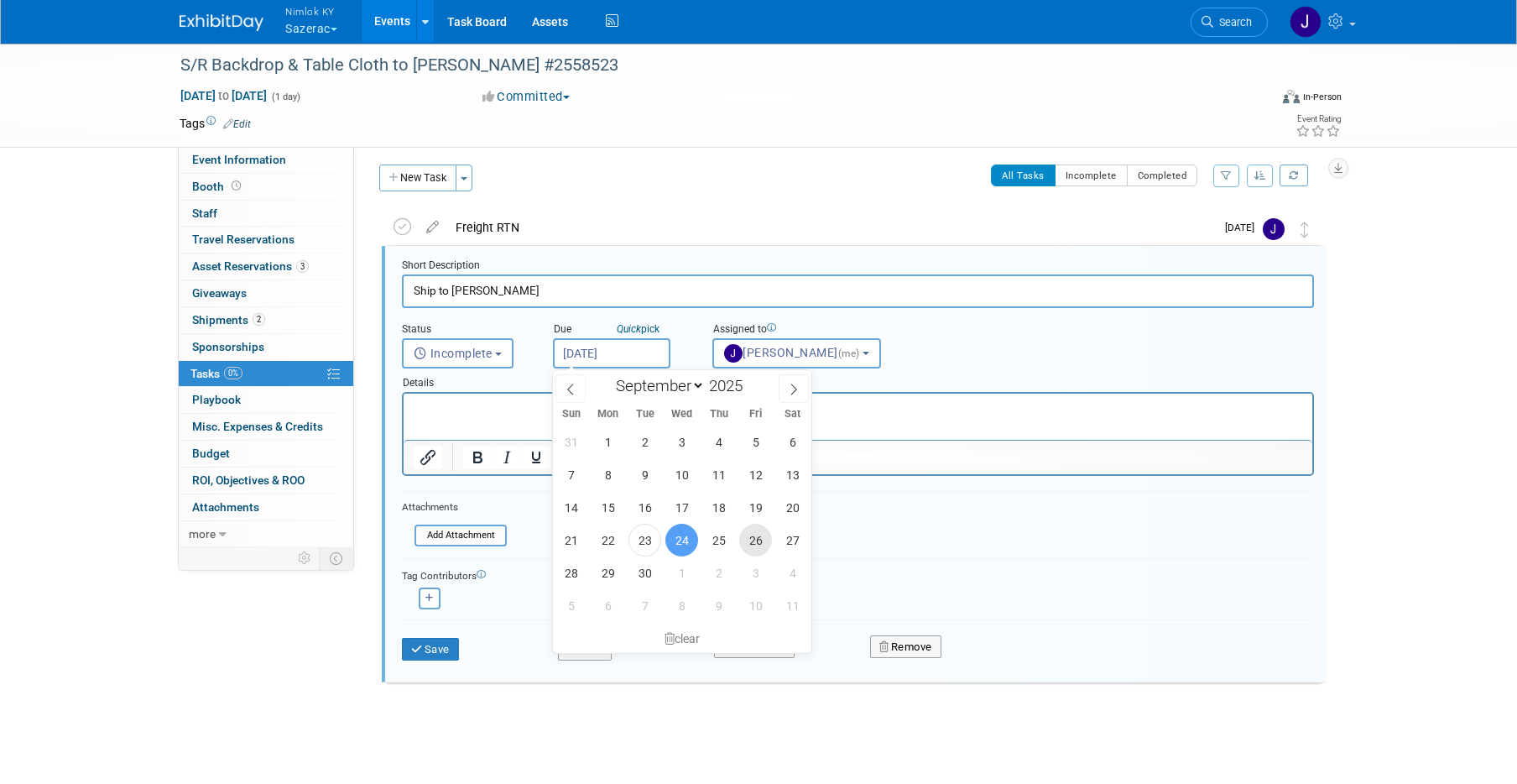
click at [754, 535] on span "26" at bounding box center [755, 540] width 33 height 33
type input "[DATE]"
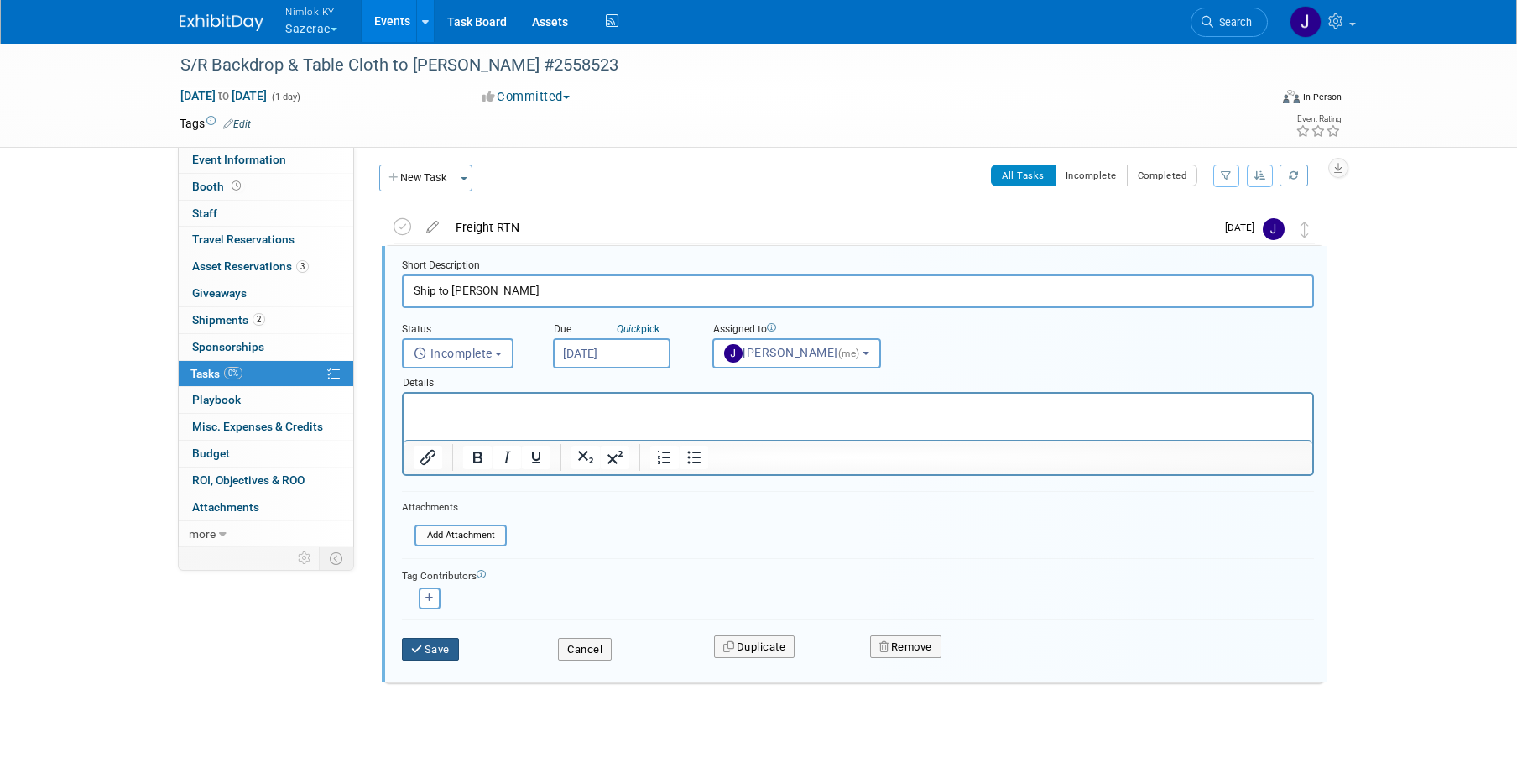
click at [436, 656] on button "Save" at bounding box center [430, 649] width 57 height 23
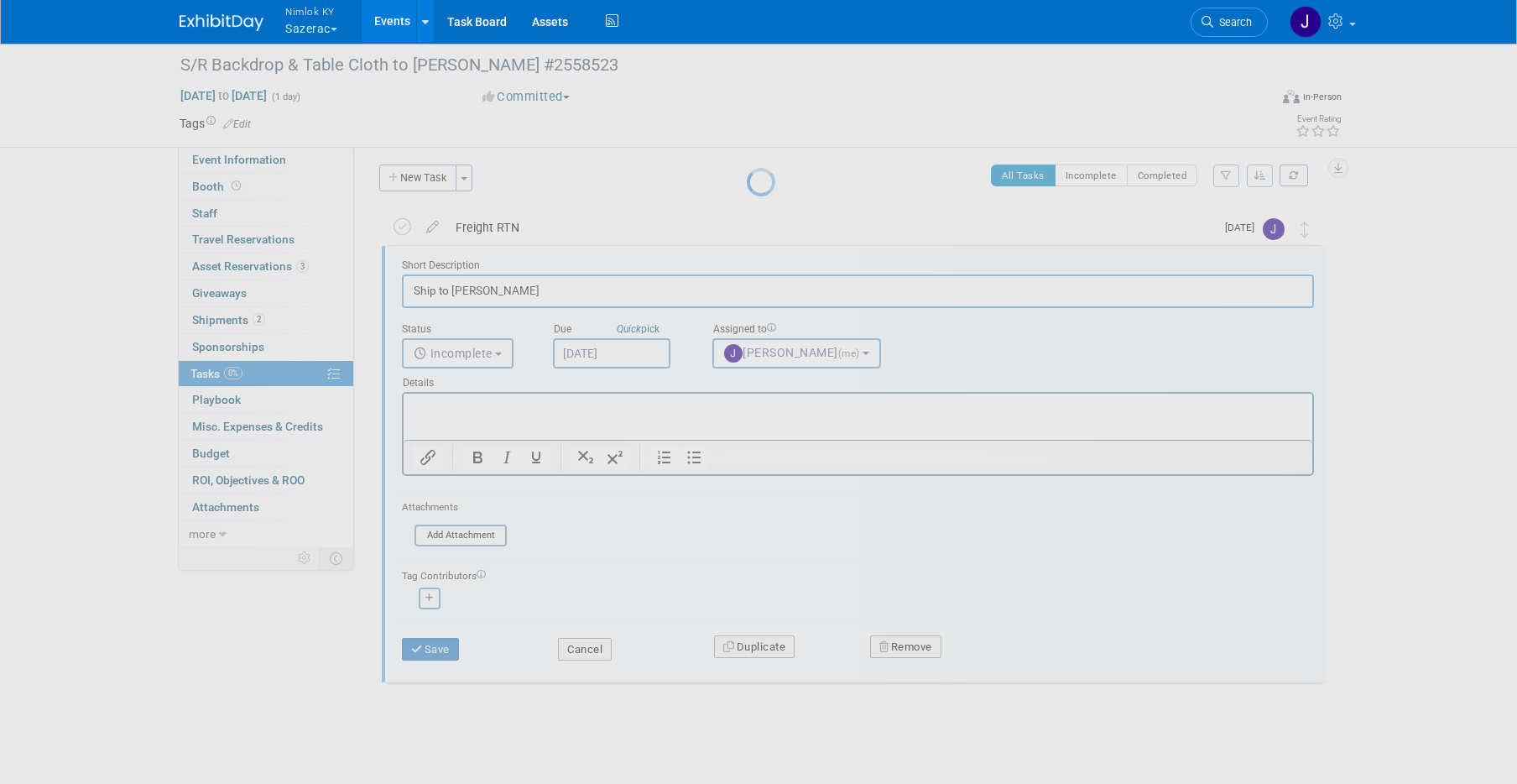
scroll to position [0, 0]
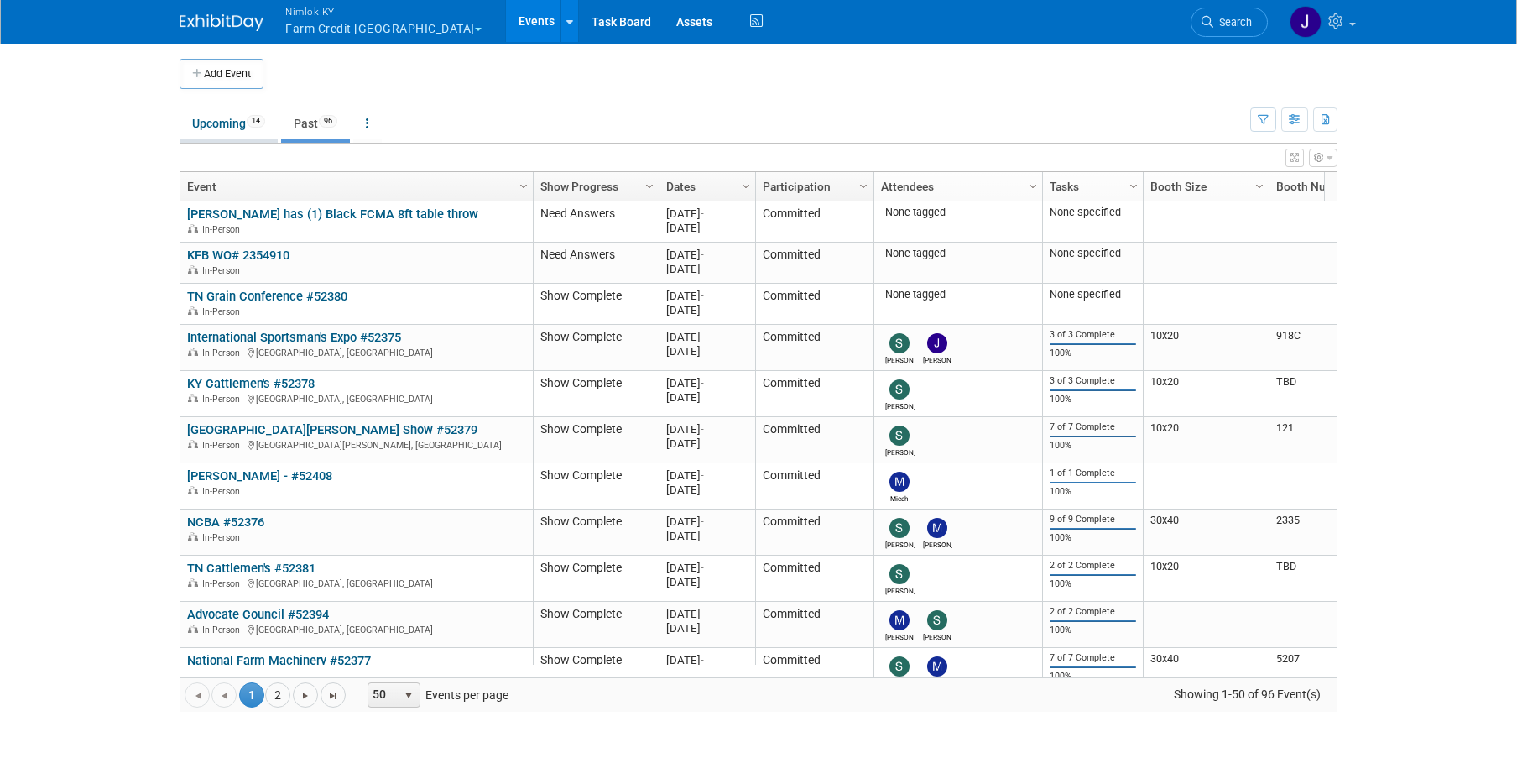
click at [239, 127] on link "Upcoming 14" at bounding box center [229, 123] width 99 height 32
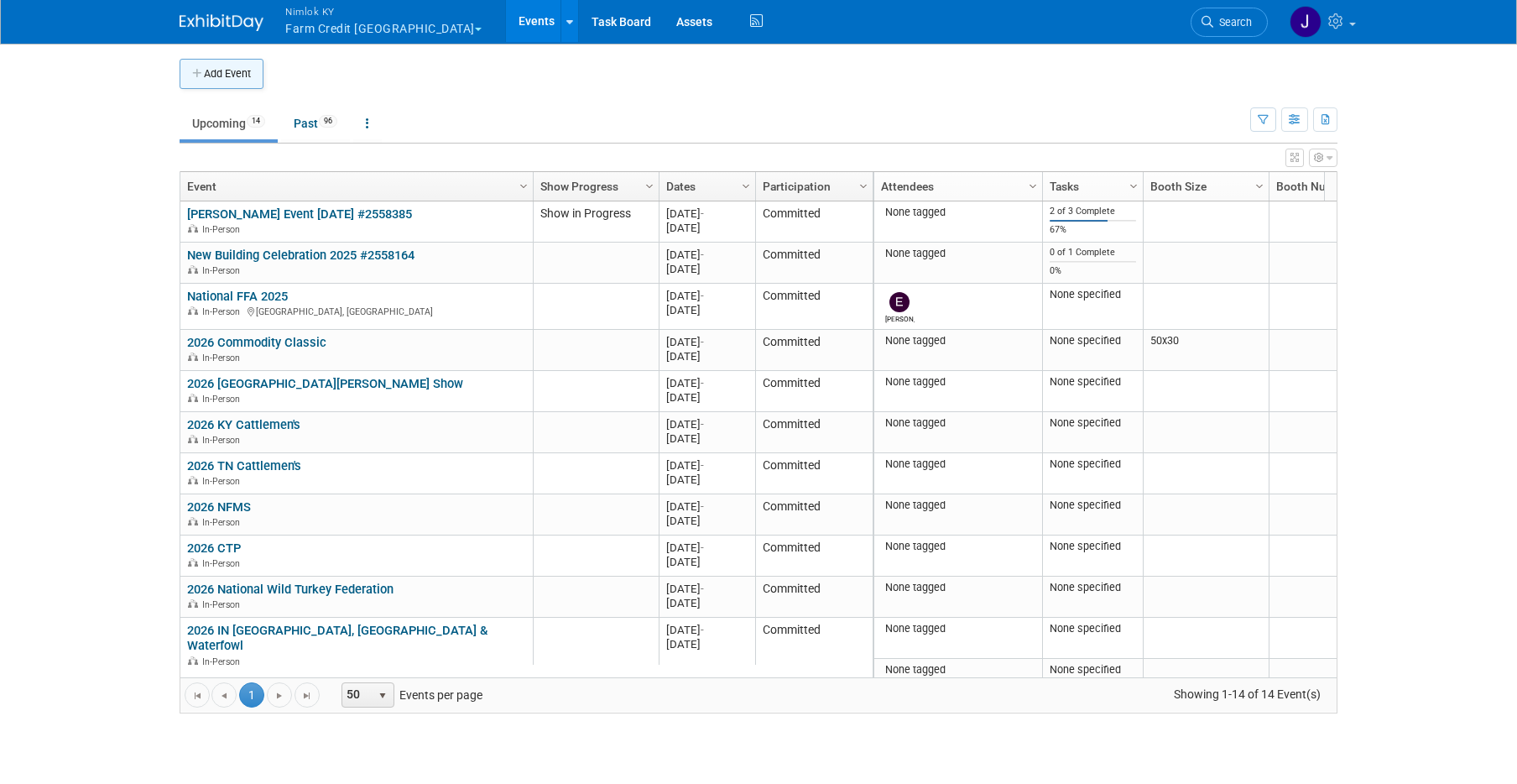
click at [240, 78] on button "Add Event" at bounding box center [221, 73] width 84 height 30
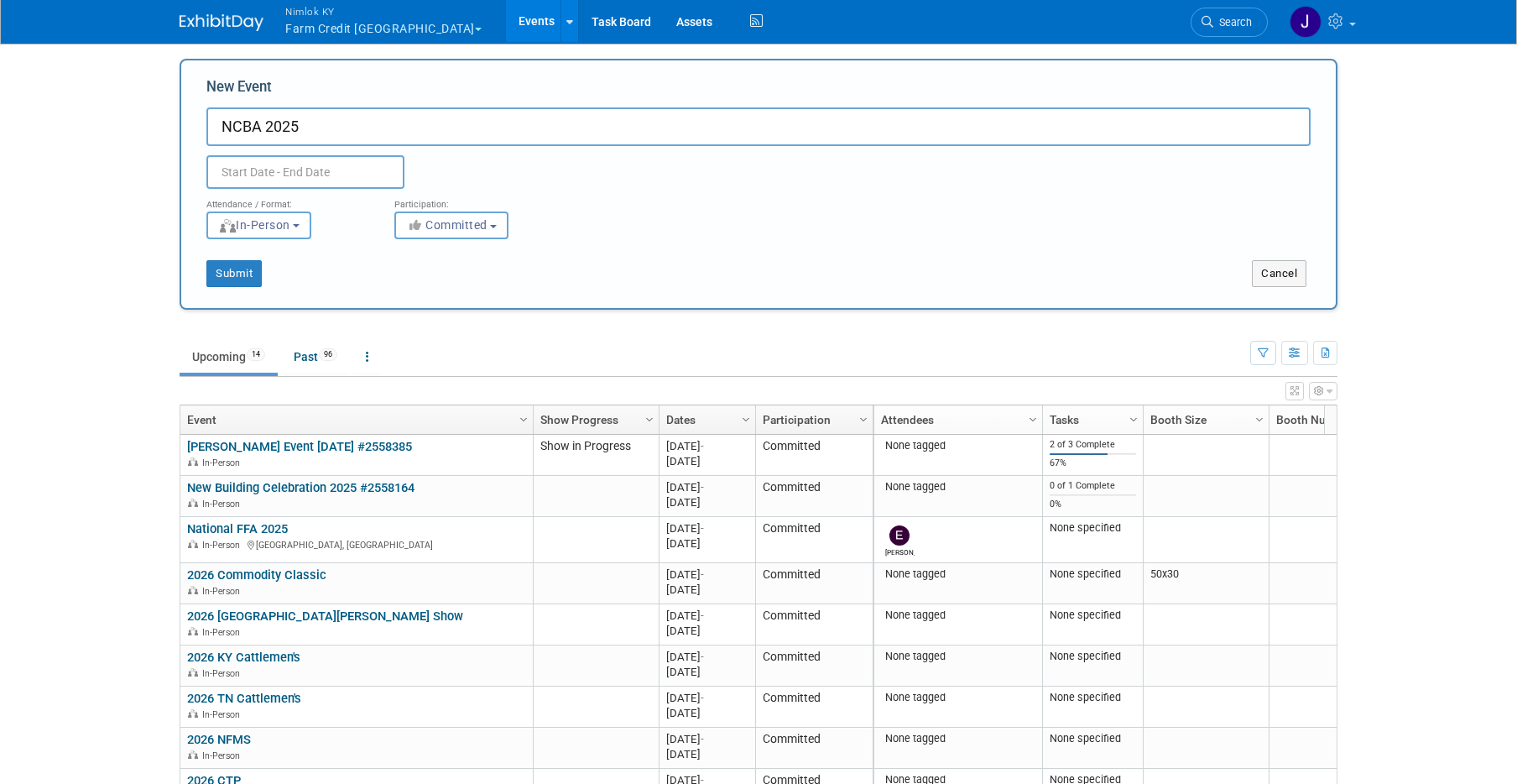
scroll to position [3, 0]
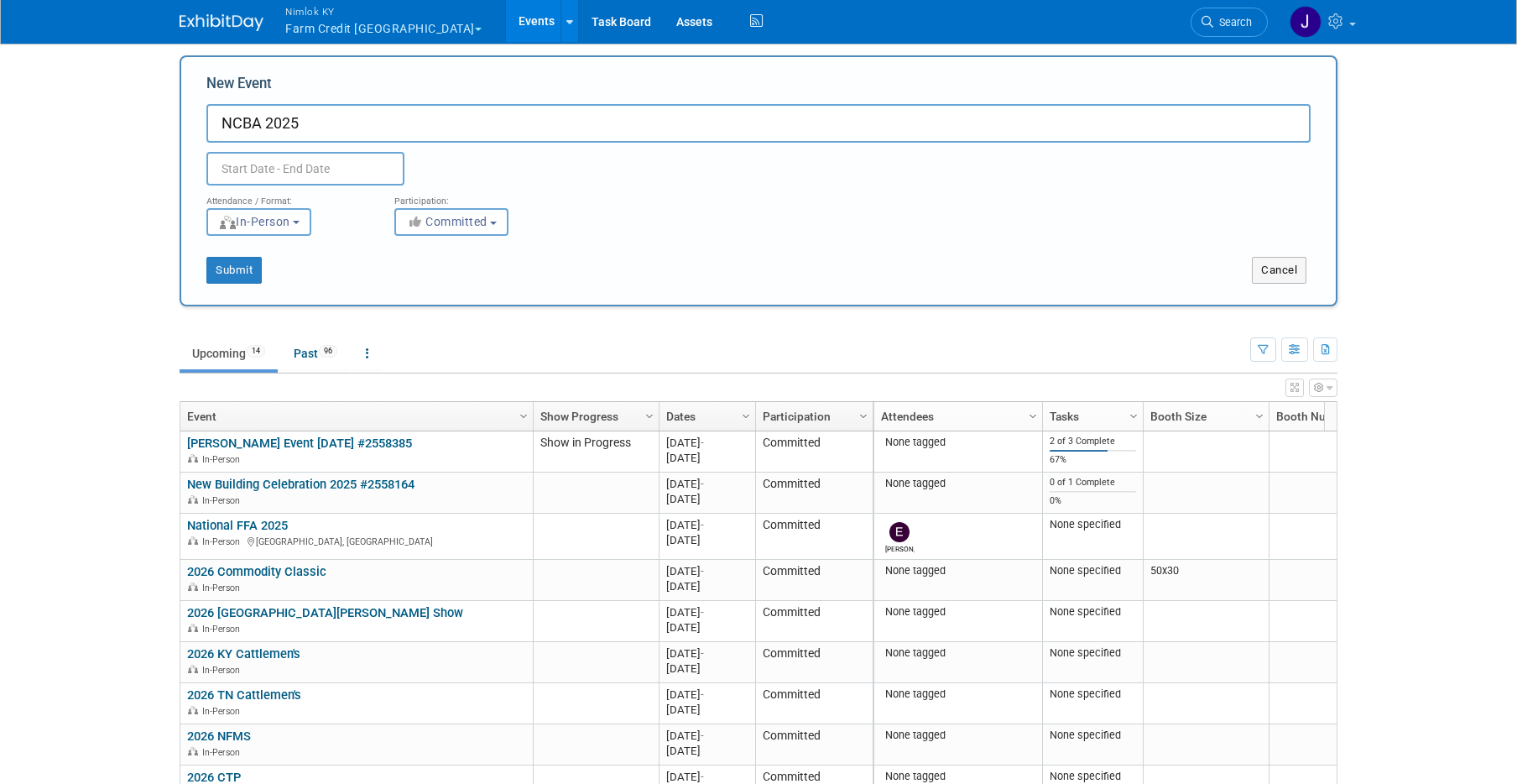
click at [260, 128] on input "NCBA 2025" at bounding box center [758, 123] width 1104 height 39
click at [281, 127] on input "NCBA CAttle Con 2025" at bounding box center [758, 123] width 1104 height 39
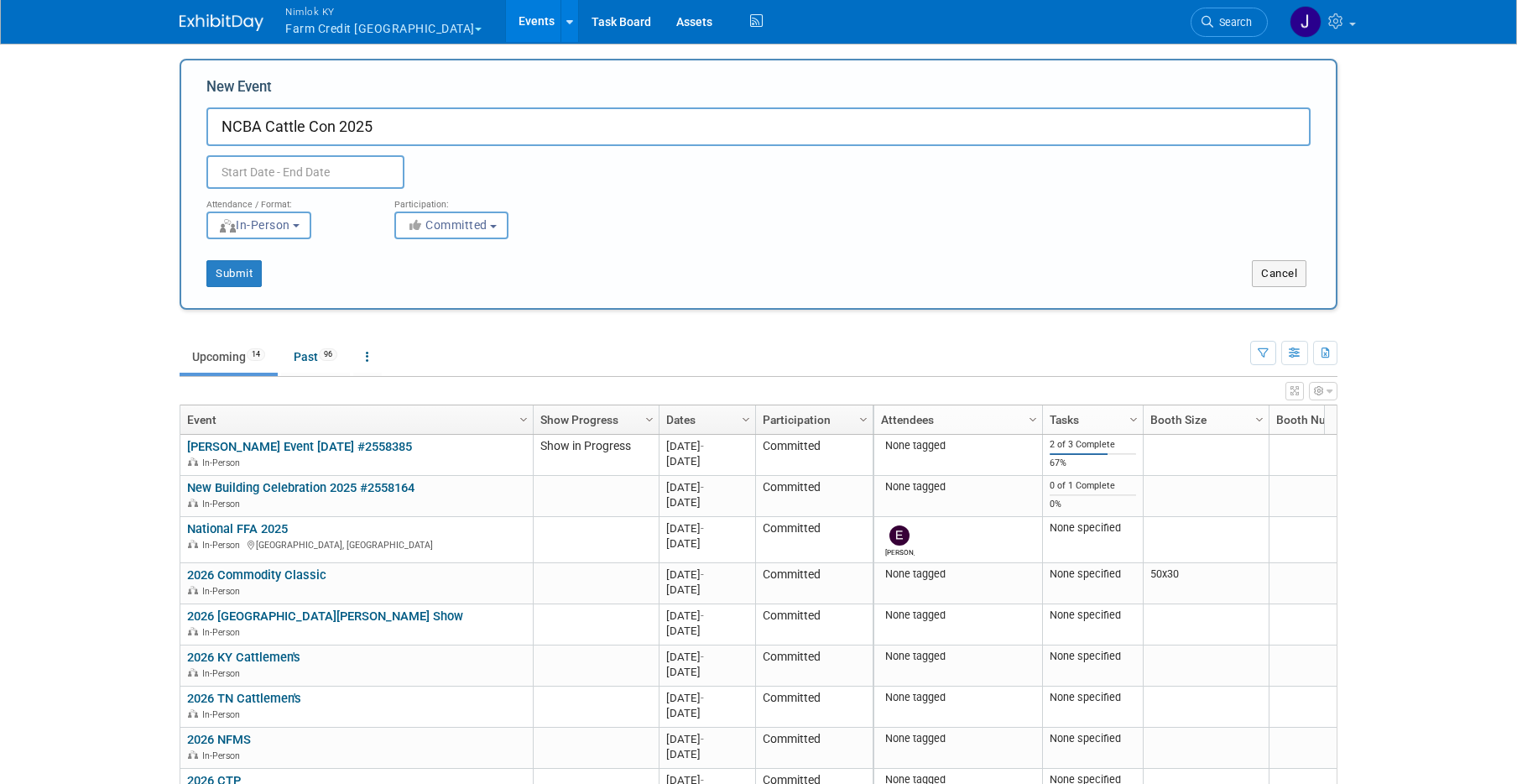
click at [398, 134] on input "NCBA Cattle Con 2025" at bounding box center [758, 126] width 1104 height 39
type input "NCBA Cattle Con 2026"
click at [280, 174] on input "text" at bounding box center [305, 172] width 198 height 34
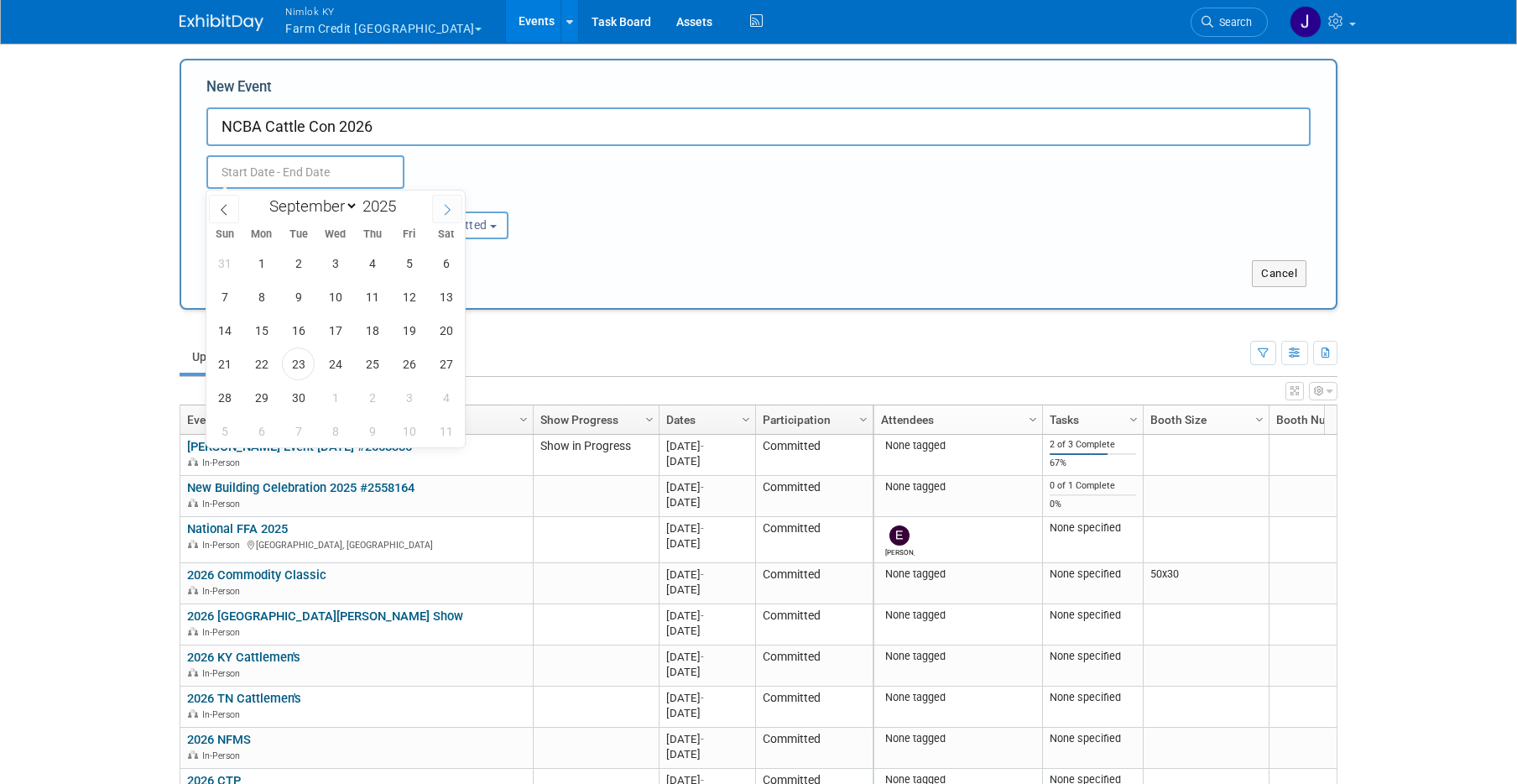
click at [456, 211] on span at bounding box center [447, 208] width 30 height 29
select select "11"
click at [456, 211] on span at bounding box center [447, 208] width 30 height 29
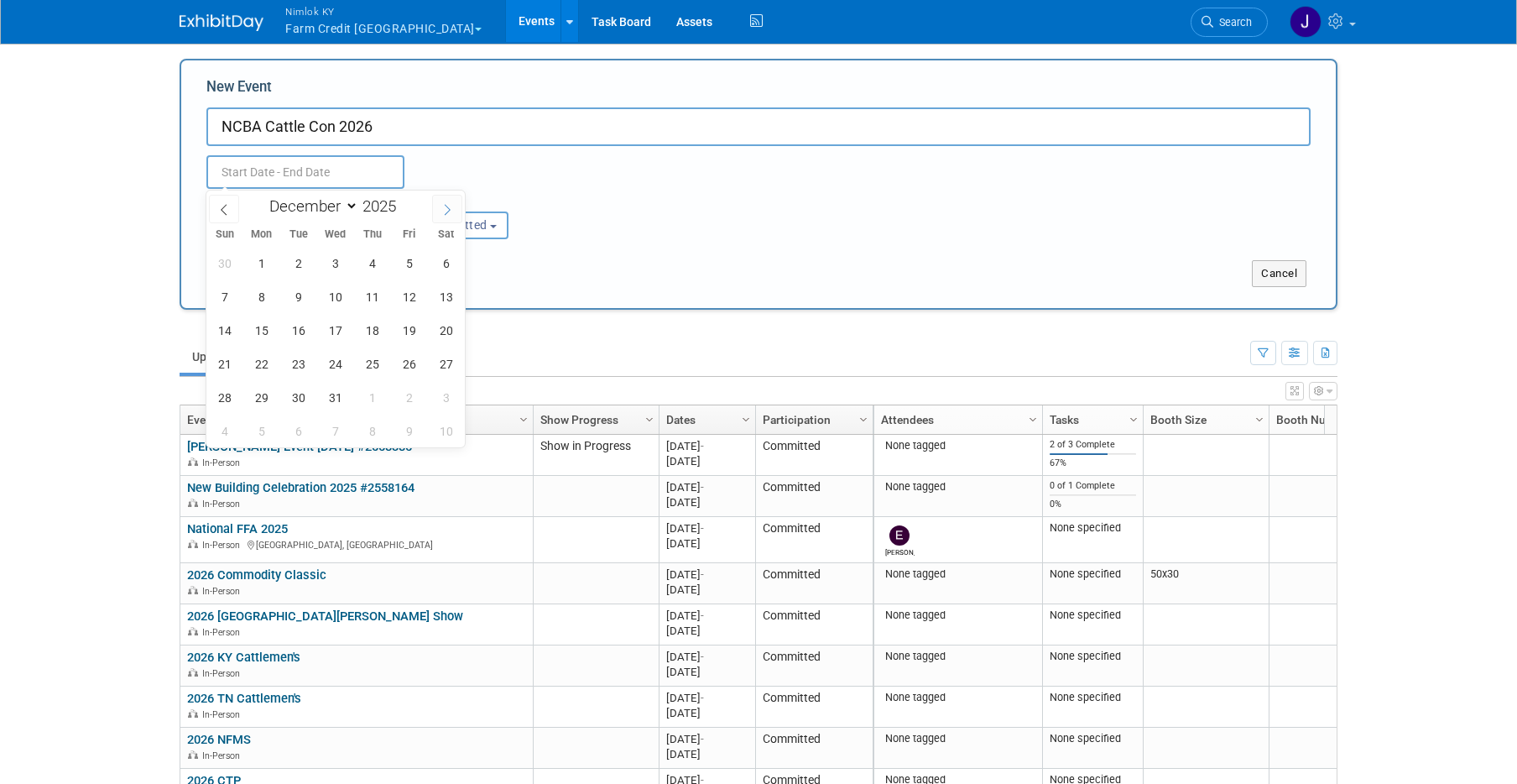
type input "2026"
click at [456, 211] on span at bounding box center [447, 208] width 30 height 29
select select "1"
click at [300, 273] on span "3" at bounding box center [298, 263] width 33 height 33
click at [370, 259] on span "5" at bounding box center [373, 263] width 33 height 33
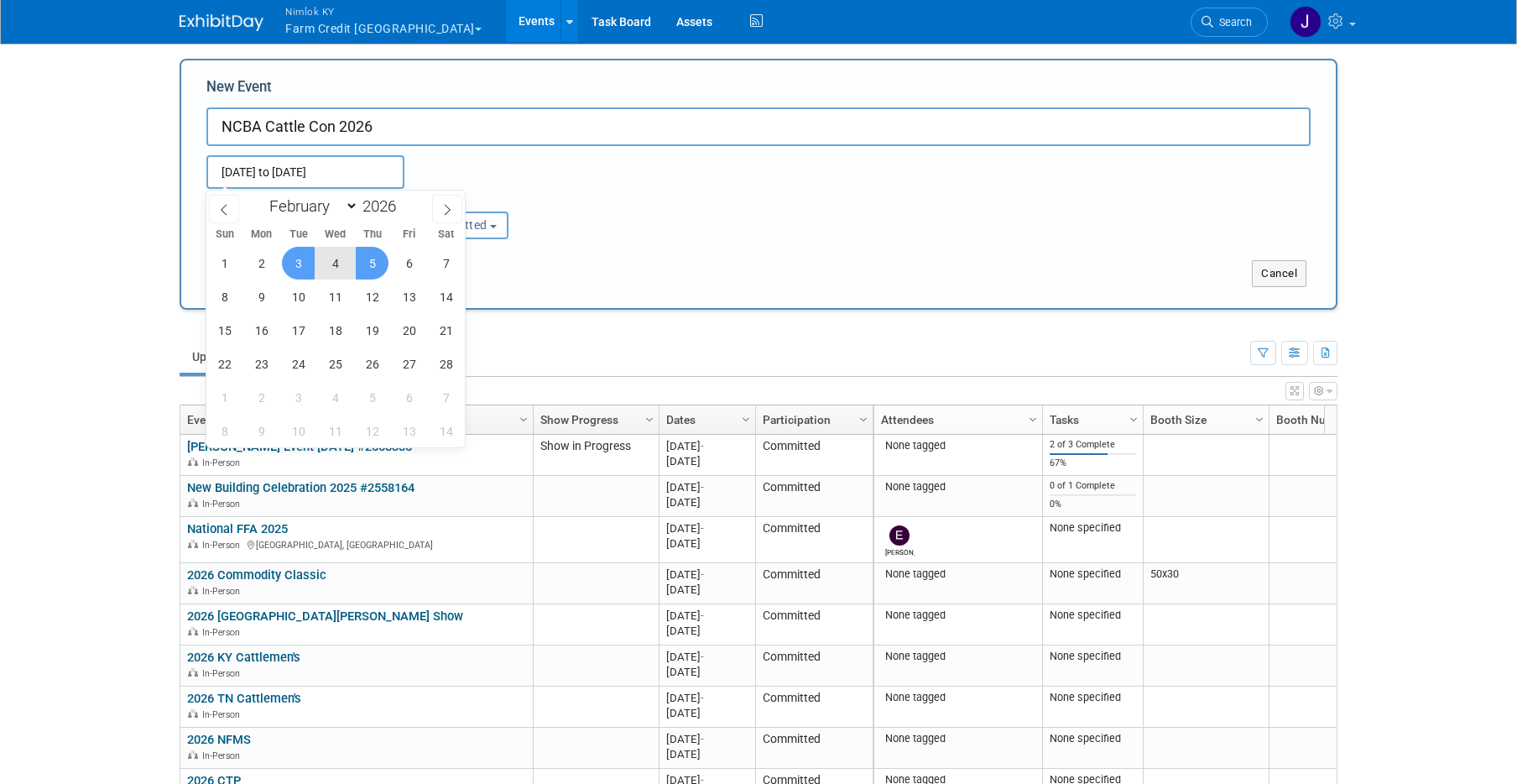
type input "[DATE] to [DATE]"
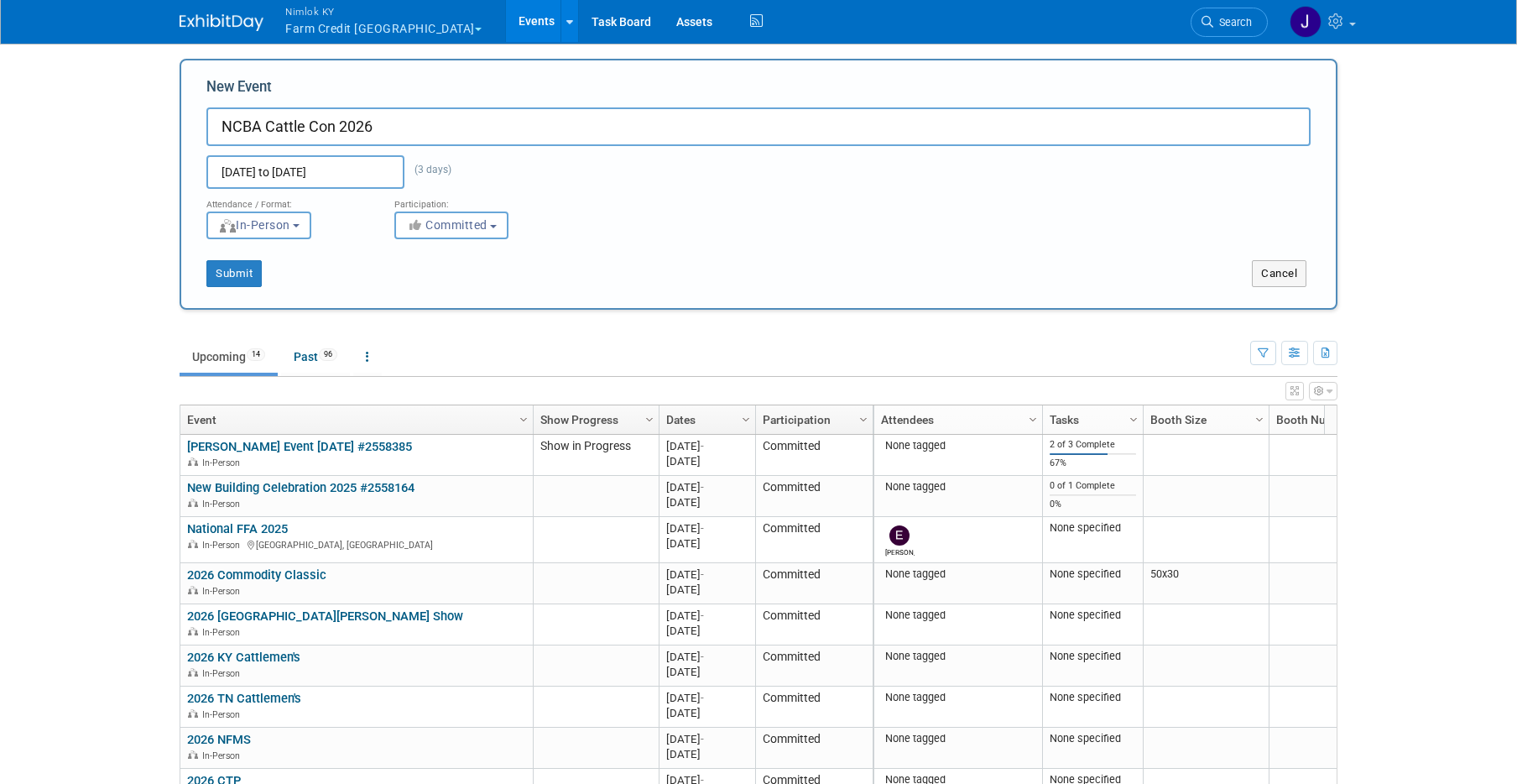
click at [359, 183] on input "[DATE] to [DATE]" at bounding box center [305, 172] width 198 height 34
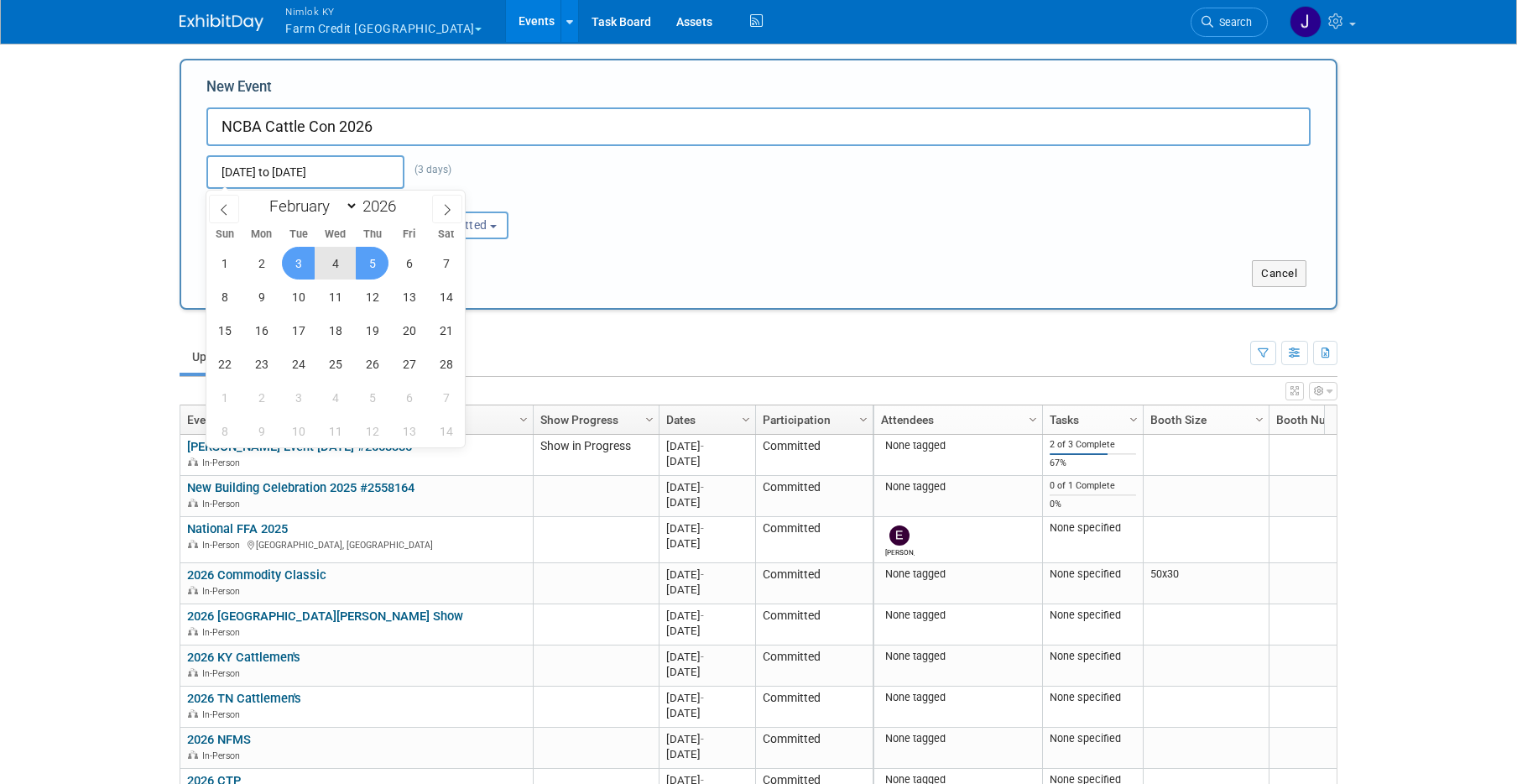
click at [359, 183] on input "[DATE] to [DATE]" at bounding box center [305, 172] width 198 height 34
click at [618, 175] on div "Feb 3, 2026 to Feb 5, 2026 (3 days) Duplicate Event Warning" at bounding box center [758, 167] width 1129 height 42
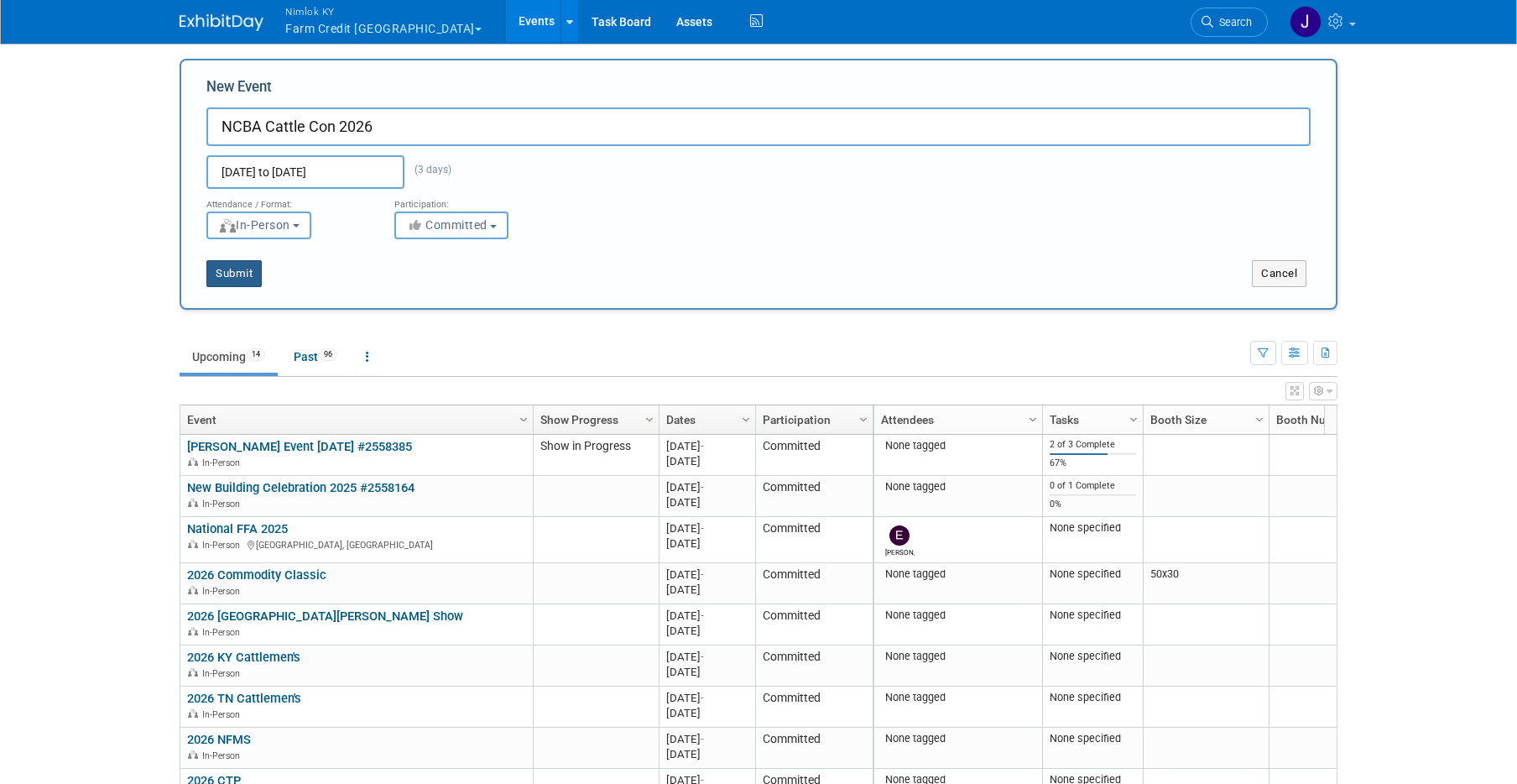
click at [233, 283] on button "Submit" at bounding box center [234, 273] width 55 height 27
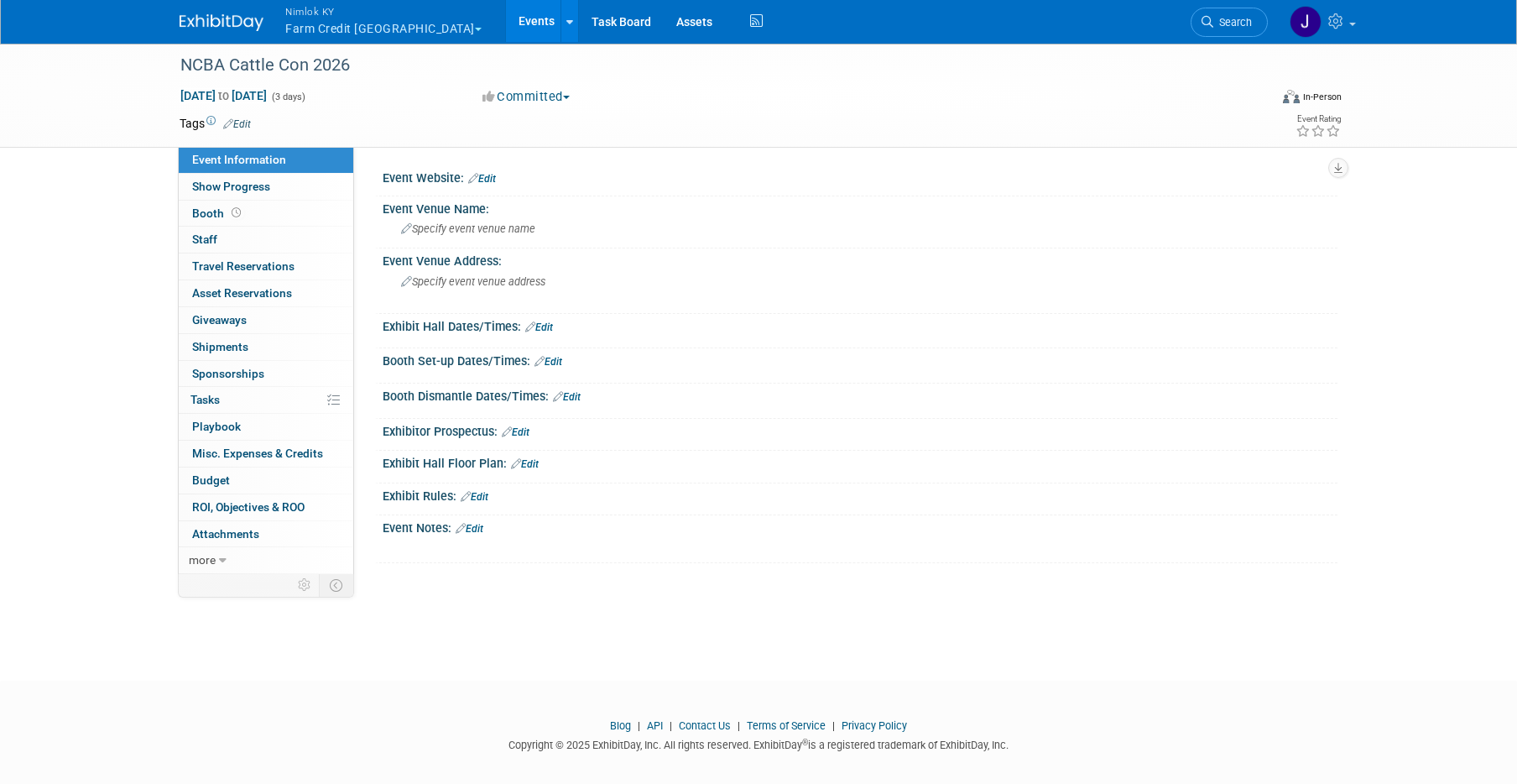
click at [496, 179] on link "Edit" at bounding box center [482, 179] width 28 height 12
click at [496, 179] on div "Event Website: Edit" at bounding box center [860, 175] width 955 height 22
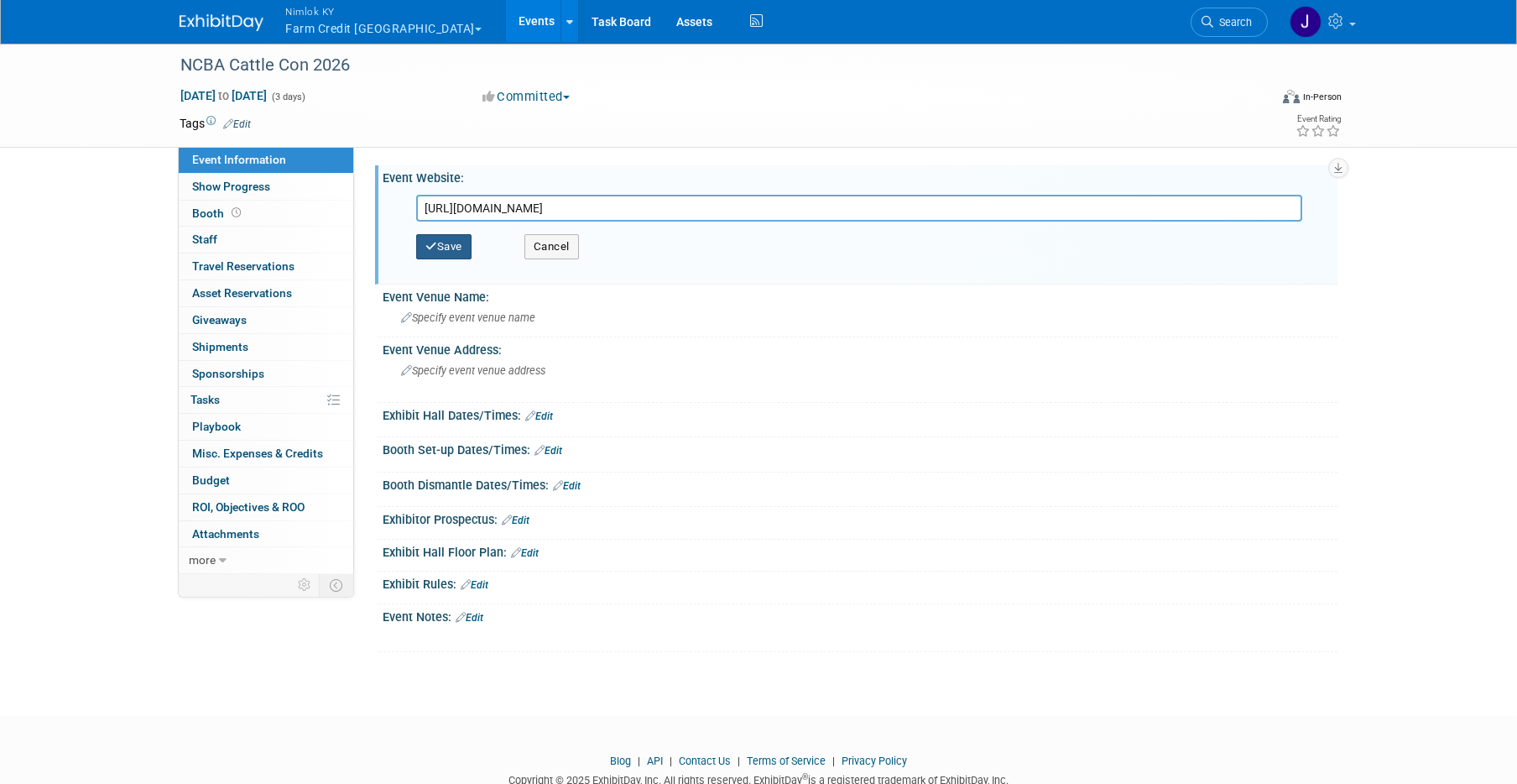
type input "[URL][DOMAIN_NAME]"
click at [470, 247] on button "Save" at bounding box center [443, 246] width 55 height 25
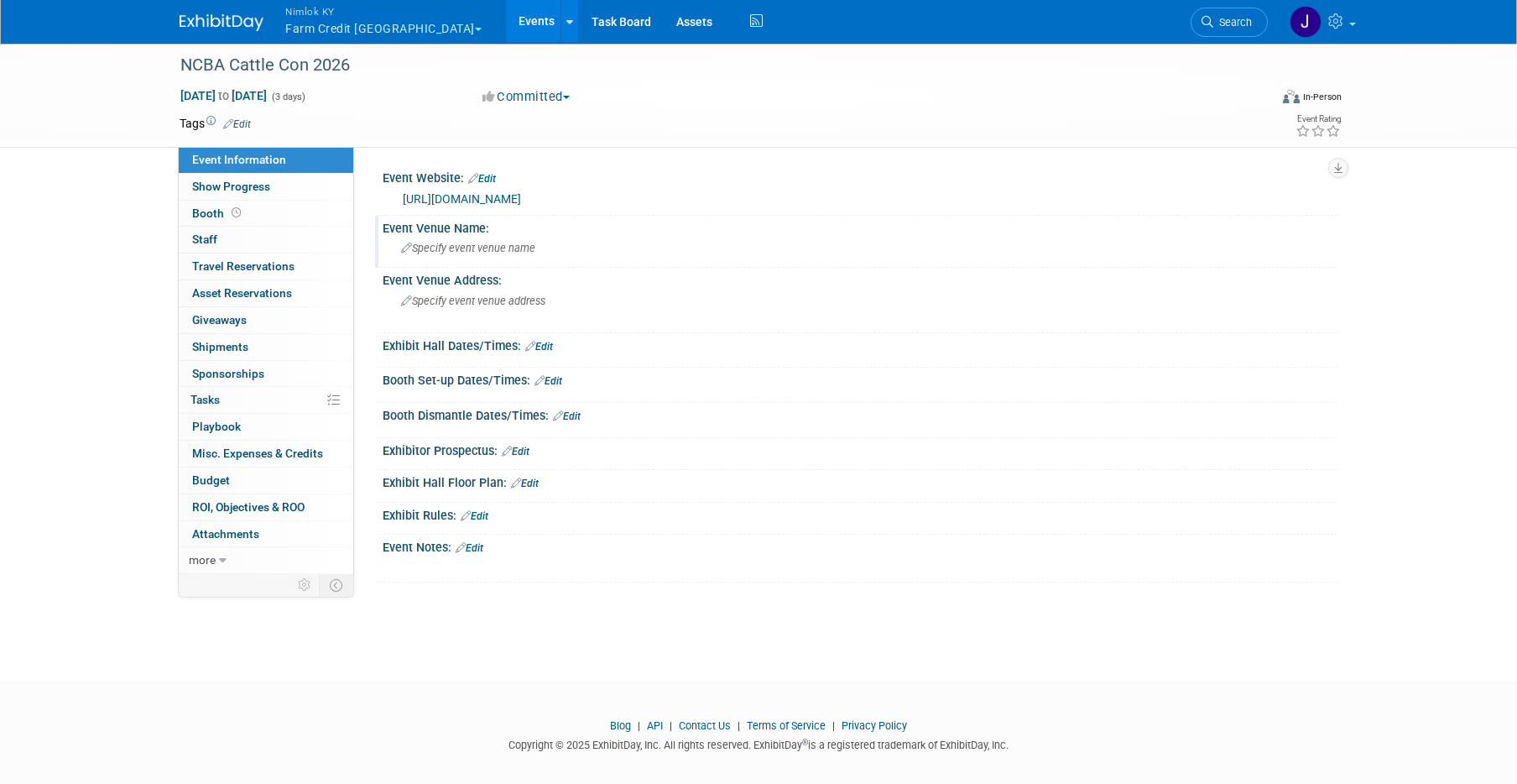
click at [485, 246] on span "Specify event venue name" at bounding box center [468, 248] width 134 height 13
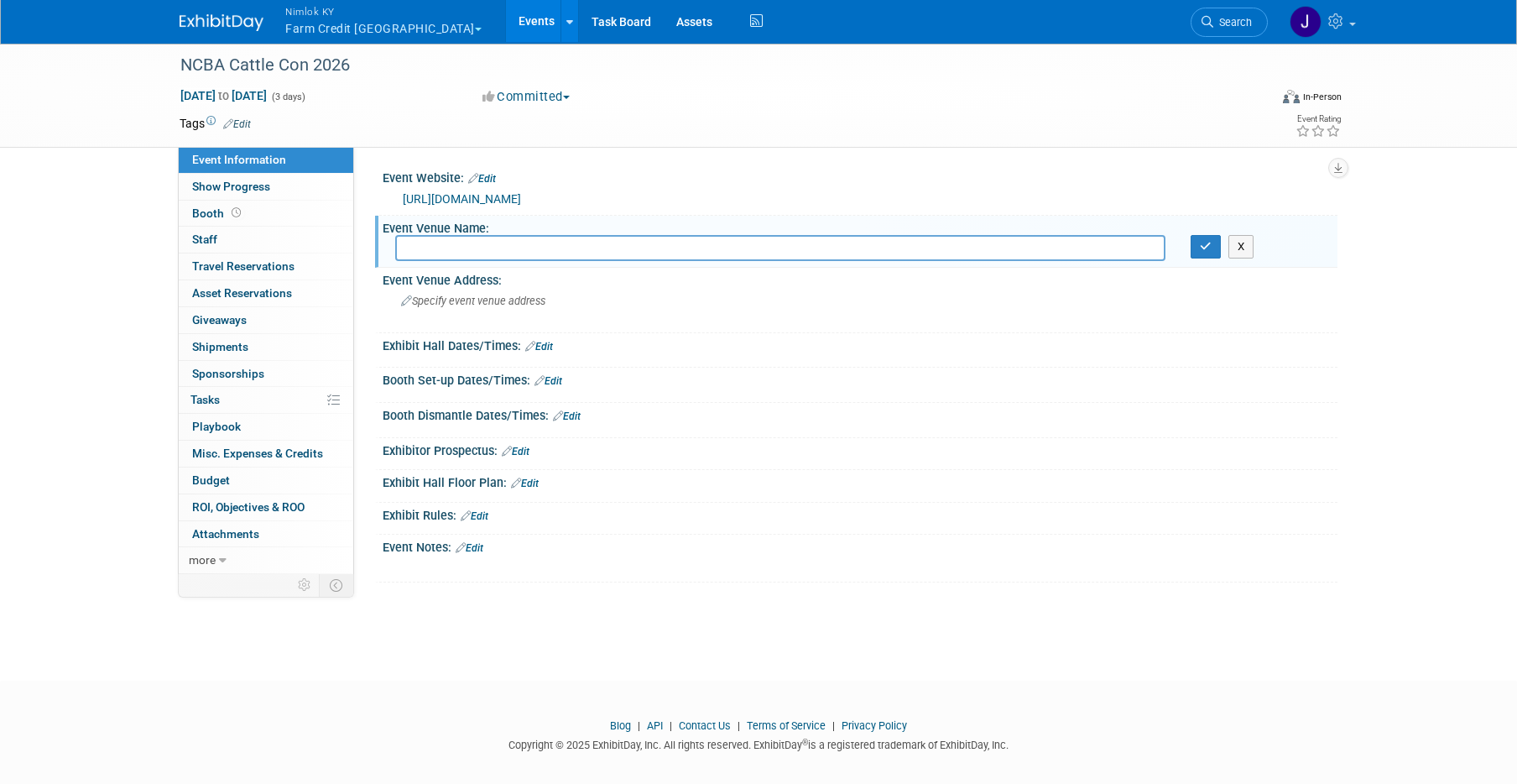
click at [485, 246] on input "text" at bounding box center [780, 248] width 770 height 26
type input "[GEOGRAPHIC_DATA]"
click at [1199, 242] on button "button" at bounding box center [1205, 246] width 30 height 23
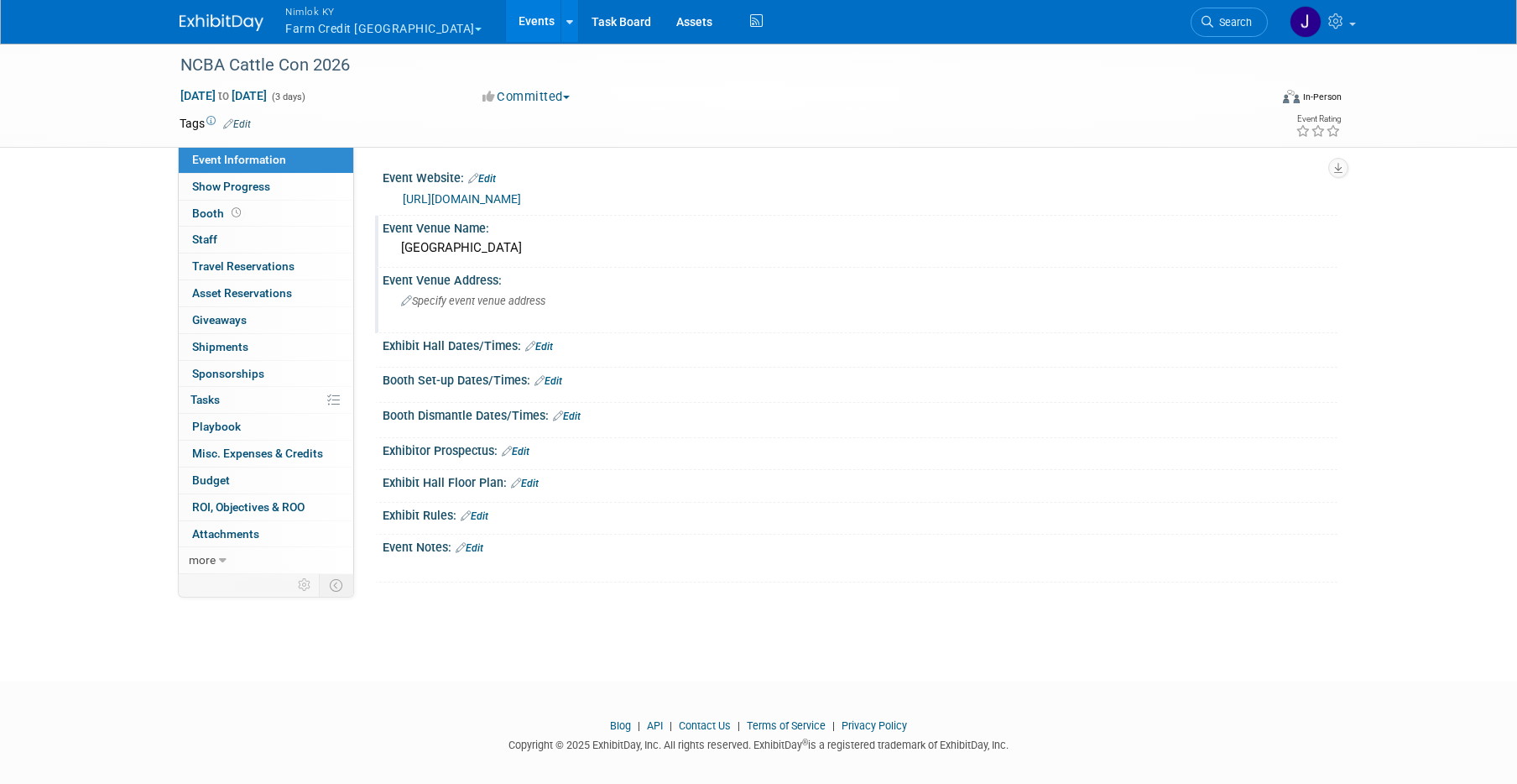
click at [496, 307] on div "Specify event venue address" at bounding box center [581, 307] width 373 height 39
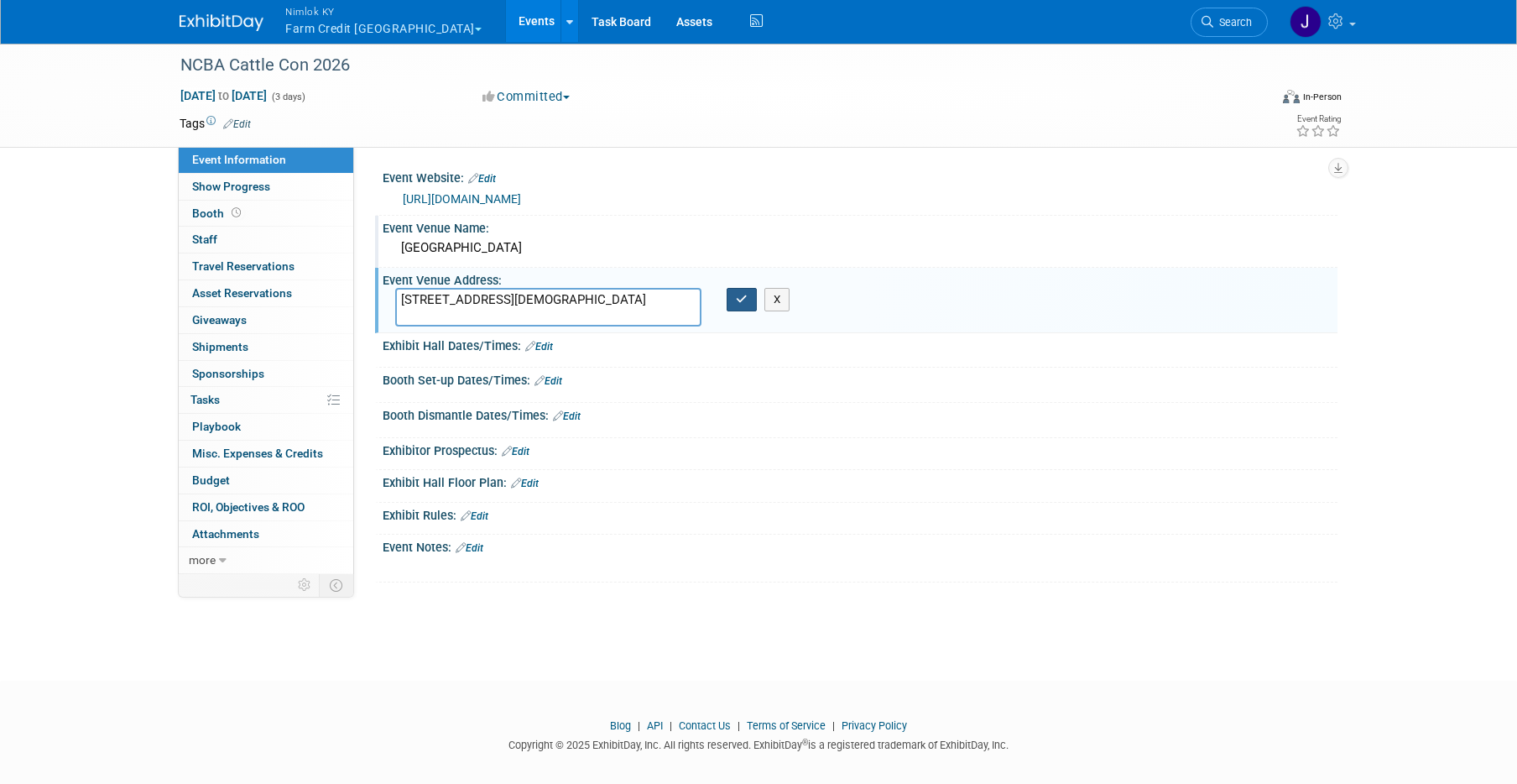
type textarea "[STREET_ADDRESS][DEMOGRAPHIC_DATA]"
click at [734, 298] on button "button" at bounding box center [742, 299] width 30 height 23
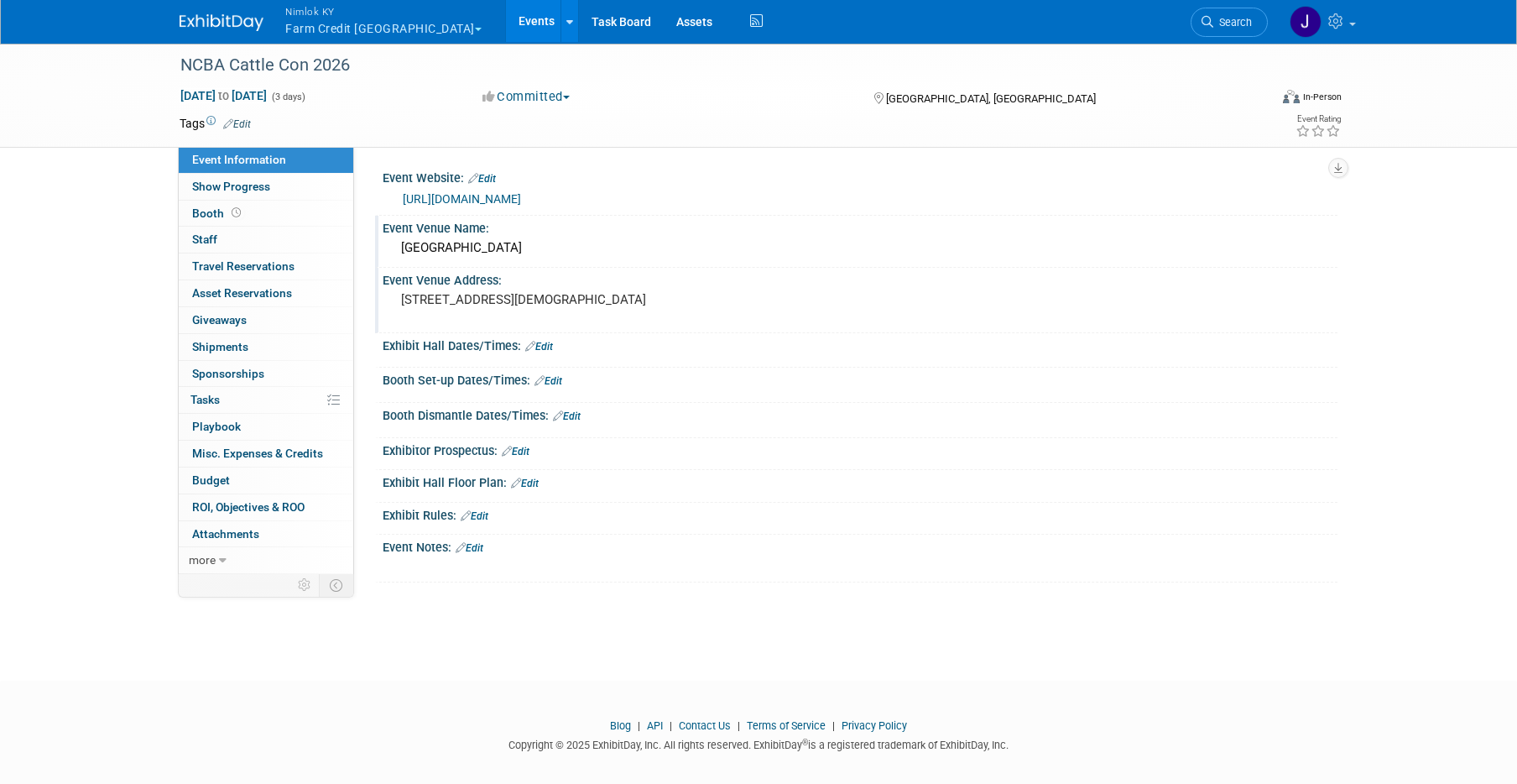
click at [553, 343] on link "Edit" at bounding box center [539, 347] width 28 height 12
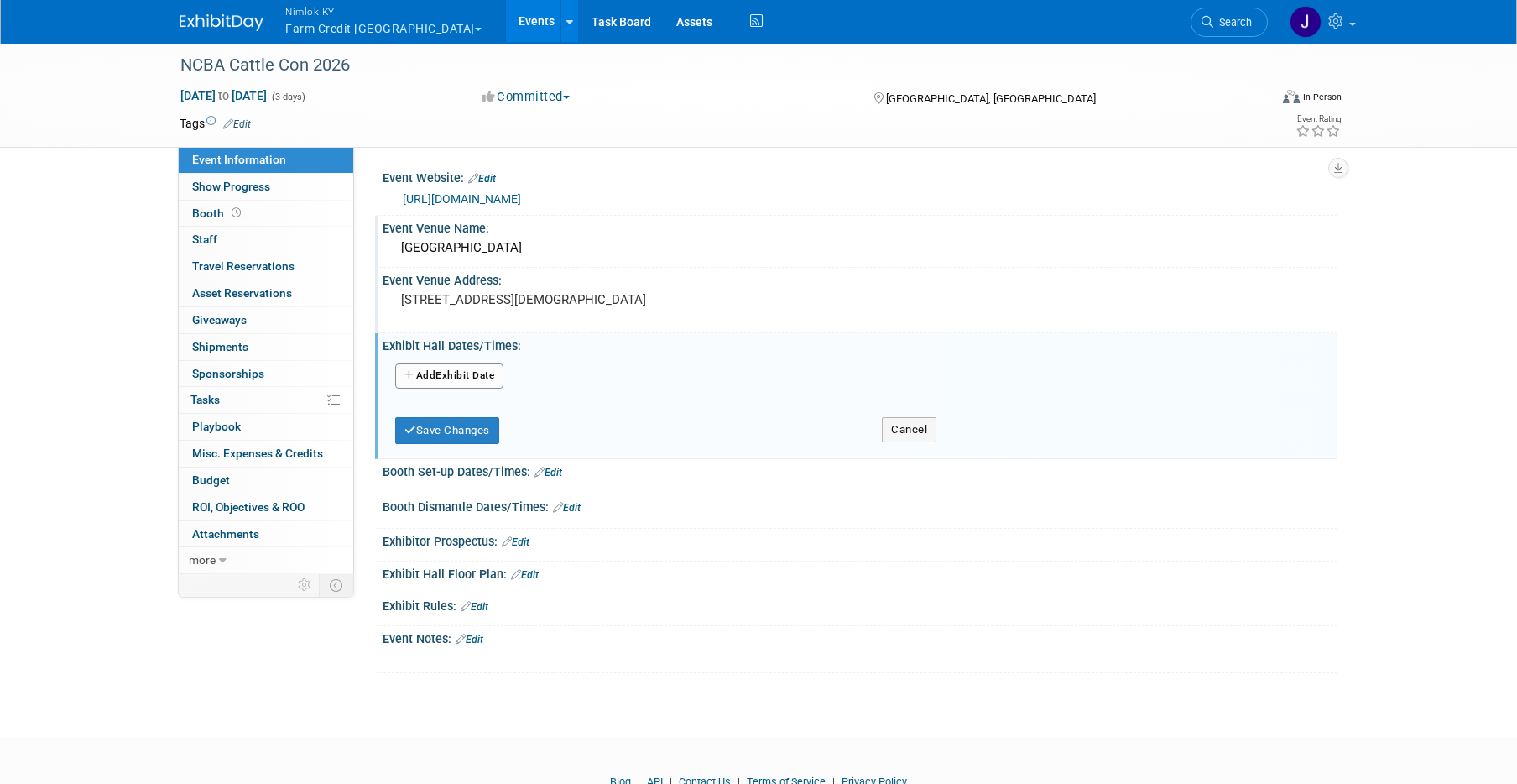
click at [501, 374] on button "Add Another Exhibit Date" at bounding box center [449, 375] width 108 height 25
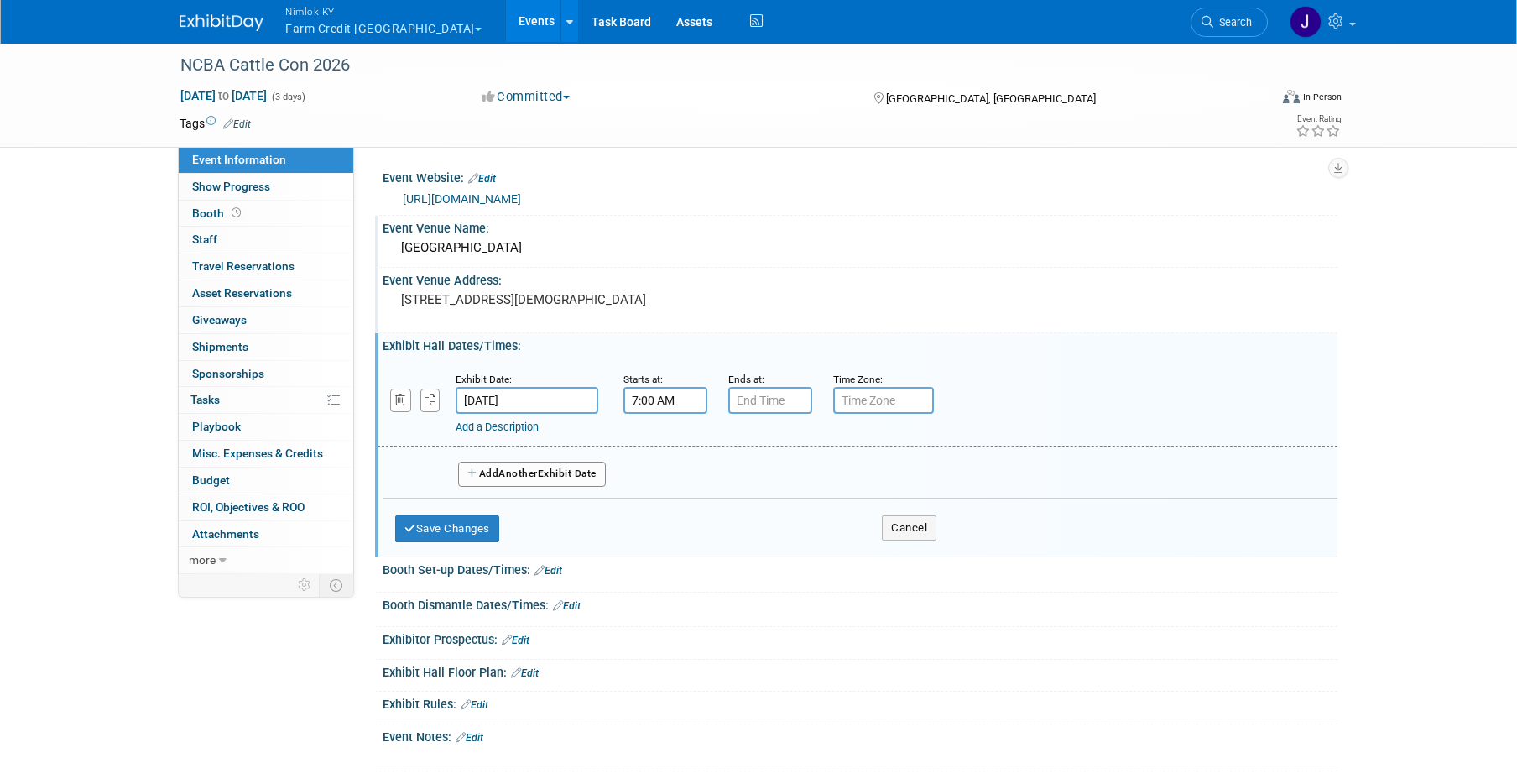
click at [657, 399] on input "7:00 AM" at bounding box center [665, 399] width 84 height 27
click at [660, 512] on span at bounding box center [662, 514] width 29 height 29
click at [666, 512] on span at bounding box center [662, 514] width 29 height 29
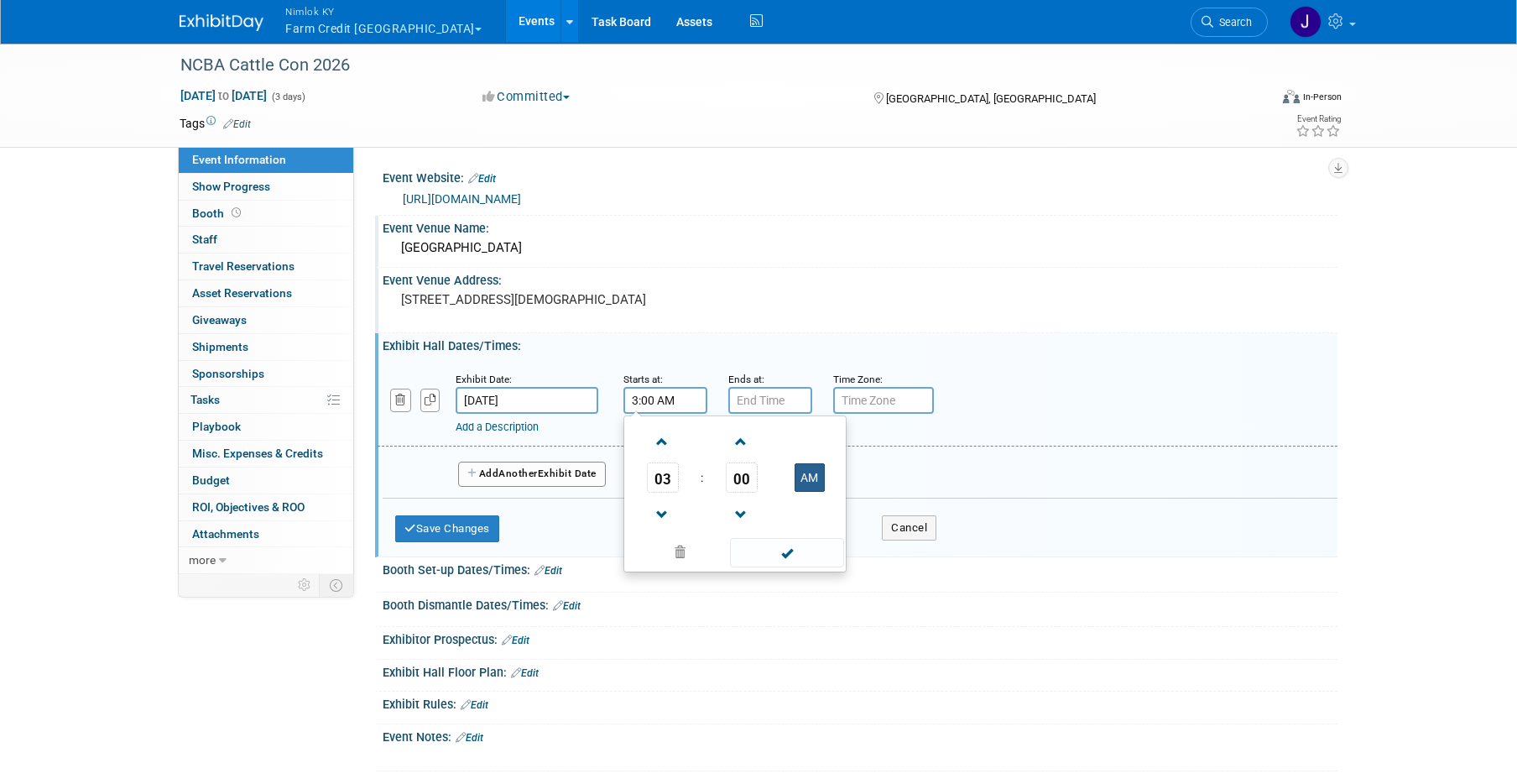
click at [802, 475] on button "AM" at bounding box center [809, 477] width 30 height 29
type input "3:00 PM"
type input "7:00 PM"
click at [786, 405] on input "7:00 PM" at bounding box center [769, 399] width 84 height 27
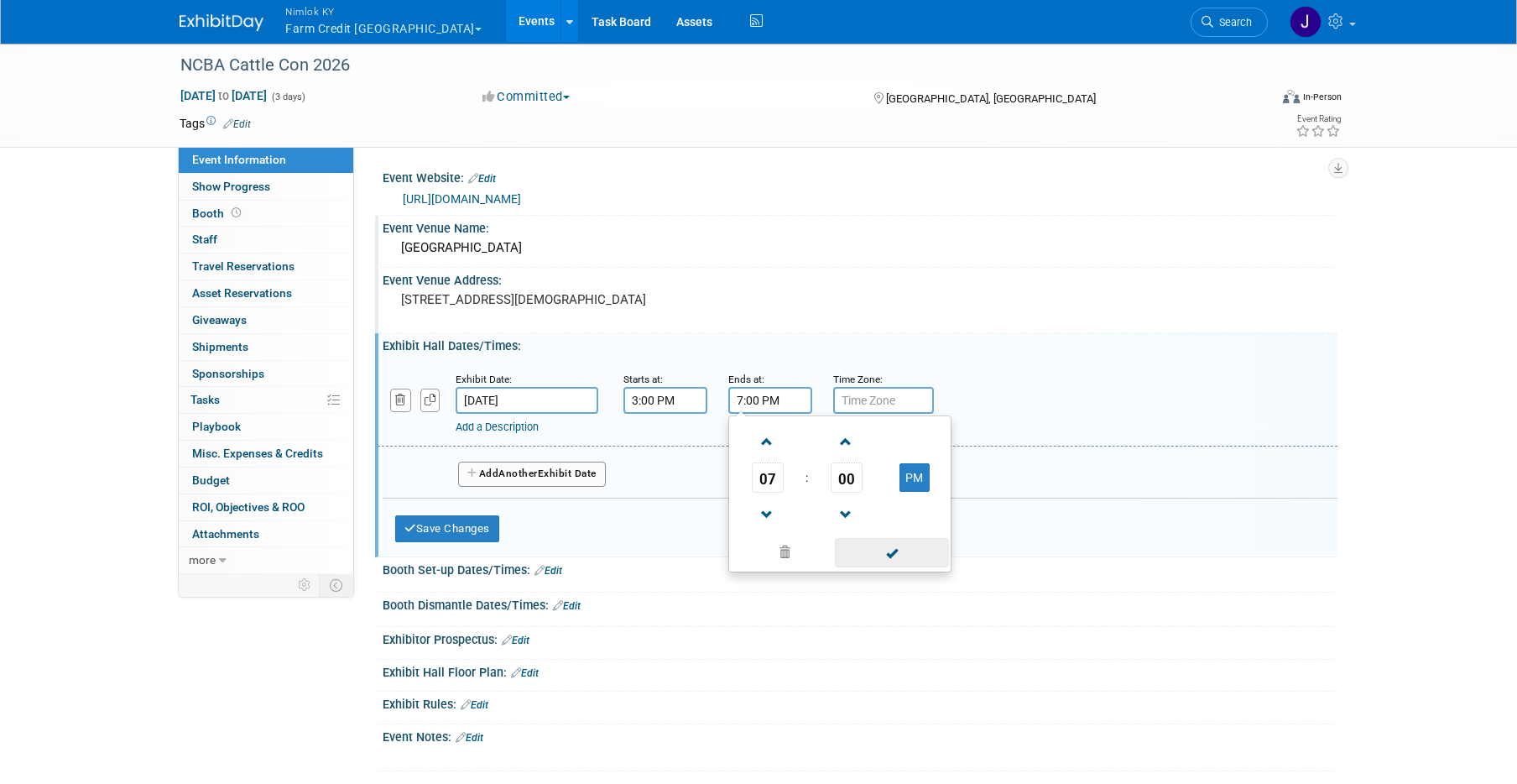
click at [900, 555] on span at bounding box center [891, 552] width 113 height 29
click at [883, 405] on input "text" at bounding box center [883, 399] width 100 height 27
type input "EST"
click at [520, 480] on button "Add Another Exhibit Date" at bounding box center [532, 474] width 148 height 25
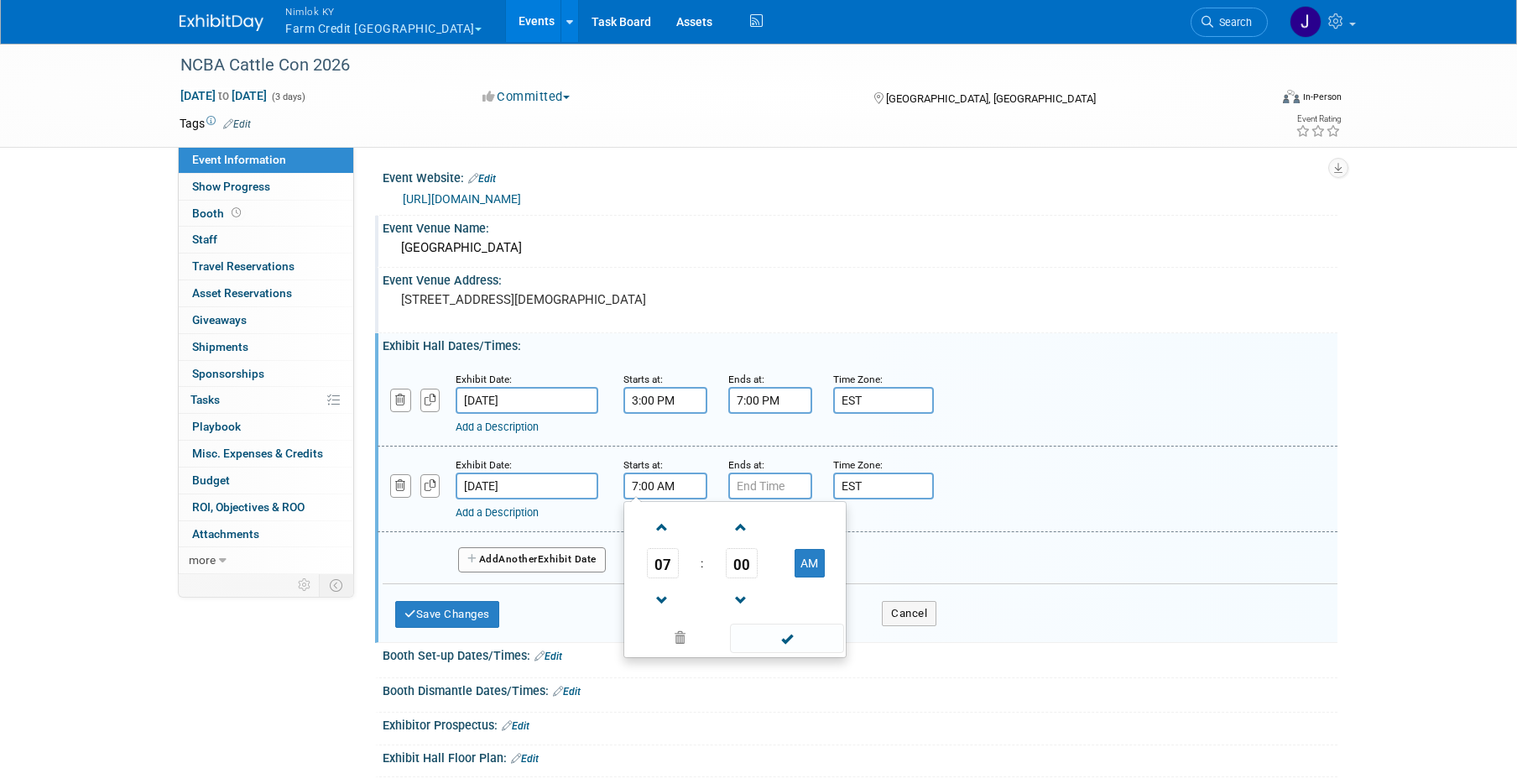
click at [658, 489] on input "7:00 AM" at bounding box center [665, 485] width 84 height 27
click at [658, 529] on span at bounding box center [662, 527] width 29 height 29
type input "9:00 AM"
click at [778, 487] on input "7:00 PM" at bounding box center [769, 485] width 84 height 27
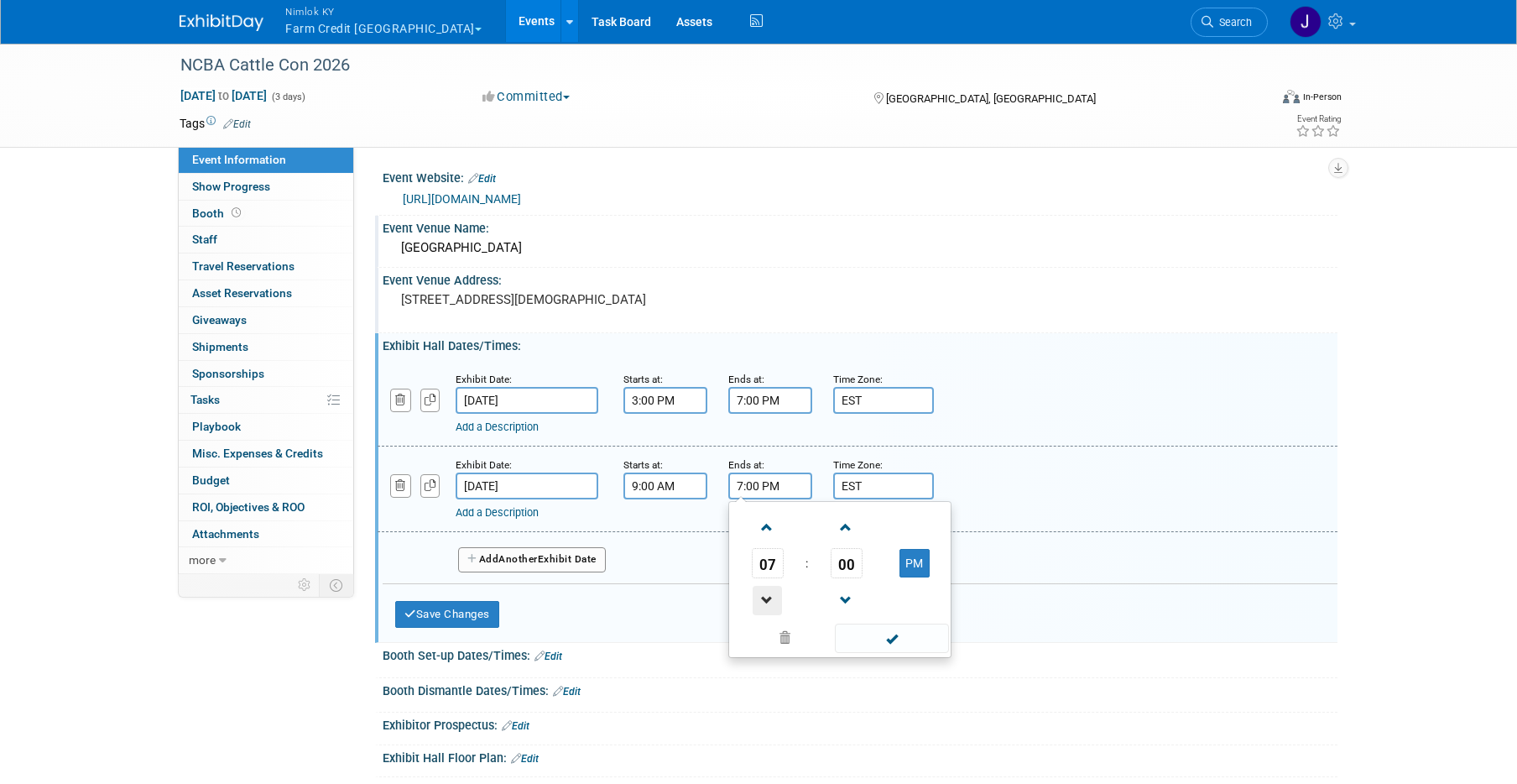
click at [768, 602] on span at bounding box center [768, 600] width 29 height 29
type input "5:00 PM"
click at [881, 631] on span at bounding box center [891, 638] width 113 height 29
click at [554, 560] on button "Add Another Exhibit Date" at bounding box center [532, 559] width 148 height 25
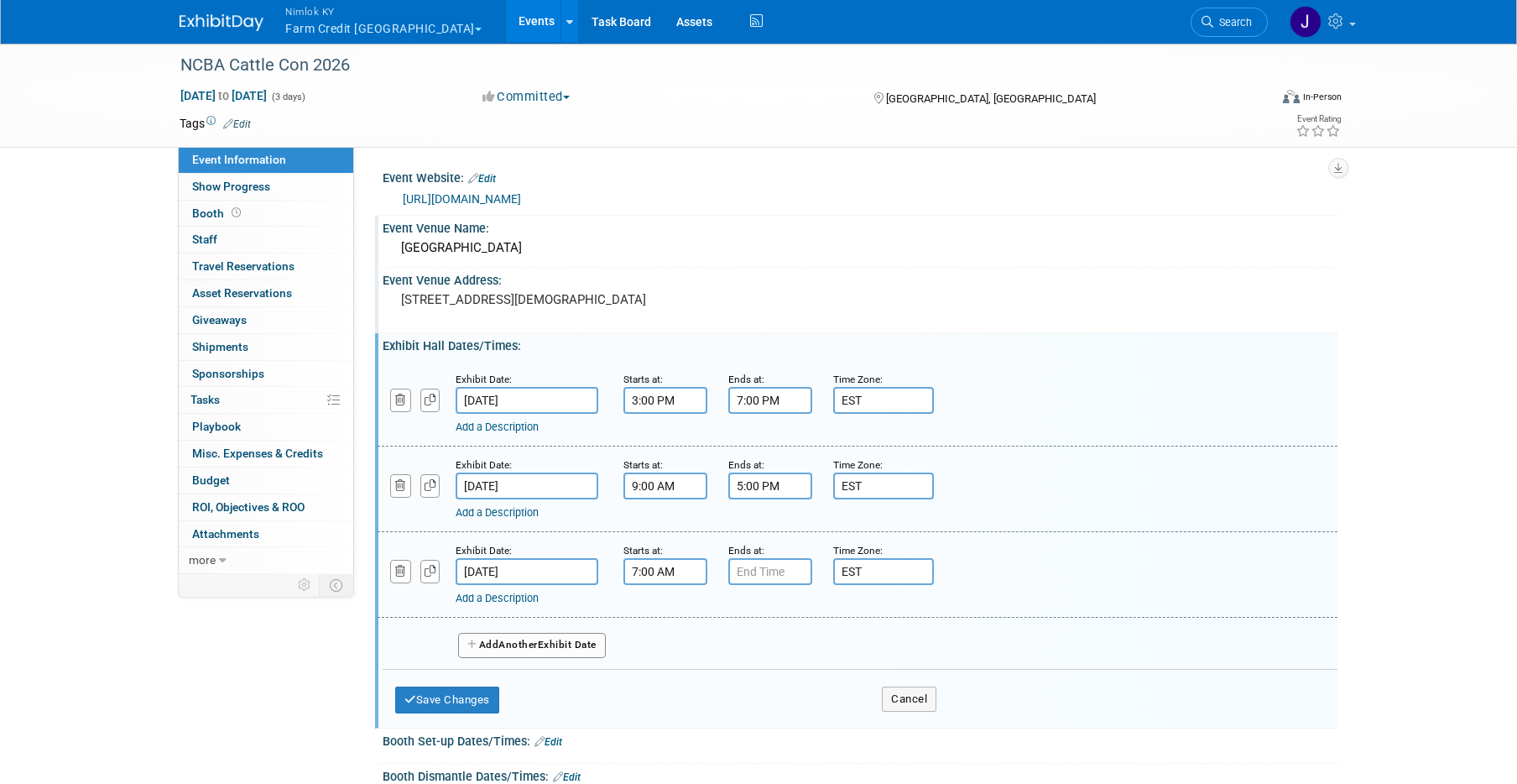
click at [679, 571] on input "7:00 AM" at bounding box center [665, 570] width 84 height 27
click at [660, 606] on span at bounding box center [662, 613] width 29 height 29
click at [663, 606] on span at bounding box center [662, 613] width 29 height 29
type input "9:00 AM"
click at [749, 568] on input "7:00 PM" at bounding box center [769, 570] width 84 height 27
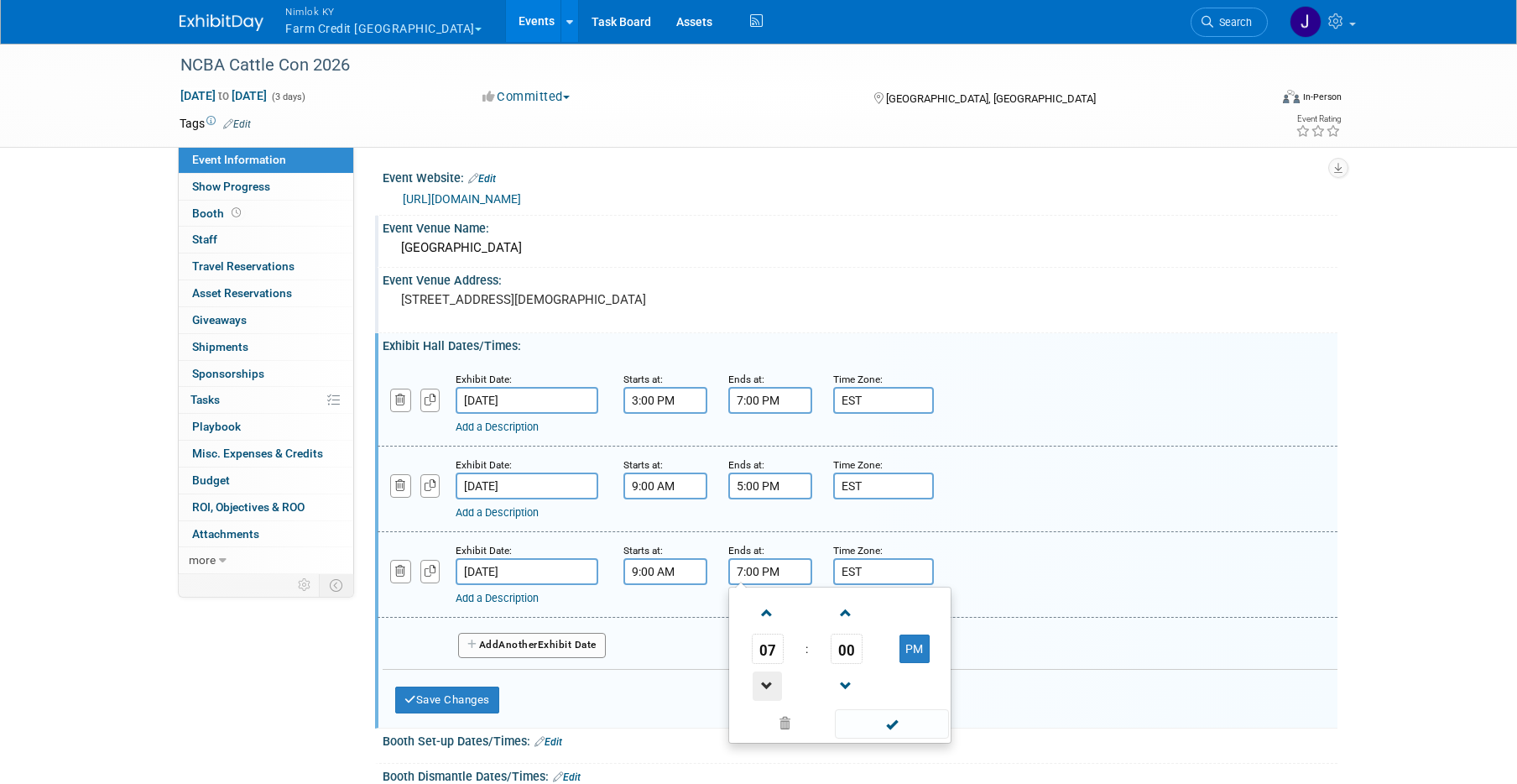
click at [770, 688] on span at bounding box center [768, 685] width 29 height 29
type input "4:00 PM"
click at [872, 718] on span at bounding box center [891, 723] width 113 height 29
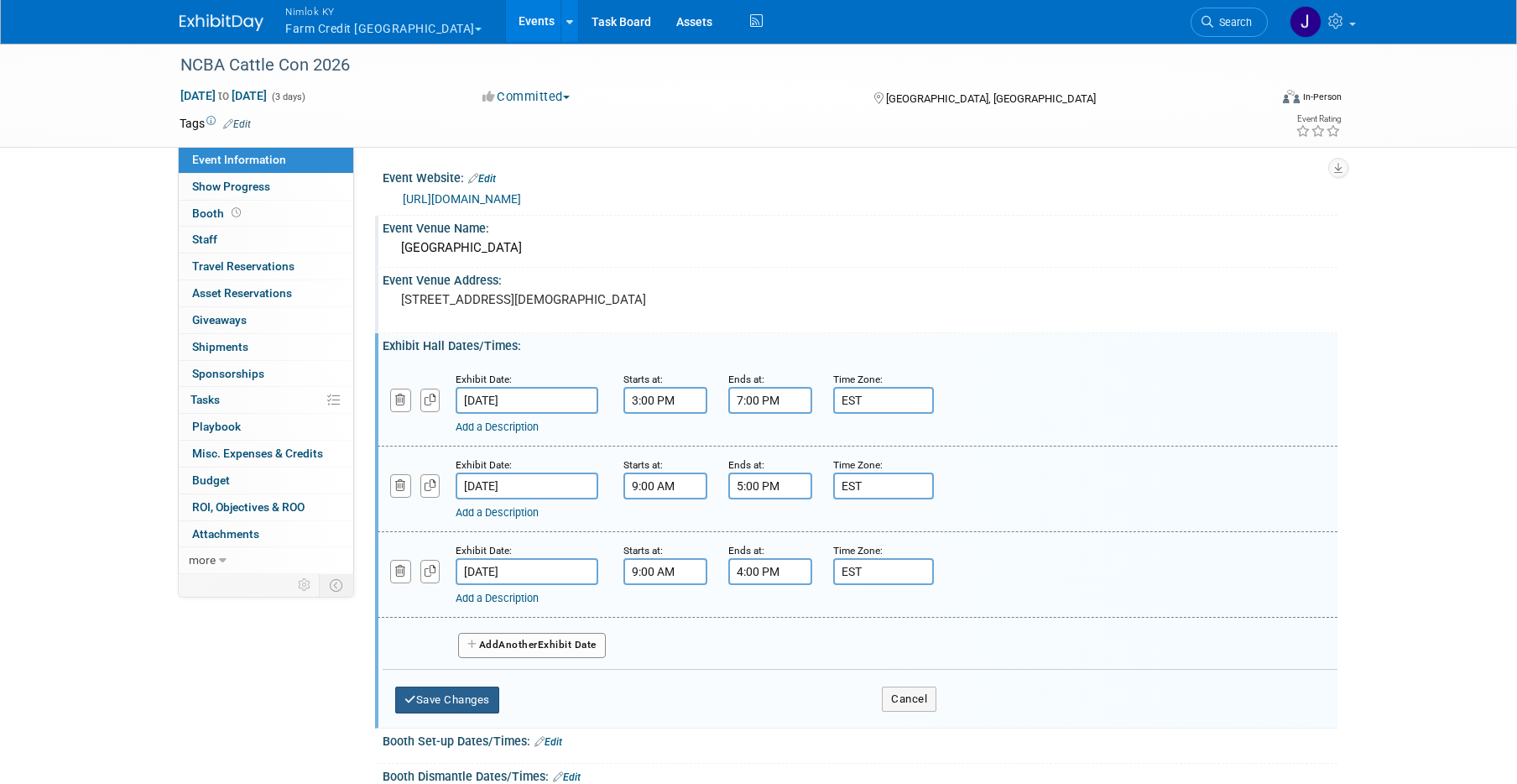
click at [468, 697] on button "Save Changes" at bounding box center [447, 699] width 104 height 27
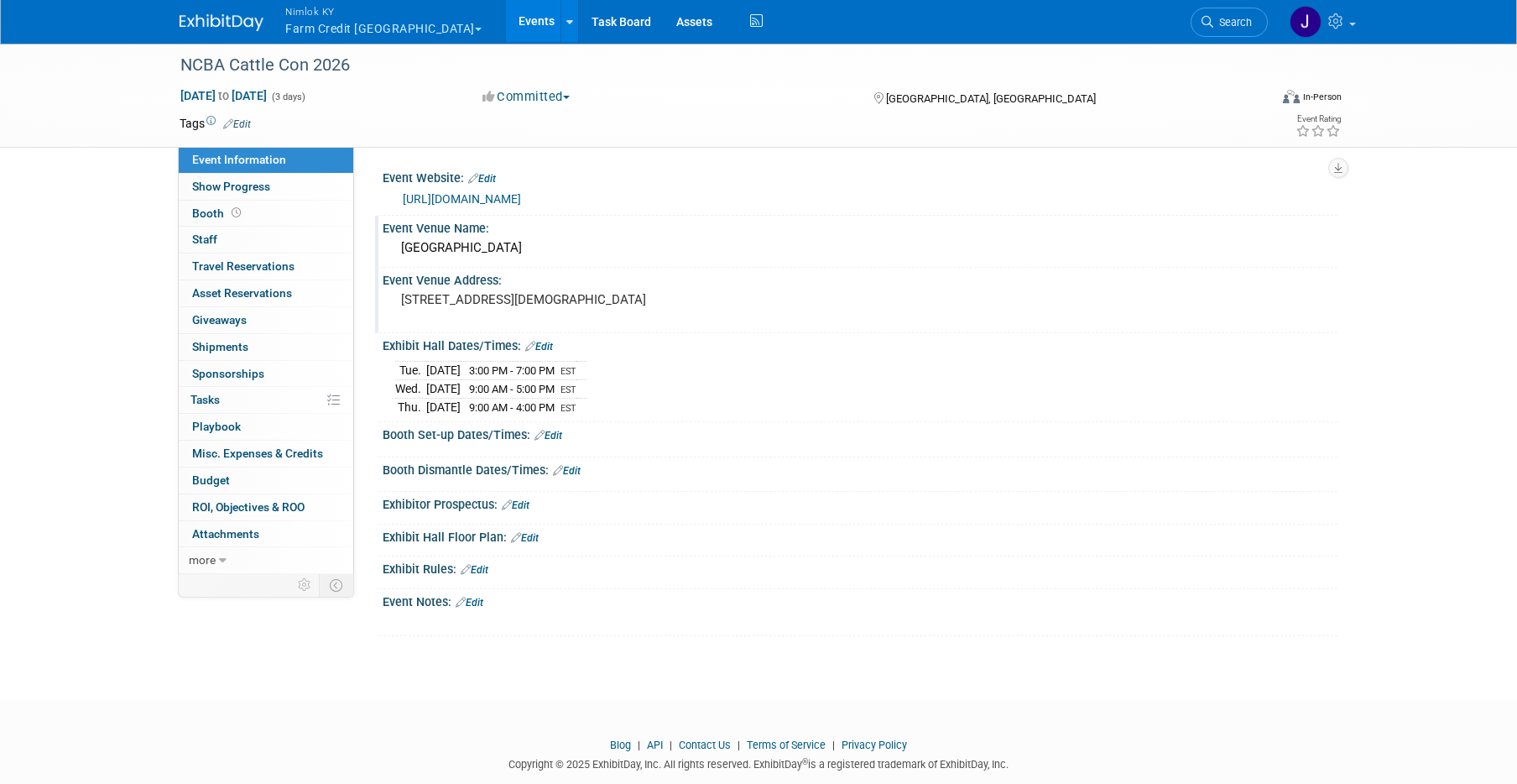
click at [562, 431] on link "Edit" at bounding box center [548, 436] width 28 height 12
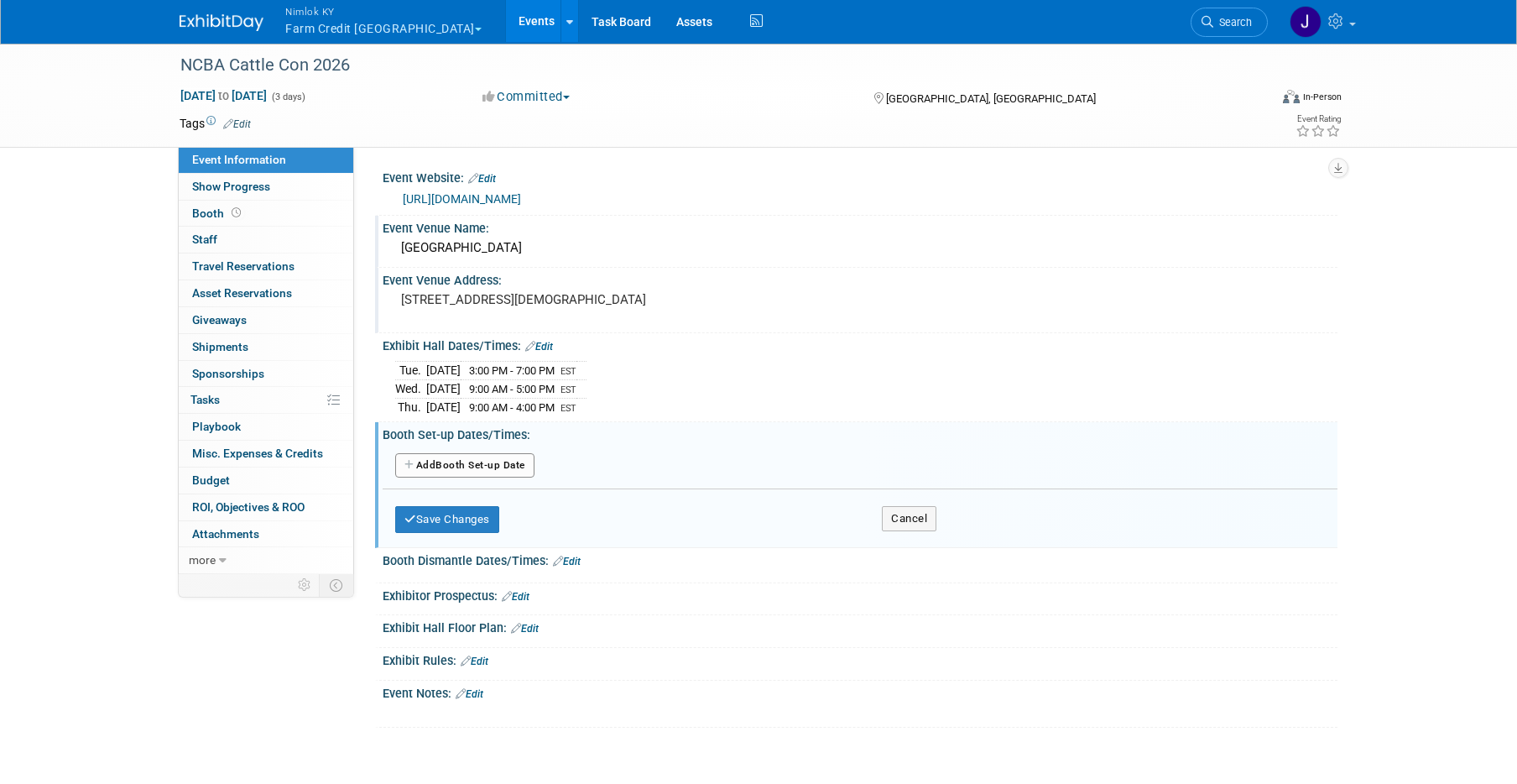
click at [510, 468] on button "Add Another Booth Set-up Date" at bounding box center [464, 465] width 139 height 25
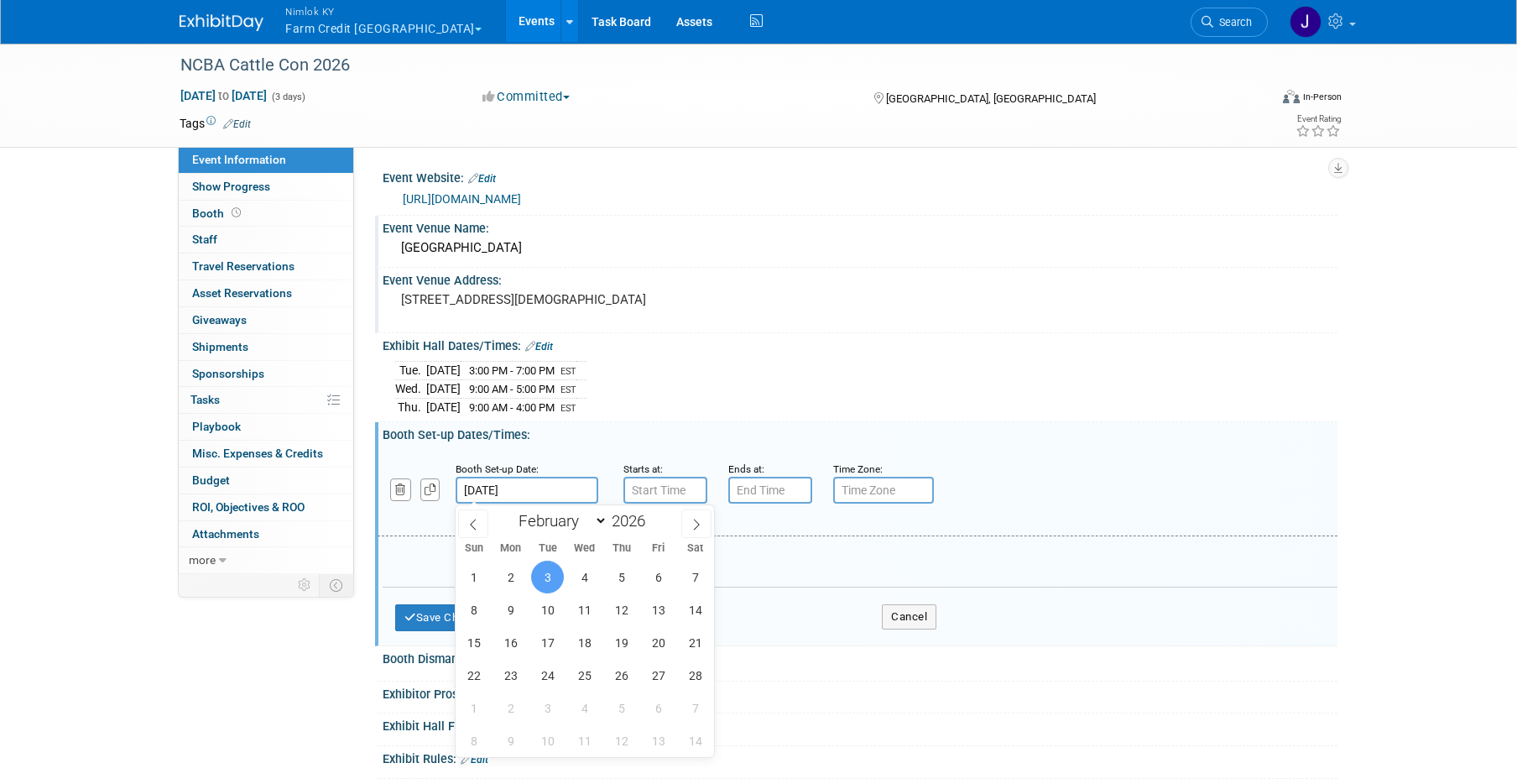
click at [515, 491] on input "[DATE]" at bounding box center [526, 489] width 143 height 27
click at [470, 520] on icon at bounding box center [474, 525] width 12 height 12
select select "0"
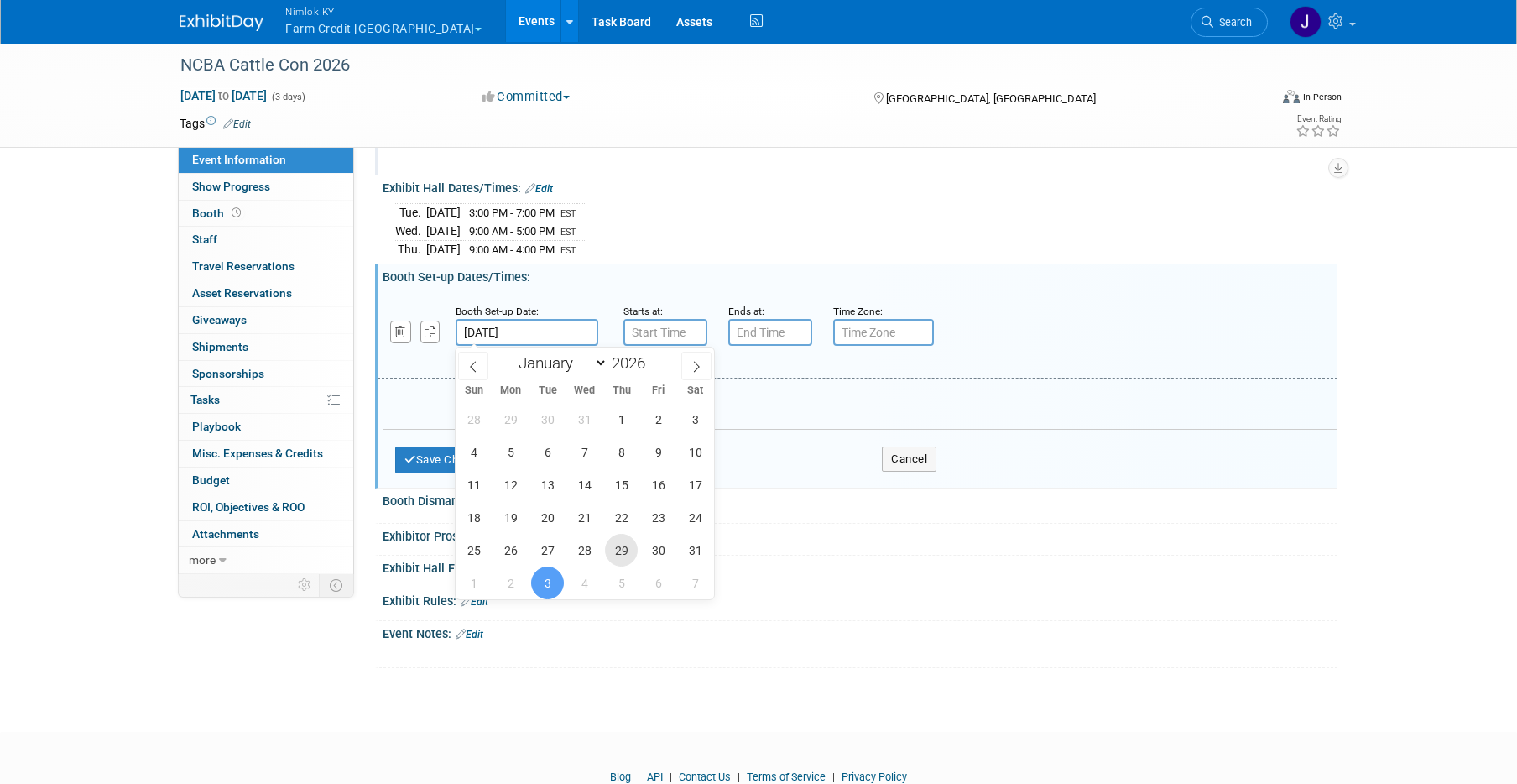
scroll to position [158, 0]
click at [695, 552] on span "31" at bounding box center [695, 549] width 33 height 33
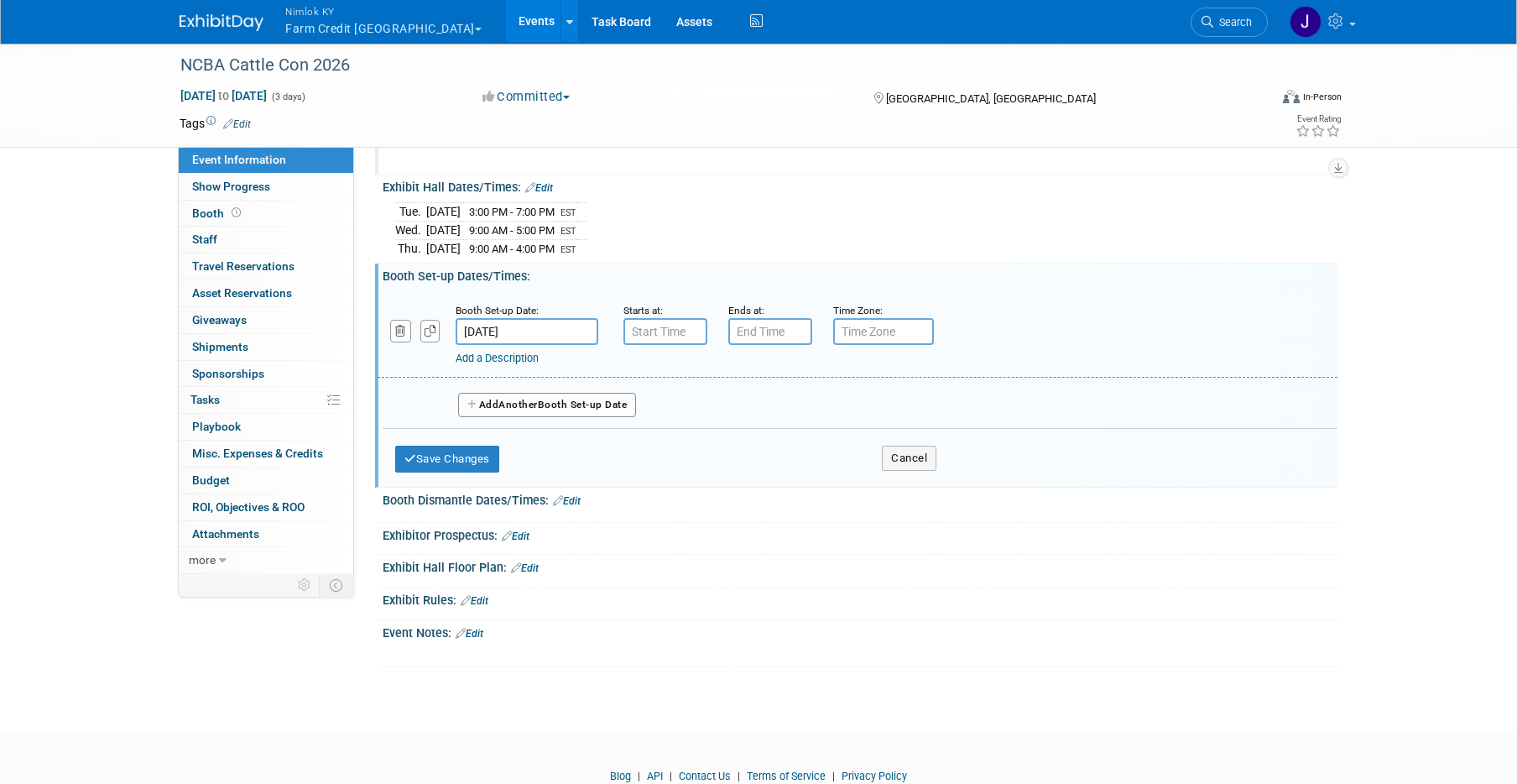
click at [551, 328] on input "[DATE]" at bounding box center [526, 331] width 143 height 27
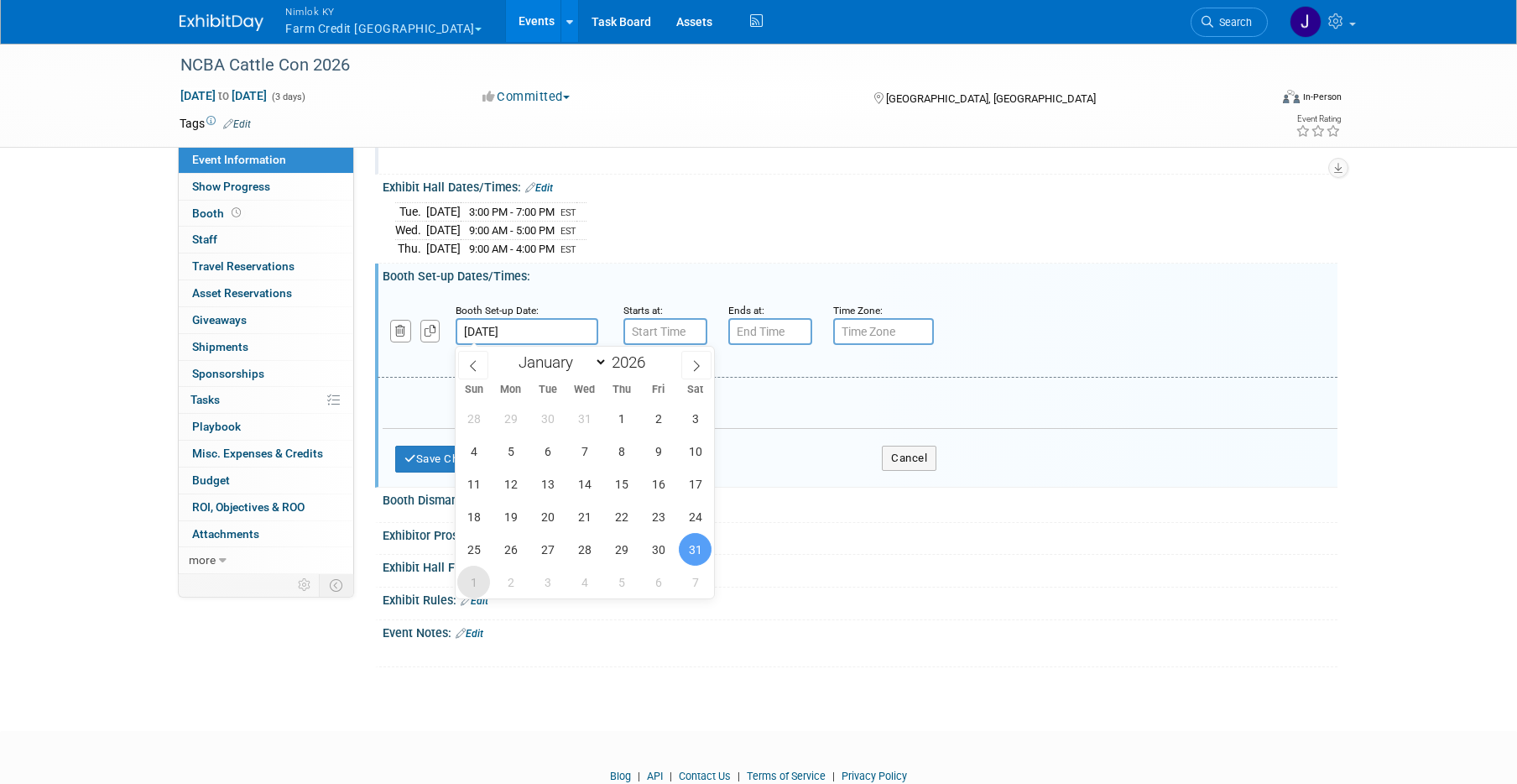
click at [468, 583] on span "1" at bounding box center [474, 582] width 33 height 33
type input "[DATE]"
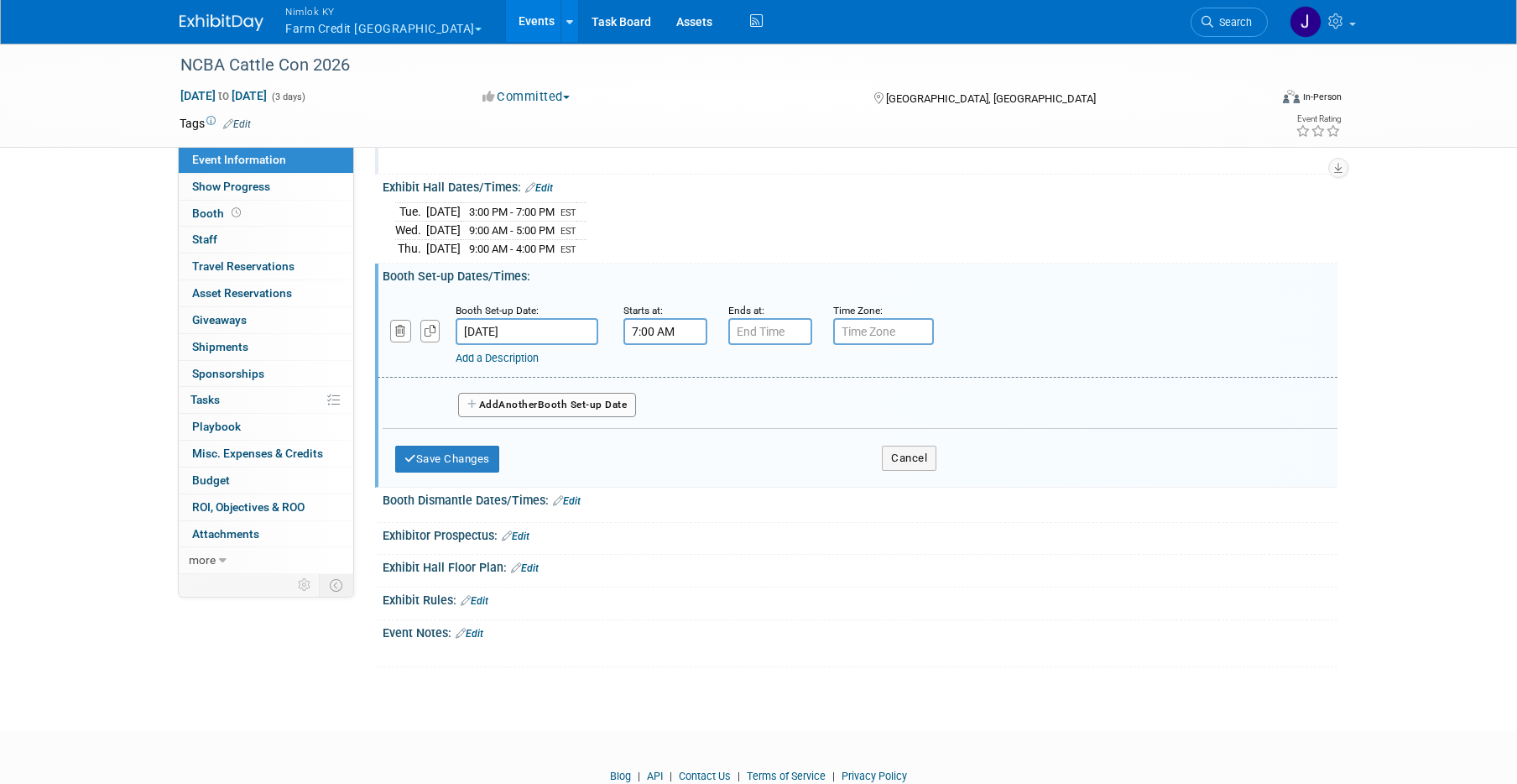
click at [682, 338] on input "7:00 AM" at bounding box center [665, 331] width 84 height 27
click at [667, 405] on span "07" at bounding box center [662, 408] width 32 height 30
click at [745, 363] on td "02" at bounding box center [762, 373] width 54 height 45
click at [817, 408] on button "AM" at bounding box center [809, 408] width 30 height 29
type input "2:00 PM"
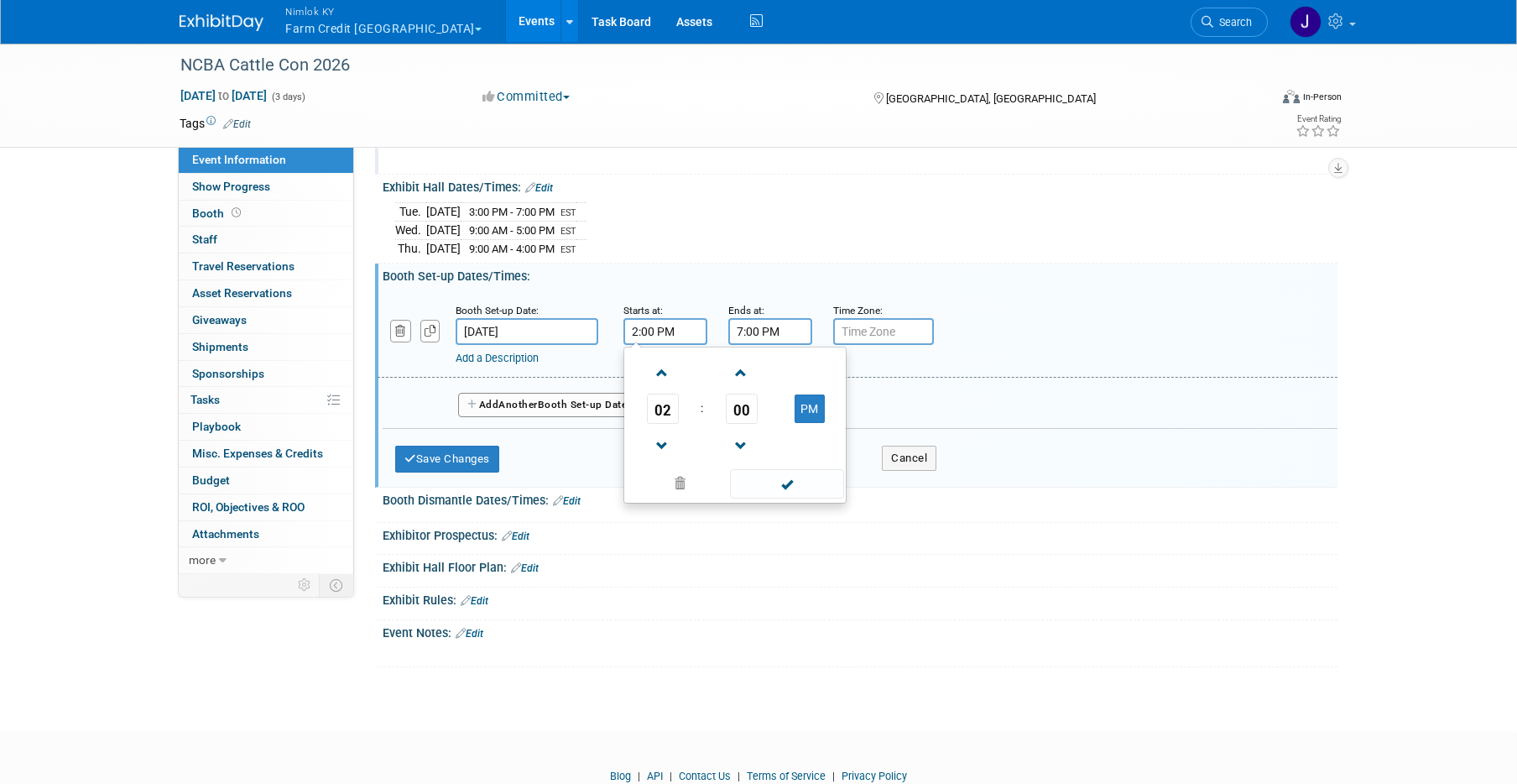
click at [794, 331] on input "7:00 PM" at bounding box center [769, 331] width 84 height 27
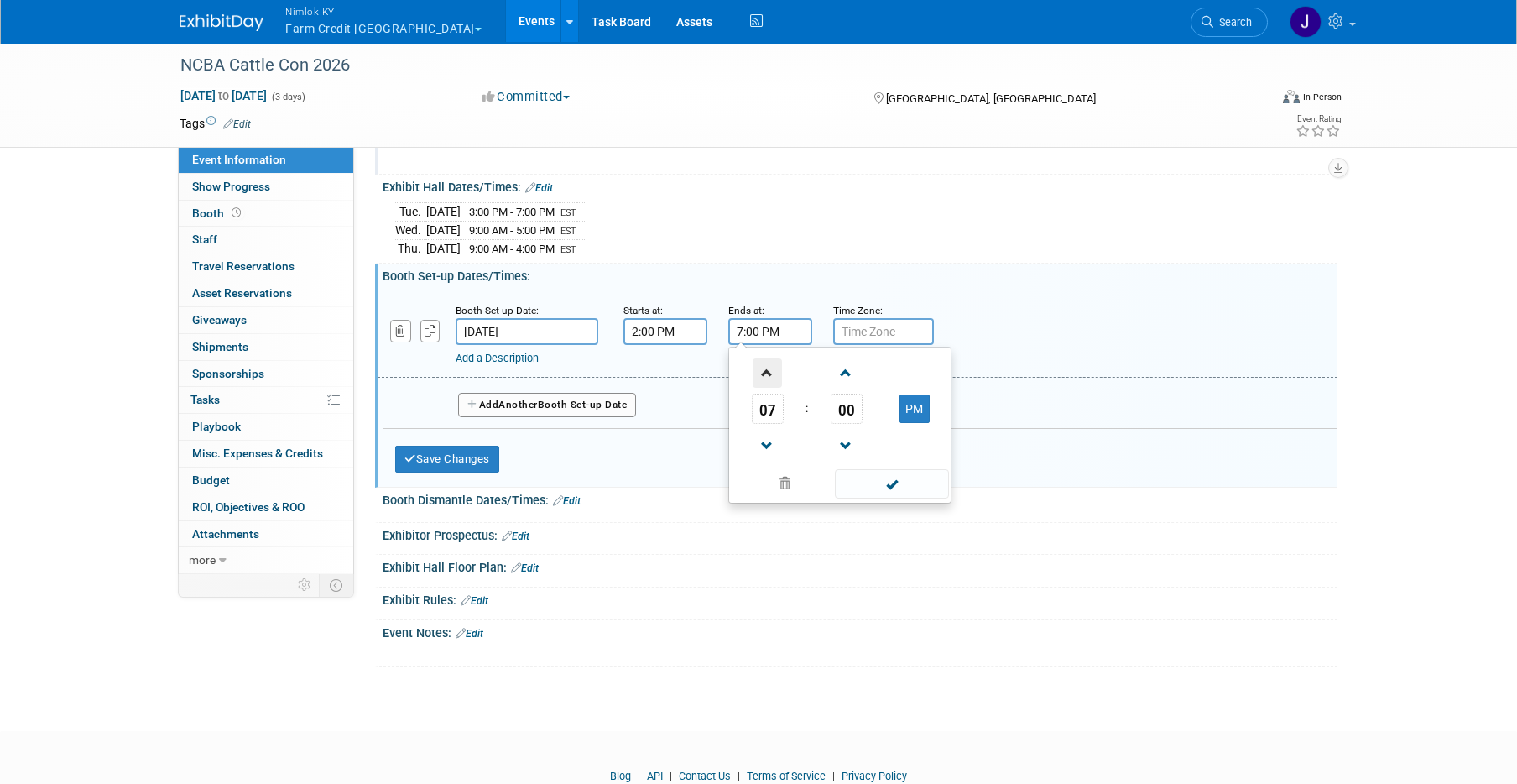
click at [765, 379] on span at bounding box center [768, 373] width 29 height 29
type input "8:00 PM"
click at [859, 330] on input "text" at bounding box center [883, 331] width 100 height 27
type input "EST"
click at [610, 410] on button "Add Another Booth Set-up Date" at bounding box center [547, 405] width 178 height 25
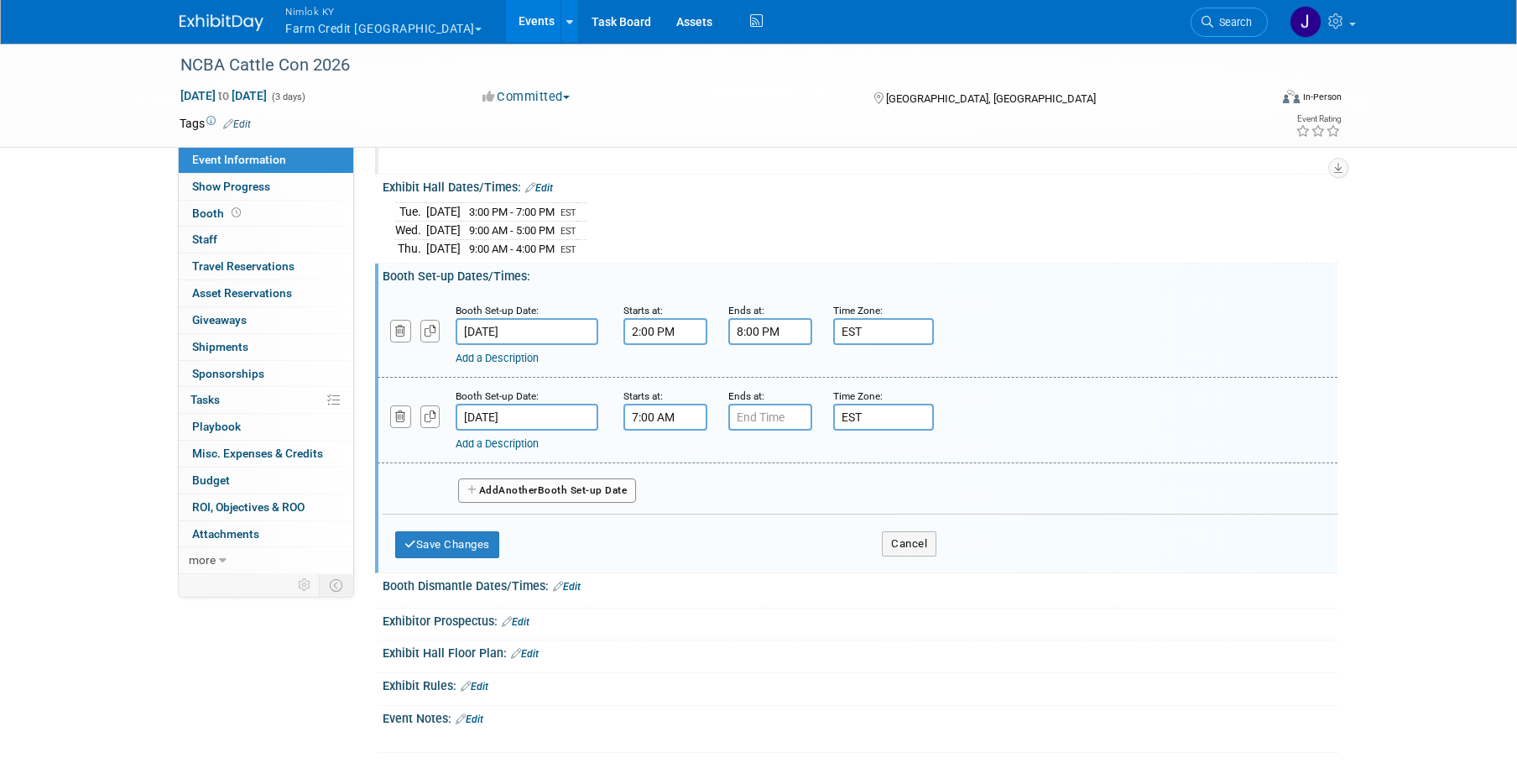
click at [656, 418] on input "7:00 AM" at bounding box center [665, 417] width 84 height 27
click at [666, 456] on span at bounding box center [662, 458] width 29 height 29
type input "8:00 AM"
click at [756, 418] on input "7:00 PM" at bounding box center [769, 417] width 84 height 27
click at [771, 463] on span at bounding box center [768, 458] width 29 height 29
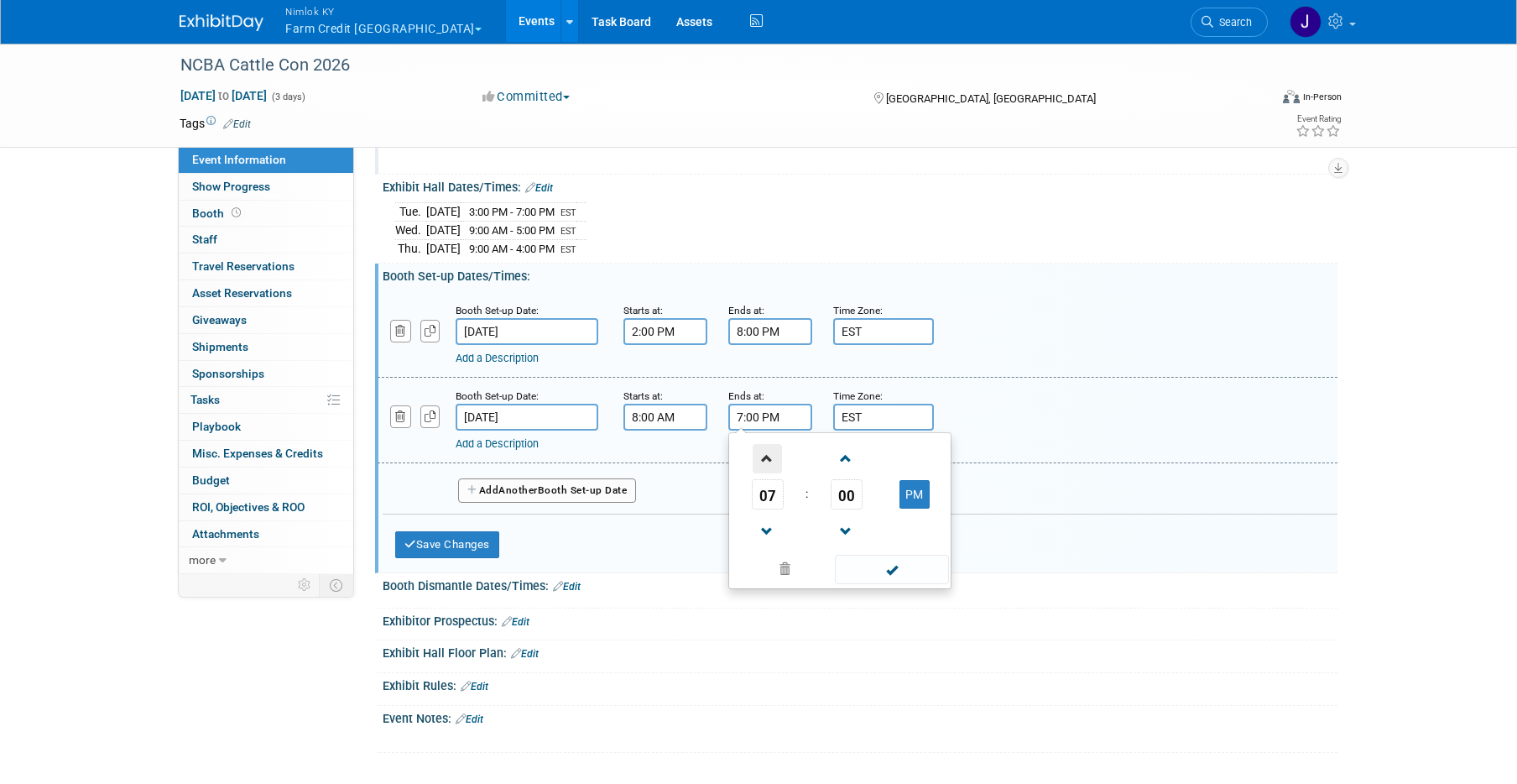
type input "8:00 PM"
click at [895, 579] on span at bounding box center [891, 570] width 113 height 29
click at [579, 488] on button "Add Another Booth Set-up Date" at bounding box center [547, 490] width 178 height 25
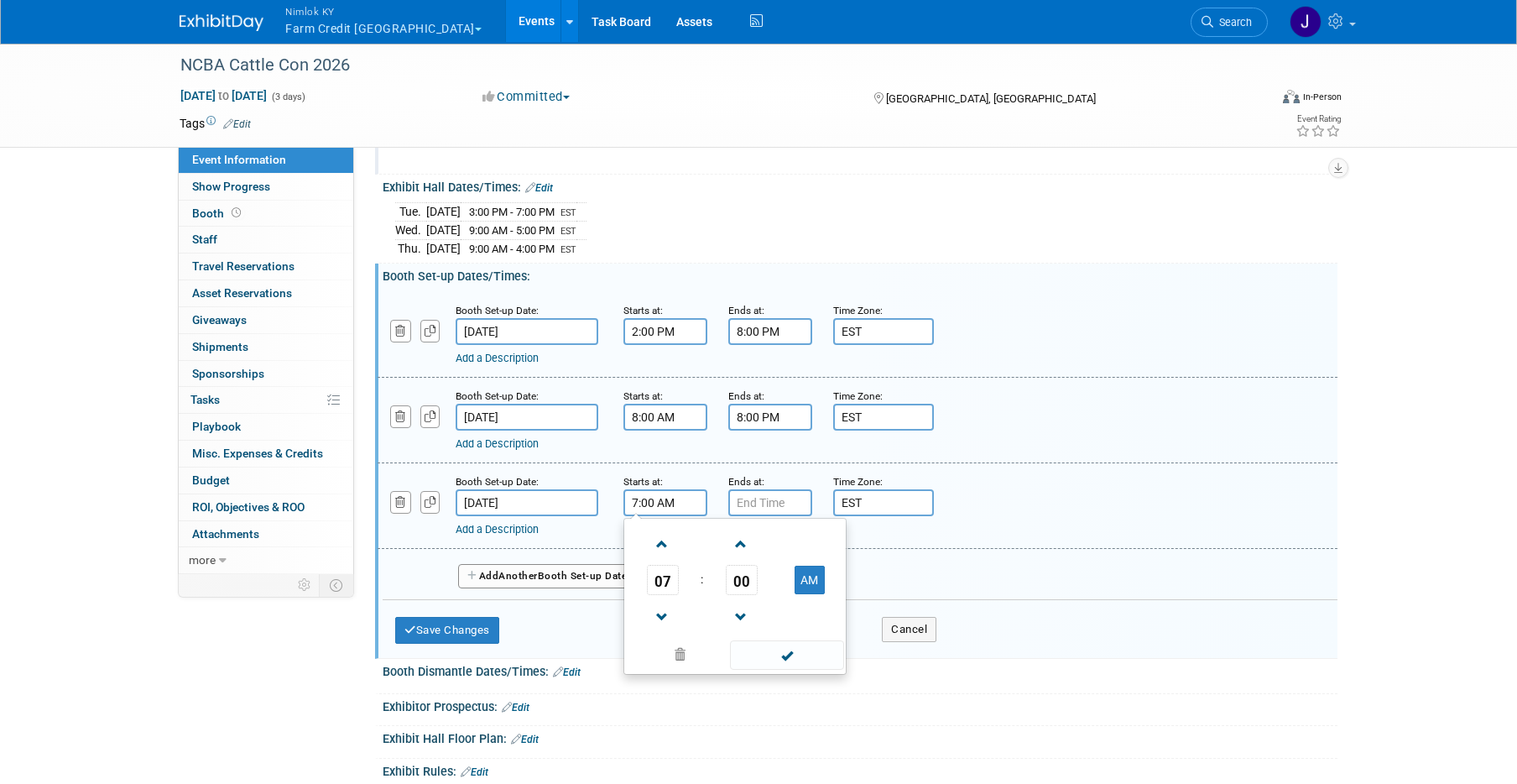
click at [663, 497] on input "7:00 AM" at bounding box center [665, 502] width 84 height 27
click at [666, 547] on span at bounding box center [662, 544] width 29 height 29
type input "8:00 AM"
click at [768, 655] on span at bounding box center [786, 655] width 113 height 29
click at [770, 496] on input "7:00 PM" at bounding box center [769, 502] width 84 height 27
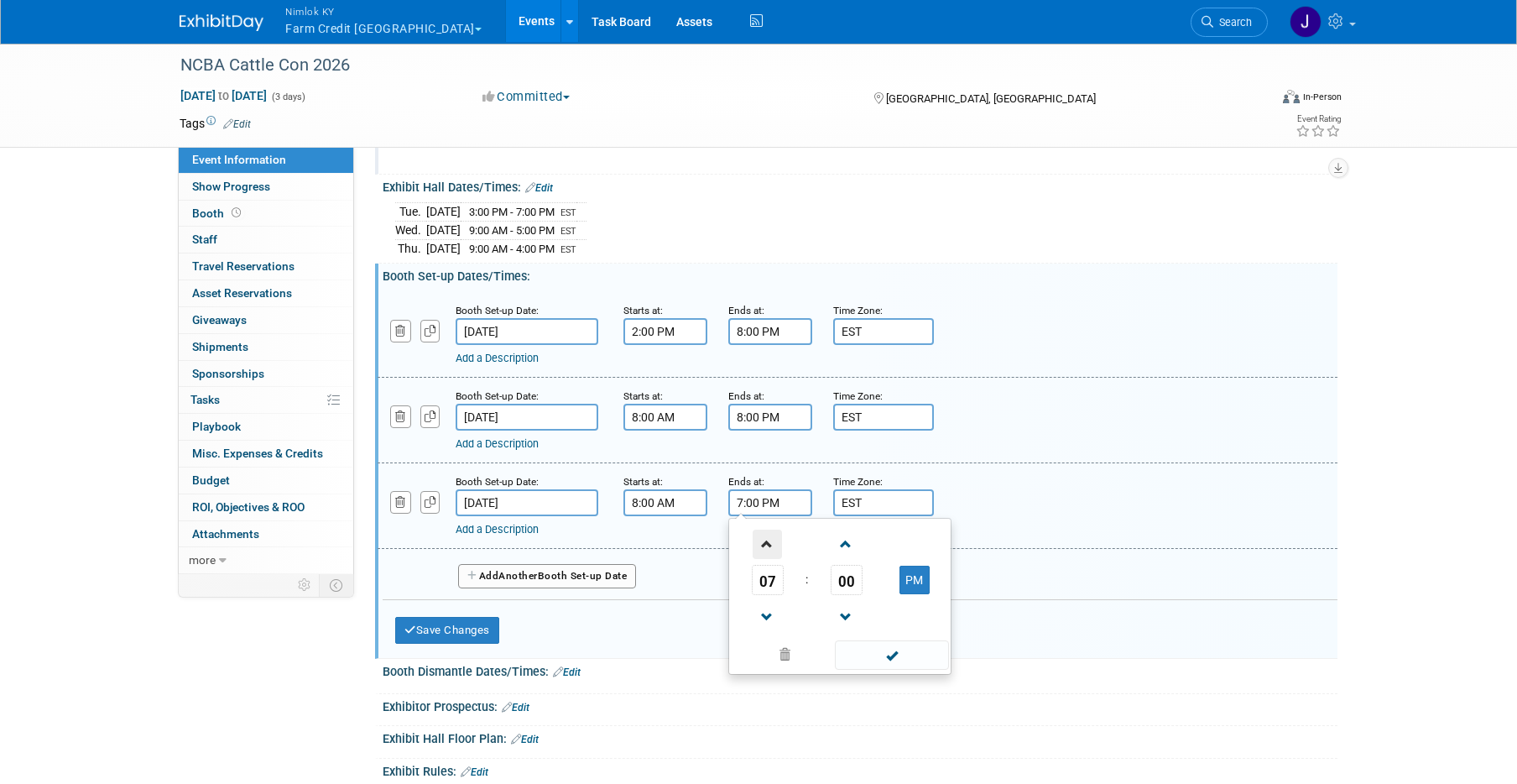
click at [762, 537] on span at bounding box center [768, 544] width 29 height 29
type input "8:00 PM"
click at [881, 658] on span at bounding box center [891, 655] width 113 height 29
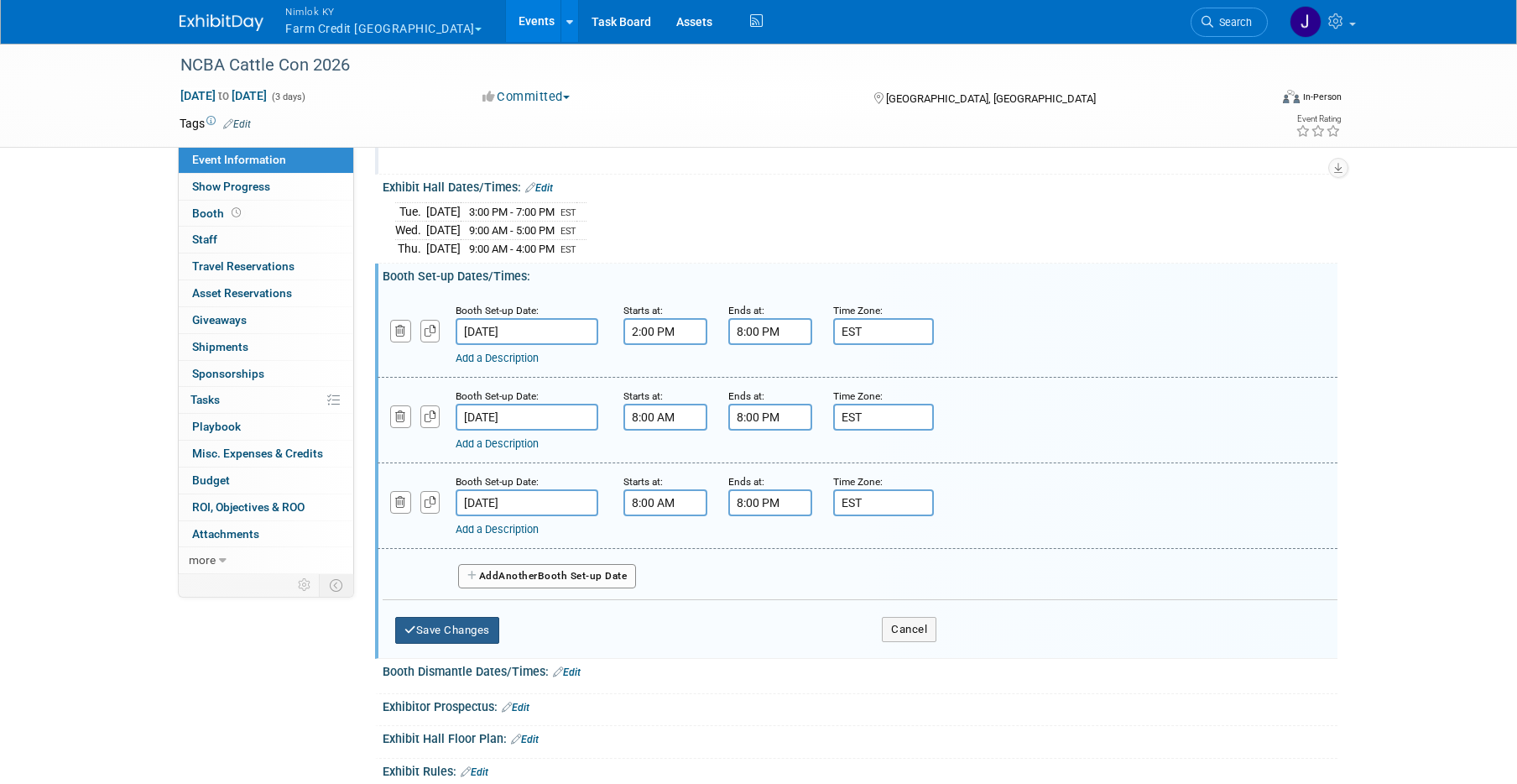
click at [492, 631] on button "Save Changes" at bounding box center [447, 629] width 104 height 27
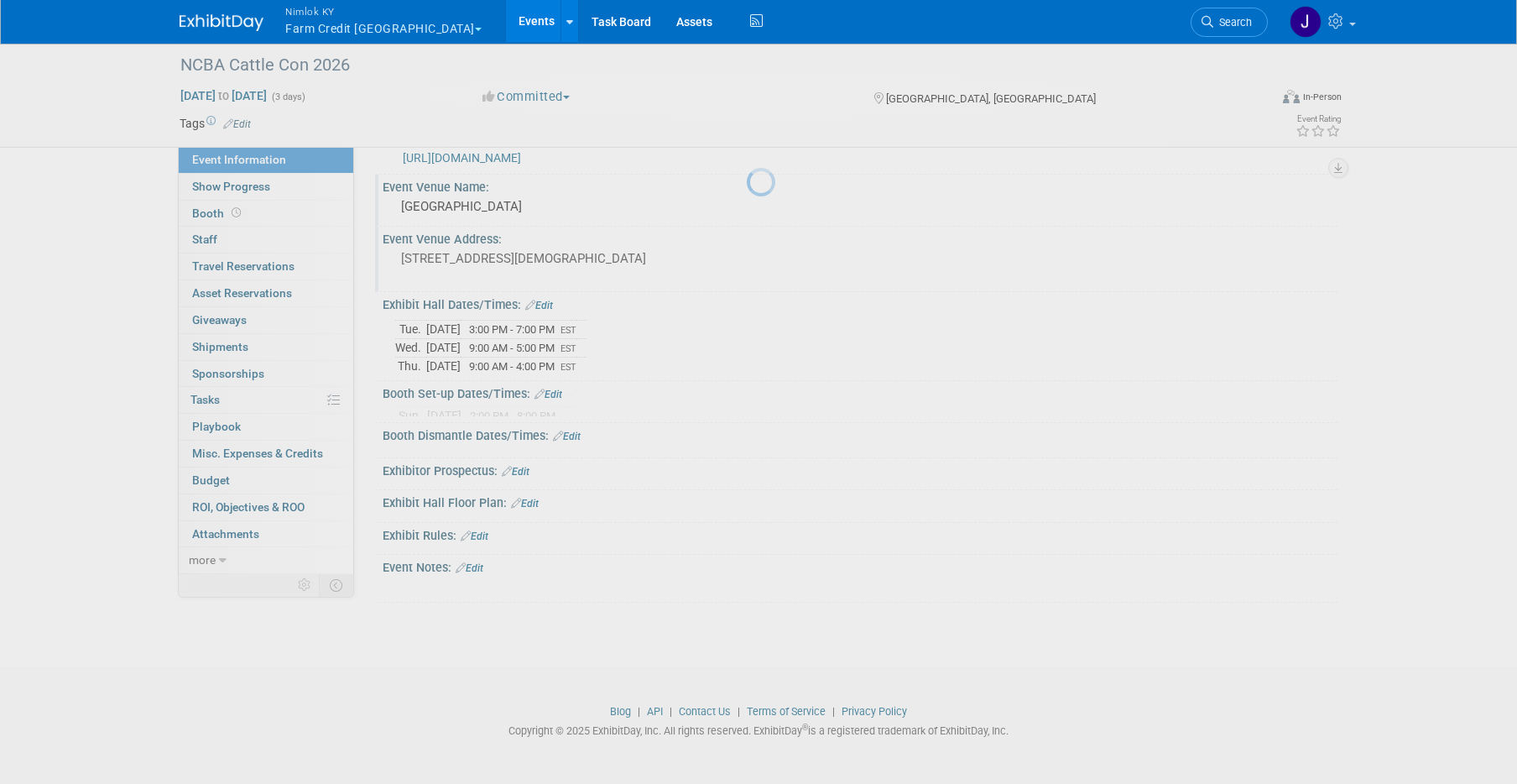
scroll to position [29, 0]
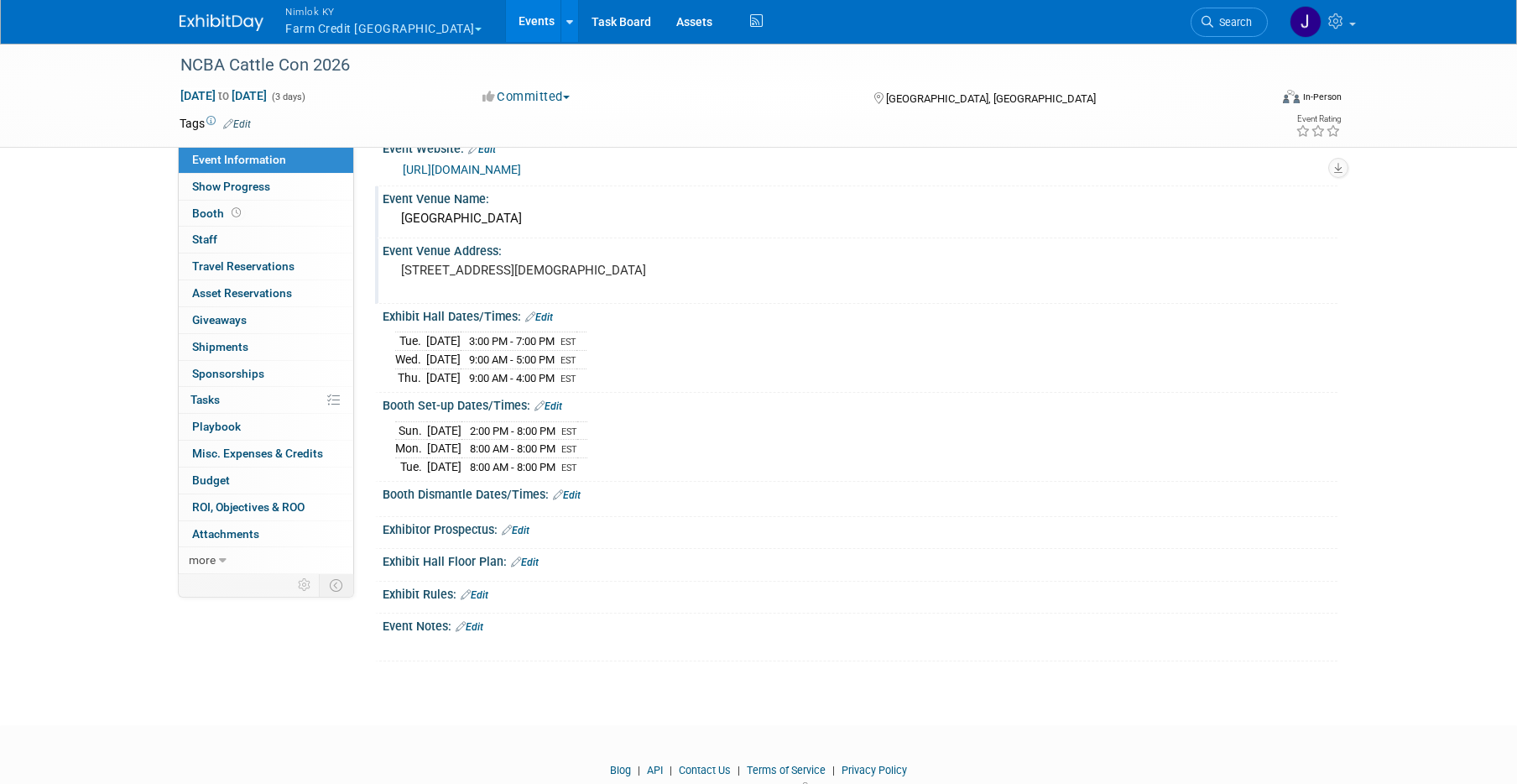
click at [553, 398] on div "Booth Set-up Dates/Times: Edit" at bounding box center [860, 403] width 955 height 22
click at [557, 402] on link "Edit" at bounding box center [548, 406] width 28 height 12
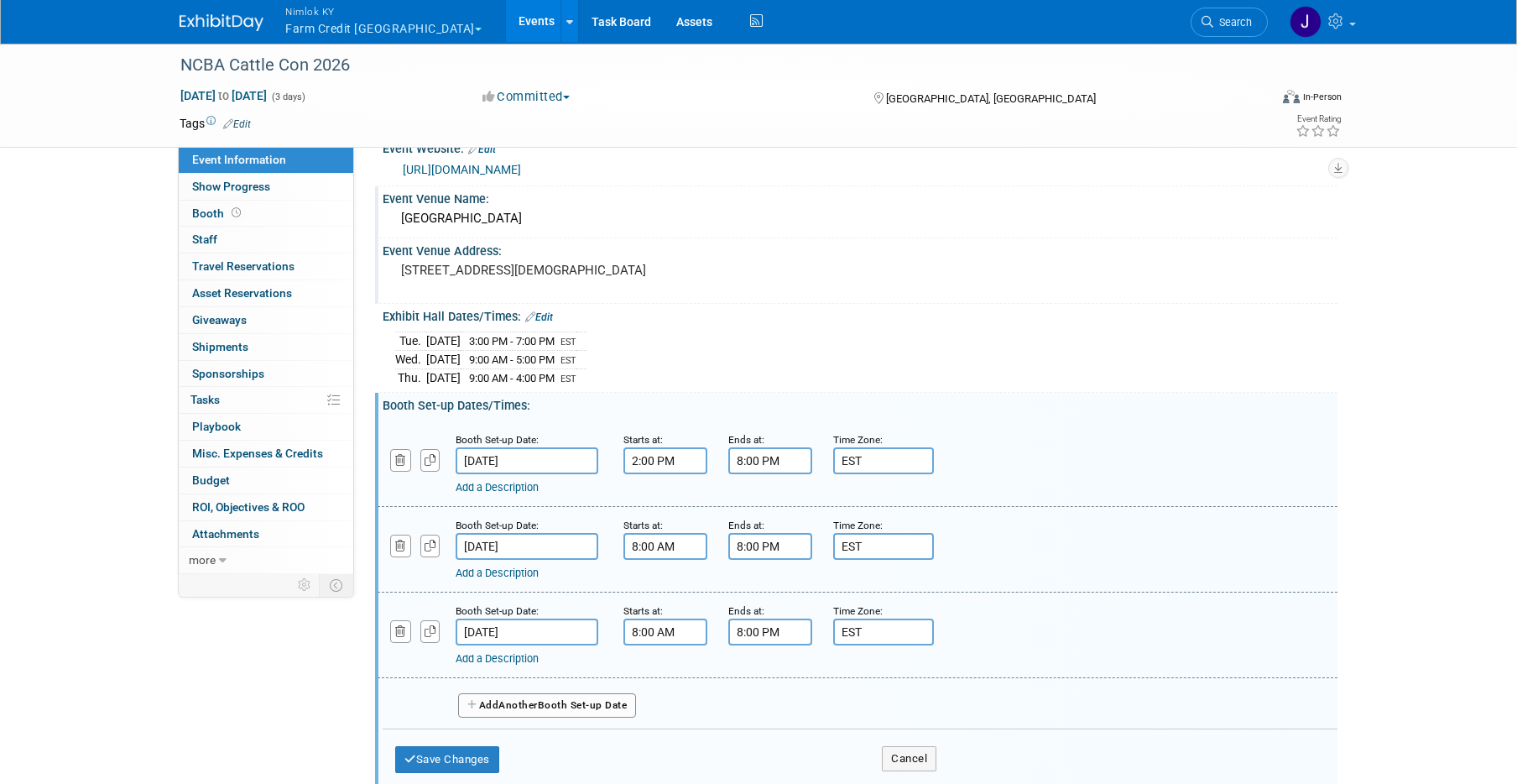
click at [752, 635] on input "8:00 PM" at bounding box center [769, 631] width 84 height 27
click at [770, 710] on span "08" at bounding box center [768, 709] width 32 height 30
click at [766, 683] on td "12" at bounding box center [759, 673] width 54 height 45
type input "12:00 PM"
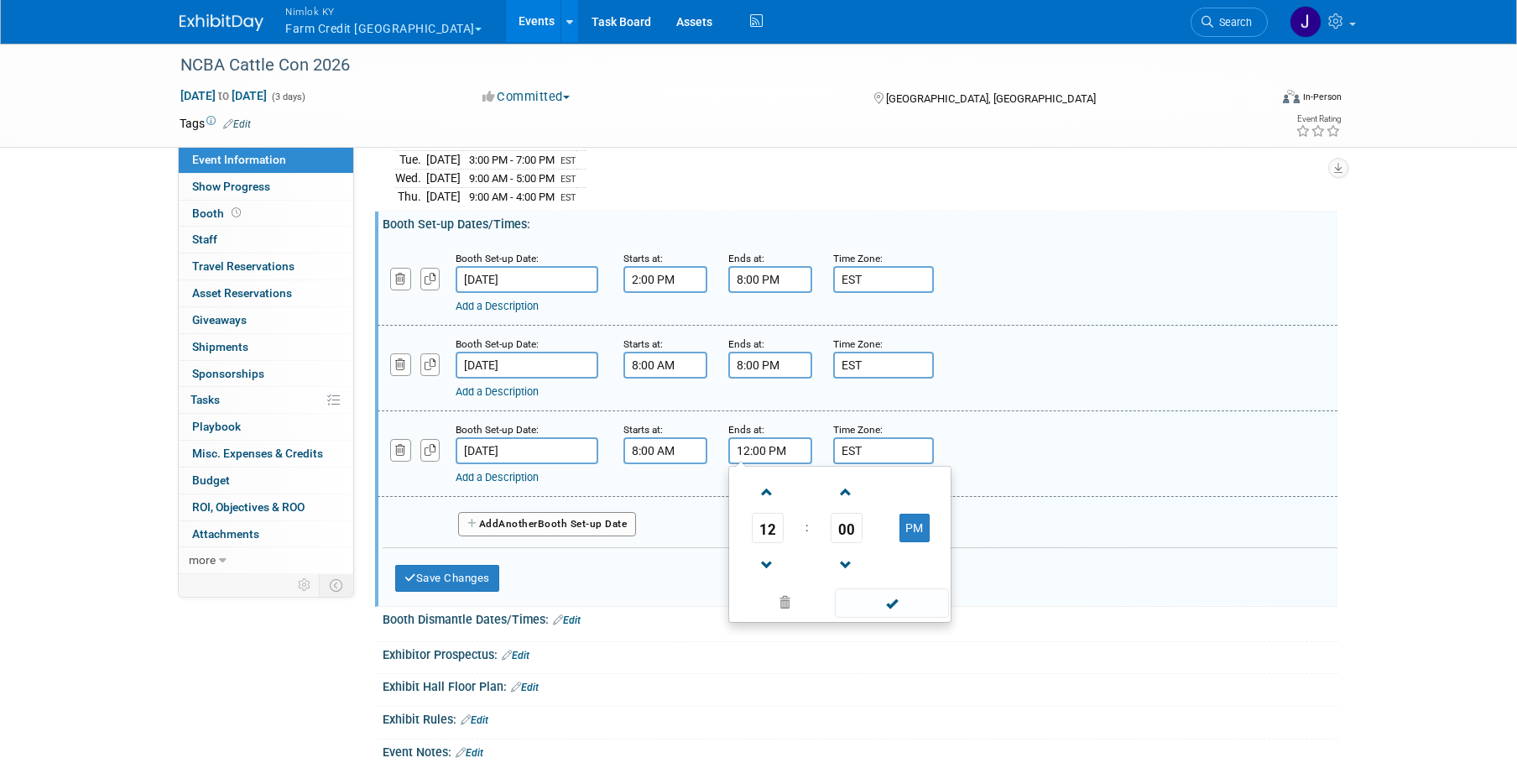
scroll to position [218, 0]
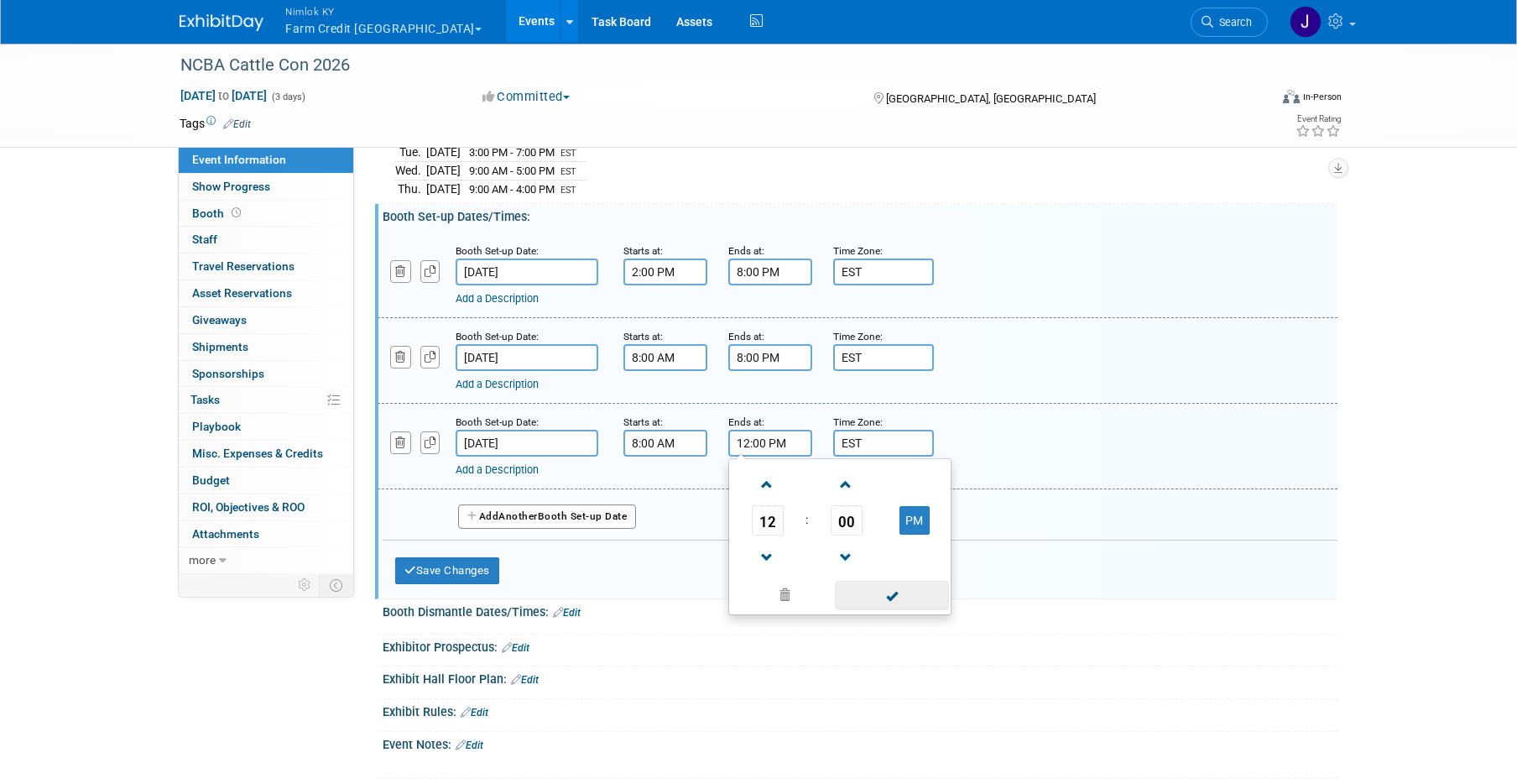
click at [873, 602] on span at bounding box center [891, 596] width 113 height 29
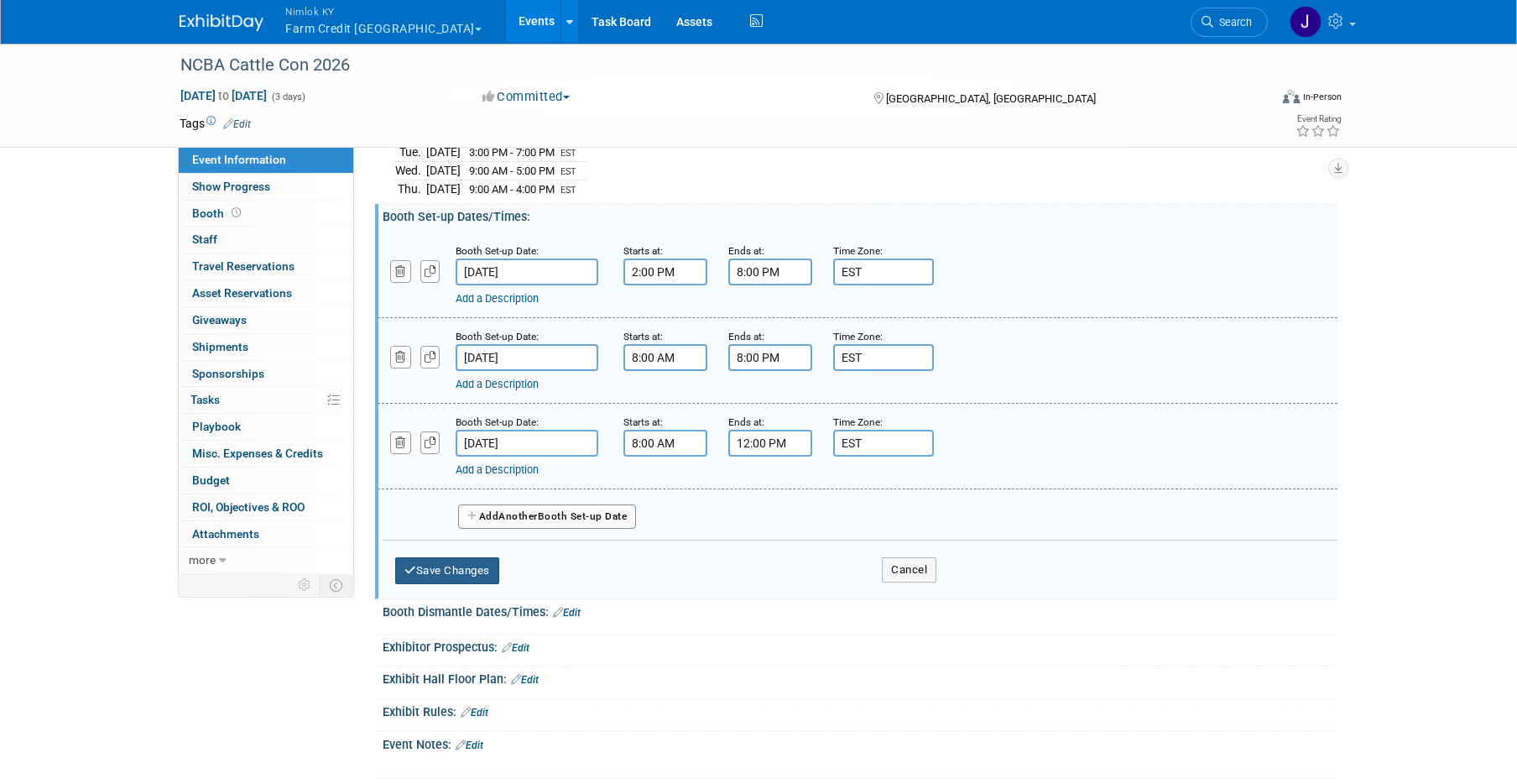
click at [476, 565] on button "Save Changes" at bounding box center [447, 570] width 104 height 27
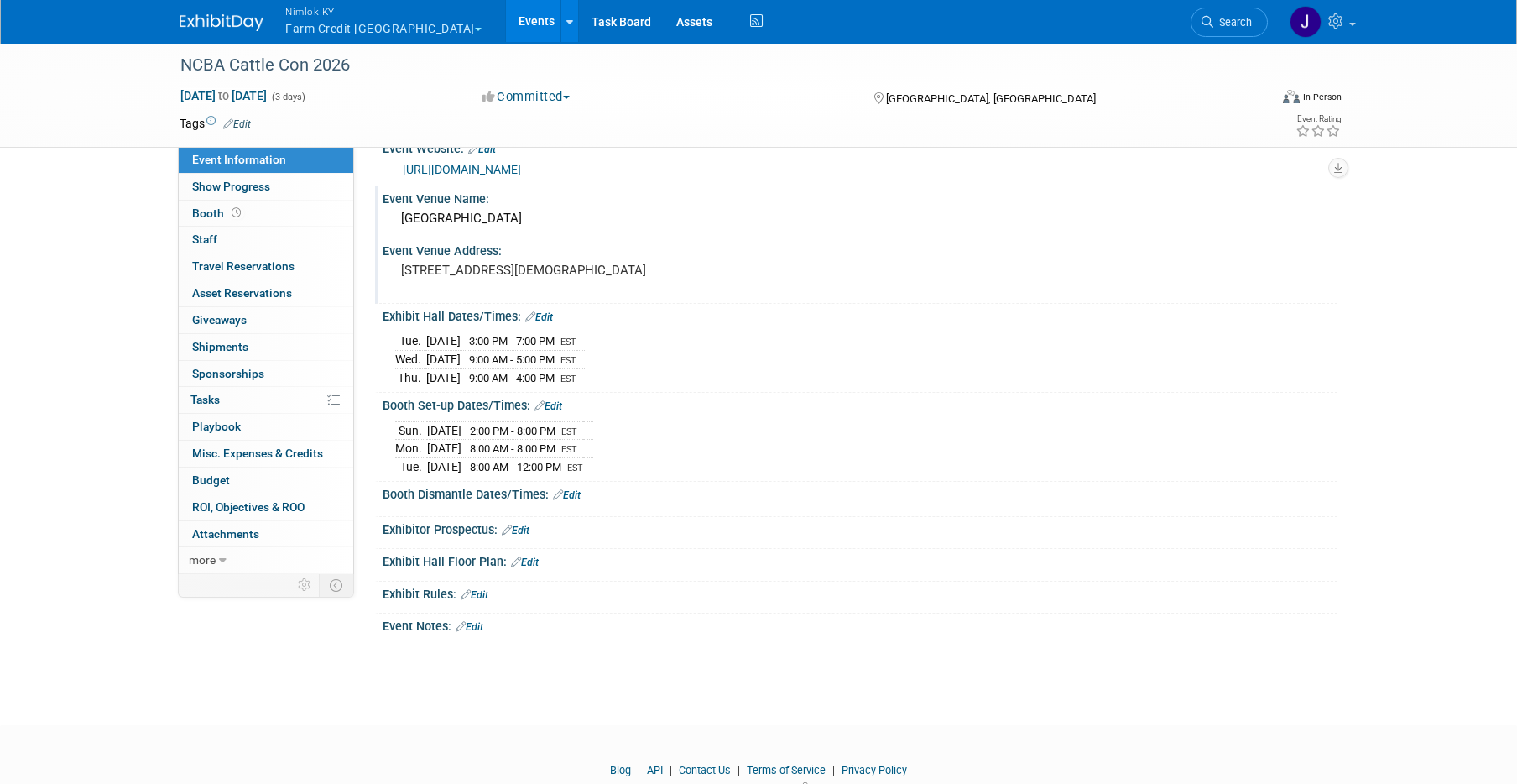
click at [571, 496] on link "Edit" at bounding box center [567, 495] width 28 height 12
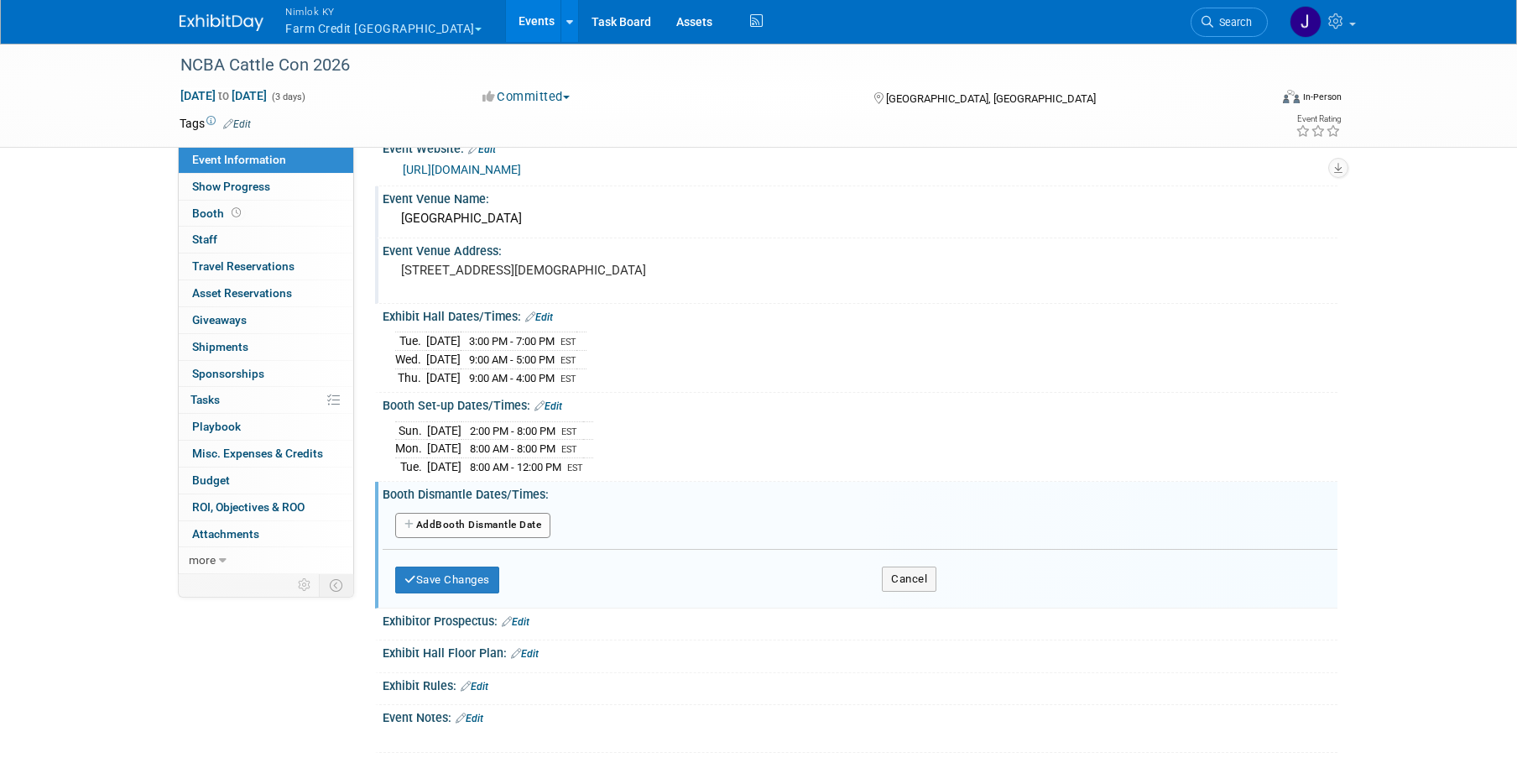
click at [540, 526] on button "Add Another Booth Dismantle Date" at bounding box center [473, 525] width 156 height 25
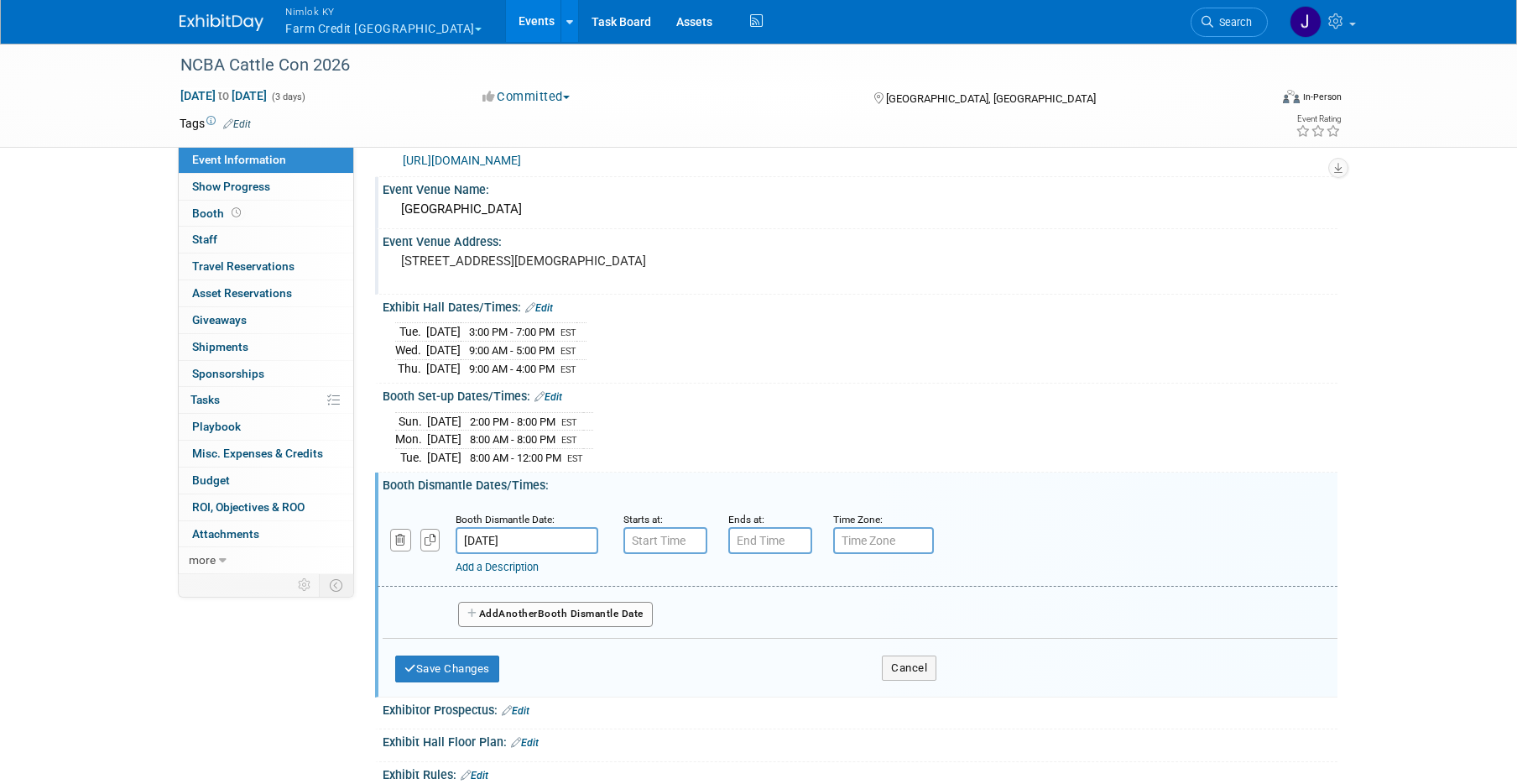
scroll to position [40, 0]
click at [674, 553] on div "Add a Description Description:" at bounding box center [814, 564] width 717 height 21
click at [677, 536] on input "7:00 AM" at bounding box center [665, 539] width 84 height 27
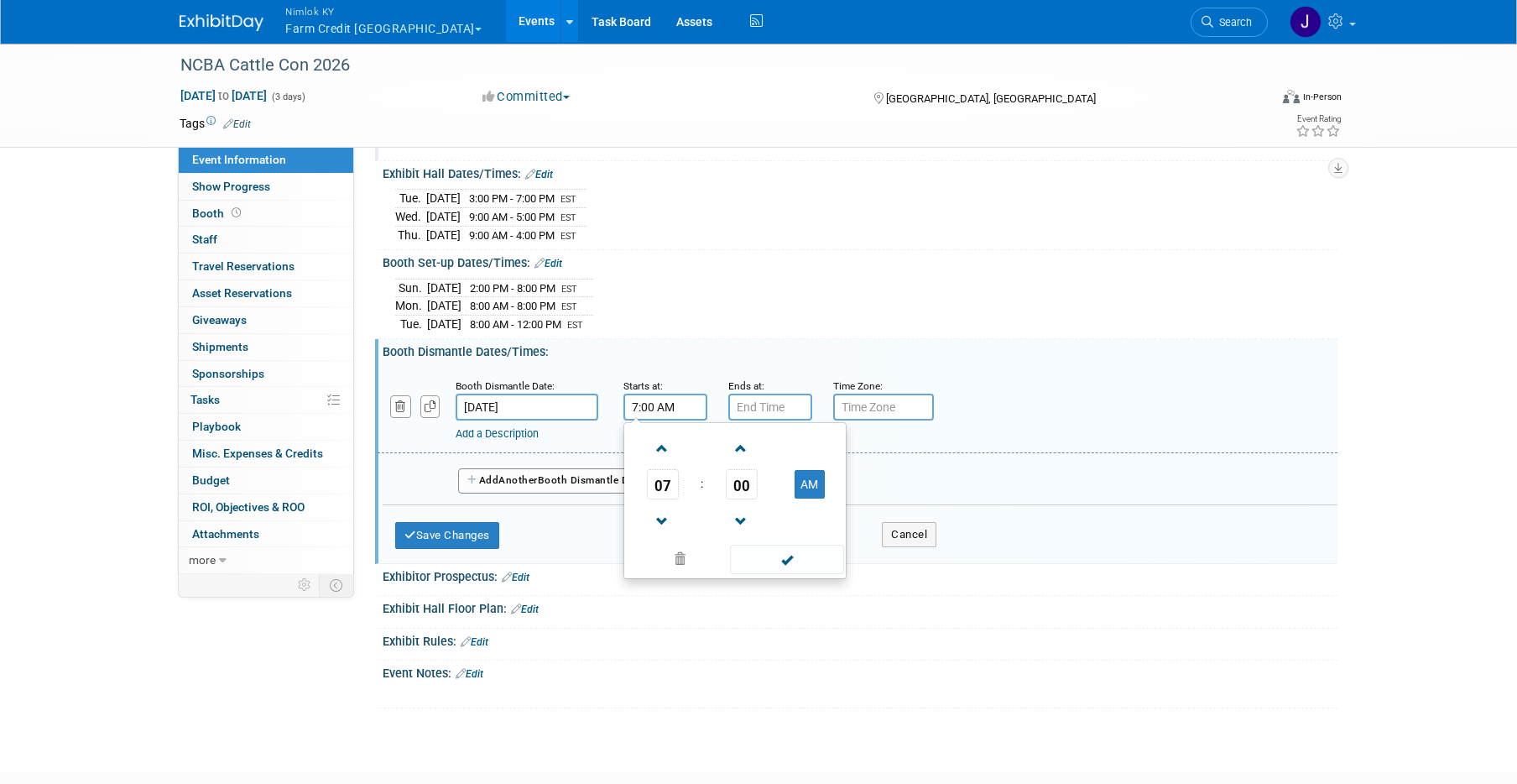
scroll to position [177, 0]
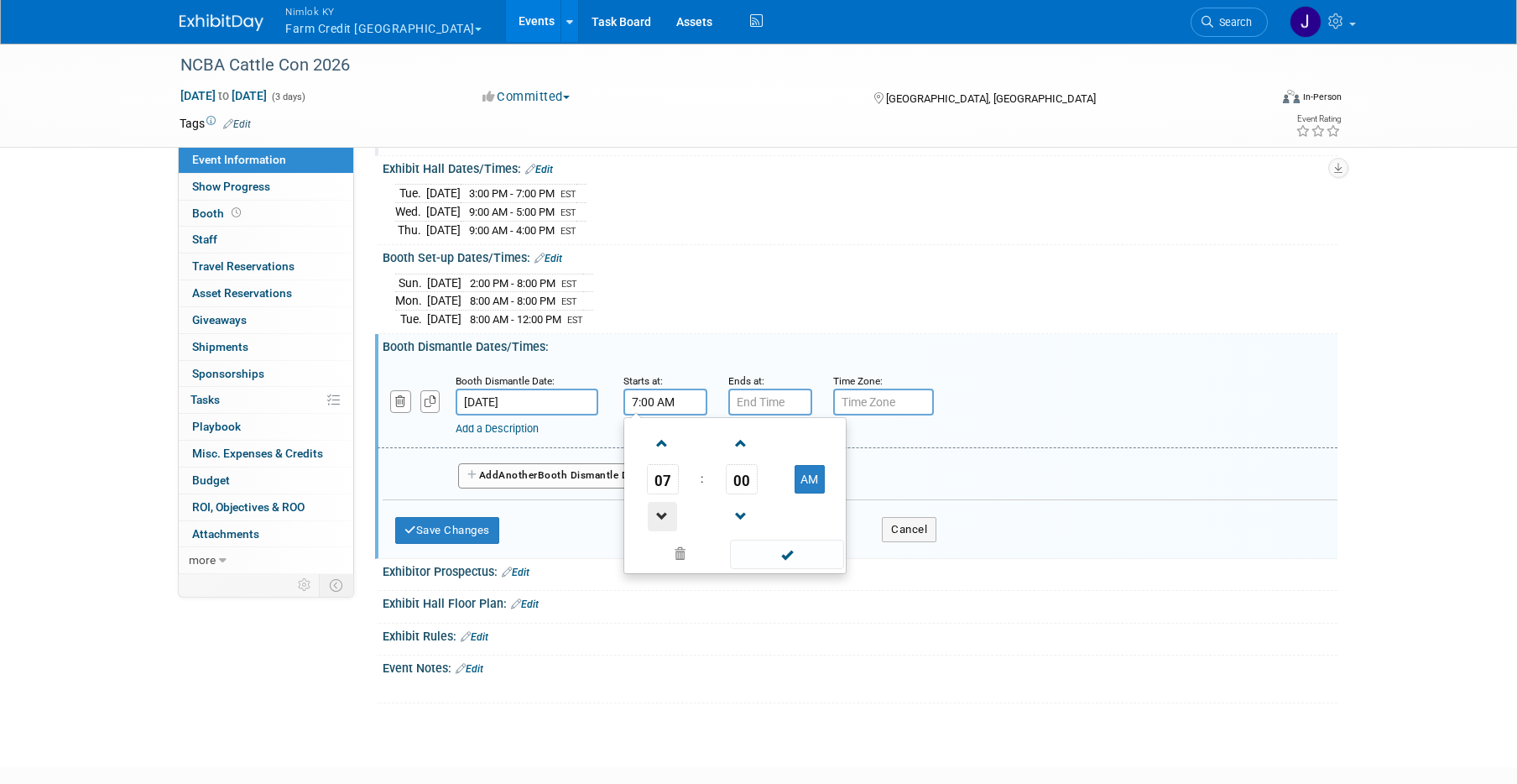
click at [661, 513] on span at bounding box center [662, 516] width 29 height 29
click at [806, 481] on button "AM" at bounding box center [809, 479] width 30 height 29
type input "4:00 PM"
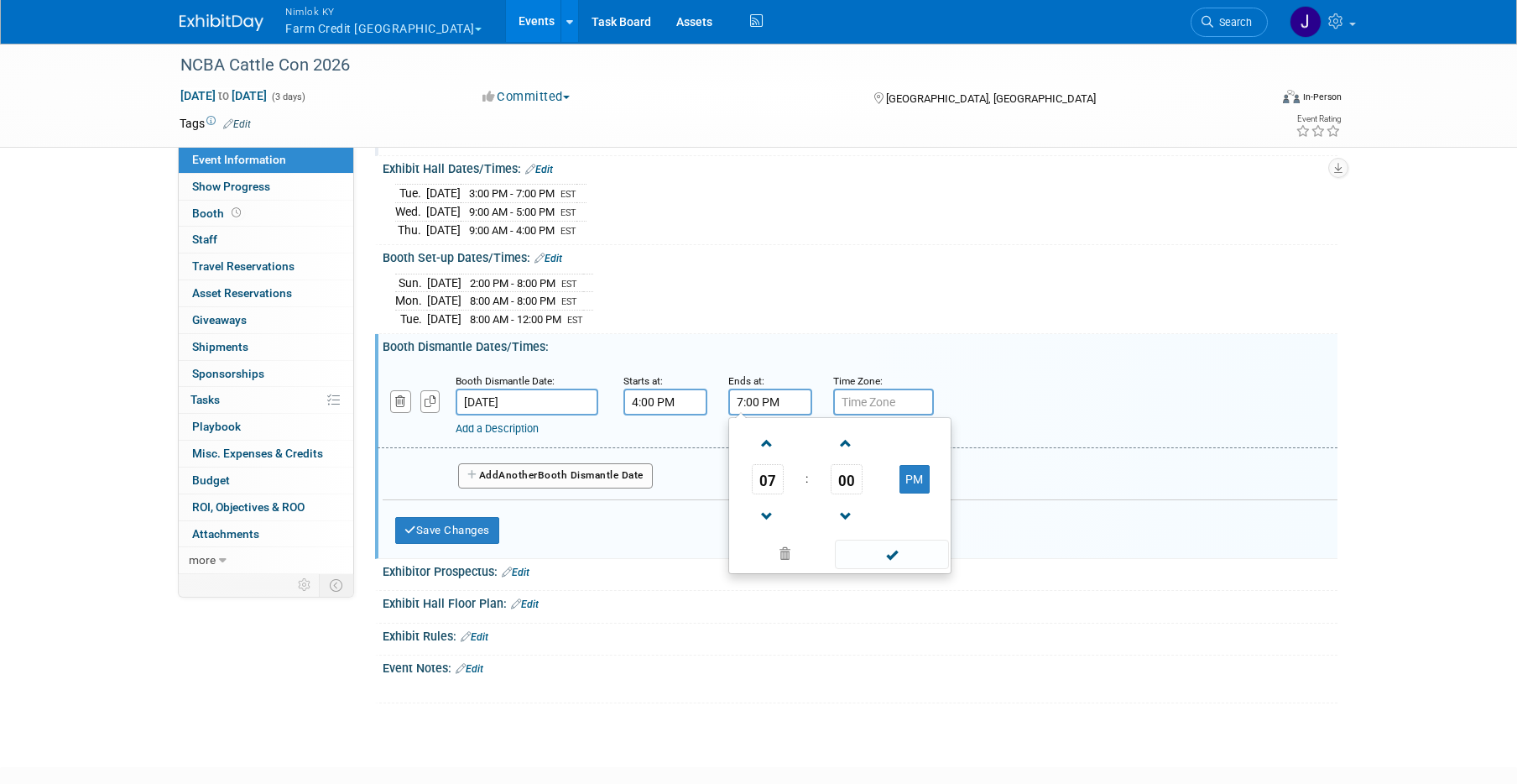
click at [788, 403] on input "7:00 PM" at bounding box center [769, 401] width 84 height 27
click at [768, 437] on span at bounding box center [768, 443] width 29 height 29
type input "10:00 PM"
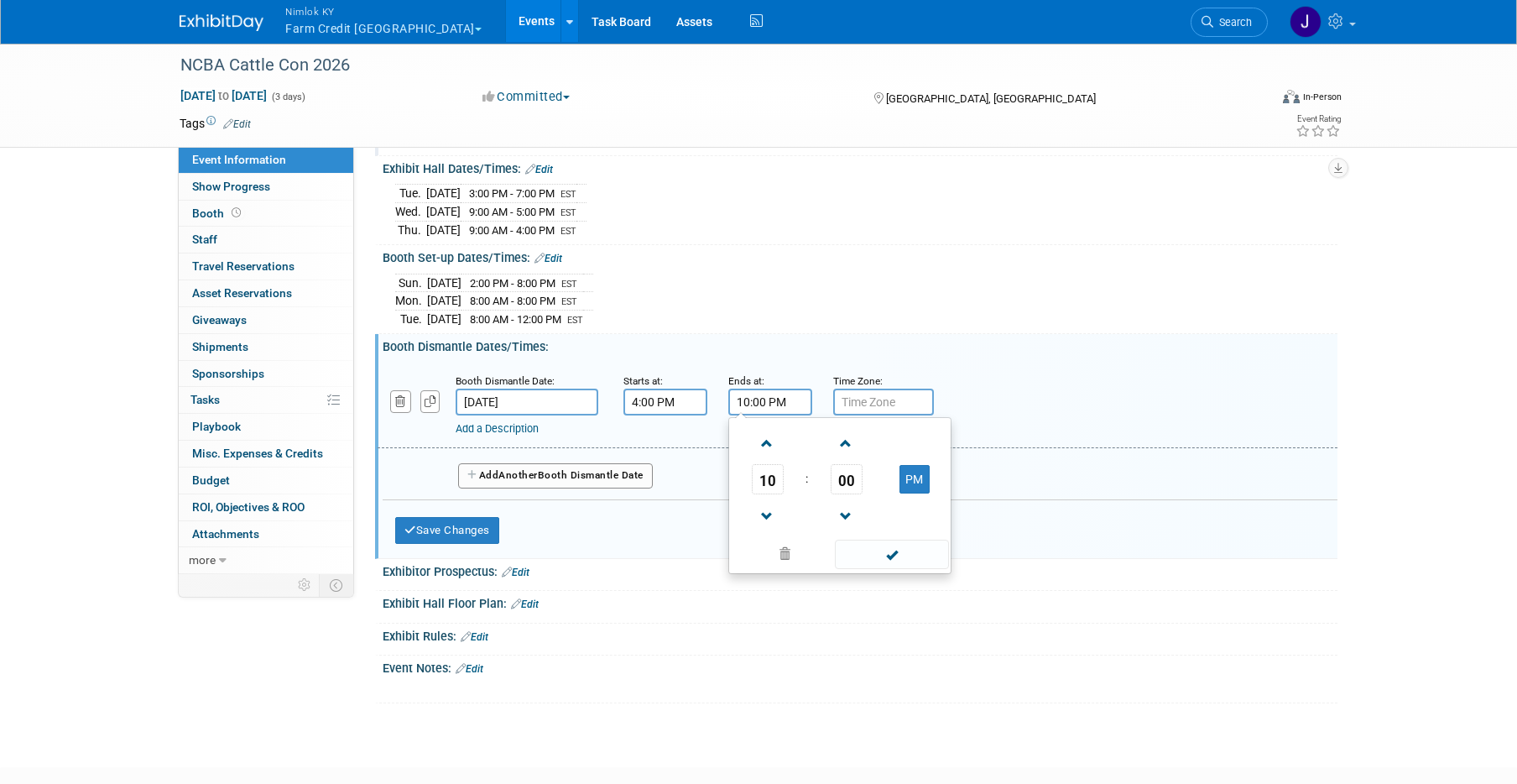
click at [873, 410] on input "text" at bounding box center [883, 401] width 100 height 27
type input "EST"
click at [634, 471] on button "Add Another Booth Dismantle Date" at bounding box center [555, 475] width 194 height 25
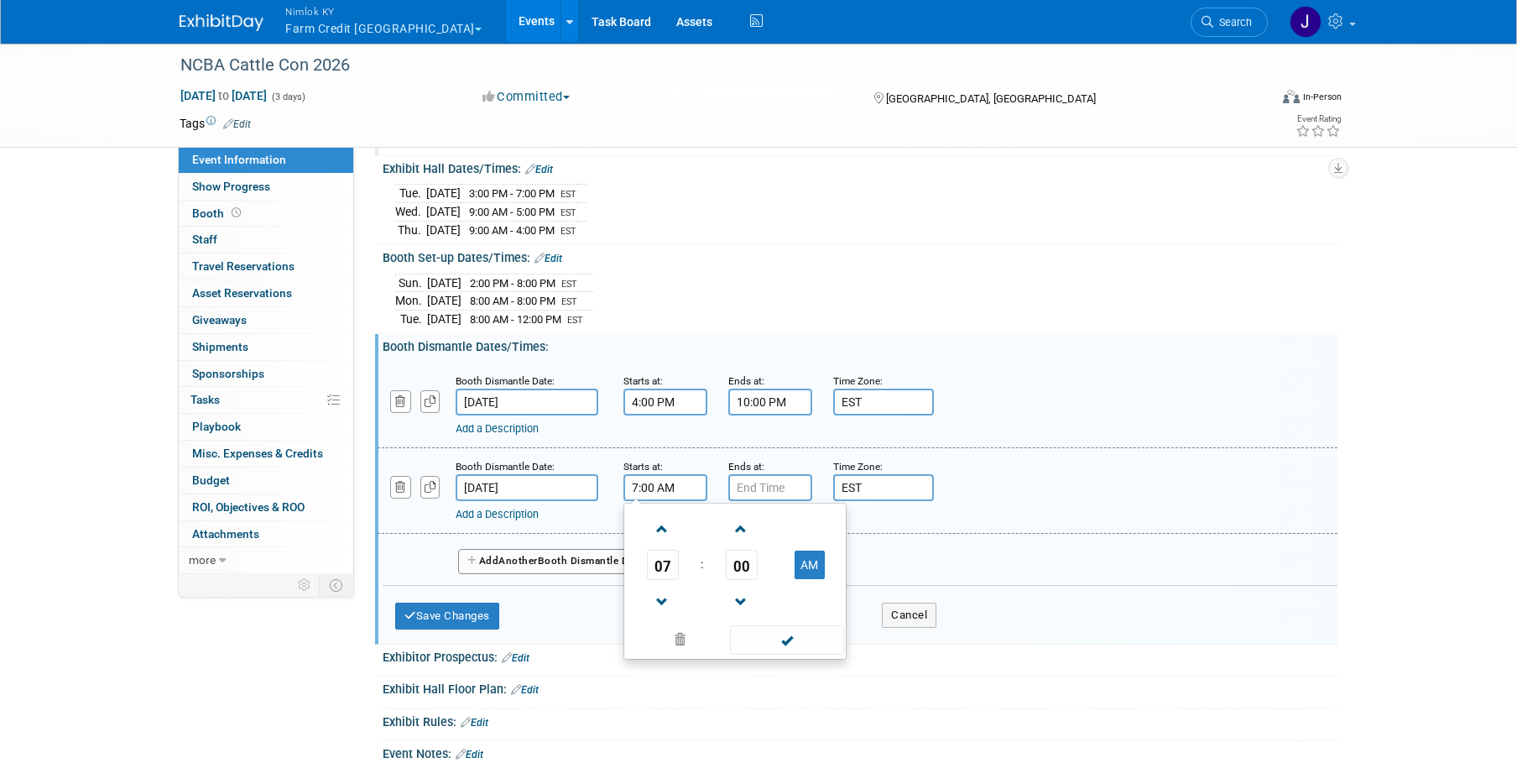
click at [665, 493] on input "7:00 AM" at bounding box center [665, 487] width 84 height 27
click at [670, 527] on span at bounding box center [662, 529] width 29 height 29
type input "8:00 AM"
click at [765, 484] on input "7:00 PM" at bounding box center [769, 487] width 84 height 27
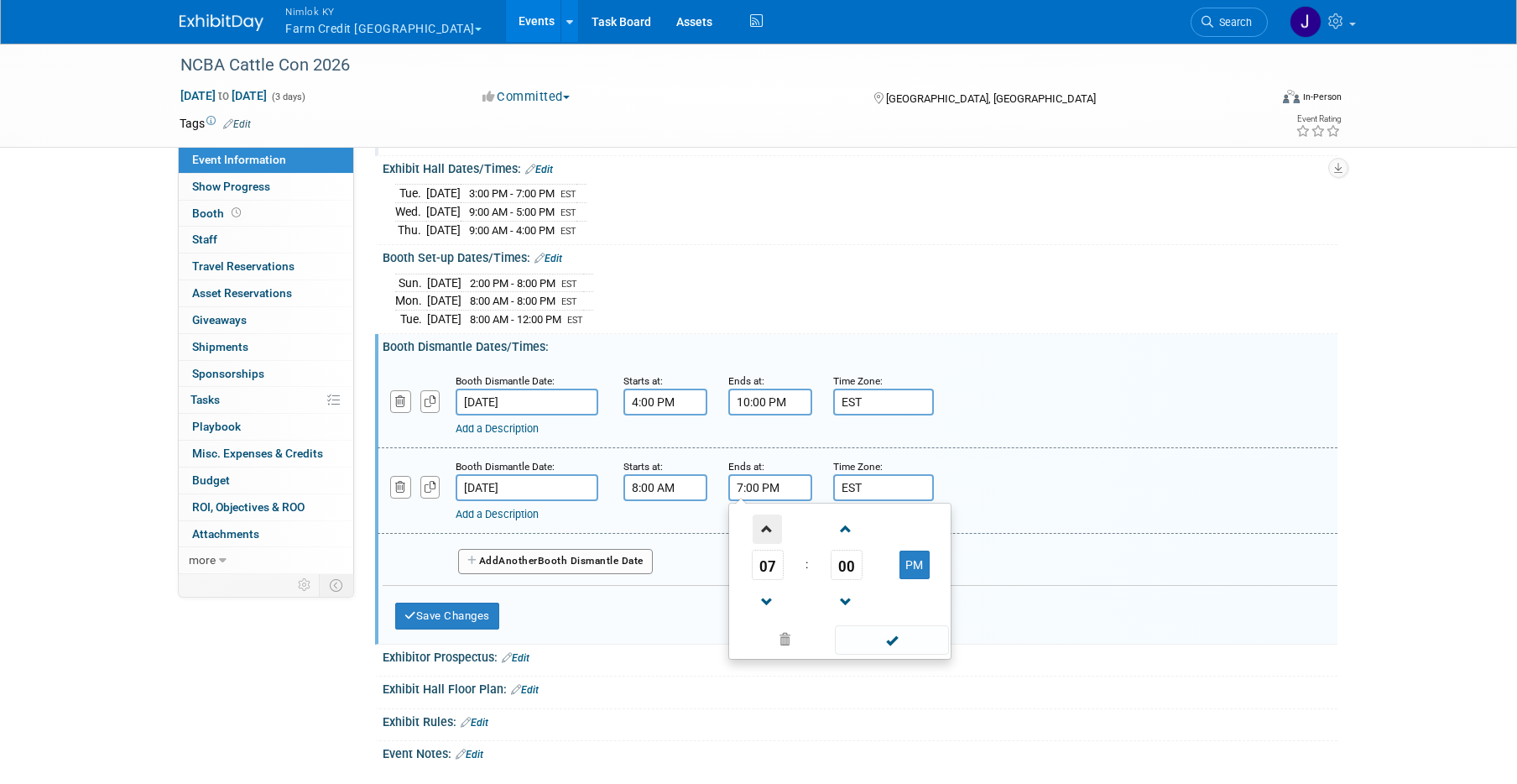
click at [763, 527] on span at bounding box center [768, 529] width 29 height 29
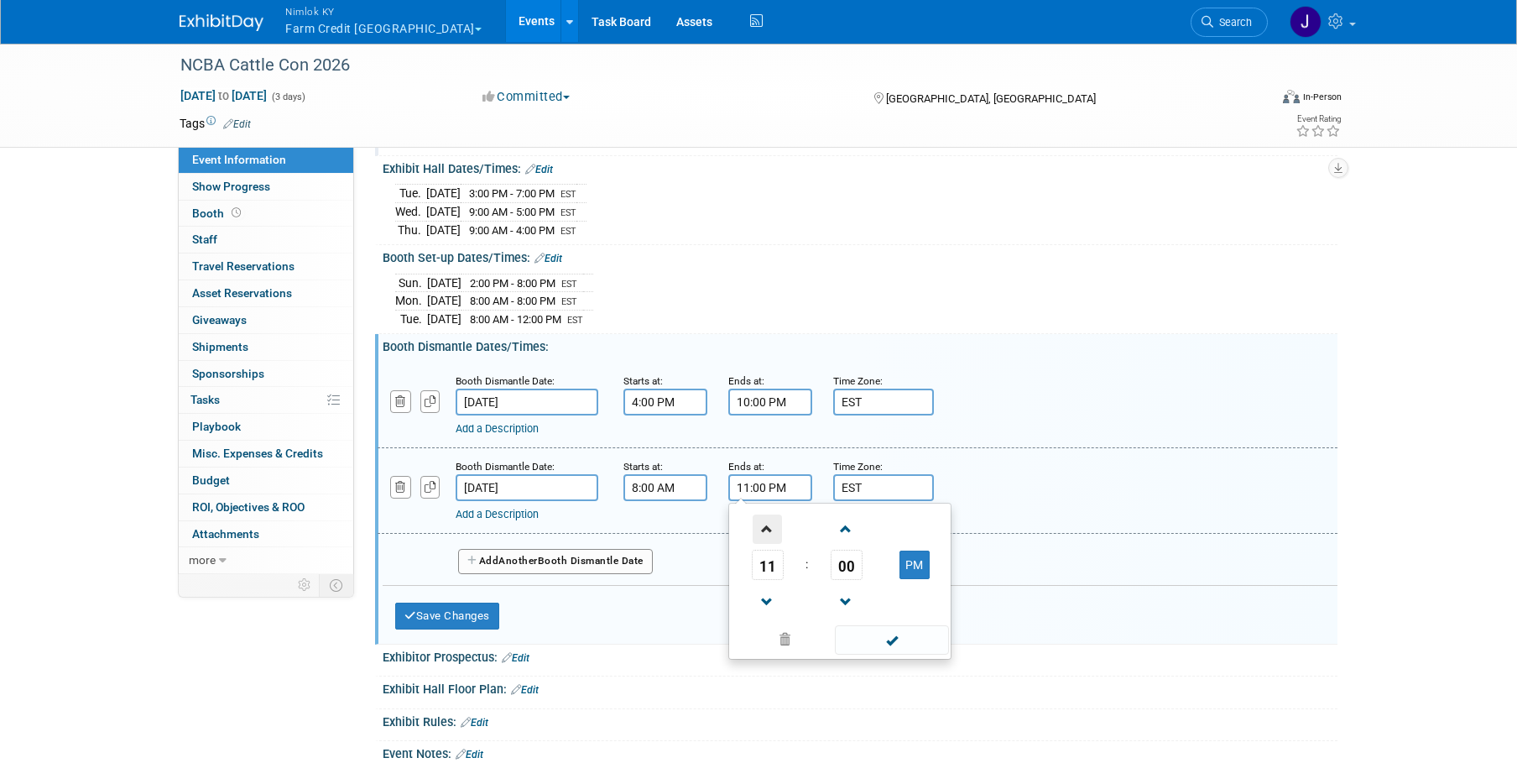
type input "12:00 AM"
click at [883, 643] on span at bounding box center [891, 640] width 113 height 29
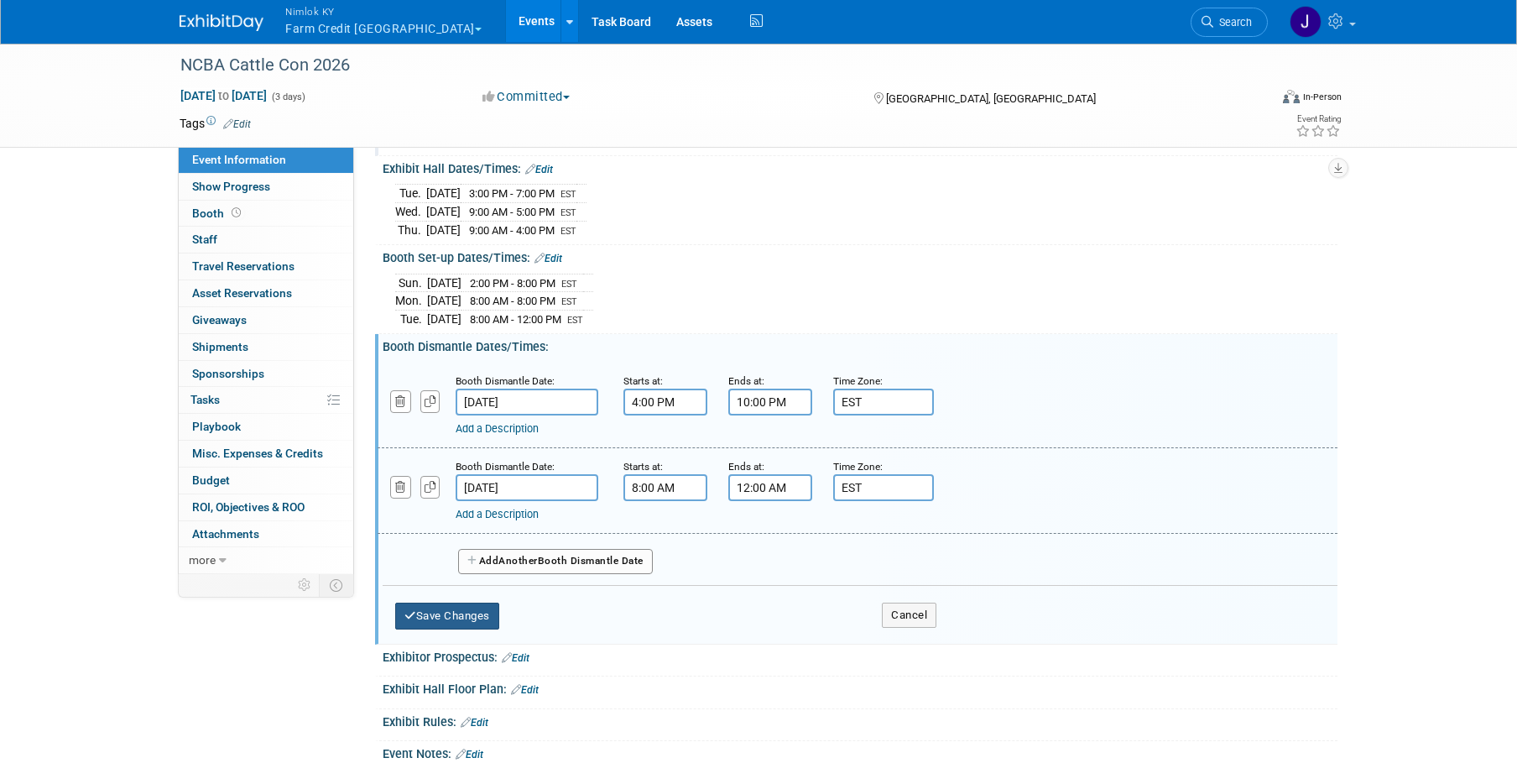
click at [448, 613] on button "Save Changes" at bounding box center [447, 615] width 104 height 27
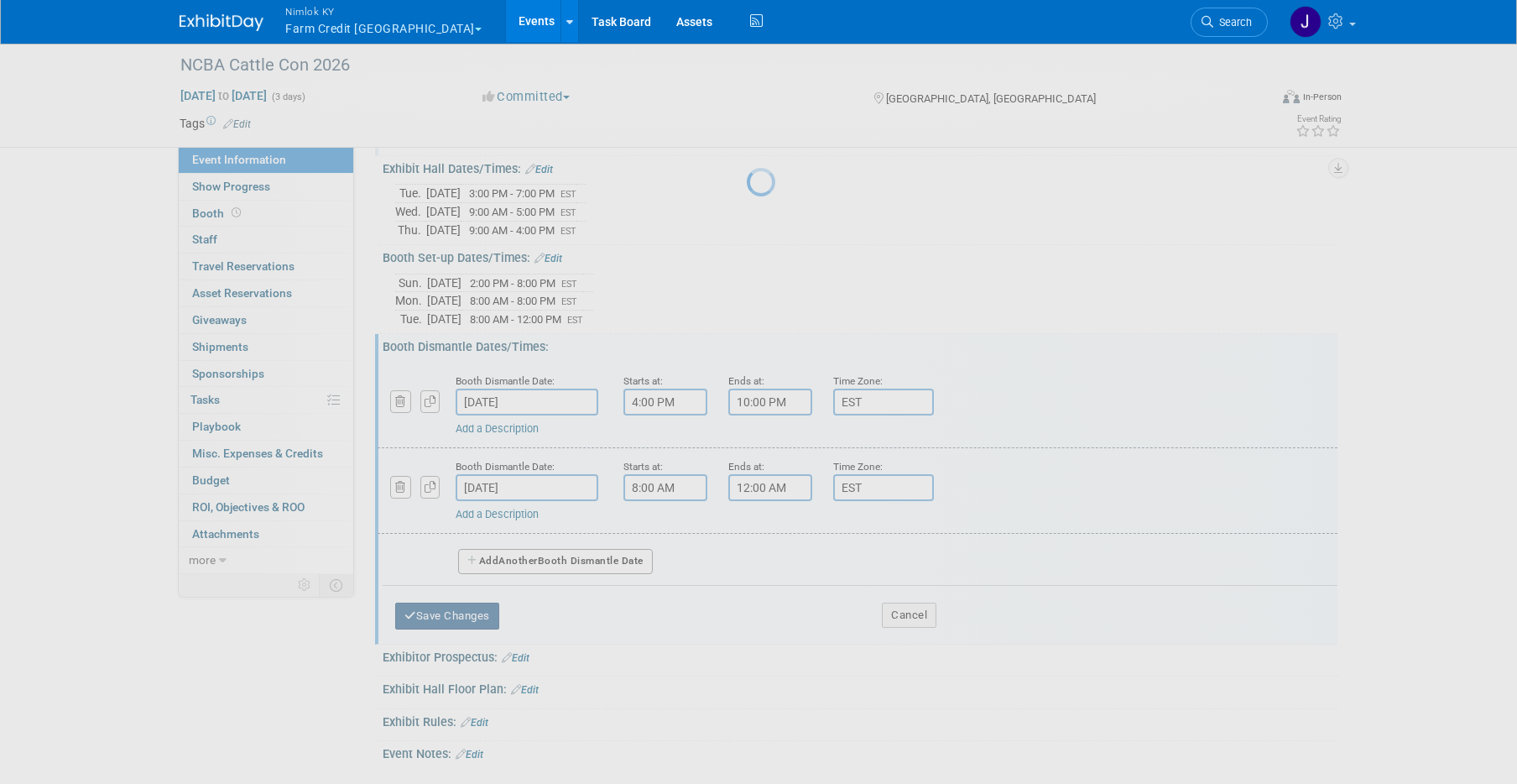
scroll to position [84, 0]
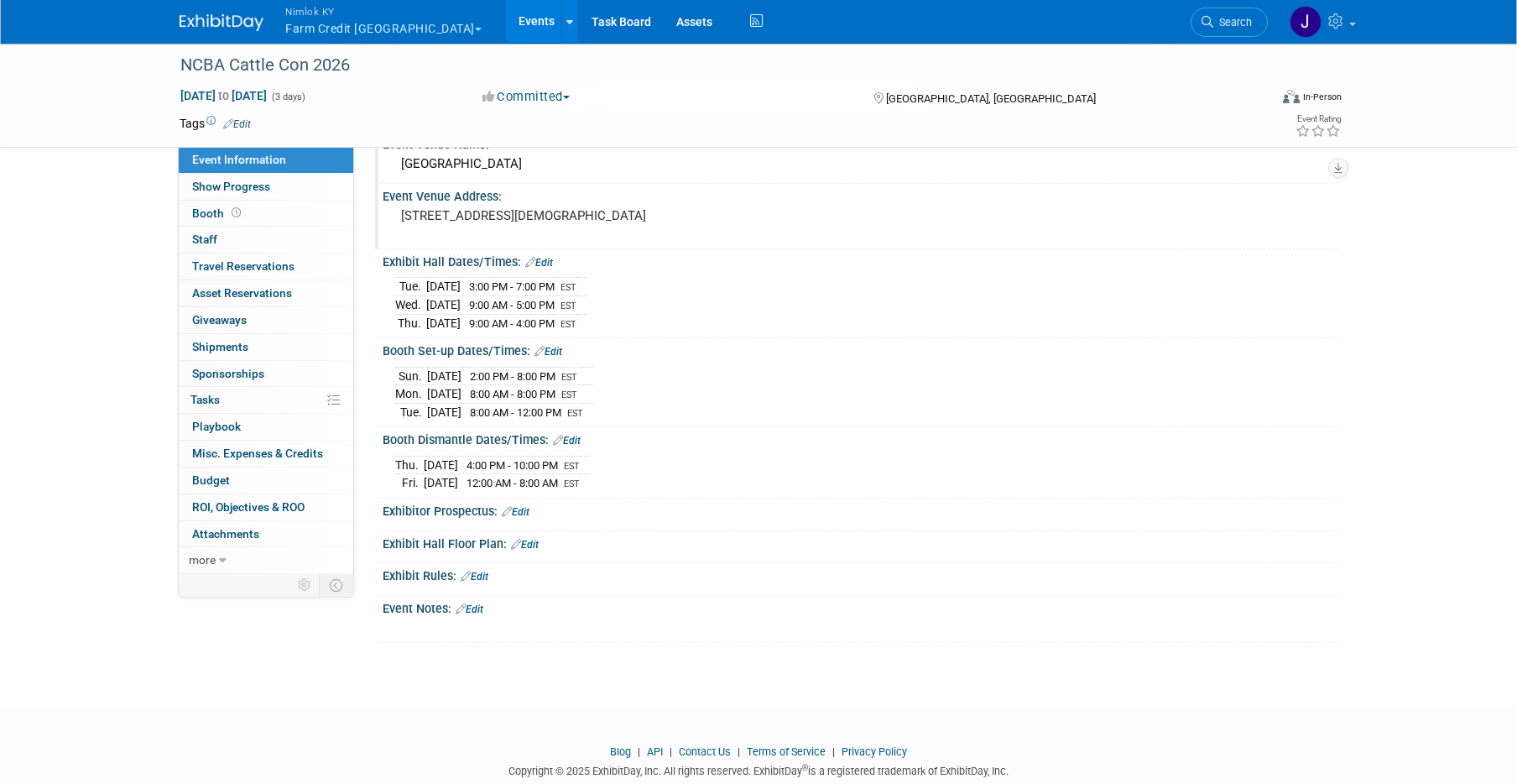
click at [532, 540] on link "Edit" at bounding box center [525, 545] width 28 height 12
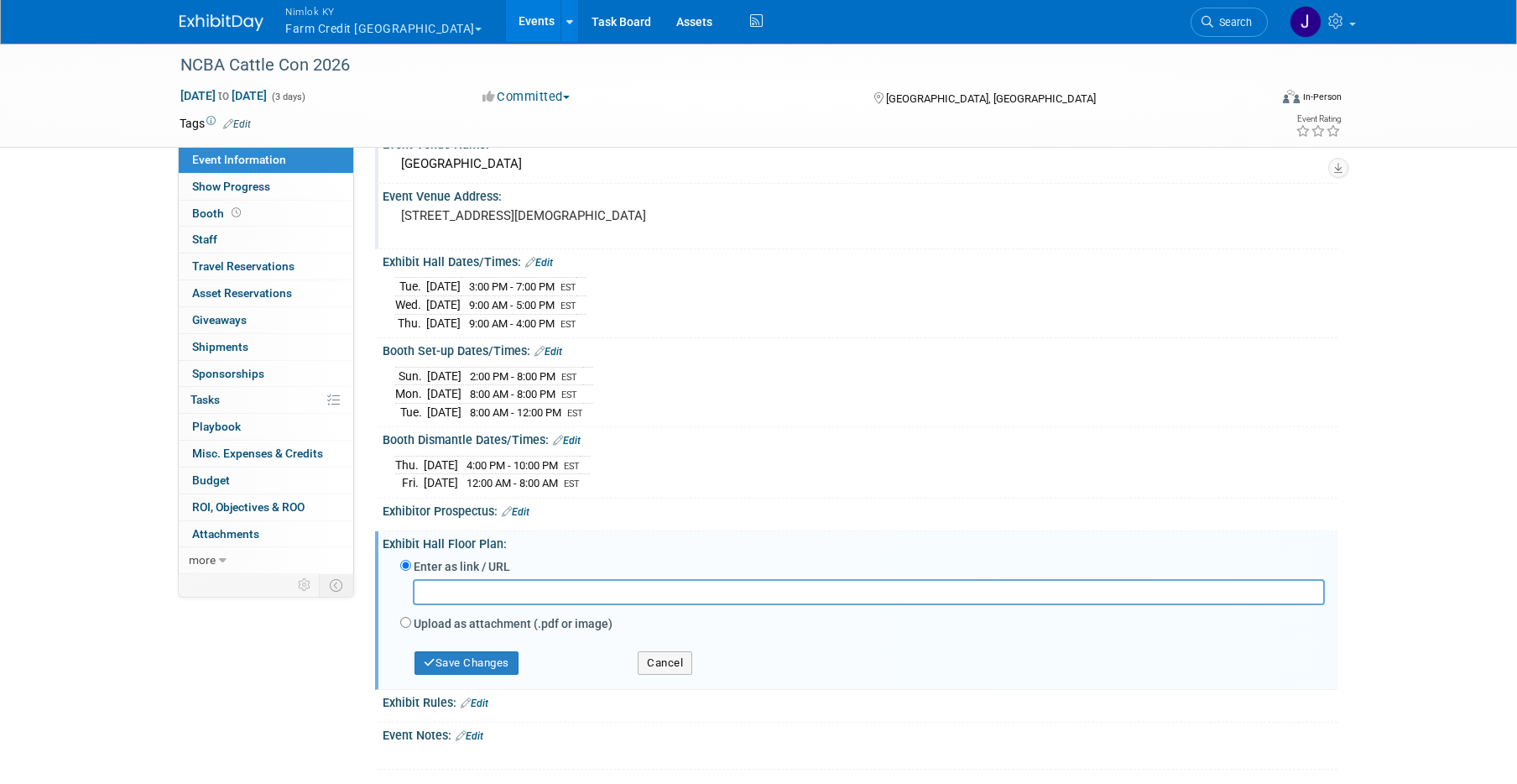
paste input "[URL][DOMAIN_NAME]"
type input "[URL][DOMAIN_NAME]"
click at [473, 659] on button "Save Changes" at bounding box center [466, 662] width 104 height 23
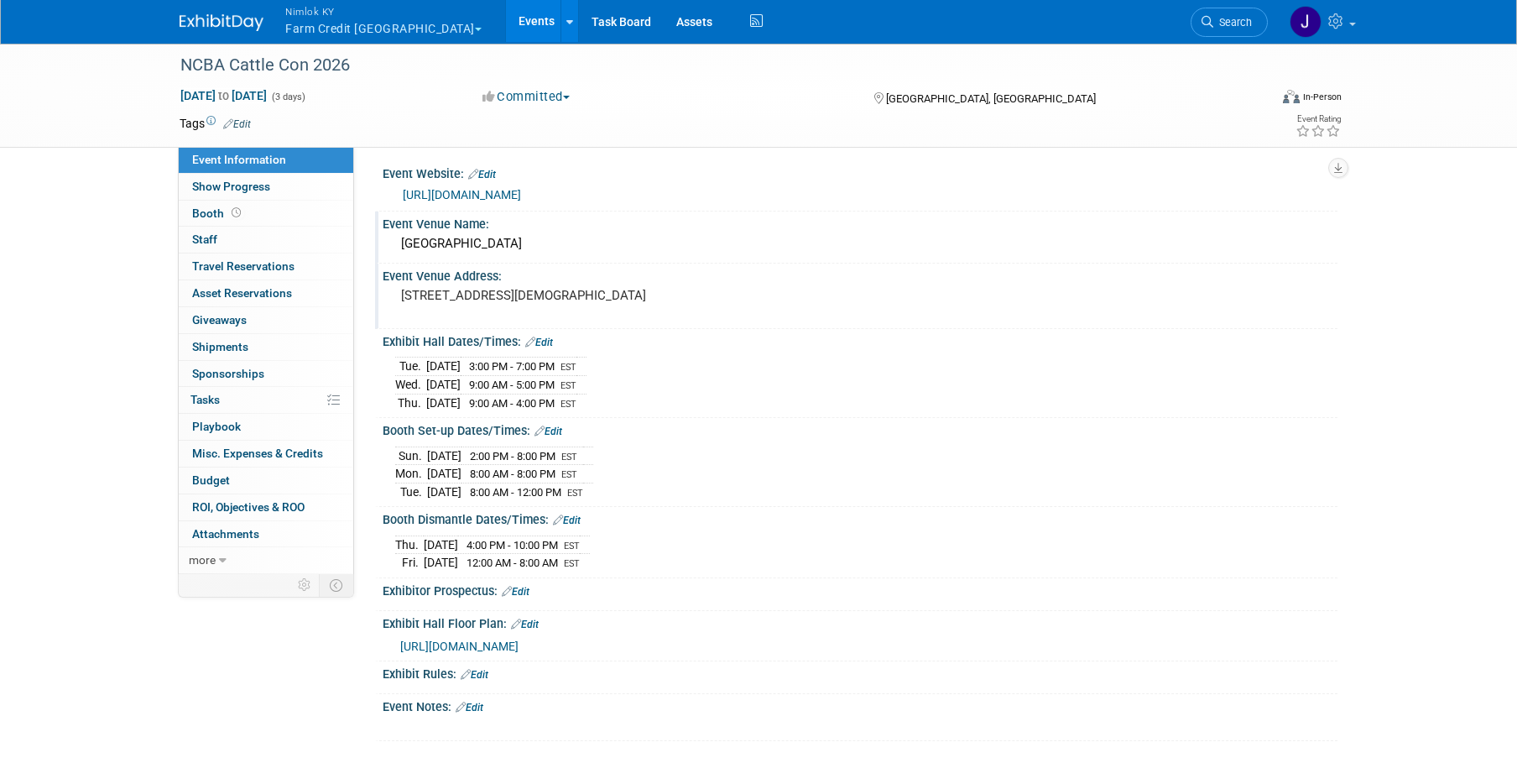
scroll to position [0, 0]
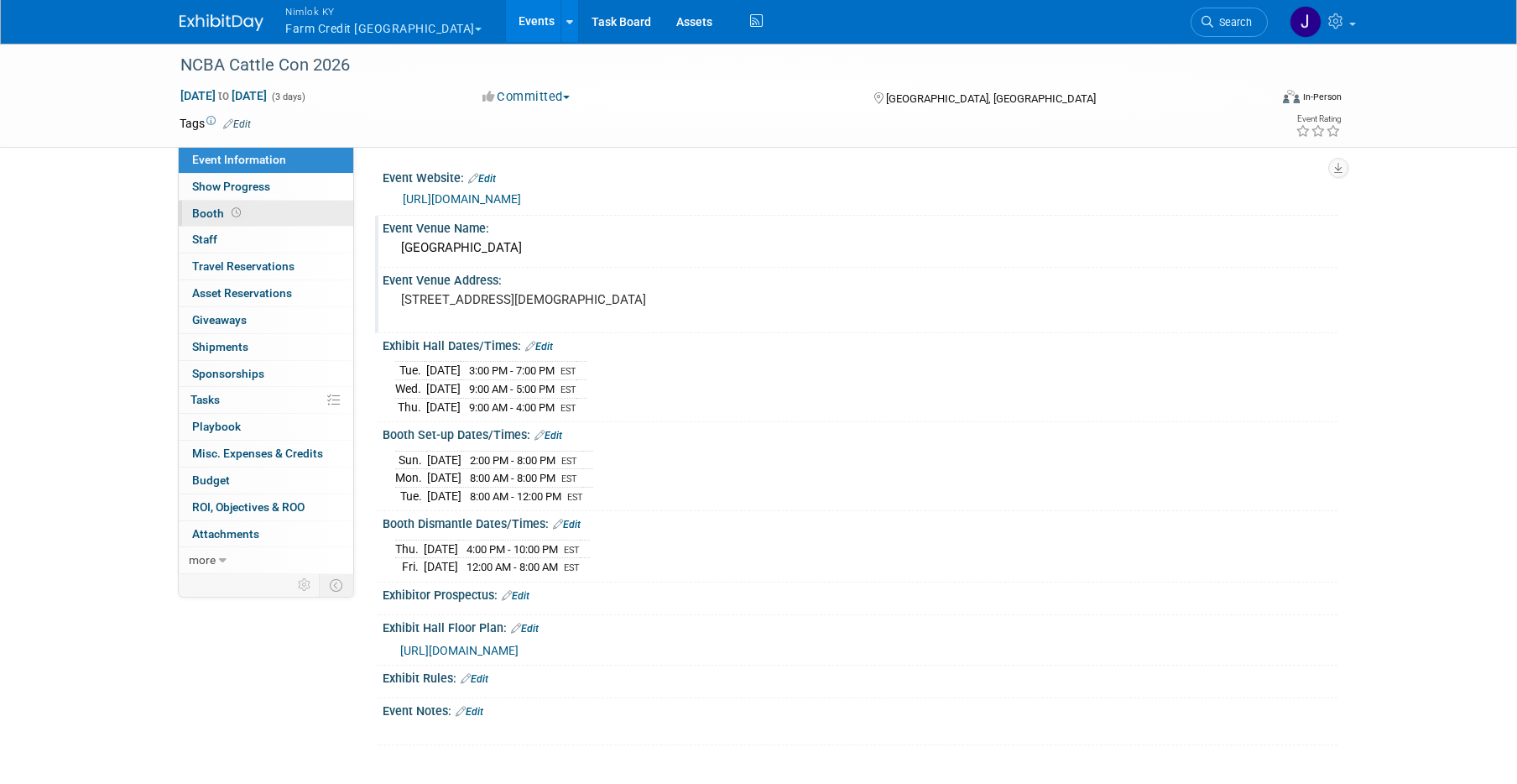
click at [209, 207] on span "Booth" at bounding box center [218, 214] width 52 height 14
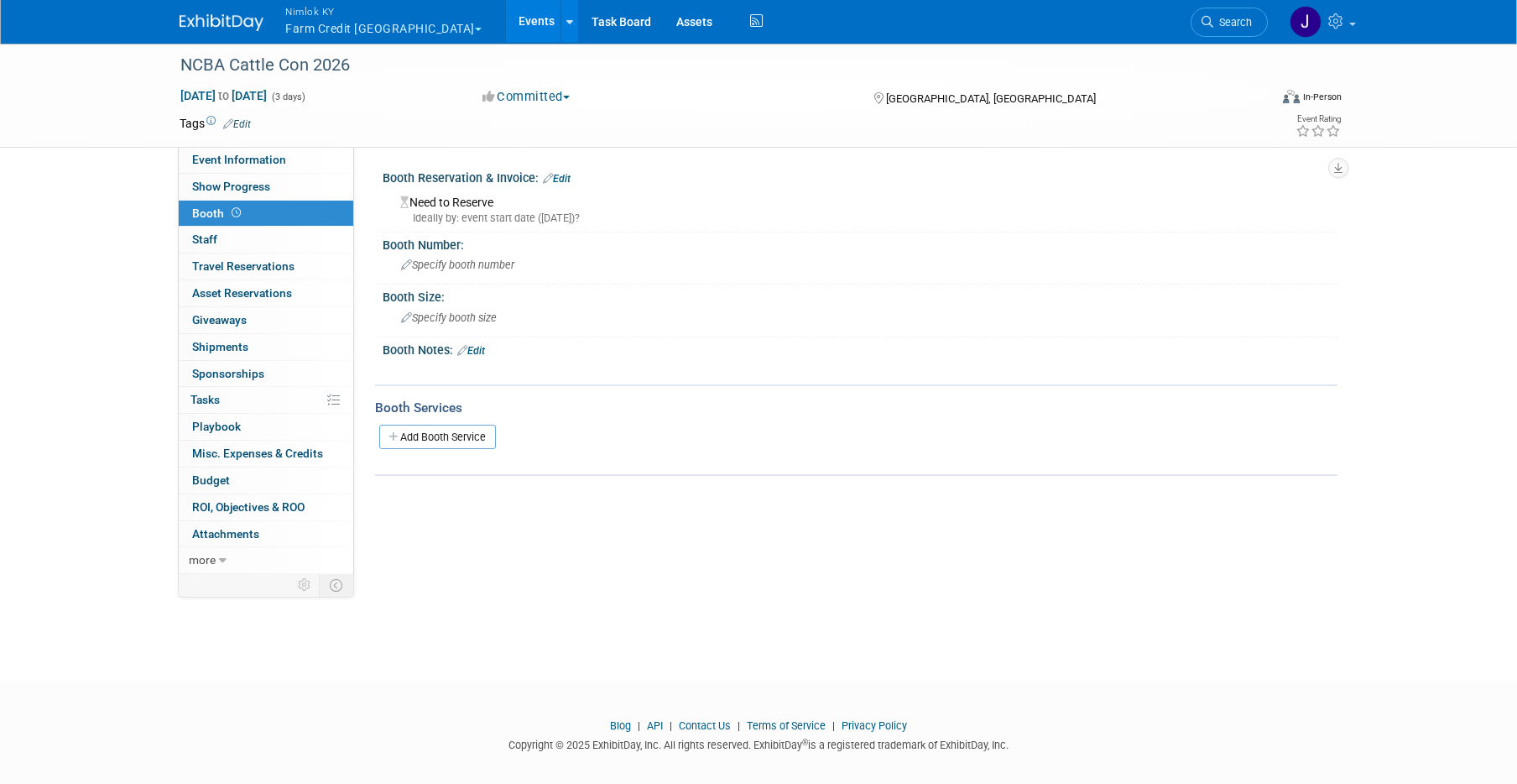
click at [561, 178] on link "Edit" at bounding box center [557, 179] width 28 height 12
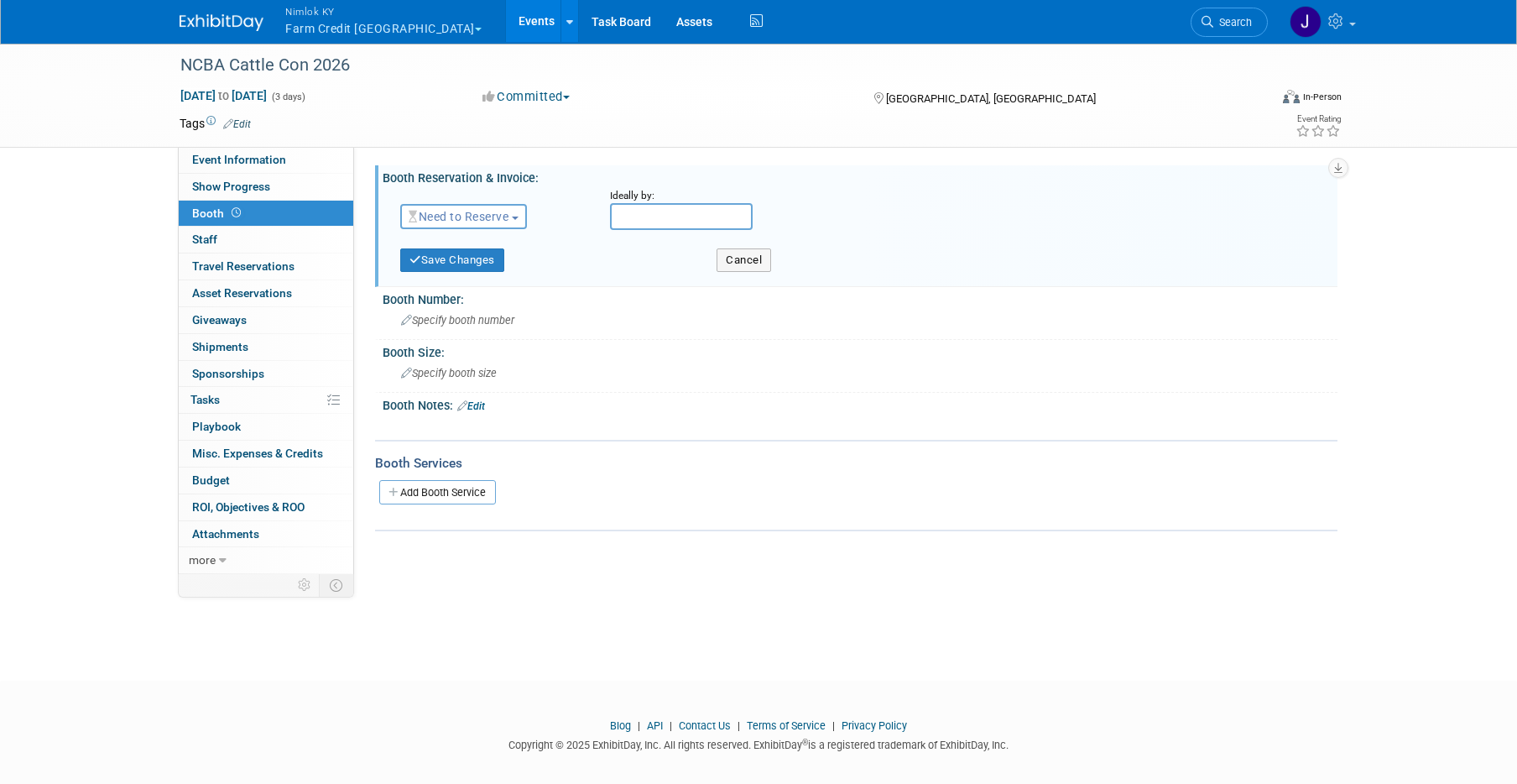
click at [494, 216] on span "Need to Reserve" at bounding box center [458, 217] width 99 height 14
click at [478, 269] on link "Reserved" at bounding box center [491, 268] width 180 height 23
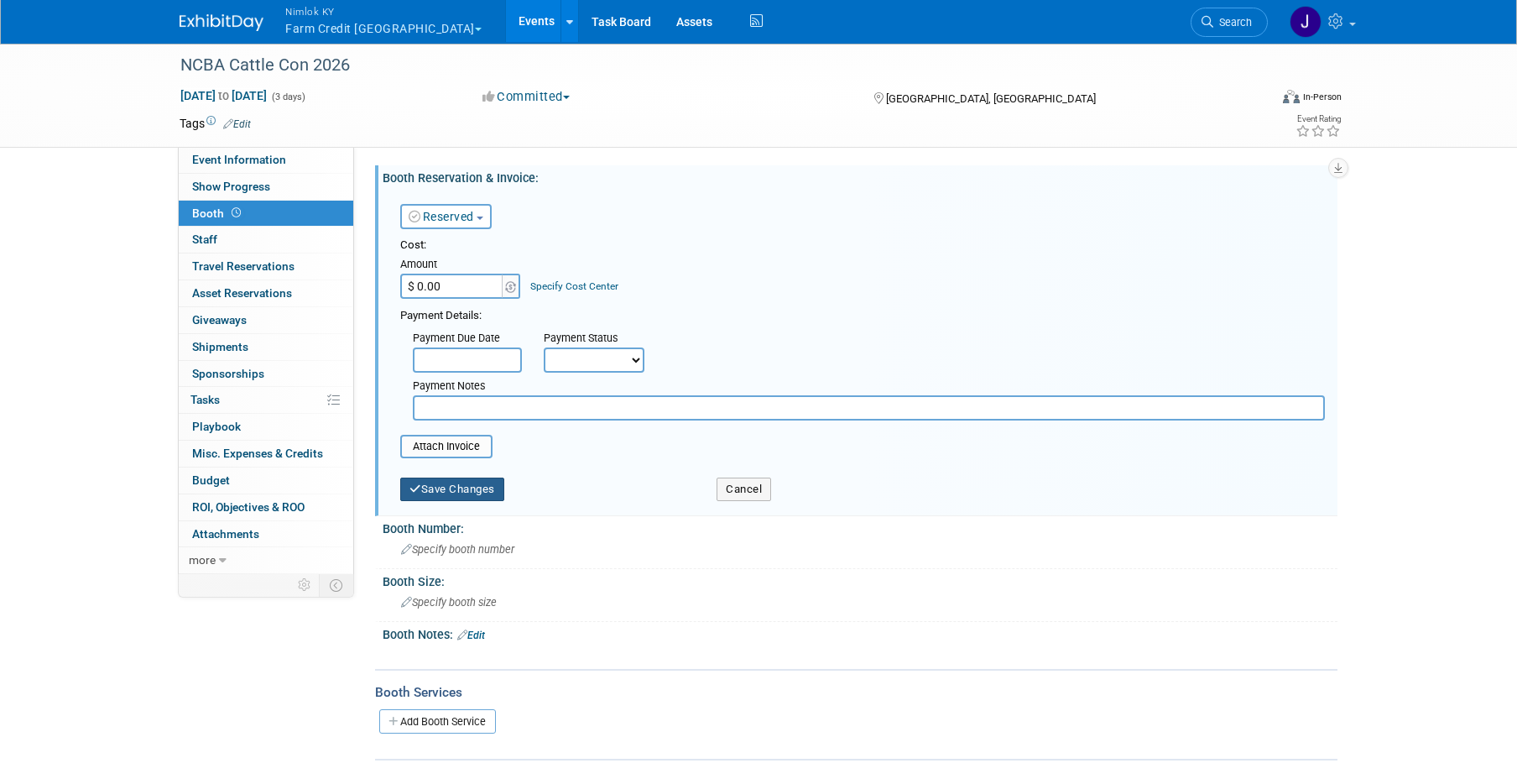
click at [485, 492] on button "Save Changes" at bounding box center [452, 488] width 104 height 23
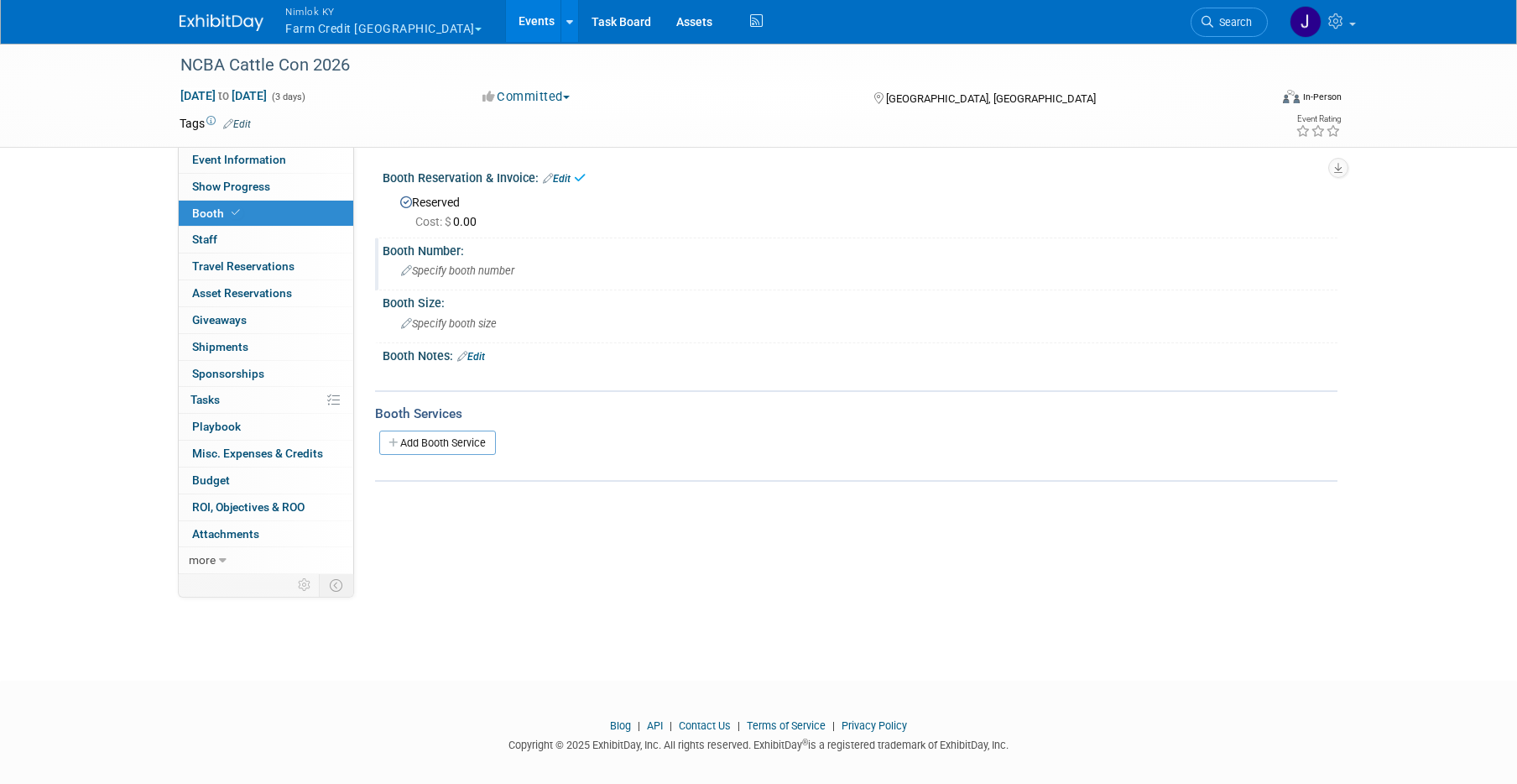
click at [470, 272] on span "Specify booth number" at bounding box center [457, 271] width 113 height 13
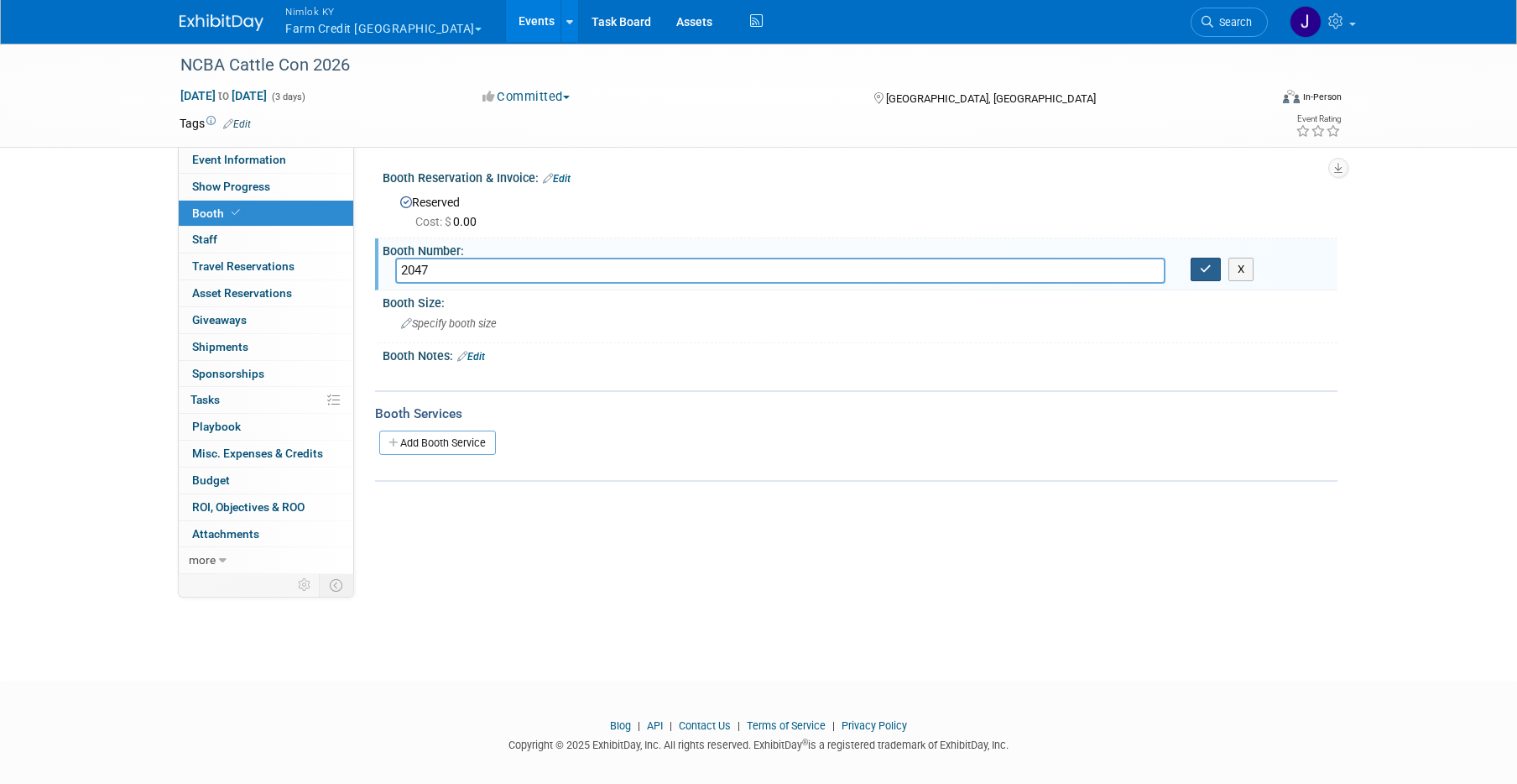
type input "2047"
click at [1209, 268] on icon "button" at bounding box center [1206, 269] width 12 height 11
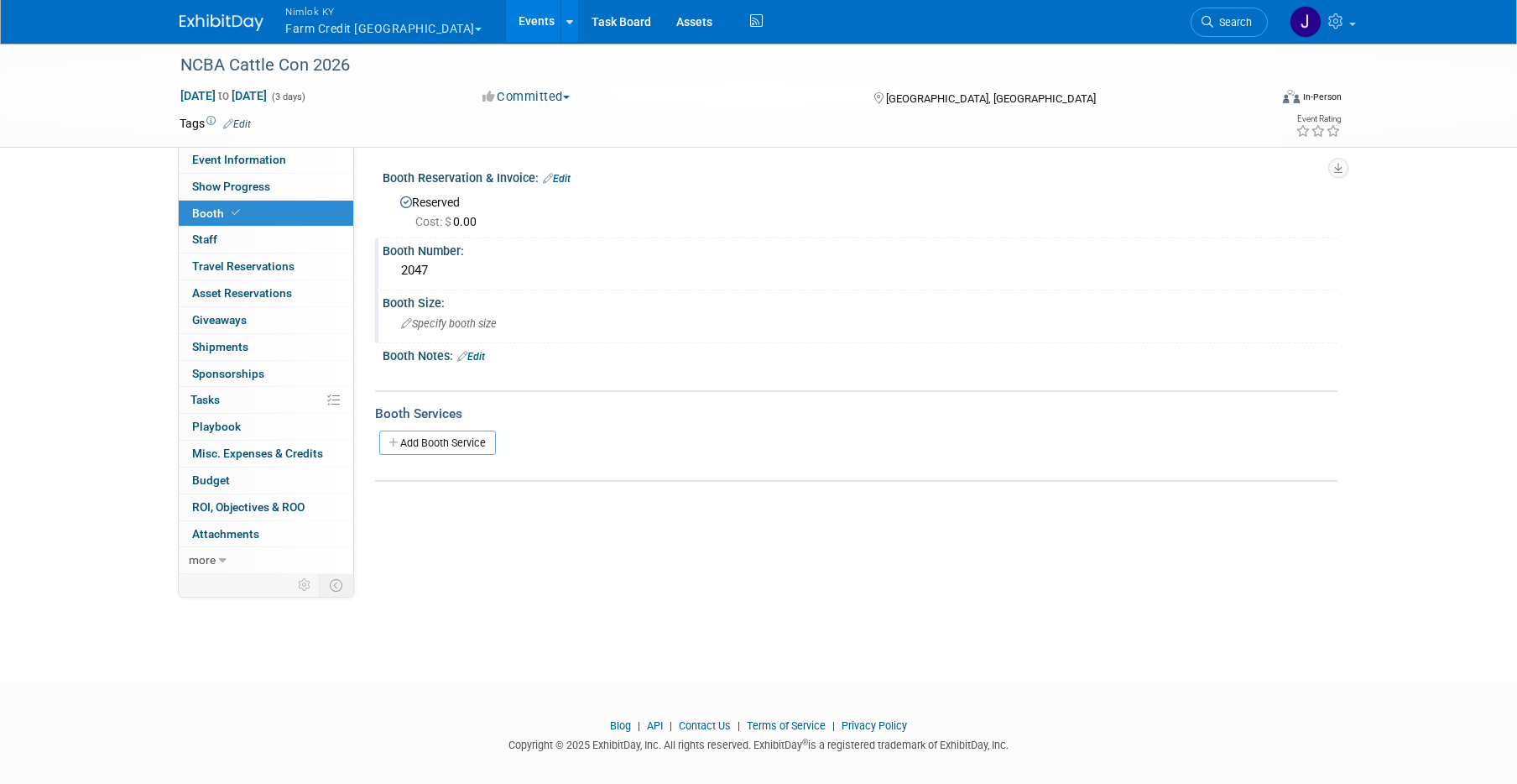
click at [467, 322] on span "Specify booth size" at bounding box center [449, 323] width 96 height 13
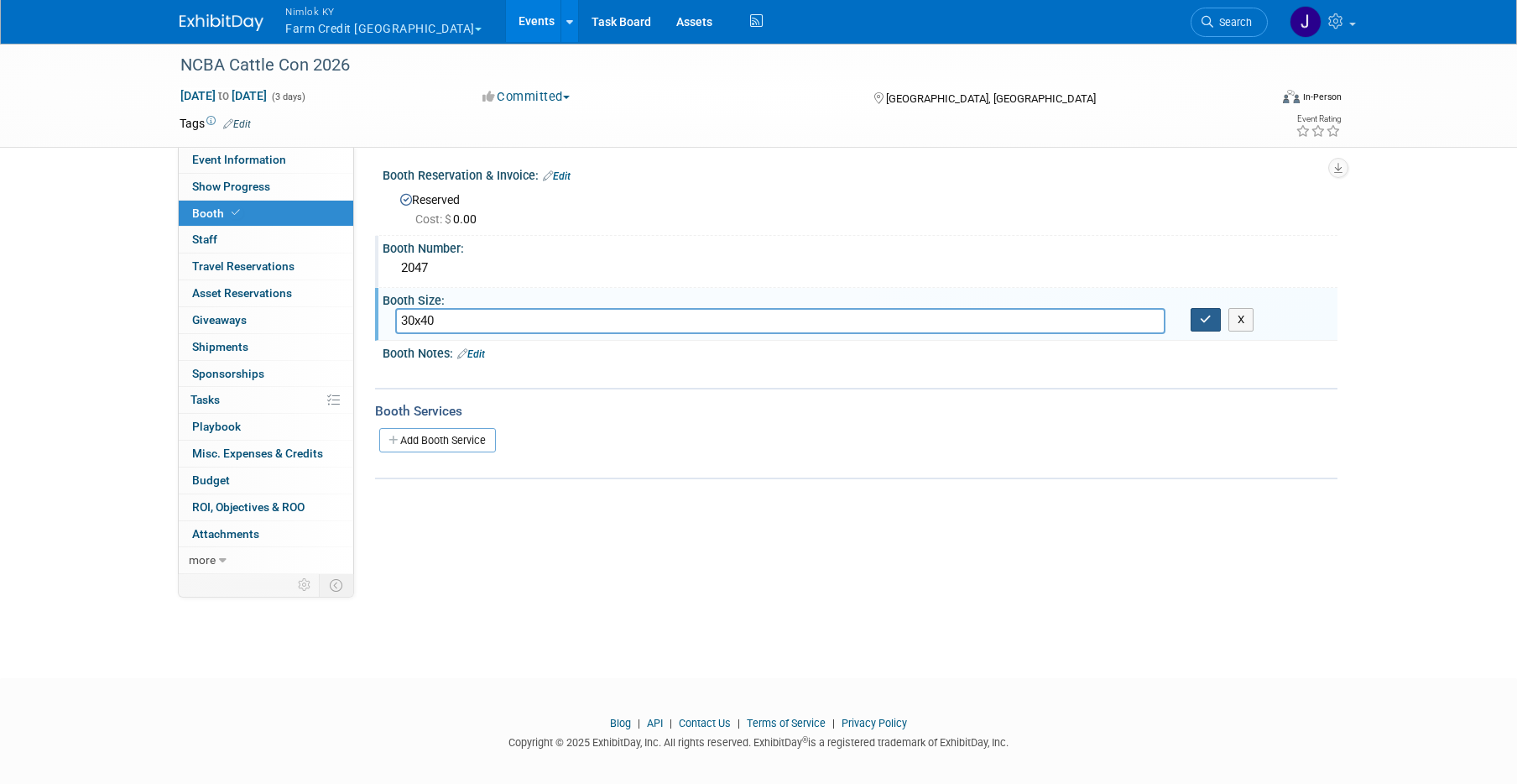
scroll to position [3, 0]
type input "30x40"
click at [1200, 320] on icon "button" at bounding box center [1206, 318] width 12 height 11
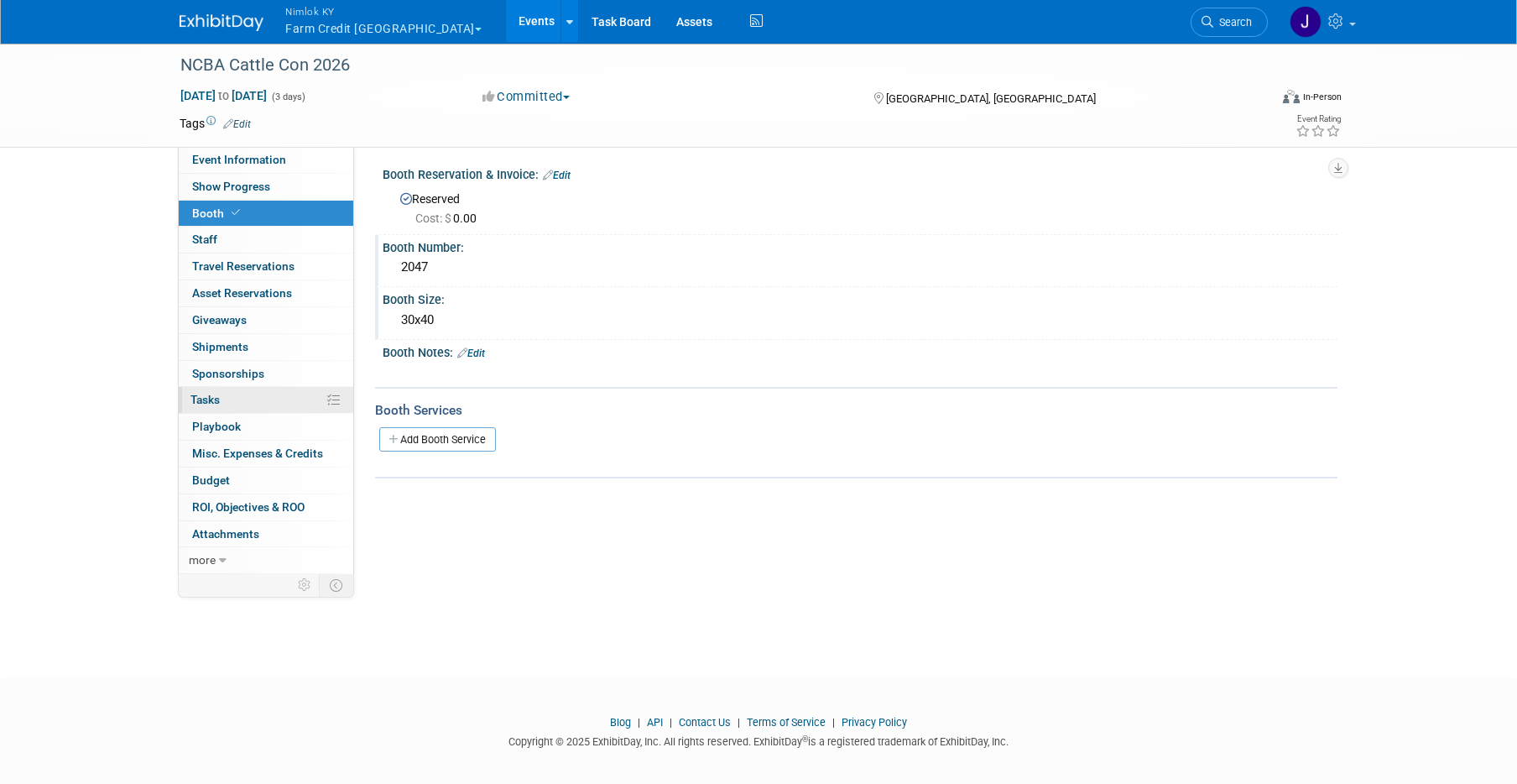
click at [216, 406] on link "0% Tasks 0%" at bounding box center [266, 399] width 175 height 26
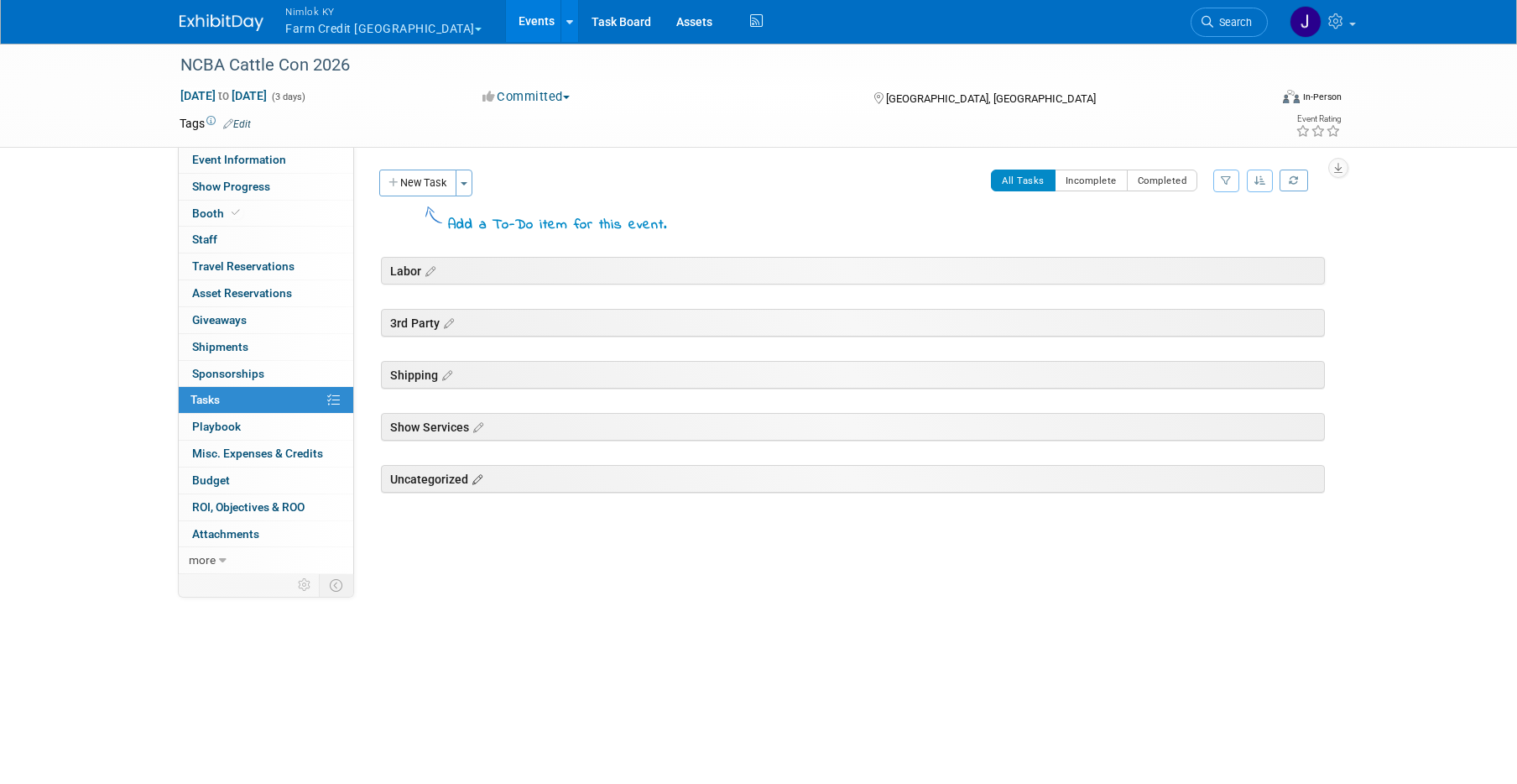
click at [475, 480] on icon at bounding box center [475, 479] width 14 height 15
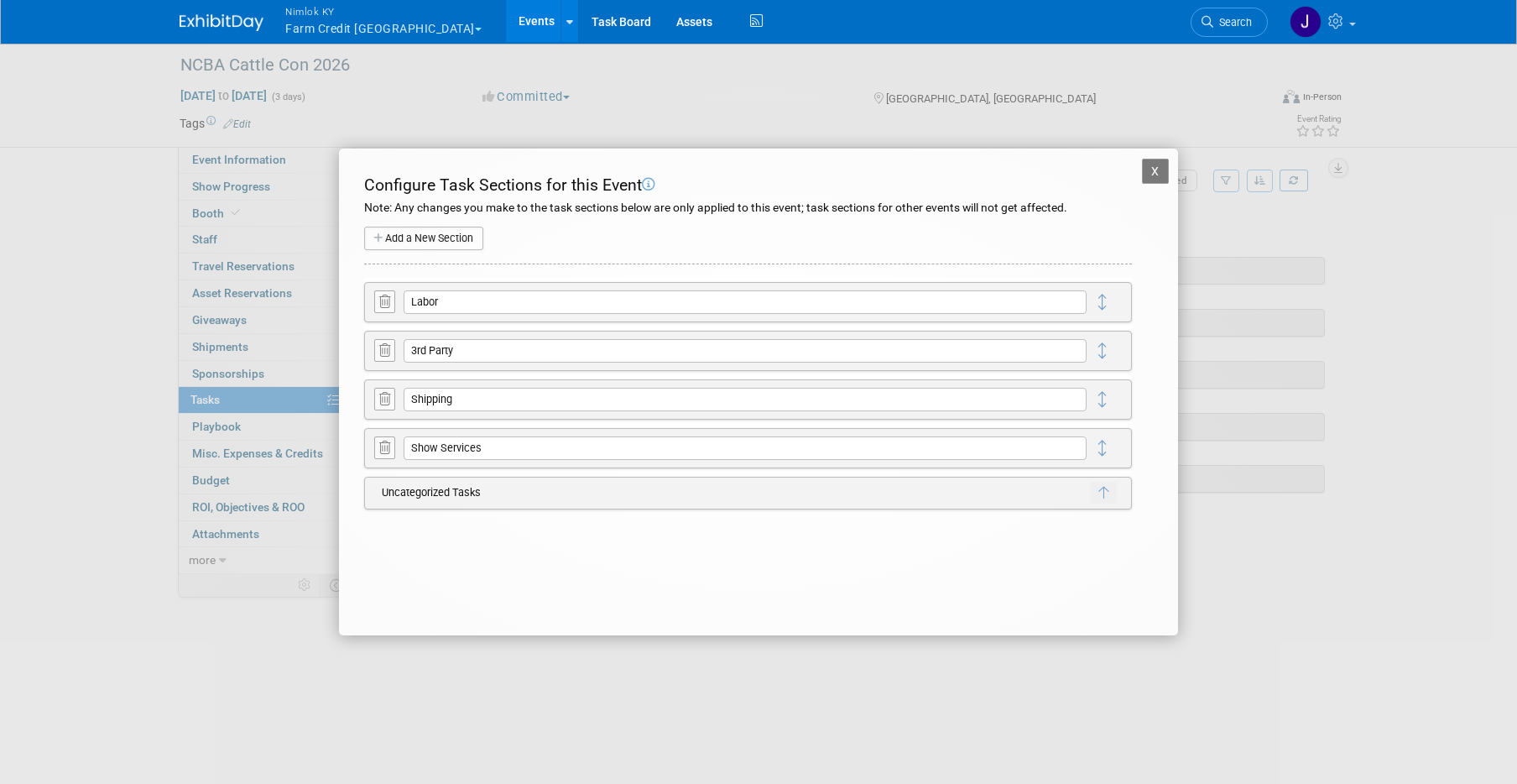
click at [1155, 174] on button "X" at bounding box center [1155, 170] width 27 height 25
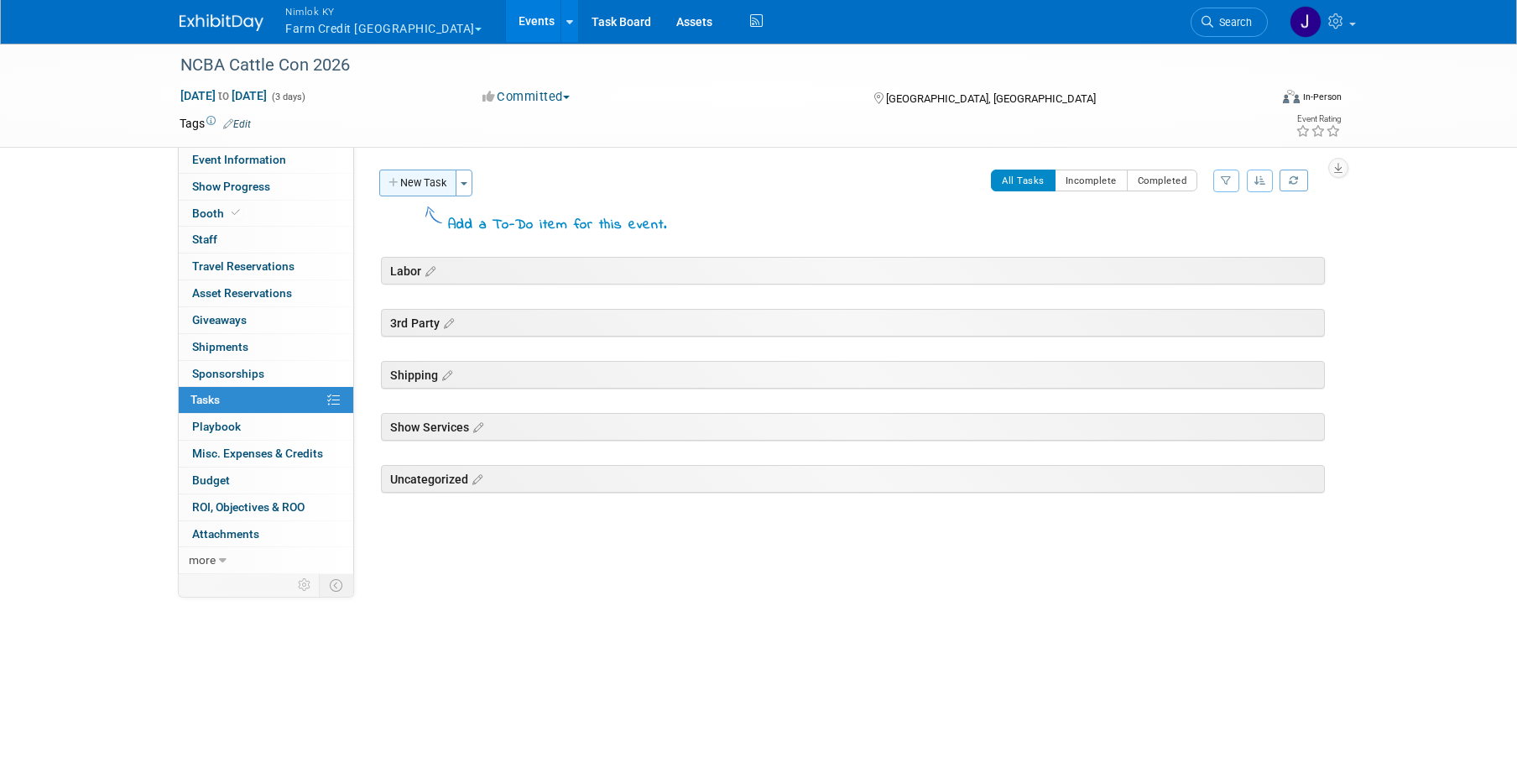
click at [429, 175] on button "New Task" at bounding box center [417, 182] width 77 height 27
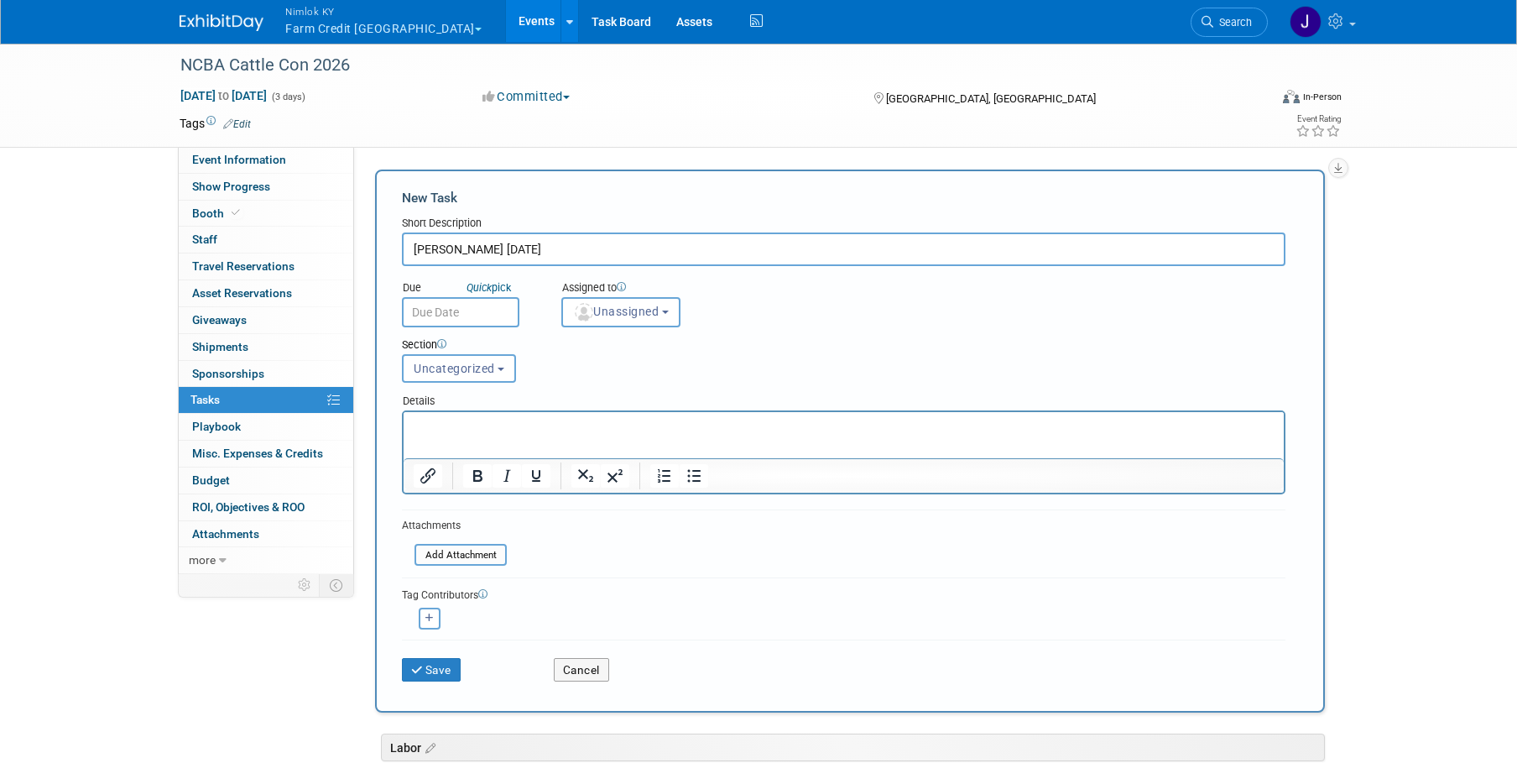
type input "[PERSON_NAME] [DATE]"
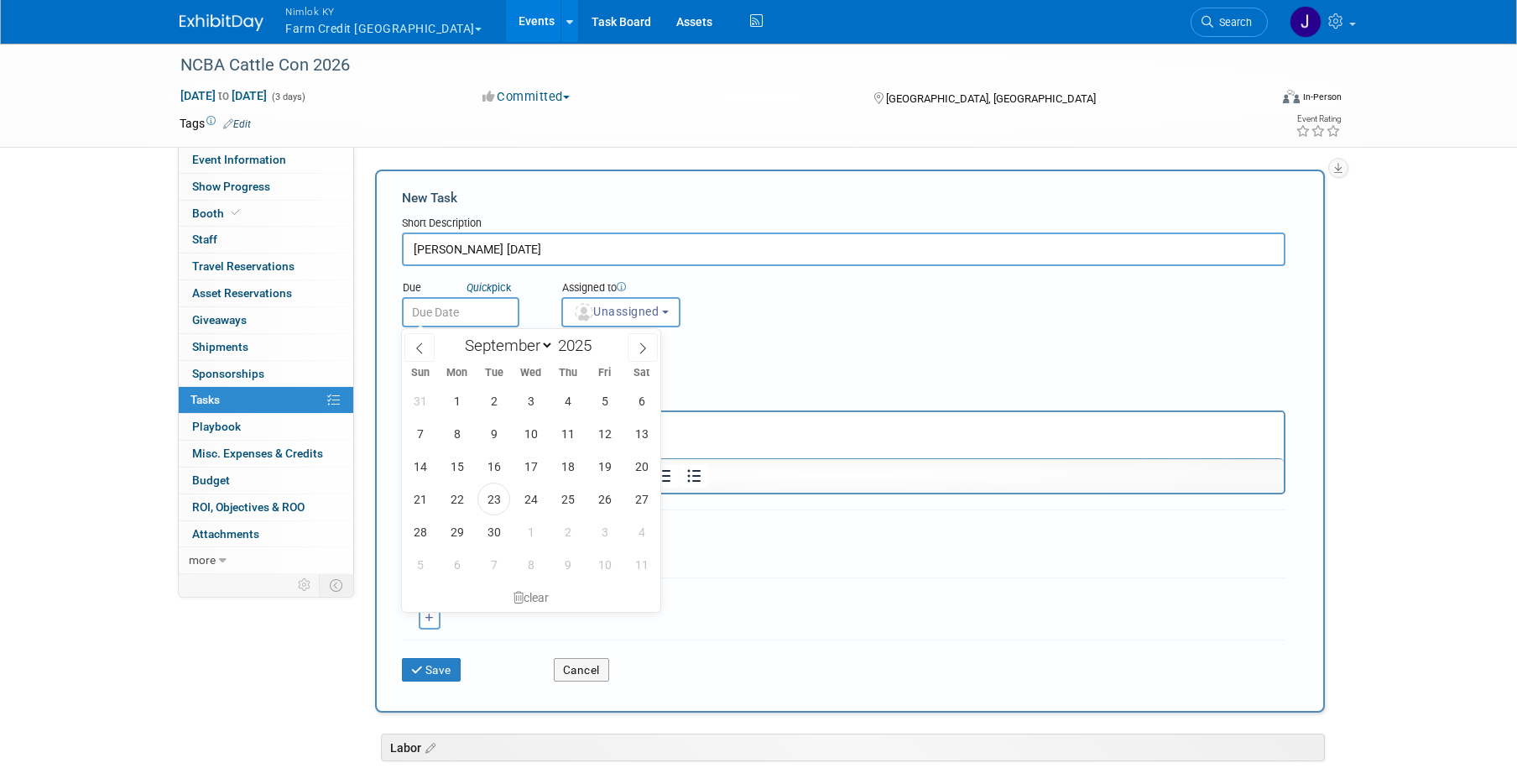
click at [488, 310] on input "text" at bounding box center [461, 312] width 118 height 30
click at [642, 345] on icon at bounding box center [643, 348] width 12 height 12
select select "11"
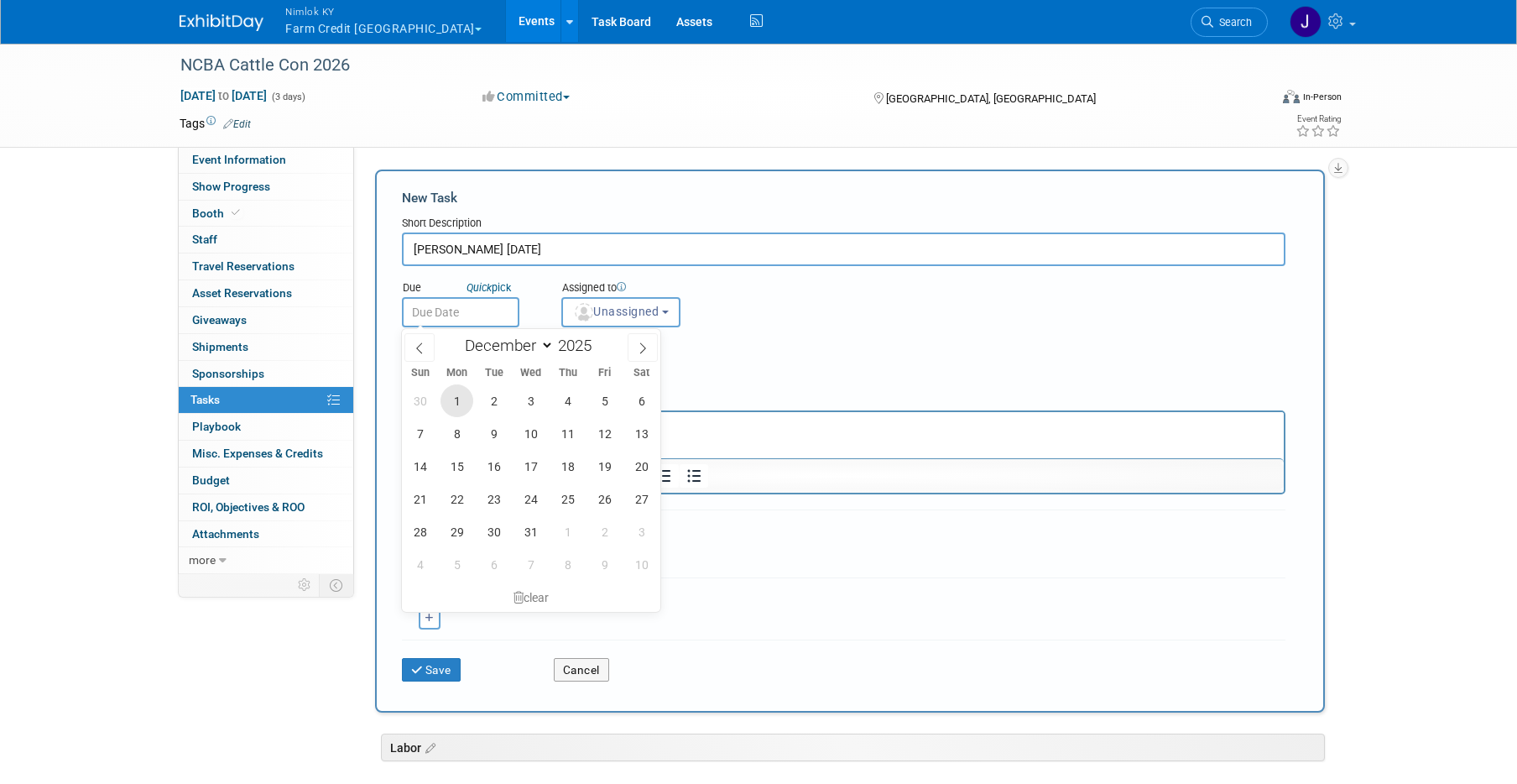
click at [458, 405] on span "1" at bounding box center [457, 401] width 33 height 33
type input "[DATE]"
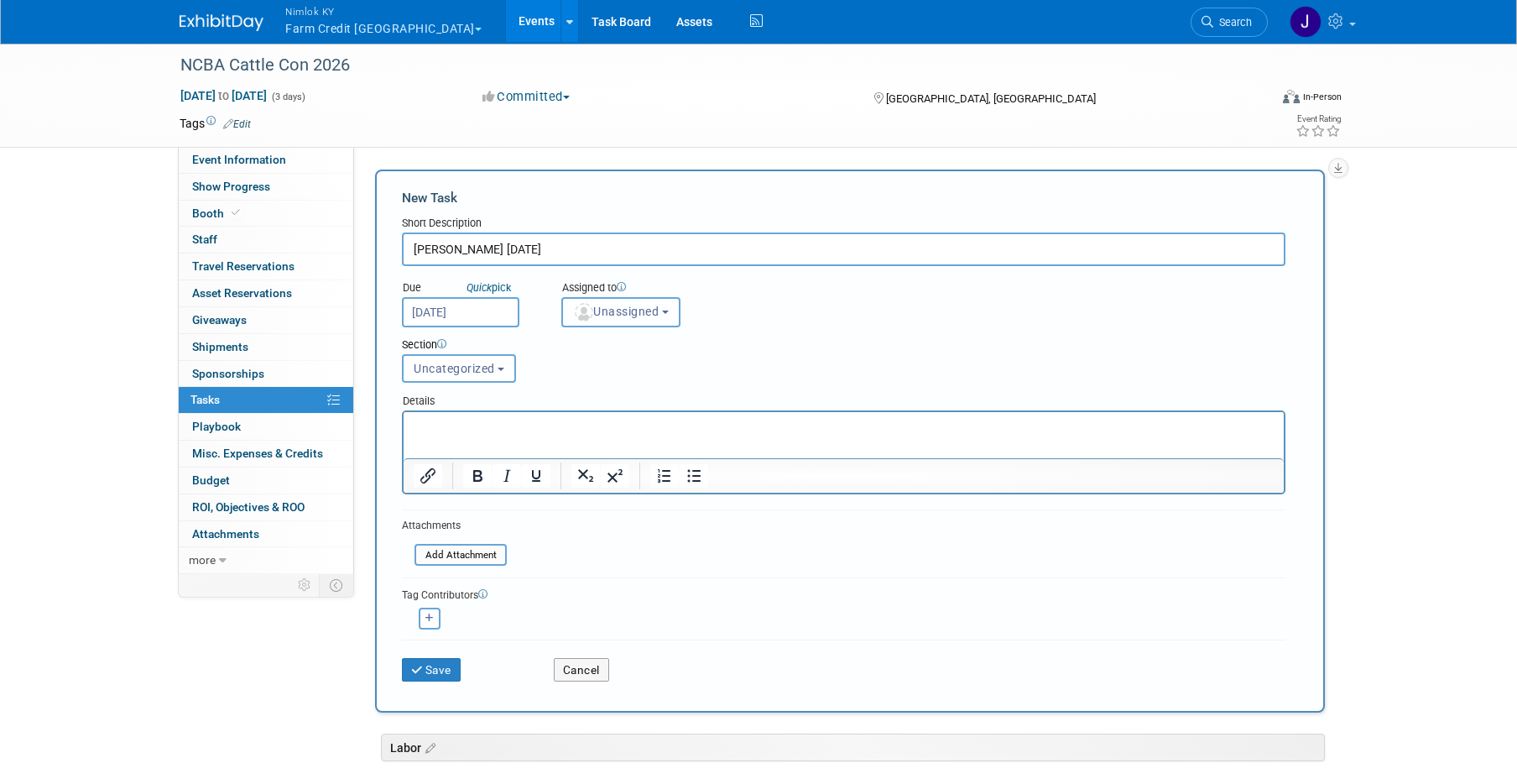
click at [645, 319] on button "Unassigned" at bounding box center [621, 312] width 119 height 30
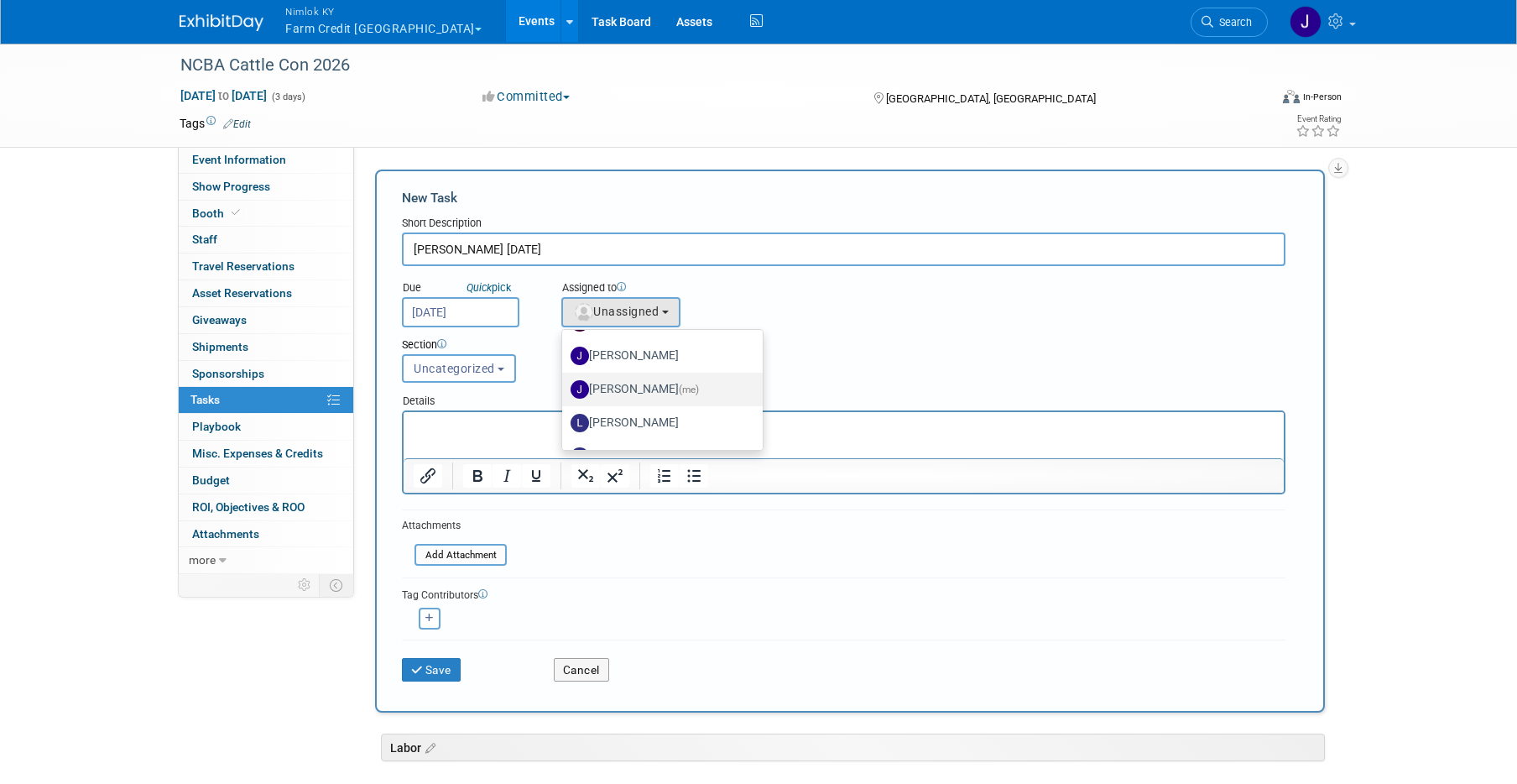
click at [650, 390] on label "[PERSON_NAME] (me)" at bounding box center [658, 389] width 175 height 27
click at [564, 390] on input "[PERSON_NAME] (me)" at bounding box center [559, 387] width 11 height 11
select select "6959d863-ee32-42c4-bffe-2330cab25484"
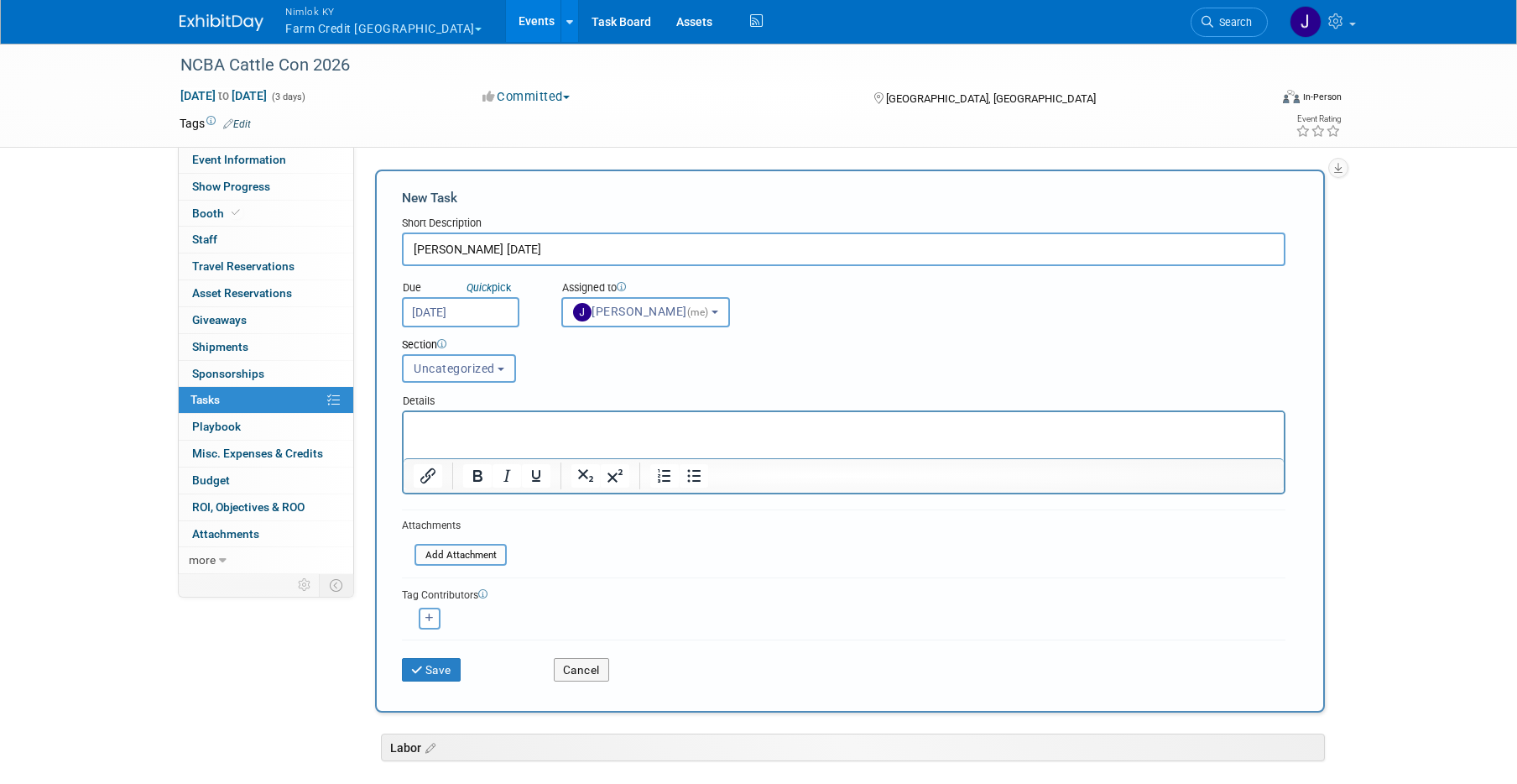
click at [498, 360] on button "Uncategorized" at bounding box center [459, 368] width 114 height 29
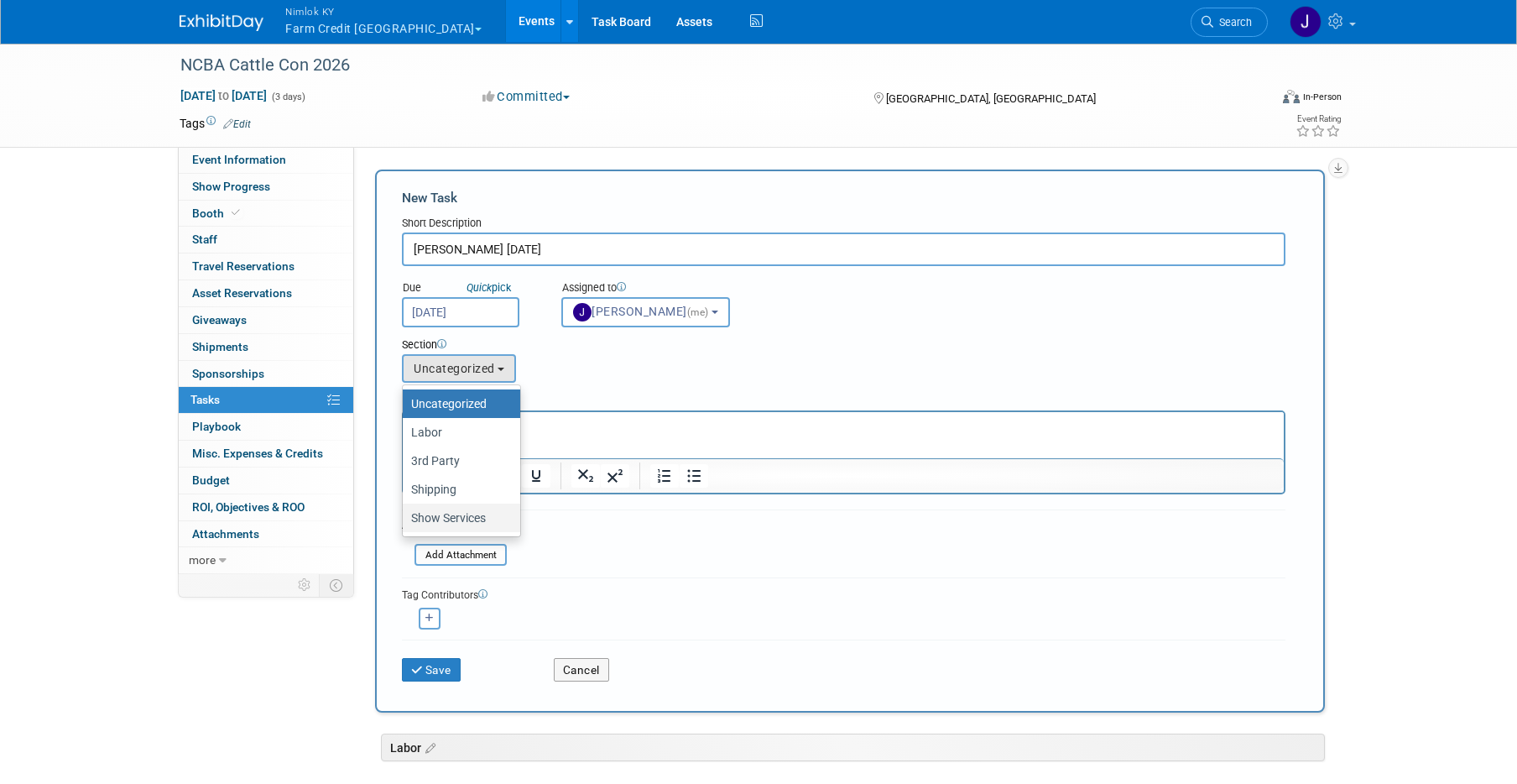
click at [480, 522] on label "Show Services" at bounding box center [457, 517] width 92 height 22
click at [405, 522] on input "Show Services" at bounding box center [399, 518] width 11 height 11
select select "11275373"
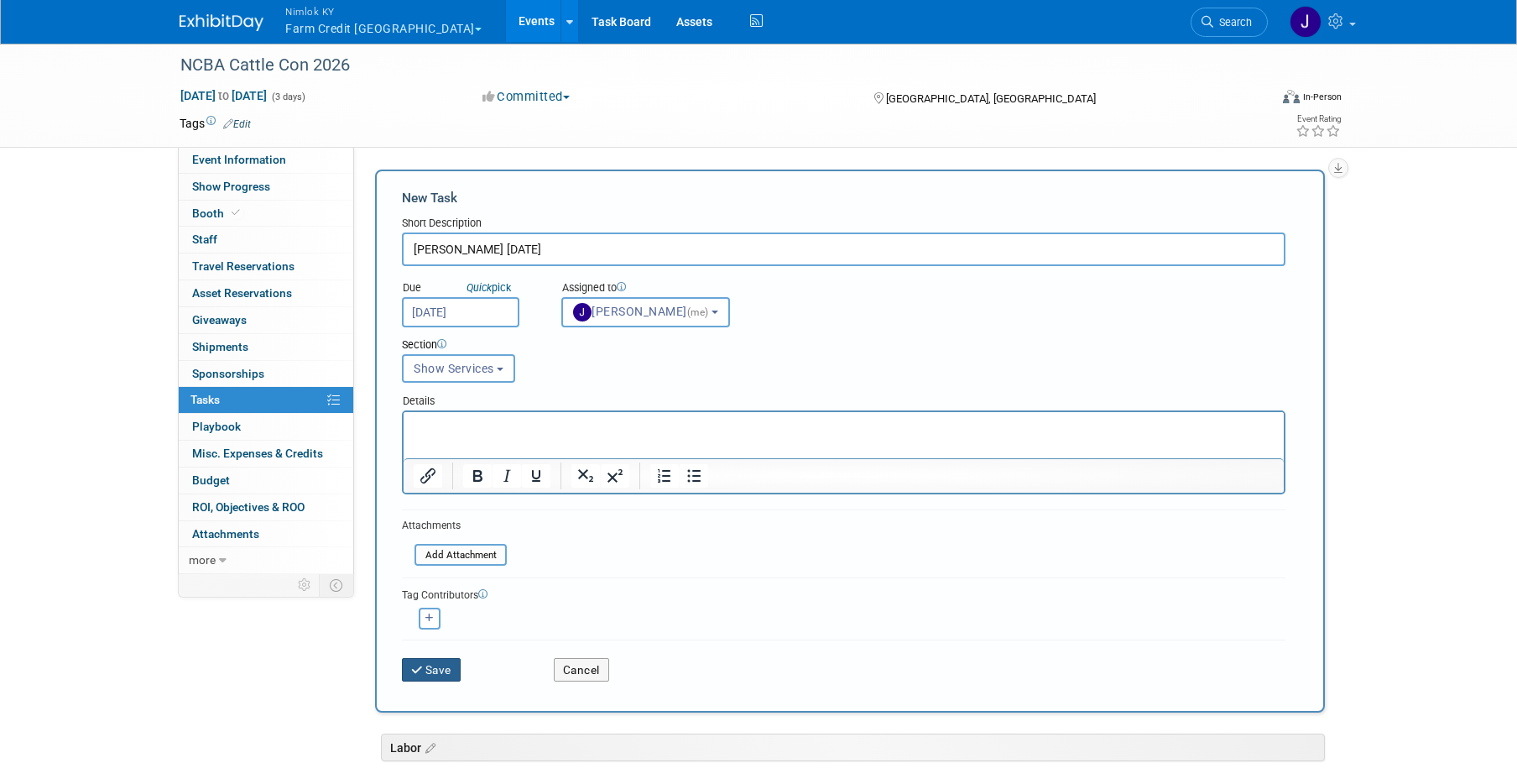
click at [433, 671] on button "Save" at bounding box center [431, 669] width 59 height 23
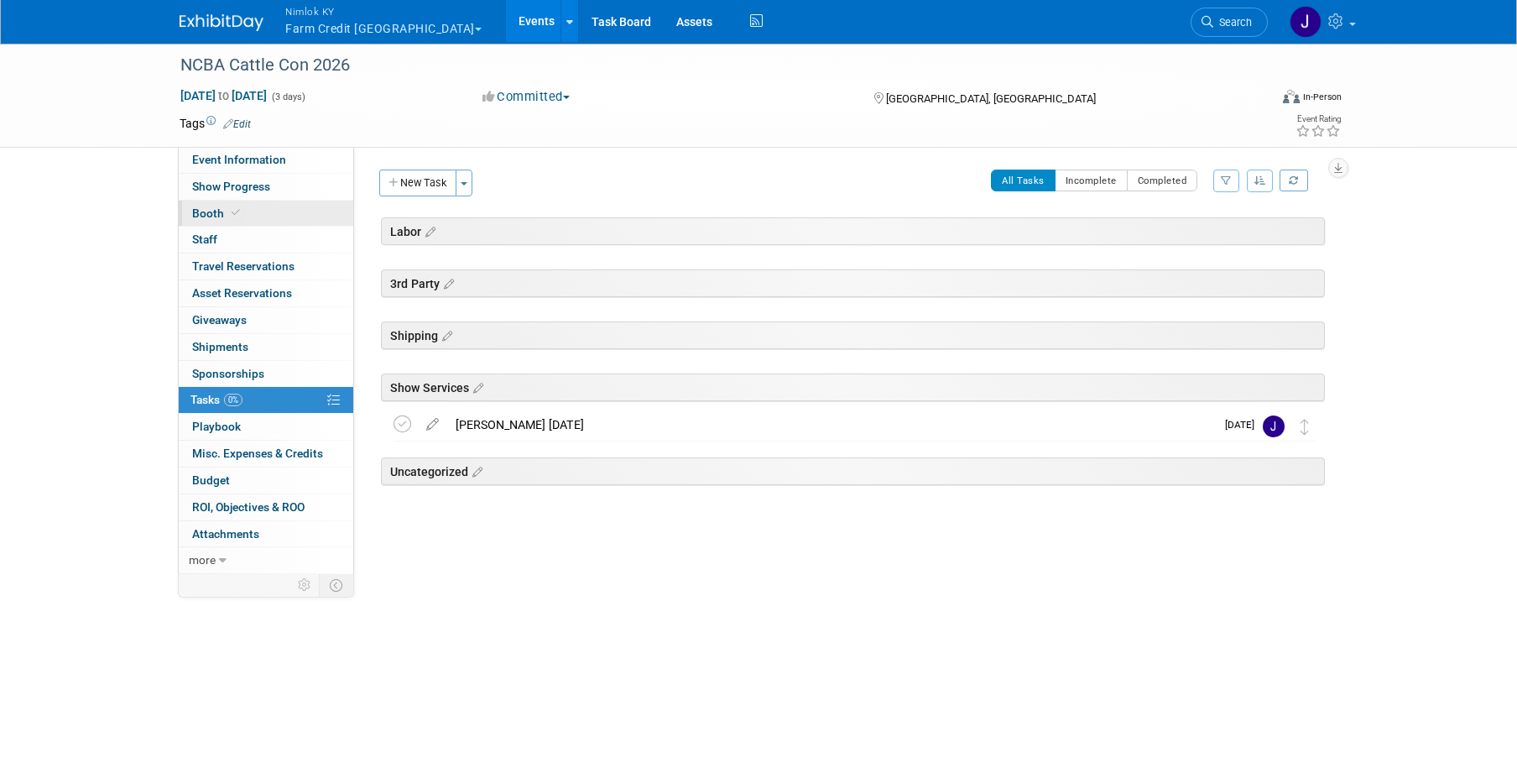
click at [271, 218] on link "Booth" at bounding box center [266, 214] width 175 height 26
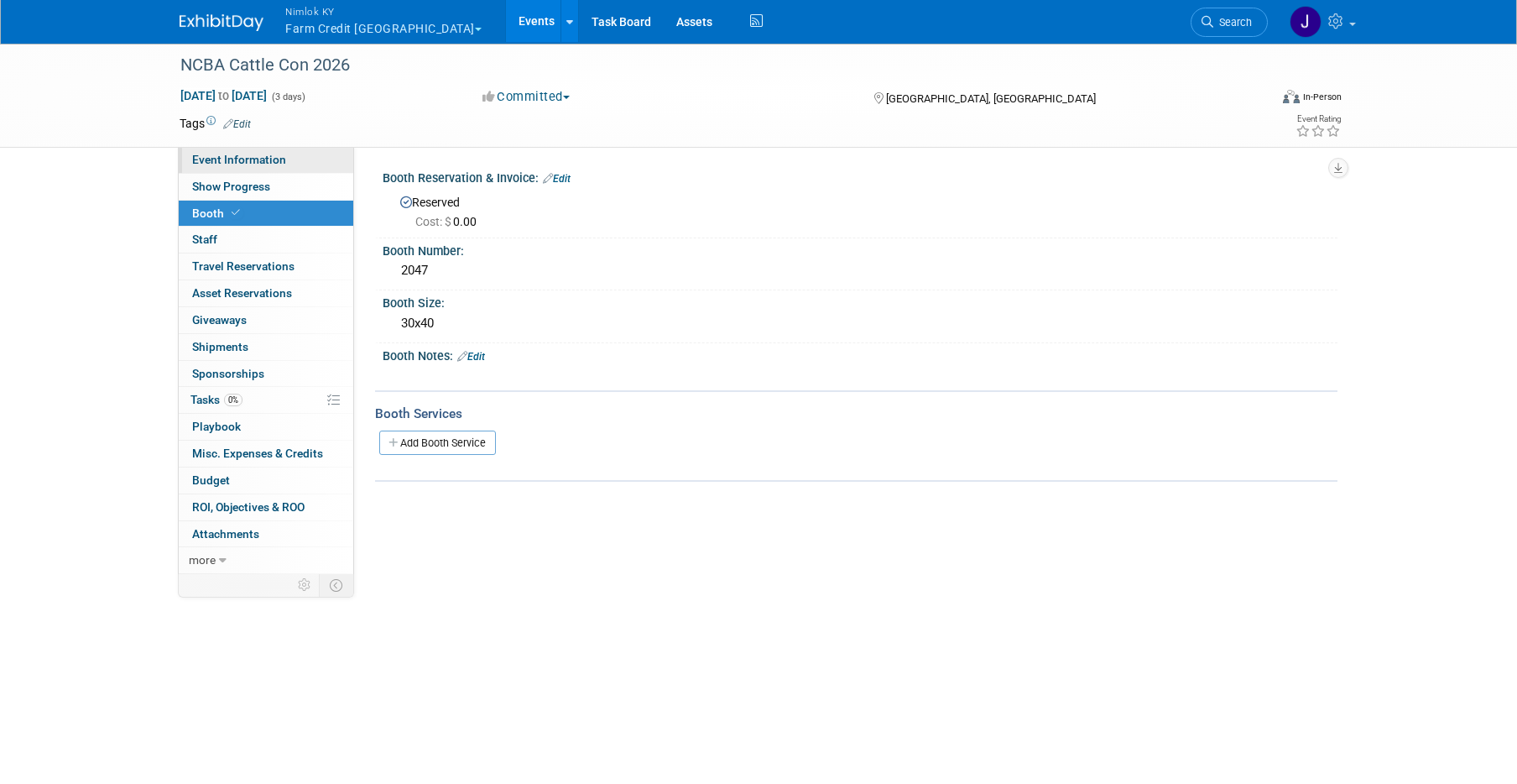
click at [282, 164] on span "Event Information" at bounding box center [239, 160] width 94 height 14
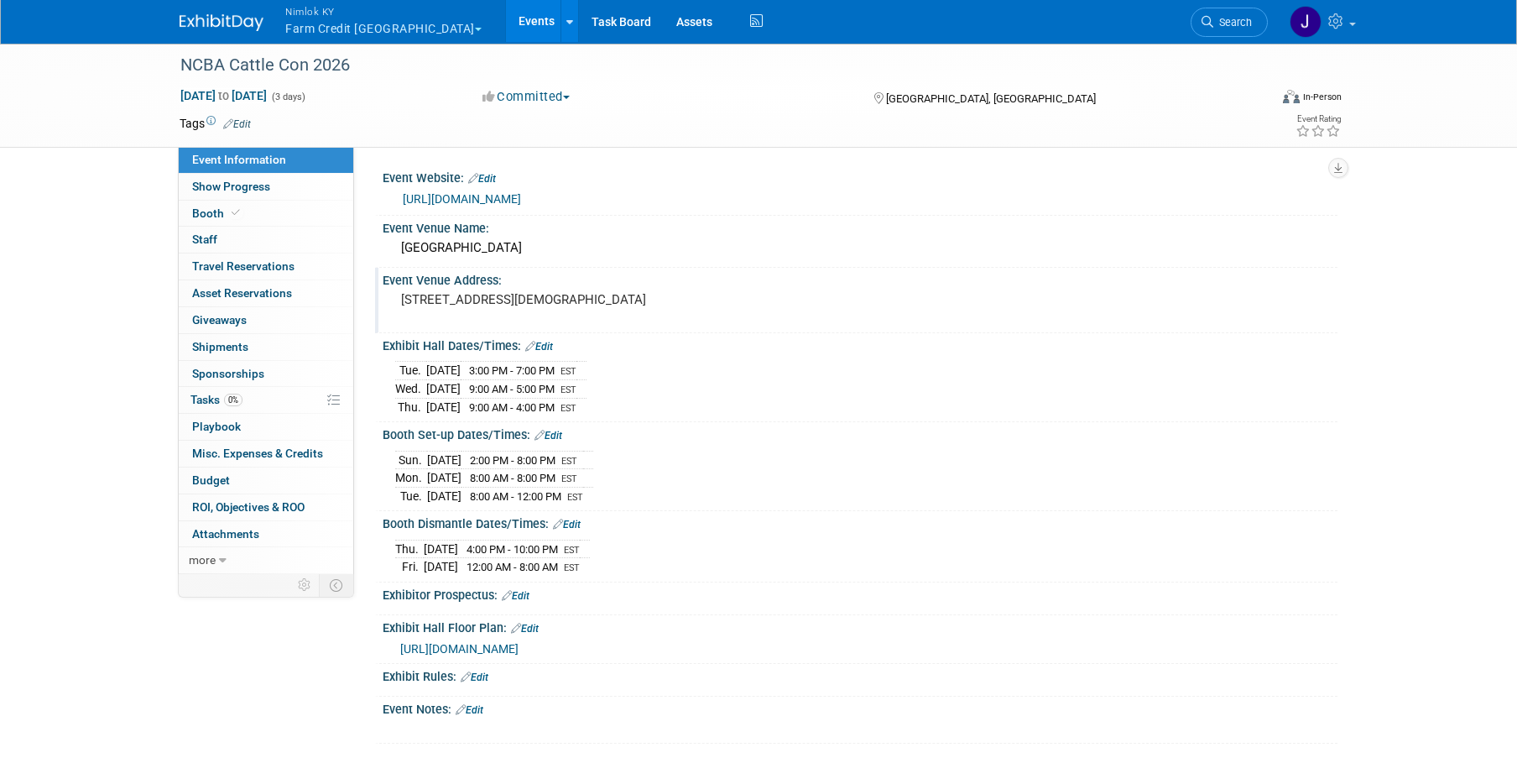
click at [788, 297] on div "Event Venue Address: [STREET_ADDRESS][DEMOGRAPHIC_DATA]" at bounding box center [856, 300] width 962 height 65
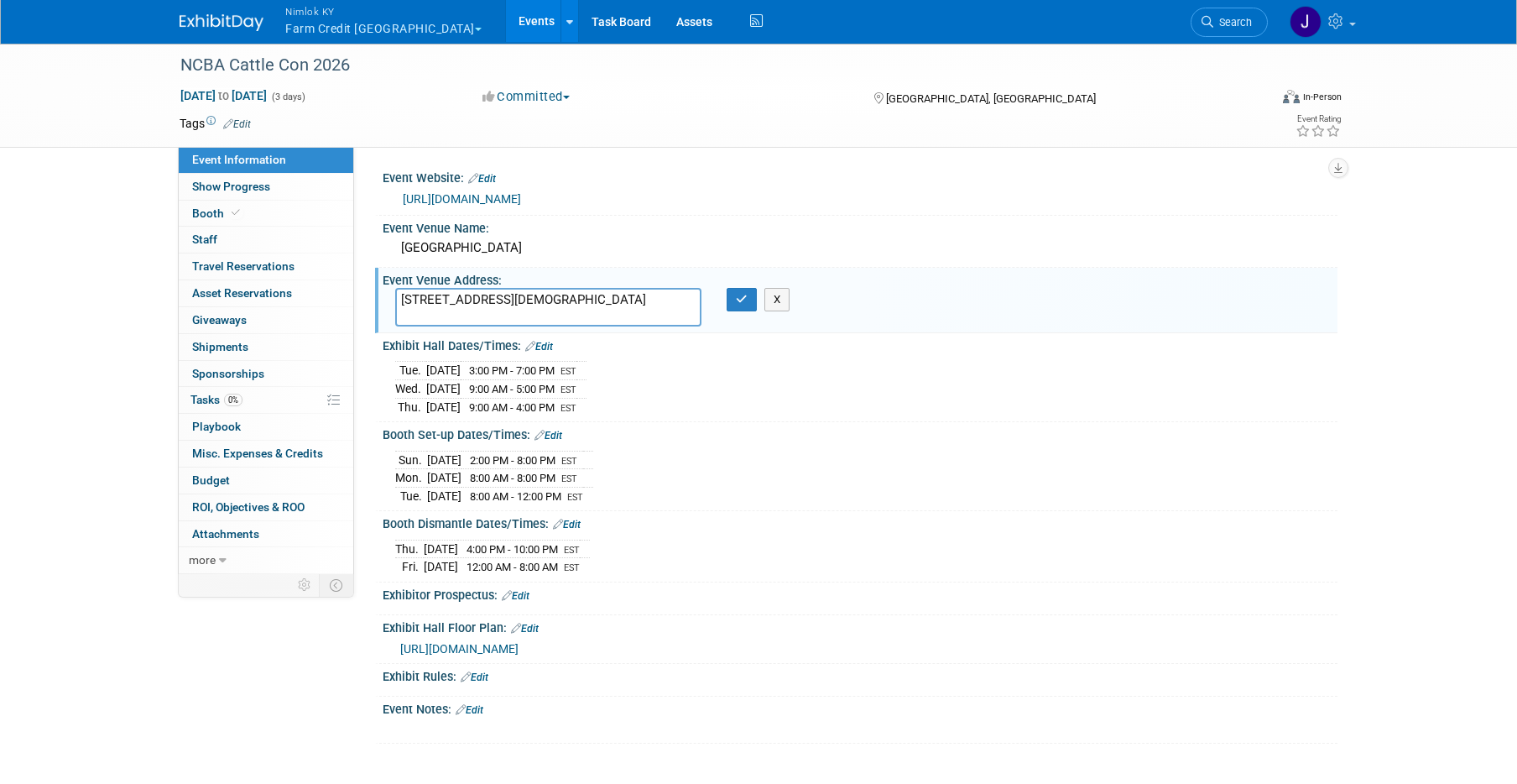
click at [972, 372] on div "[DATE] 3:00 PM - 7:00 PM EST [DATE] 9:00 AM - 5:00 PM EST EST" at bounding box center [859, 386] width 929 height 59
click at [736, 301] on icon "button" at bounding box center [742, 299] width 12 height 11
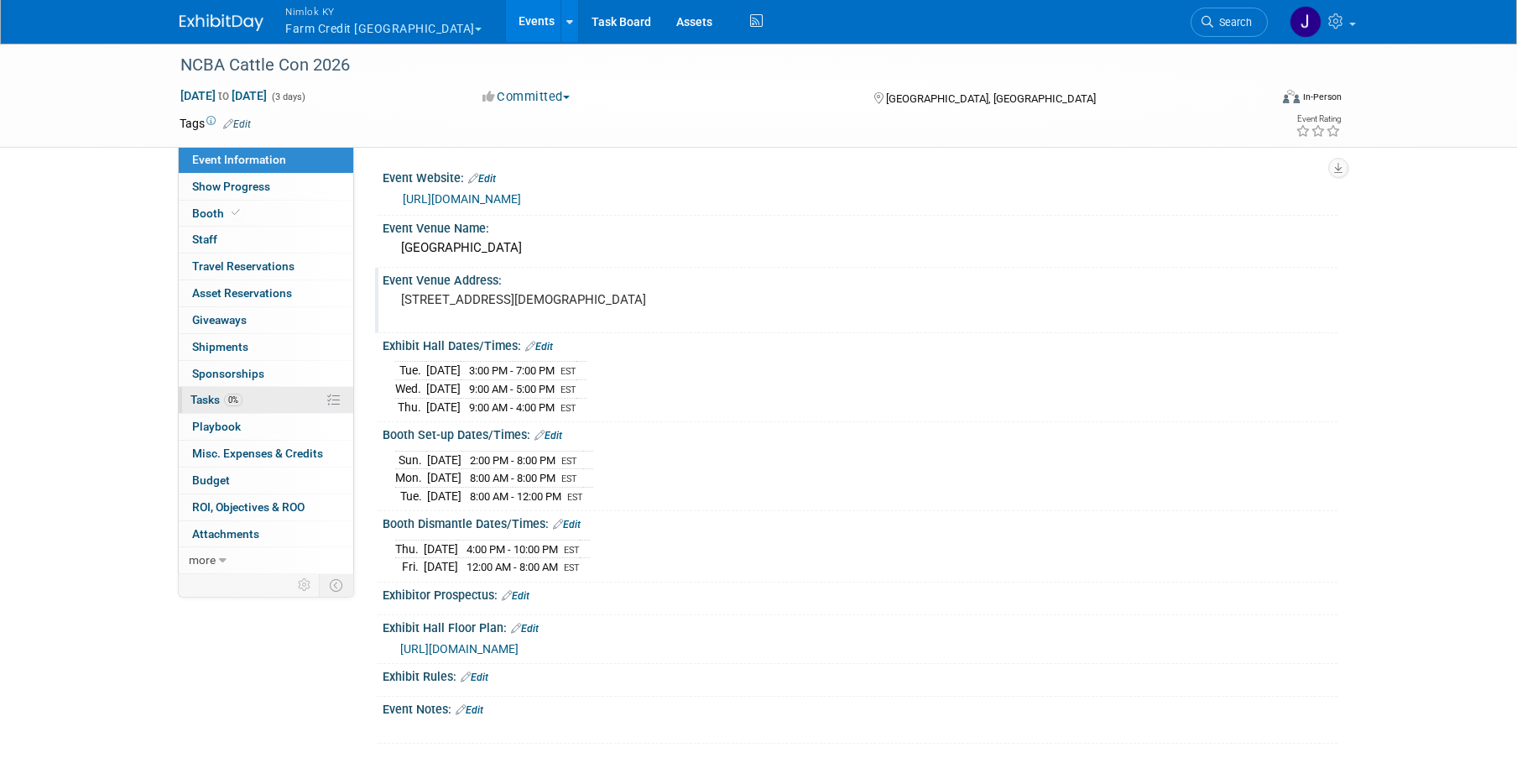
click at [271, 411] on link "0% Tasks 0%" at bounding box center [266, 399] width 175 height 26
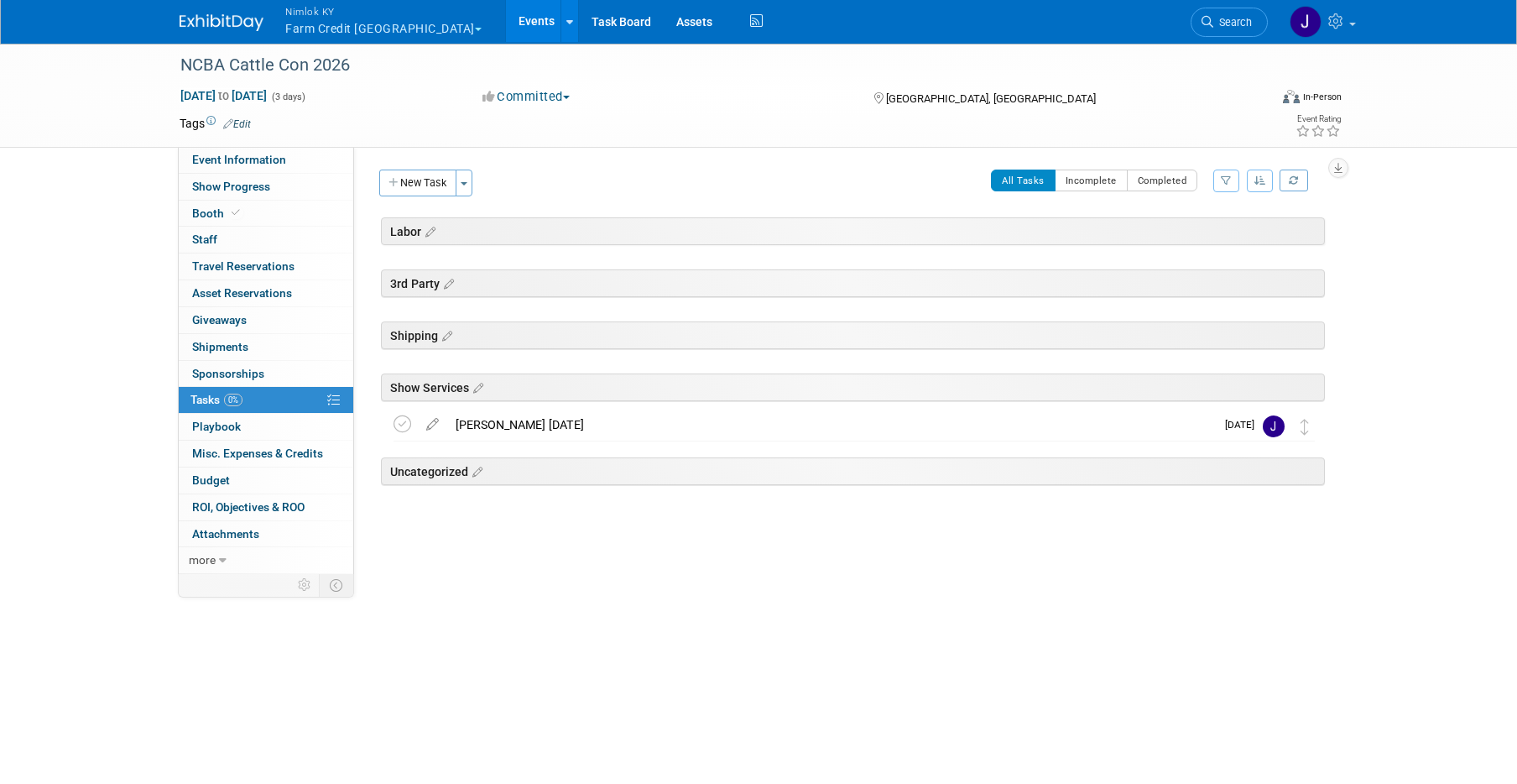
click at [440, 184] on button "New Task" at bounding box center [417, 182] width 77 height 27
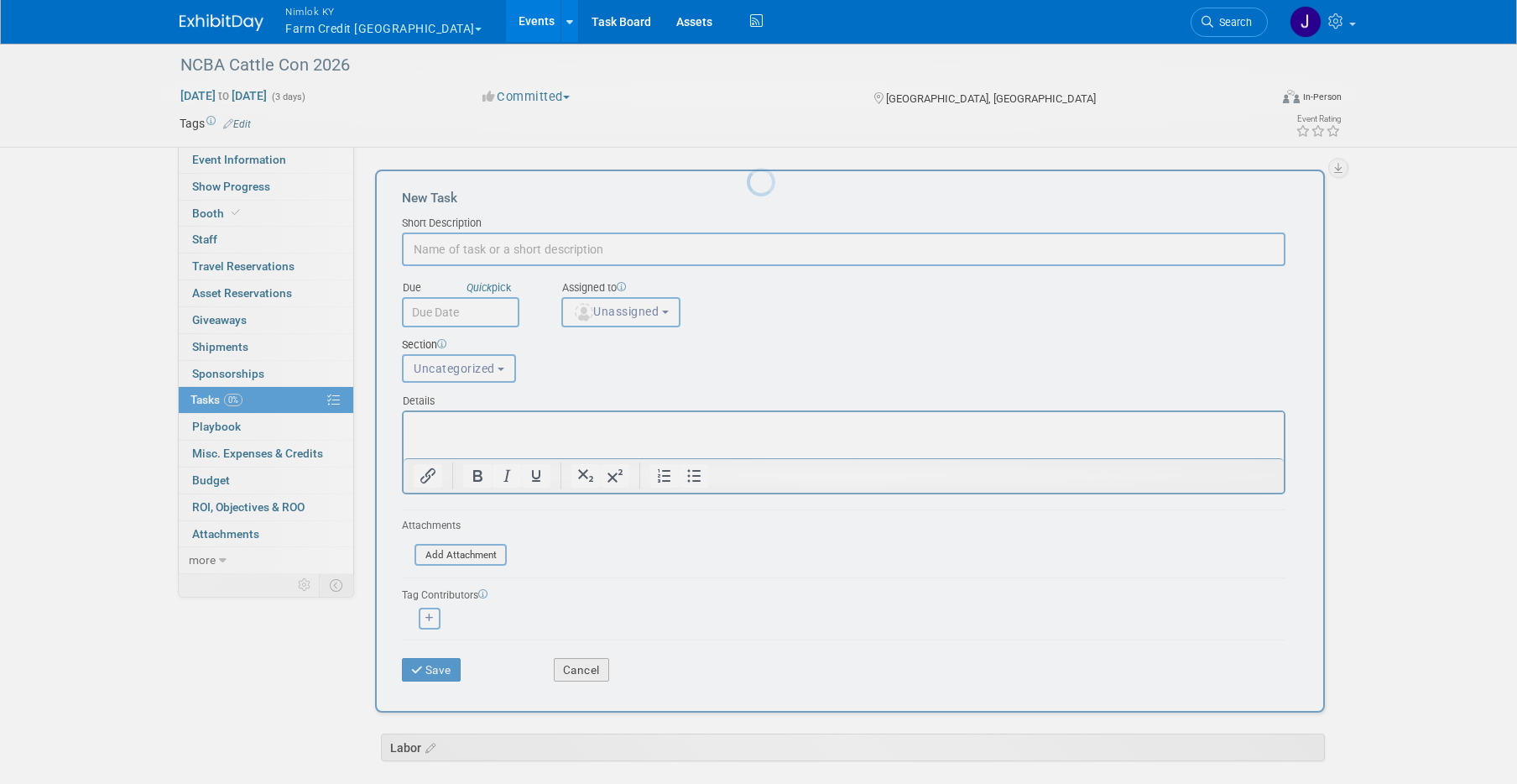
scroll to position [0, 0]
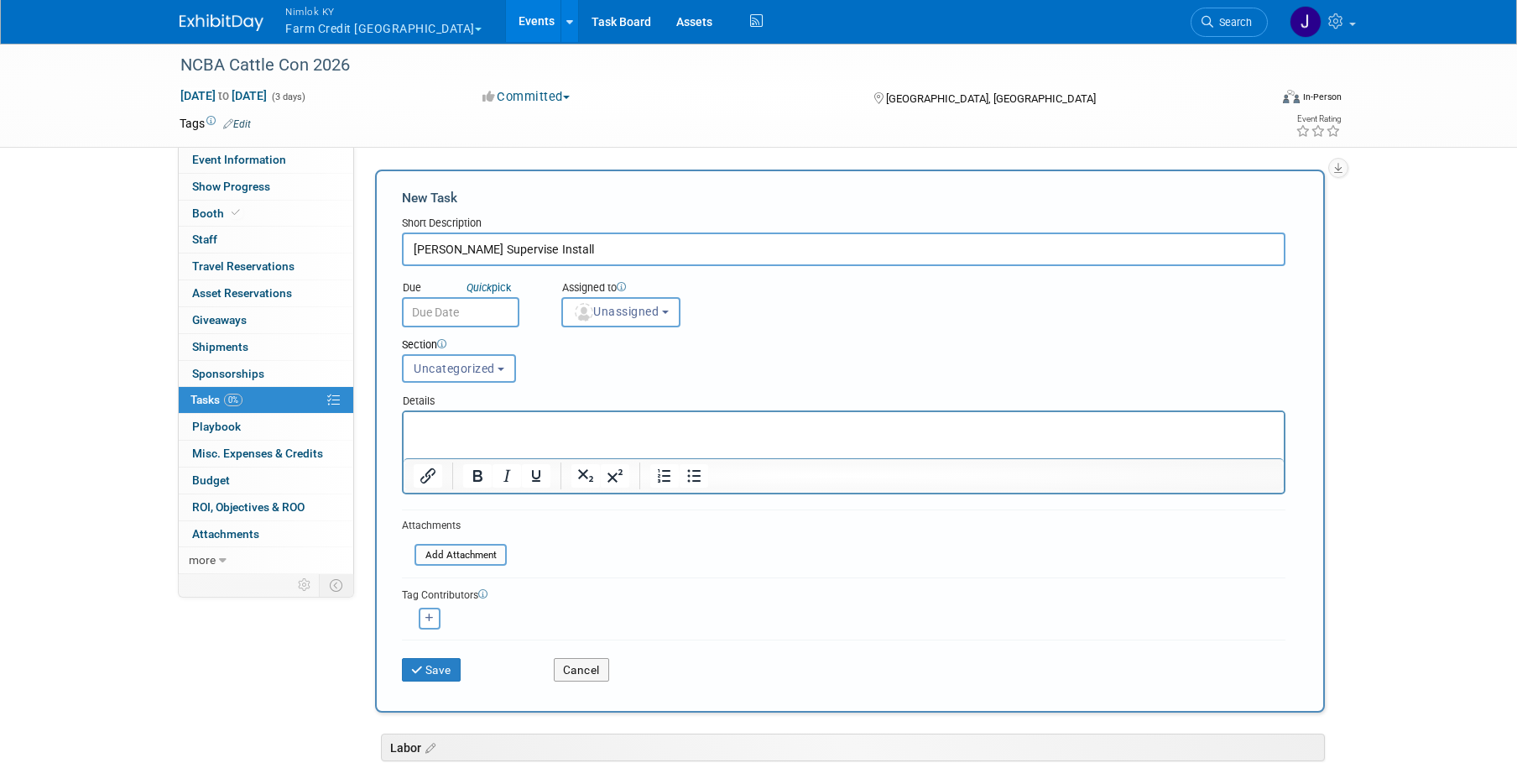
type input "[PERSON_NAME] Supervise Install"
click at [473, 319] on input "text" at bounding box center [461, 312] width 118 height 30
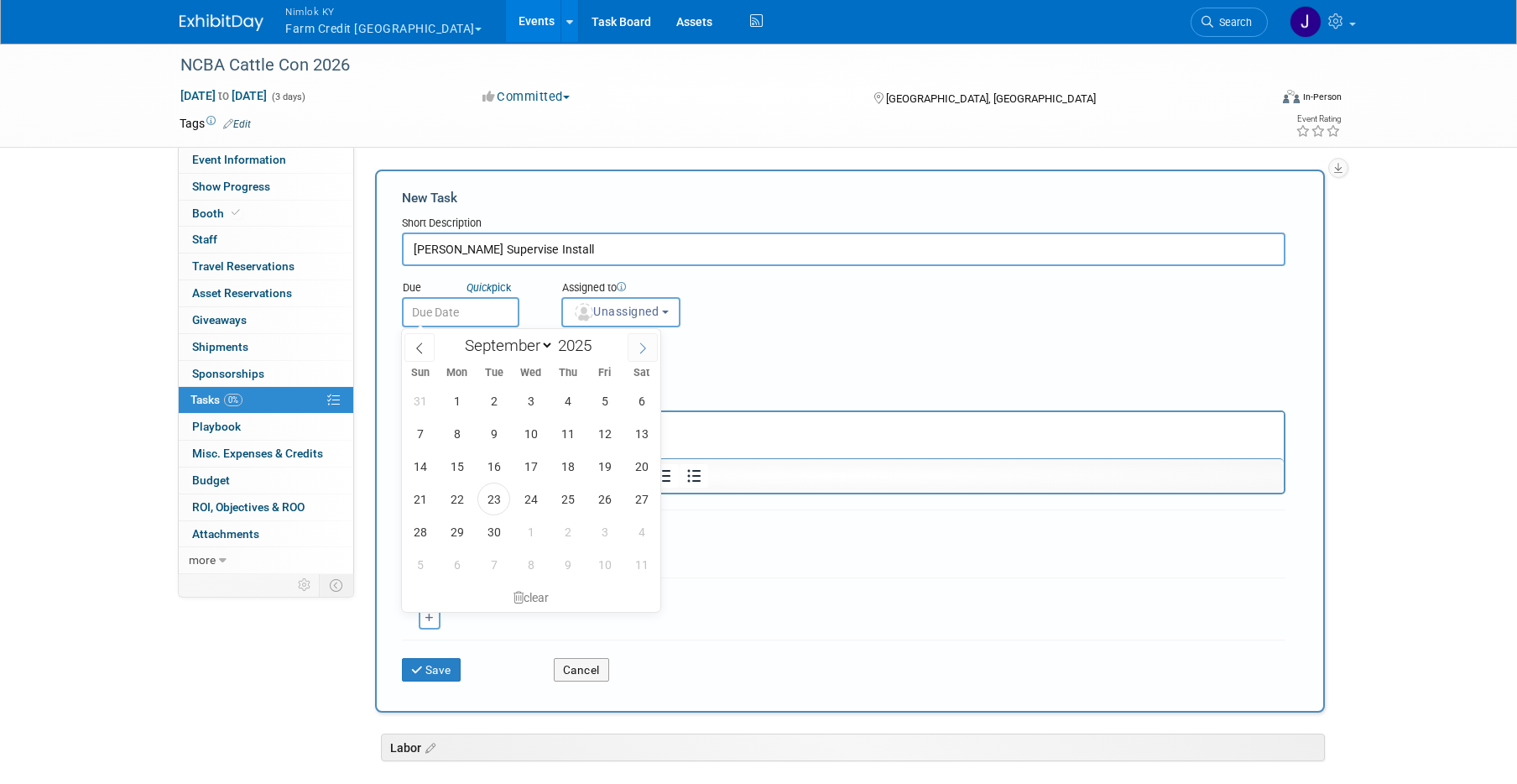
click at [643, 345] on icon at bounding box center [643, 348] width 12 height 12
select select "11"
click at [643, 345] on icon at bounding box center [643, 348] width 12 height 12
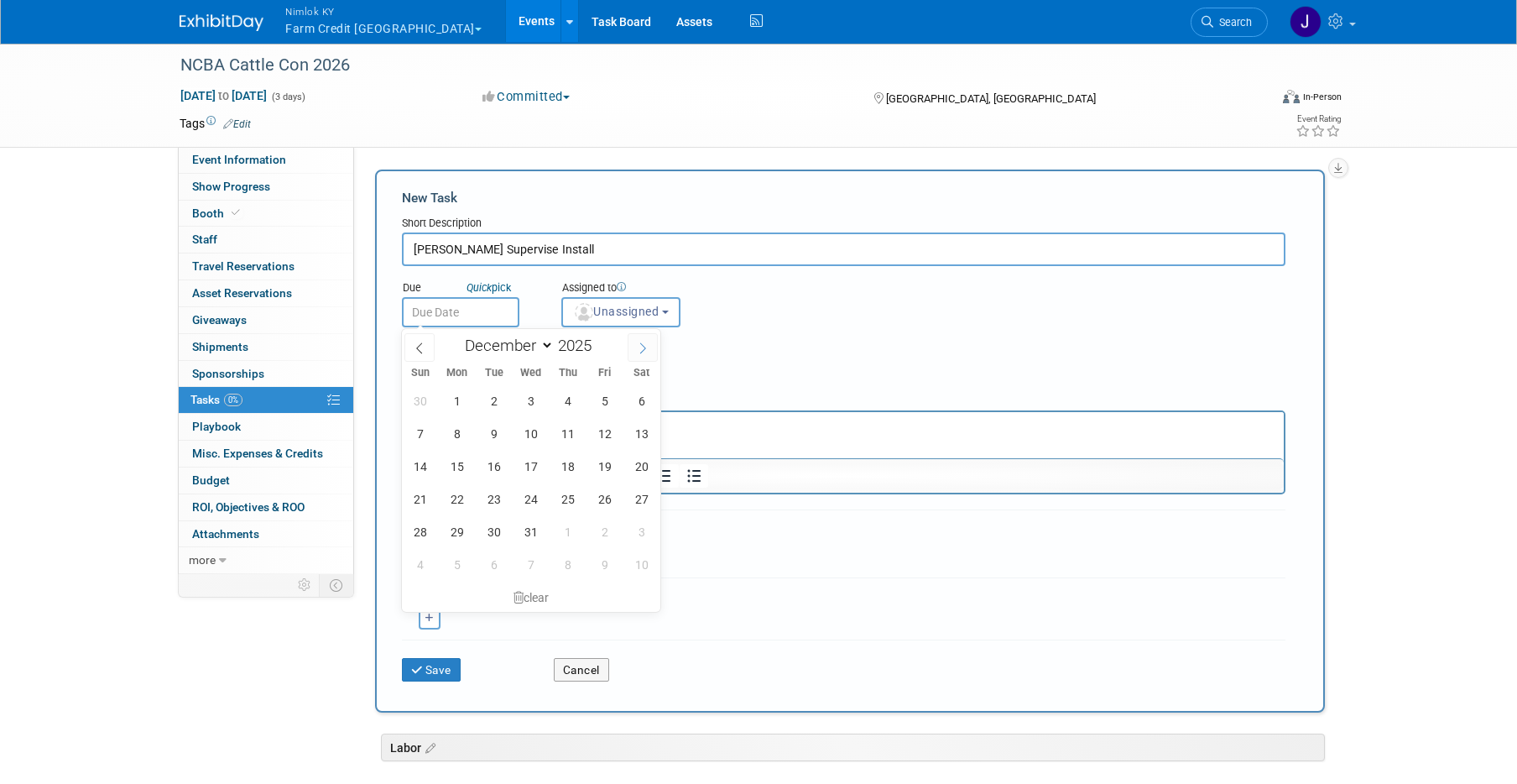
type input "2026"
click at [643, 345] on icon at bounding box center [643, 348] width 12 height 12
click at [424, 342] on icon at bounding box center [419, 348] width 12 height 12
select select "0"
click at [645, 531] on span "31" at bounding box center [641, 532] width 33 height 33
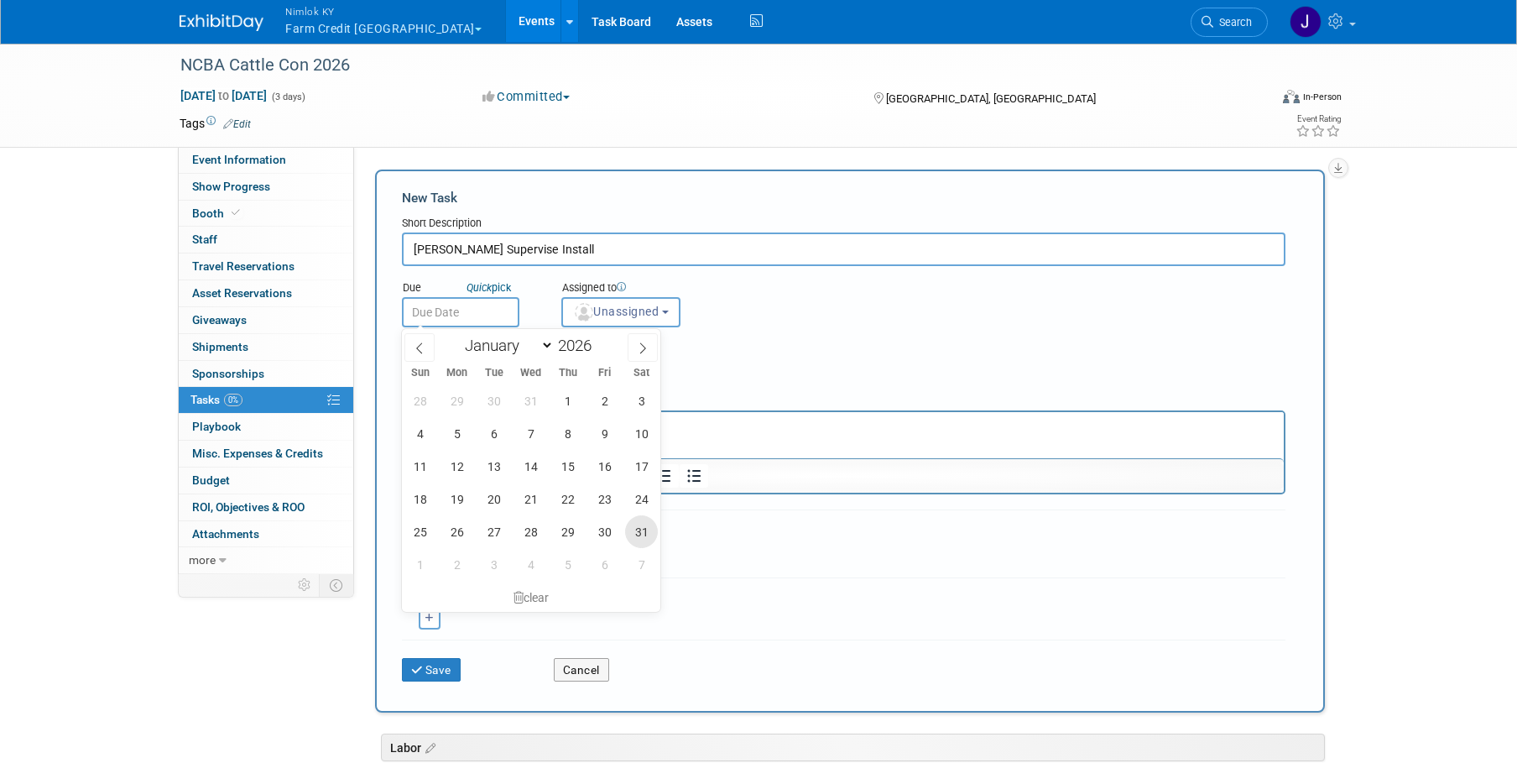
type input "[DATE]"
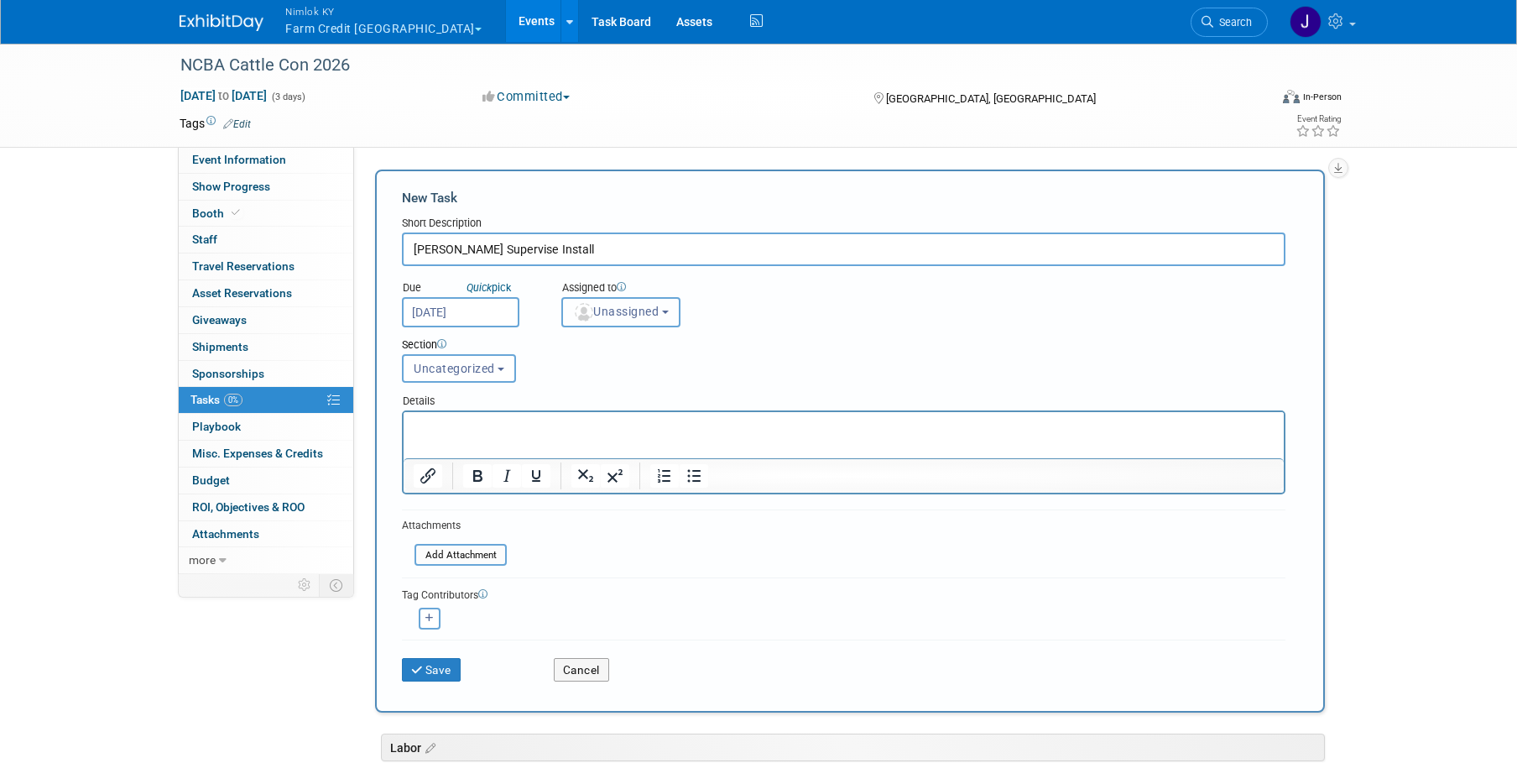
click at [640, 307] on span "Unassigned" at bounding box center [615, 311] width 86 height 14
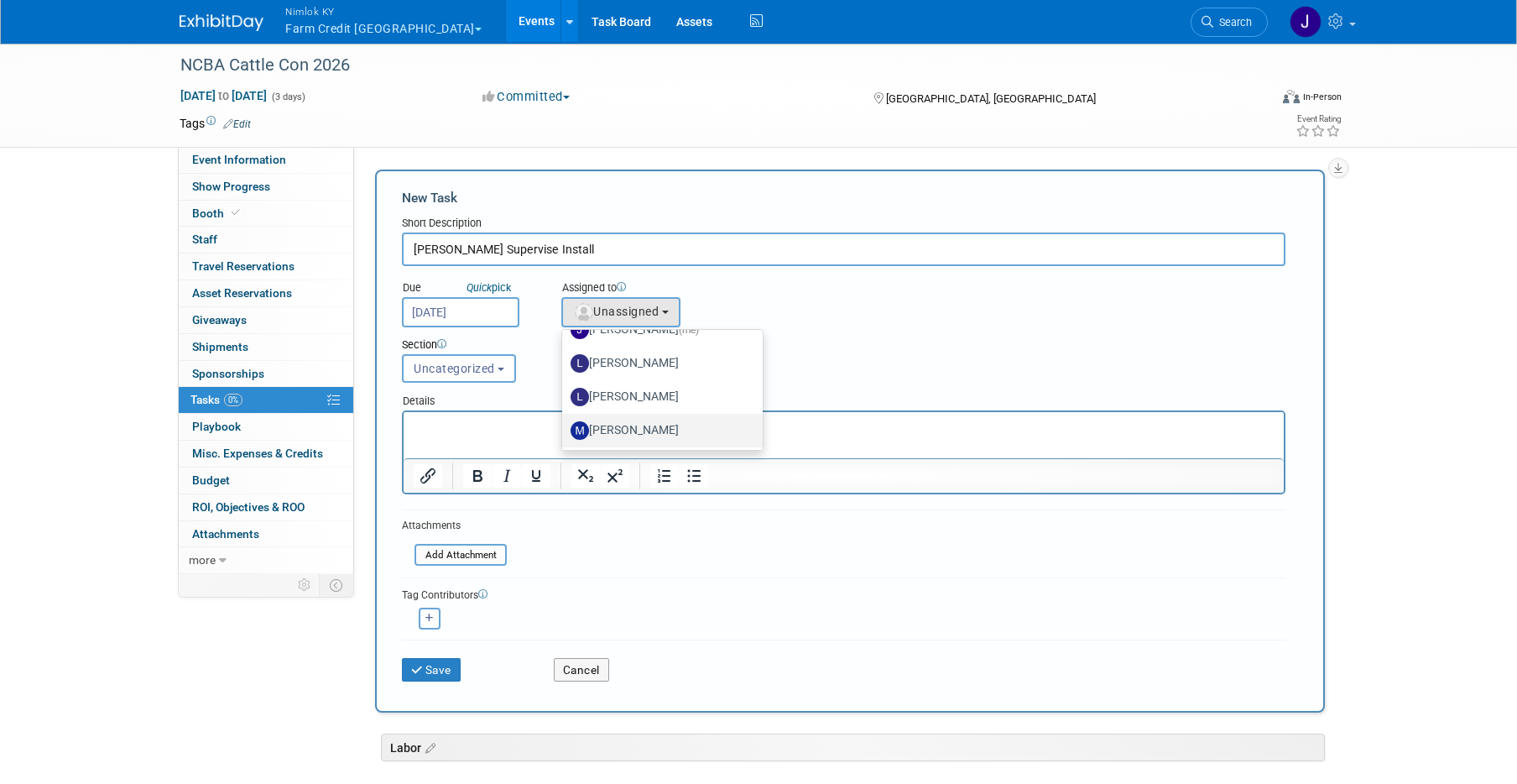
click at [670, 424] on label "[PERSON_NAME]" at bounding box center [658, 430] width 175 height 27
click at [564, 424] on input "[PERSON_NAME]" at bounding box center [559, 428] width 11 height 11
select select "df895965-4f3c-4a3a-b7fd-4e77f845ee5c"
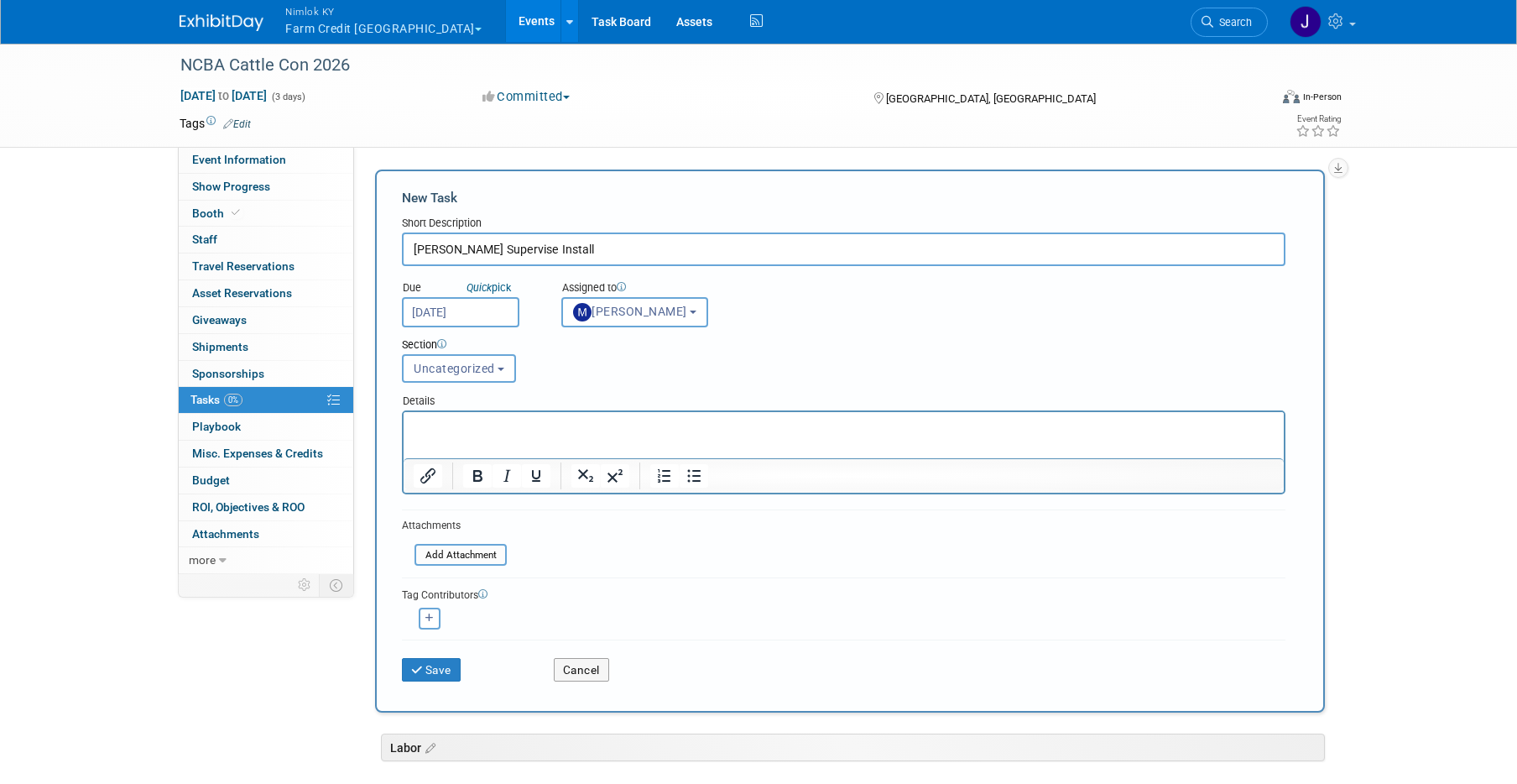
click at [624, 431] on p "Rich Text Area. Press ALT-0 for help." at bounding box center [844, 426] width 861 height 16
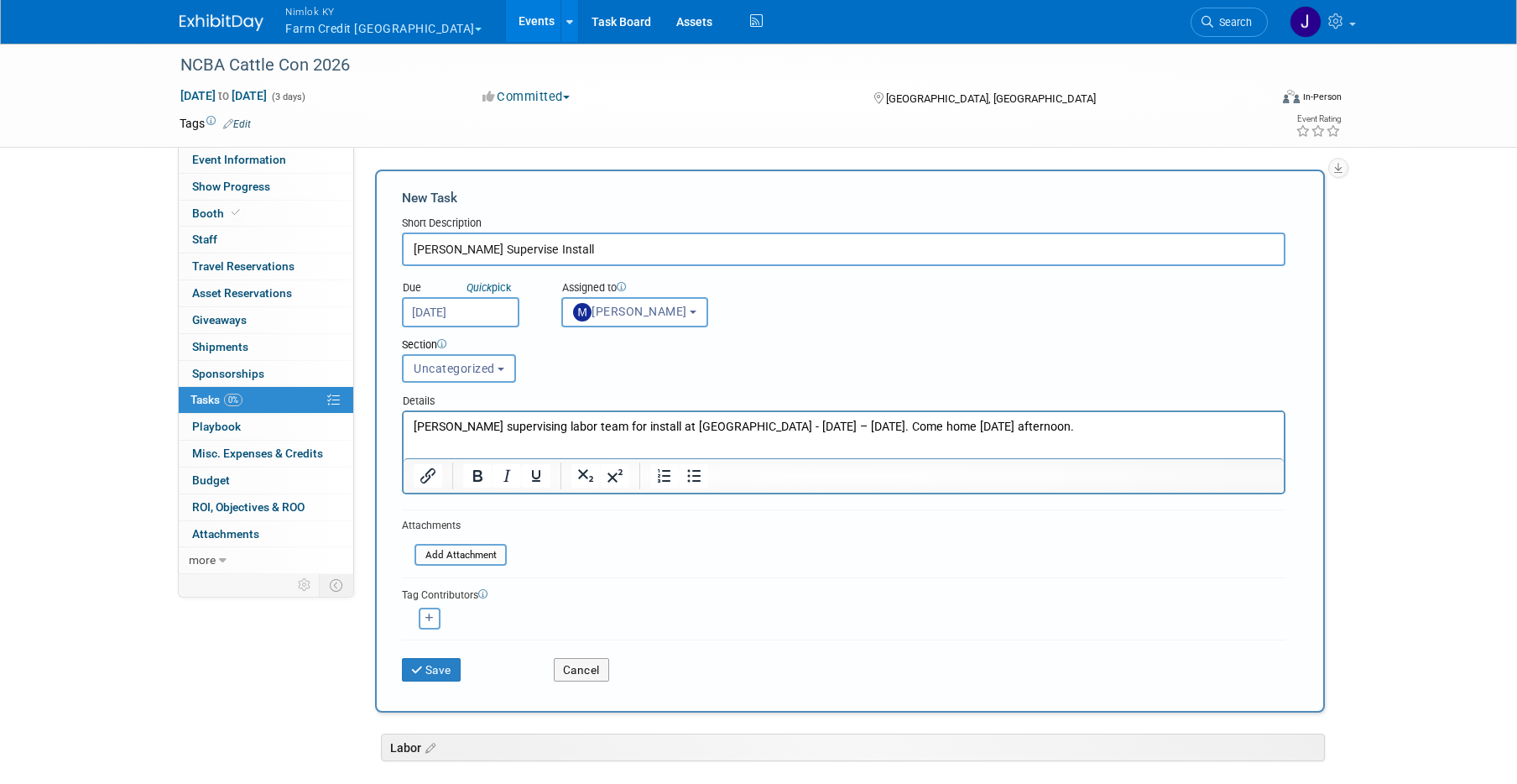
click at [667, 424] on p "[PERSON_NAME] supervising labor team for install at [GEOGRAPHIC_DATA] - [DATE] …" at bounding box center [844, 426] width 861 height 16
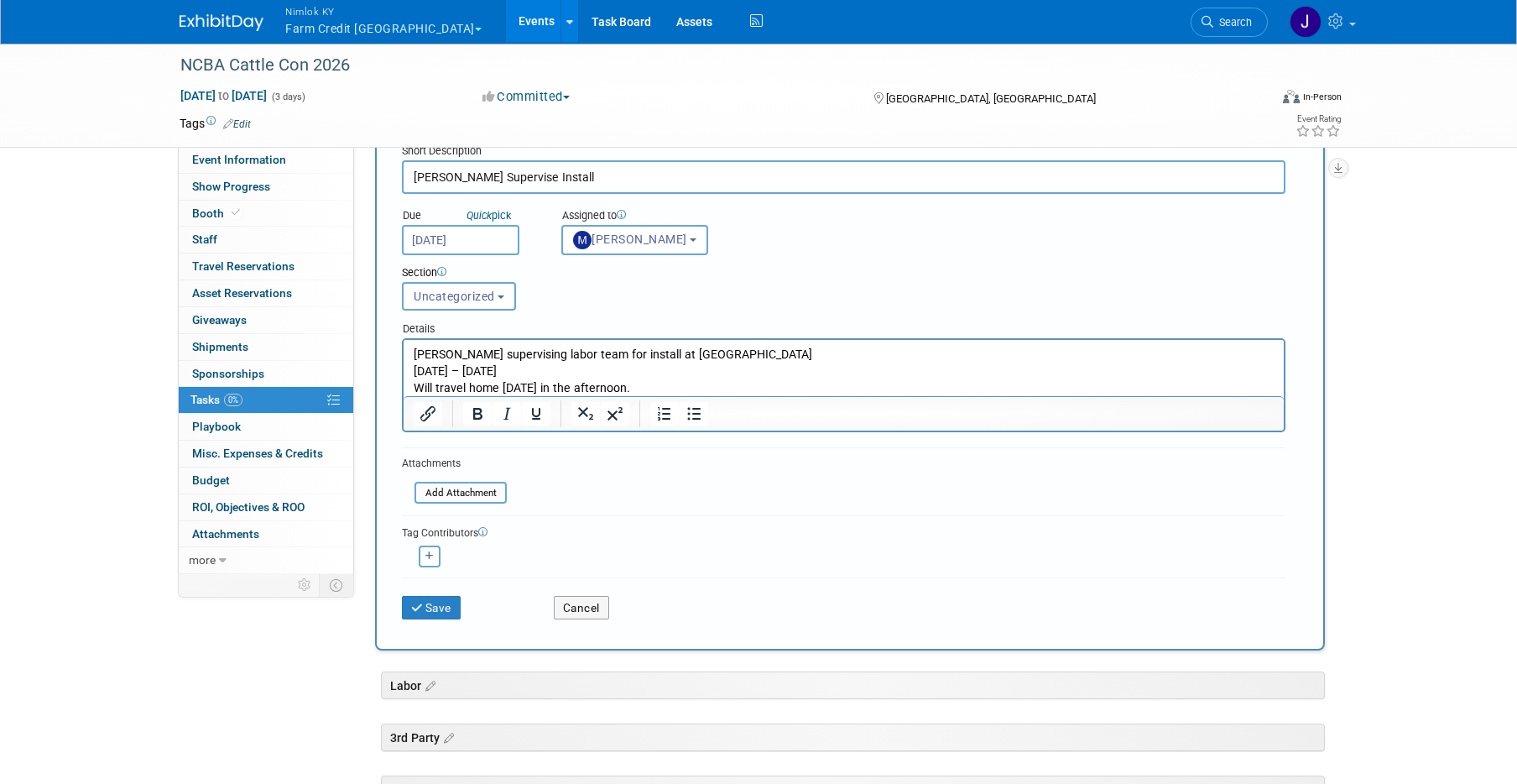
scroll to position [73, 0]
click at [433, 547] on button "button" at bounding box center [429, 554] width 22 height 22
select select
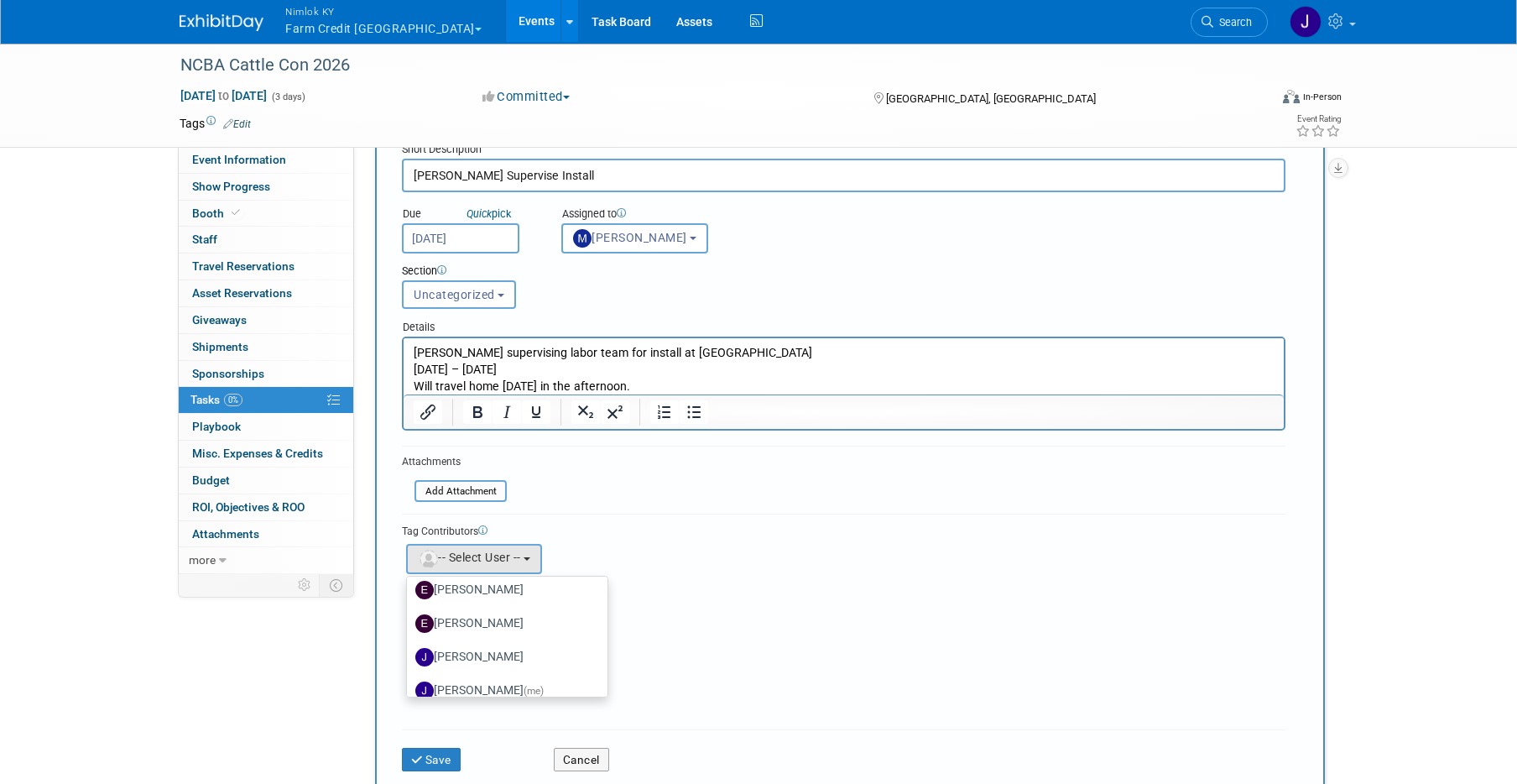
scroll to position [131, 0]
click at [498, 666] on label "[PERSON_NAME] (me)" at bounding box center [502, 671] width 175 height 27
click at [410, 666] on input "[PERSON_NAME] (me)" at bounding box center [404, 669] width 11 height 11
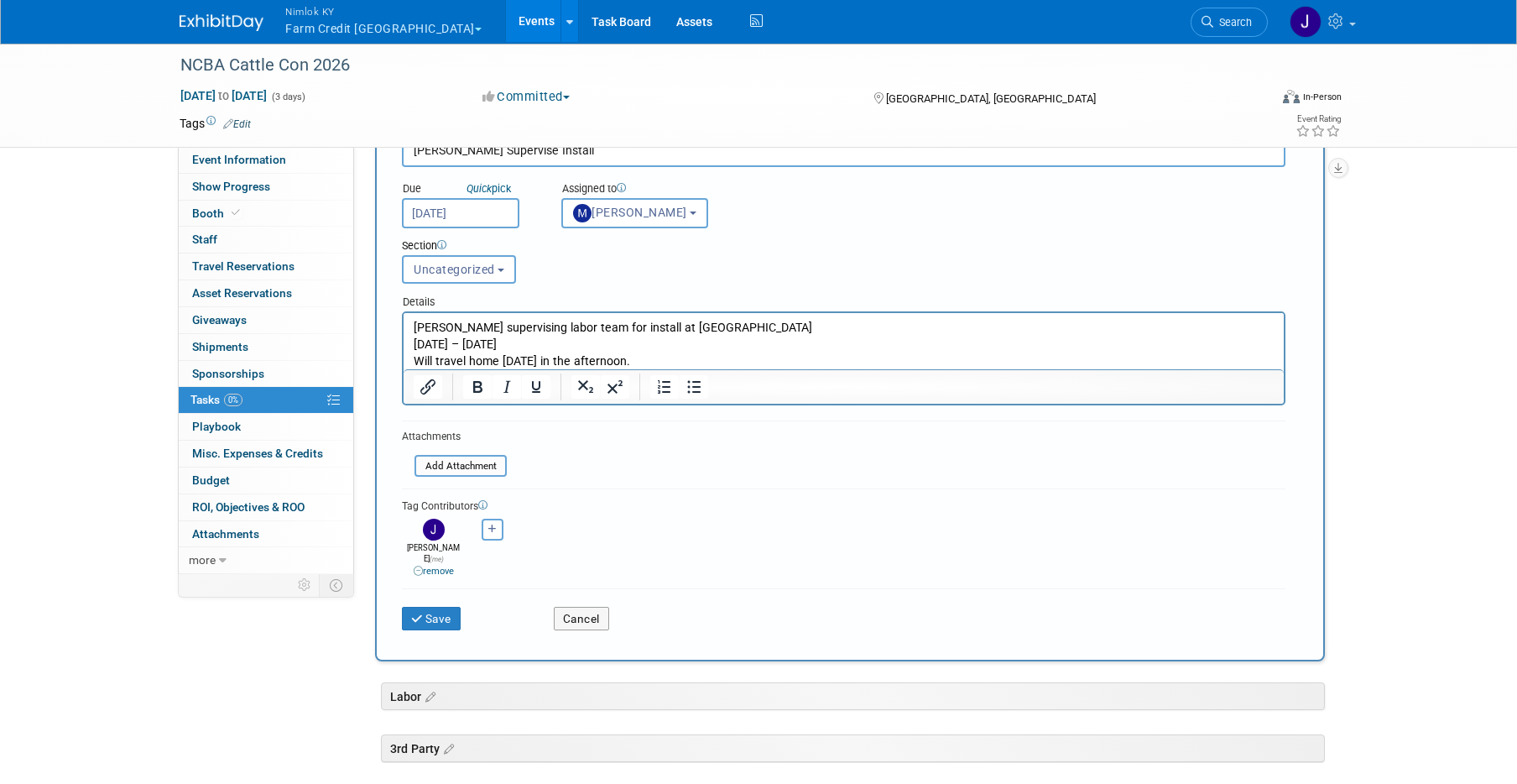
scroll to position [99, 0]
click at [464, 272] on span "Uncategorized" at bounding box center [454, 269] width 81 height 14
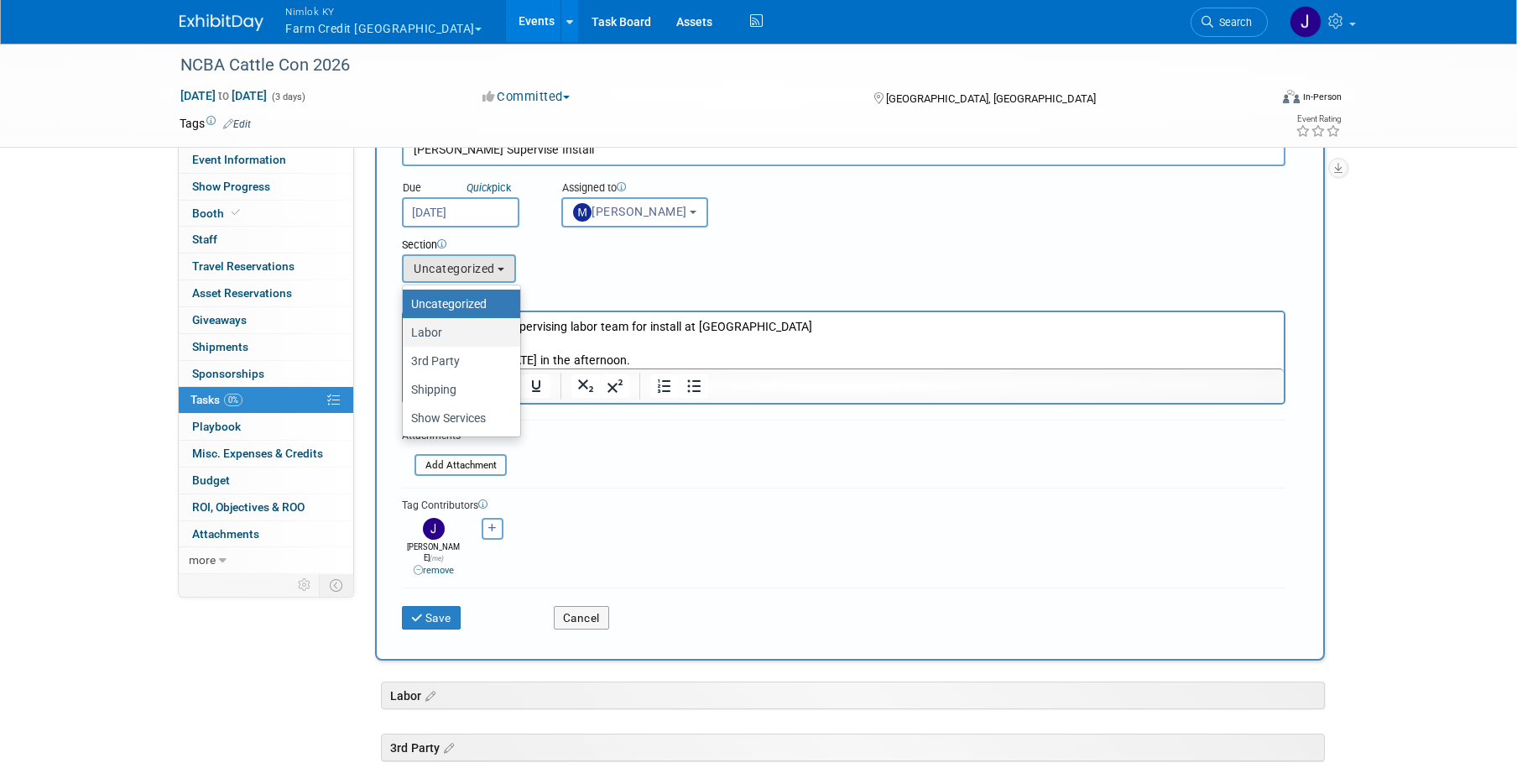
click at [459, 330] on label "Labor" at bounding box center [457, 332] width 92 height 22
click at [405, 330] on input "Labor" at bounding box center [399, 333] width 11 height 11
select select "11275370"
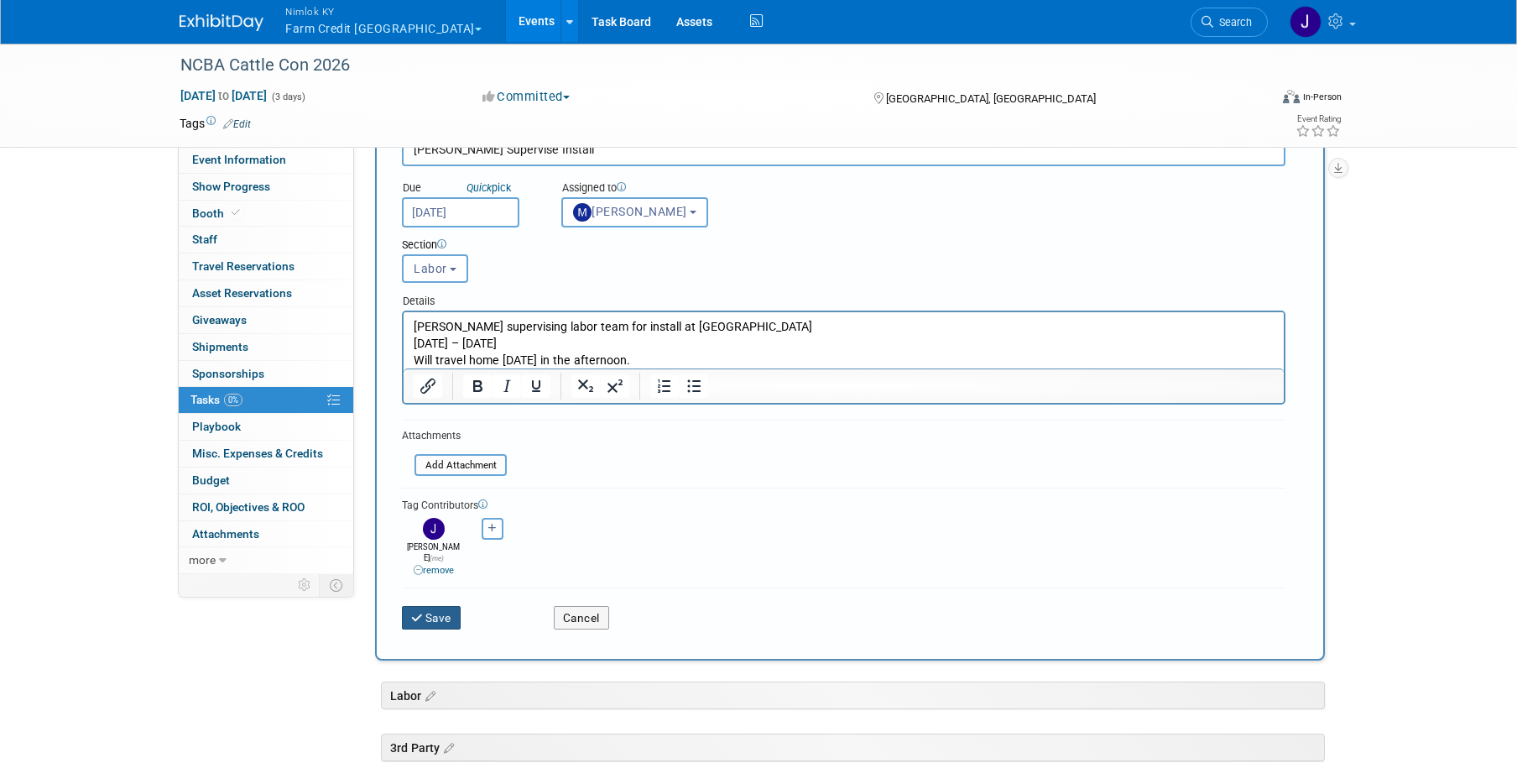
click at [431, 615] on button "Save" at bounding box center [431, 617] width 59 height 23
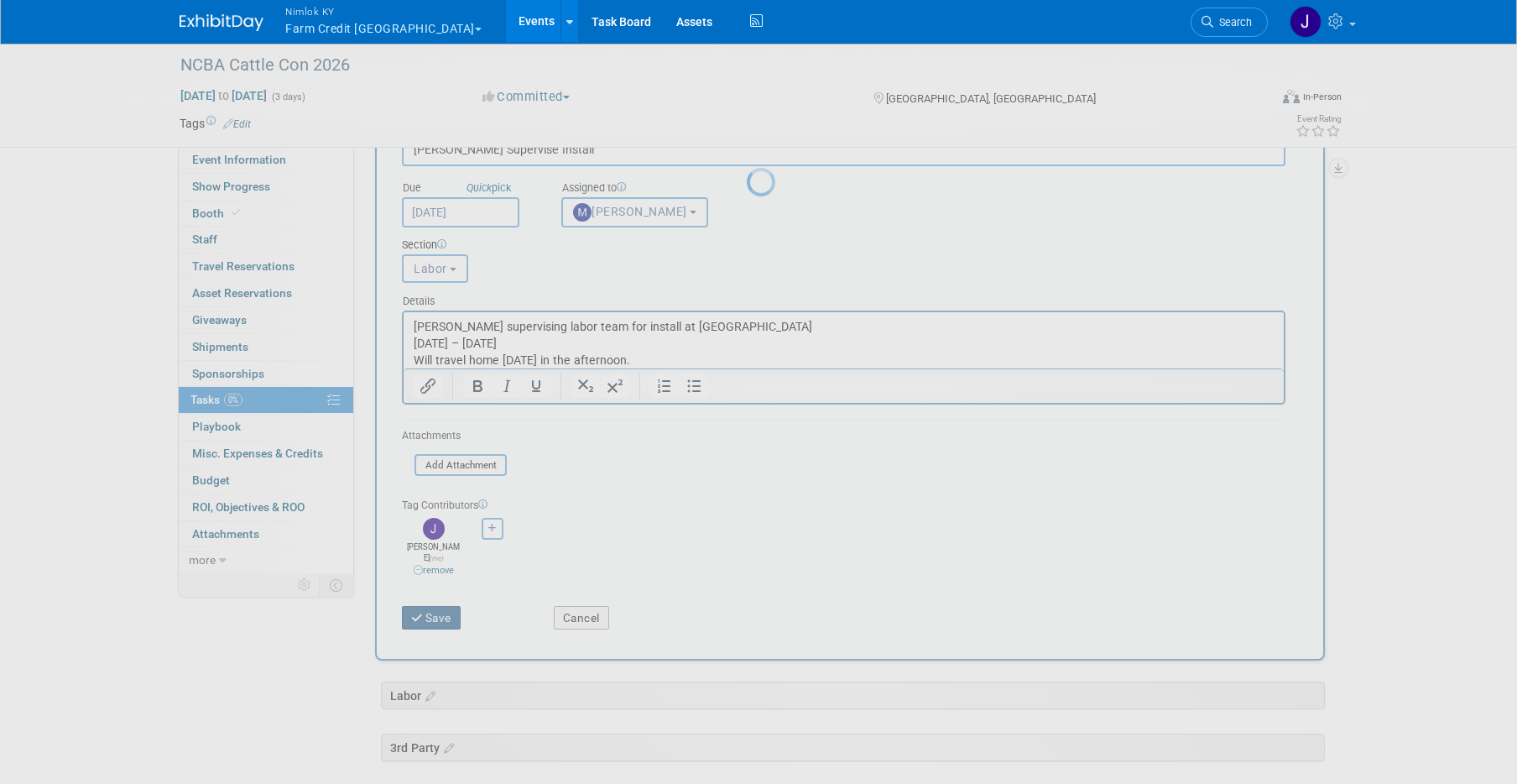
scroll to position [0, 0]
